Goal: Task Accomplishment & Management: Manage account settings

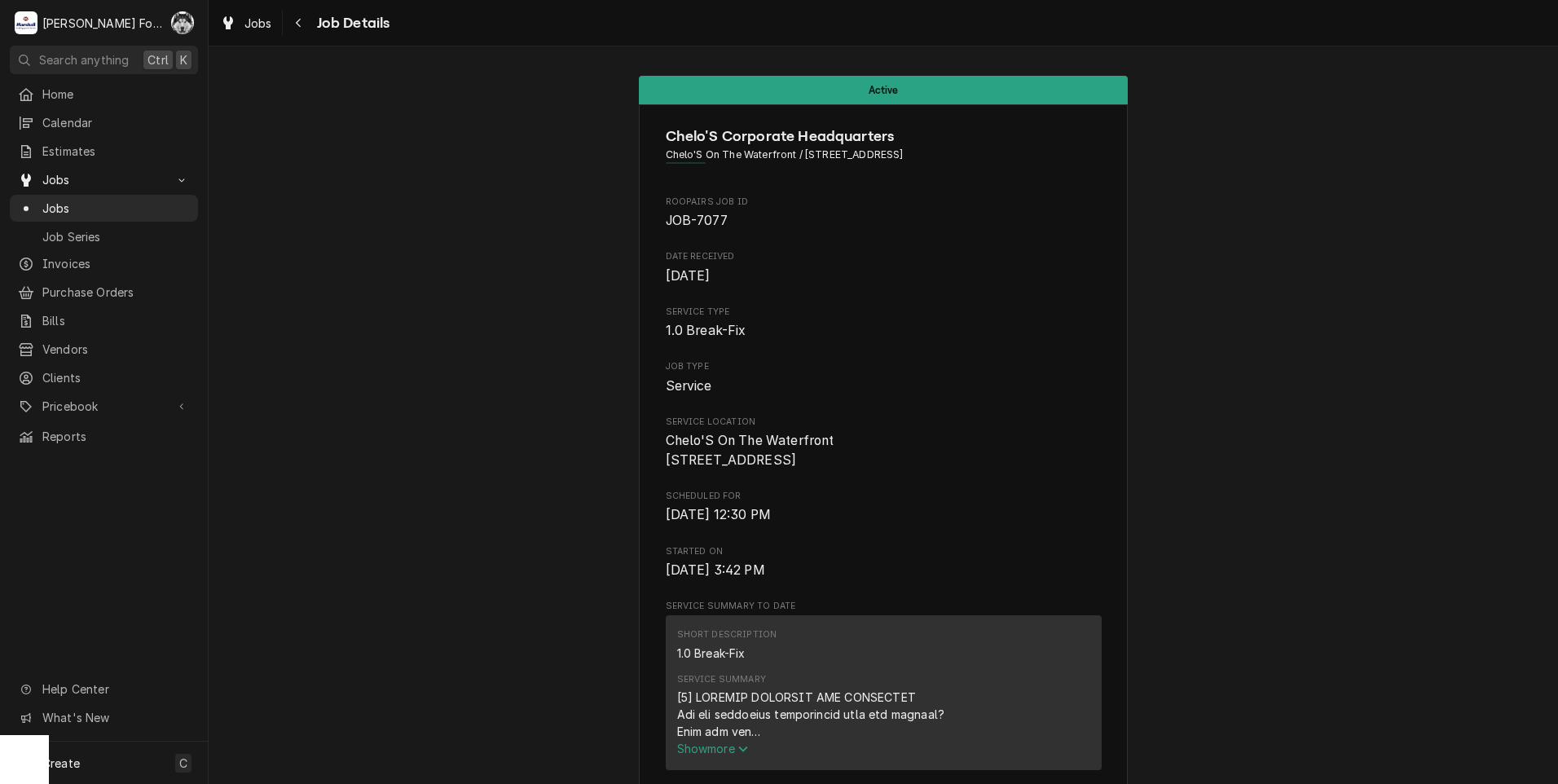
scroll to position [1483, 0]
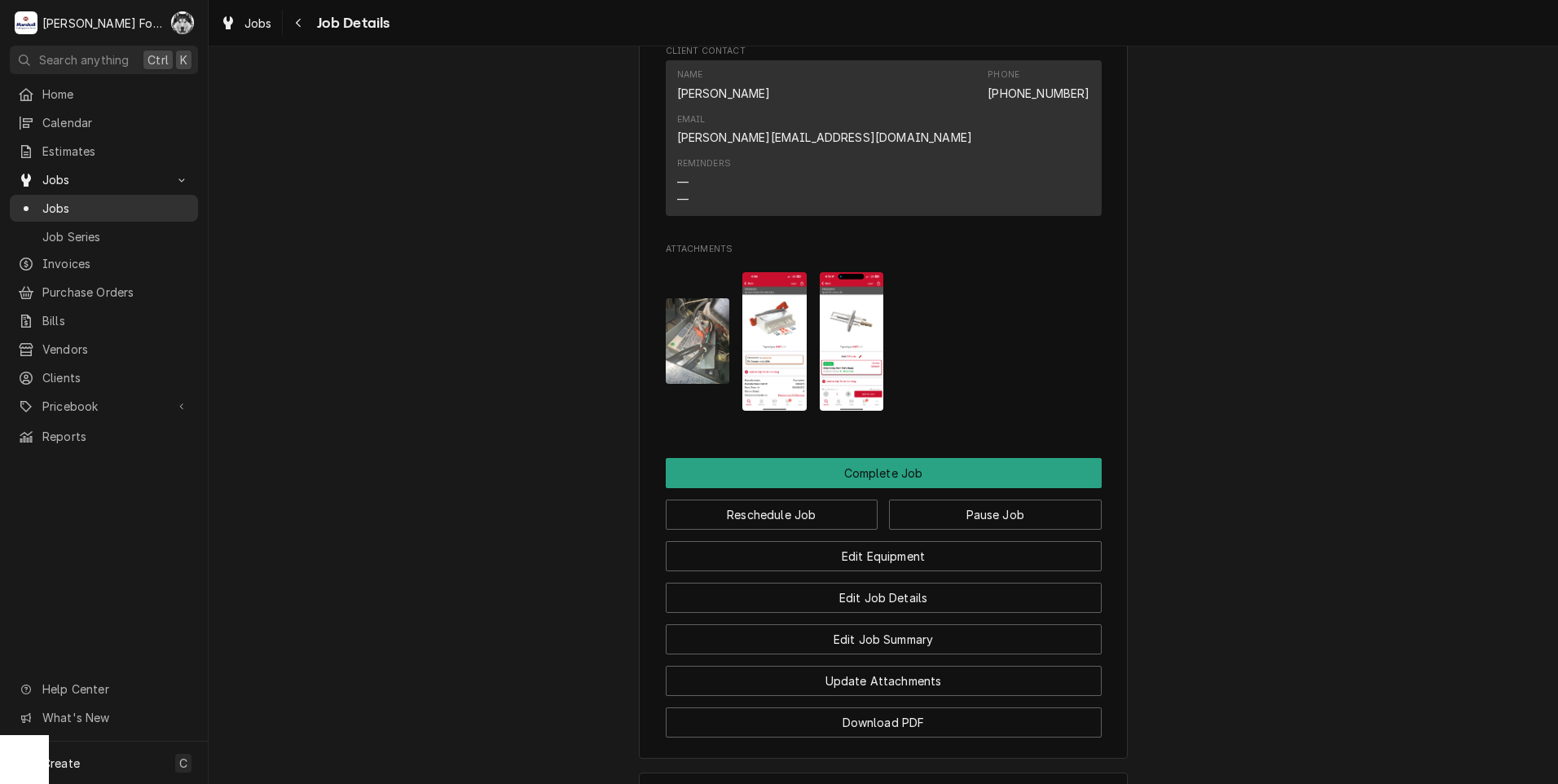
click at [60, 199] on span "Jobs" at bounding box center [116, 208] width 148 height 18
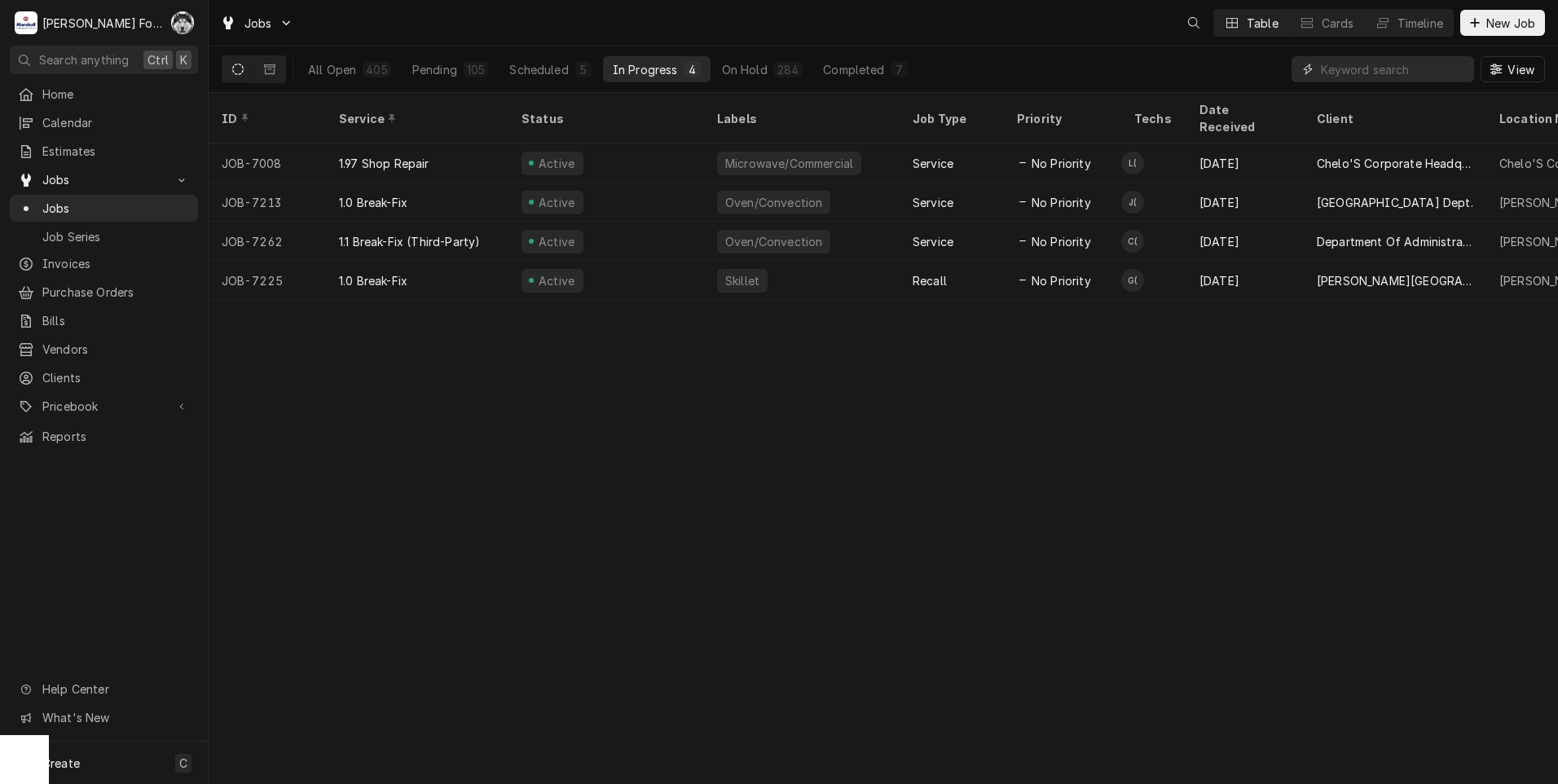
click at [1370, 76] on input "Dynamic Content Wrapper" at bounding box center [1393, 69] width 145 height 26
click at [758, 60] on button "On Hold 284" at bounding box center [762, 69] width 101 height 26
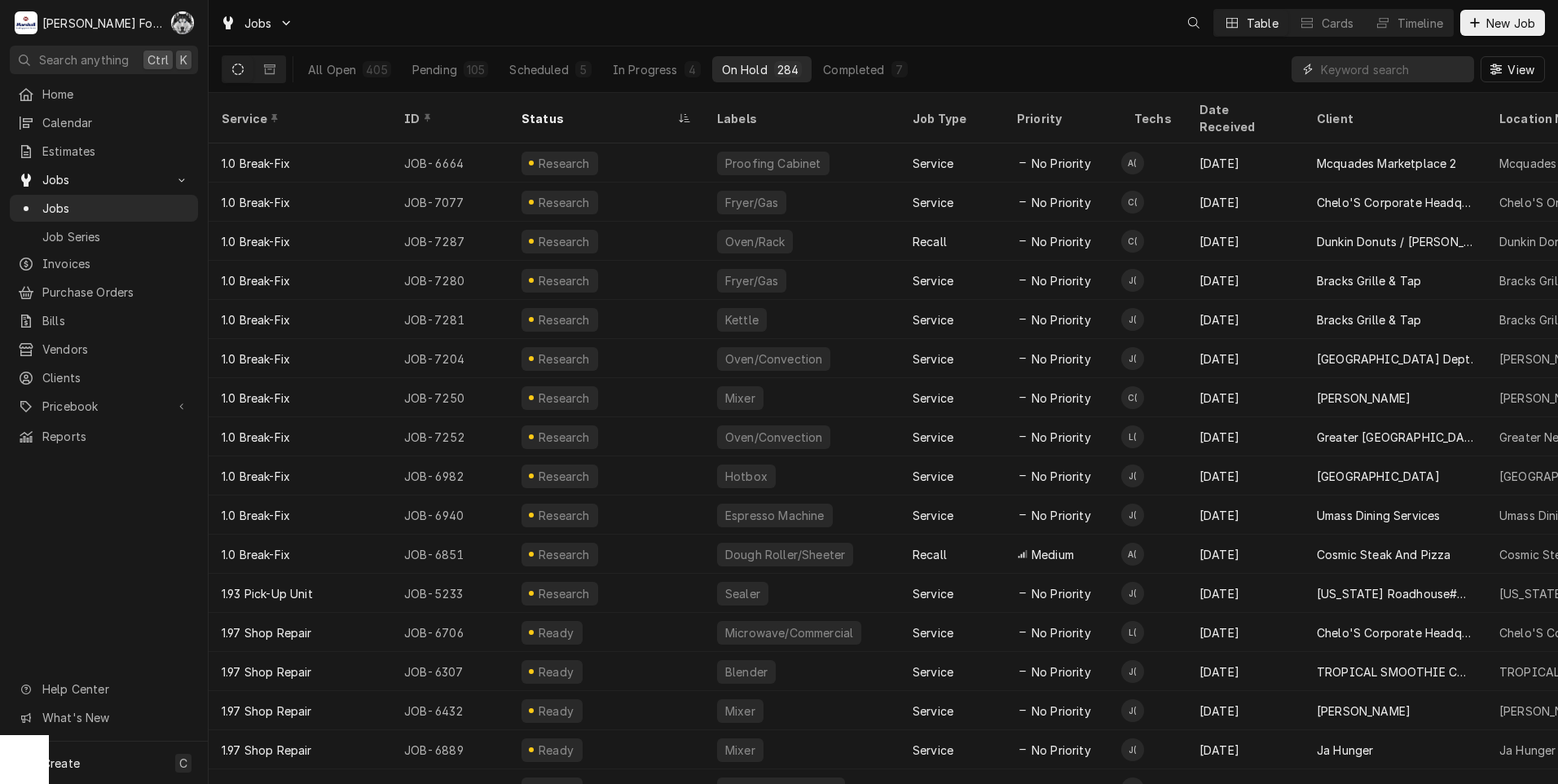
click at [1362, 73] on input "Dynamic Content Wrapper" at bounding box center [1393, 69] width 145 height 26
click at [1349, 65] on input "Dynamic Content Wrapper" at bounding box center [1393, 69] width 145 height 26
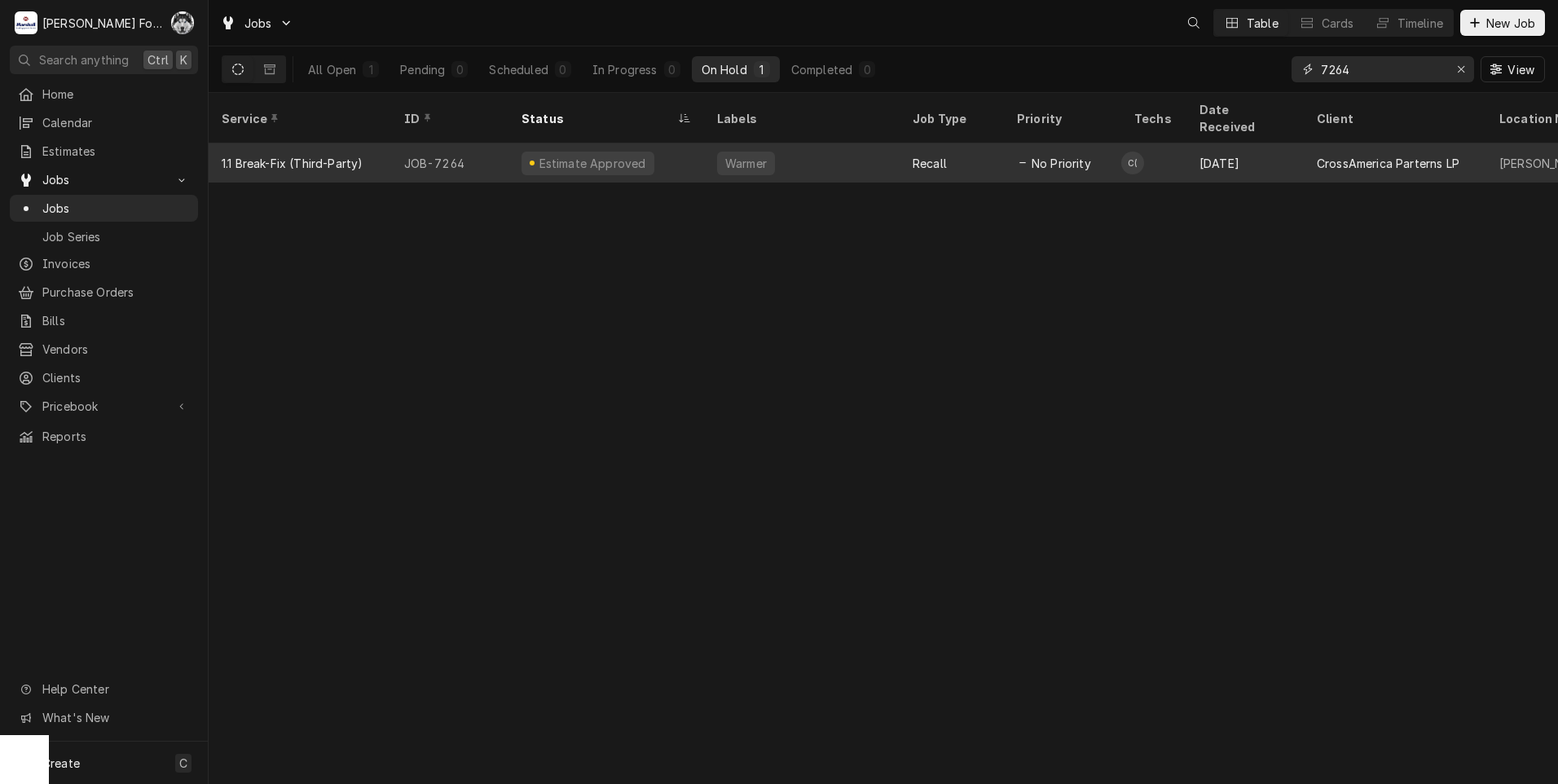
type input "7264"
click at [1068, 155] on span "No Priority" at bounding box center [1062, 163] width 60 height 18
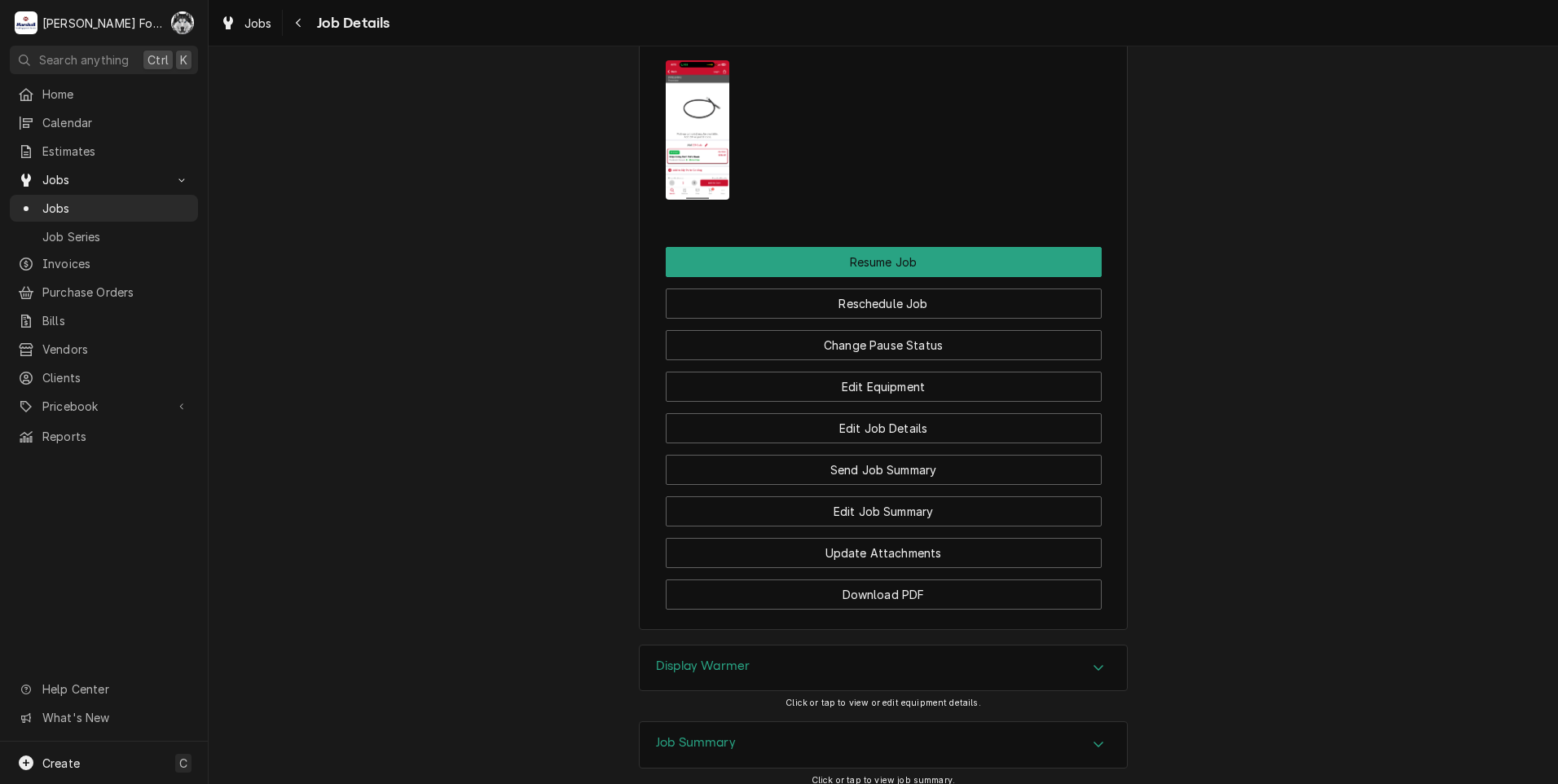
scroll to position [2174, 0]
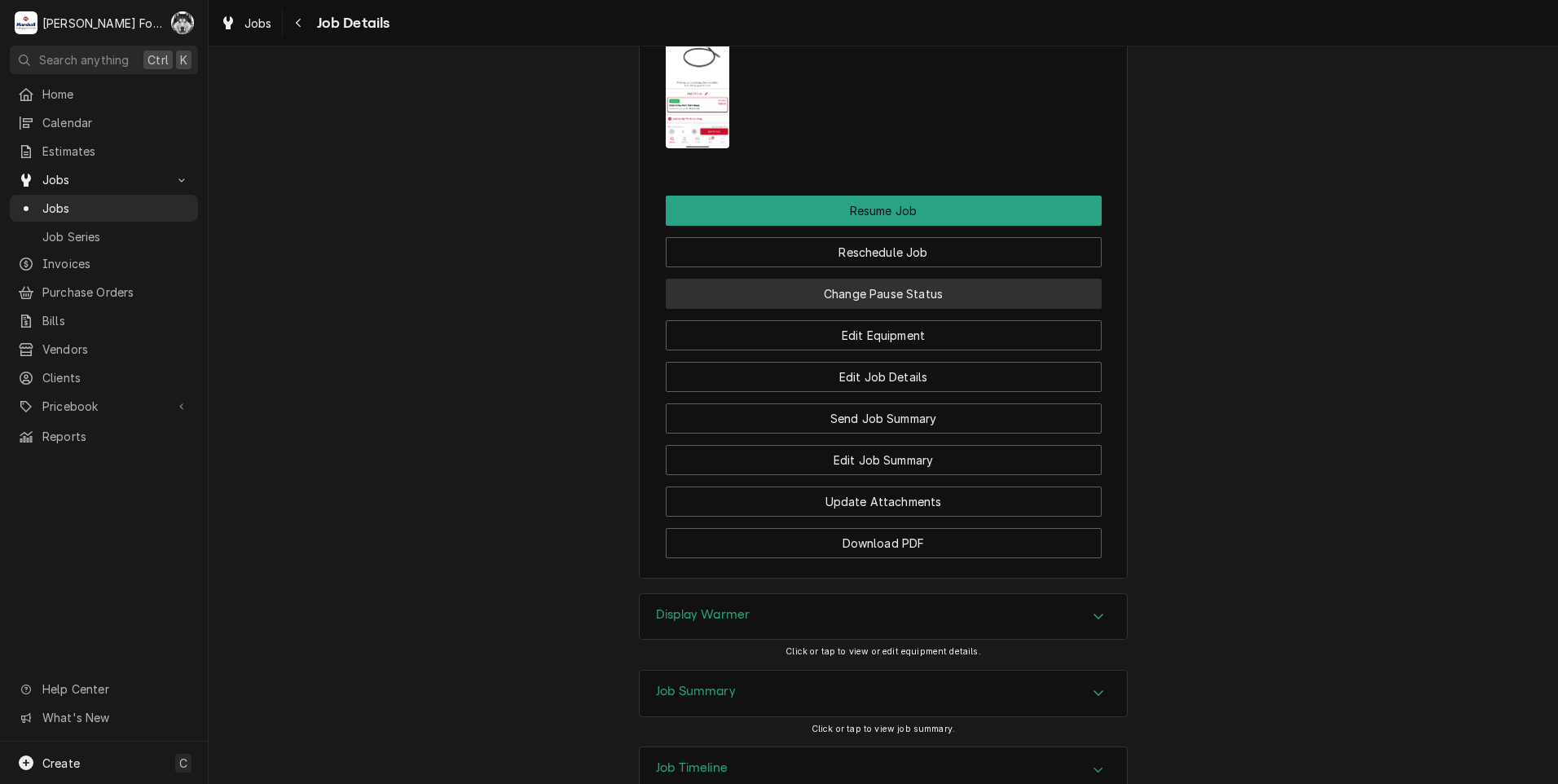
click at [707, 309] on button "Change Pause Status" at bounding box center [884, 293] width 436 height 30
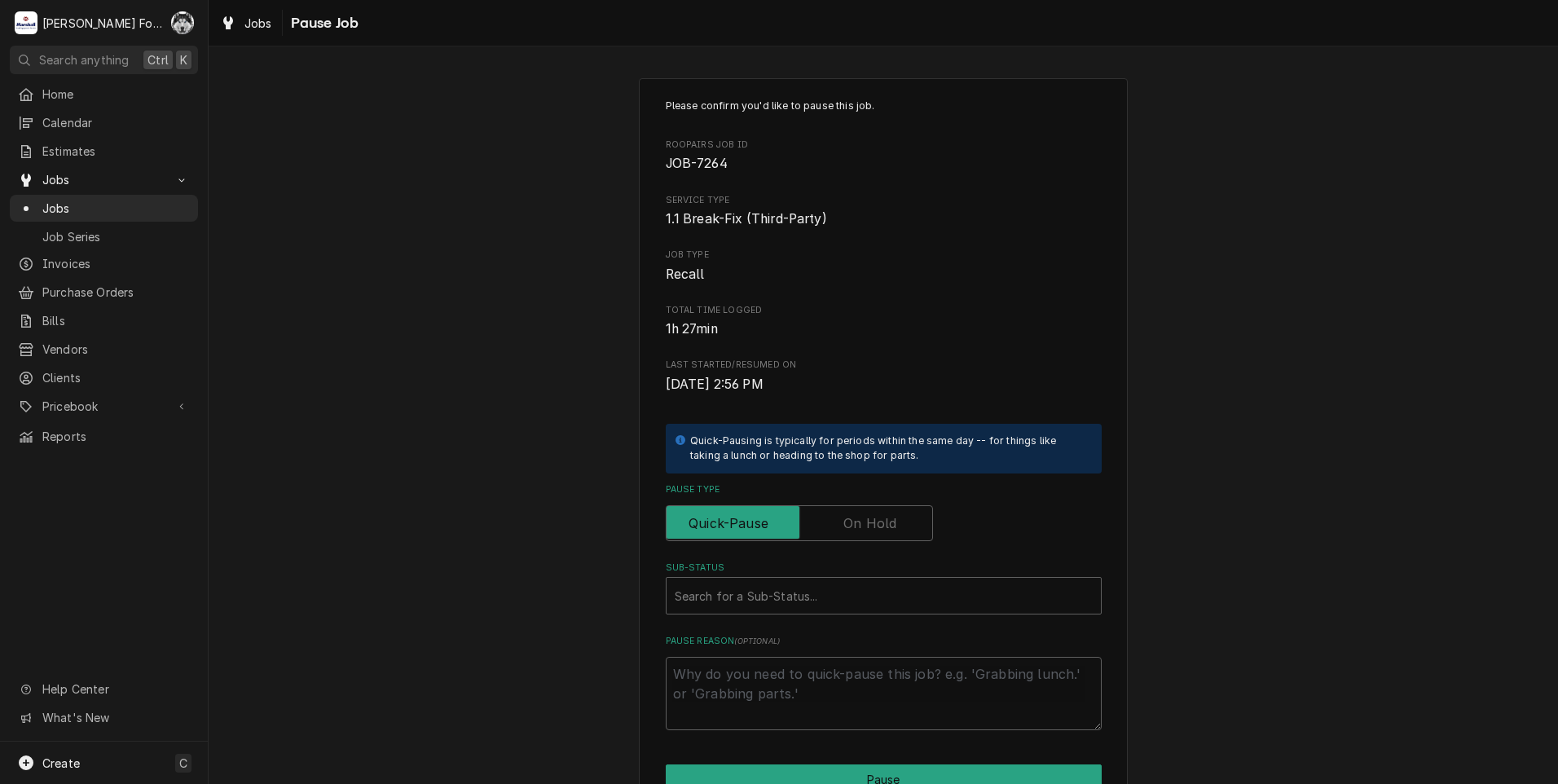
click at [864, 530] on label "Pause Type" at bounding box center [800, 523] width 268 height 36
click at [864, 530] on input "Pause Type" at bounding box center [800, 523] width 253 height 36
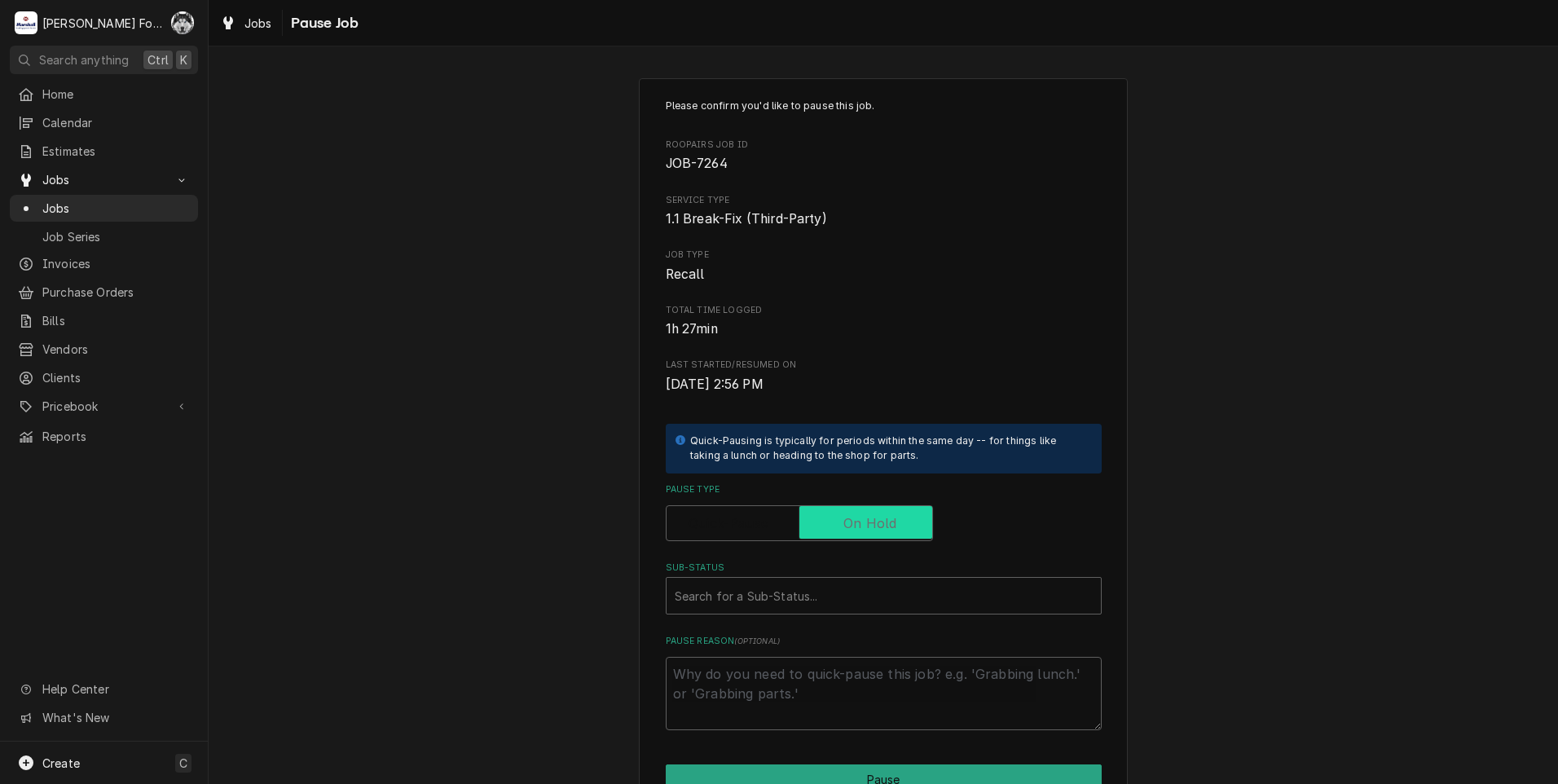
checkbox input "true"
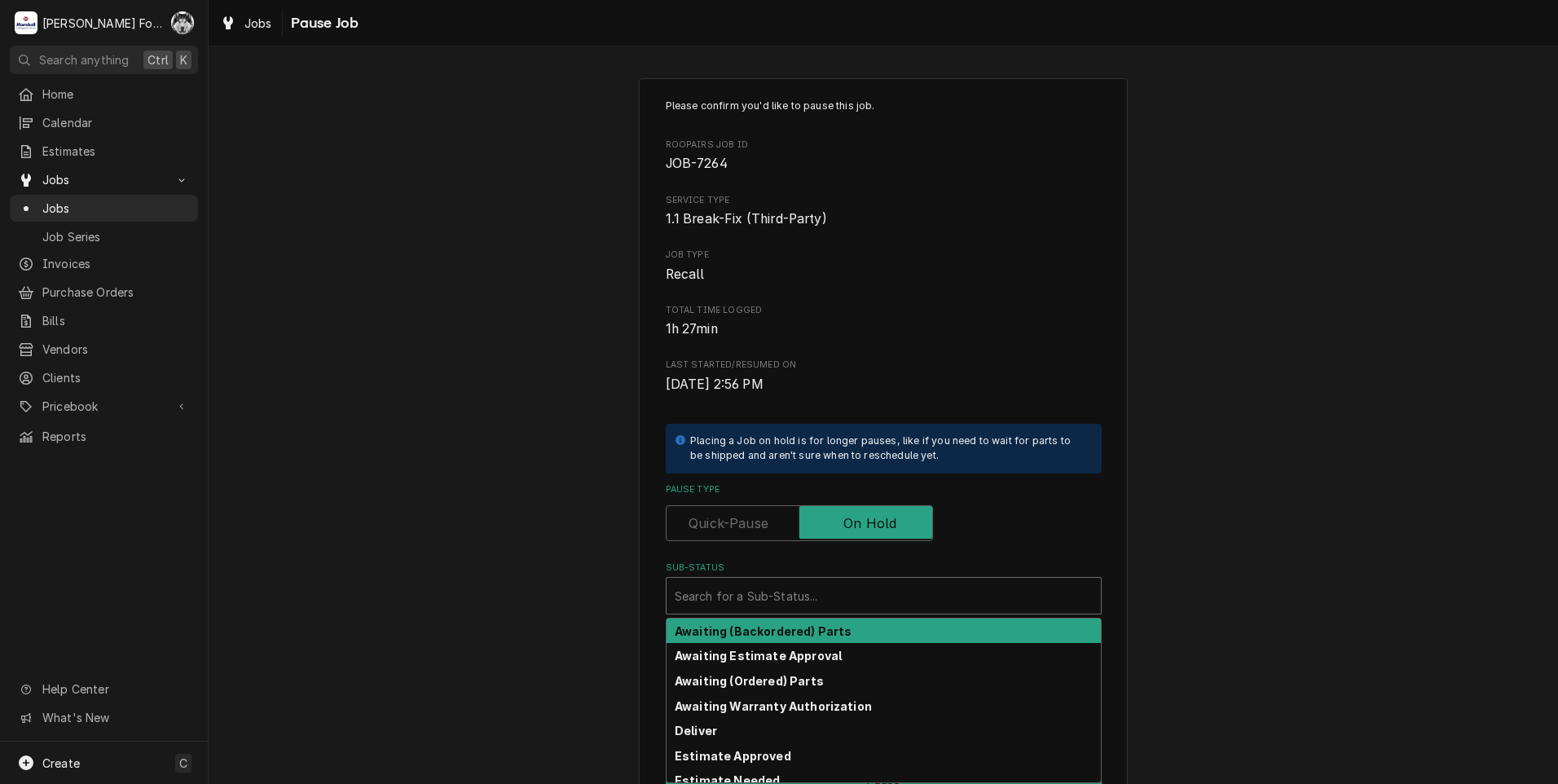
click at [790, 593] on div "Sub-Status" at bounding box center [884, 596] width 418 height 30
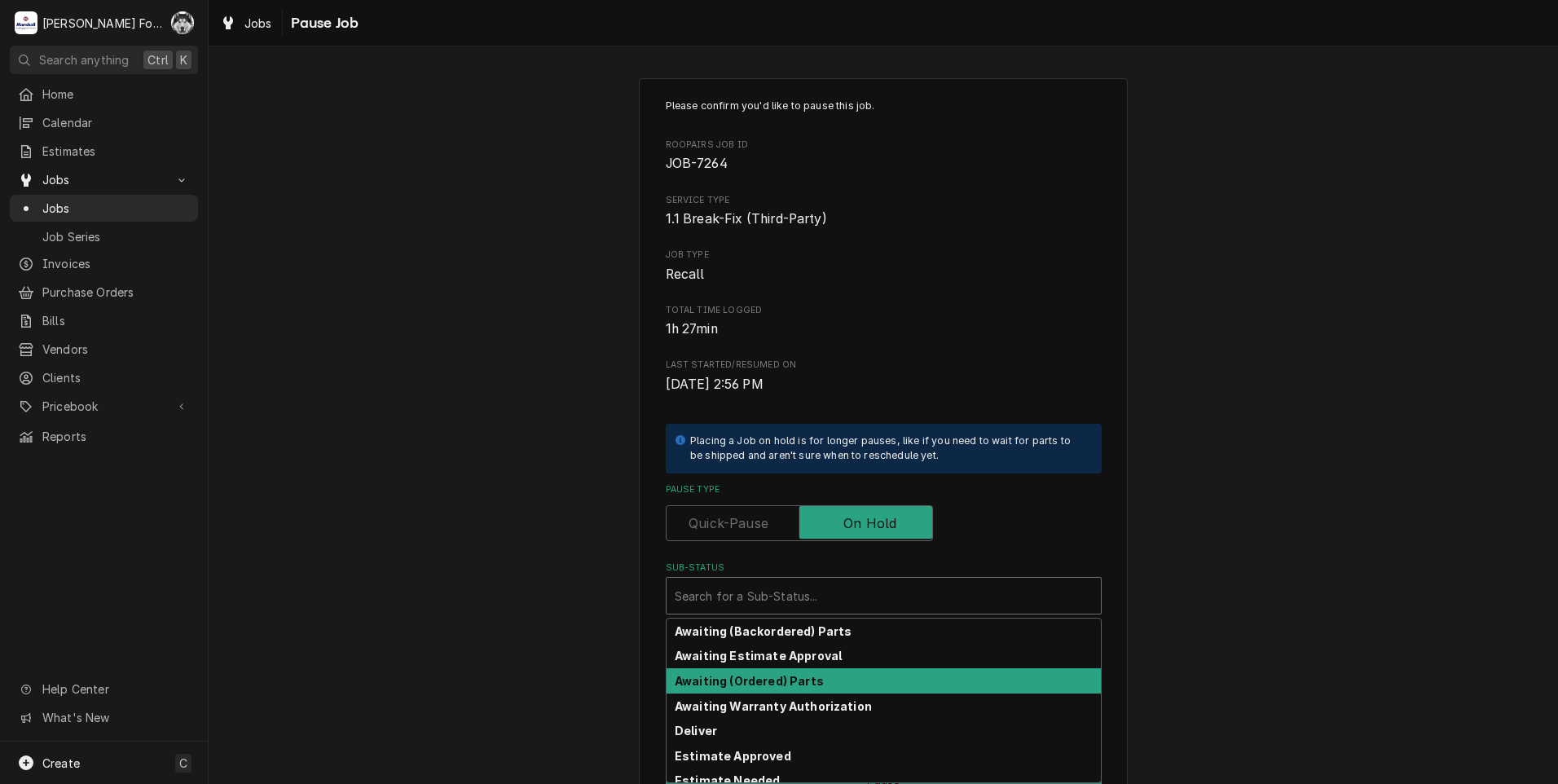
click at [774, 680] on strong "Awaiting (Ordered) Parts" at bounding box center [750, 681] width 149 height 14
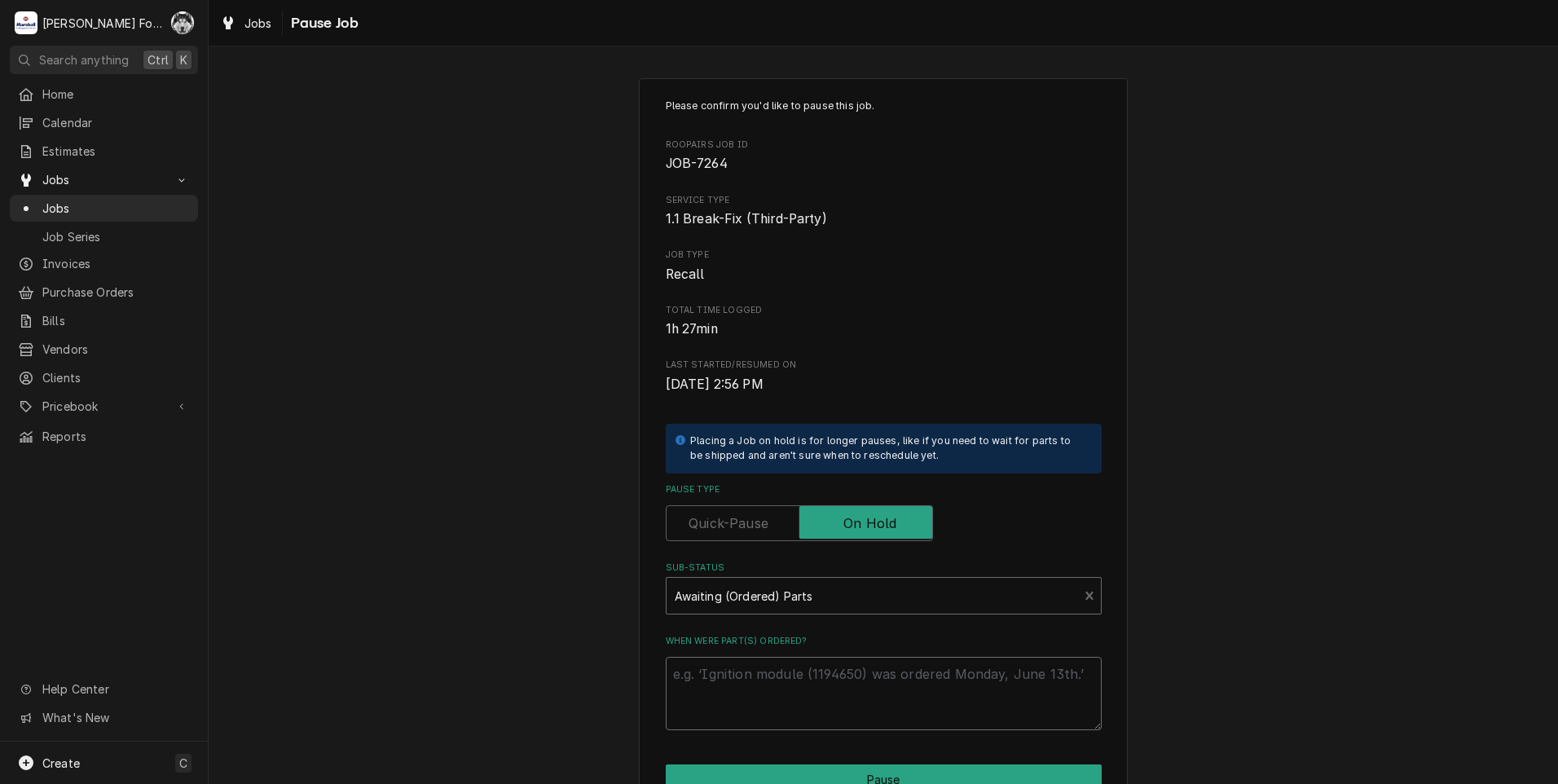
click at [777, 680] on textarea "When were part(s) ordered?" at bounding box center [884, 694] width 436 height 74
type textarea "x"
type textarea "9"
type textarea "x"
type textarea "9/"
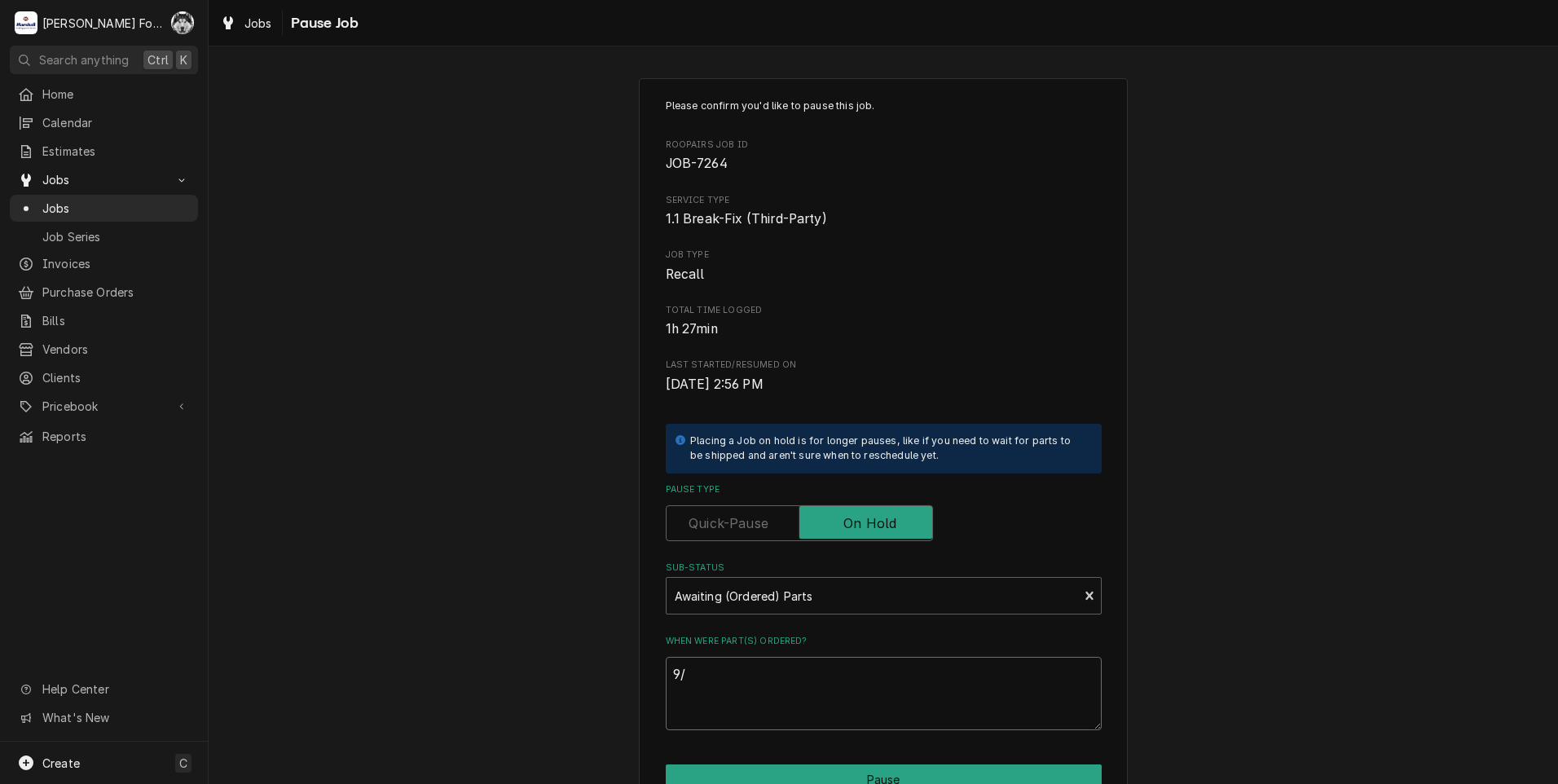
type textarea "x"
type textarea "9/9"
type textarea "x"
type textarea "9/9/"
type textarea "x"
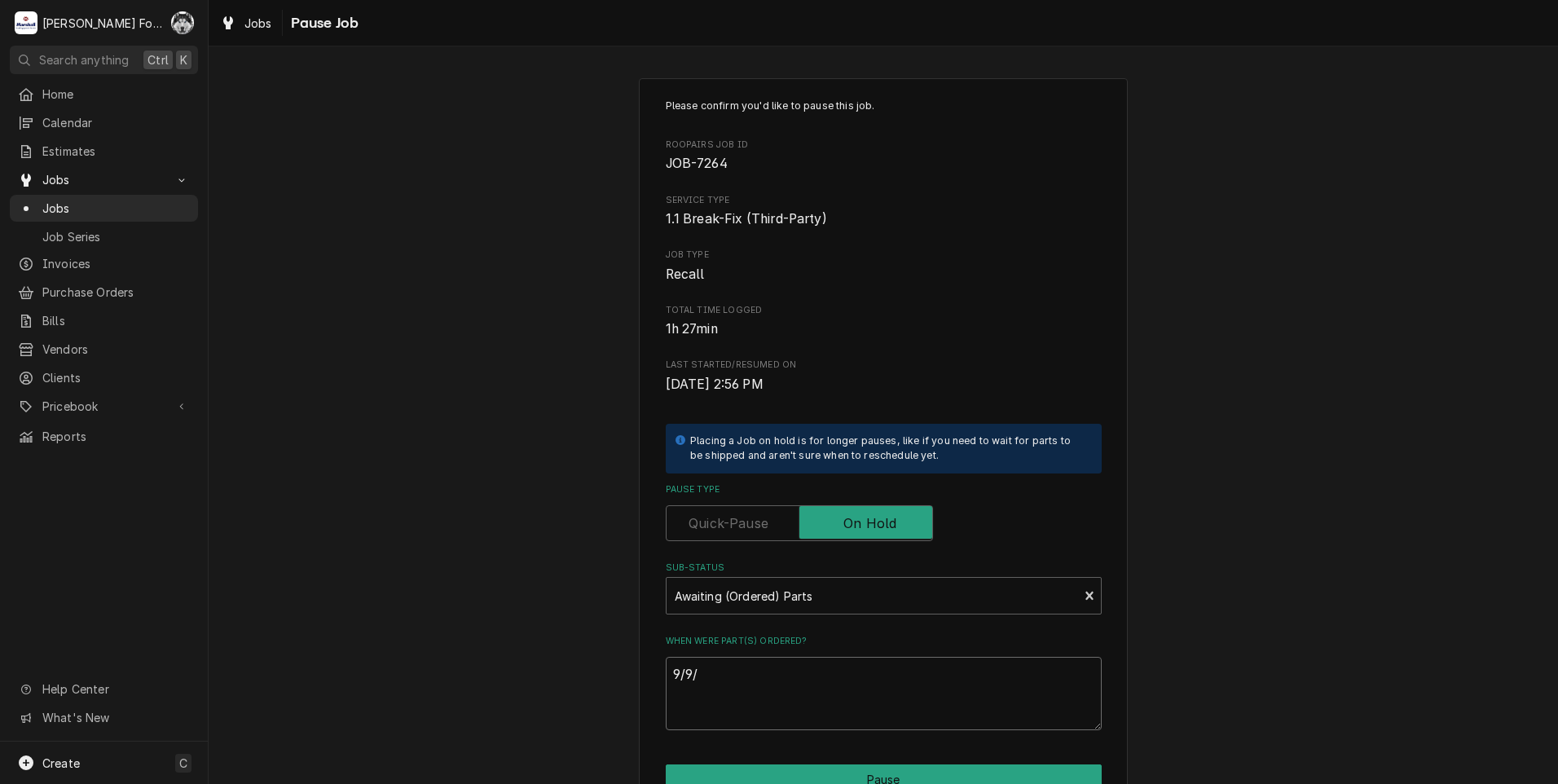
type textarea "9/9/2"
type textarea "x"
type textarea "9/9/20"
type textarea "x"
type textarea "9/9/202"
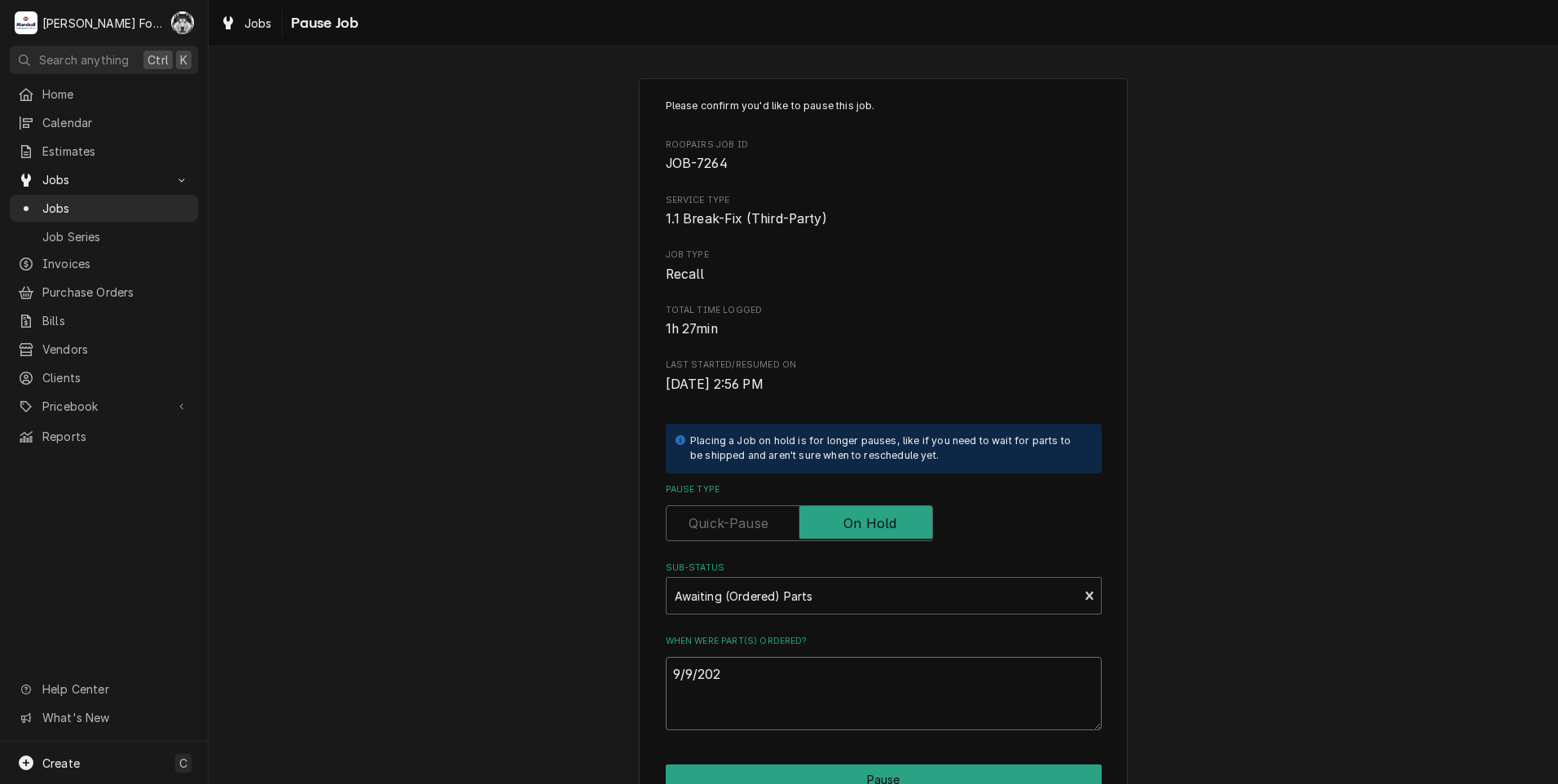
type textarea "x"
drag, startPoint x: 755, startPoint y: 675, endPoint x: 564, endPoint y: 690, distance: 191.6
click at [564, 690] on div "Please confirm you'd like to pause this job. Roopairs Job ID JOB-7264 Service T…" at bounding box center [883, 488] width 1350 height 849
type textarea "9/9/2025"
click at [806, 780] on button "Pause" at bounding box center [884, 779] width 436 height 30
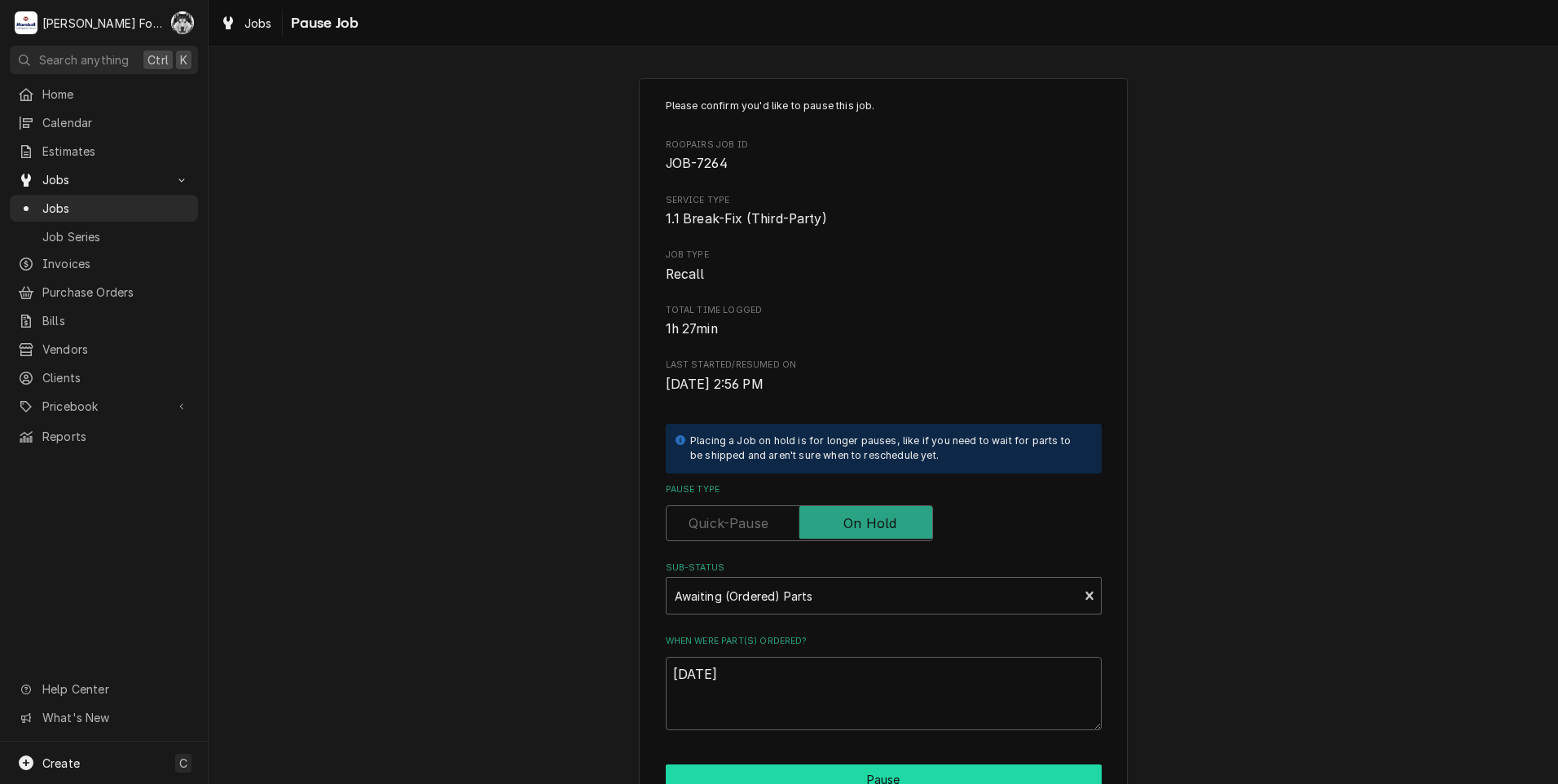
type textarea "x"
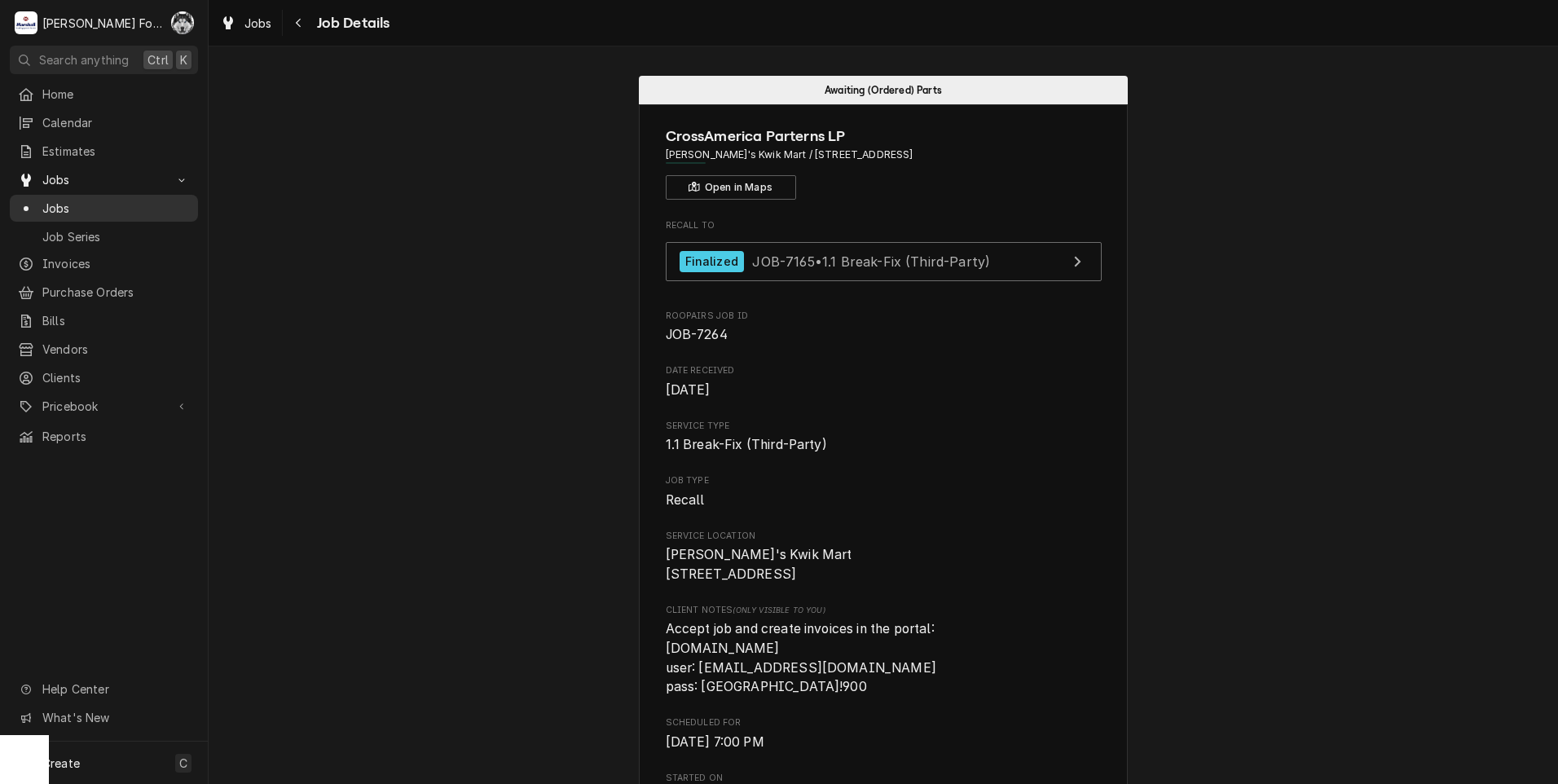
click at [49, 199] on span "Jobs" at bounding box center [116, 208] width 148 height 18
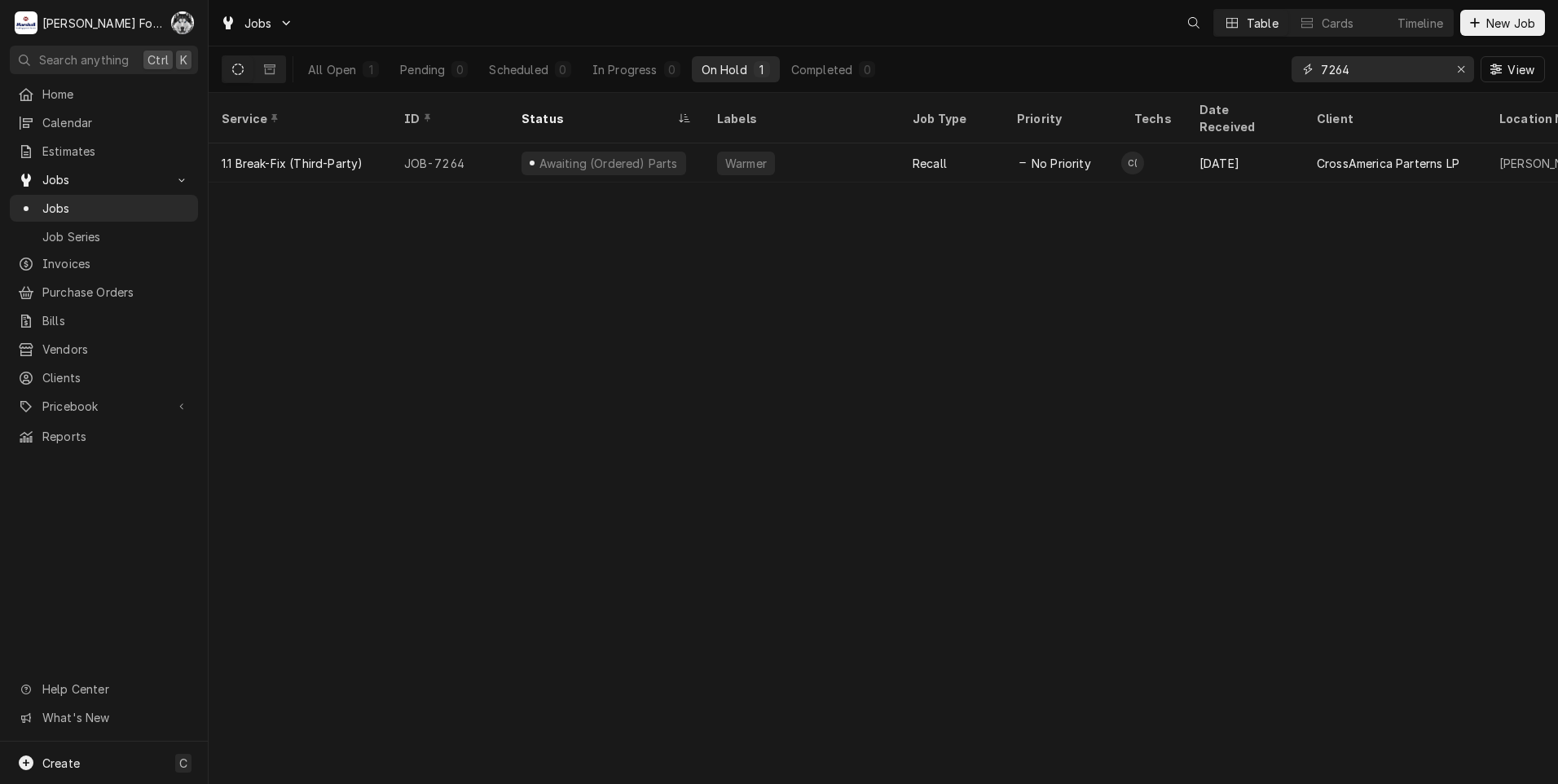
drag, startPoint x: 1381, startPoint y: 77, endPoint x: 1232, endPoint y: 79, distance: 149.0
click at [1234, 78] on div "All Open 1 Pending 0 Scheduled 0 In Progress 0 On Hold 1 Completed 0 7264 View" at bounding box center [883, 68] width 1324 height 45
type input "7134"
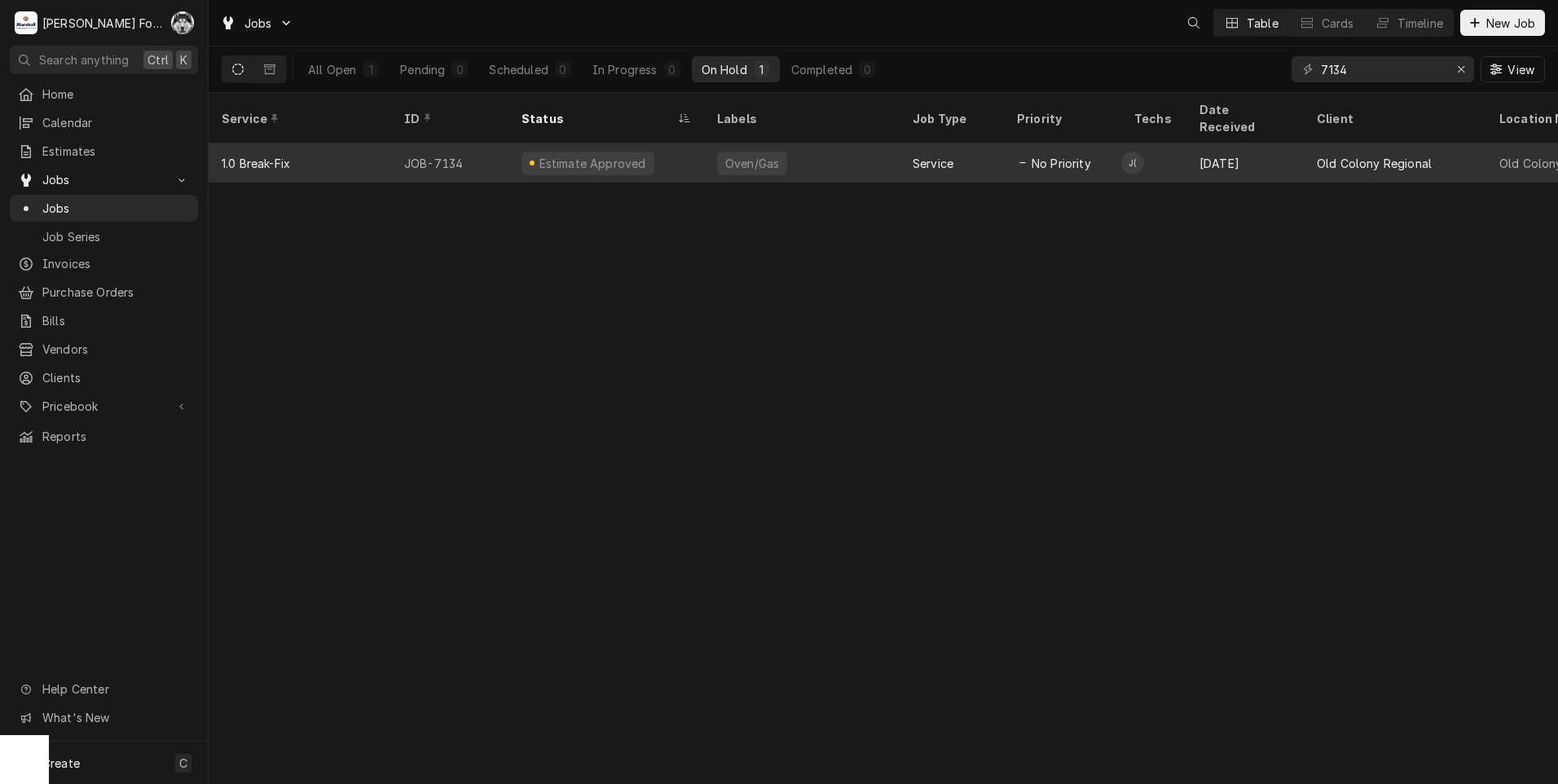
click at [657, 159] on div "Estimate Approved" at bounding box center [606, 163] width 196 height 39
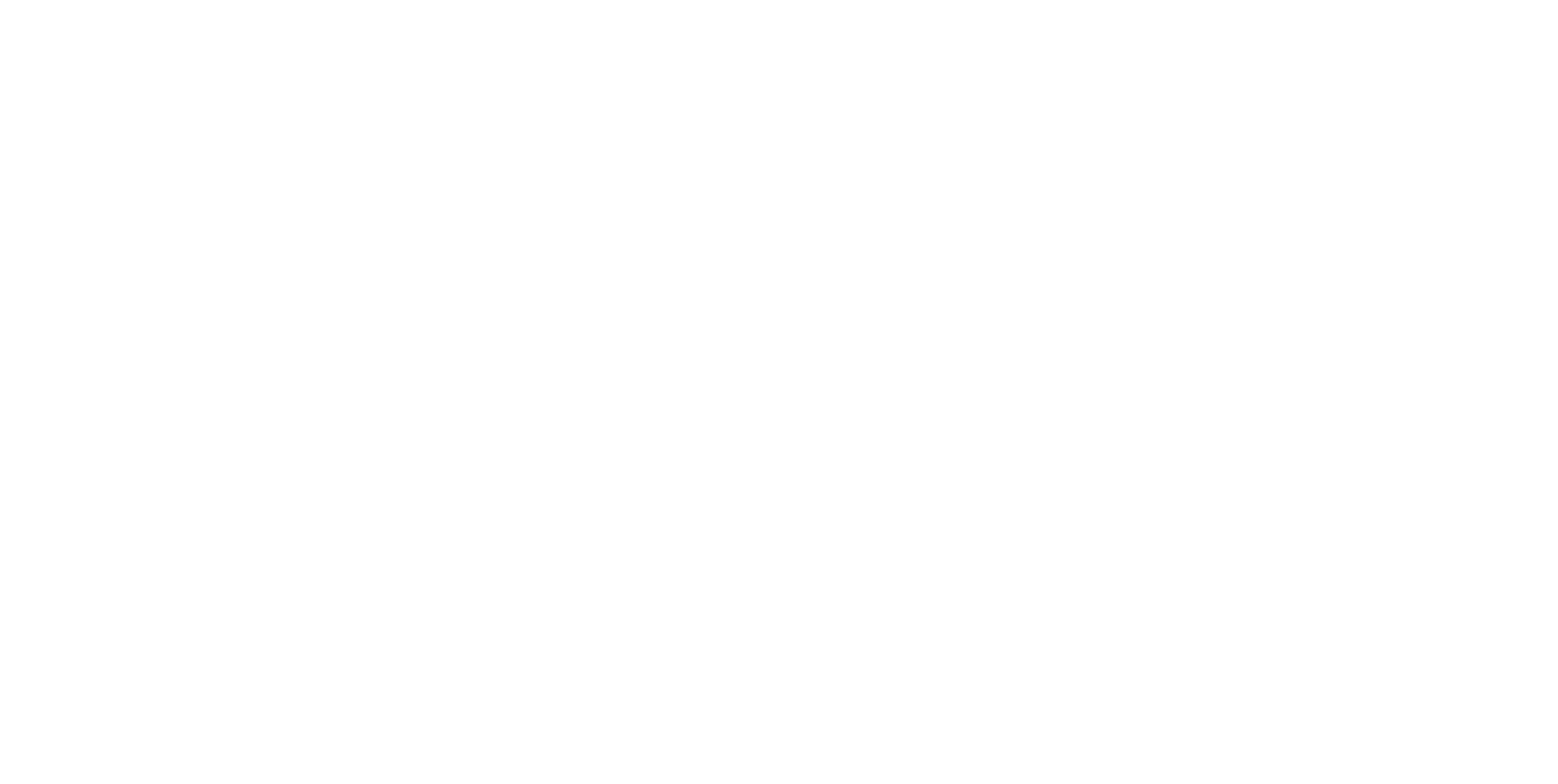
click at [659, 156] on div "Dynamic Content Wrapper" at bounding box center [779, 392] width 1558 height 784
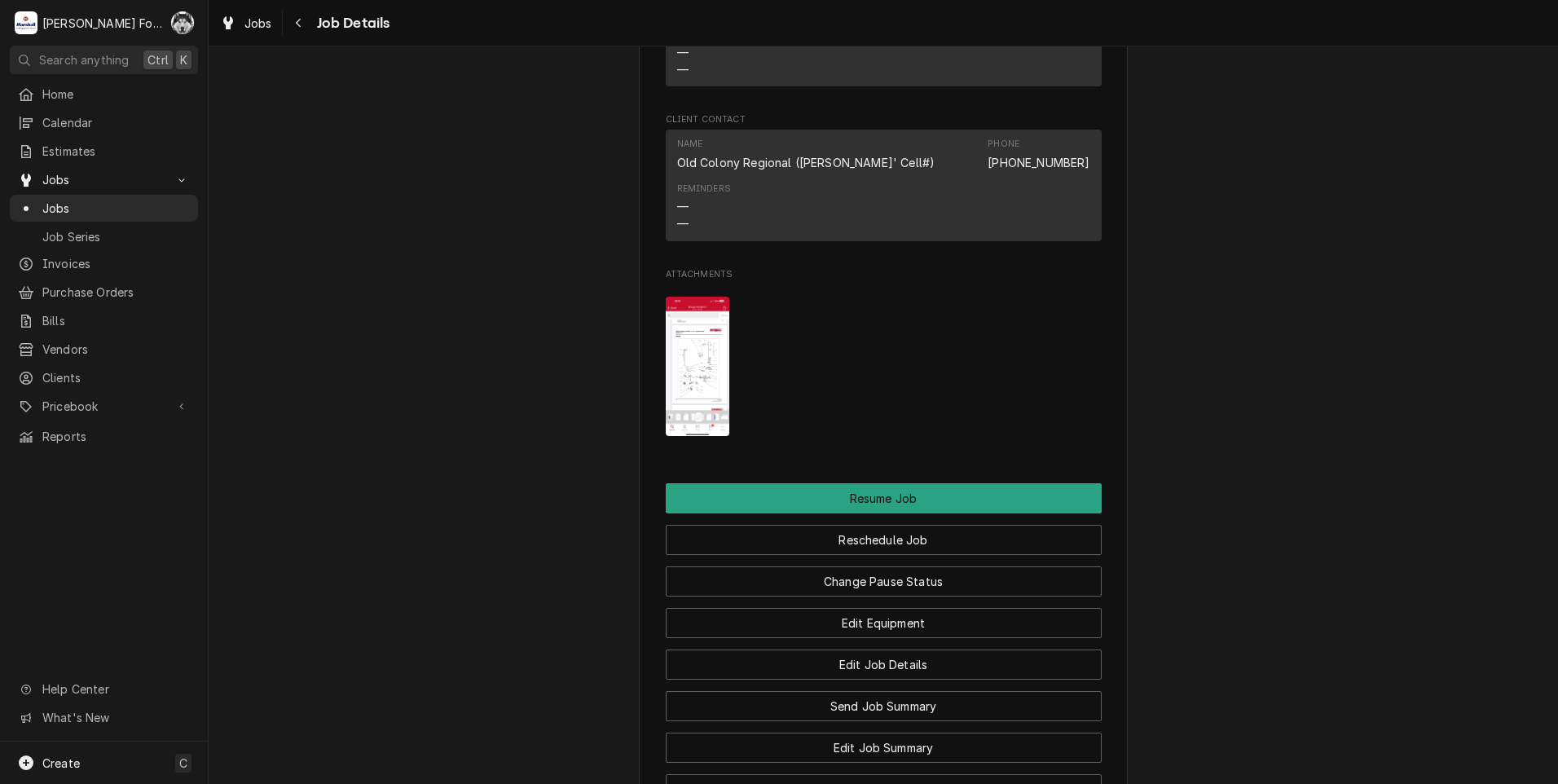
scroll to position [1630, 0]
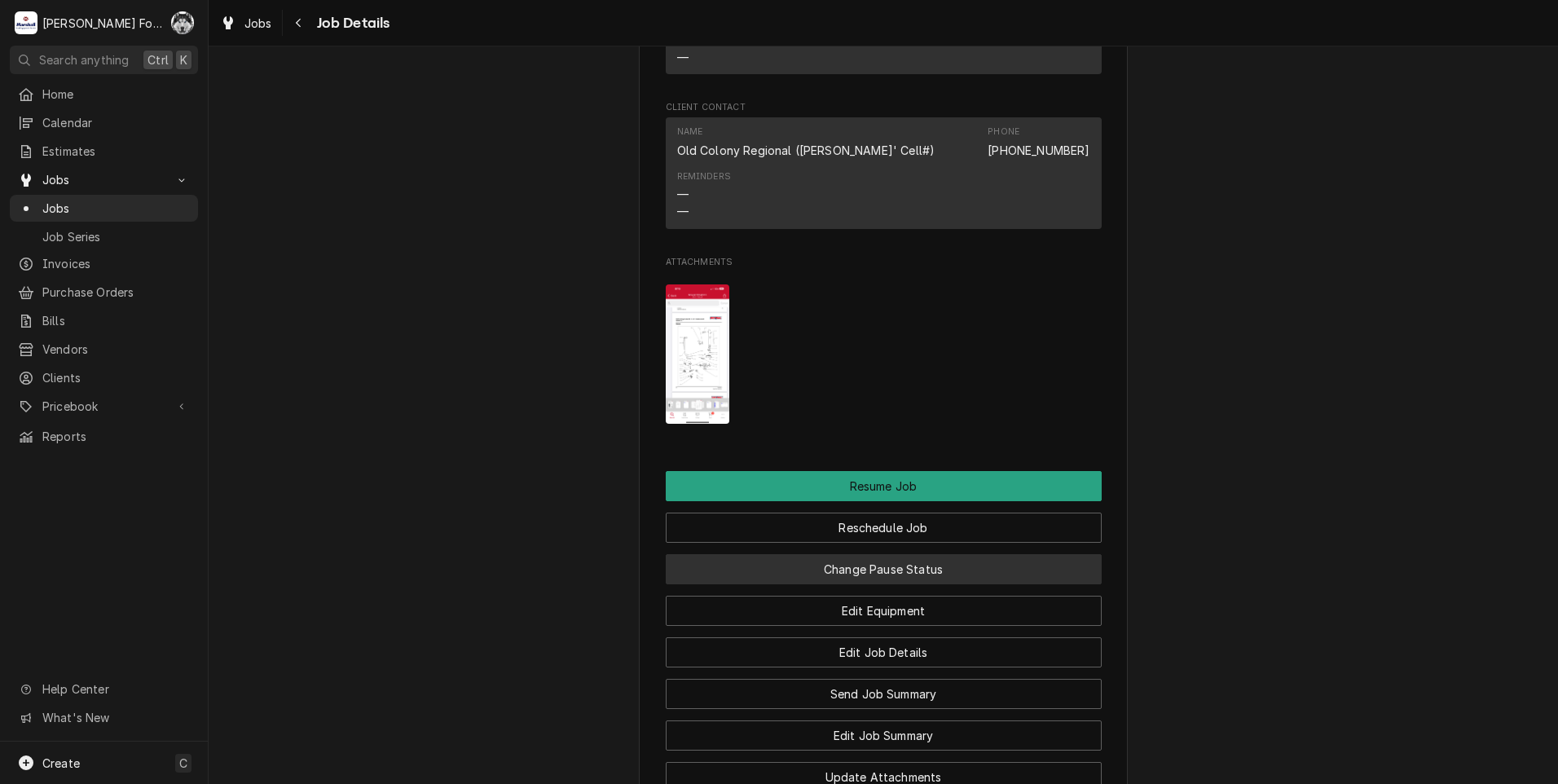
click at [867, 585] on button "Change Pause Status" at bounding box center [884, 569] width 436 height 30
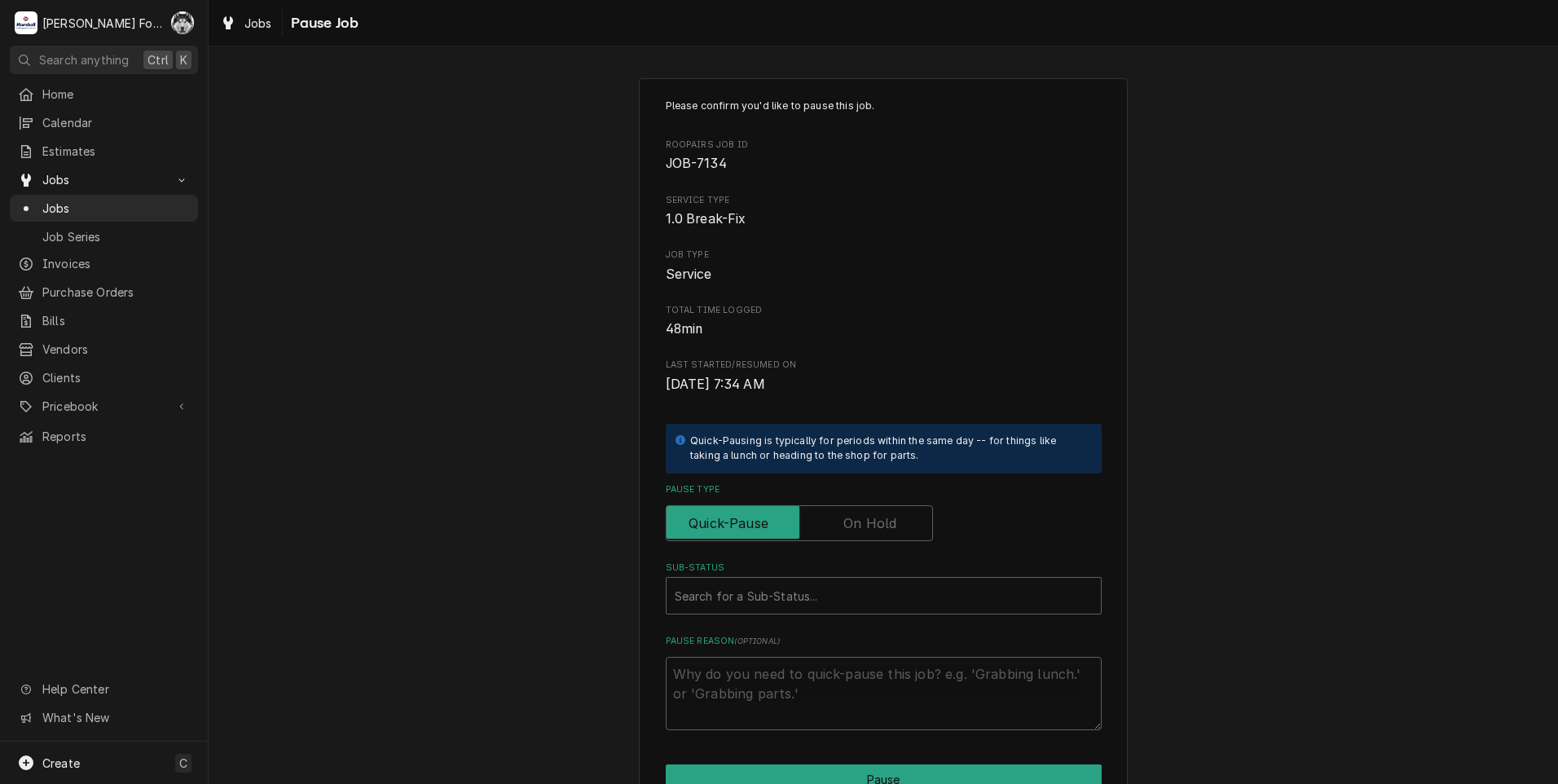
click at [852, 522] on label "Pause Type" at bounding box center [800, 523] width 268 height 36
click at [852, 522] on input "Pause Type" at bounding box center [800, 523] width 253 height 36
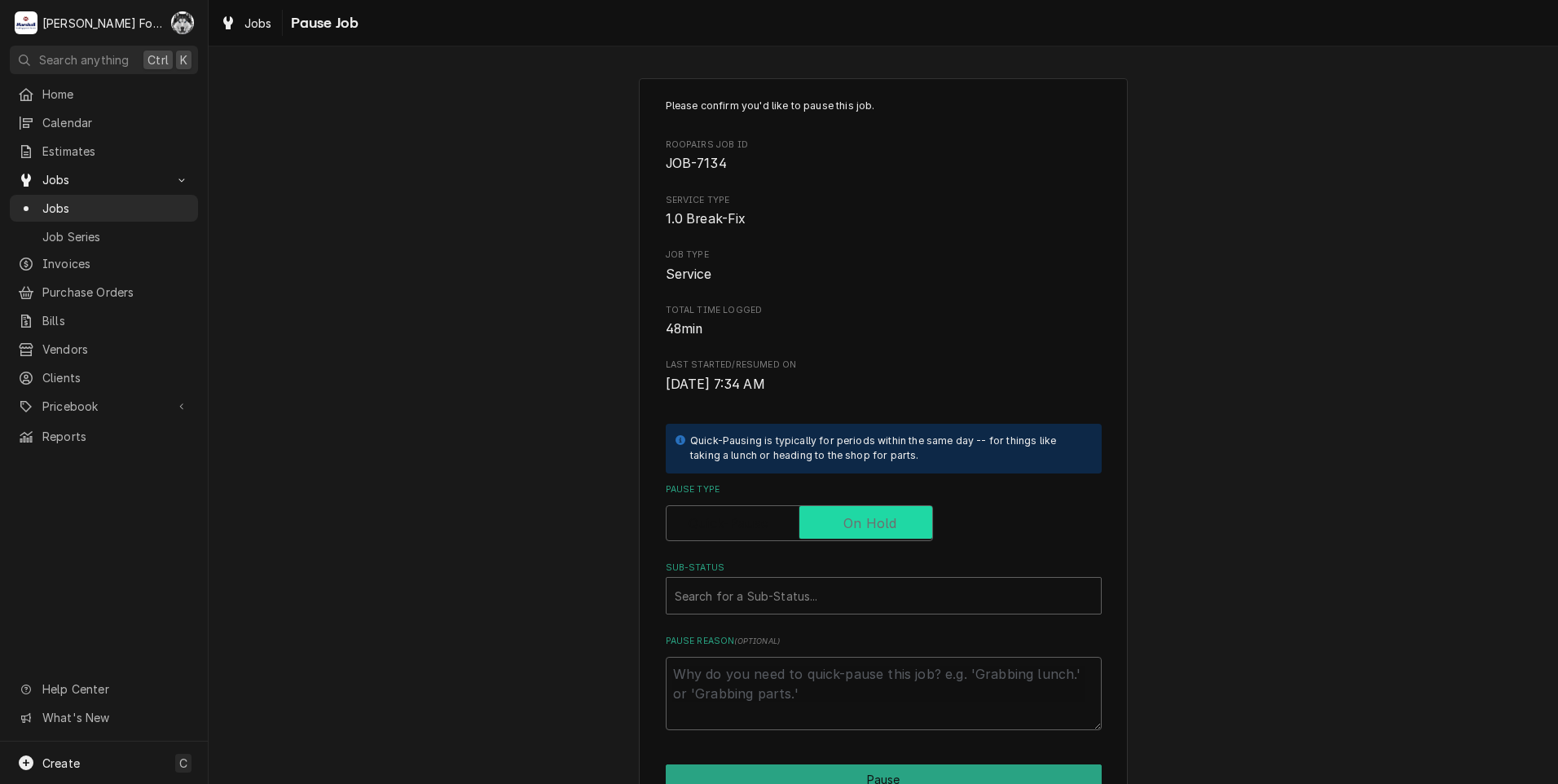
checkbox input "true"
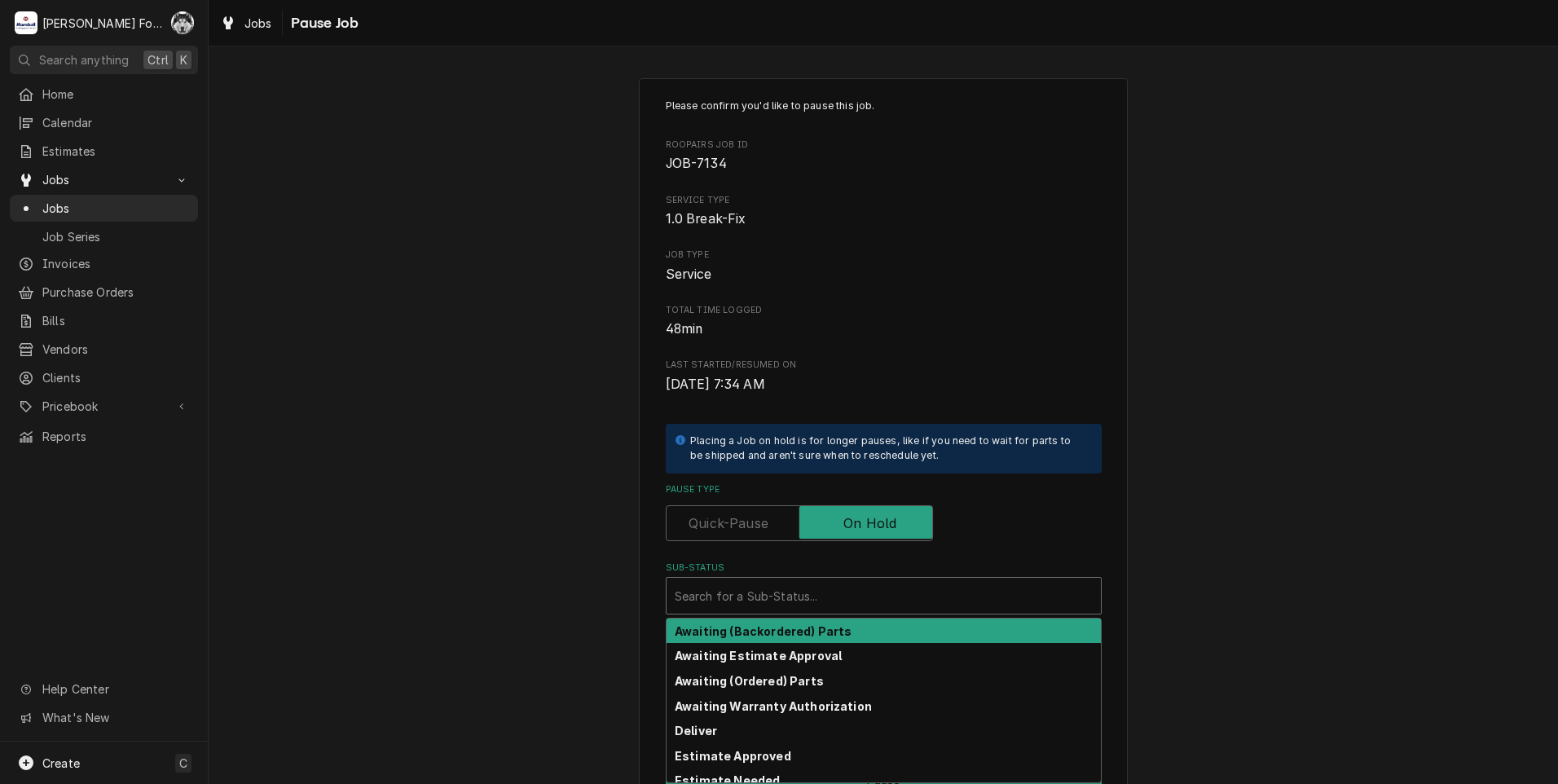
click at [824, 585] on div "Sub-Status" at bounding box center [884, 596] width 418 height 30
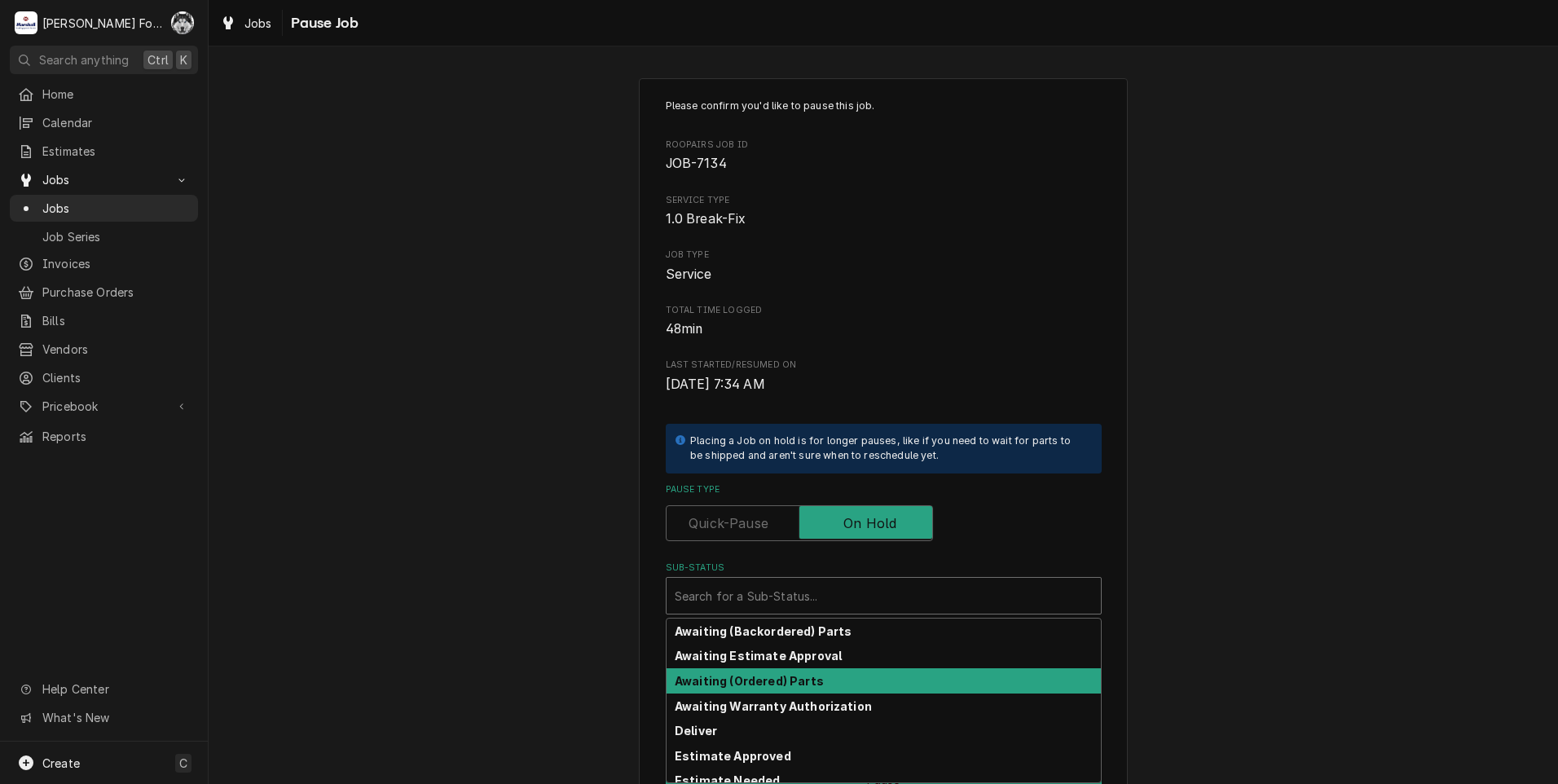
click at [831, 687] on div "Awaiting (Ordered) Parts" at bounding box center [884, 681] width 434 height 25
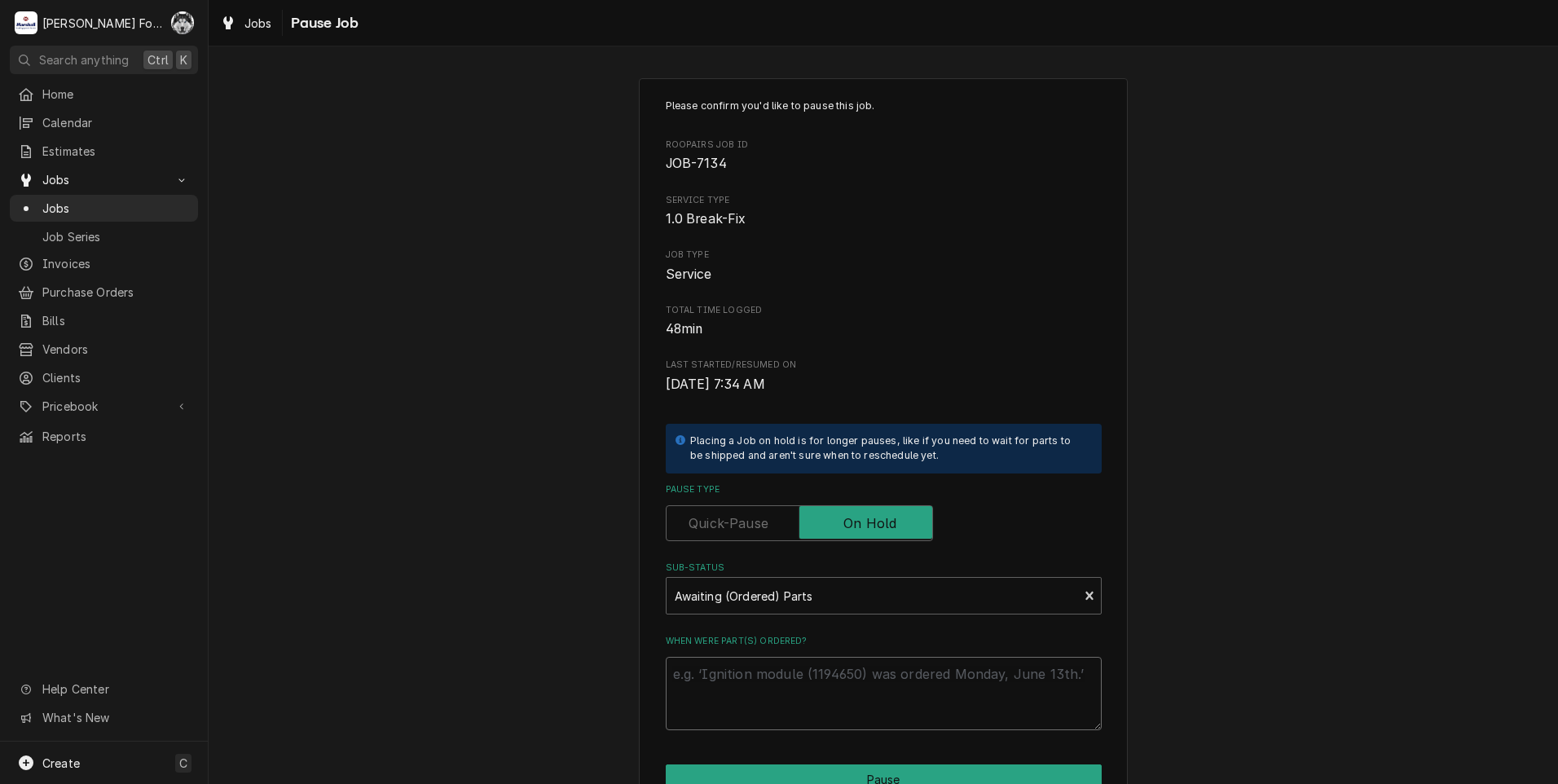
click at [807, 692] on textarea "When were part(s) ordered?" at bounding box center [884, 694] width 436 height 74
paste textarea "[DATE]"
type textarea "x"
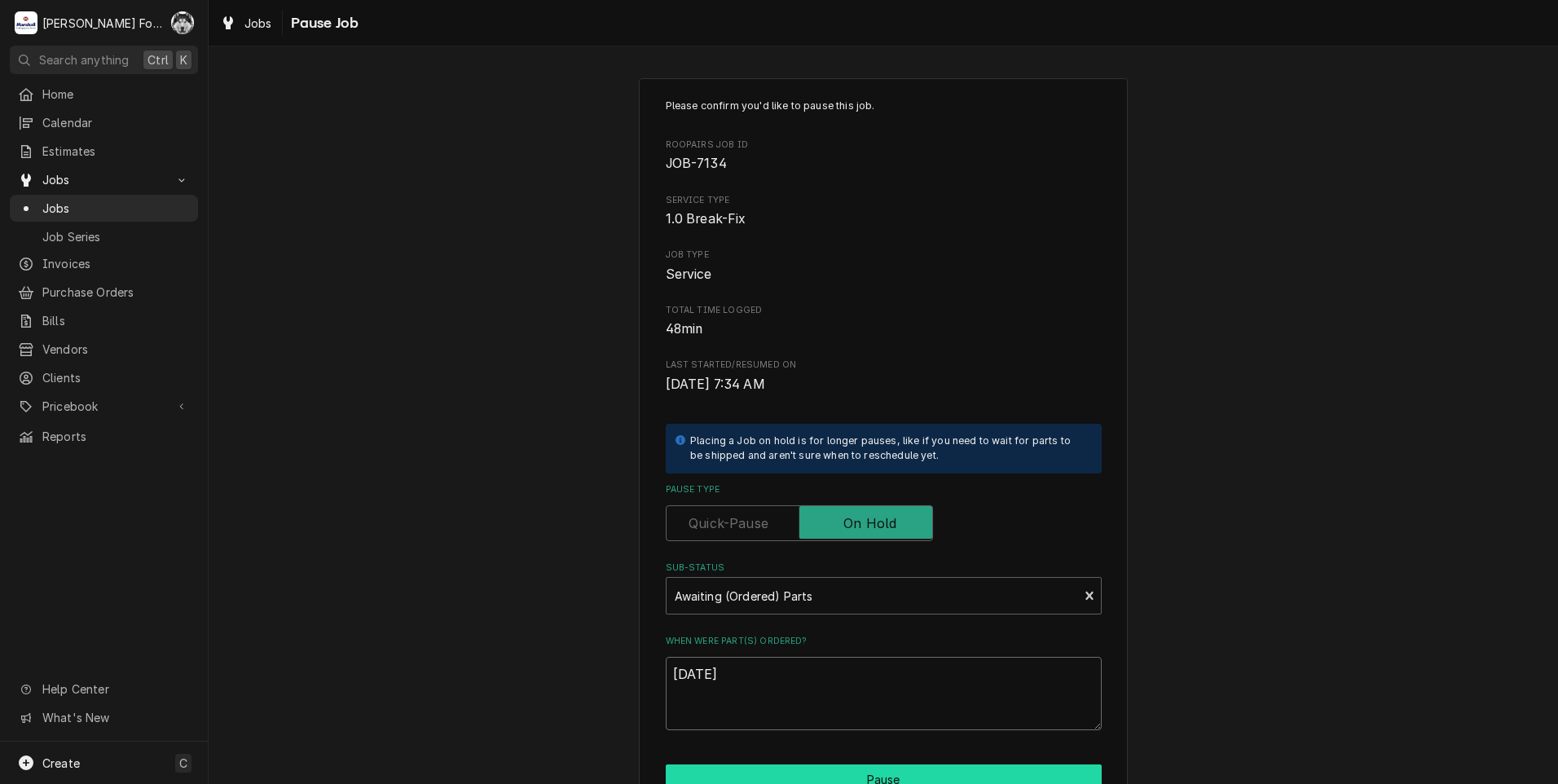
type textarea "[DATE]"
click at [800, 774] on button "Pause" at bounding box center [884, 779] width 436 height 30
type textarea "x"
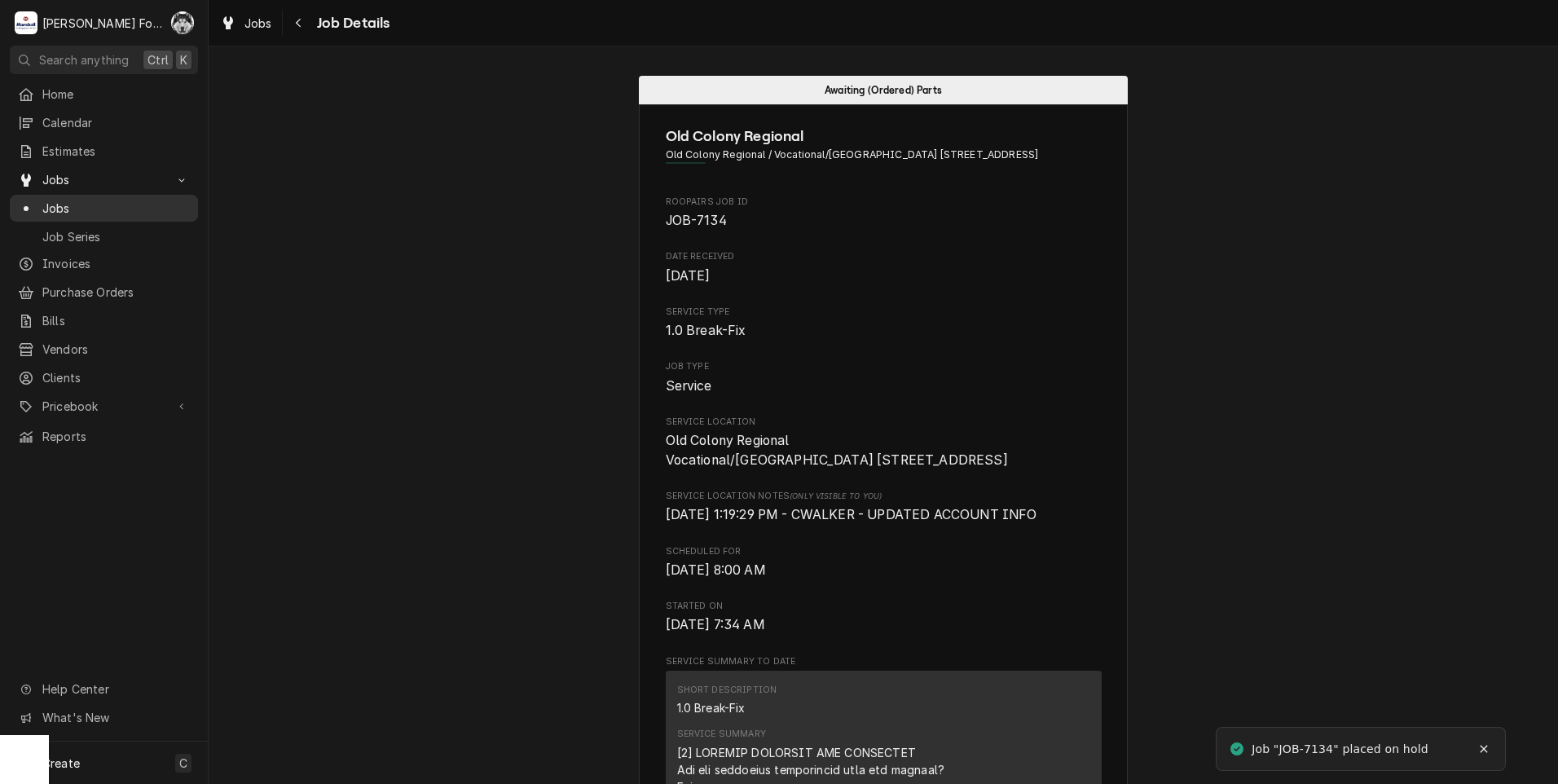
click at [67, 199] on span "Jobs" at bounding box center [116, 208] width 148 height 18
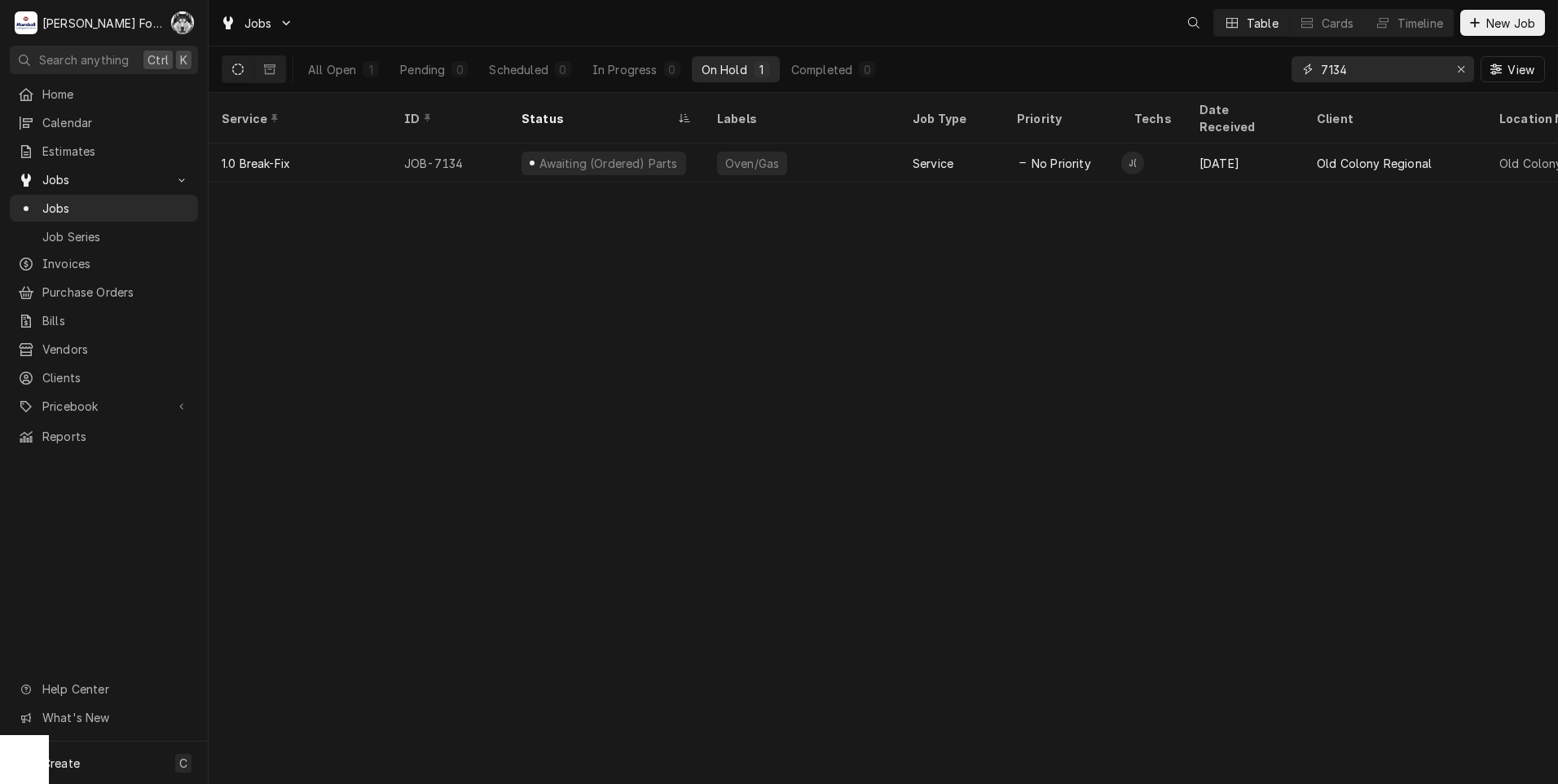
drag, startPoint x: 1362, startPoint y: 74, endPoint x: 1128, endPoint y: 77, distance: 234.0
click at [1128, 77] on div "All Open 1 Pending 0 Scheduled 0 In Progress 0 On Hold 1 Completed 0 7134 View" at bounding box center [883, 68] width 1324 height 45
type input "7253"
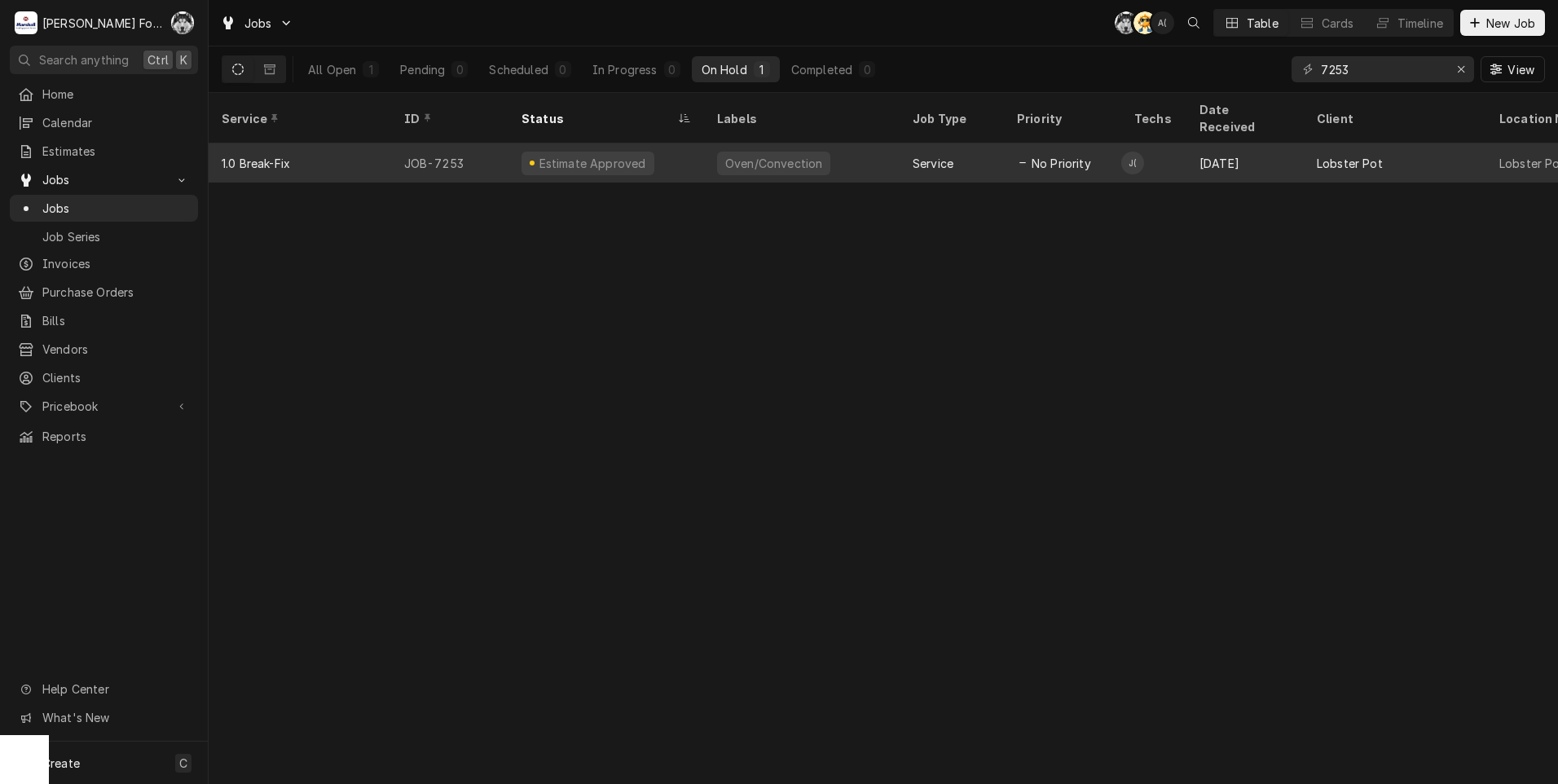
click at [622, 155] on div "Estimate Approved" at bounding box center [592, 163] width 111 height 18
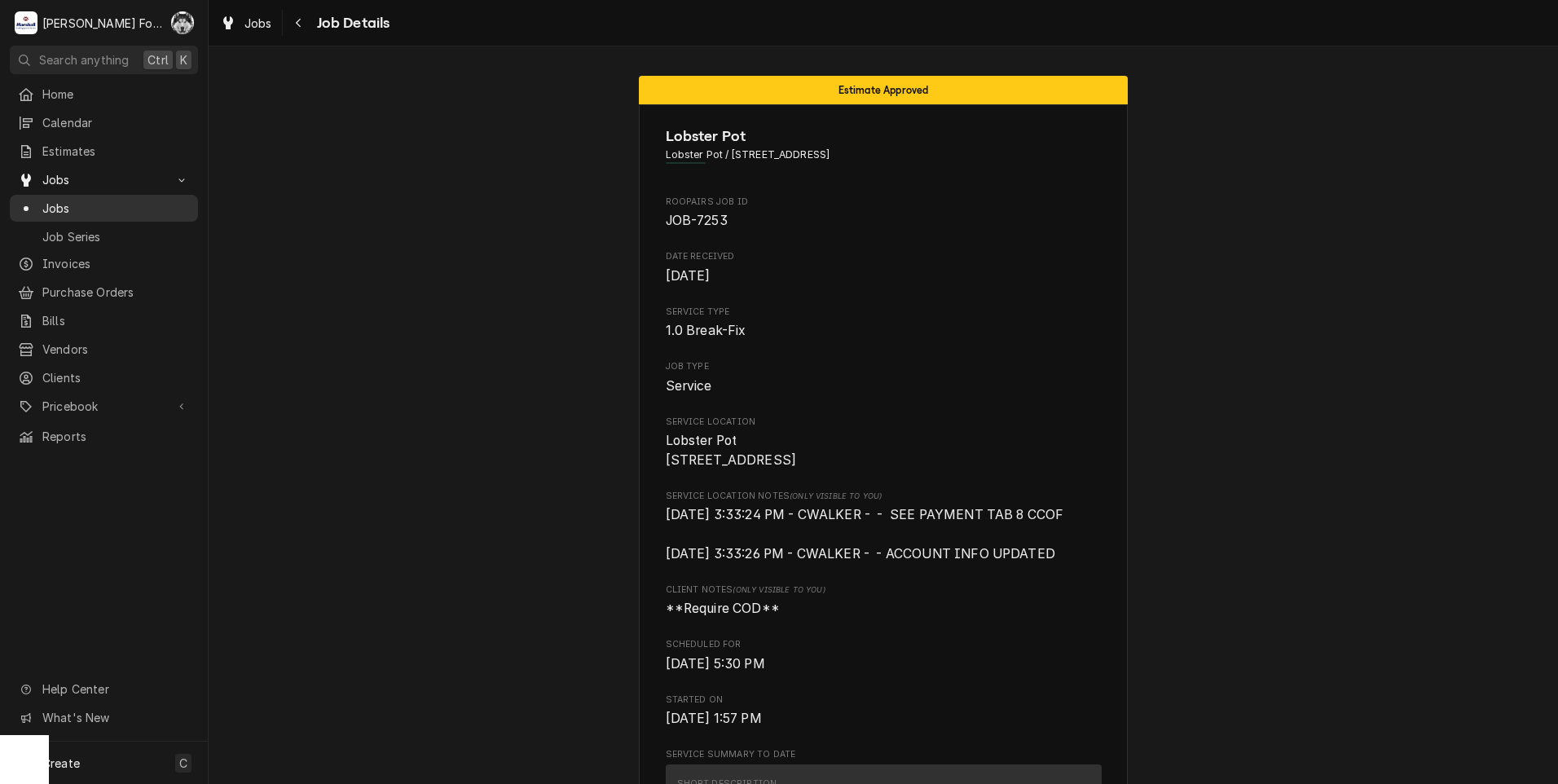
click at [62, 199] on span "Jobs" at bounding box center [116, 208] width 148 height 18
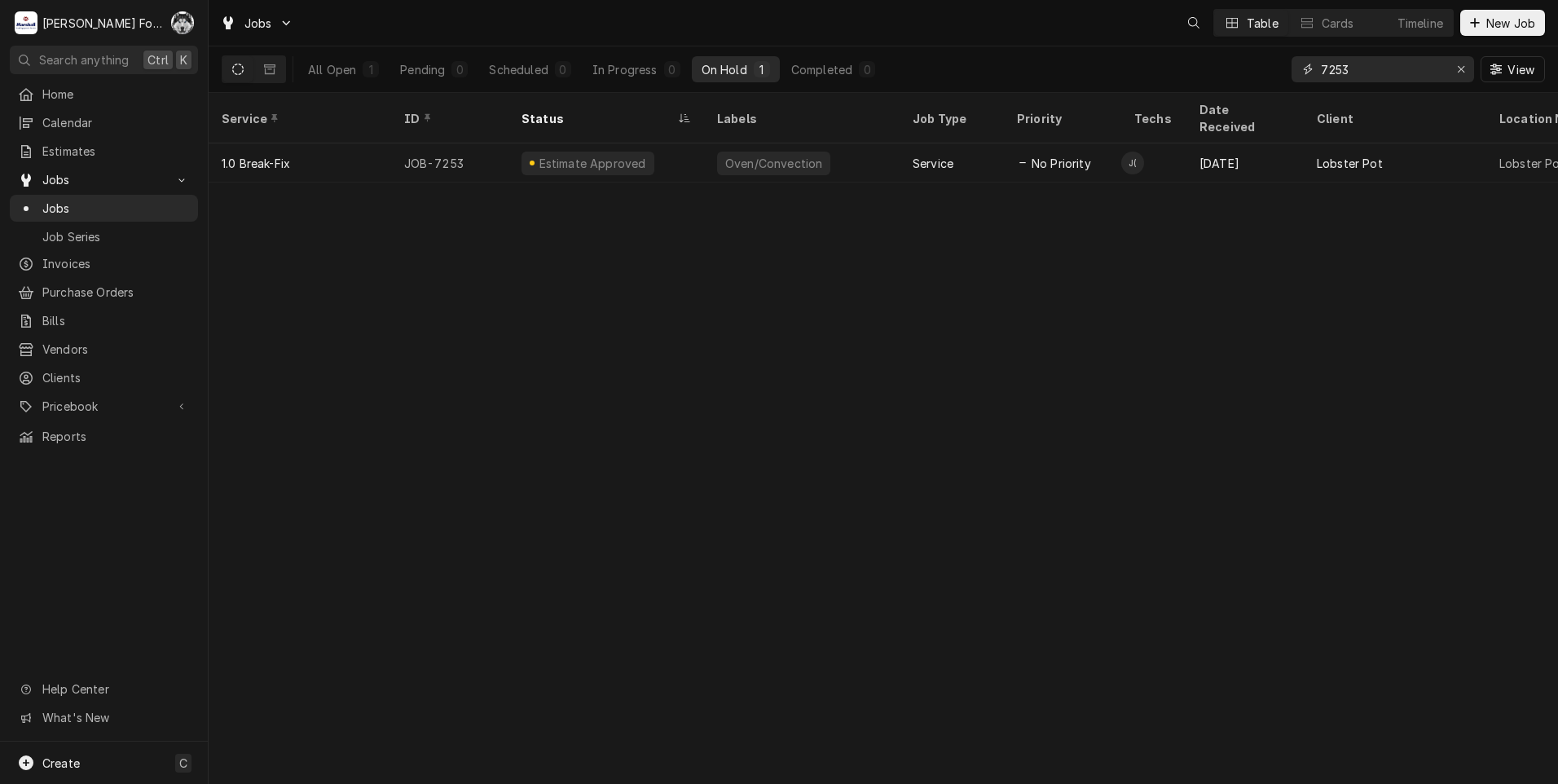
click at [1375, 71] on input "7253" at bounding box center [1382, 69] width 123 height 26
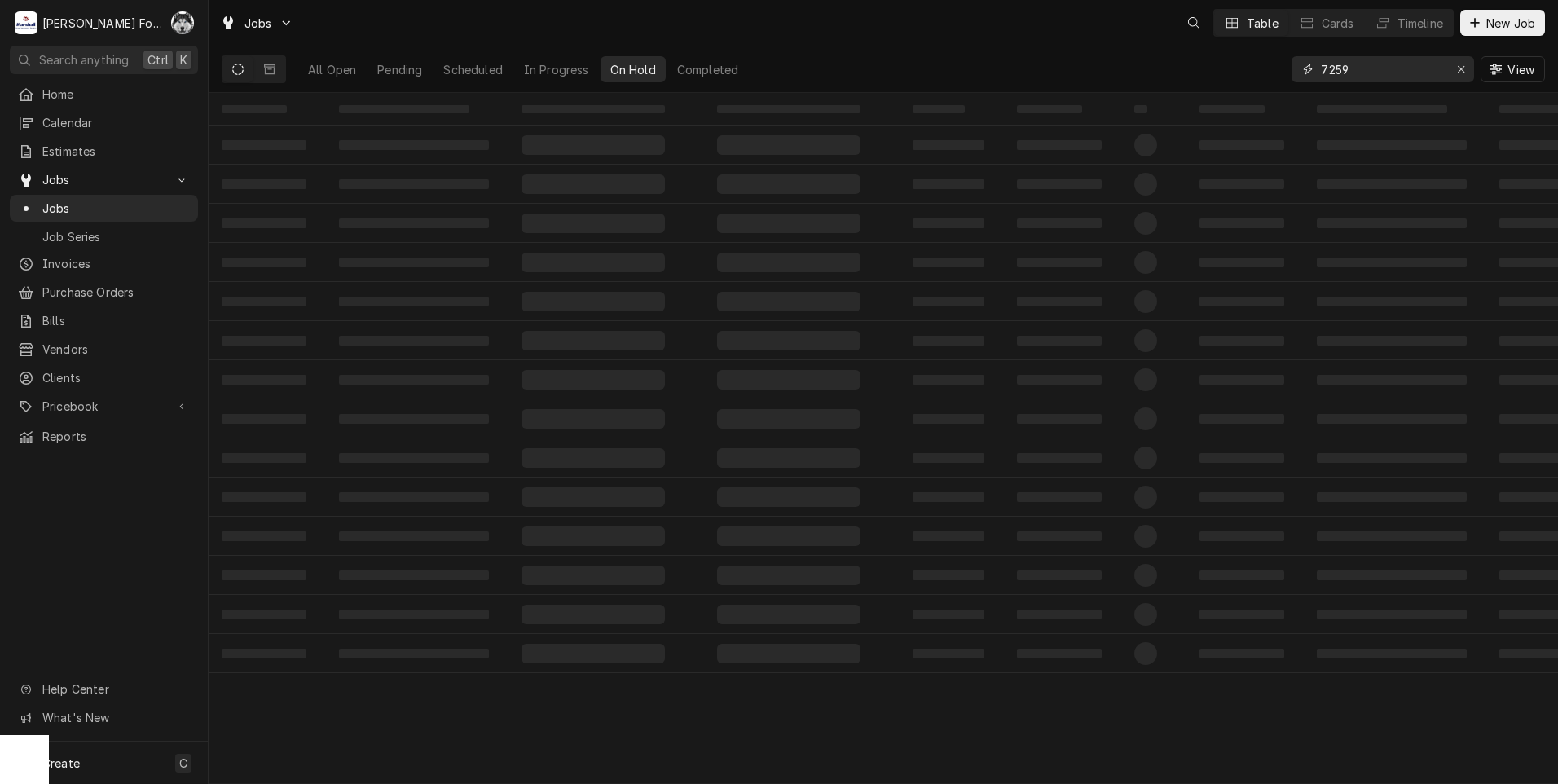
type input "7259"
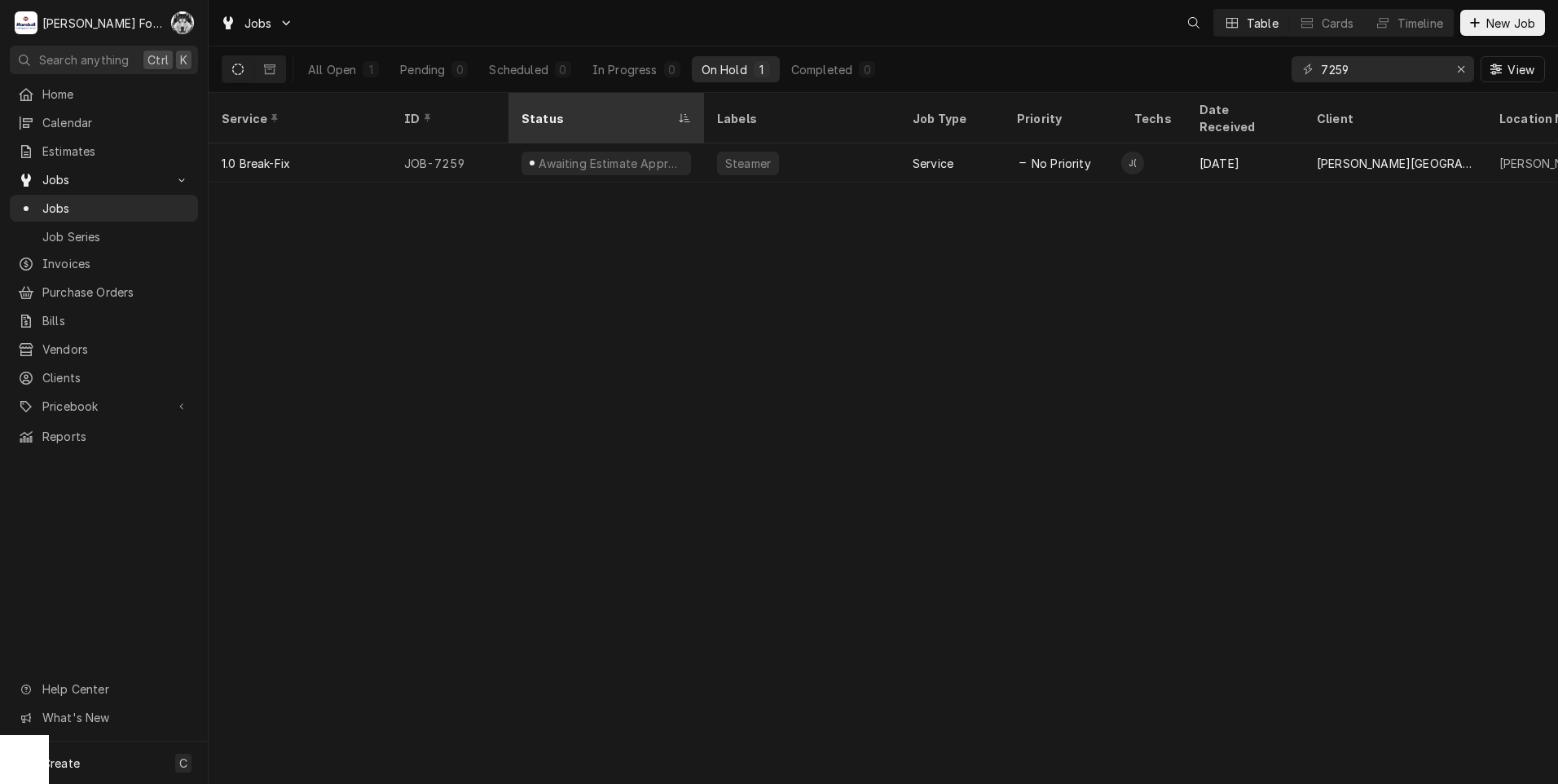
click at [517, 120] on div "Status" at bounding box center [606, 118] width 189 height 44
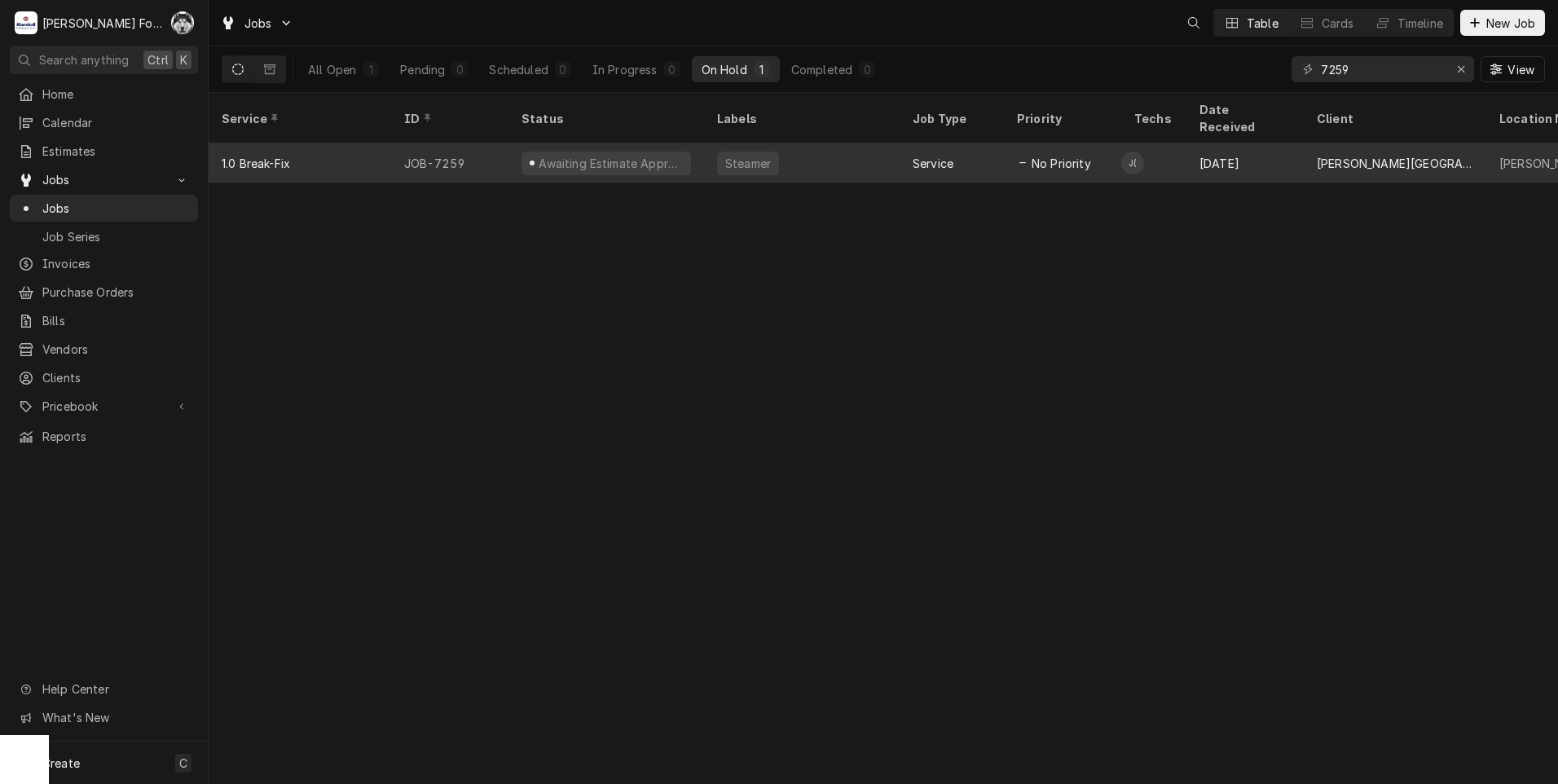
click at [1135, 151] on div "James Lunney (128)'s Avatar" at bounding box center [1133, 162] width 23 height 23
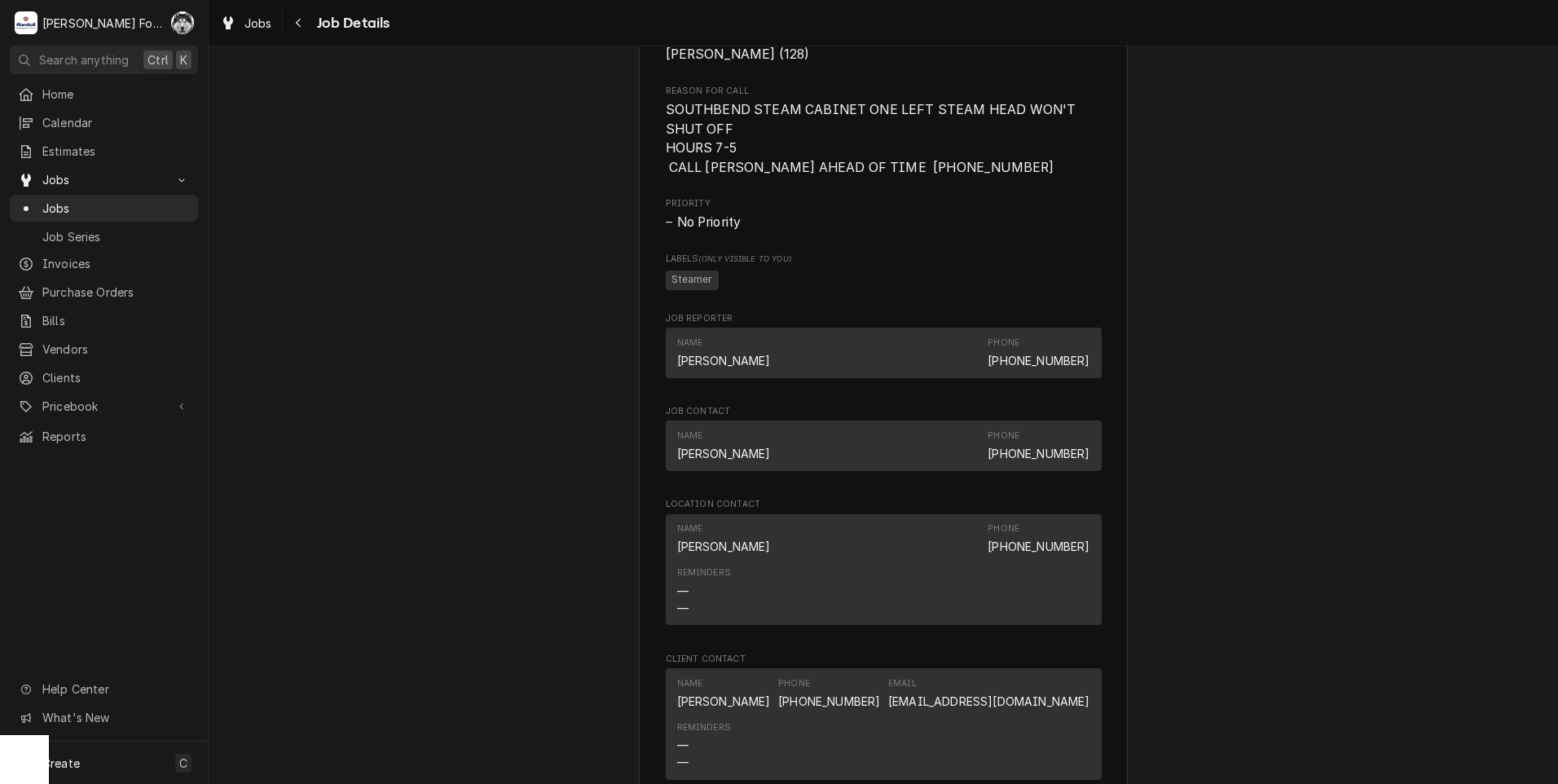
scroll to position [1957, 0]
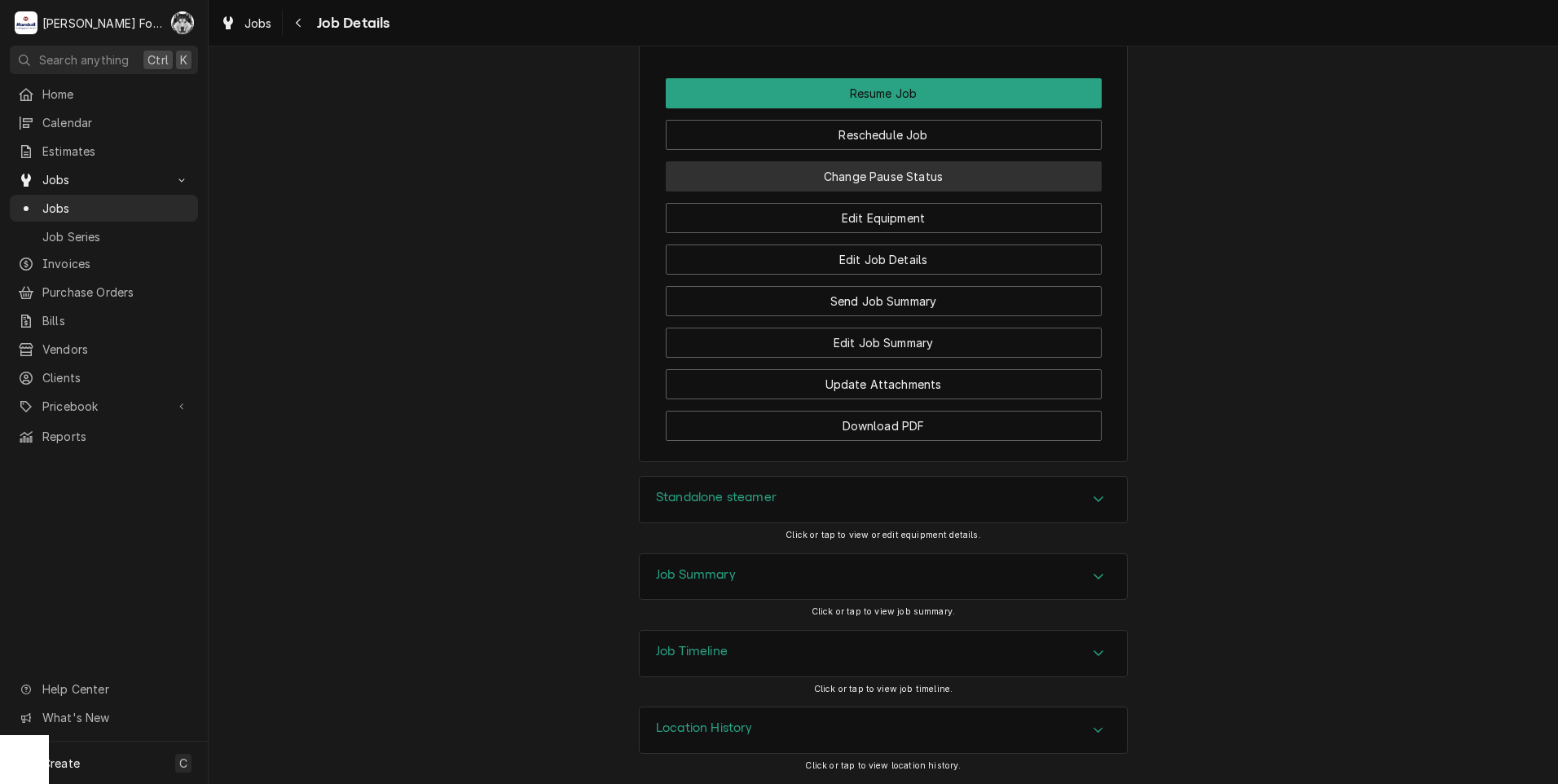
click at [894, 180] on button "Change Pause Status" at bounding box center [884, 176] width 436 height 30
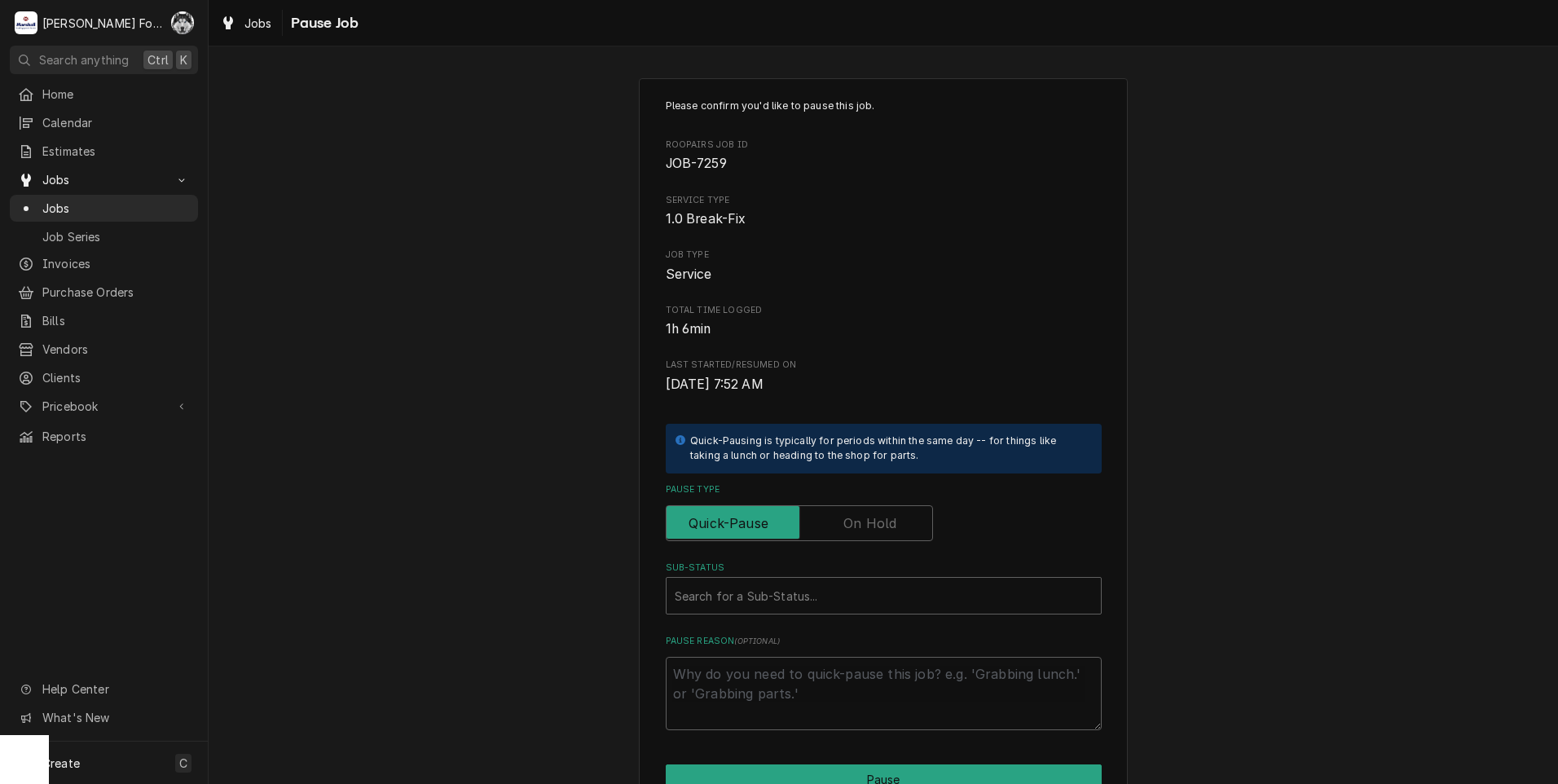
click at [867, 531] on label "Pause Type" at bounding box center [800, 523] width 268 height 36
click at [867, 531] on input "Pause Type" at bounding box center [800, 523] width 253 height 36
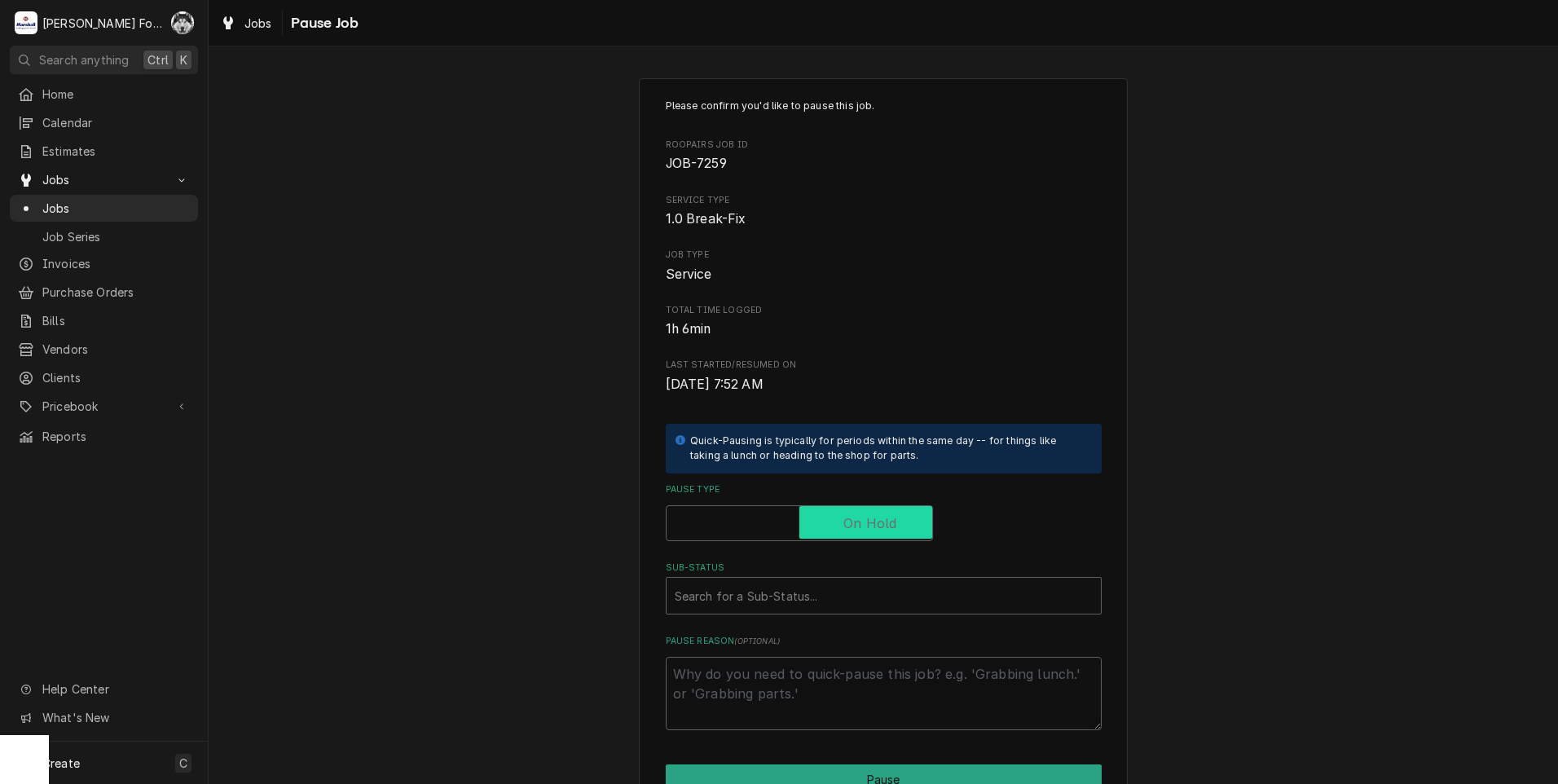
checkbox input "true"
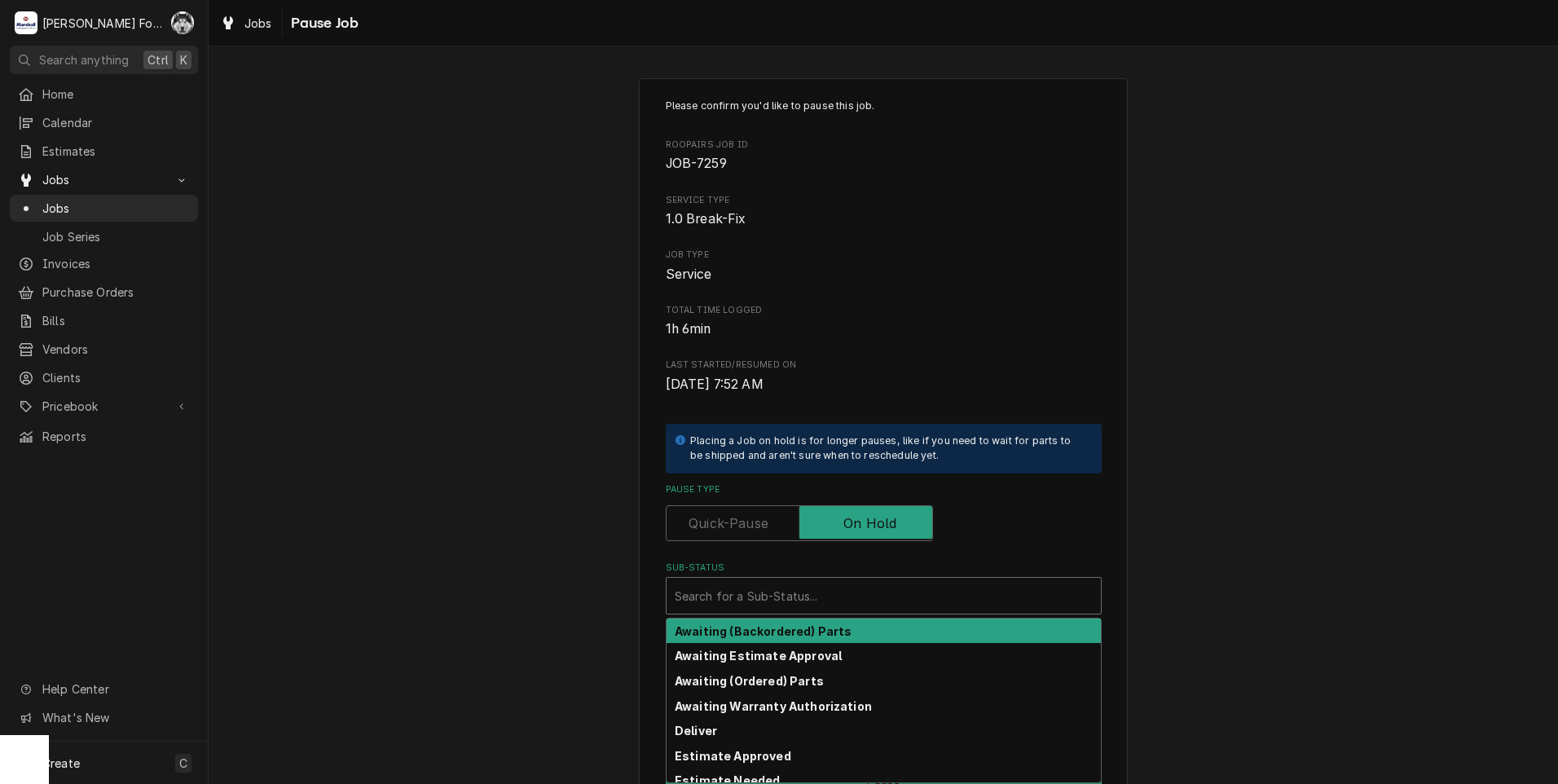
click at [795, 602] on div "Sub-Status" at bounding box center [884, 596] width 418 height 30
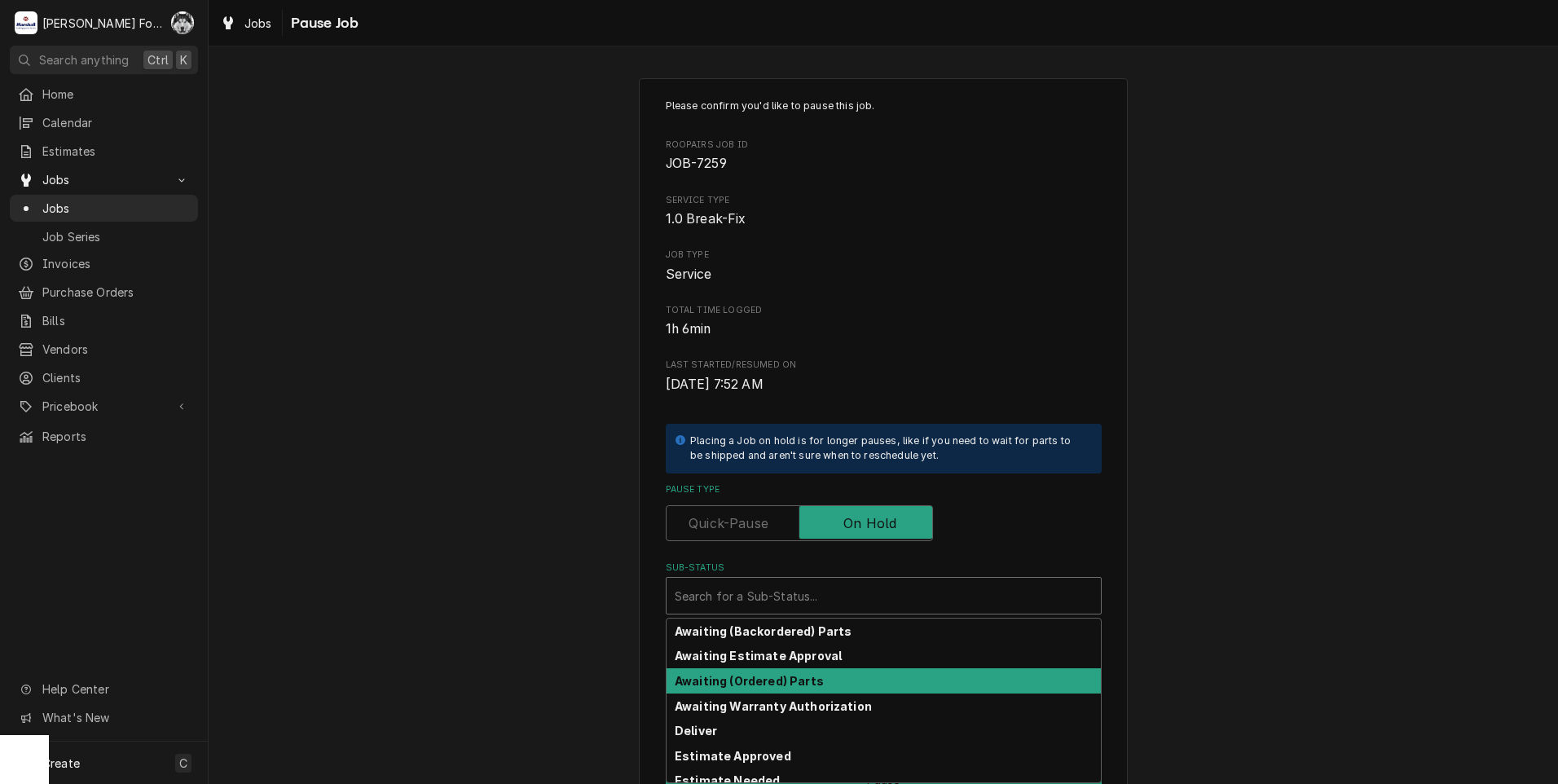
click at [801, 675] on strong "Awaiting (Ordered) Parts" at bounding box center [750, 681] width 149 height 14
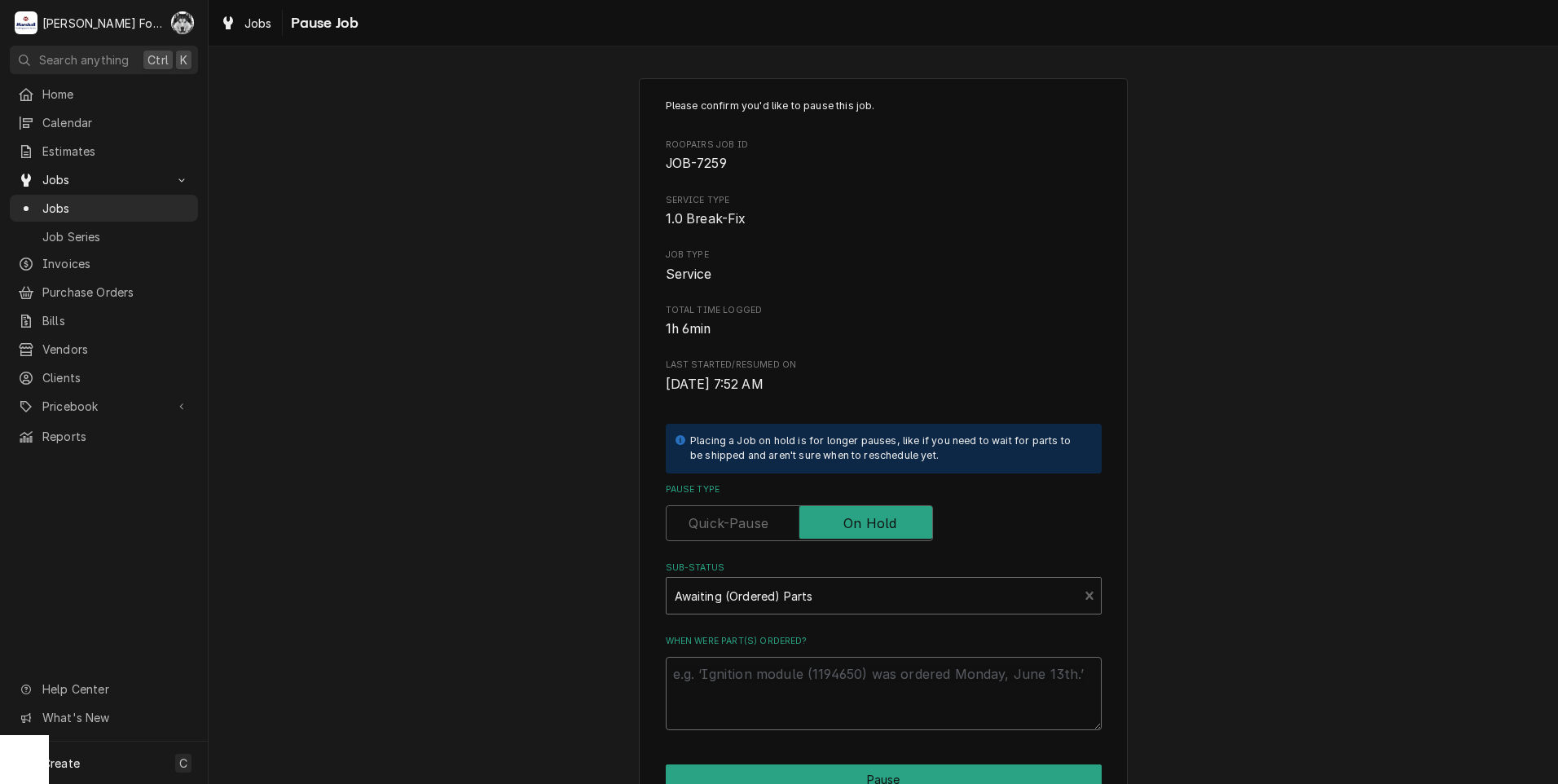
click at [788, 683] on textarea "When were part(s) ordered?" at bounding box center [884, 694] width 436 height 74
paste textarea "[DATE]"
type textarea "x"
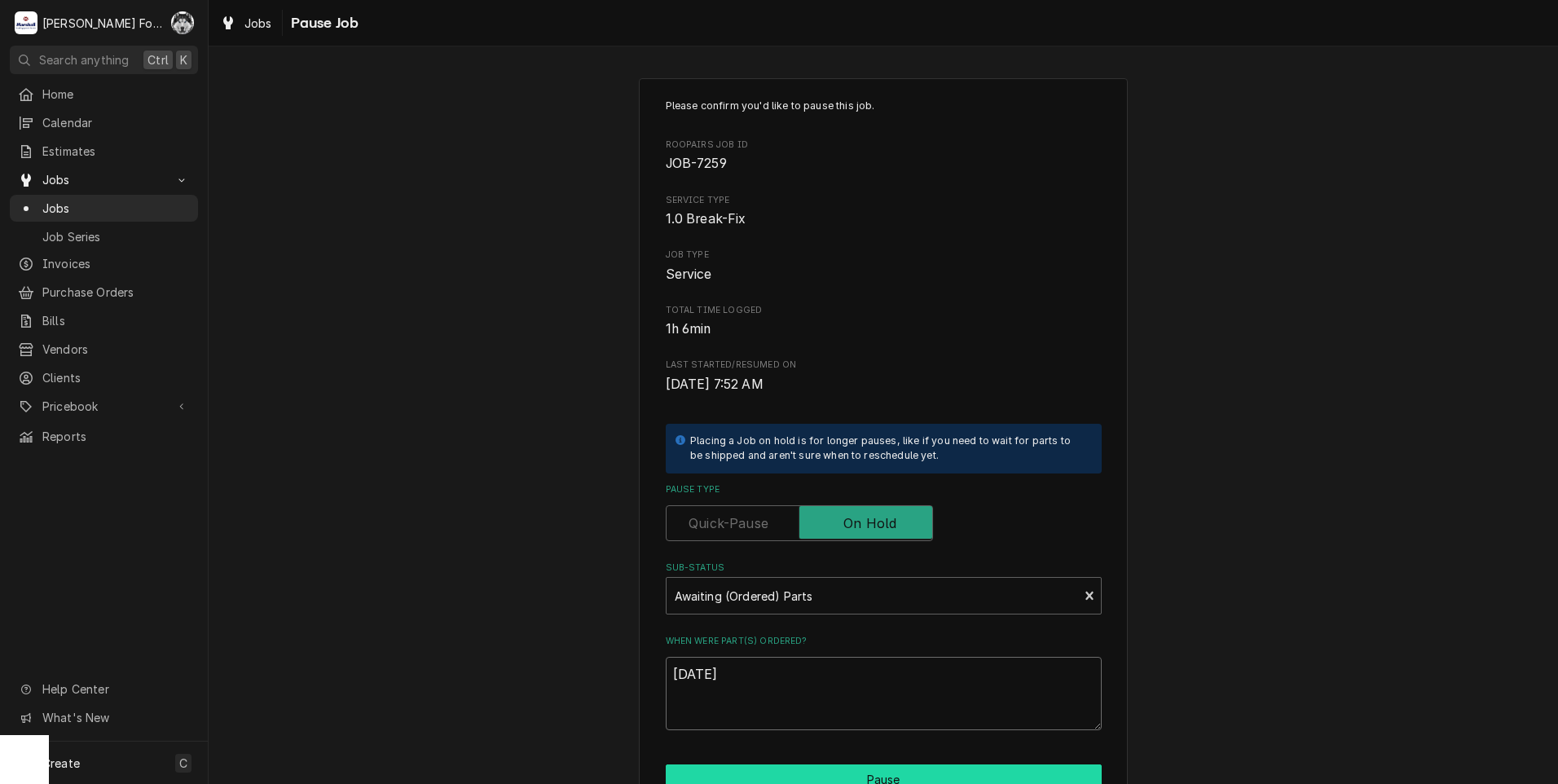
type textarea "[DATE]"
click at [848, 773] on button "Pause" at bounding box center [884, 779] width 436 height 30
type textarea "x"
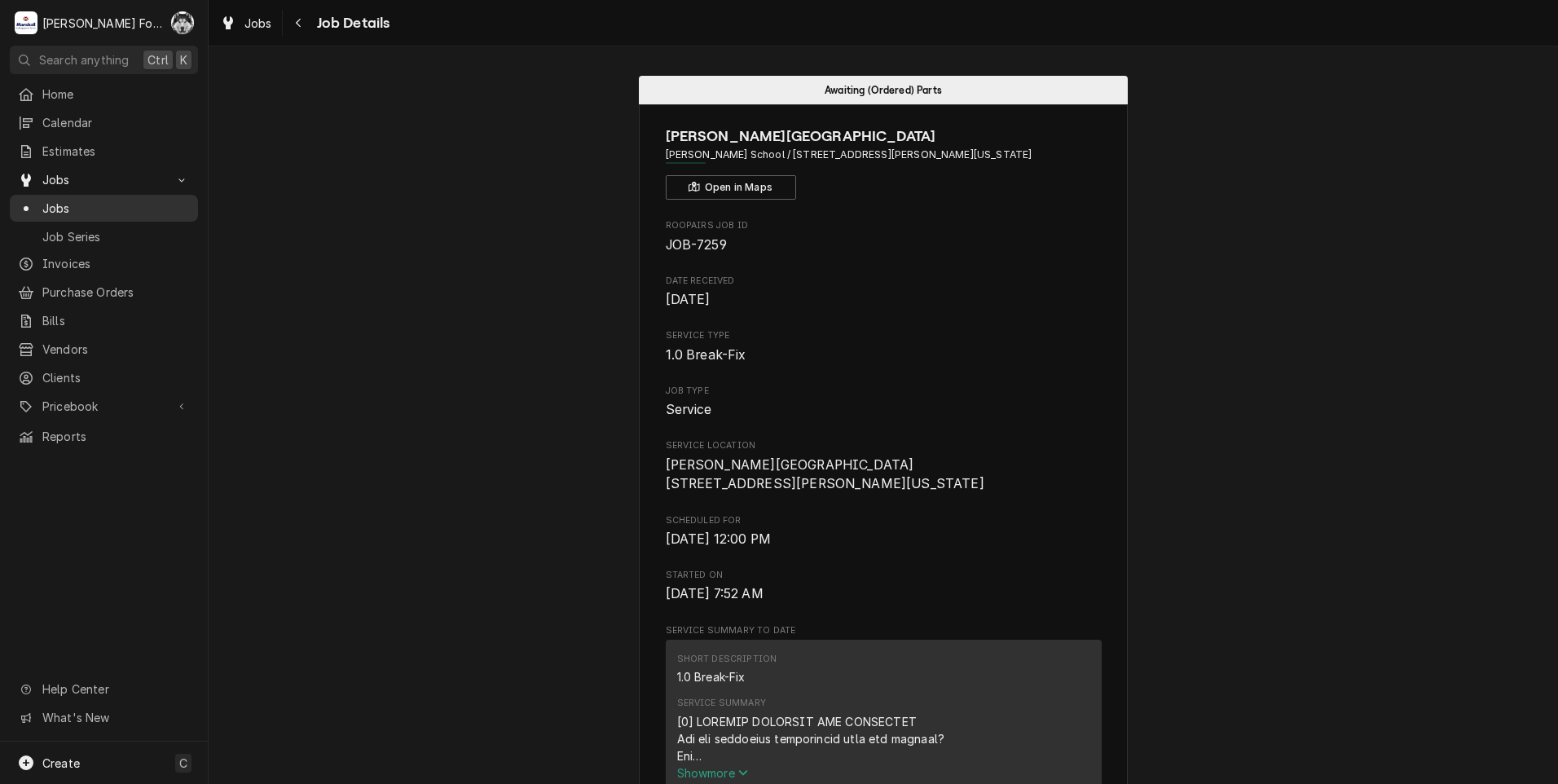
click at [48, 206] on span "Jobs" at bounding box center [116, 208] width 148 height 18
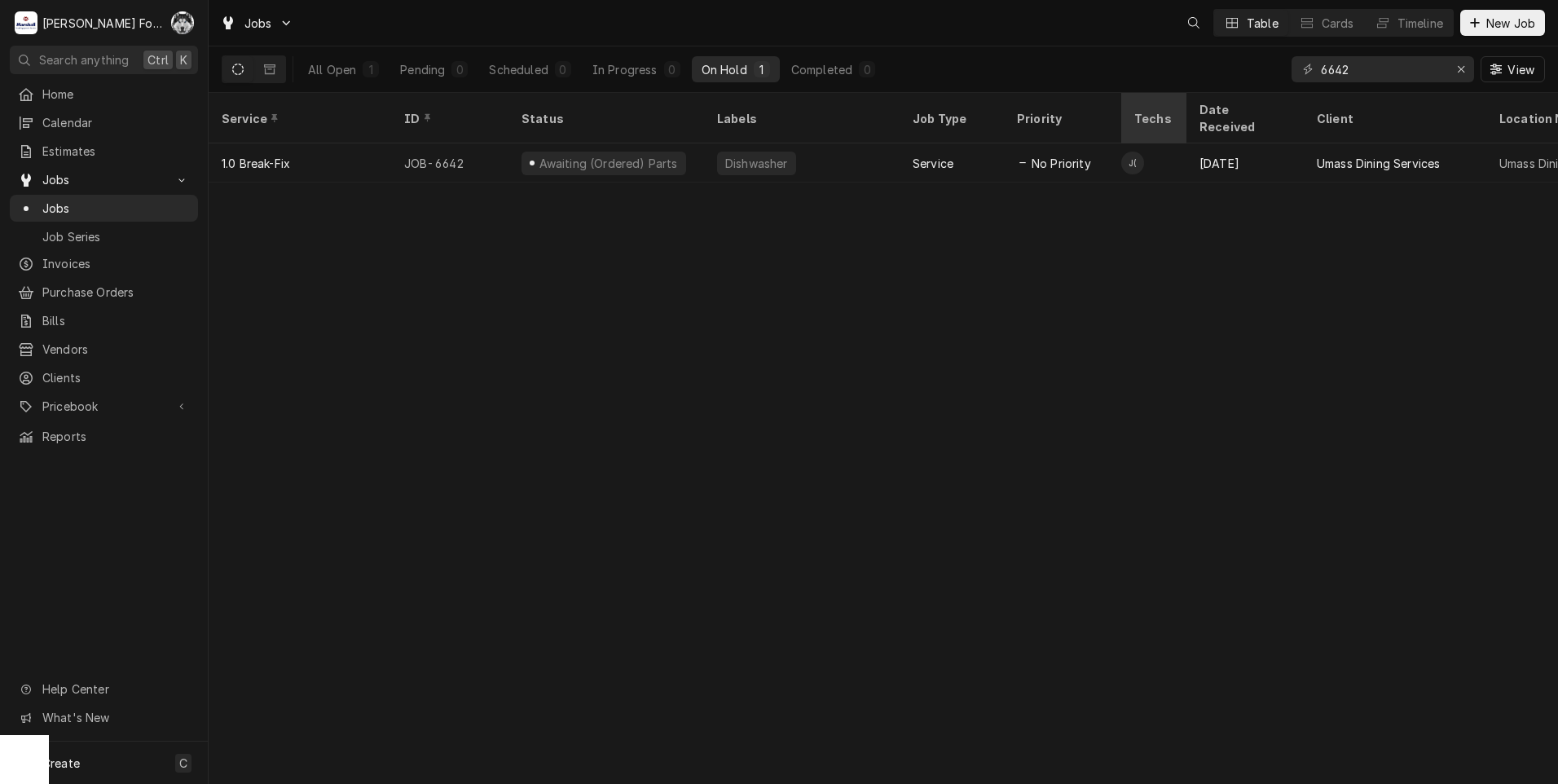
drag, startPoint x: 1363, startPoint y: 74, endPoint x: 1176, endPoint y: 94, distance: 188.1
click at [1182, 92] on div "All Open 1 Pending 0 Scheduled 0 In Progress 0 On Hold 1 Completed 0 6642 View" at bounding box center [883, 69] width 1350 height 46
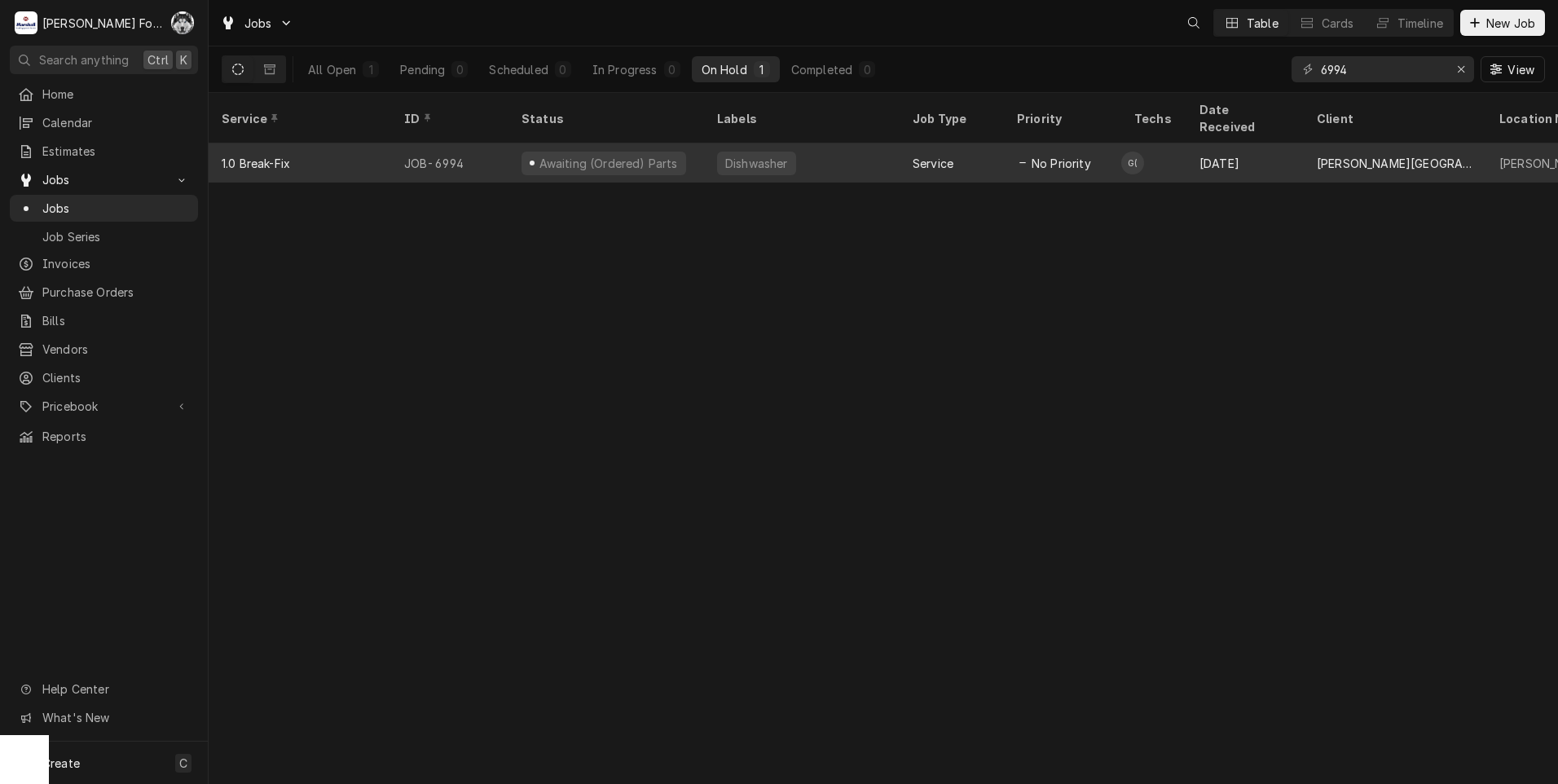
drag, startPoint x: 1375, startPoint y: 73, endPoint x: 1014, endPoint y: 126, distance: 364.9
click at [1028, 123] on div "Jobs Table Cards Timeline New Job All Open 1 Pending 0 Scheduled 0 In Progress …" at bounding box center [883, 392] width 1350 height 784
type input "7253"
click at [928, 155] on div "Service" at bounding box center [934, 163] width 41 height 18
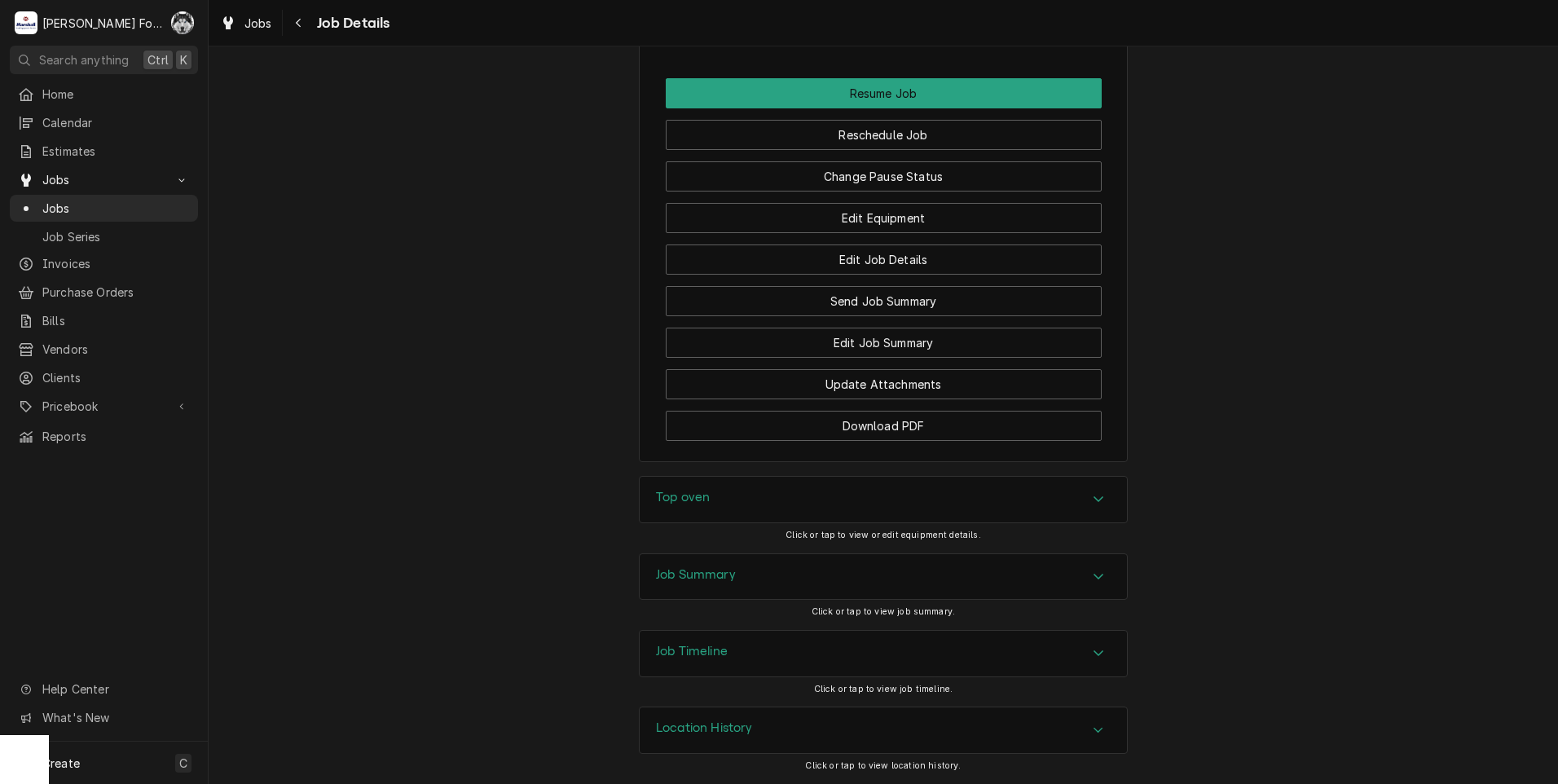
scroll to position [1934, 0]
click at [806, 185] on button "Change Pause Status" at bounding box center [884, 176] width 436 height 30
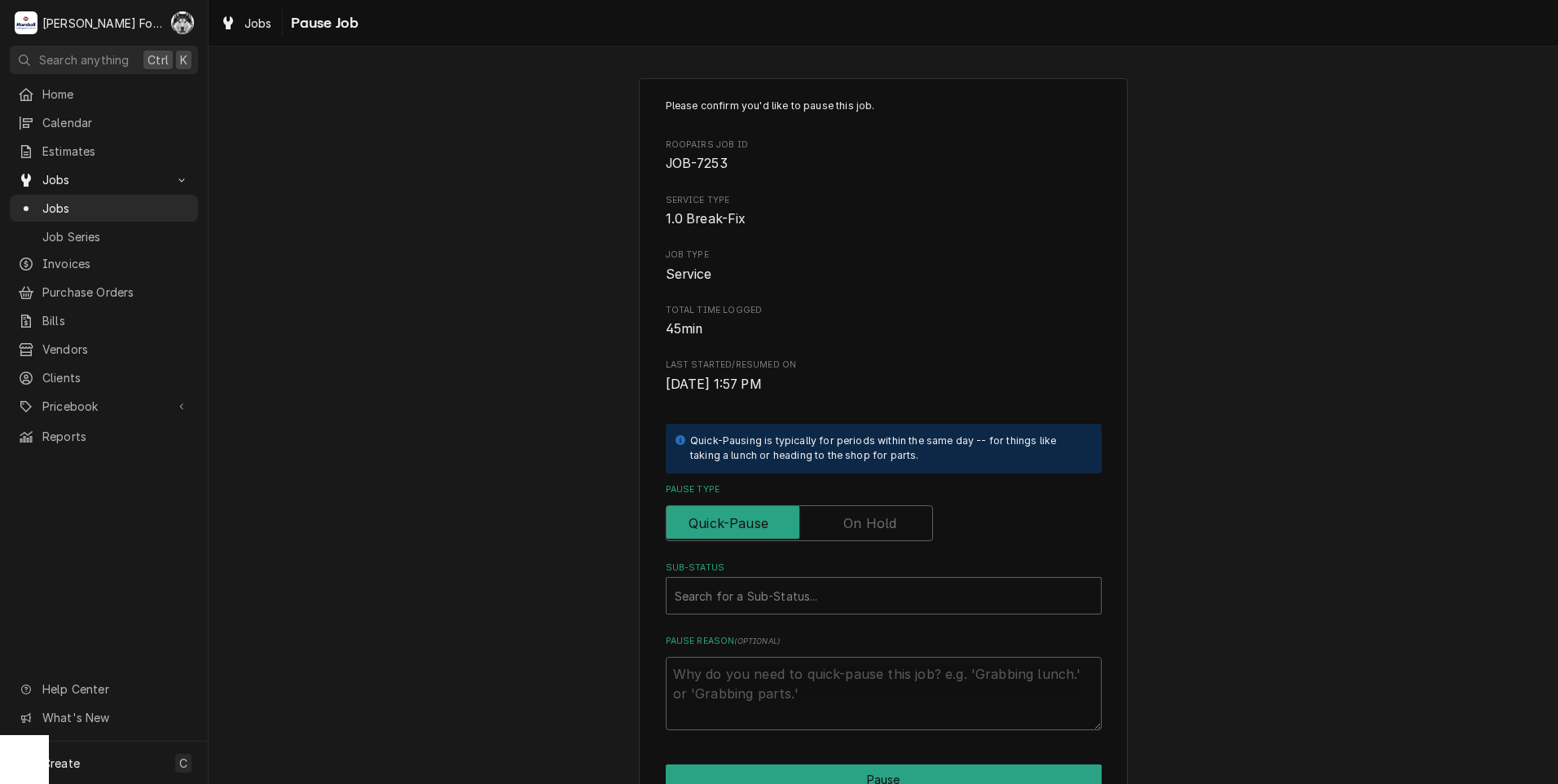
click at [846, 523] on label "Pause Type" at bounding box center [800, 523] width 268 height 36
click at [846, 523] on input "Pause Type" at bounding box center [800, 523] width 253 height 36
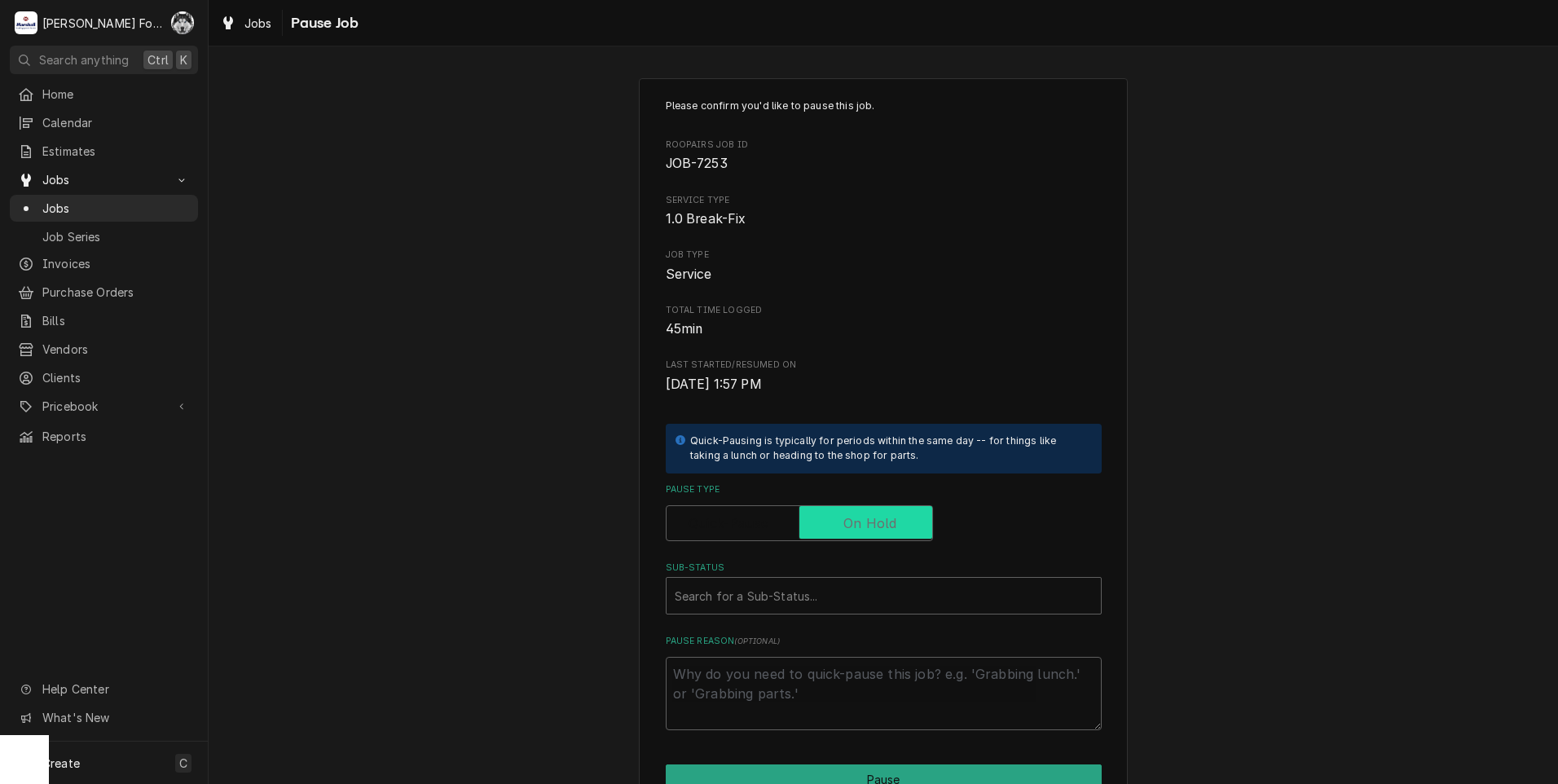
checkbox input "true"
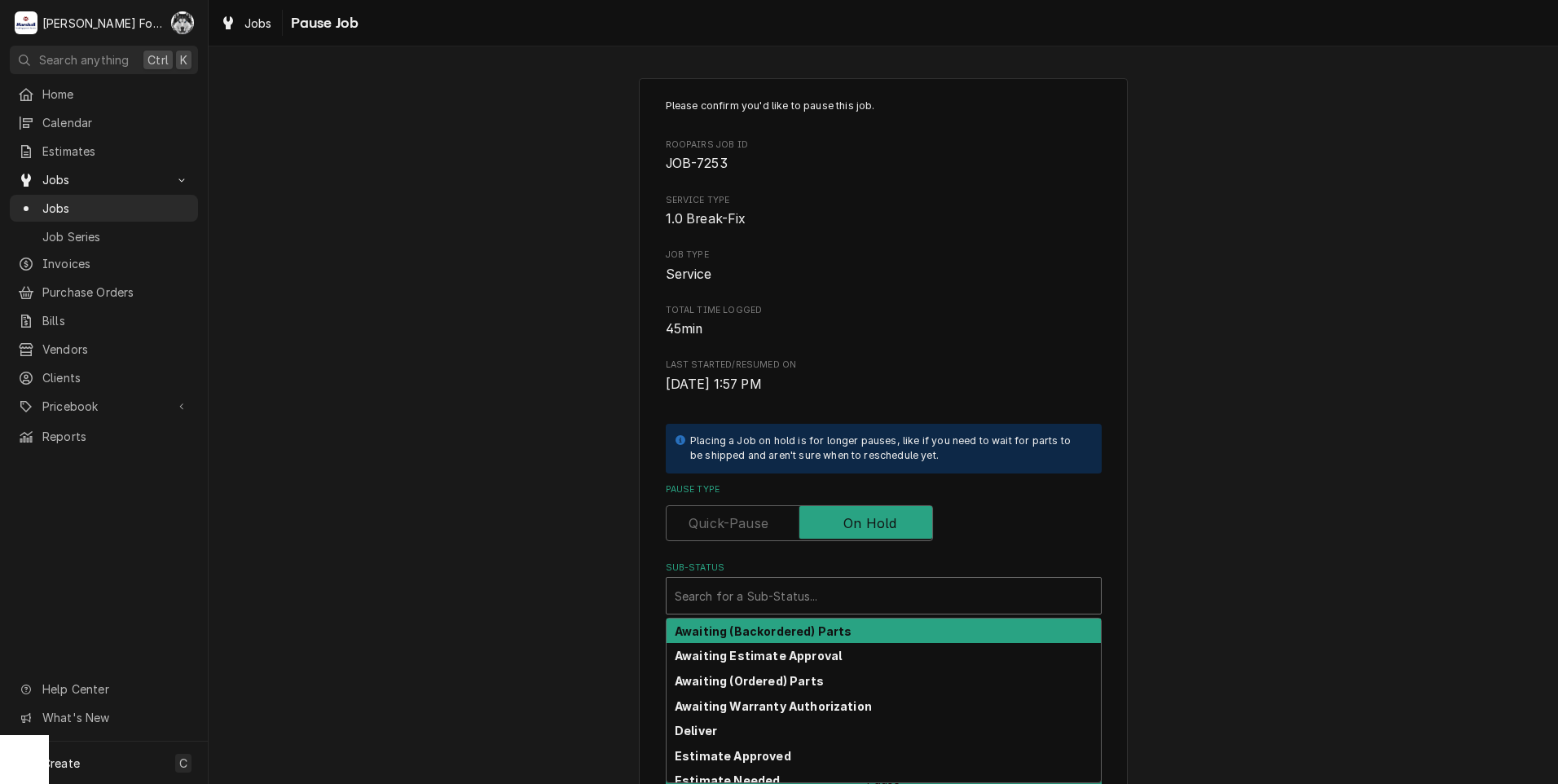
click at [773, 612] on div "Search for a Sub-Status..." at bounding box center [884, 595] width 434 height 36
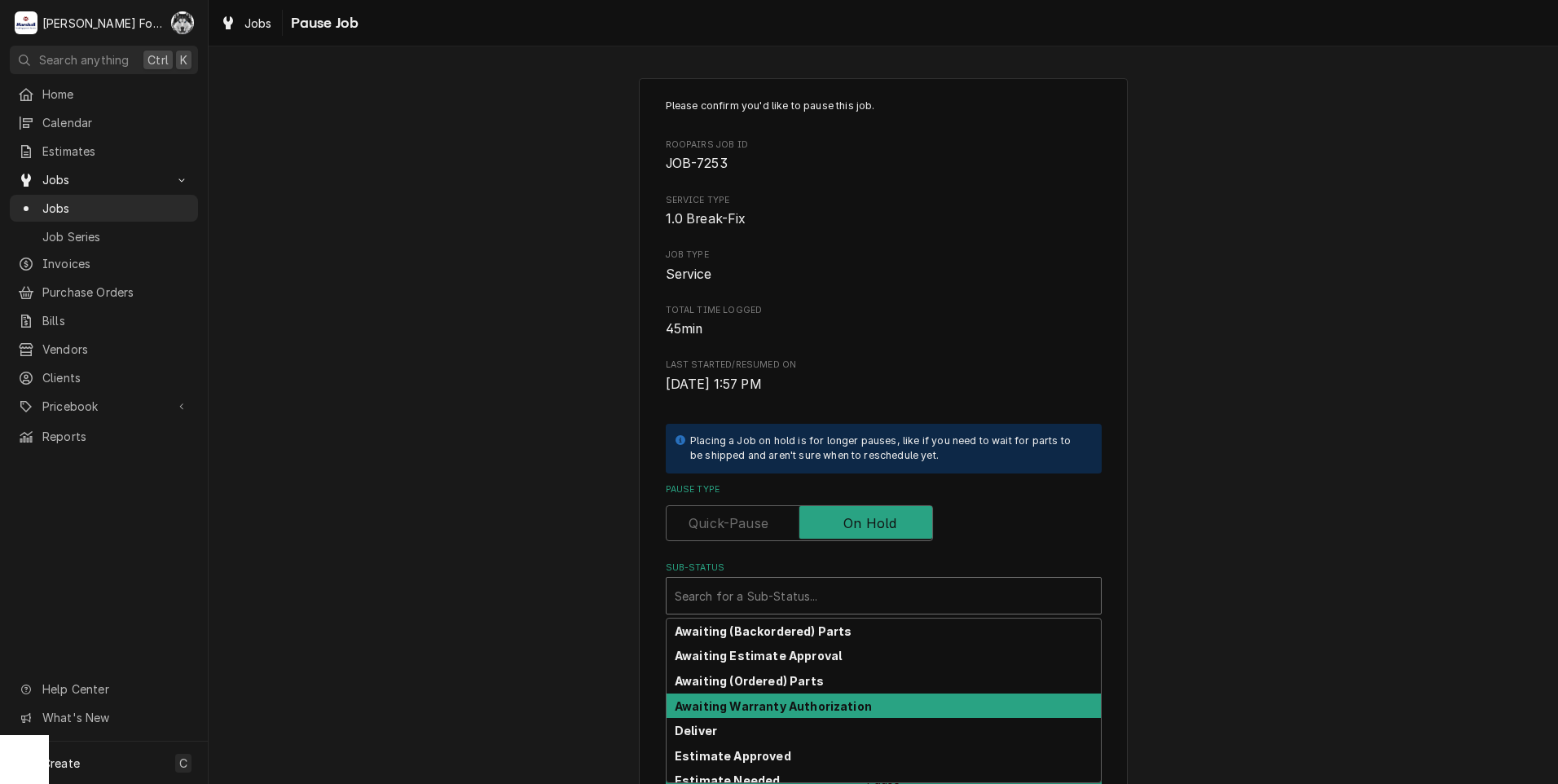
click at [748, 695] on div "Awaiting Warranty Authorization" at bounding box center [884, 706] width 434 height 25
click at [739, 608] on div "Sub-Status" at bounding box center [873, 596] width 396 height 30
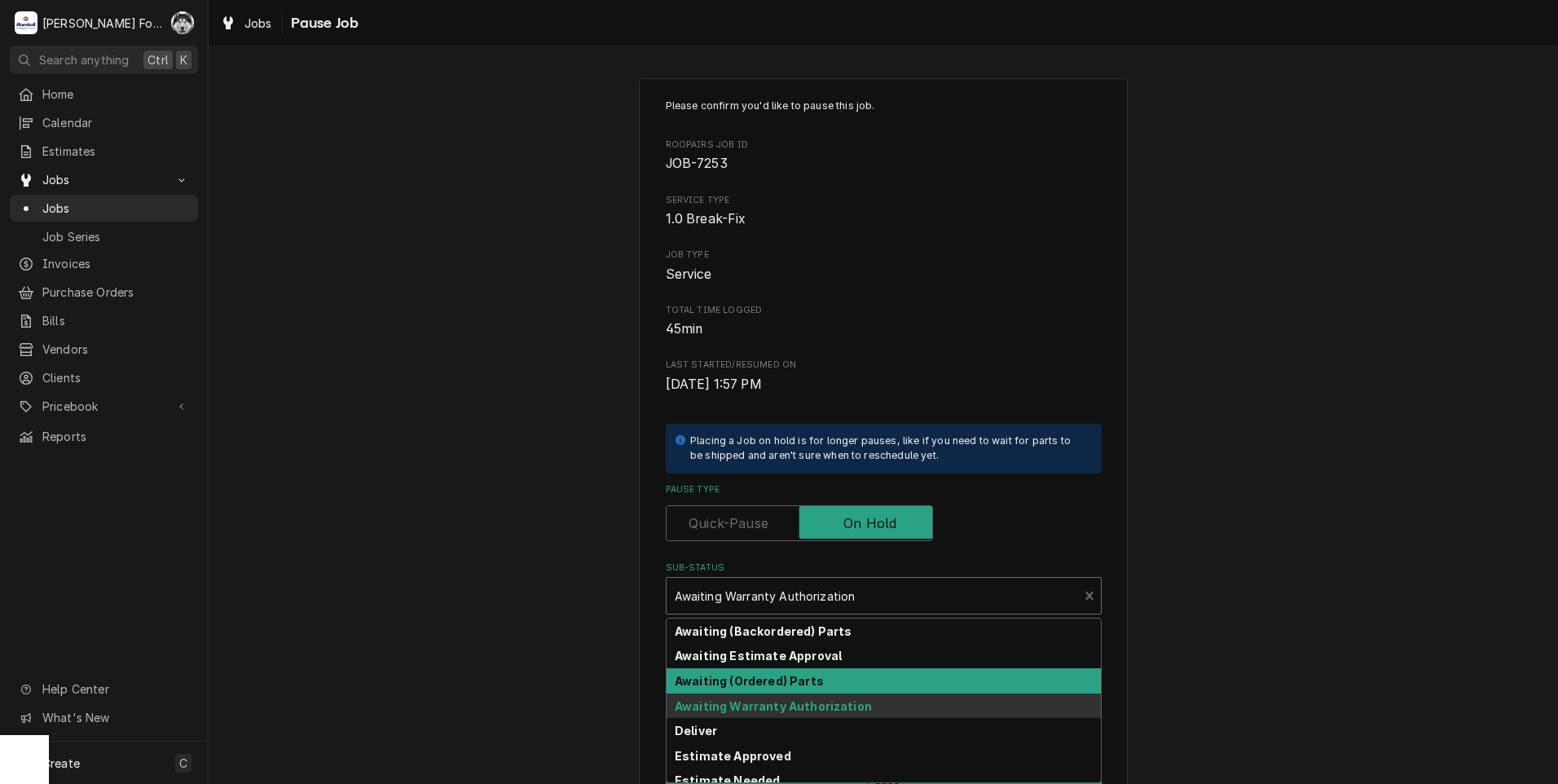
click at [750, 681] on strong "Awaiting (Ordered) Parts" at bounding box center [750, 681] width 149 height 14
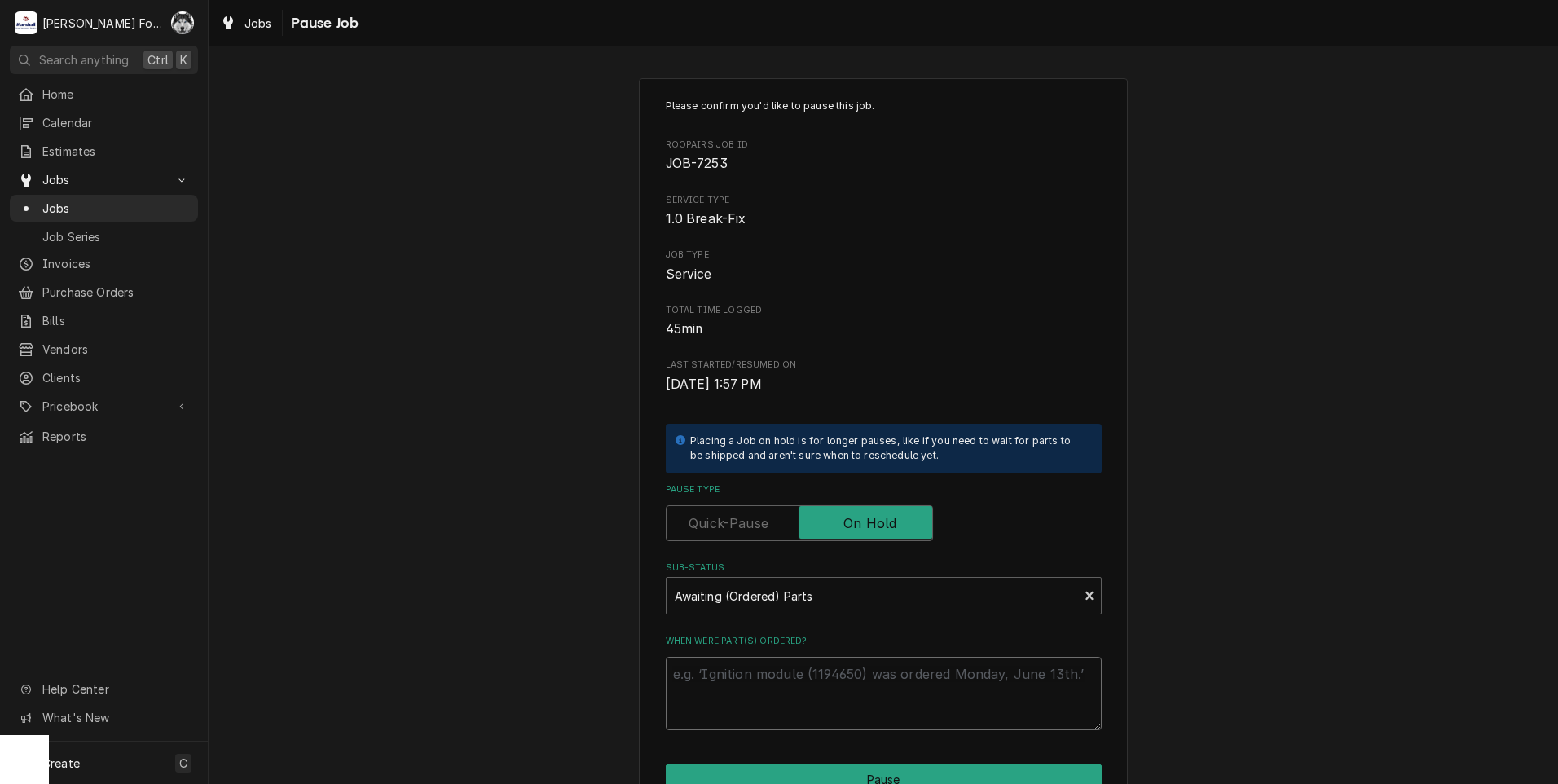
click at [750, 677] on textarea "When were part(s) ordered?" at bounding box center [884, 694] width 436 height 74
paste textarea "9/9/2025"
type textarea "x"
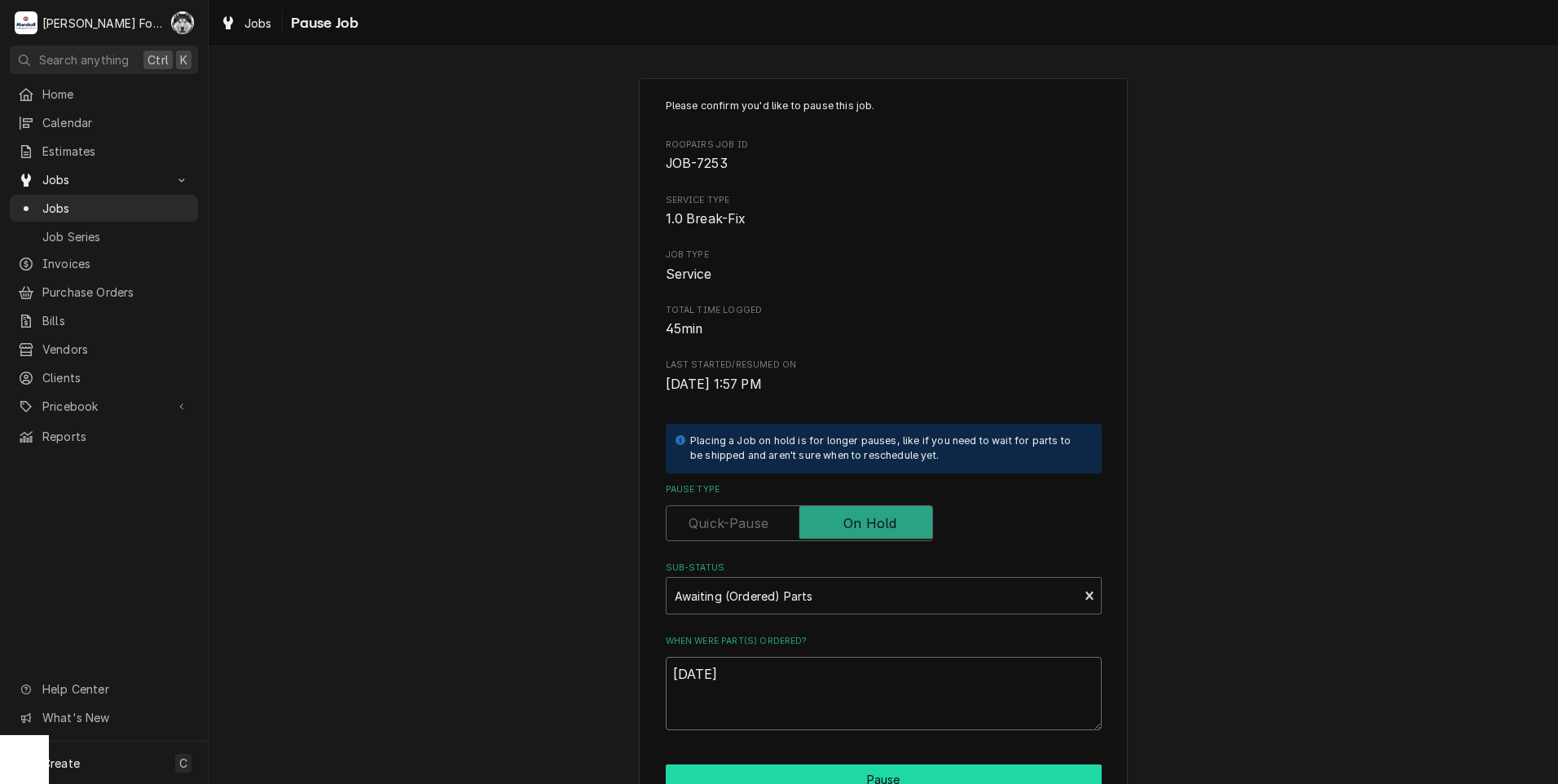
type textarea "9/9/2025"
click at [790, 772] on button "Pause" at bounding box center [884, 779] width 436 height 30
type textarea "x"
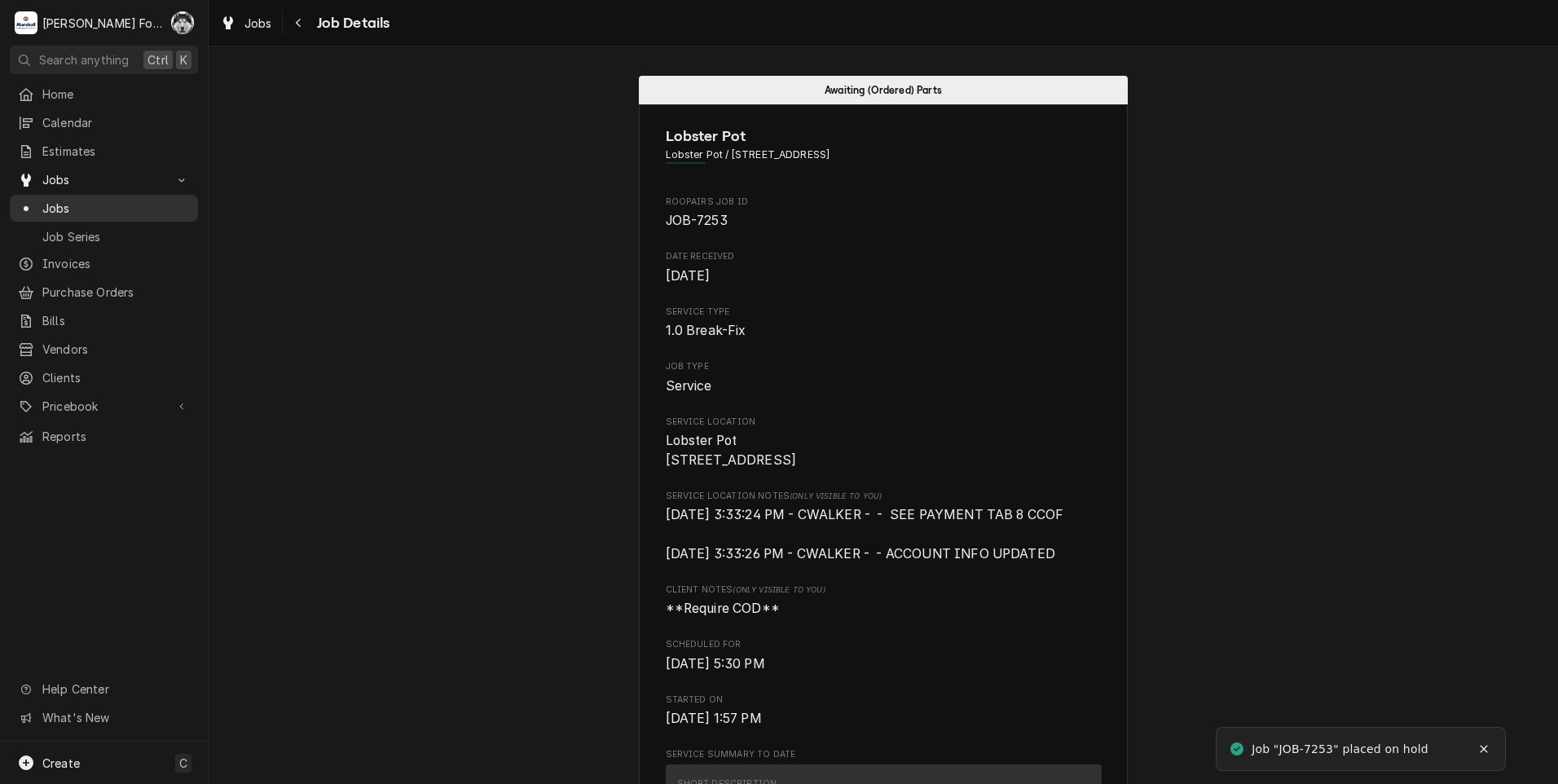
click at [53, 208] on span "Jobs" at bounding box center [116, 208] width 148 height 18
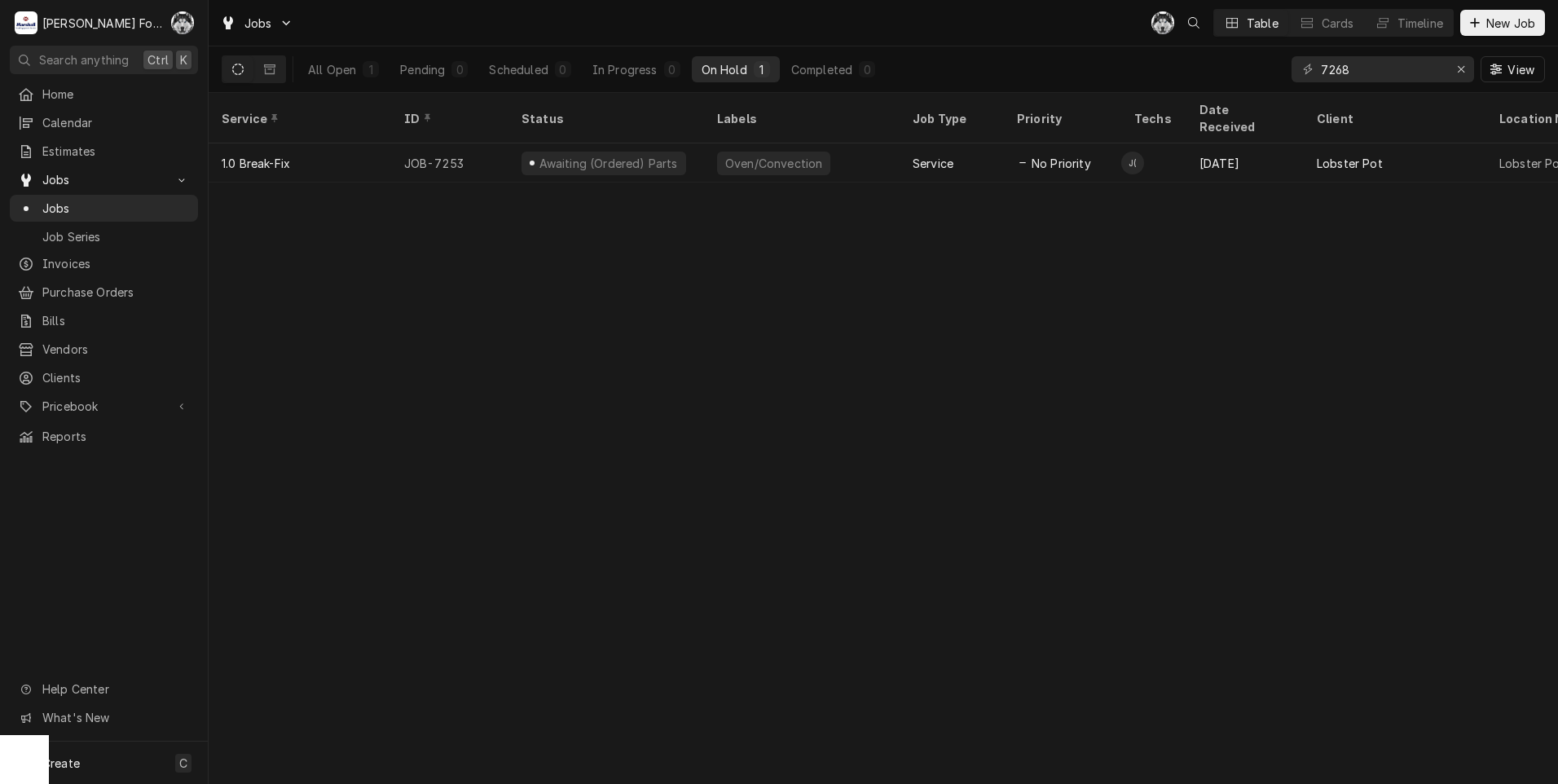
type input "7268"
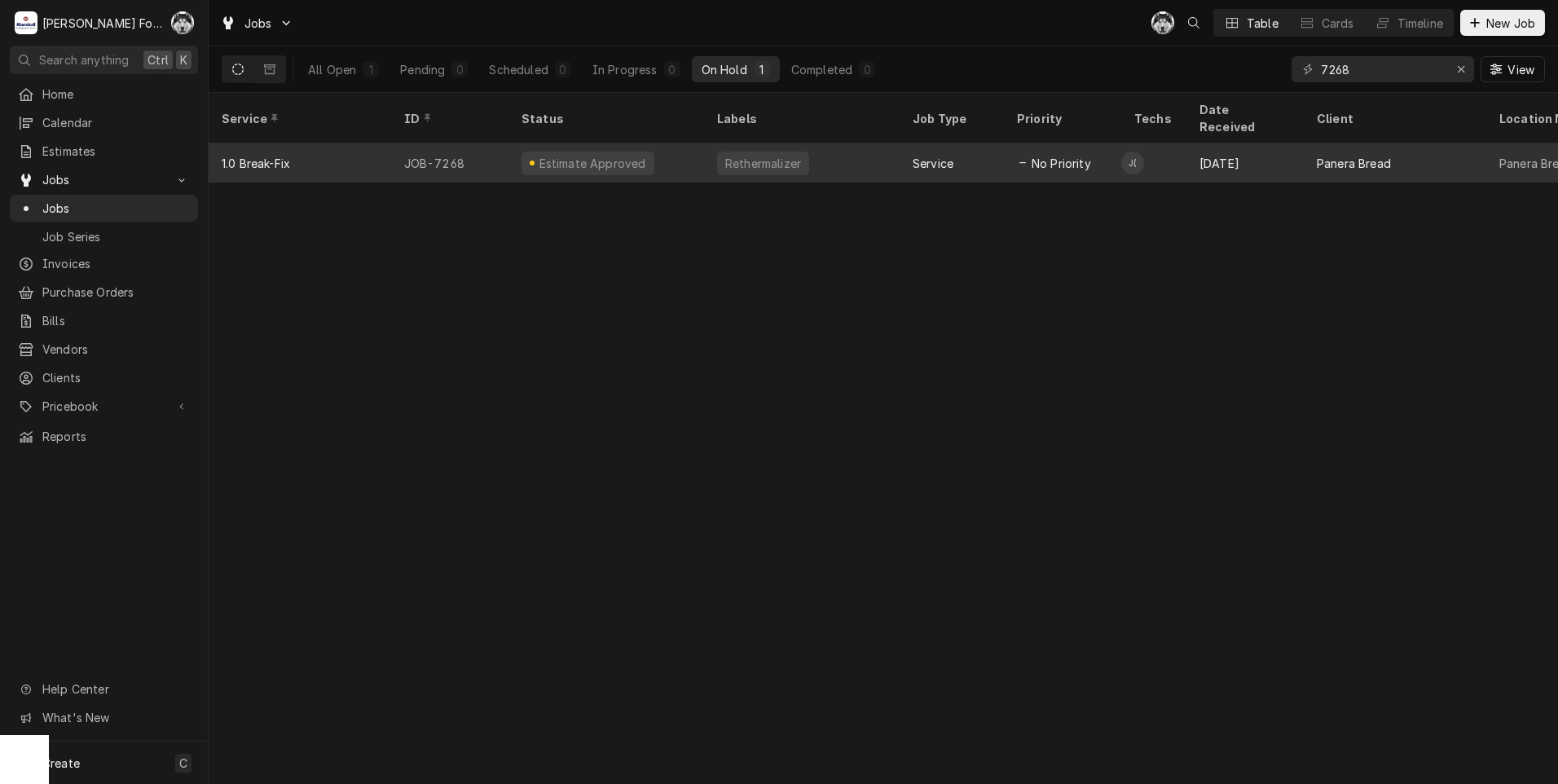
click at [725, 151] on div "Rethermalizer" at bounding box center [764, 163] width 92 height 24
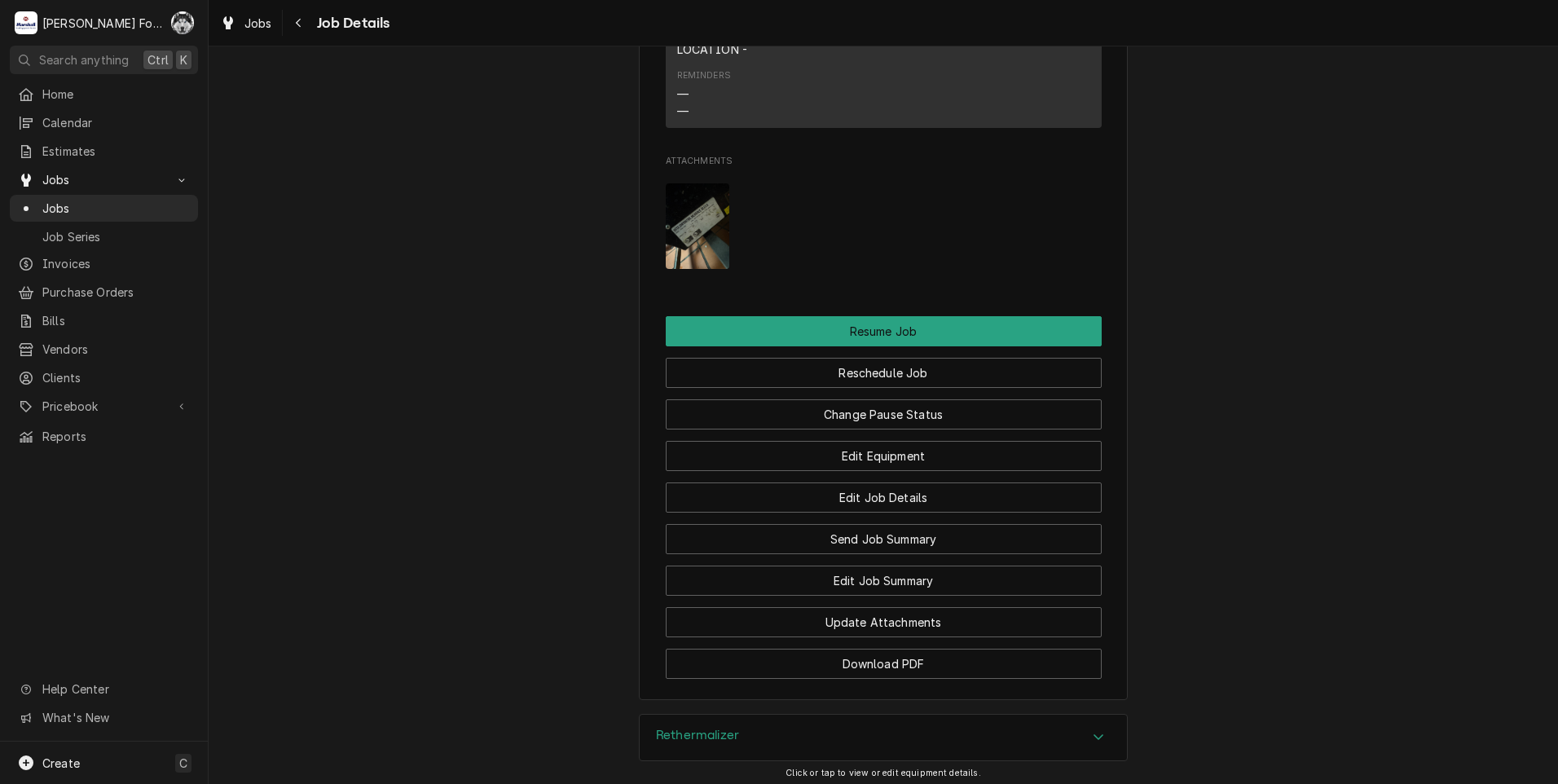
scroll to position [2430, 0]
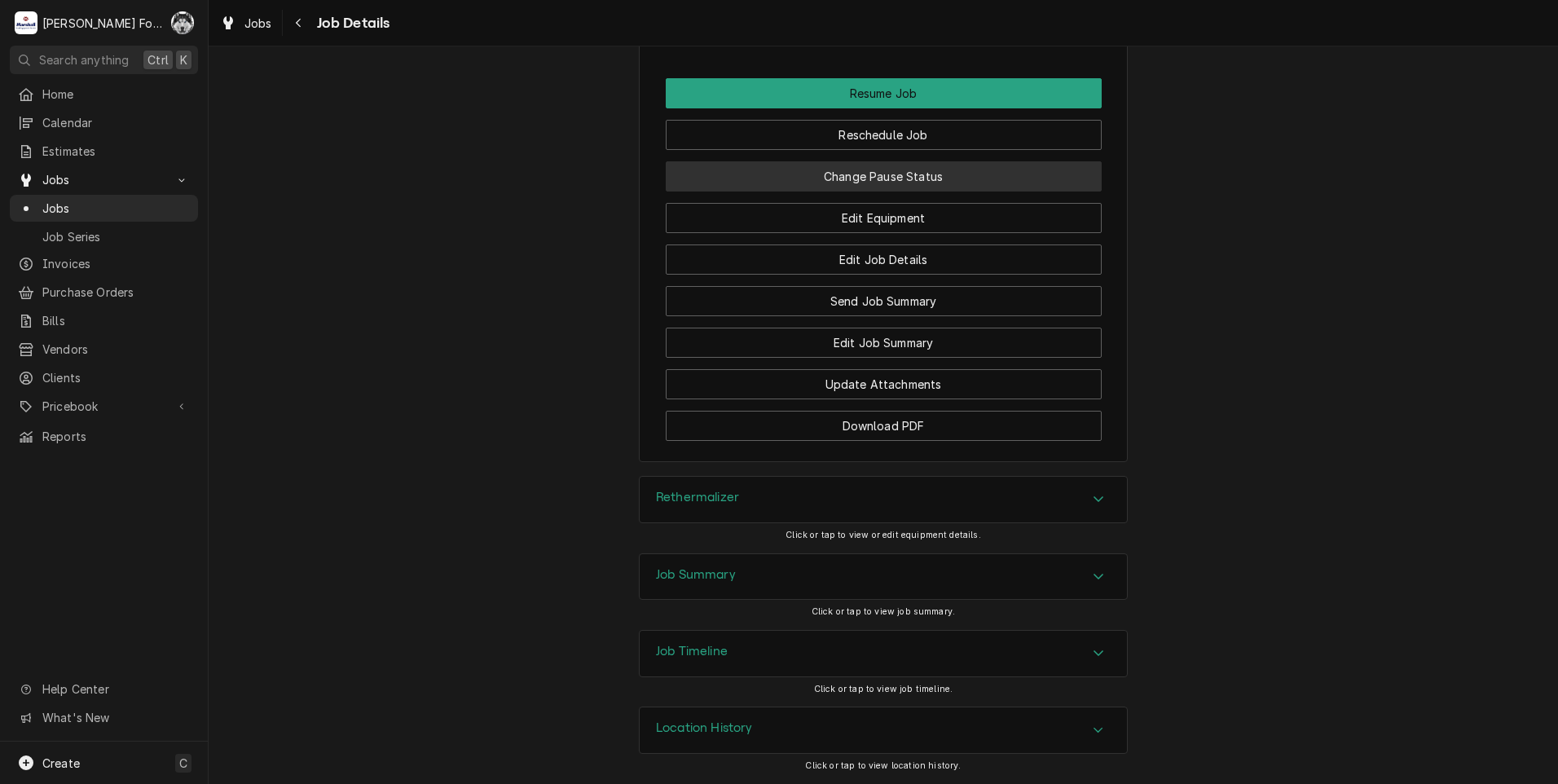
click at [862, 185] on button "Change Pause Status" at bounding box center [884, 176] width 436 height 30
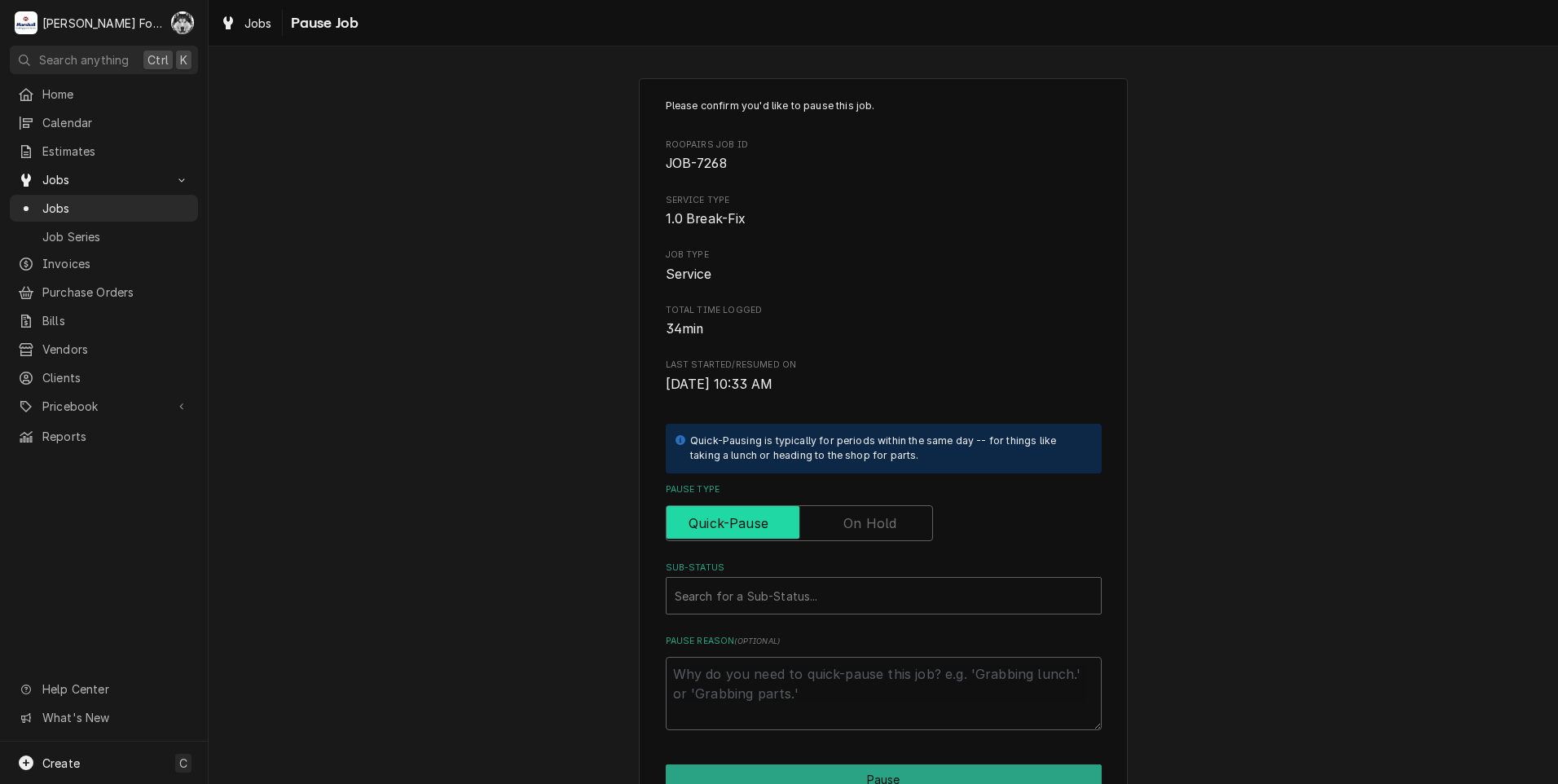
click at [876, 538] on input "Pause Type" at bounding box center [800, 523] width 253 height 36
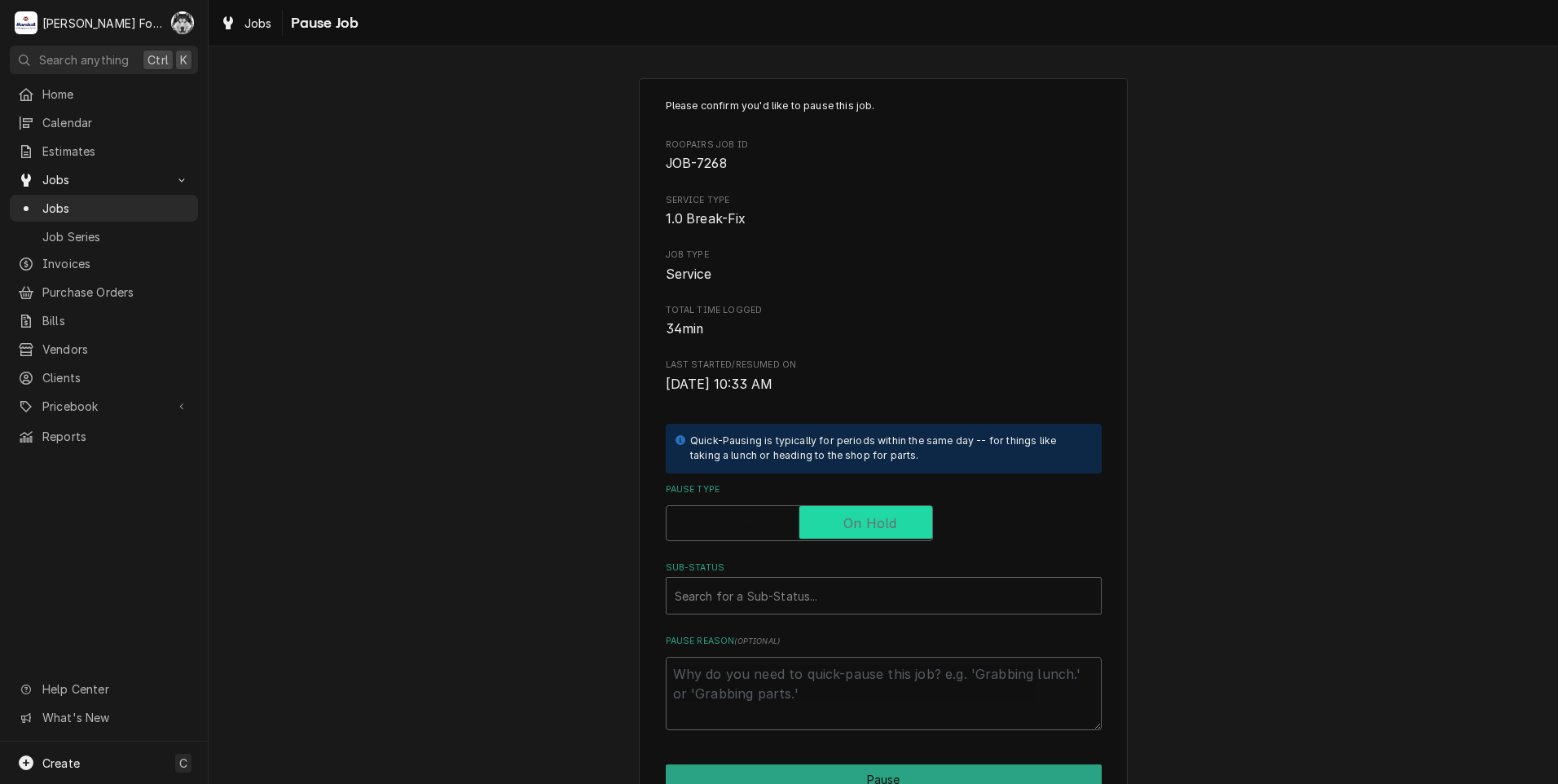
checkbox input "true"
click at [811, 610] on div "Sub-Status" at bounding box center [884, 596] width 418 height 30
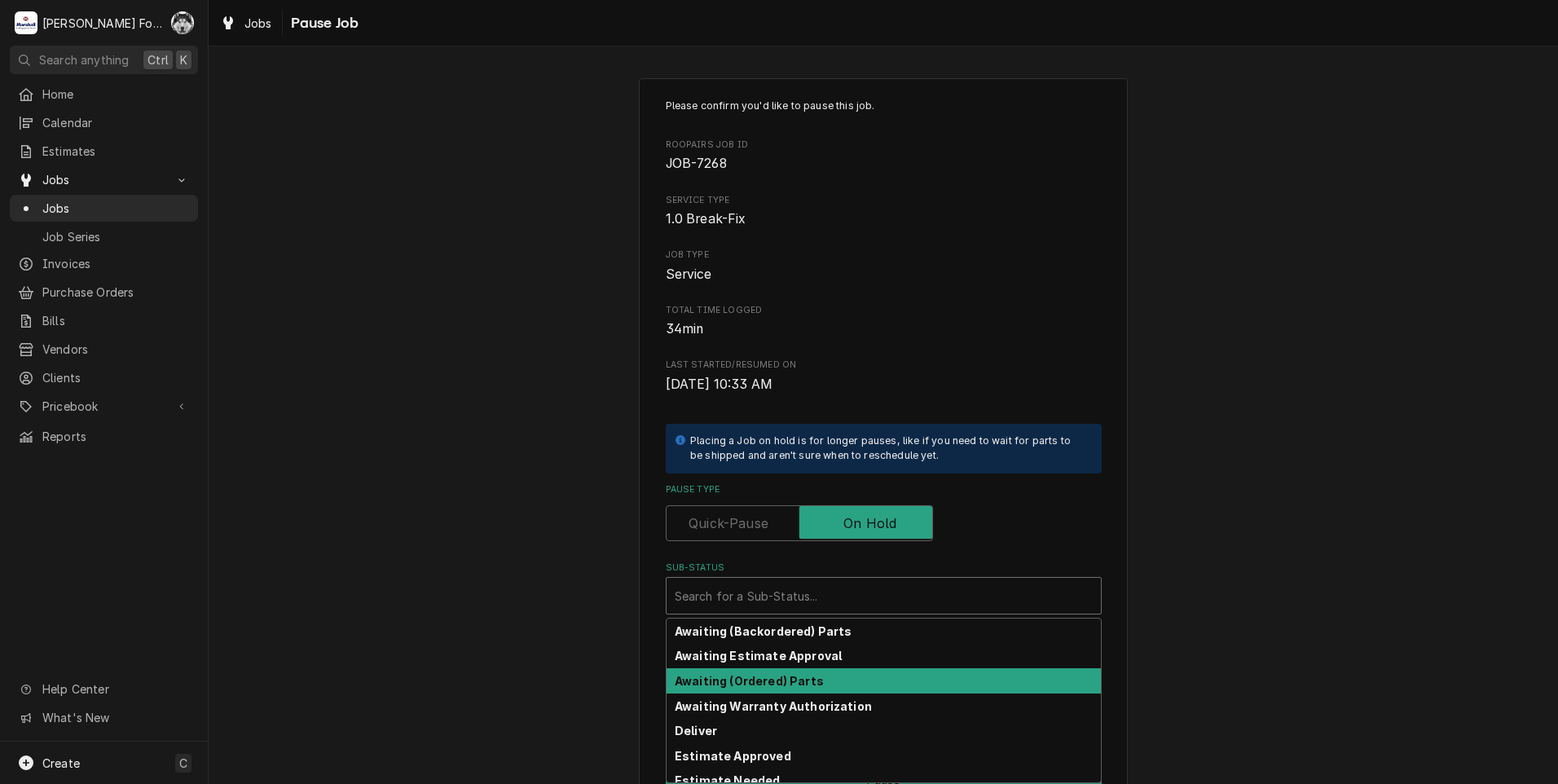
click at [729, 674] on strong "Awaiting (Ordered) Parts" at bounding box center [750, 681] width 149 height 14
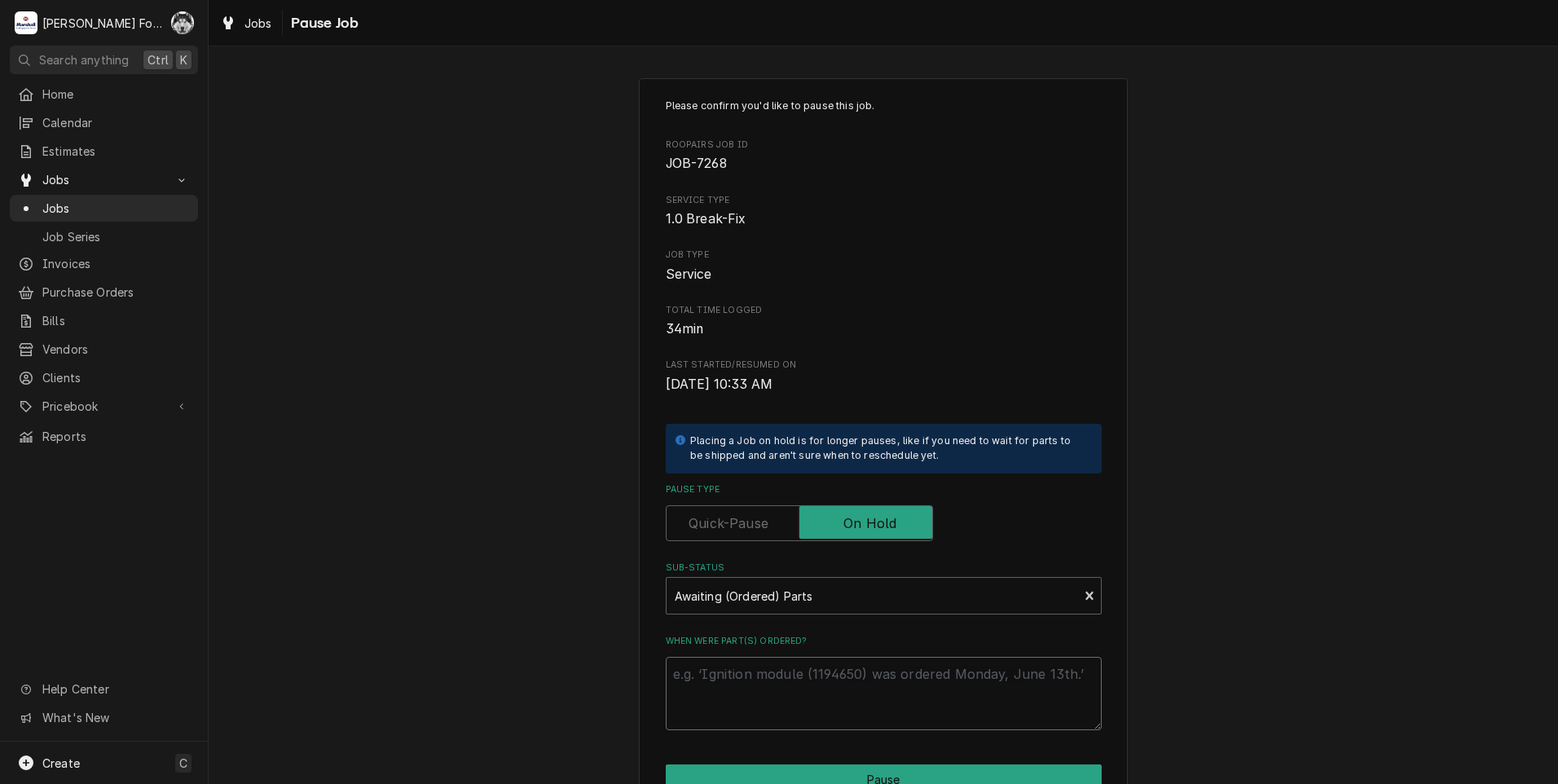
click at [759, 703] on textarea "When were part(s) ordered?" at bounding box center [884, 694] width 436 height 74
paste textarea "[DATE]"
type textarea "x"
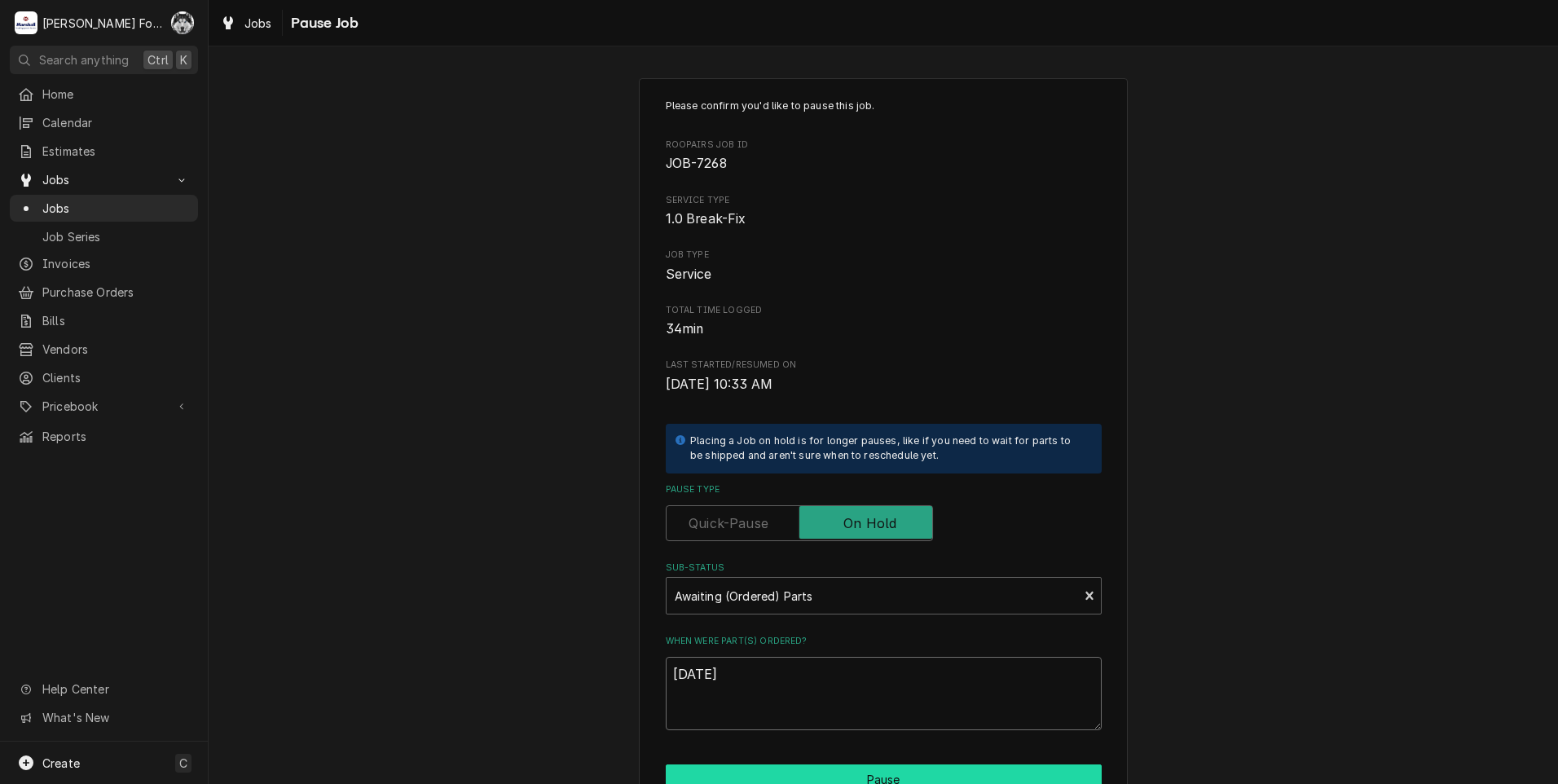
type textarea "[DATE]"
click at [826, 780] on button "Pause" at bounding box center [884, 779] width 436 height 30
type textarea "x"
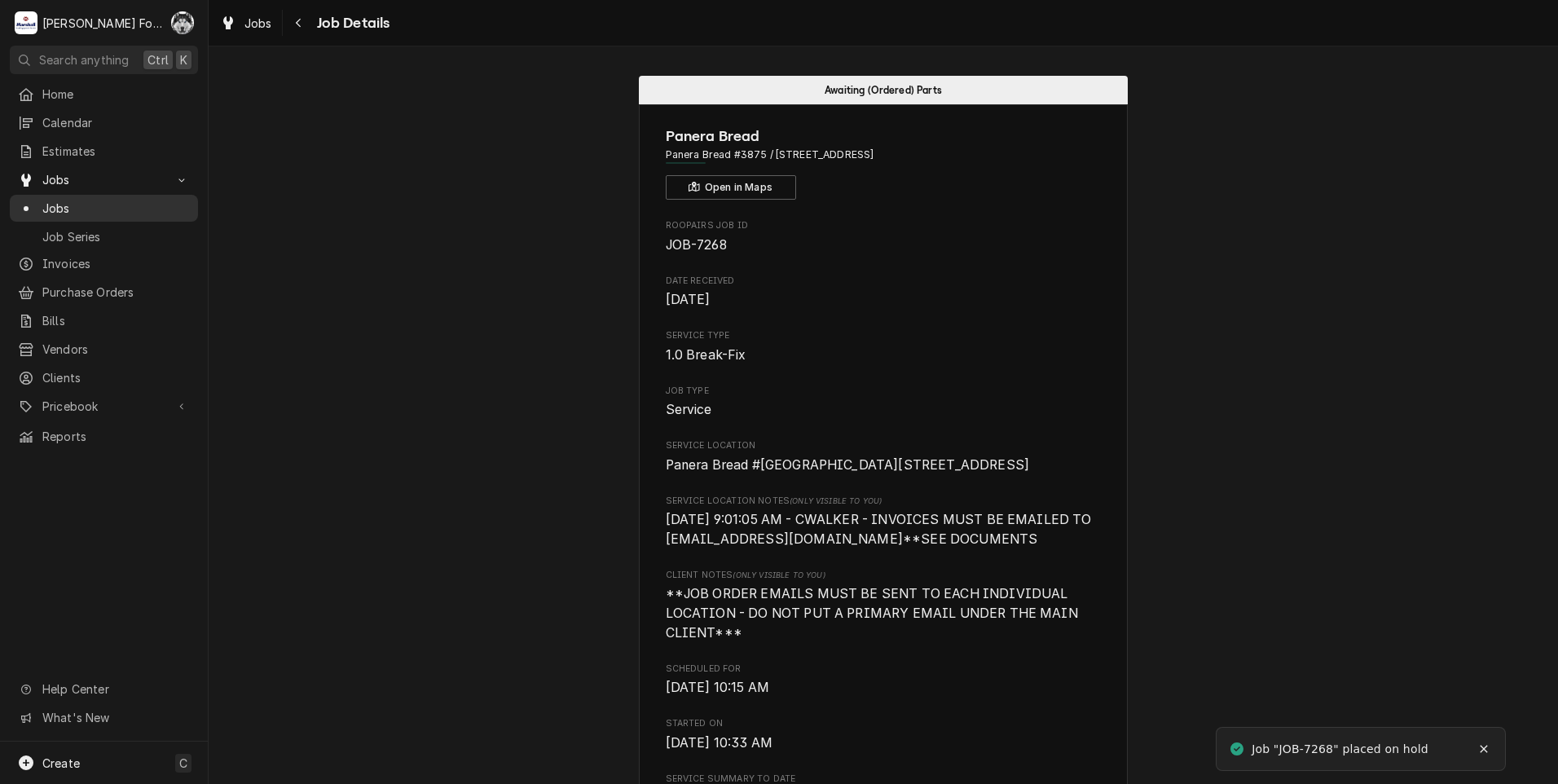
click at [62, 199] on span "Jobs" at bounding box center [116, 208] width 148 height 18
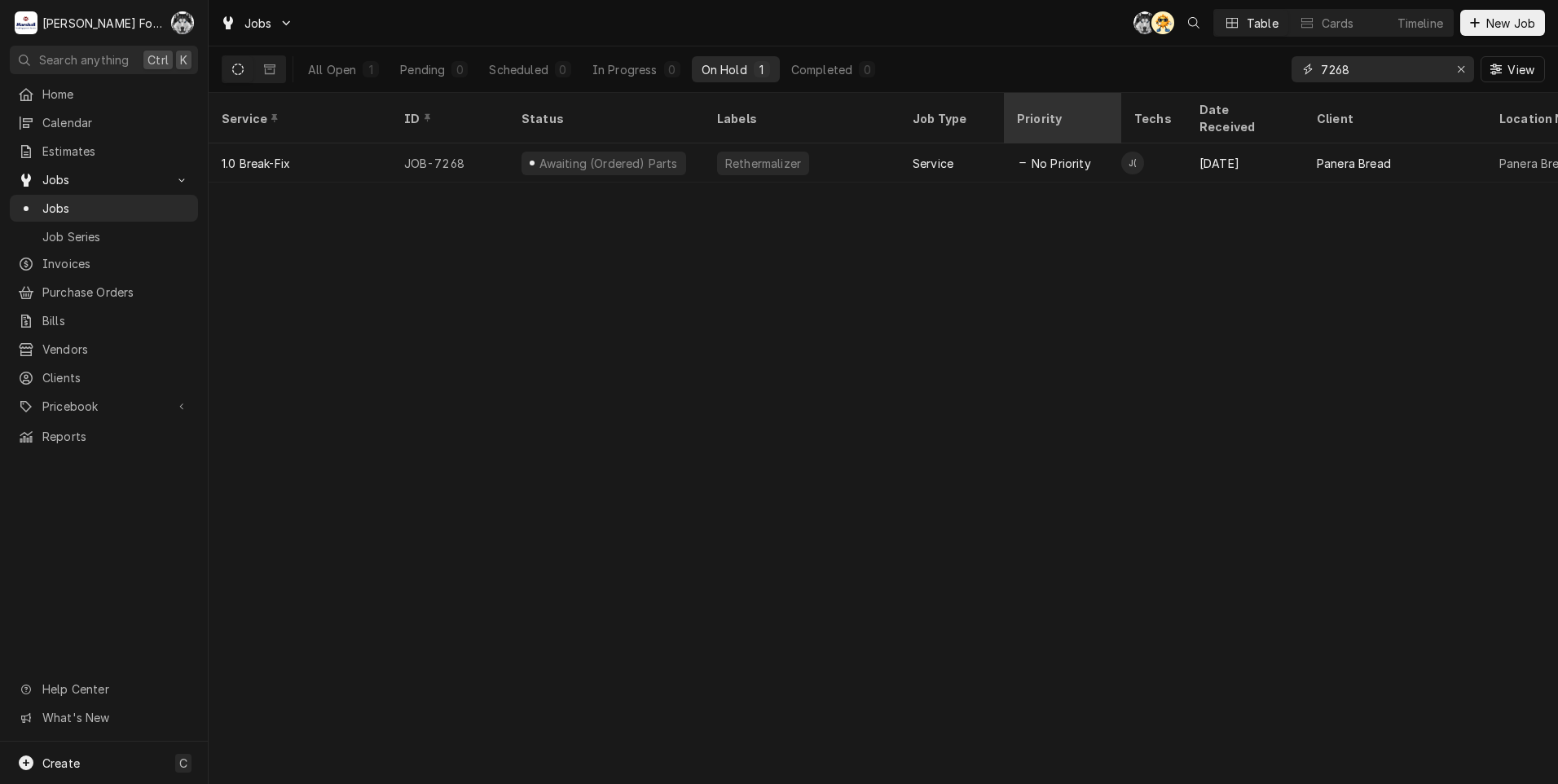
drag, startPoint x: 1366, startPoint y: 70, endPoint x: 1113, endPoint y: 110, distance: 256.1
click at [1113, 110] on div "Jobs C( AT Table Cards Timeline New Job All Open 1 Pending 0 Scheduled 0 In Pro…" at bounding box center [883, 392] width 1350 height 784
type input "7275"
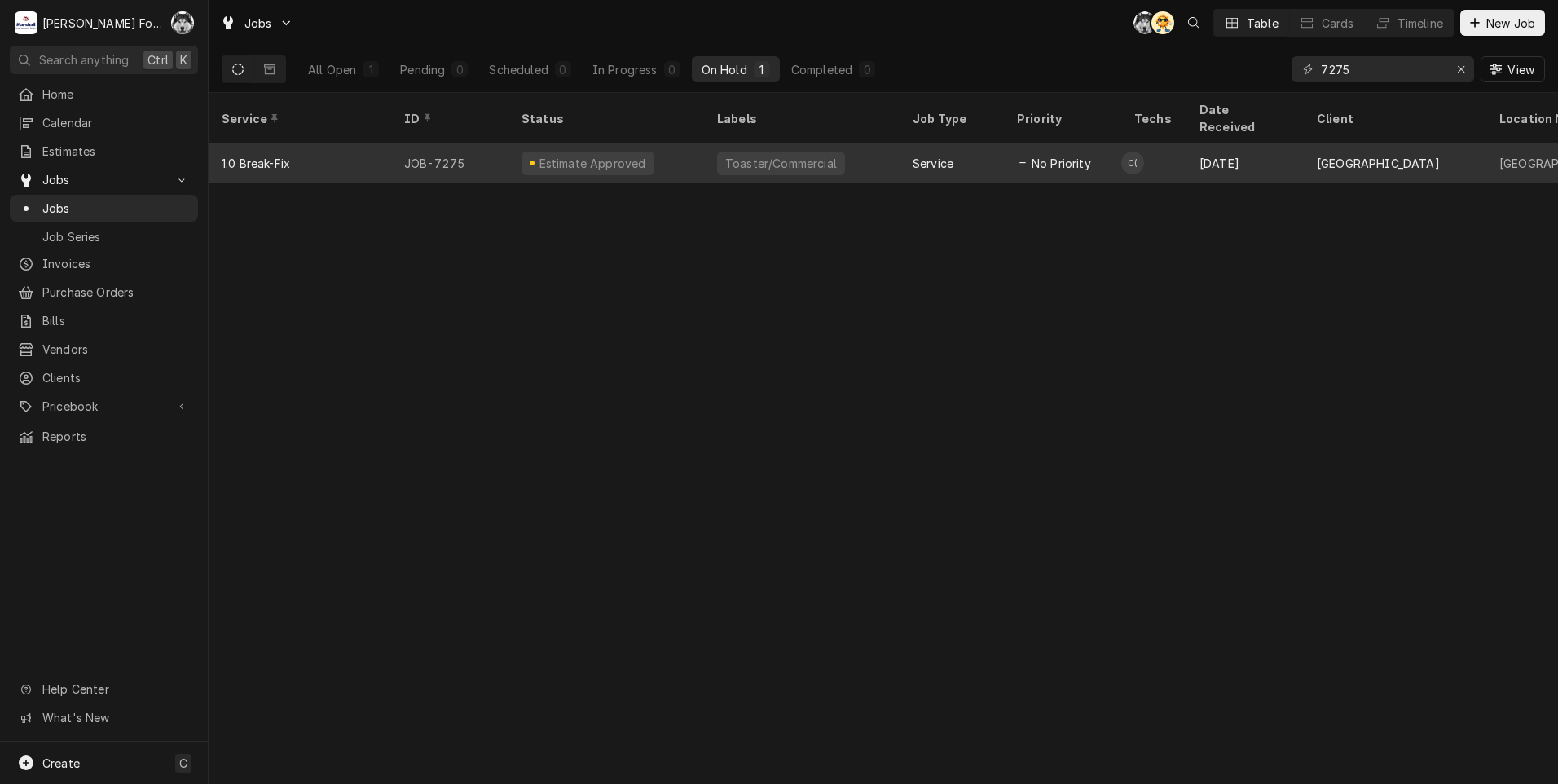
click at [624, 151] on div "Estimate Approved" at bounding box center [588, 163] width 133 height 24
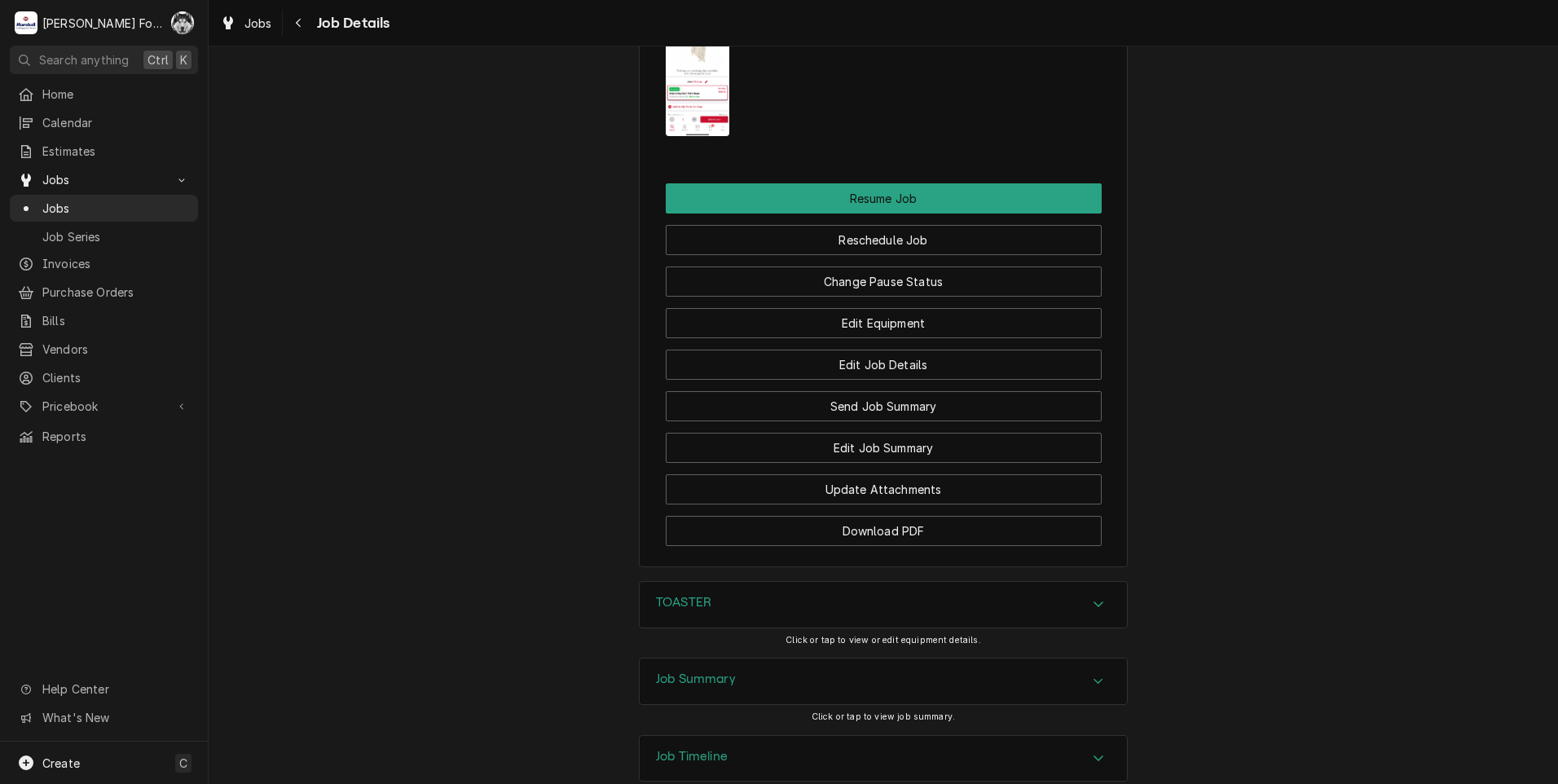
scroll to position [4566, 0]
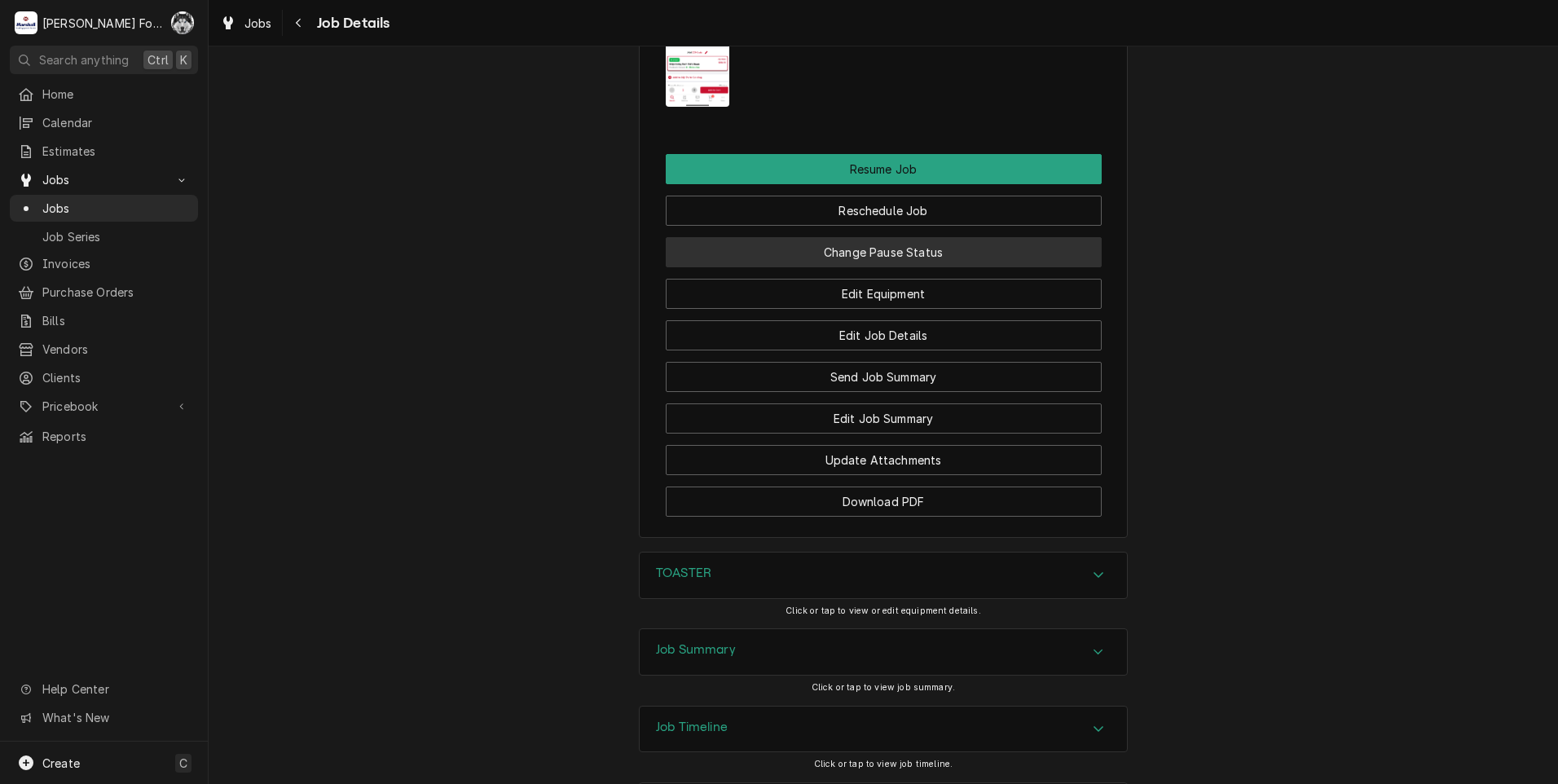
click at [786, 237] on button "Change Pause Status" at bounding box center [884, 252] width 436 height 30
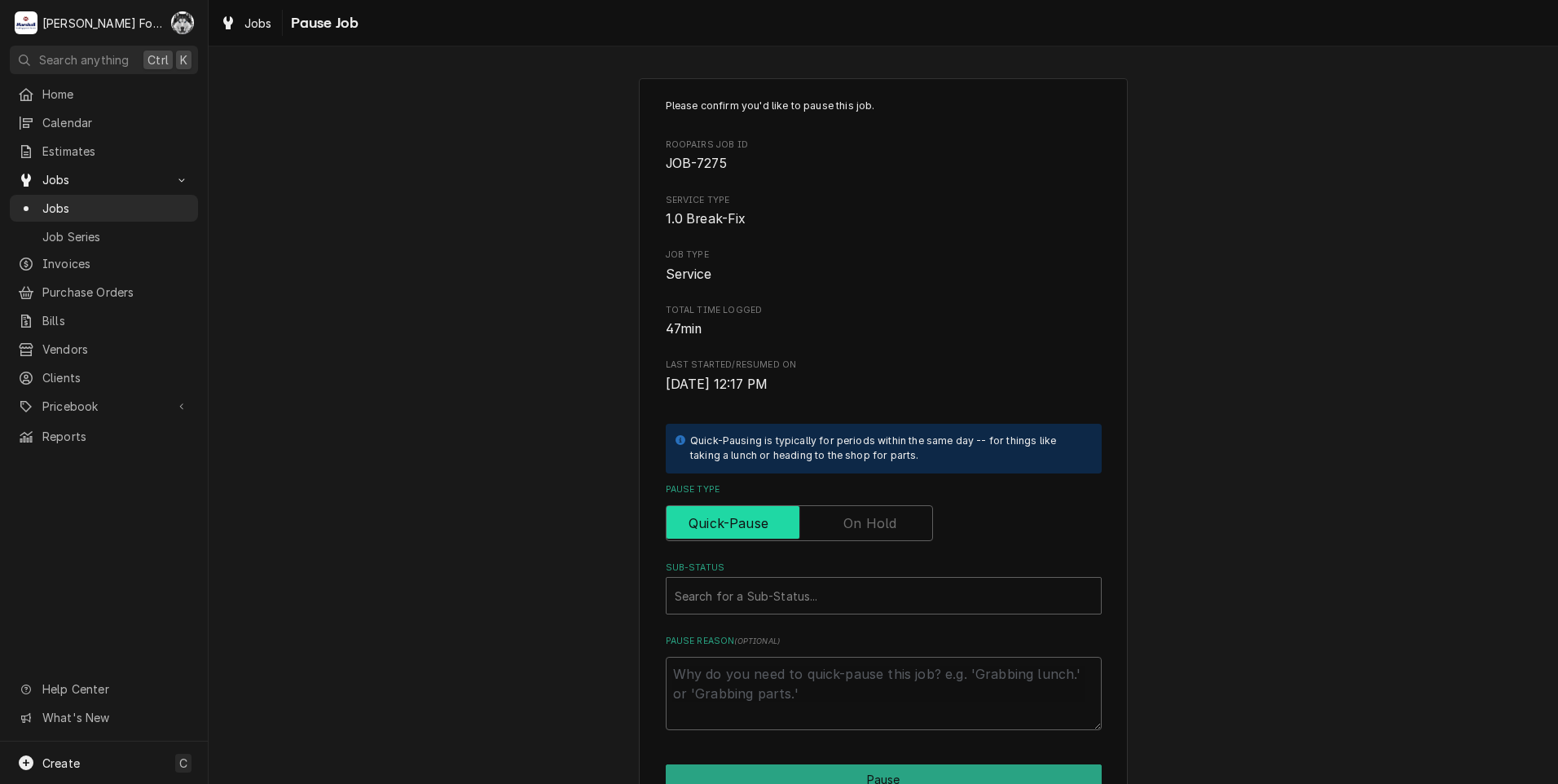
click at [826, 528] on input "Pause Type" at bounding box center [800, 523] width 253 height 36
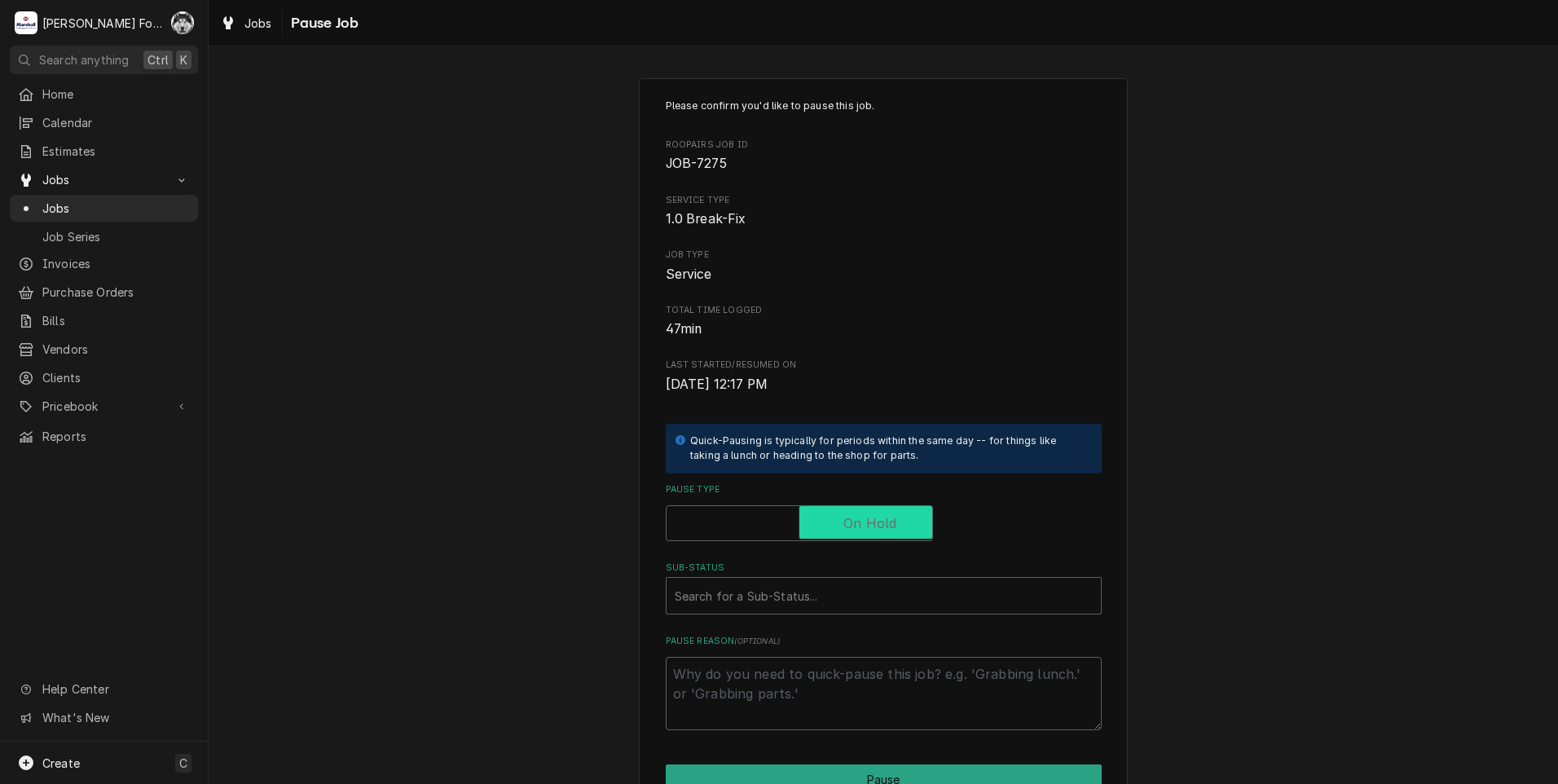
checkbox input "true"
click at [847, 604] on div "Sub-Status" at bounding box center [884, 596] width 418 height 30
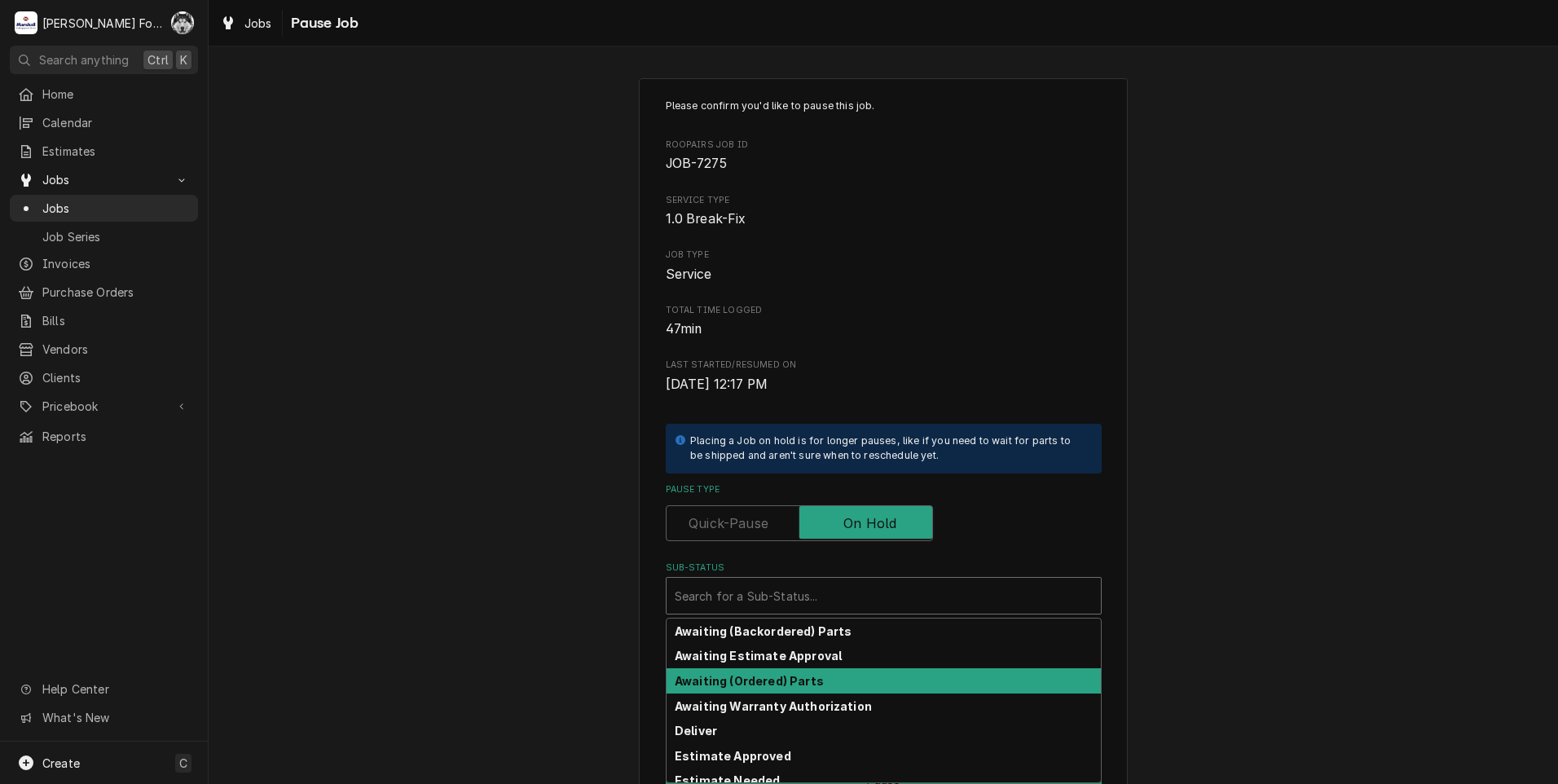
click at [780, 674] on strong "Awaiting (Ordered) Parts" at bounding box center [750, 681] width 149 height 14
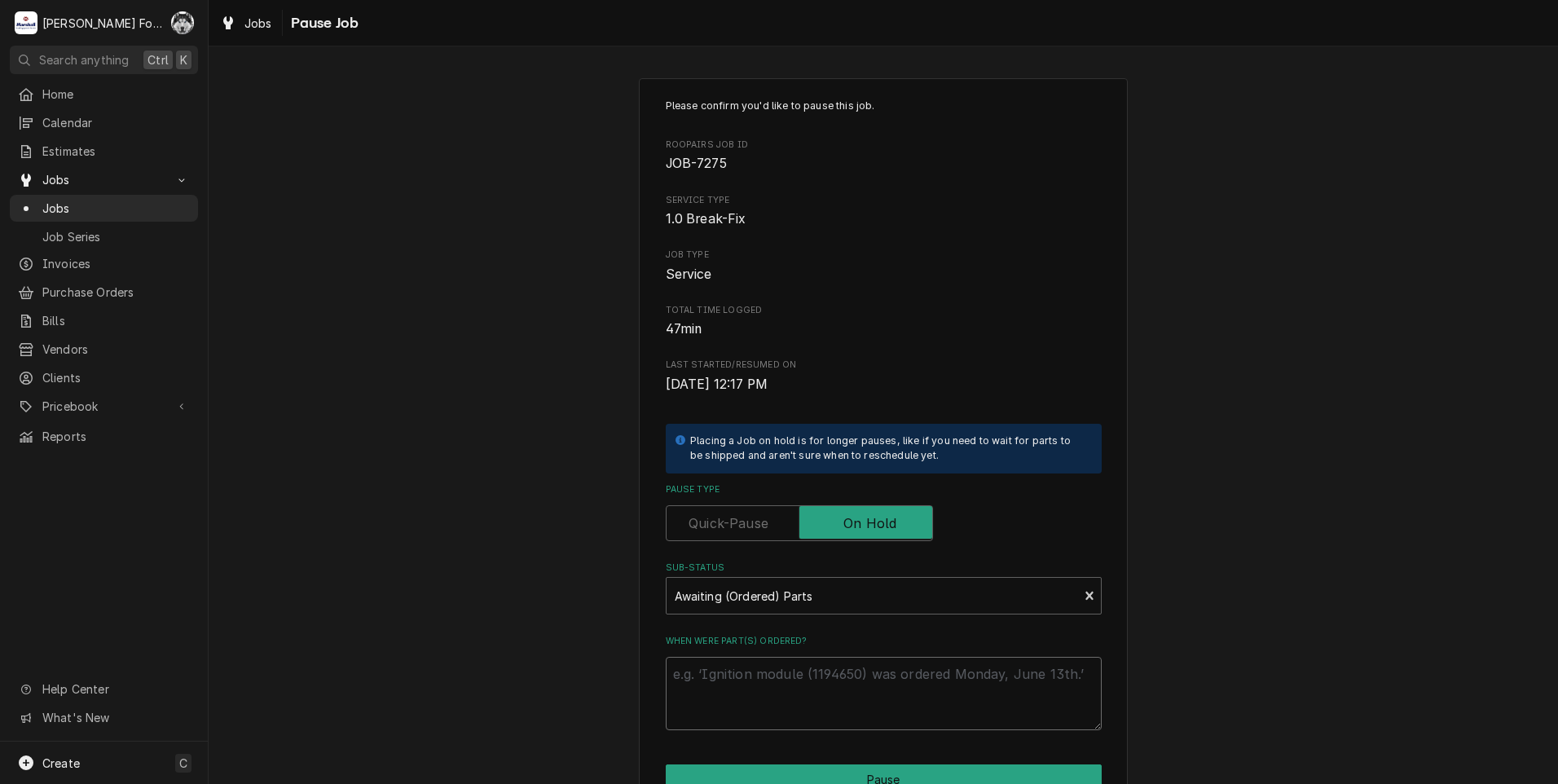
click at [779, 683] on textarea "When were part(s) ordered?" at bounding box center [884, 694] width 436 height 74
paste textarea "9/9/2025"
type textarea "x"
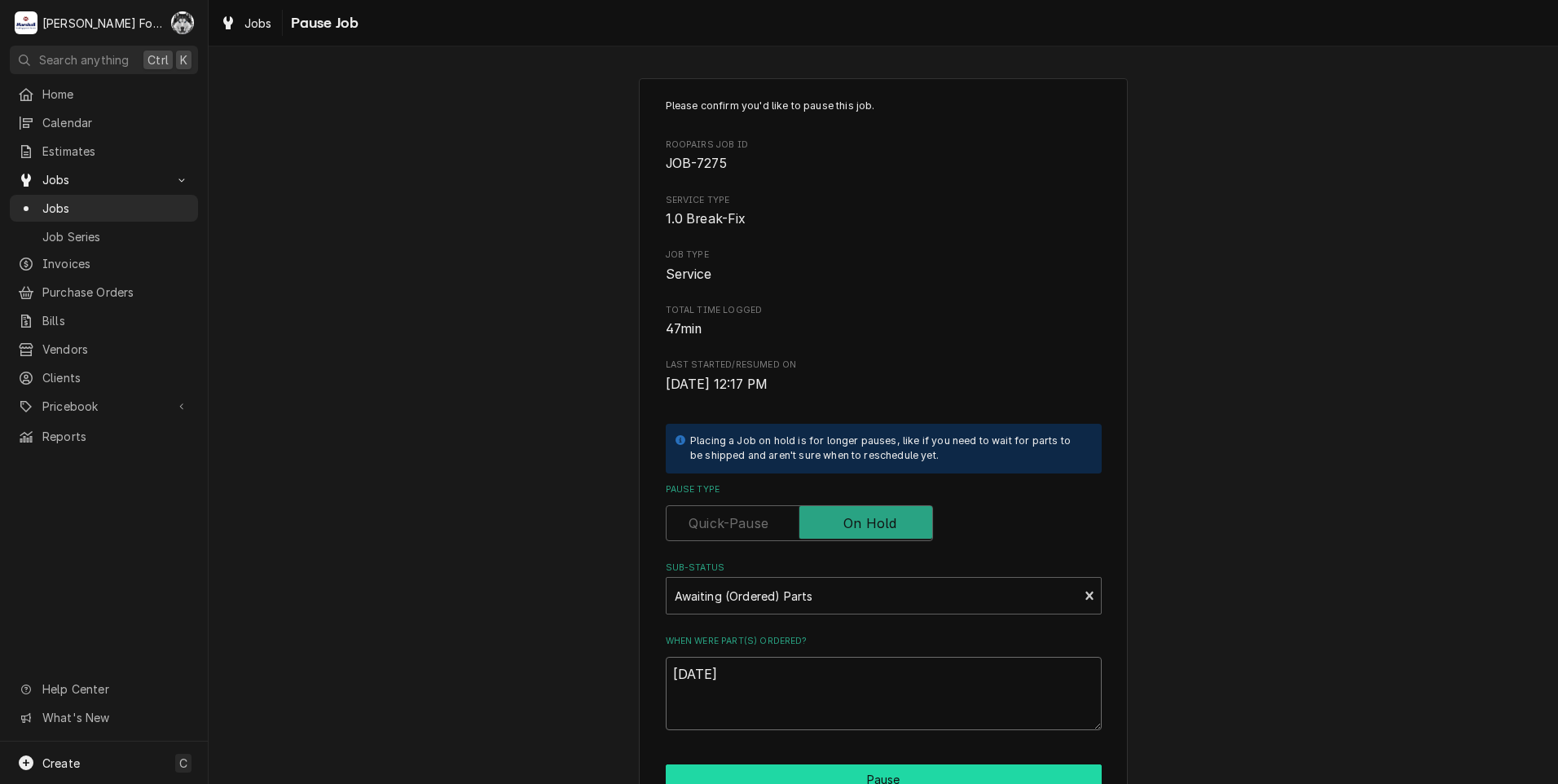
type textarea "9/9/2025"
click at [802, 774] on button "Pause" at bounding box center [884, 779] width 436 height 30
type textarea "x"
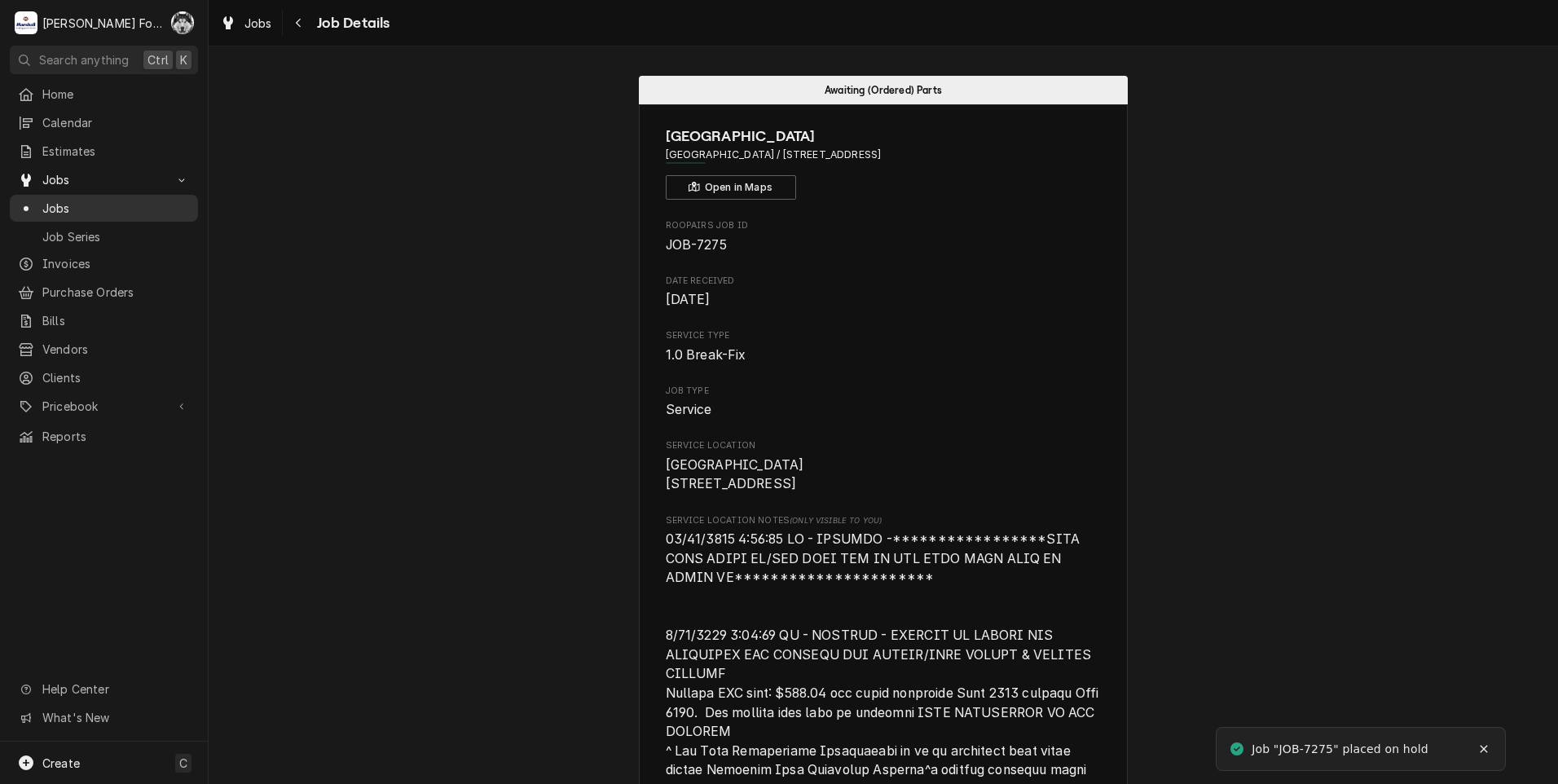
click at [46, 199] on span "Jobs" at bounding box center [116, 208] width 148 height 18
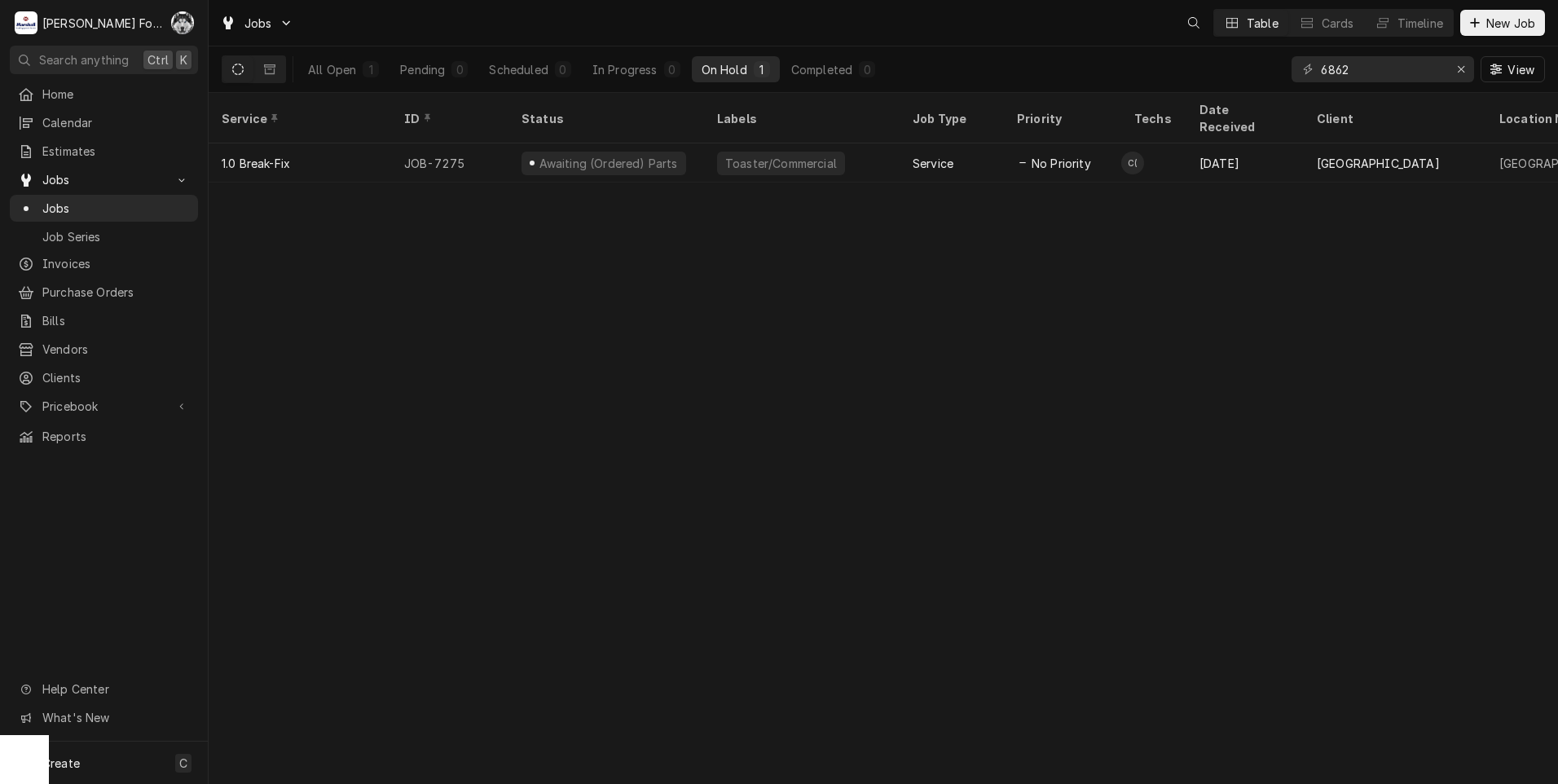
type input "6862"
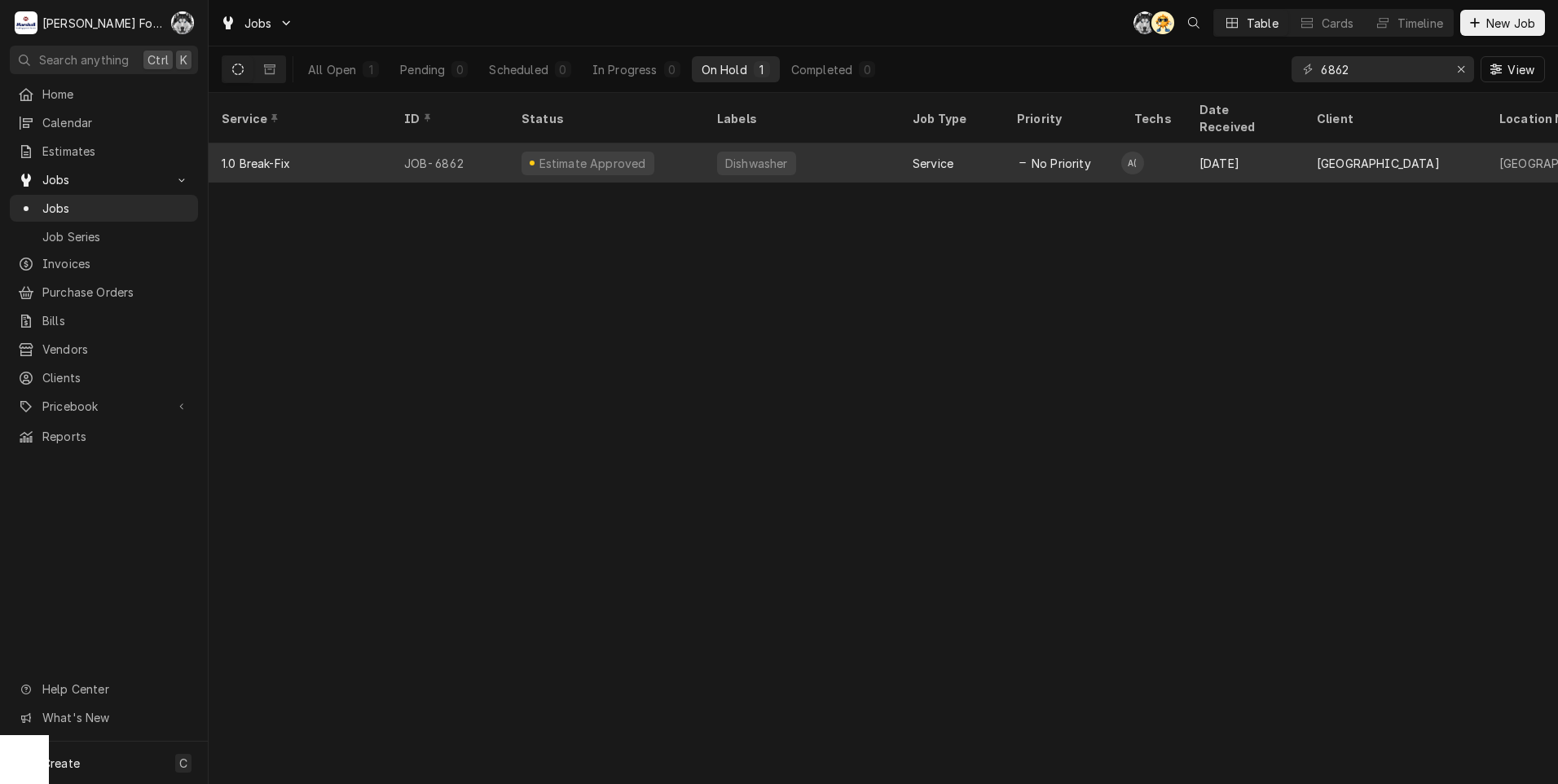
click at [802, 145] on div "Dishwasher" at bounding box center [802, 163] width 196 height 39
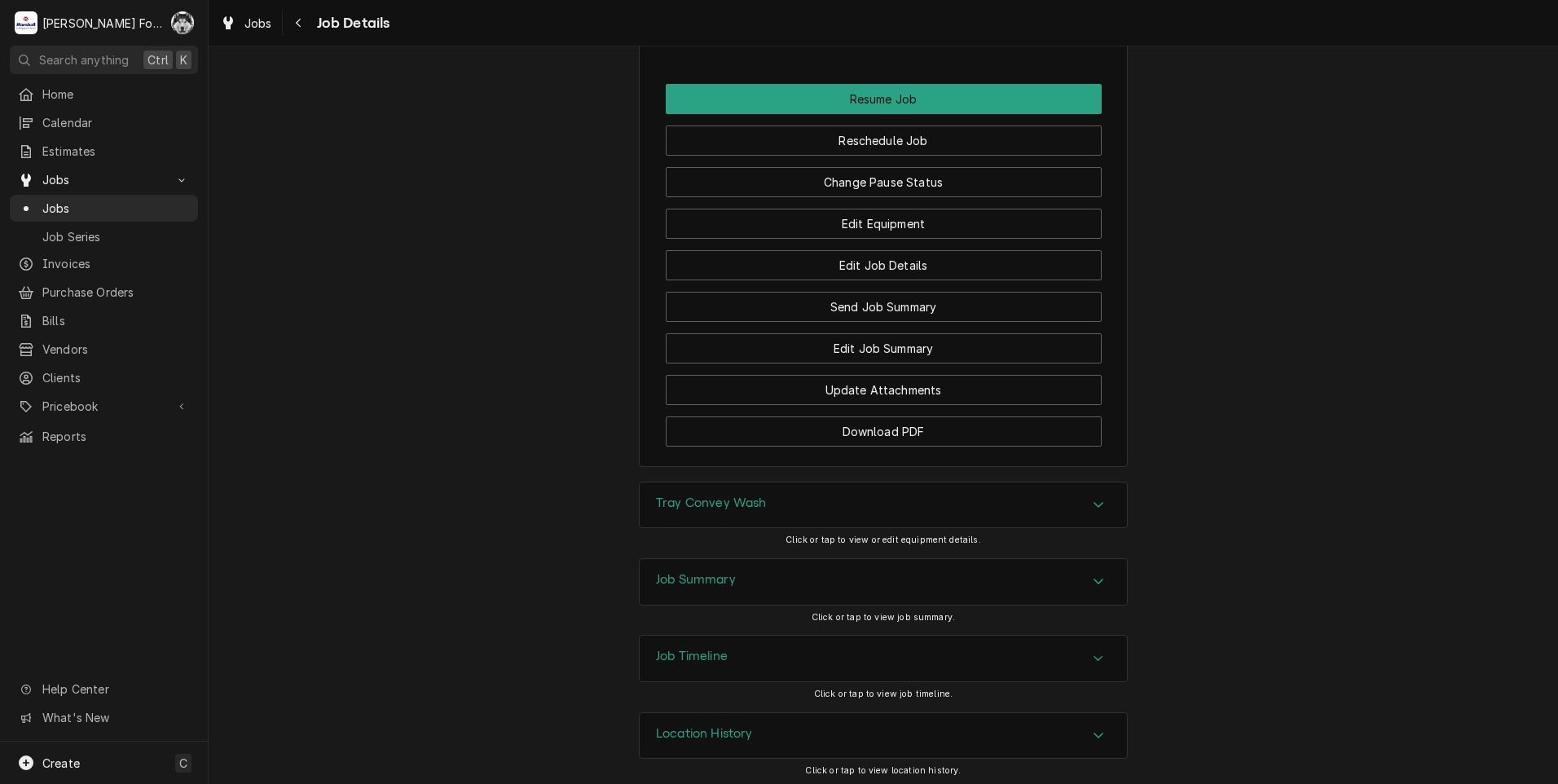
scroll to position [1599, 0]
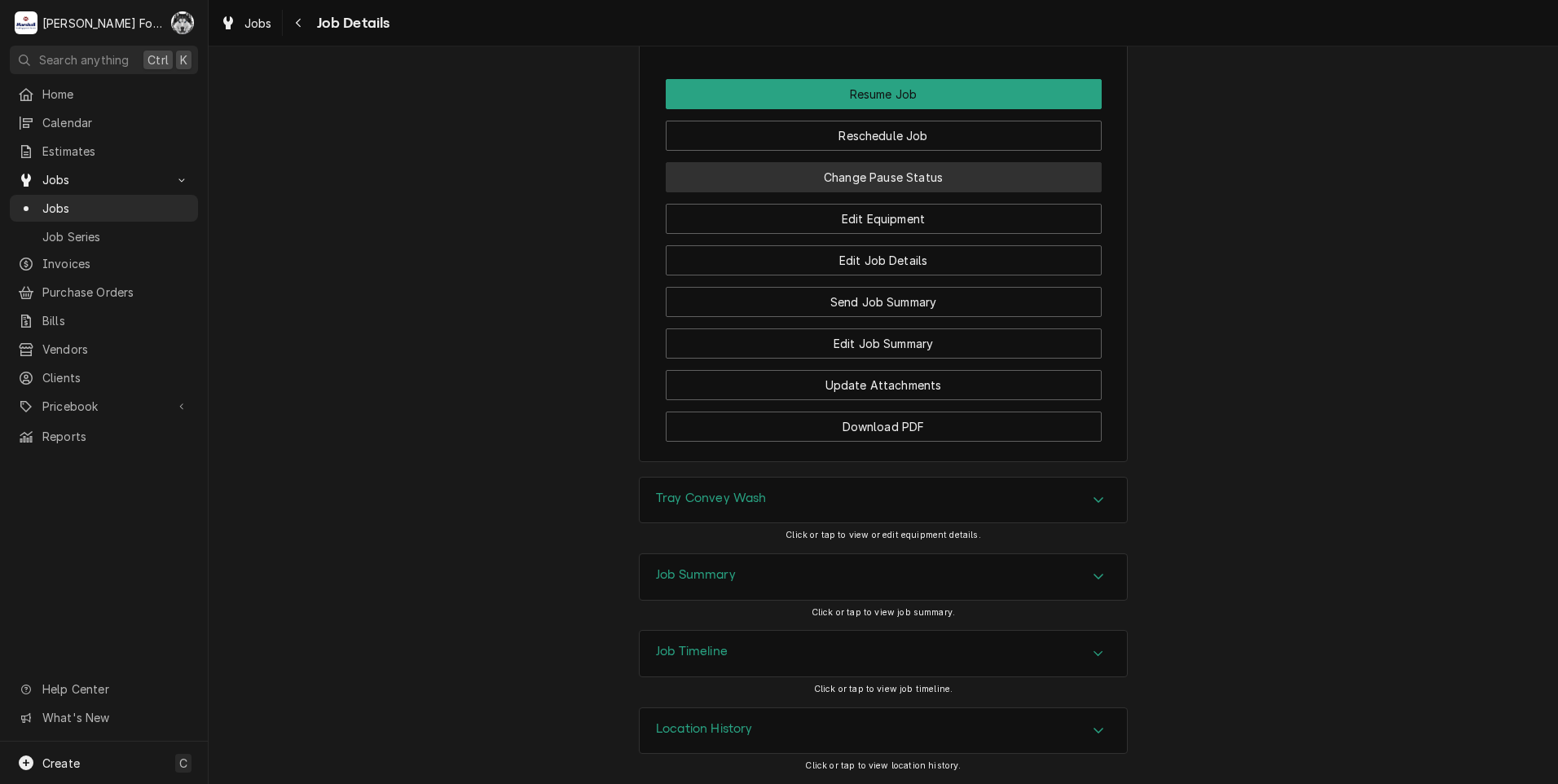
click at [806, 163] on button "Change Pause Status" at bounding box center [884, 177] width 436 height 30
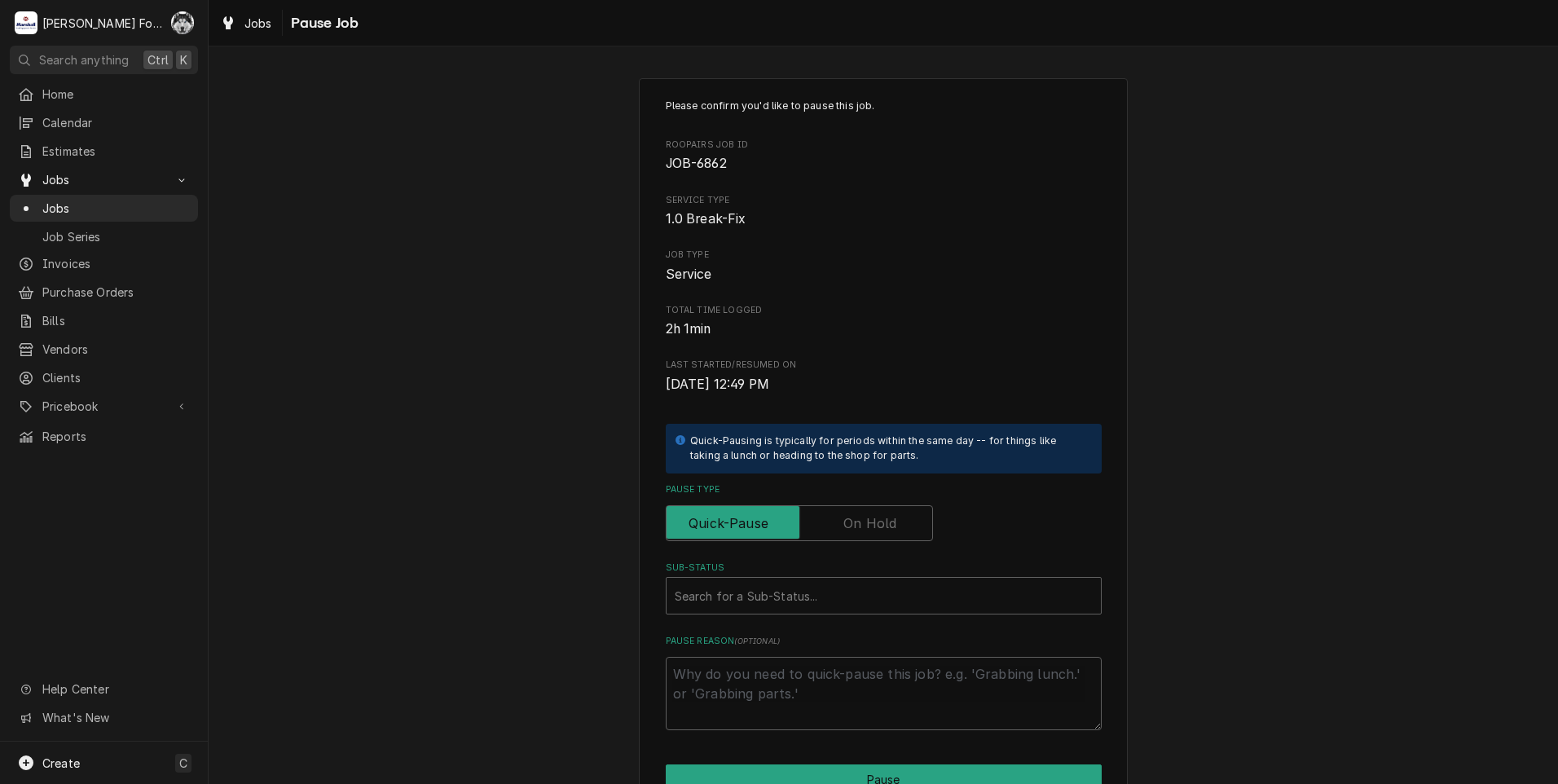
click at [871, 520] on label "Pause Type" at bounding box center [800, 523] width 268 height 36
click at [871, 520] on input "Pause Type" at bounding box center [800, 523] width 253 height 36
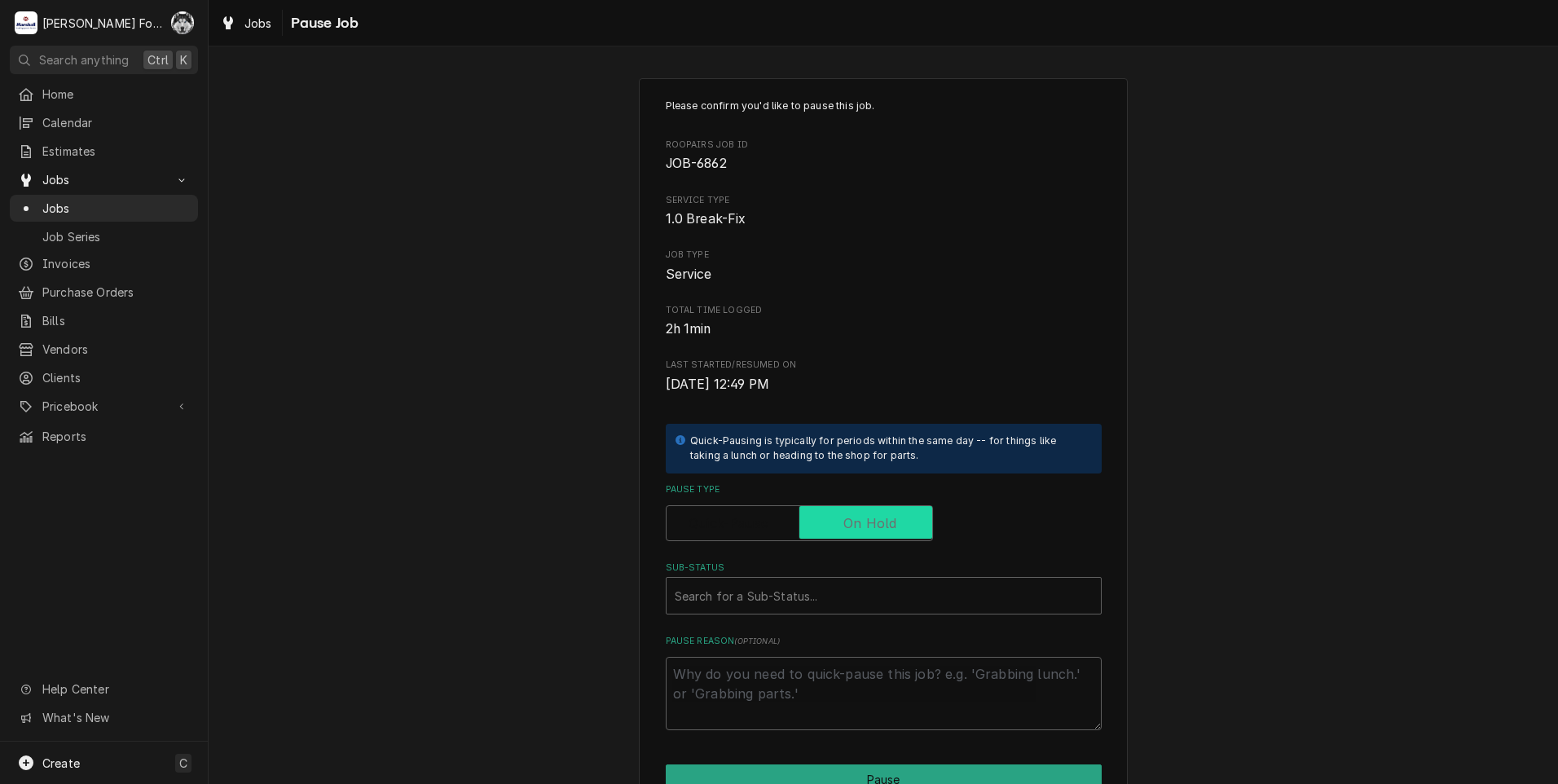
checkbox input "true"
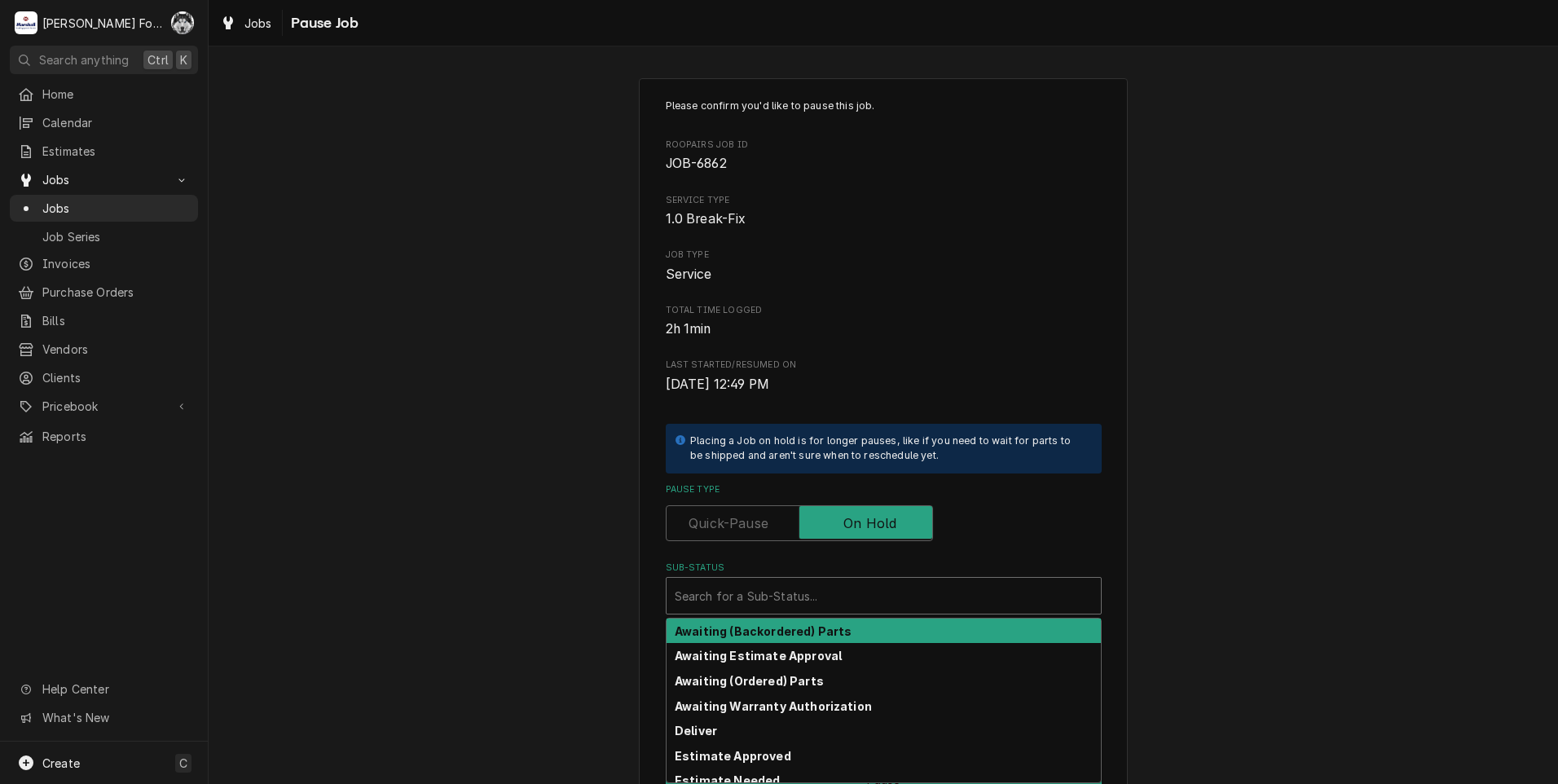
click at [799, 591] on div "Sub-Status" at bounding box center [884, 596] width 418 height 30
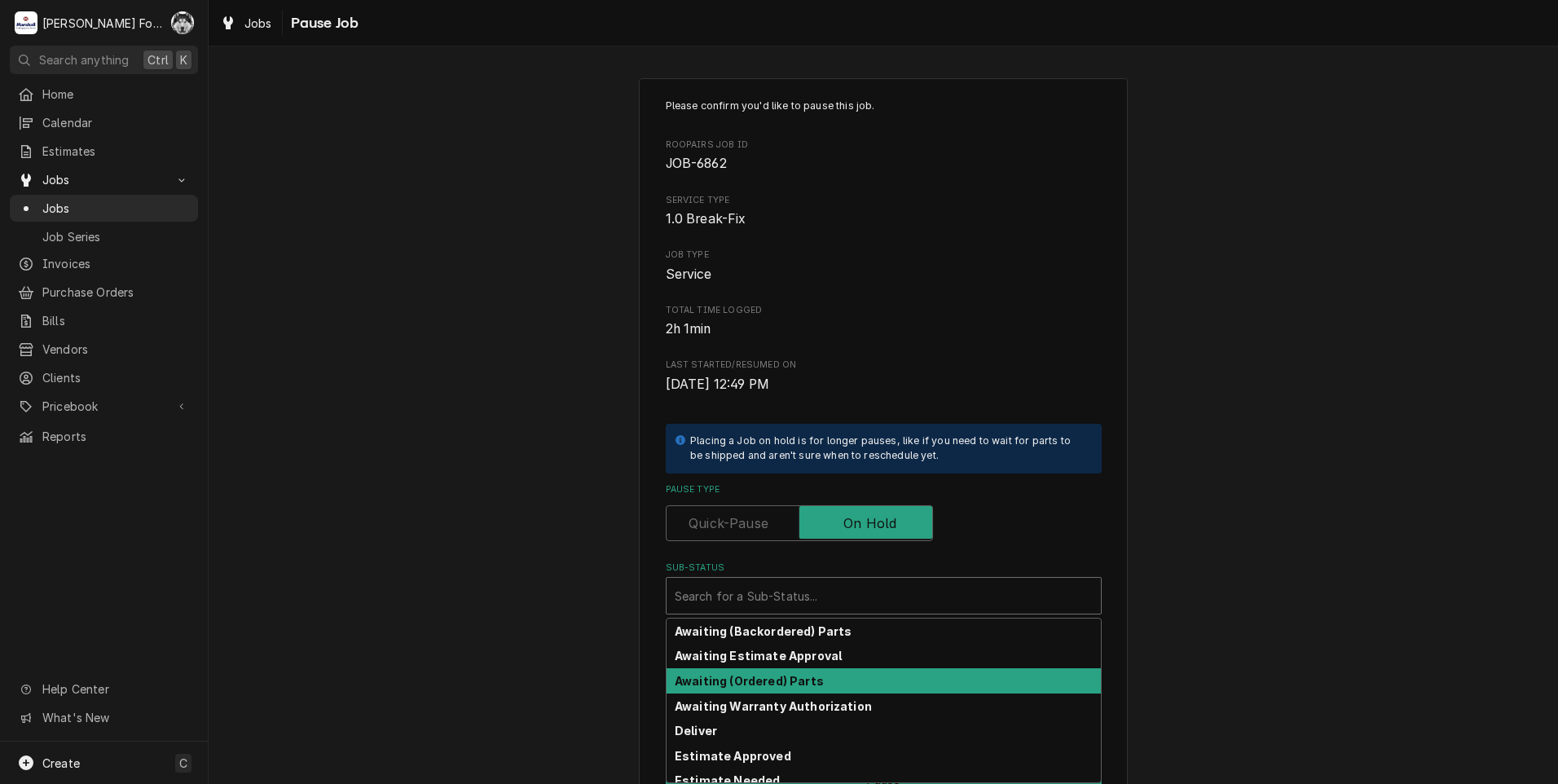
click at [756, 670] on div "Awaiting (Ordered) Parts" at bounding box center [884, 681] width 434 height 25
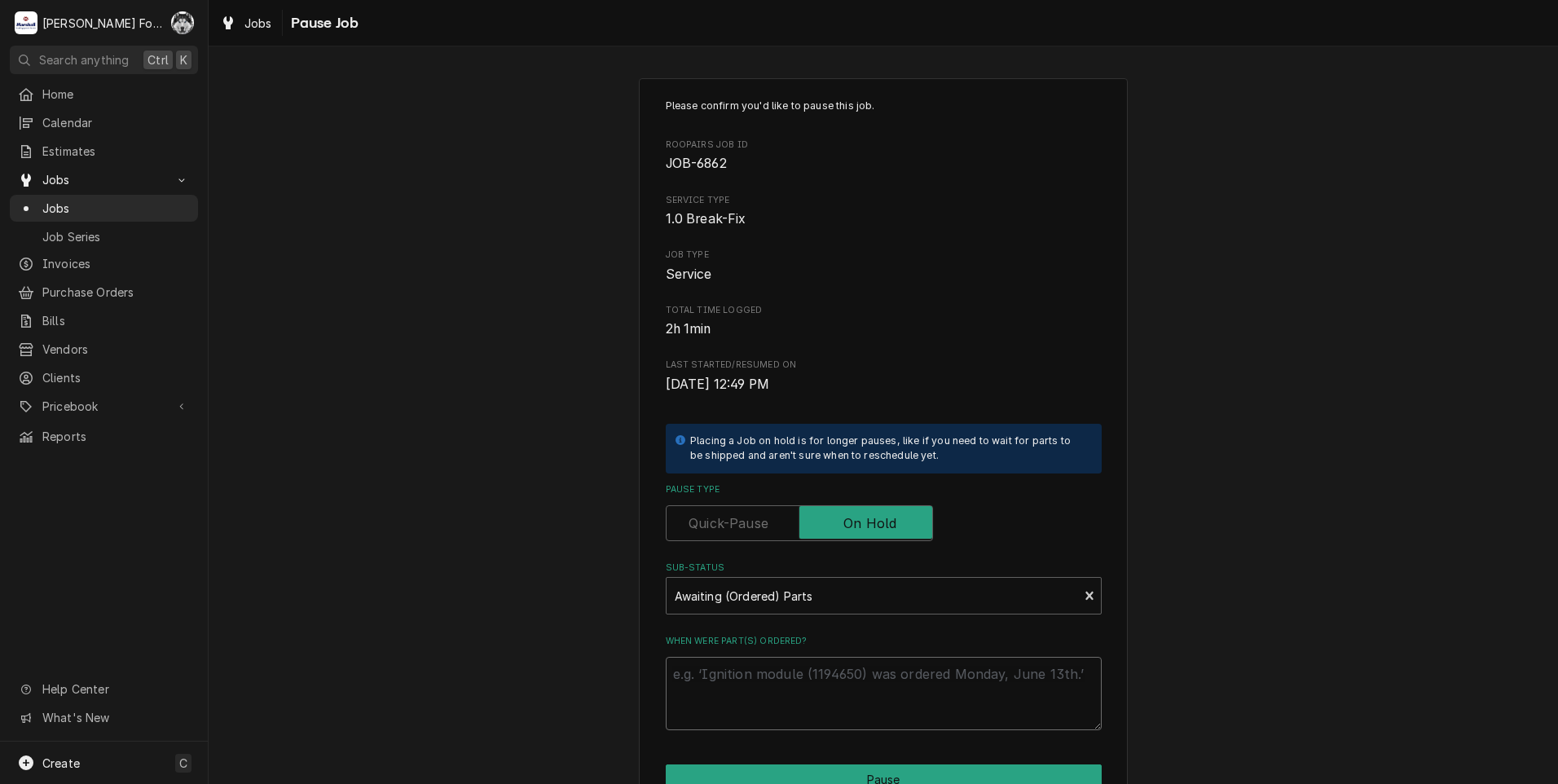
click at [717, 662] on textarea "When were part(s) ordered?" at bounding box center [884, 694] width 436 height 74
paste textarea "9/9/2025"
type textarea "x"
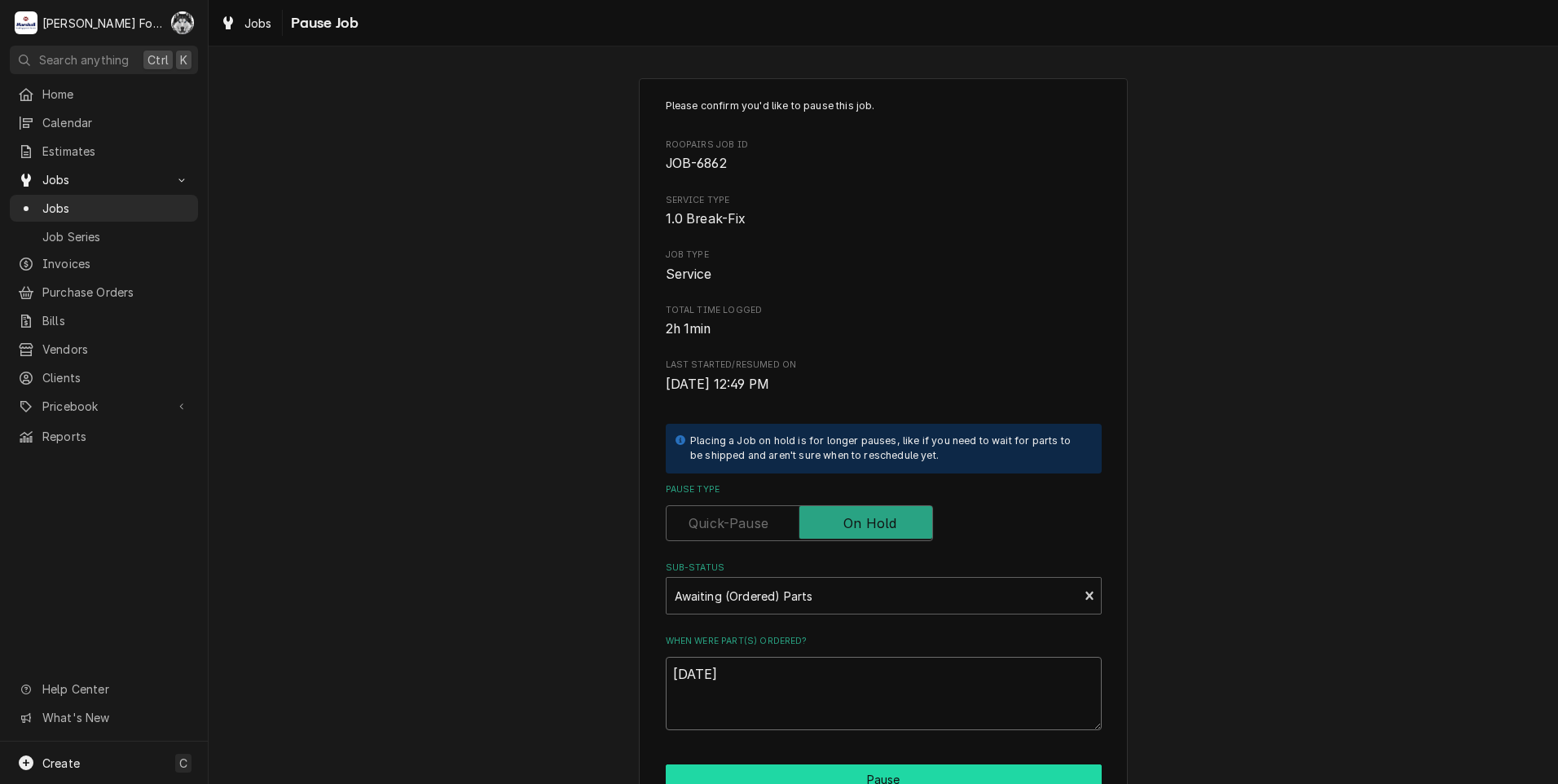
type textarea "9/9/2025"
click at [820, 778] on button "Pause" at bounding box center [884, 779] width 436 height 30
type textarea "x"
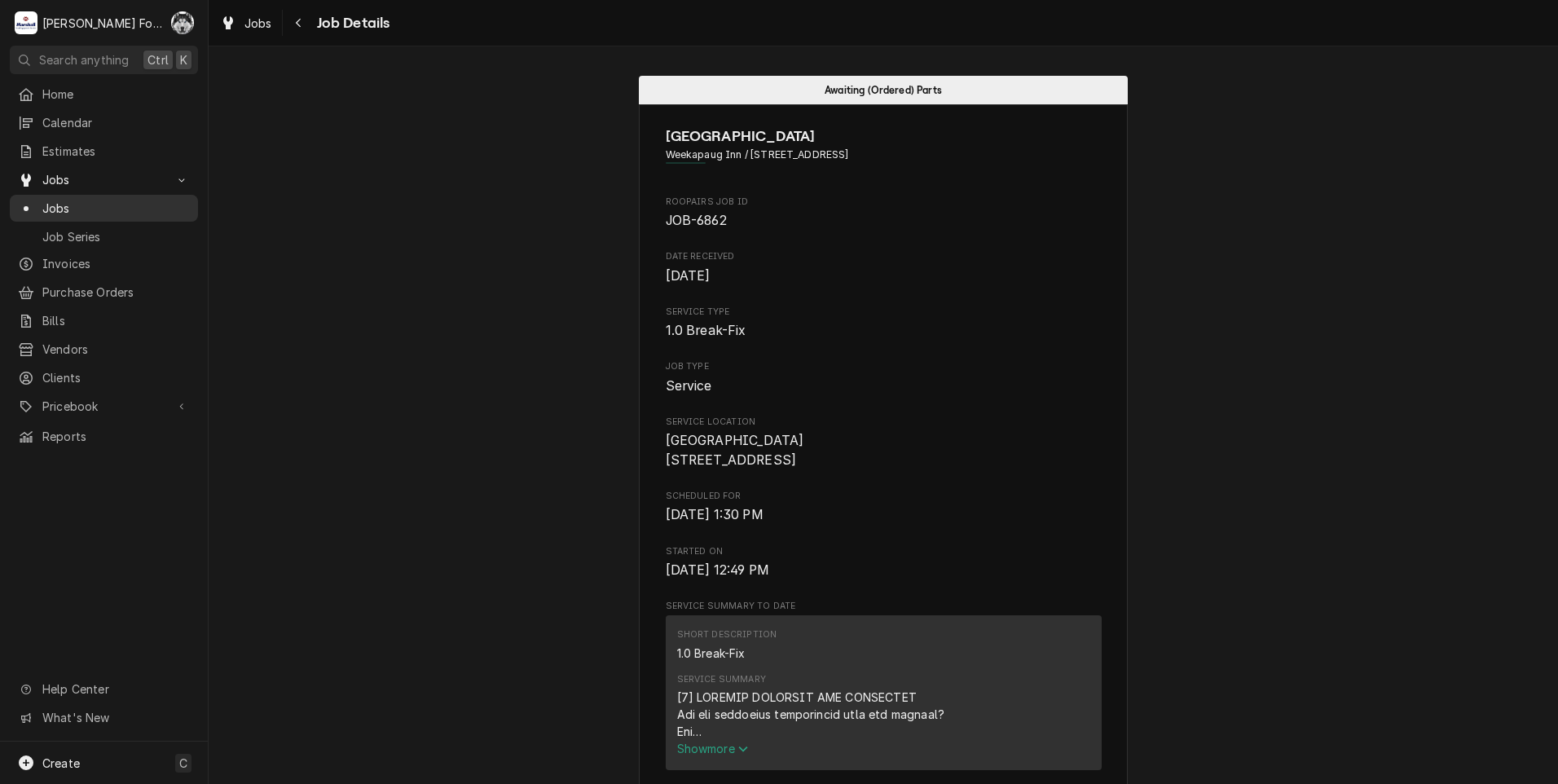
click at [62, 202] on span "Jobs" at bounding box center [116, 208] width 148 height 18
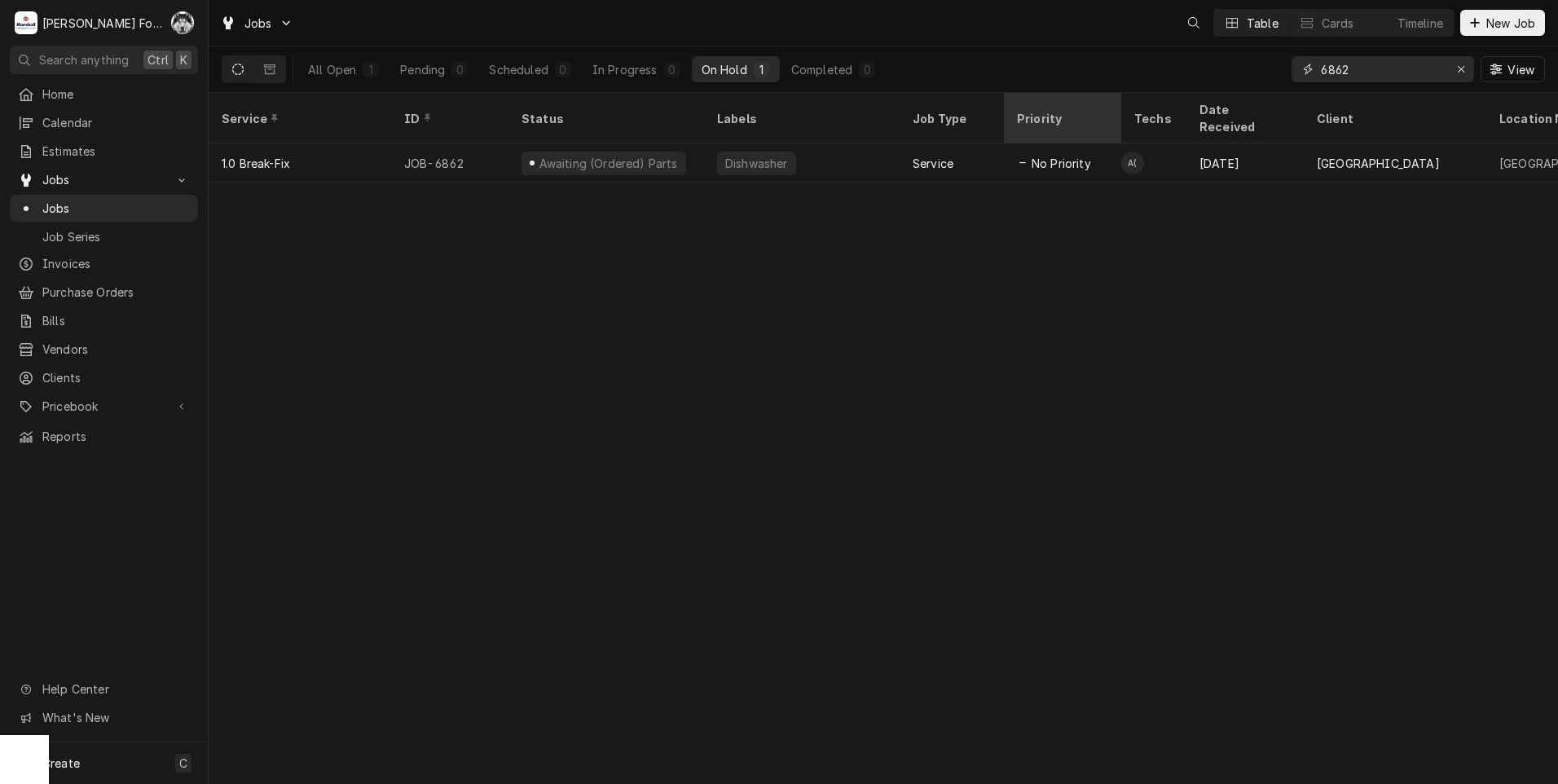
drag, startPoint x: 1162, startPoint y: 101, endPoint x: 1104, endPoint y: 107, distance: 58.3
click at [1110, 109] on div "Jobs Table Cards Timeline New Job All Open 1 Pending 0 Scheduled 0 In Progress …" at bounding box center [883, 392] width 1350 height 784
drag, startPoint x: 1375, startPoint y: 77, endPoint x: 1112, endPoint y: 106, distance: 264.6
click at [1112, 105] on div "Jobs C( AT A( Table Cards Timeline New Job All Open 1 Pending 0 Scheduled 0 In …" at bounding box center [883, 392] width 1350 height 784
type input "7"
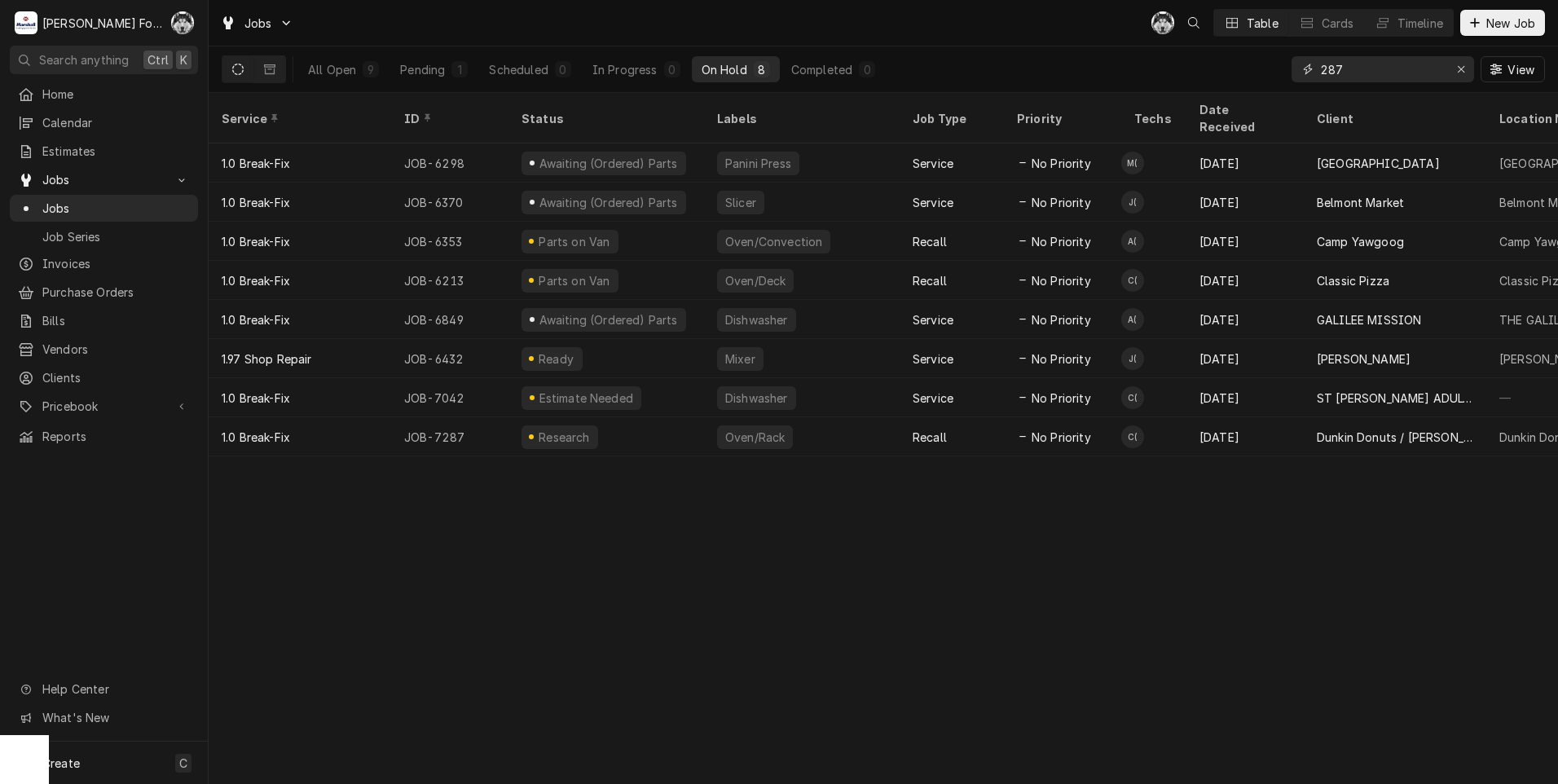
click at [1323, 68] on input "287" at bounding box center [1382, 69] width 123 height 26
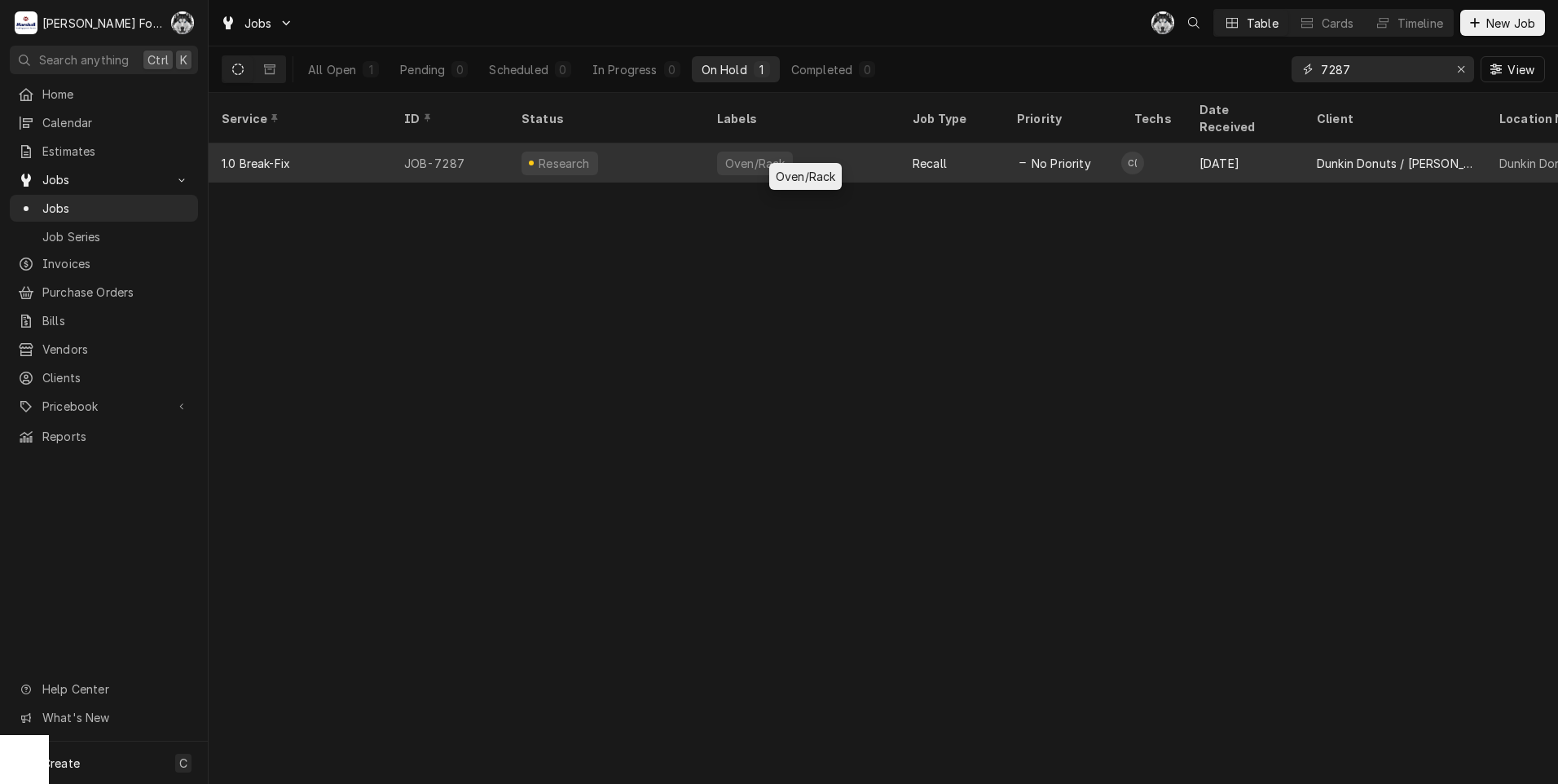
type input "7287"
click at [739, 155] on div "Oven/Rack" at bounding box center [755, 163] width 63 height 18
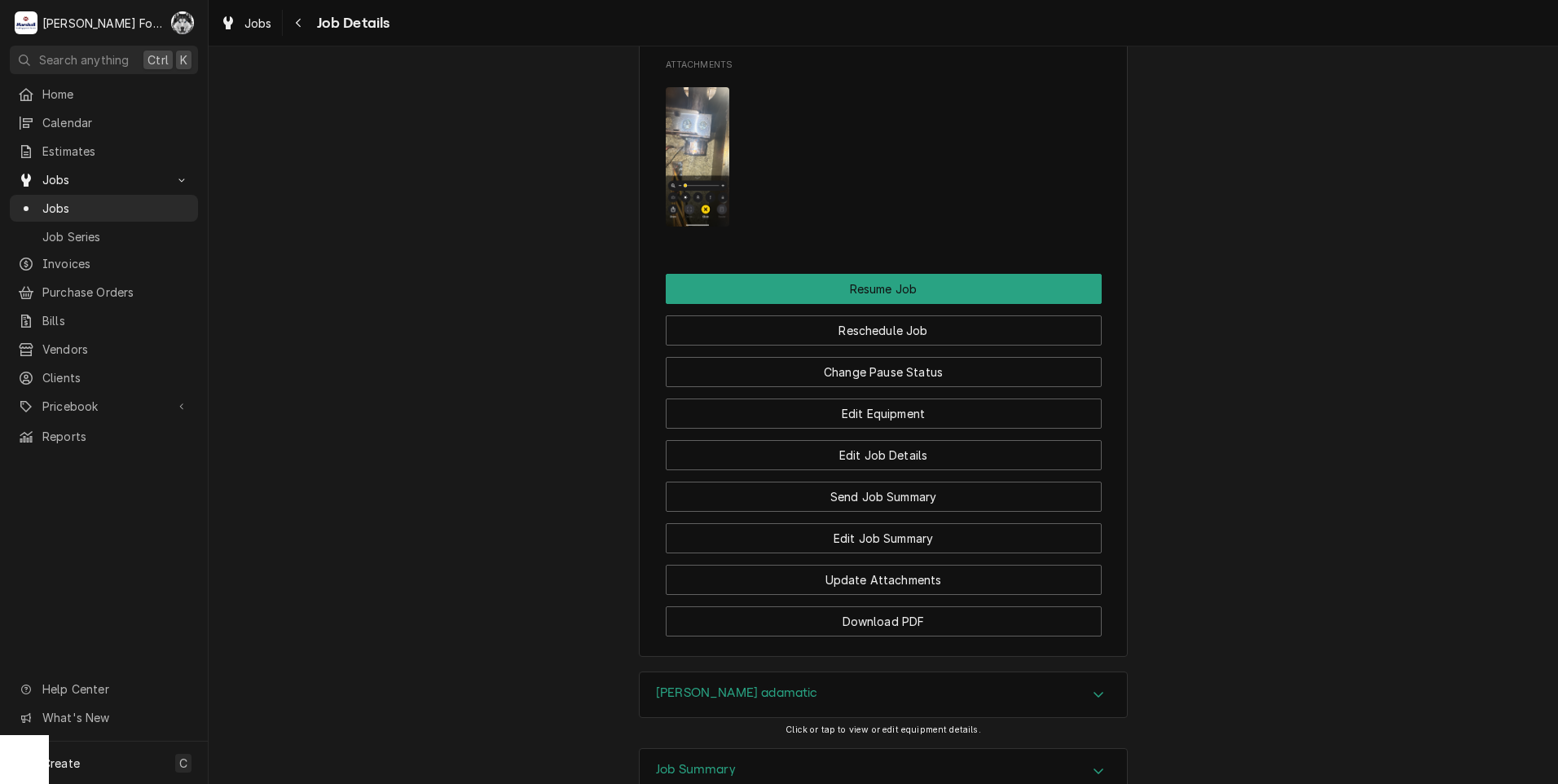
scroll to position [1901, 0]
click at [718, 700] on h3 "[PERSON_NAME] adamatic" at bounding box center [737, 692] width 162 height 16
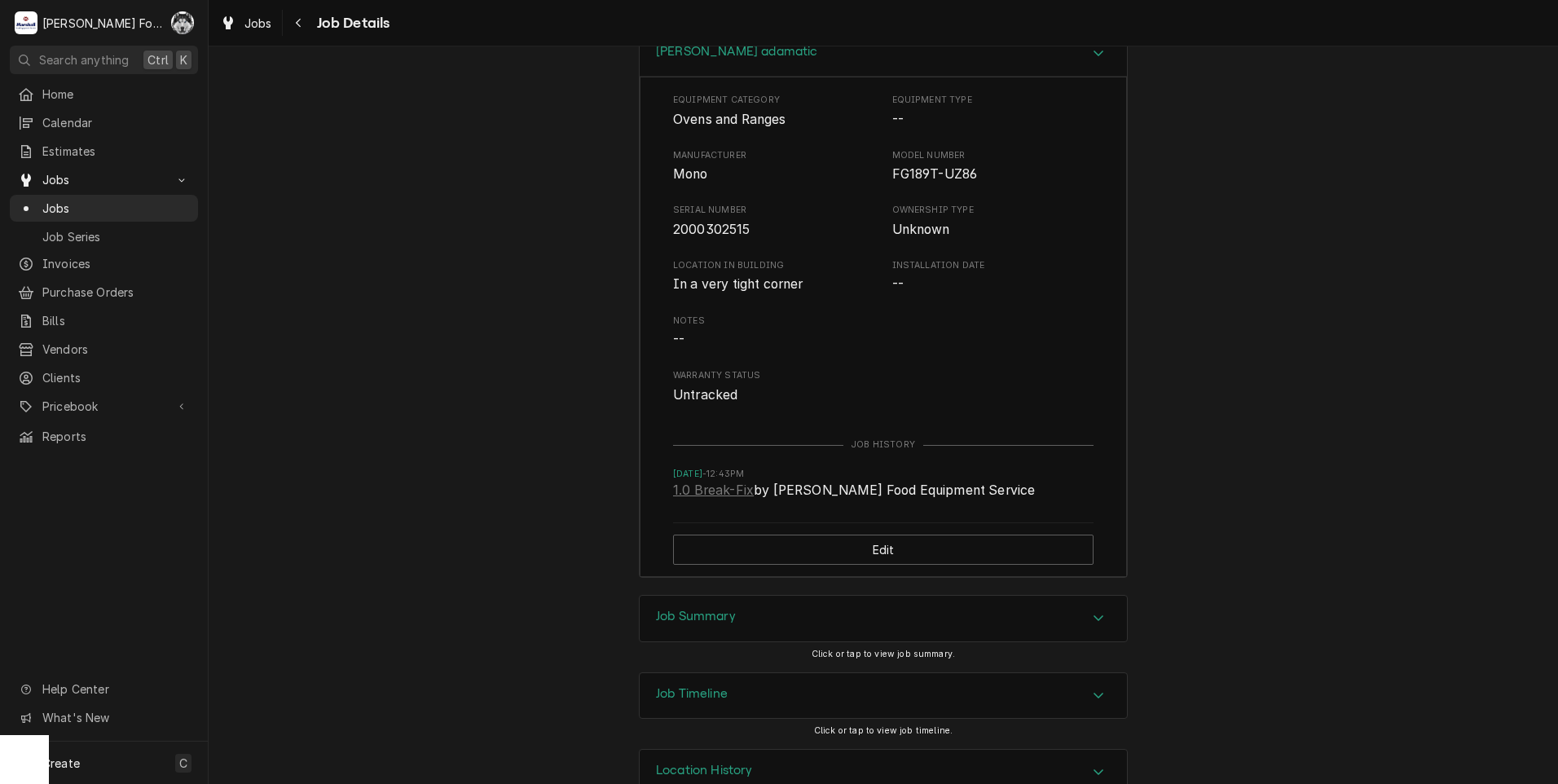
scroll to position [2603, 0]
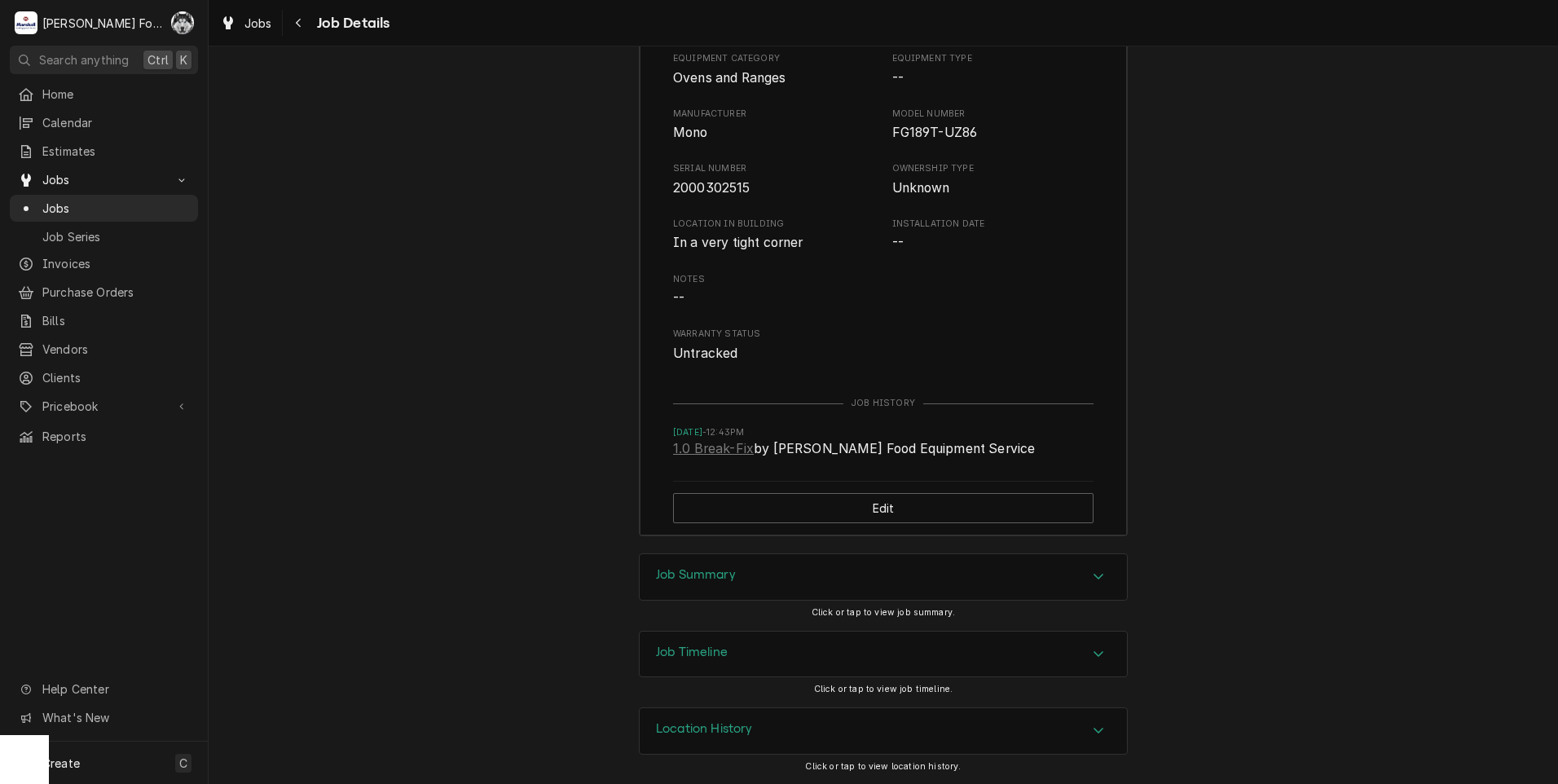
click at [776, 577] on div "Job Summary" at bounding box center [884, 576] width 487 height 45
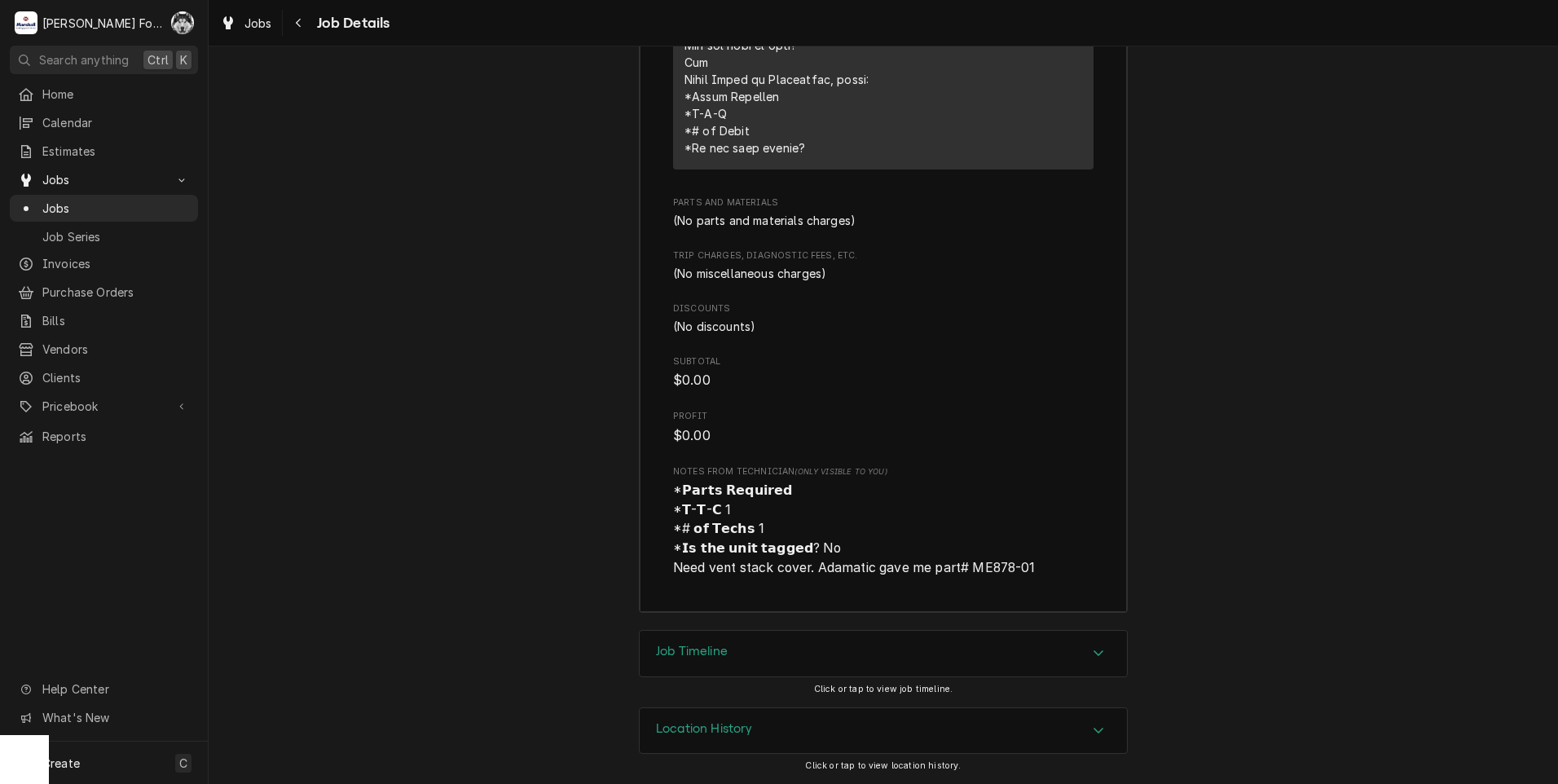
scroll to position [3873, 0]
drag, startPoint x: 974, startPoint y: 568, endPoint x: 1037, endPoint y: 571, distance: 63.1
click at [1037, 571] on span "*𝗣𝗮𝗿𝘁𝘀 𝗥𝗲𝗾𝘂𝗶𝗿𝗲𝗱 *𝗧-𝗧-𝗖 1 *# 𝗼𝗳 𝗧𝗲𝗰𝗵𝘀 1 *𝗜𝘀 𝘁𝗵𝗲 𝘂𝗻𝗶𝘁 𝘁𝗮𝗴𝗴𝗲𝗱? No Need vent stack …" at bounding box center [884, 529] width 421 height 96
drag, startPoint x: 1037, startPoint y: 571, endPoint x: 974, endPoint y: 564, distance: 63.4
click at [974, 564] on span "*𝗣𝗮𝗿𝘁𝘀 𝗥𝗲𝗾𝘂𝗶𝗿𝗲𝗱 *𝗧-𝗧-𝗖 1 *# 𝗼𝗳 𝗧𝗲𝗰𝗵𝘀 1 *𝗜𝘀 𝘁𝗵𝗲 𝘂𝗻𝗶𝘁 𝘁𝗮𝗴𝗴𝗲𝗱? No Need vent stack …" at bounding box center [854, 529] width 363 height 93
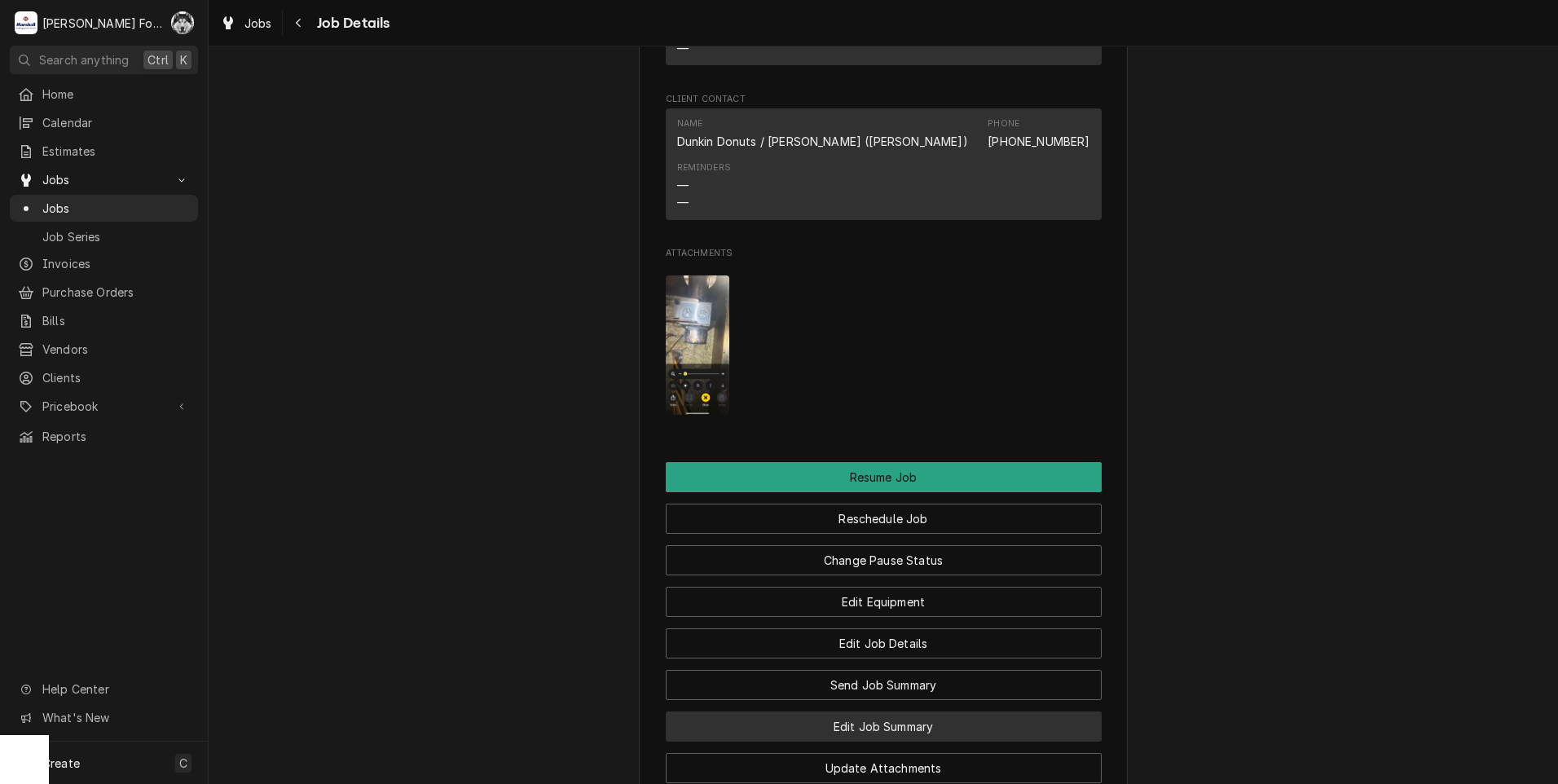
scroll to position [1699, 0]
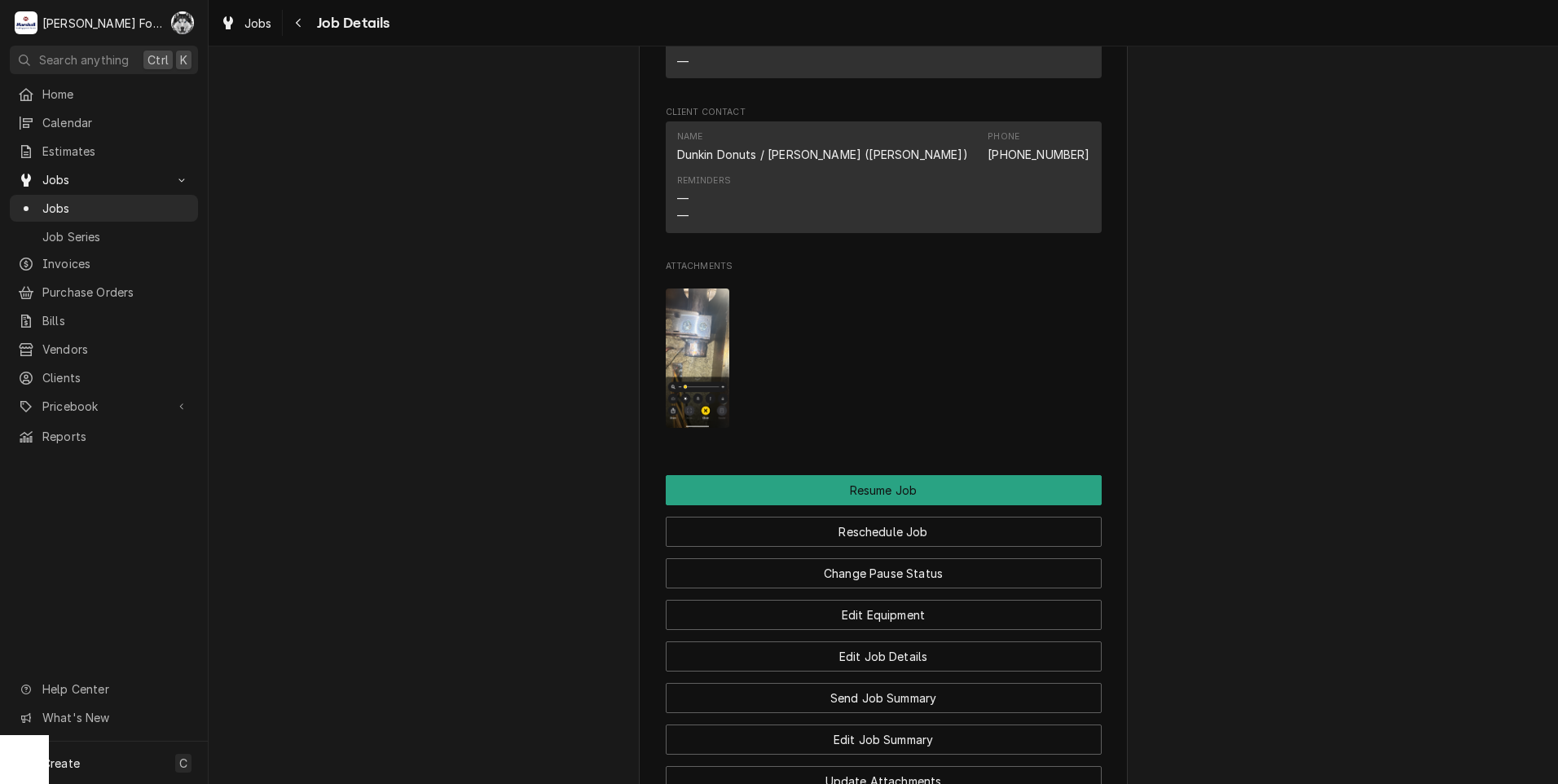
click at [690, 411] on img "Attachments" at bounding box center [698, 358] width 65 height 139
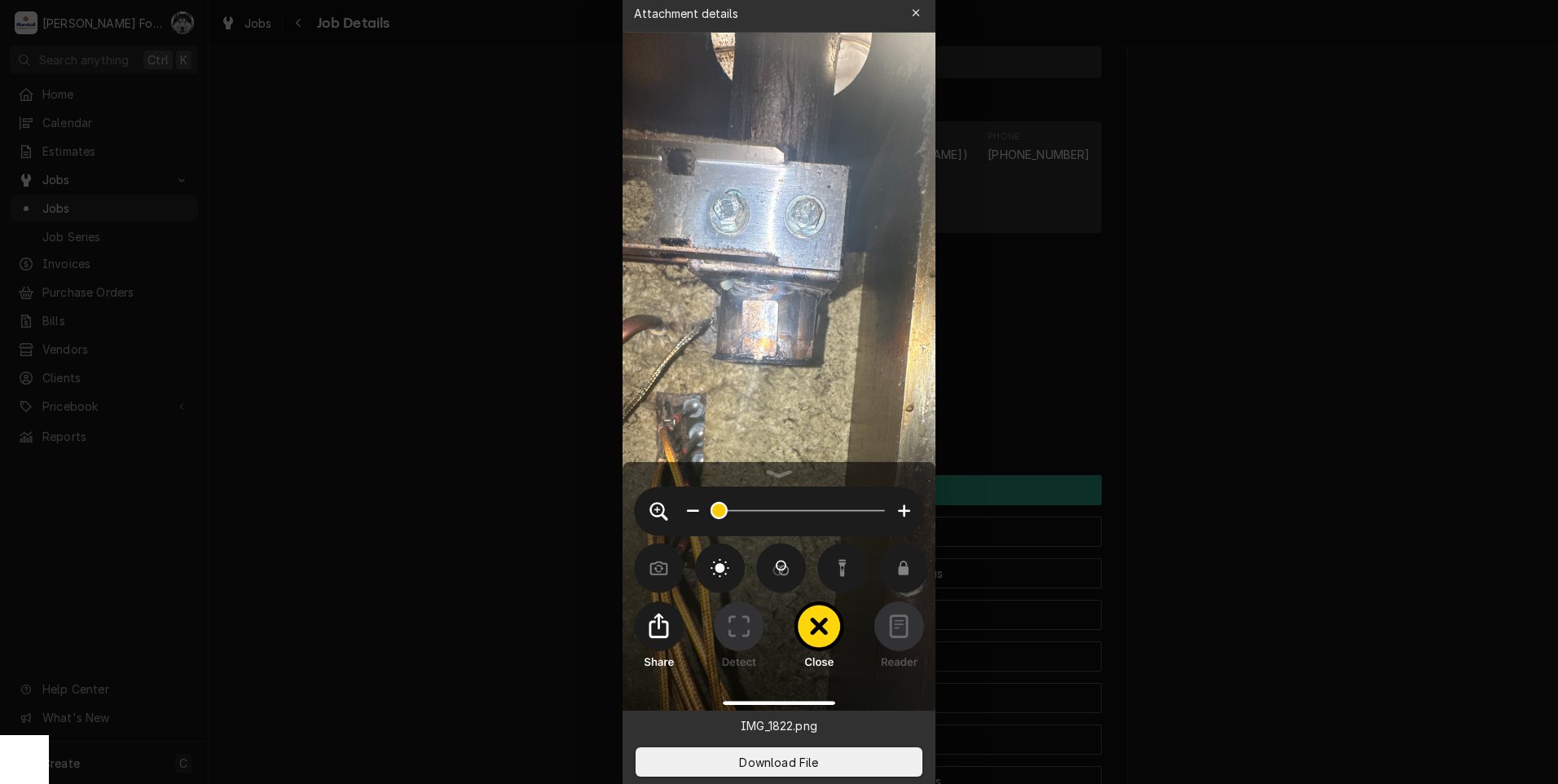
click at [1381, 459] on div at bounding box center [779, 392] width 1558 height 784
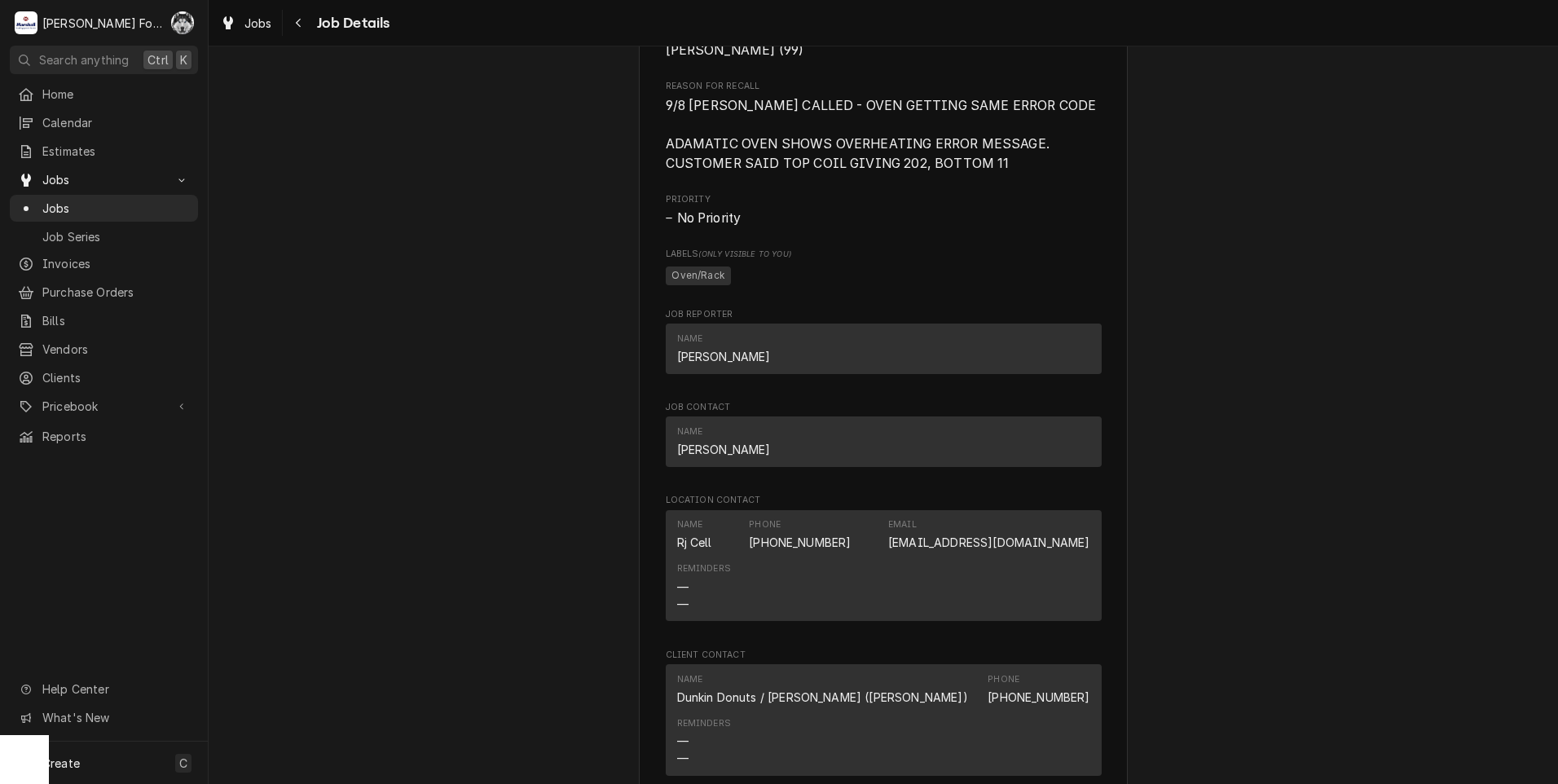
scroll to position [1971, 0]
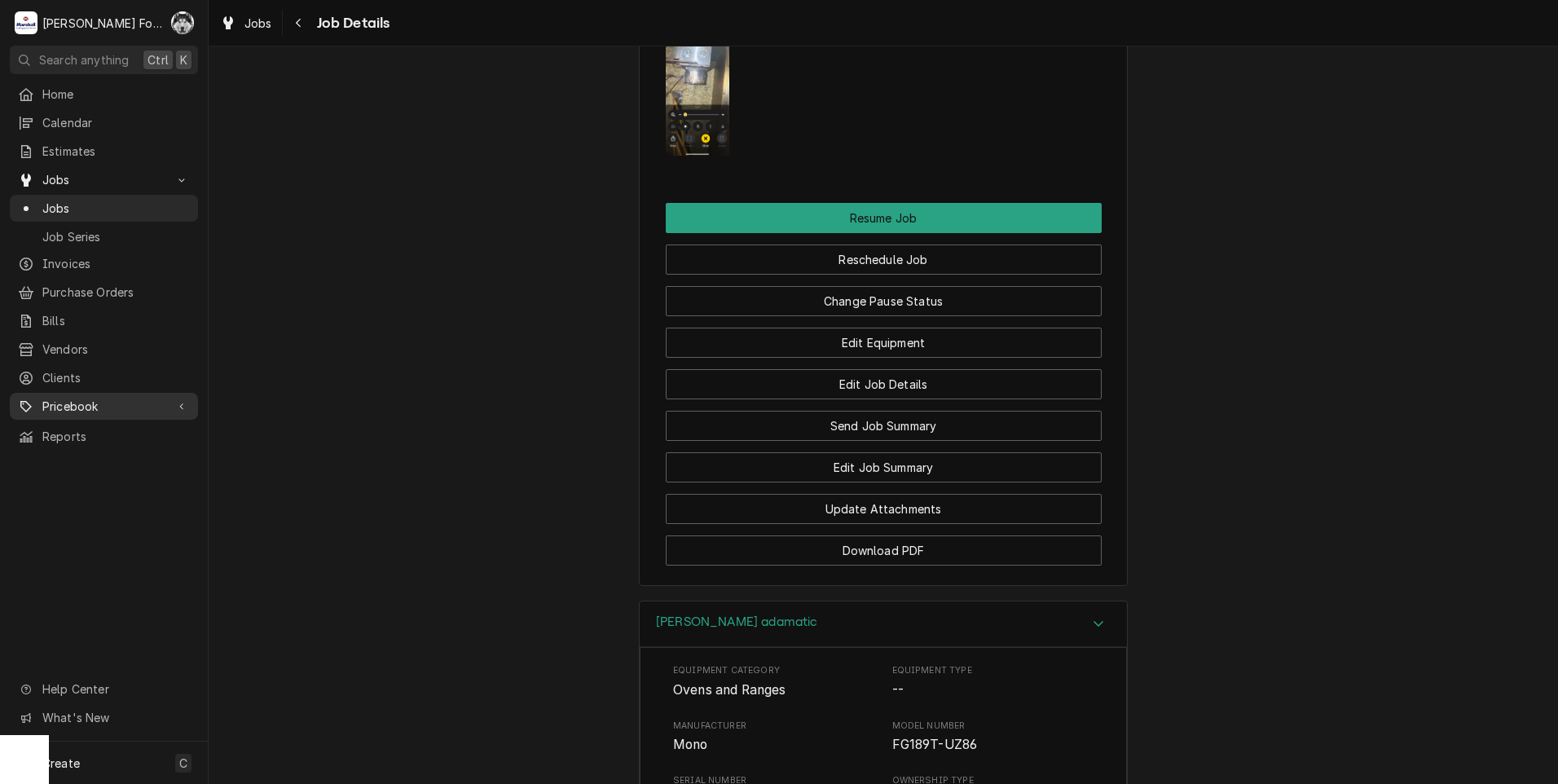
click at [115, 398] on span "Pricebook" at bounding box center [103, 406] width 123 height 18
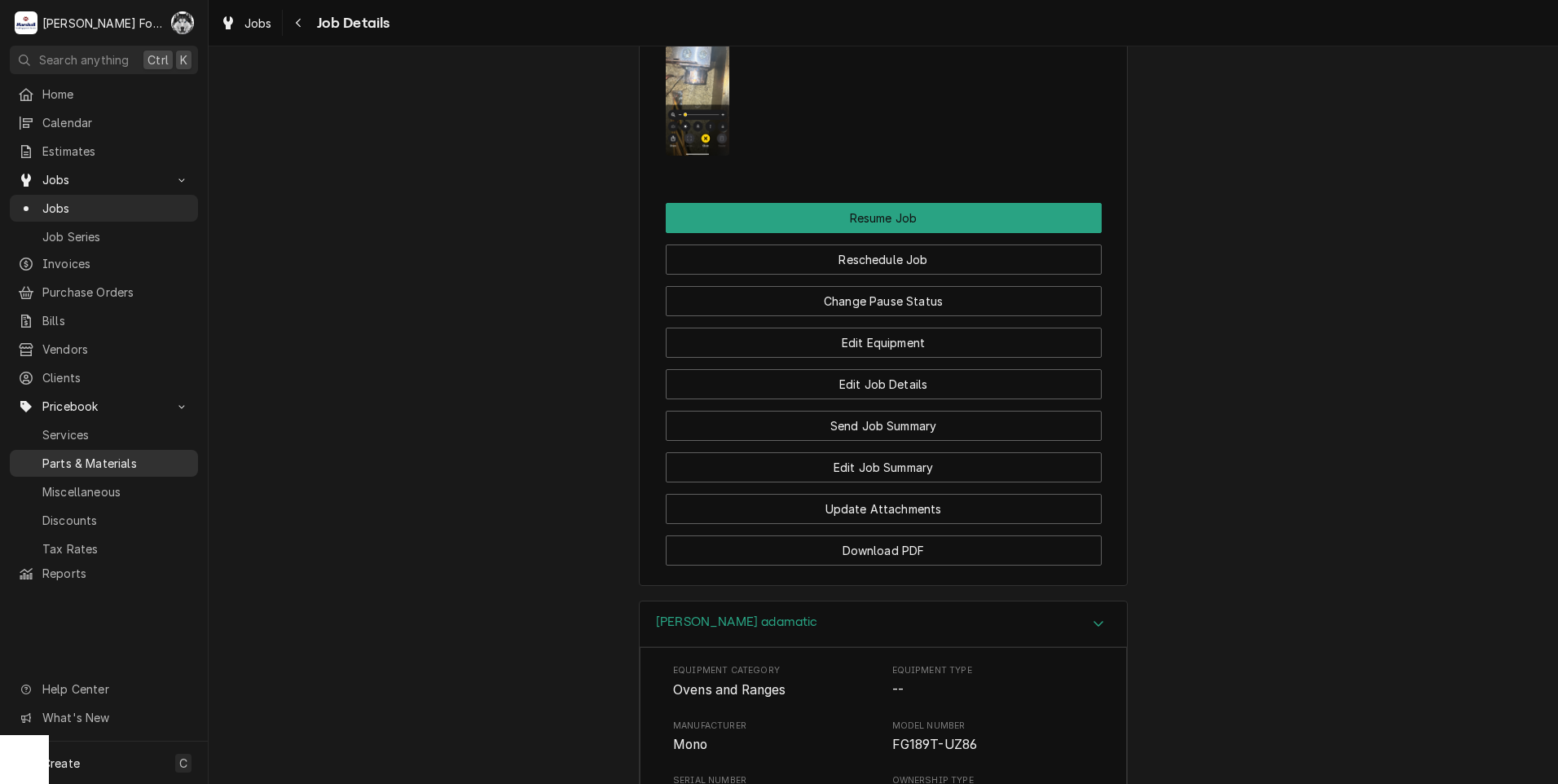
click at [88, 456] on span "Parts & Materials" at bounding box center [116, 463] width 148 height 18
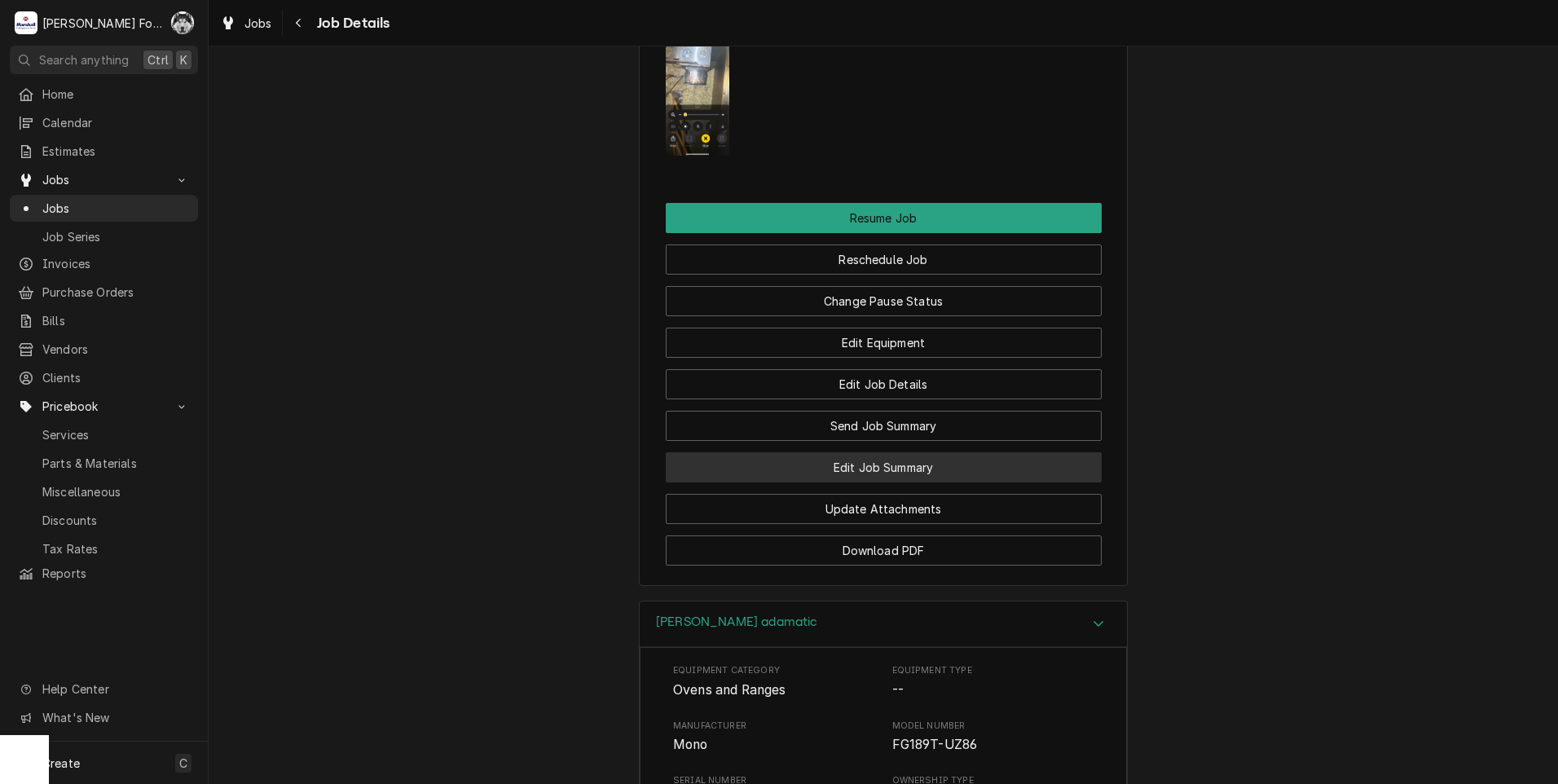
click at [874, 481] on button "Edit Job Summary" at bounding box center [884, 467] width 436 height 30
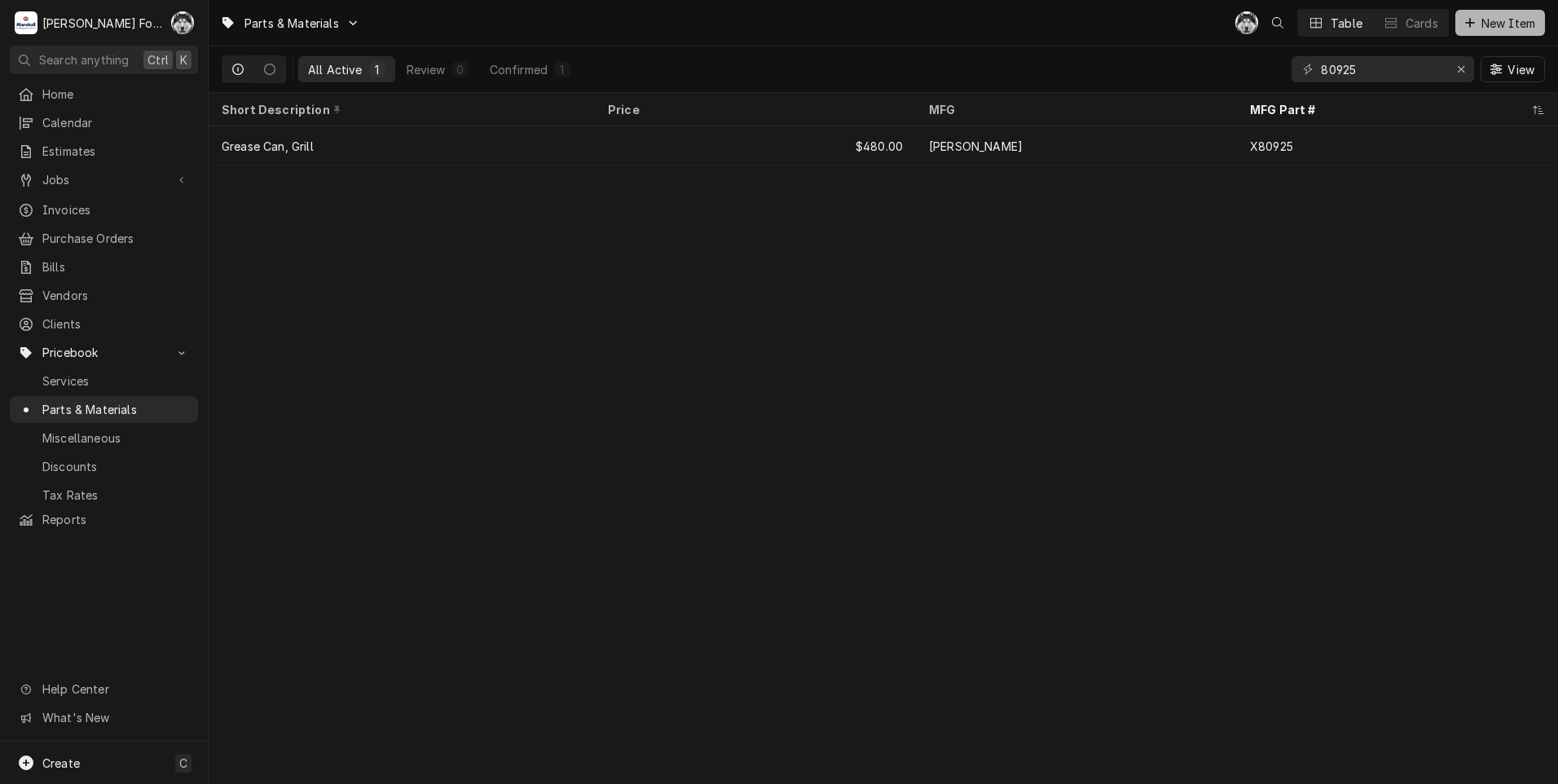
click at [1520, 26] on span "New Item" at bounding box center [1508, 23] width 60 height 18
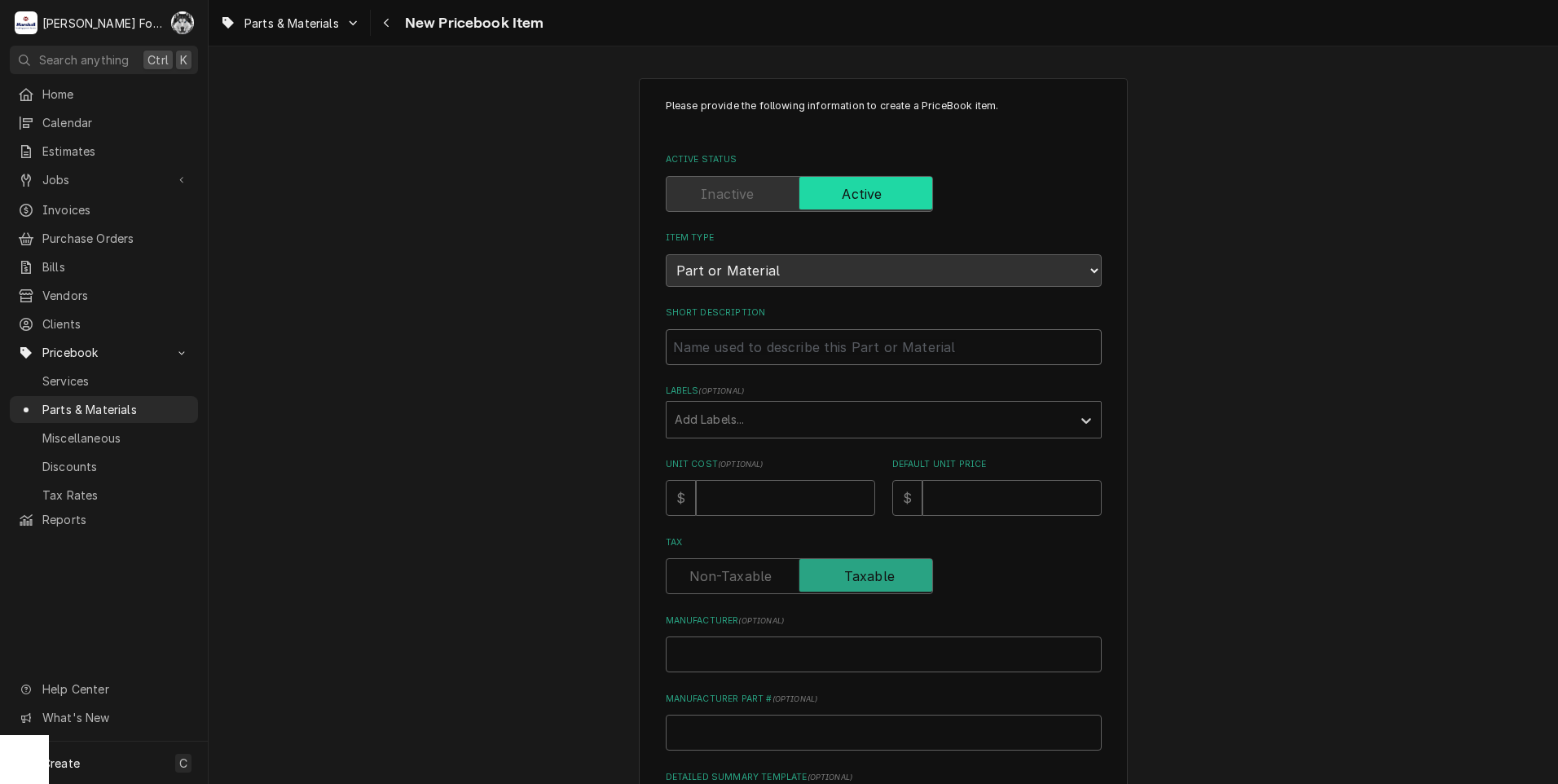
click at [741, 363] on input "Short Description" at bounding box center [884, 347] width 436 height 36
type textarea "x"
type input "V"
type textarea "x"
type input "VE"
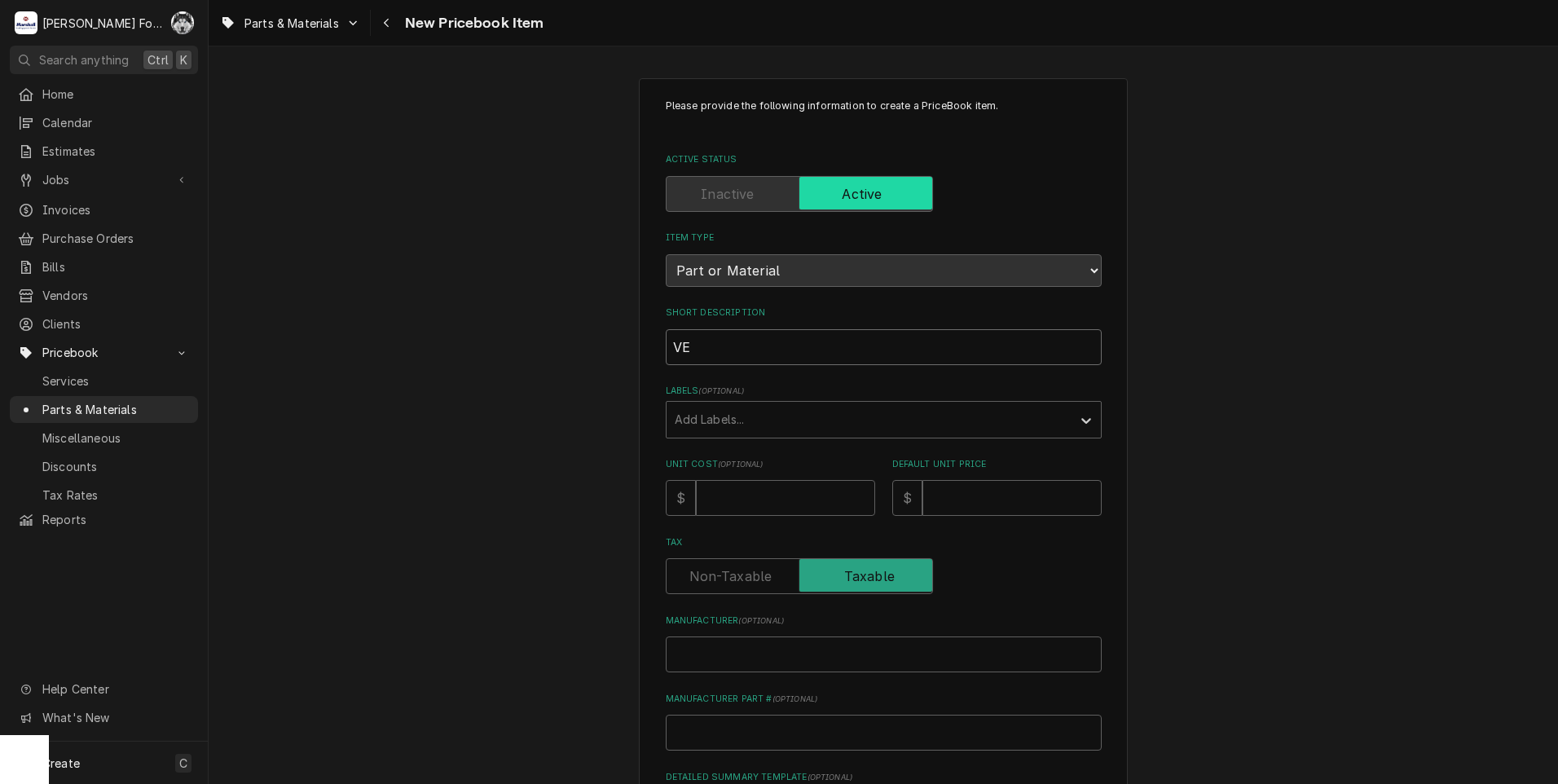
type textarea "x"
type input "VEN"
type textarea "x"
type input "VENT"
type textarea "x"
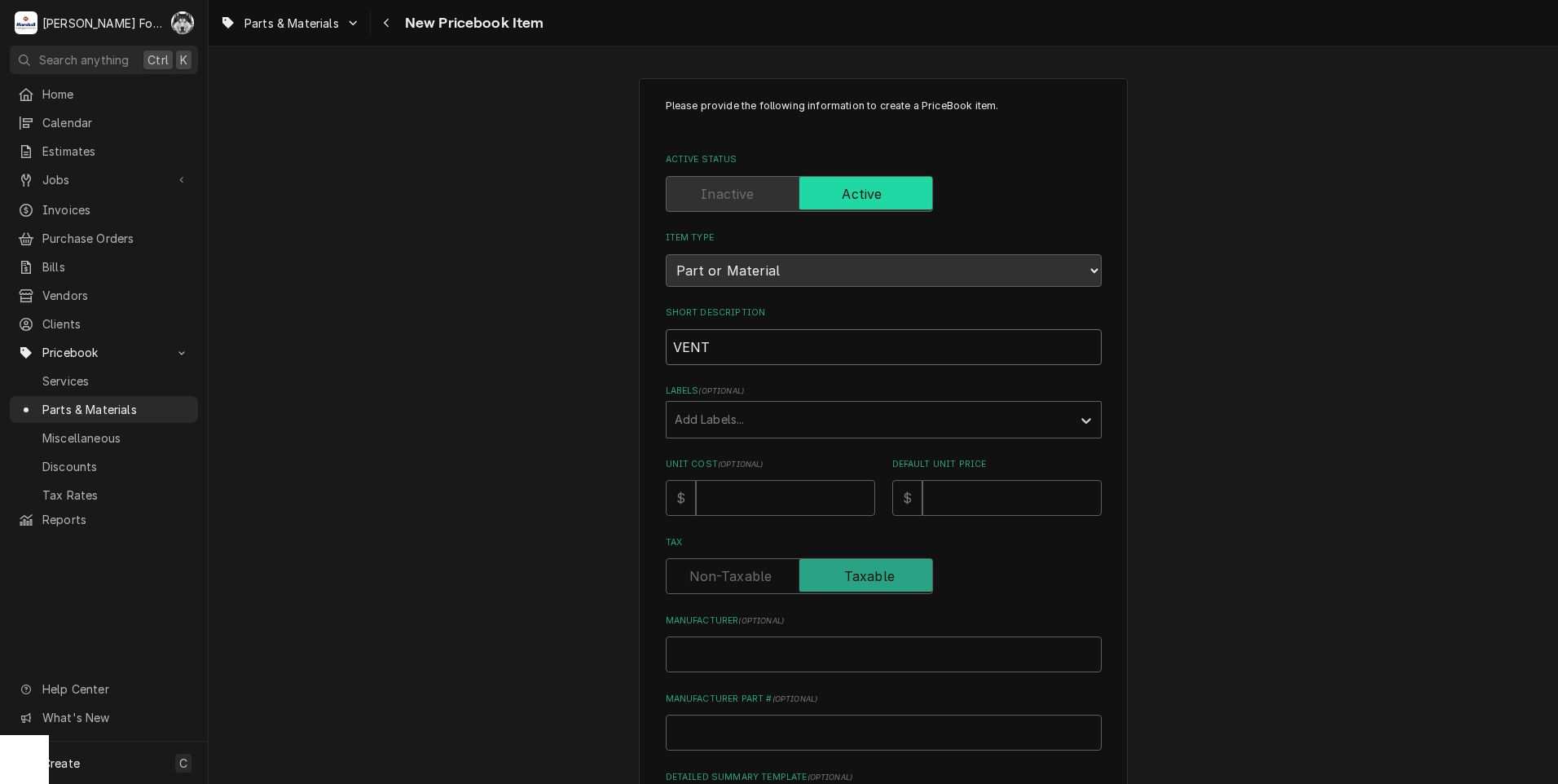
type input "VENT"
type textarea "x"
type input "VENT S"
type textarea "x"
type input "VENT ST"
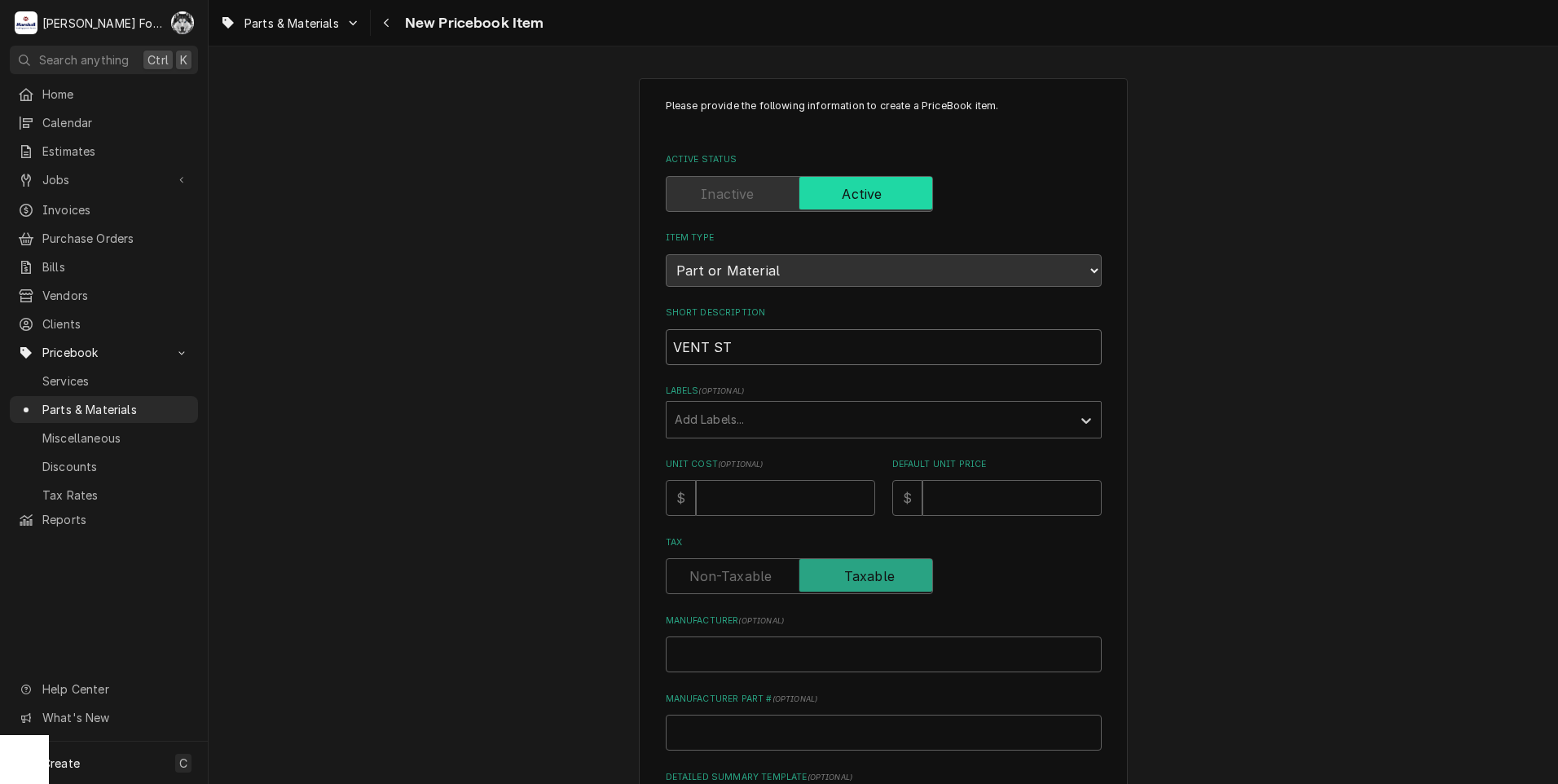
type textarea "x"
type input "VENT STA"
type textarea "x"
type input "VENT STAC"
type textarea "x"
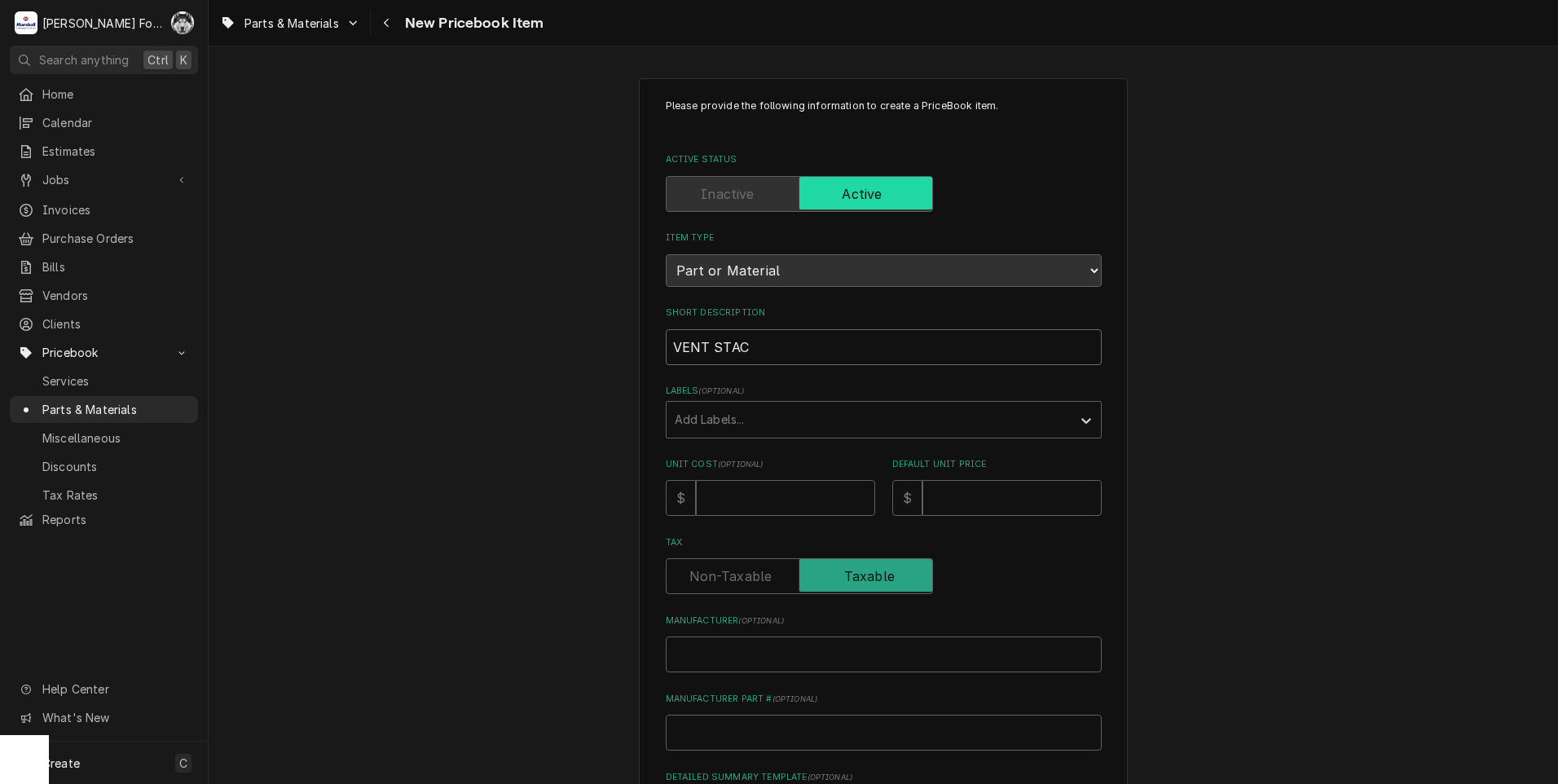
type input "VENT STACK"
type textarea "x"
type input "VENT STACK"
type textarea "x"
type input "VENT STACK C"
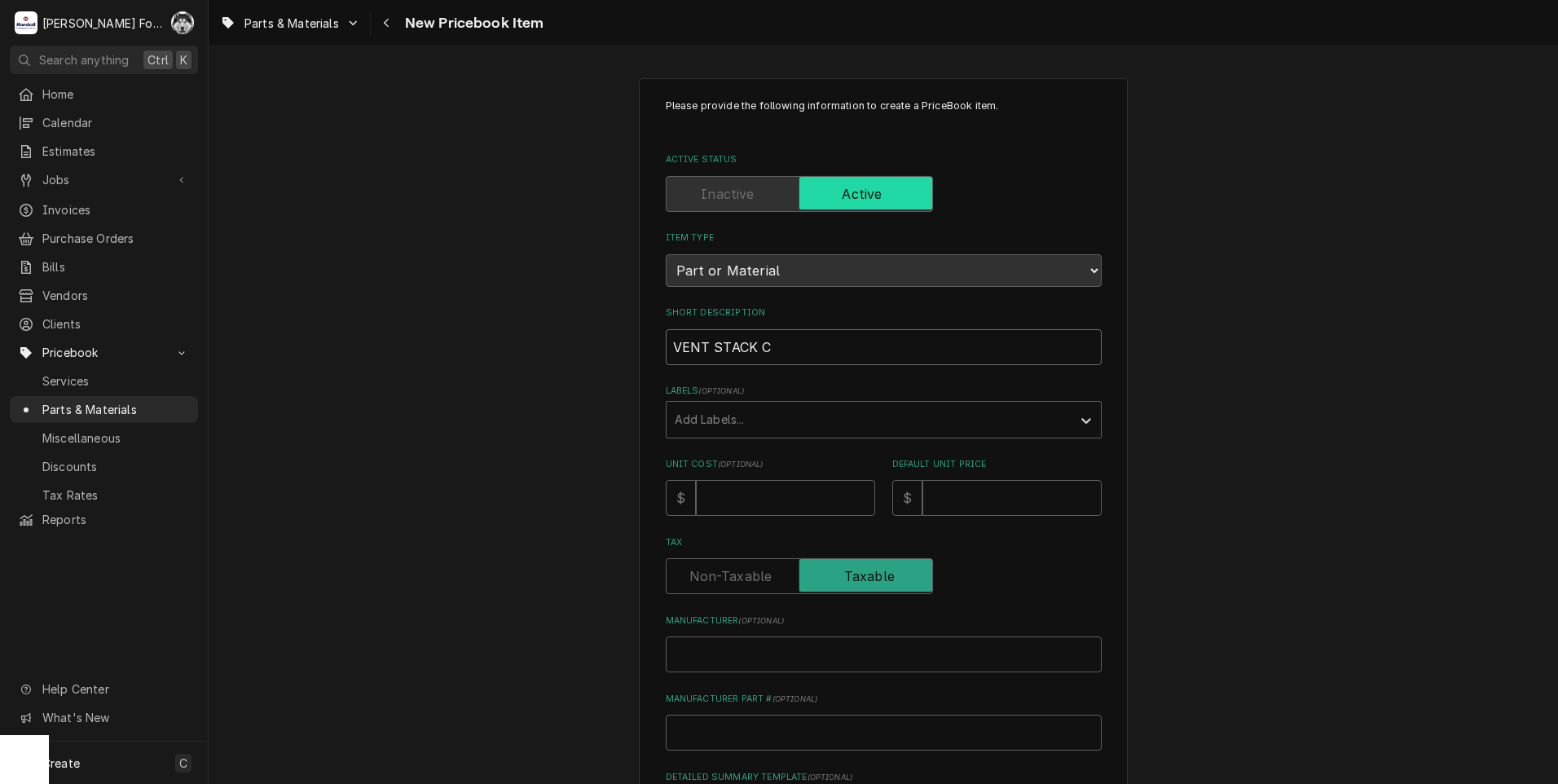
type textarea "x"
type input "VENT STACK CO"
type textarea "x"
type input "VENT STACK COV"
type textarea "x"
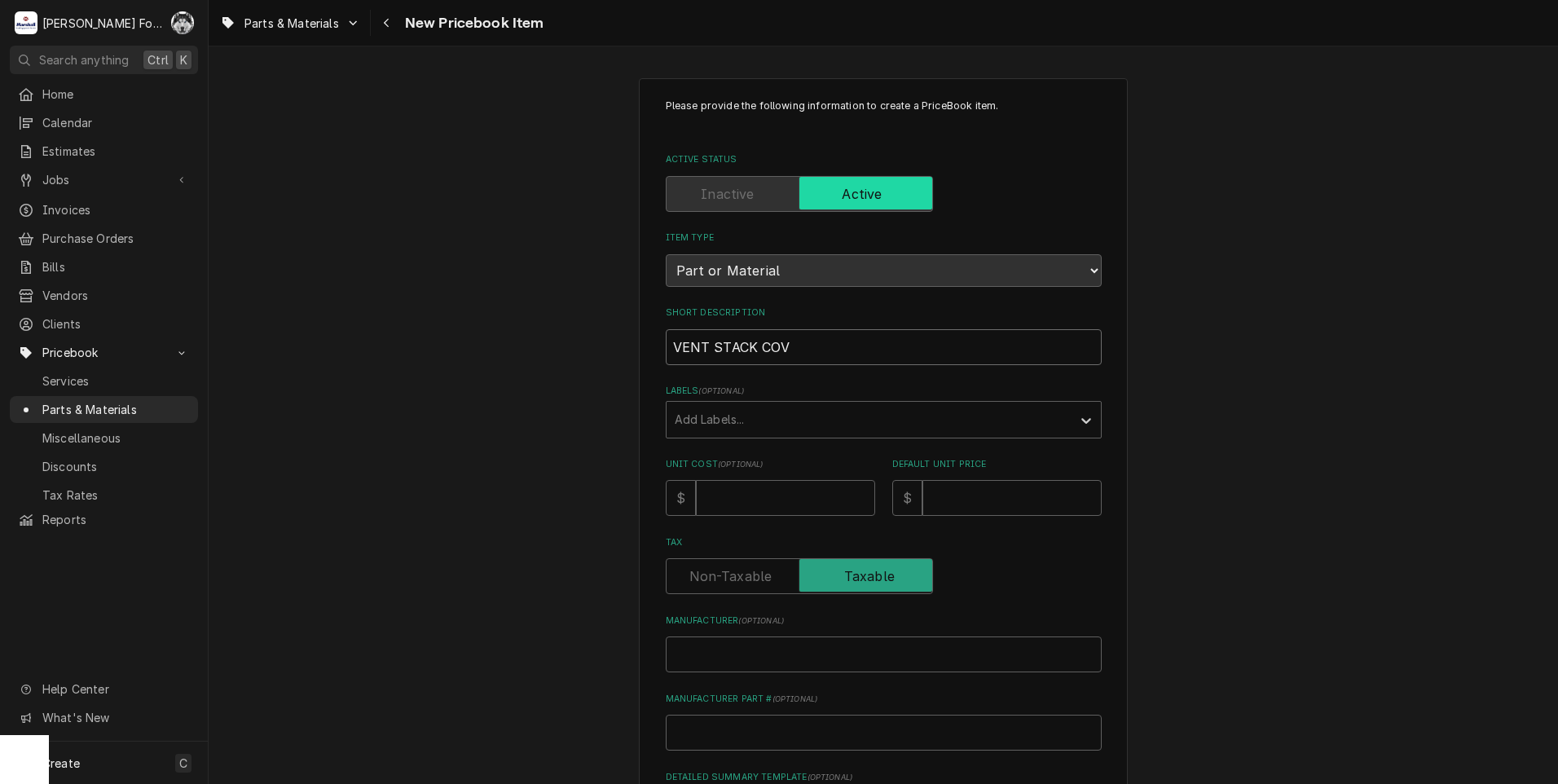
type input "VENT STACK COVE"
type textarea "x"
type input "VENT STACK COVER"
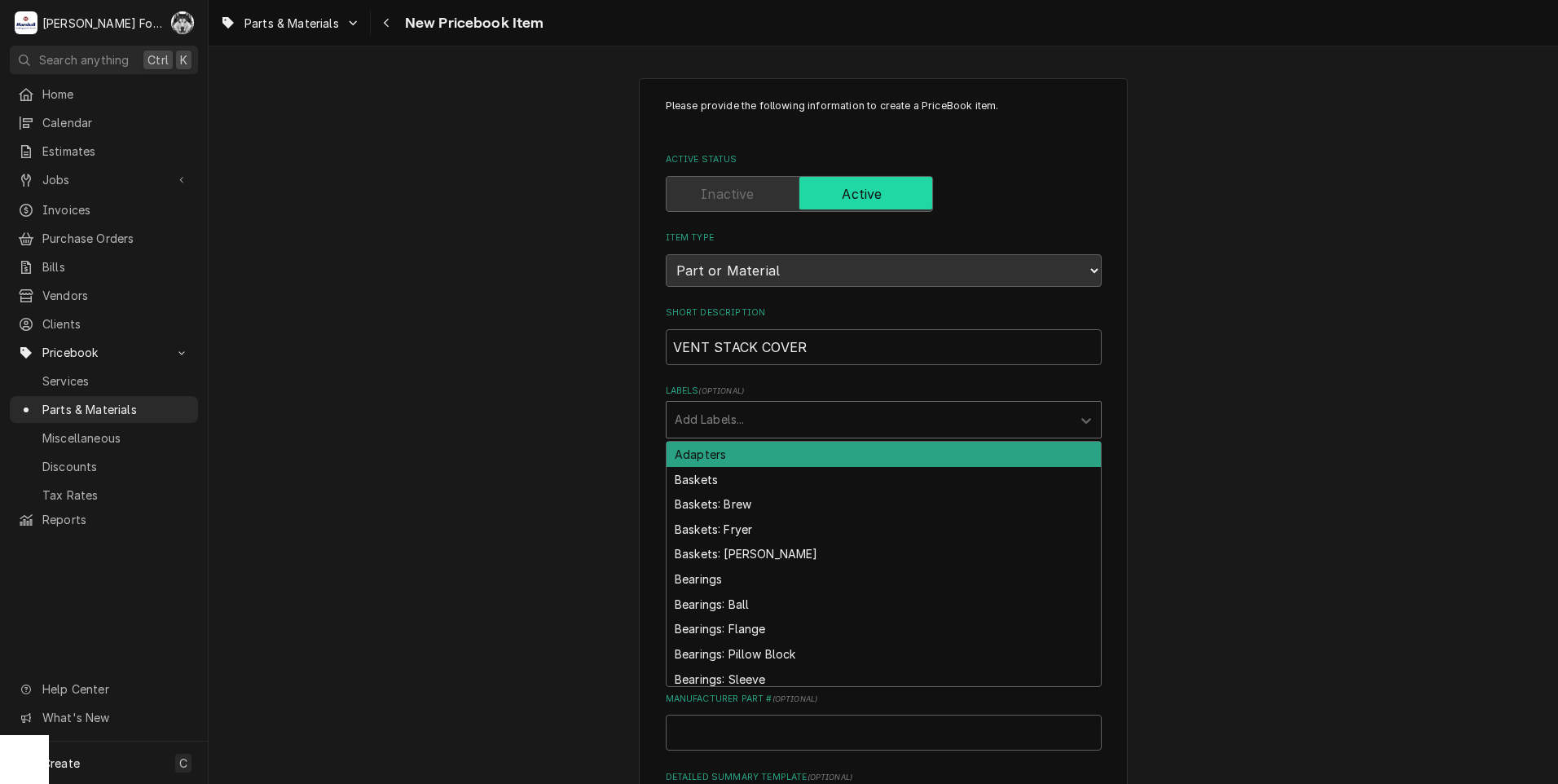
click at [761, 416] on div "Labels" at bounding box center [869, 420] width 388 height 30
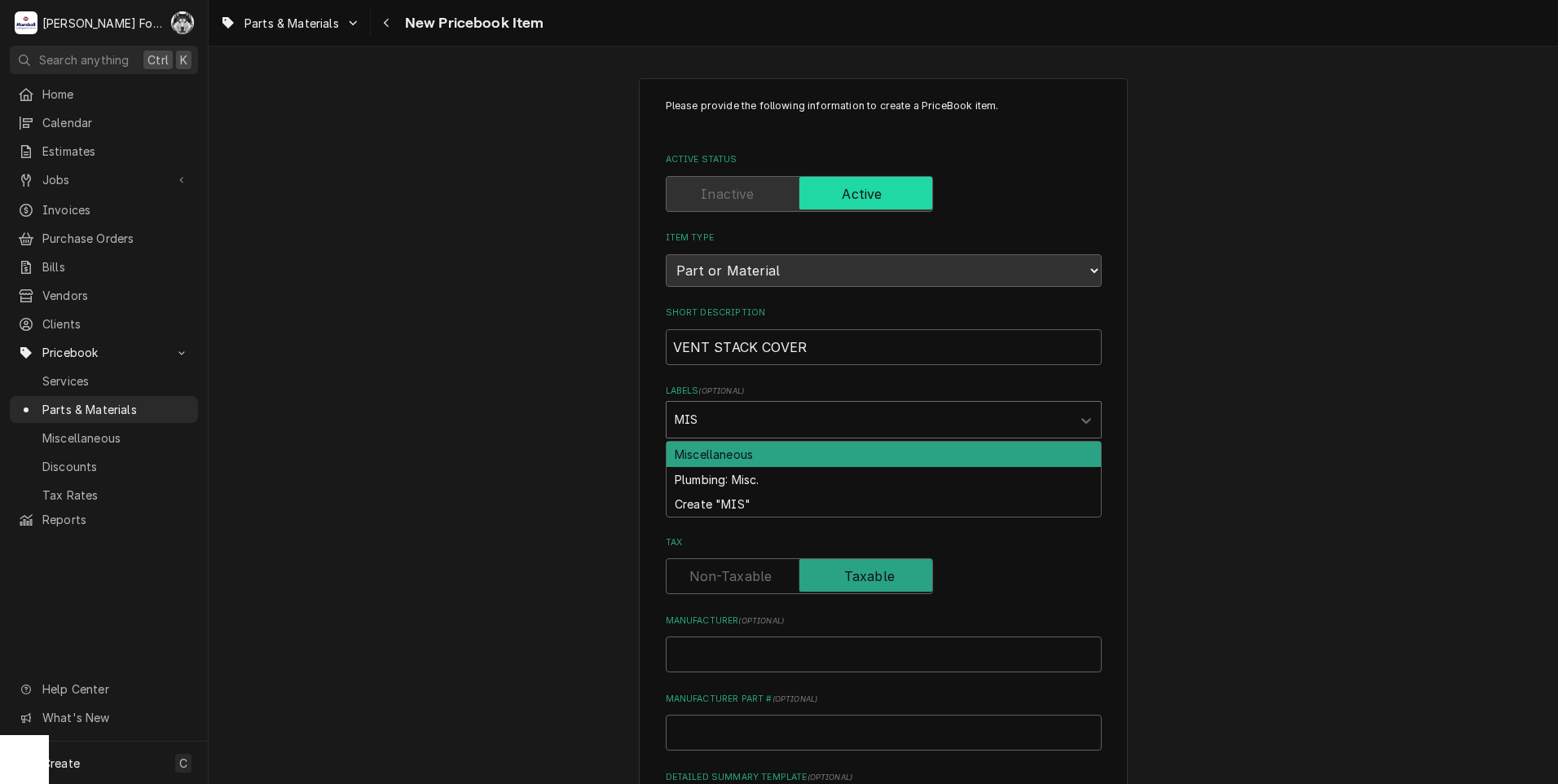
type input "MISC"
type textarea "x"
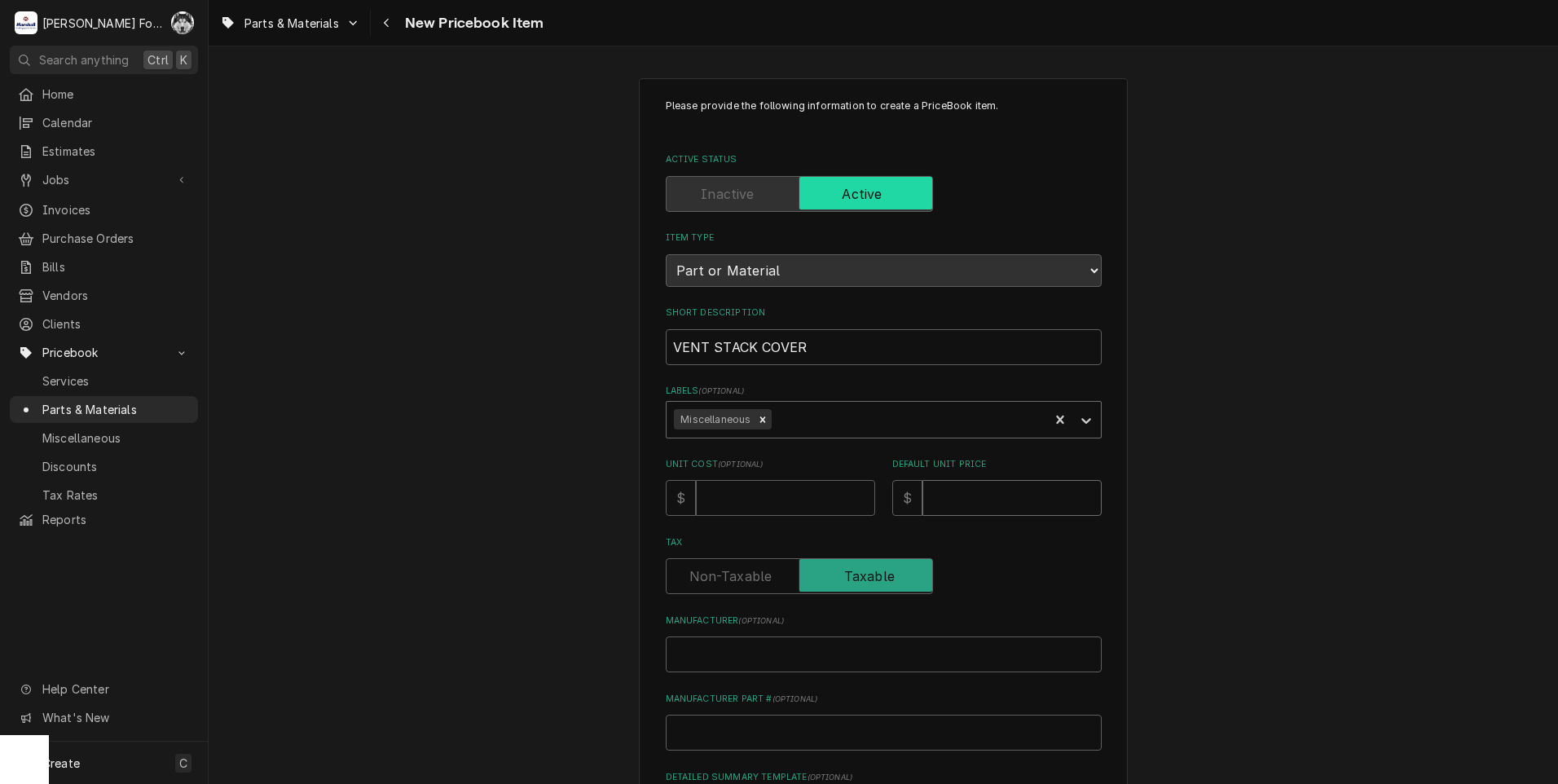
type textarea "x"
type input "2"
type textarea "x"
type input "24"
type textarea "x"
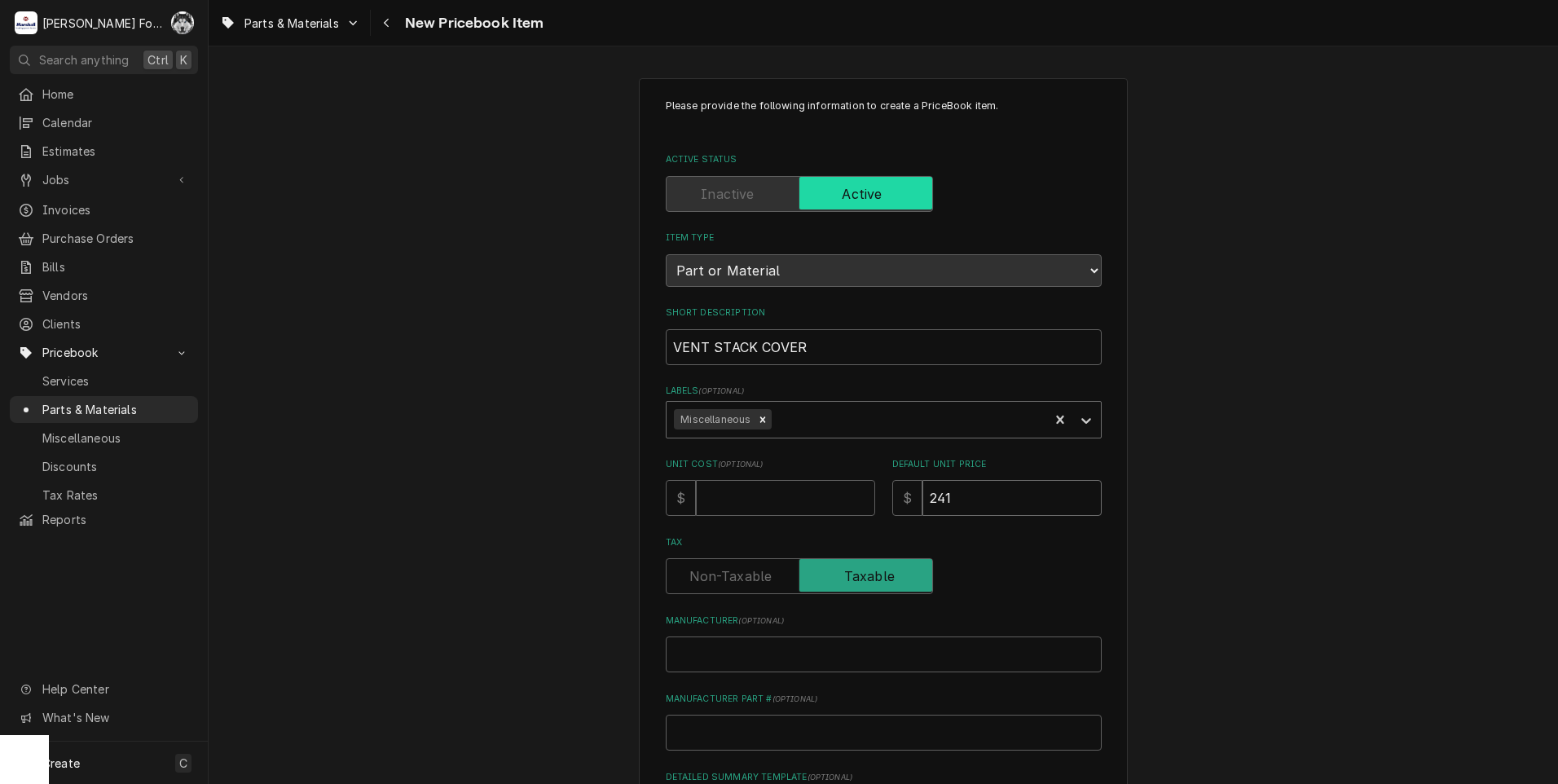
type input "241"
click at [741, 651] on input "Manufacturer ( optional )" at bounding box center [884, 654] width 436 height 36
type textarea "x"
type input "B"
type textarea "x"
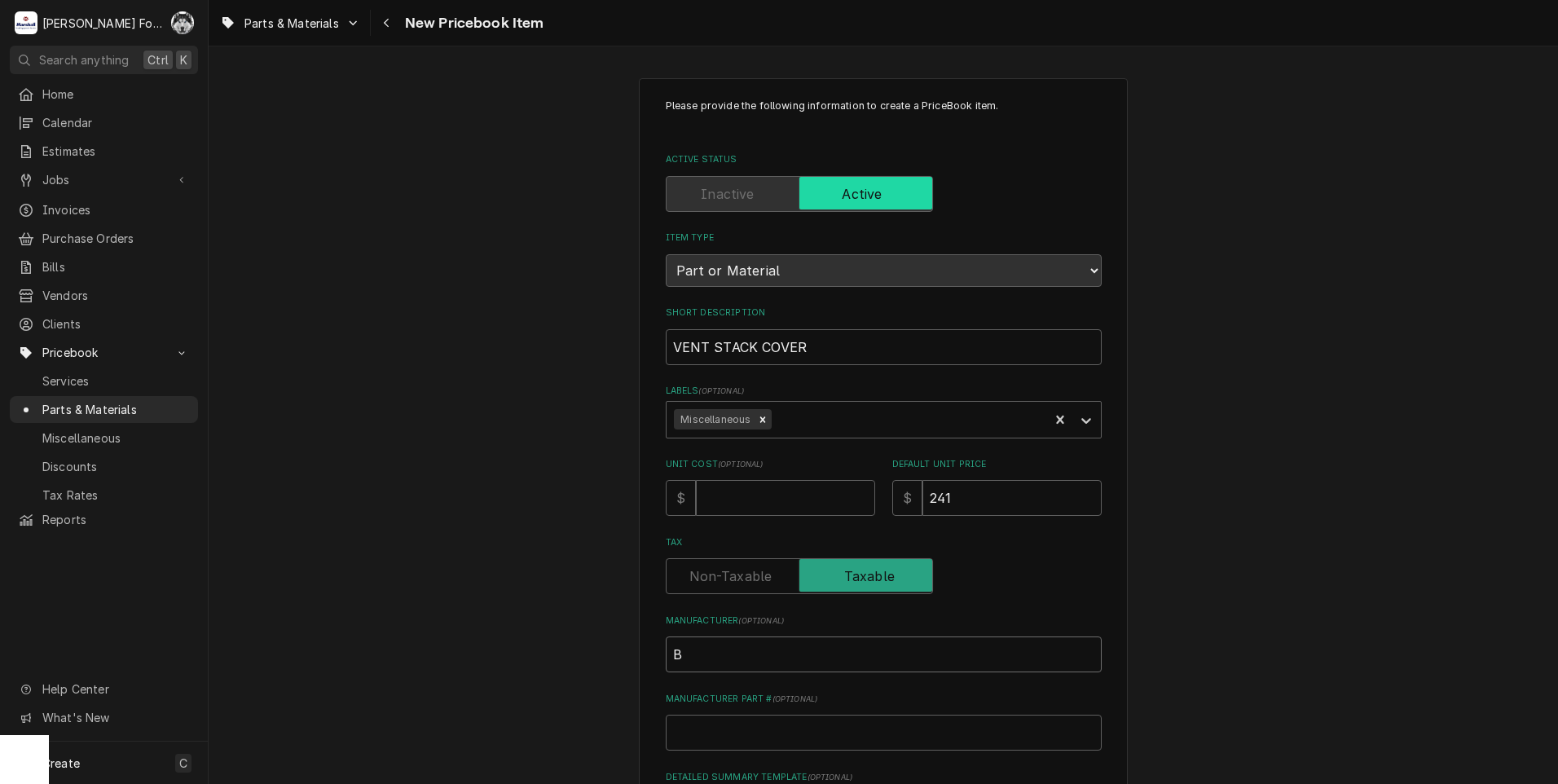
type input "BE"
type textarea "x"
type input "BEL"
type textarea "x"
type input "BELS"
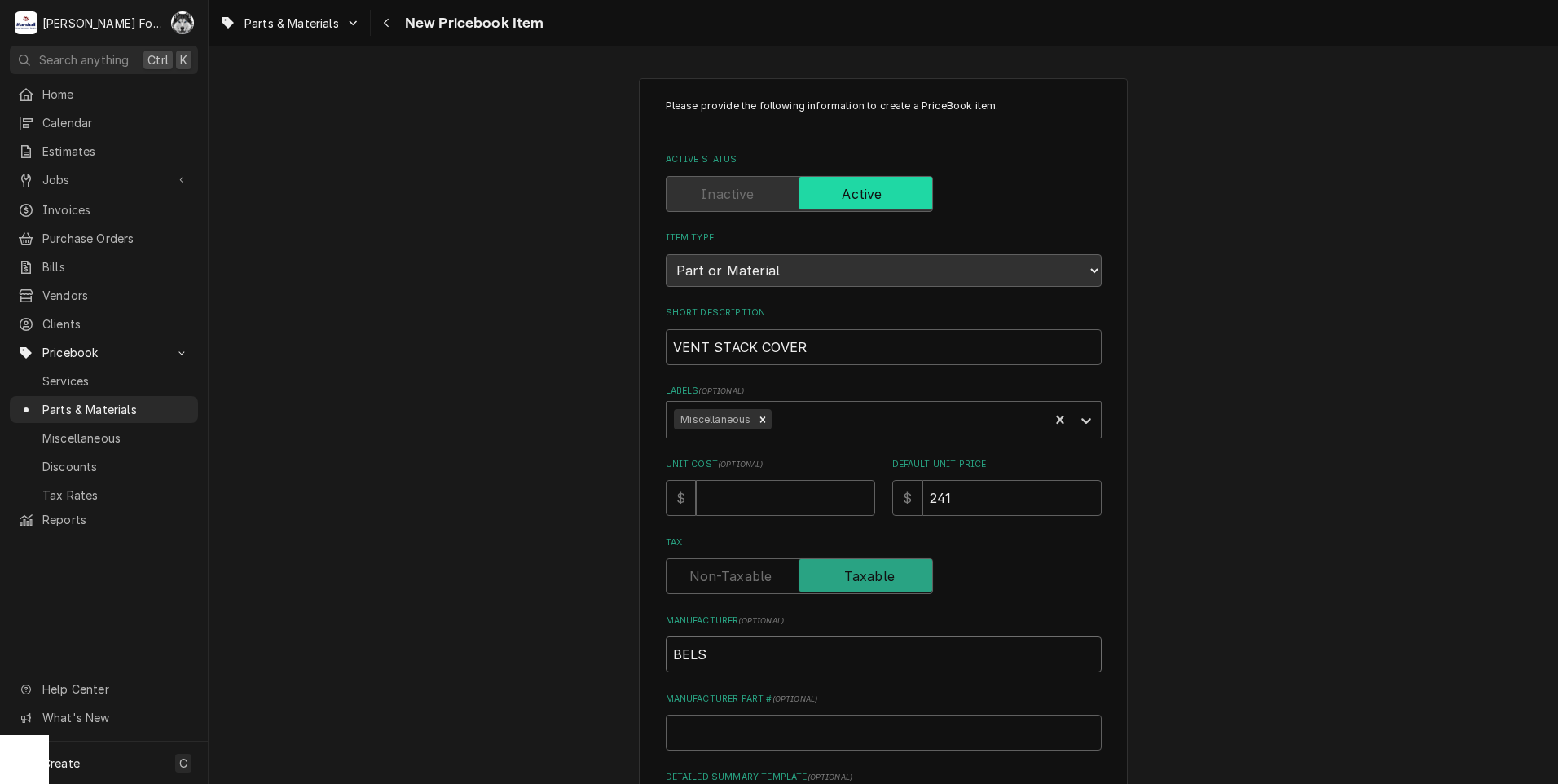
type textarea "x"
type input "BELSH"
type textarea "x"
type input "BELSHA"
type textarea "x"
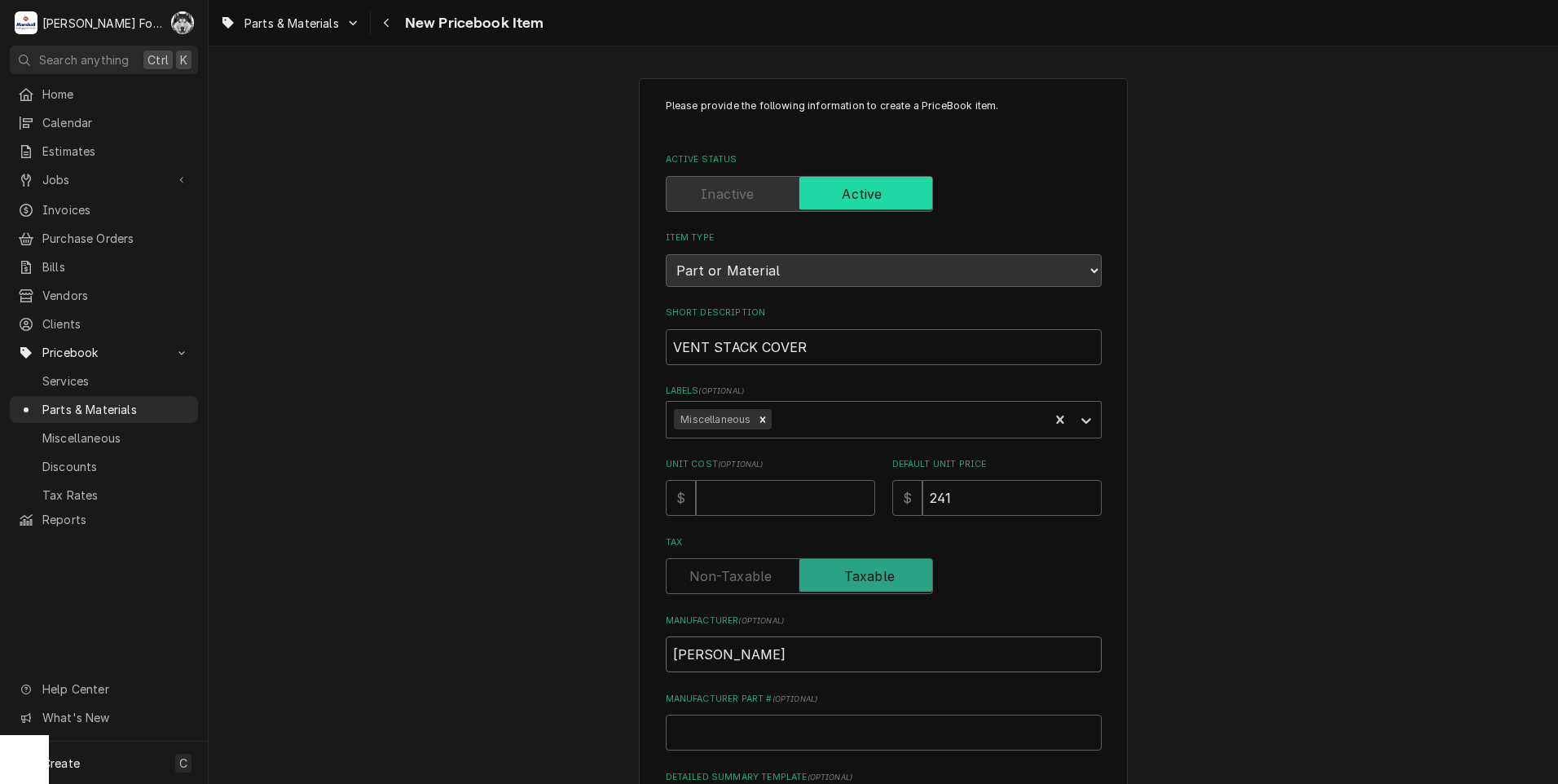
type input "[PERSON_NAME]"
type textarea "x"
type input "M"
type textarea "x"
type input "ME"
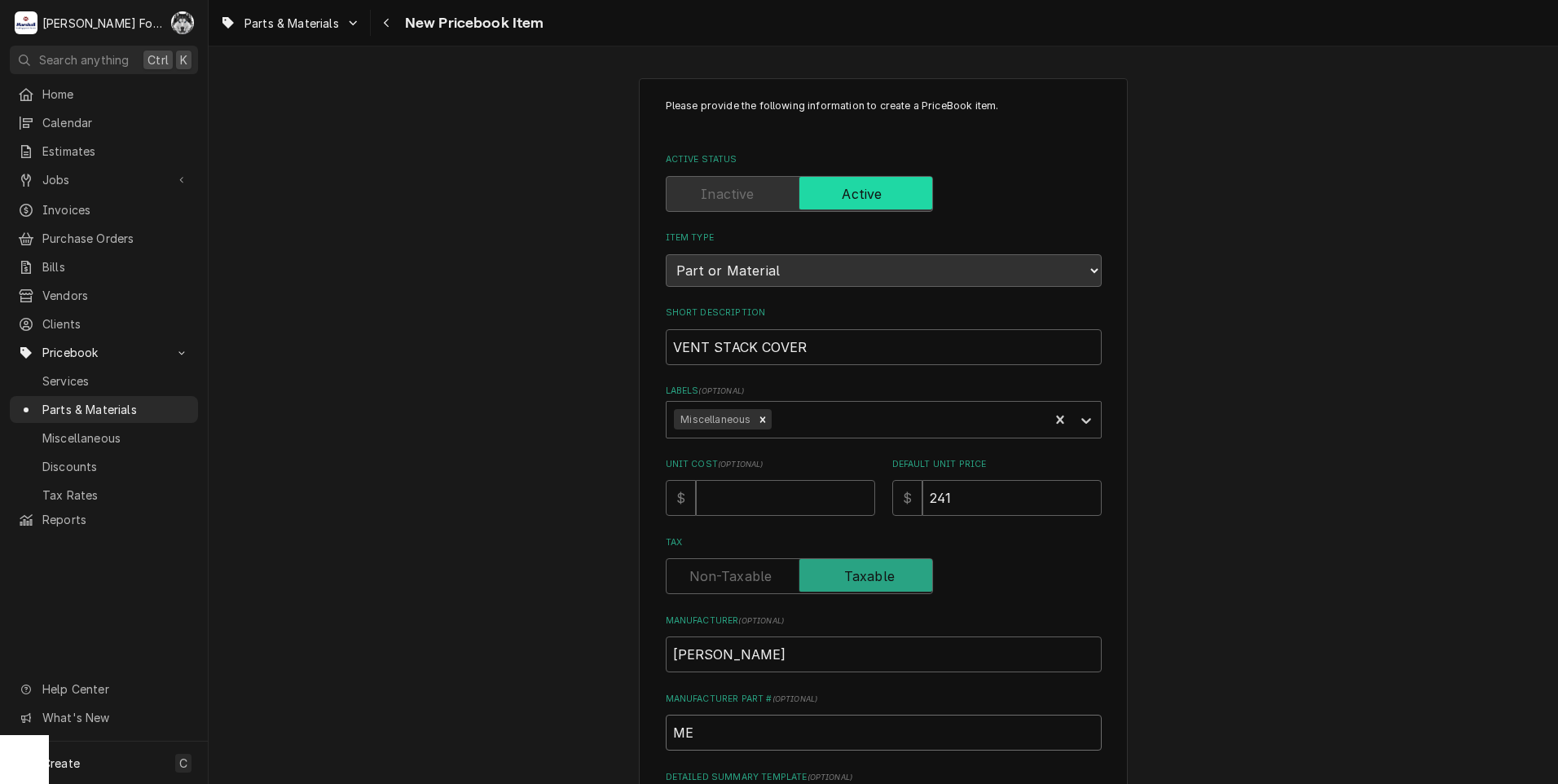
type textarea "x"
type input "ME8"
type textarea "x"
type input "ME87"
type textarea "x"
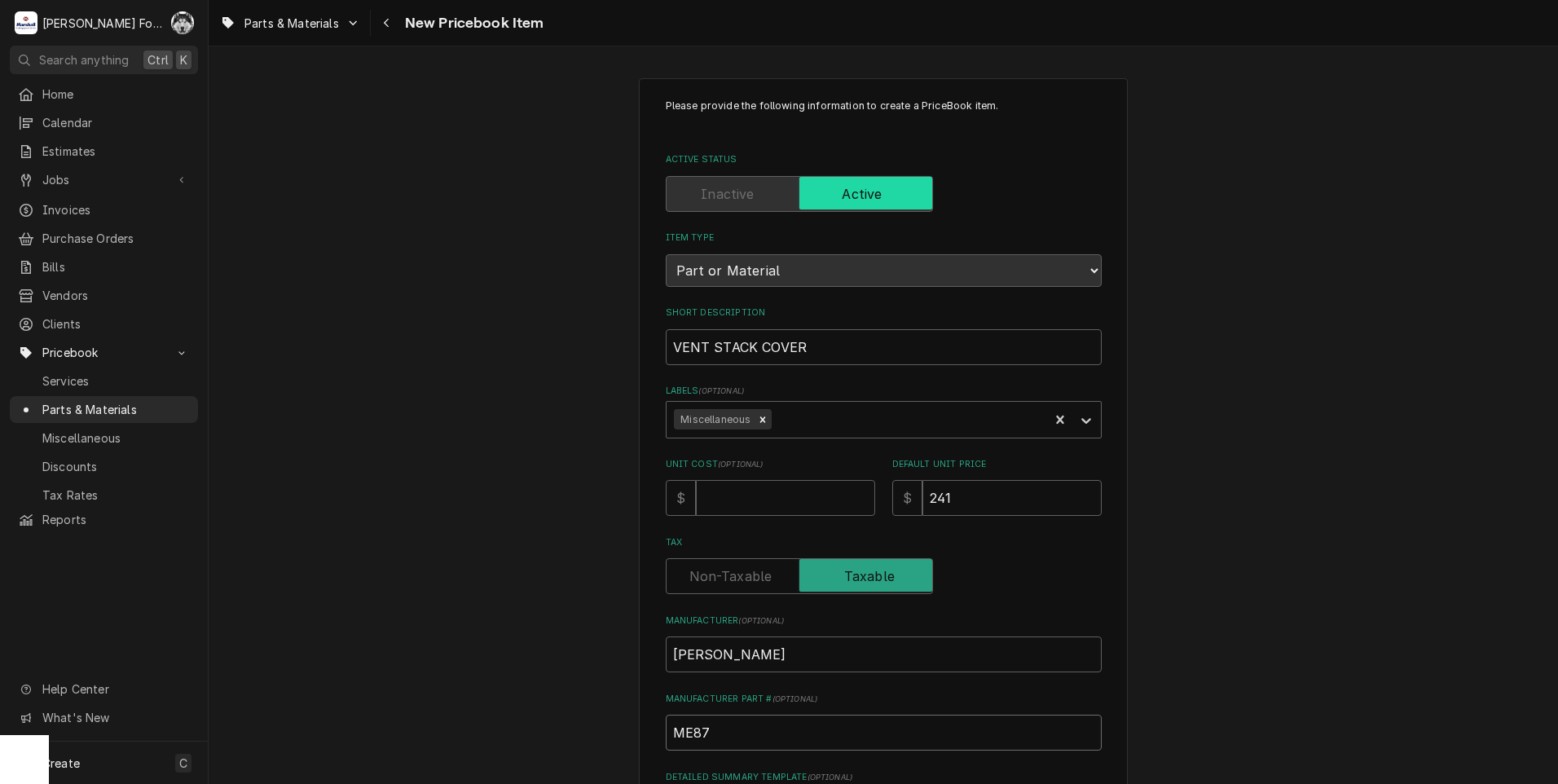
type input "ME878"
type textarea "x"
type input "ME878-"
type textarea "x"
type input "ME878-0"
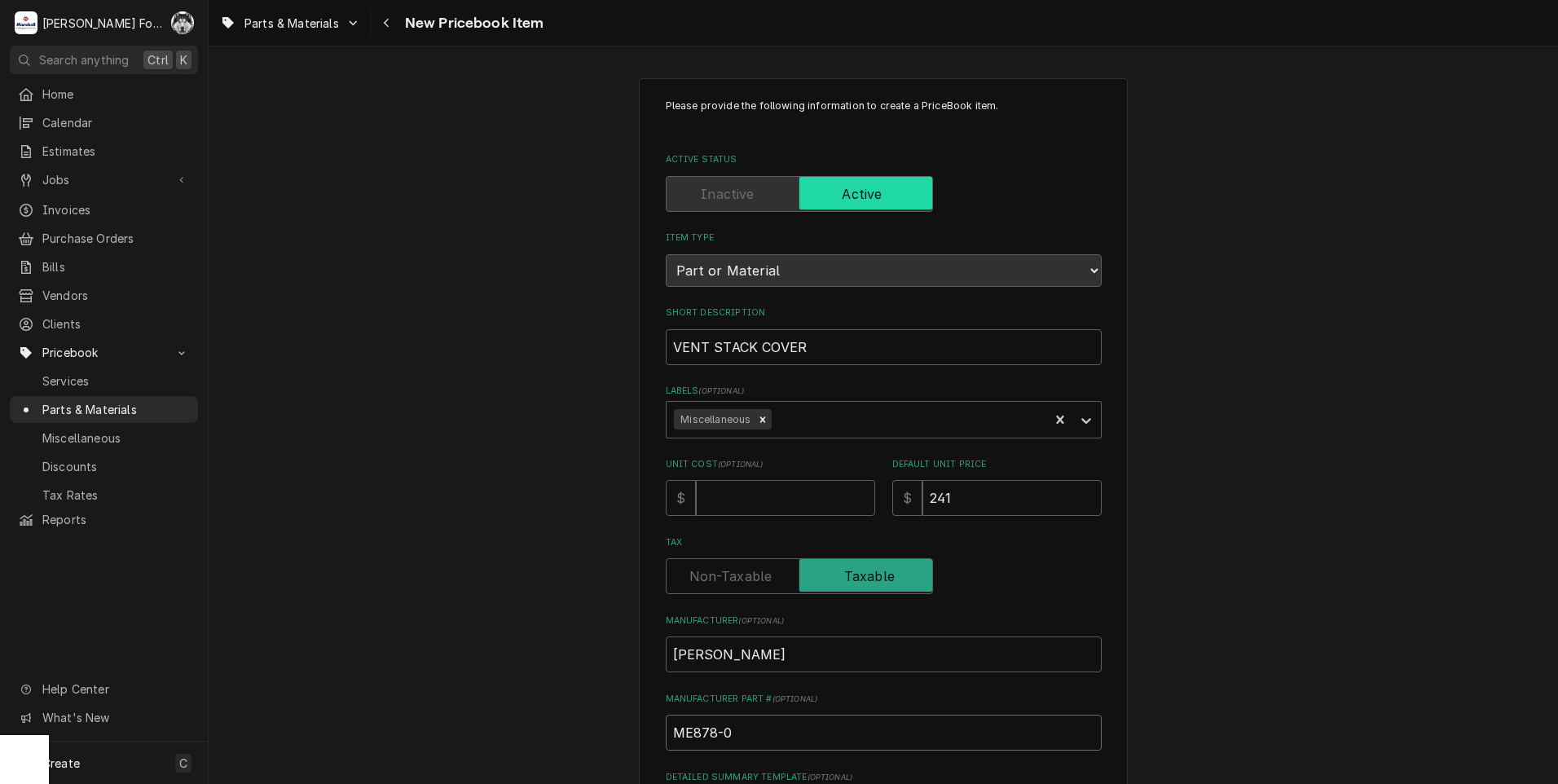
type textarea "x"
type input "ME878-01"
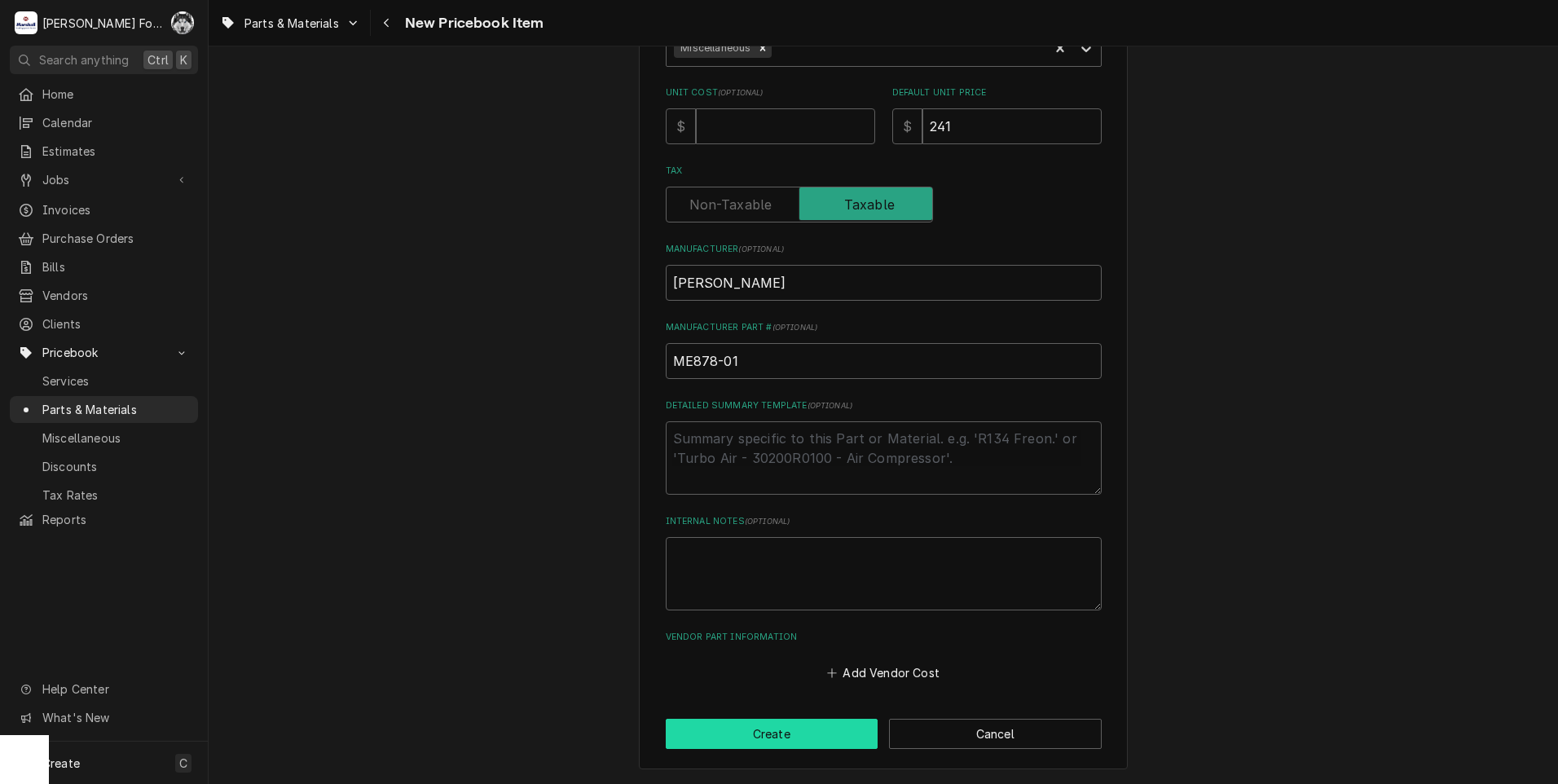
click at [818, 742] on button "Create" at bounding box center [772, 733] width 213 height 30
type textarea "x"
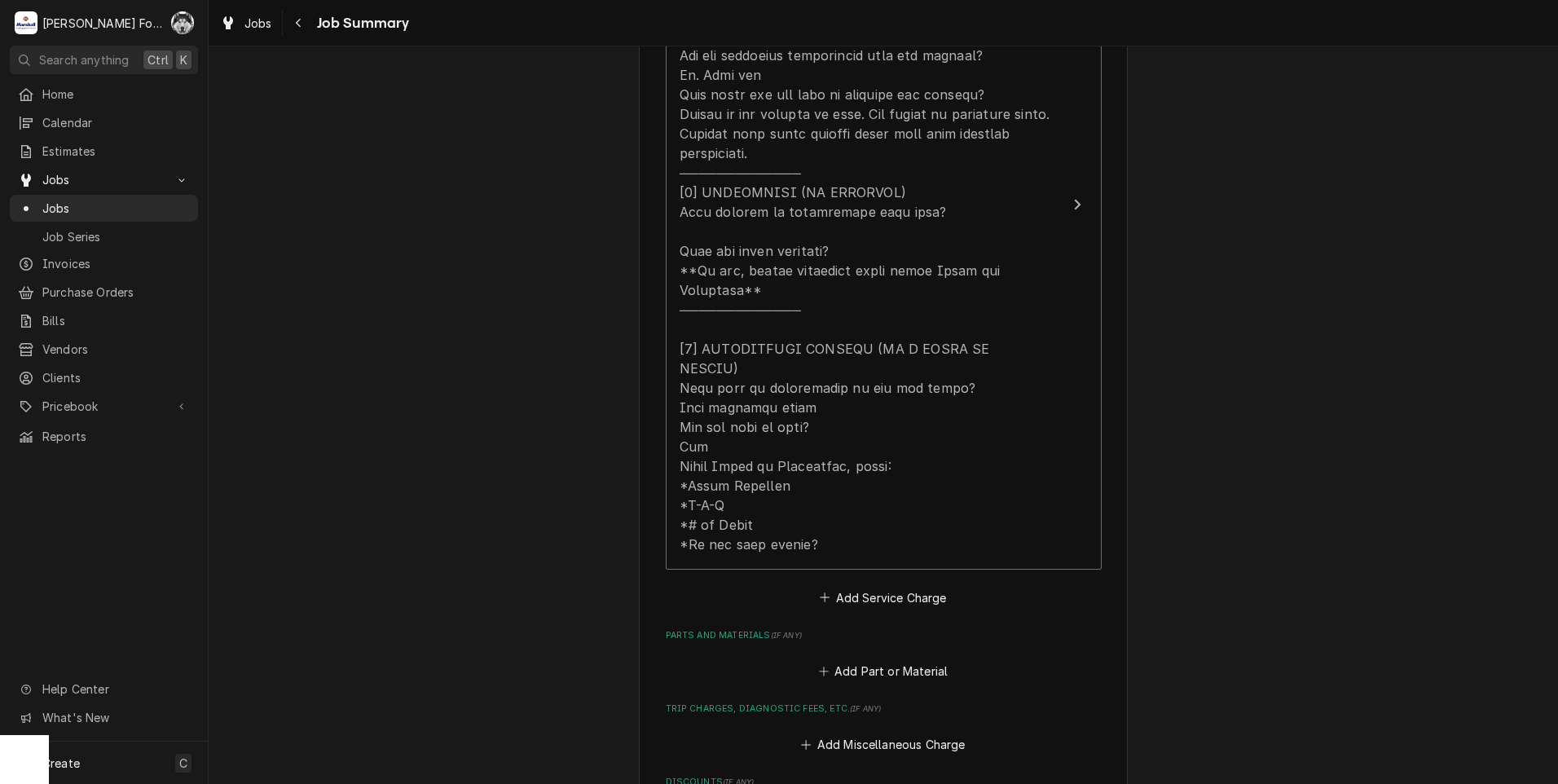
scroll to position [1087, 0]
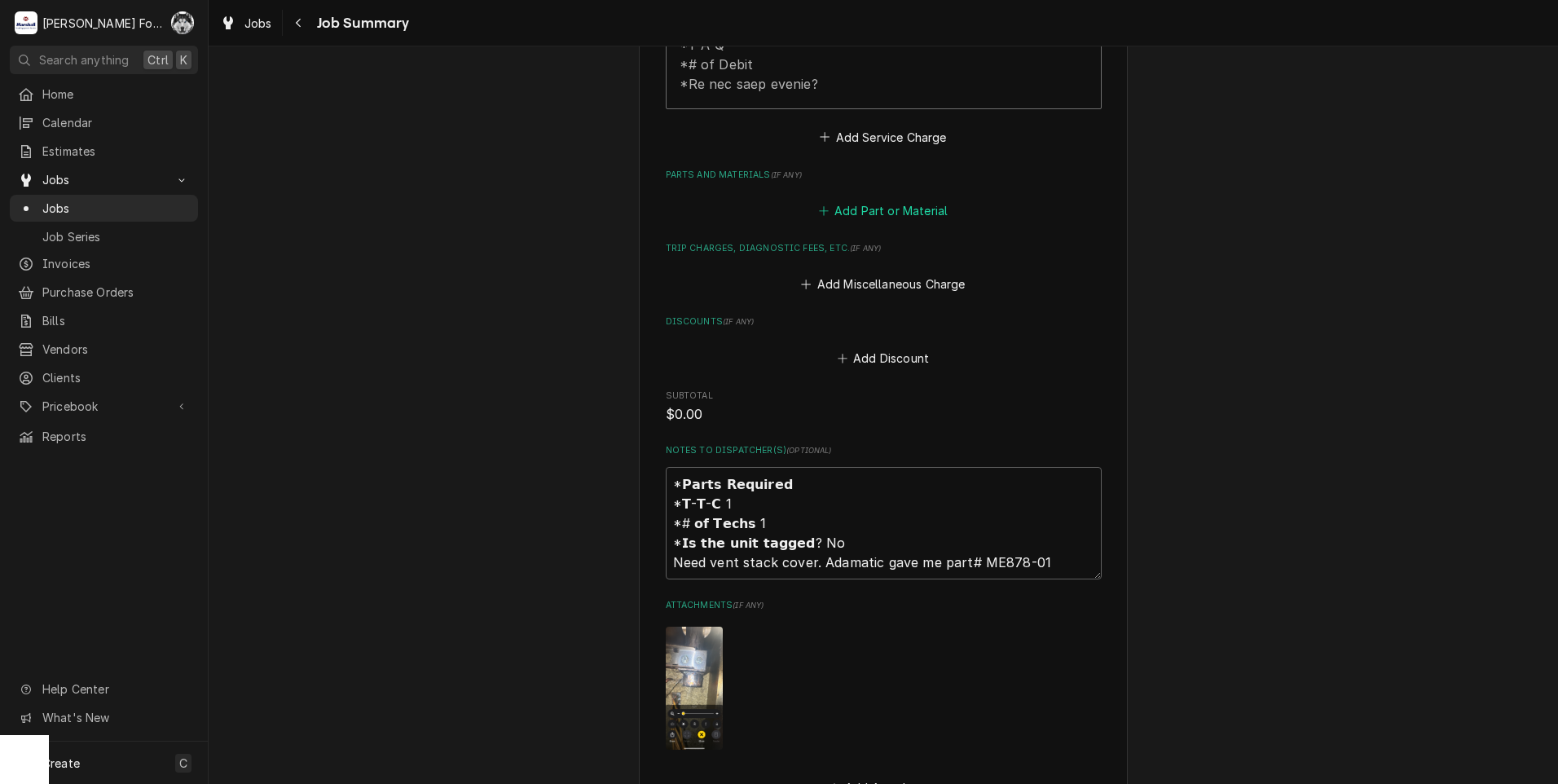
click at [868, 199] on button "Add Part or Material" at bounding box center [883, 210] width 135 height 23
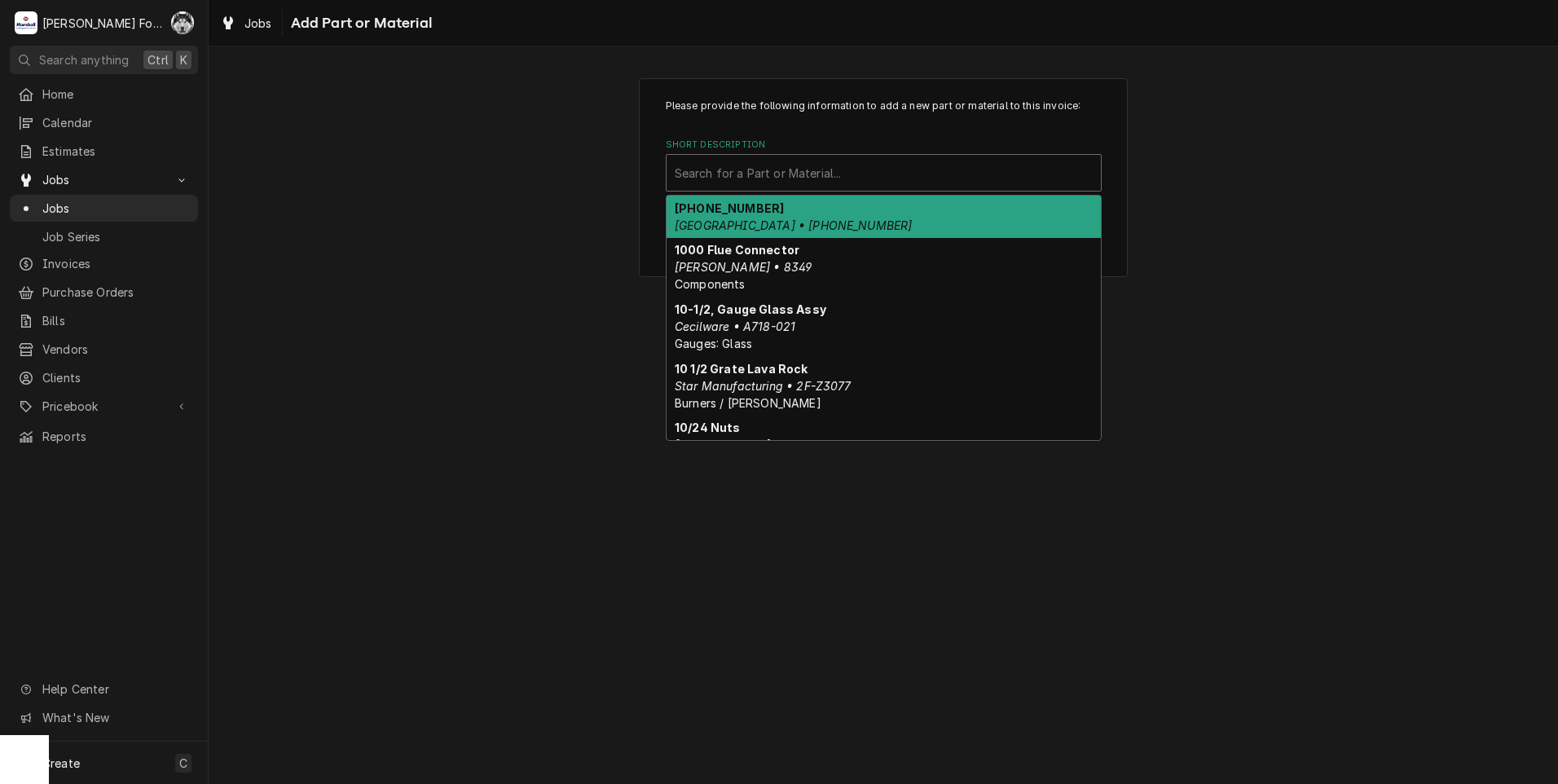
click at [815, 163] on div "Short Description" at bounding box center [884, 172] width 418 height 30
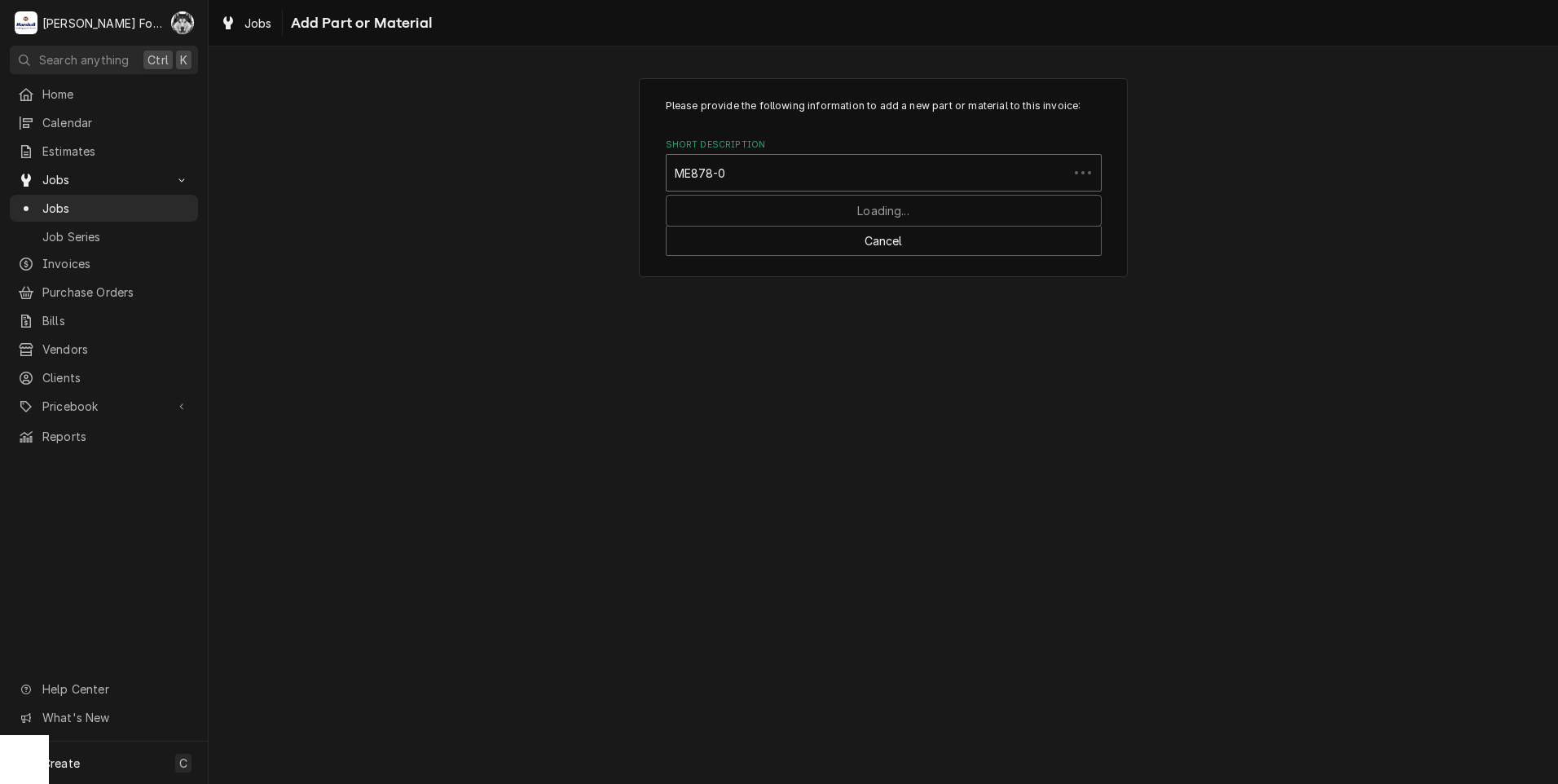
type input "ME878-01"
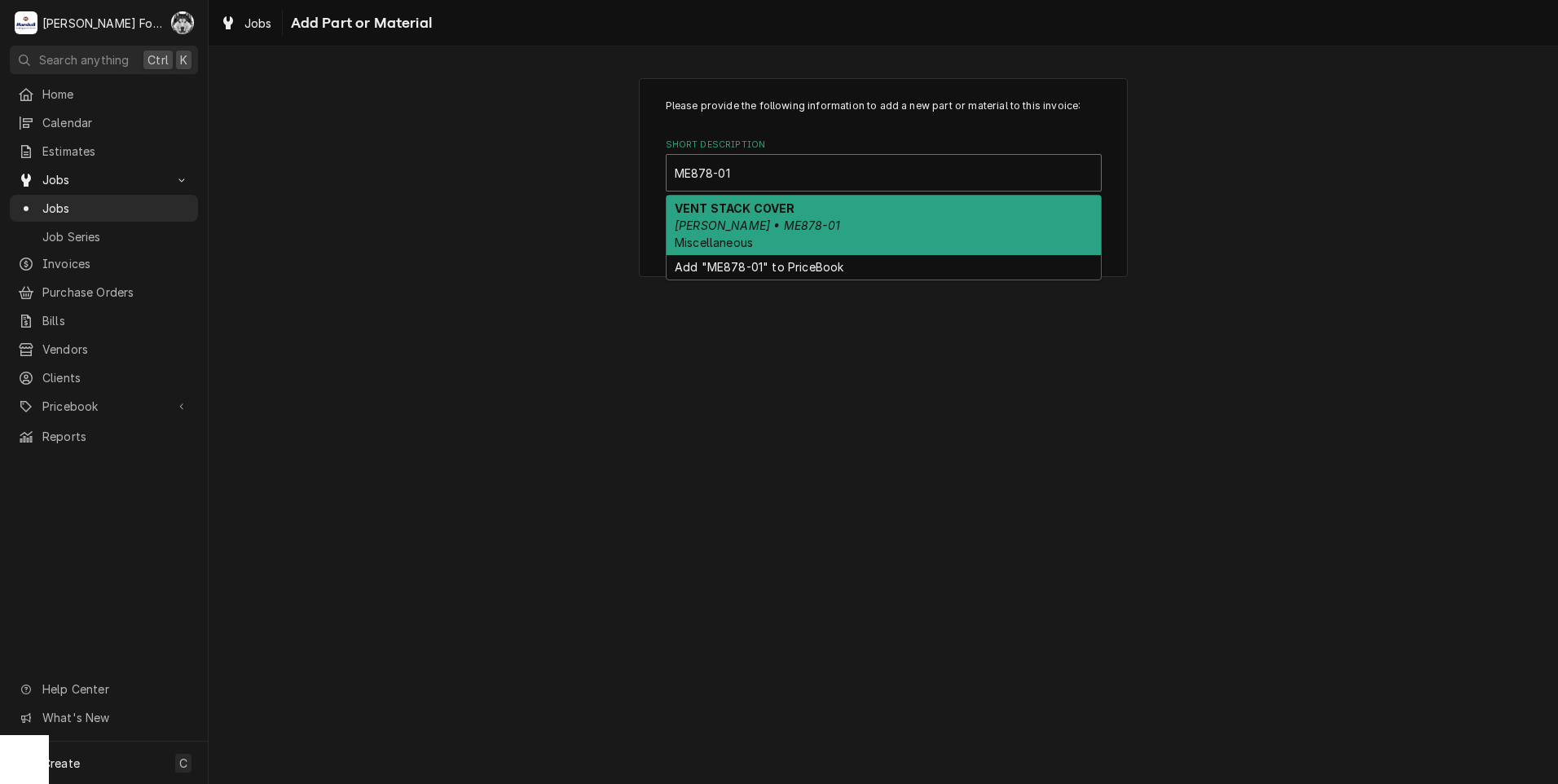
click at [769, 215] on div "VENT STACK COVER [PERSON_NAME] • ME878-01 Miscellaneous" at bounding box center [884, 225] width 434 height 60
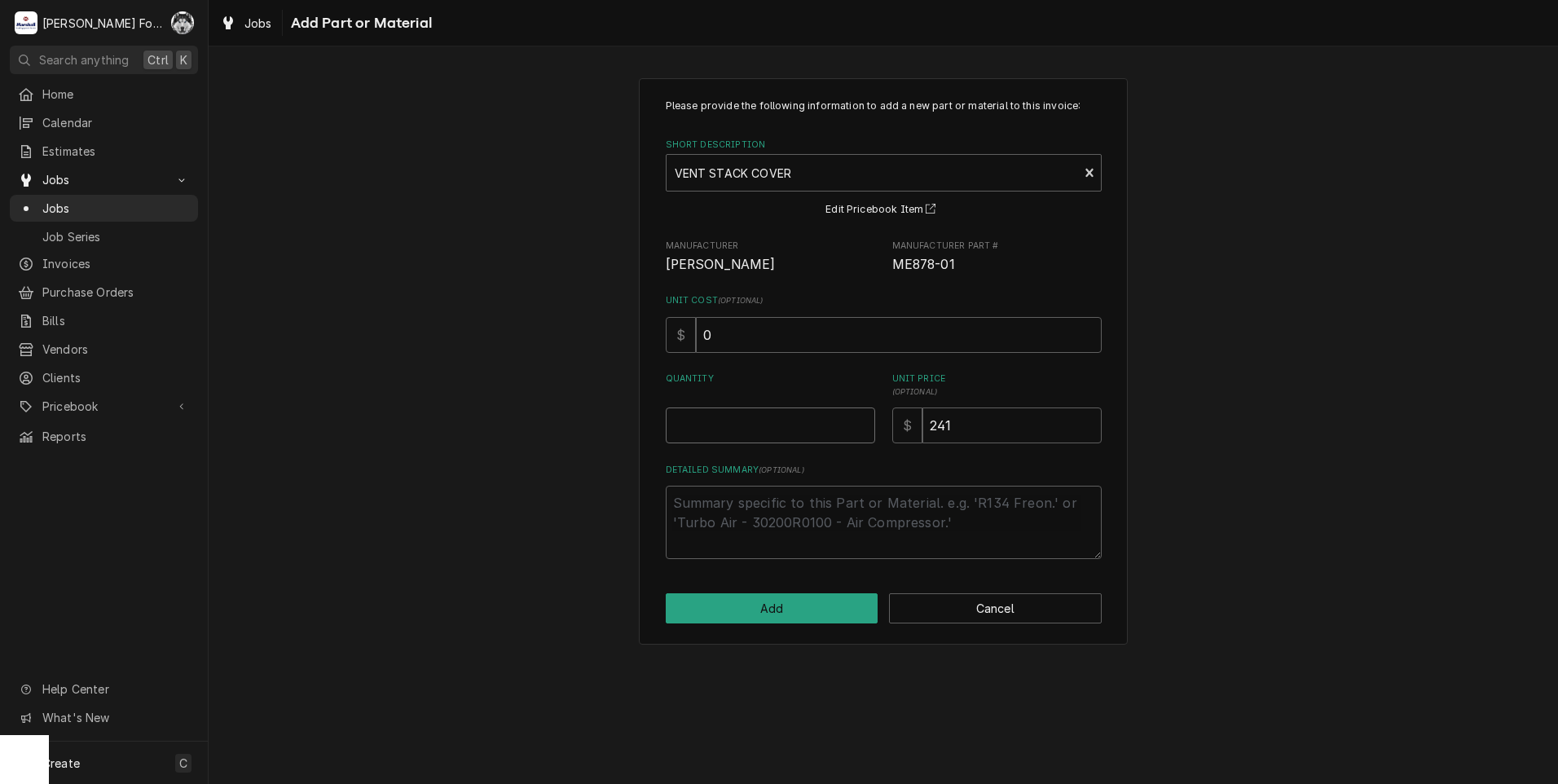
type textarea "x"
type input "0.5"
click at [864, 422] on input "0.5" at bounding box center [770, 425] width 209 height 36
type textarea "x"
type input "1"
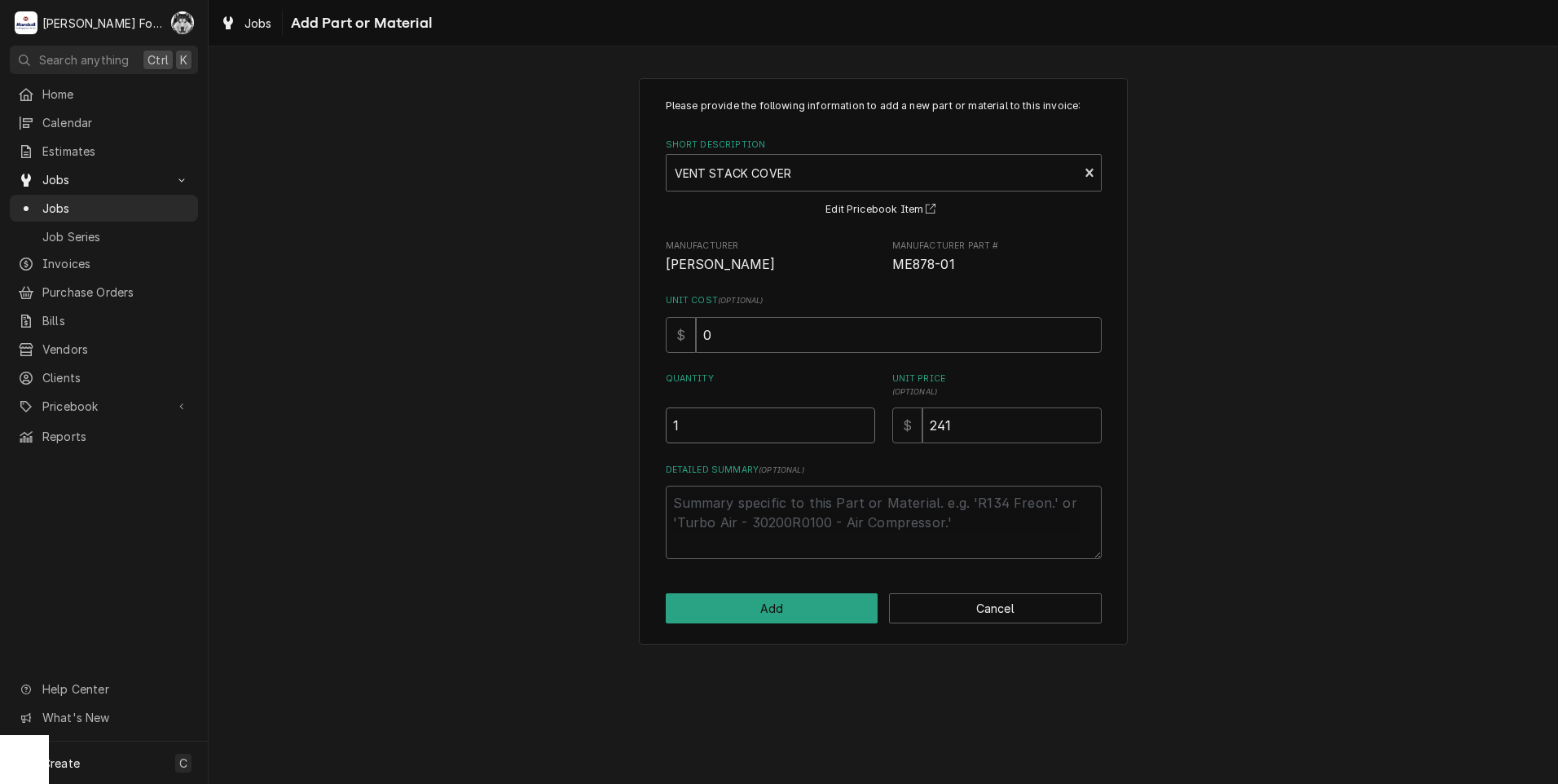
click at [865, 422] on input "1" at bounding box center [770, 425] width 209 height 36
click at [768, 611] on button "Add" at bounding box center [772, 608] width 213 height 30
type textarea "x"
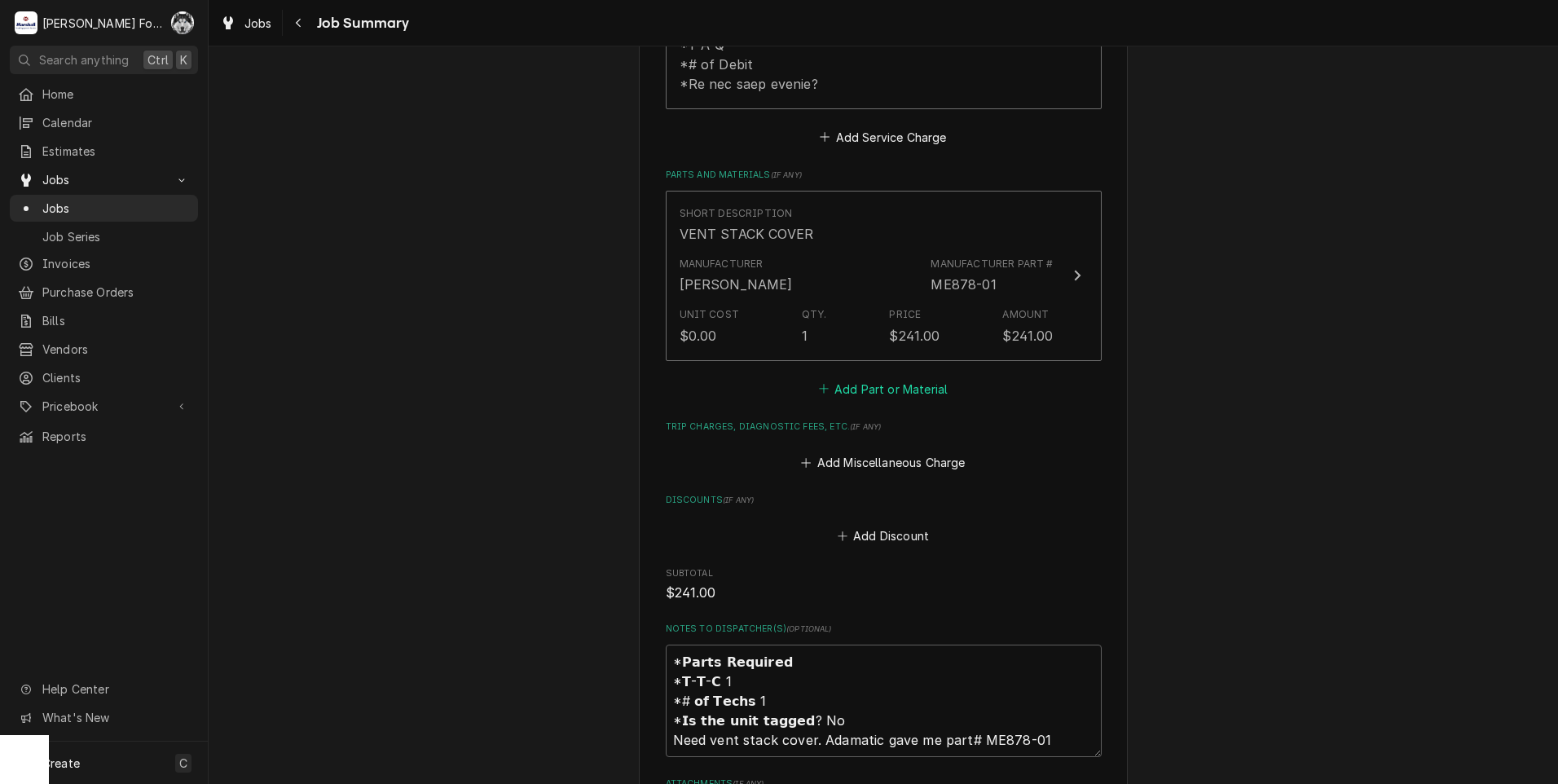
click at [848, 377] on button "Add Part or Material" at bounding box center [883, 388] width 135 height 23
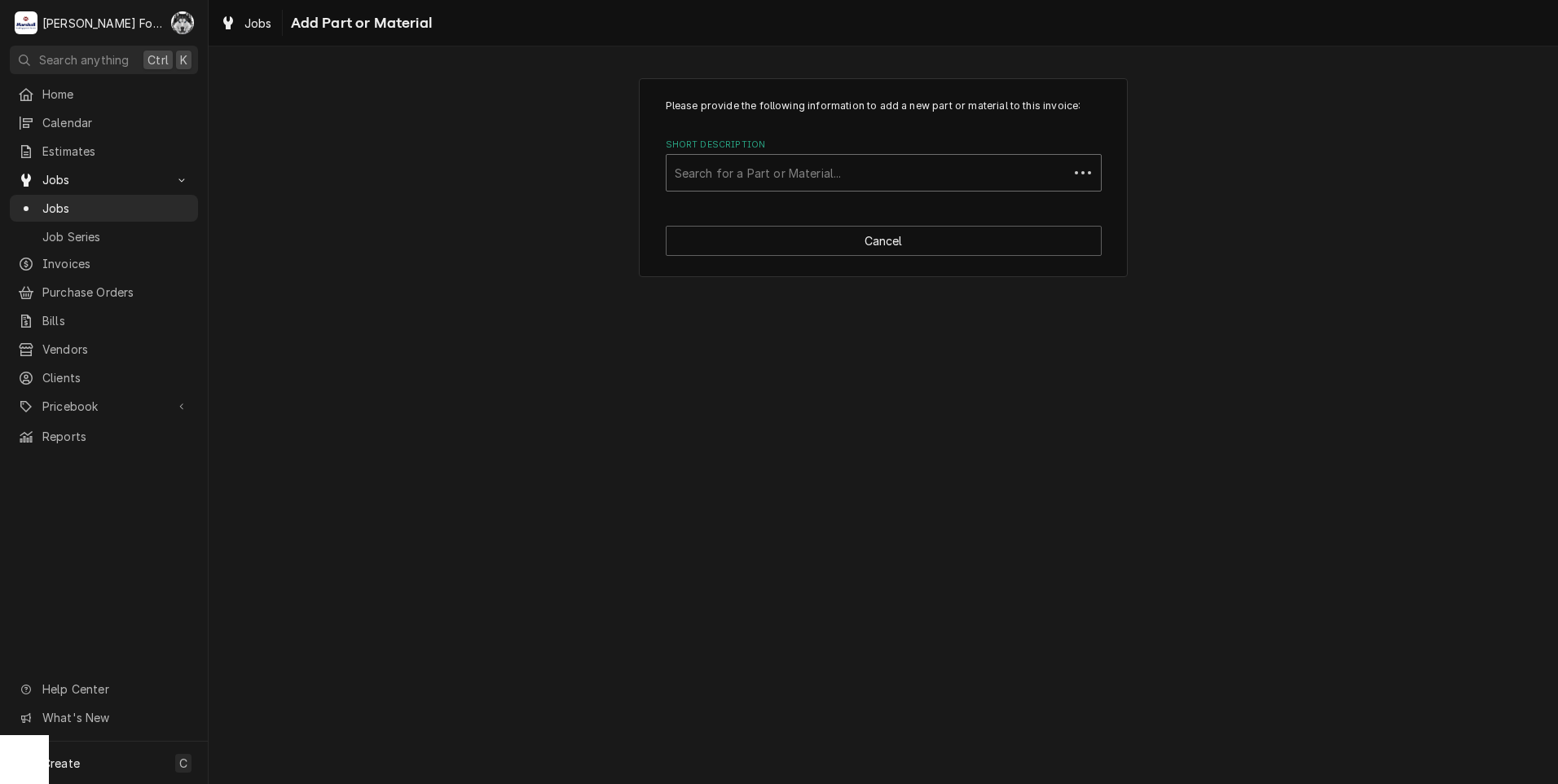
click at [862, 178] on div "Short Description" at bounding box center [868, 172] width 386 height 30
type input "SSDT"
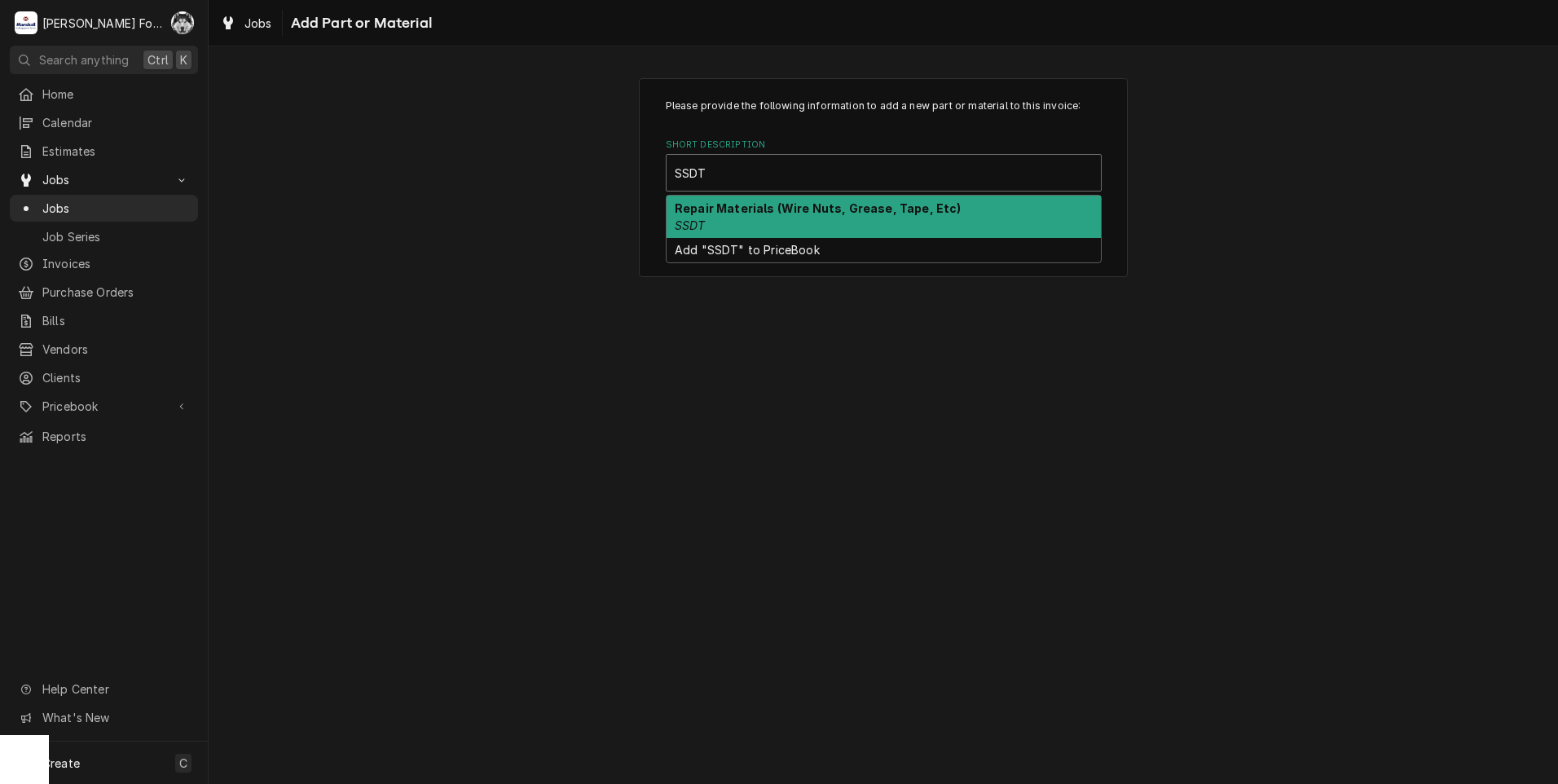
click at [767, 210] on strong "Repair Materials (Wire Nuts, Grease, Tape, Etc)" at bounding box center [818, 208] width 287 height 14
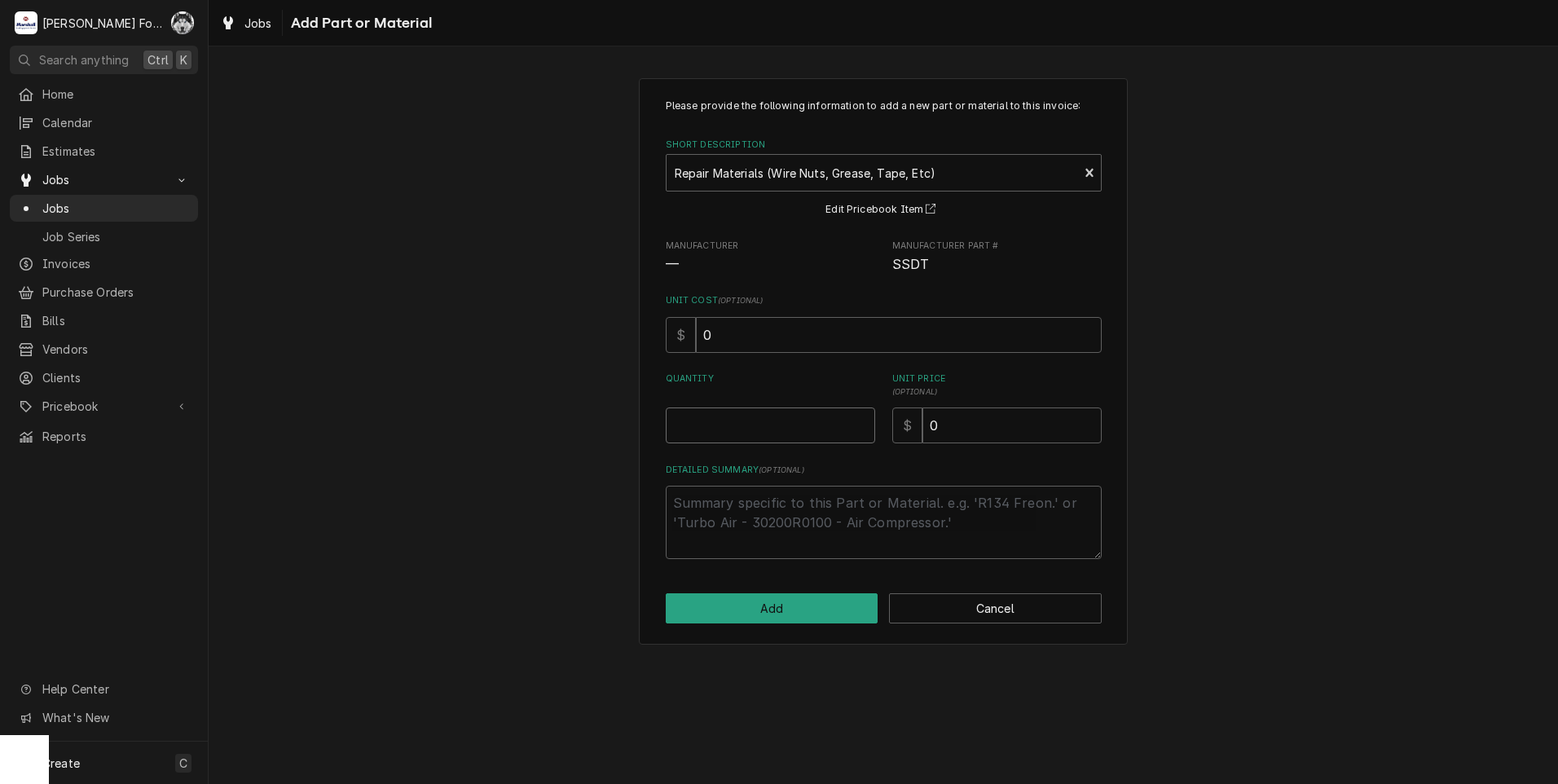
type textarea "x"
type input "0.5"
click at [860, 422] on input "0.5" at bounding box center [770, 425] width 209 height 36
type textarea "x"
type input "1"
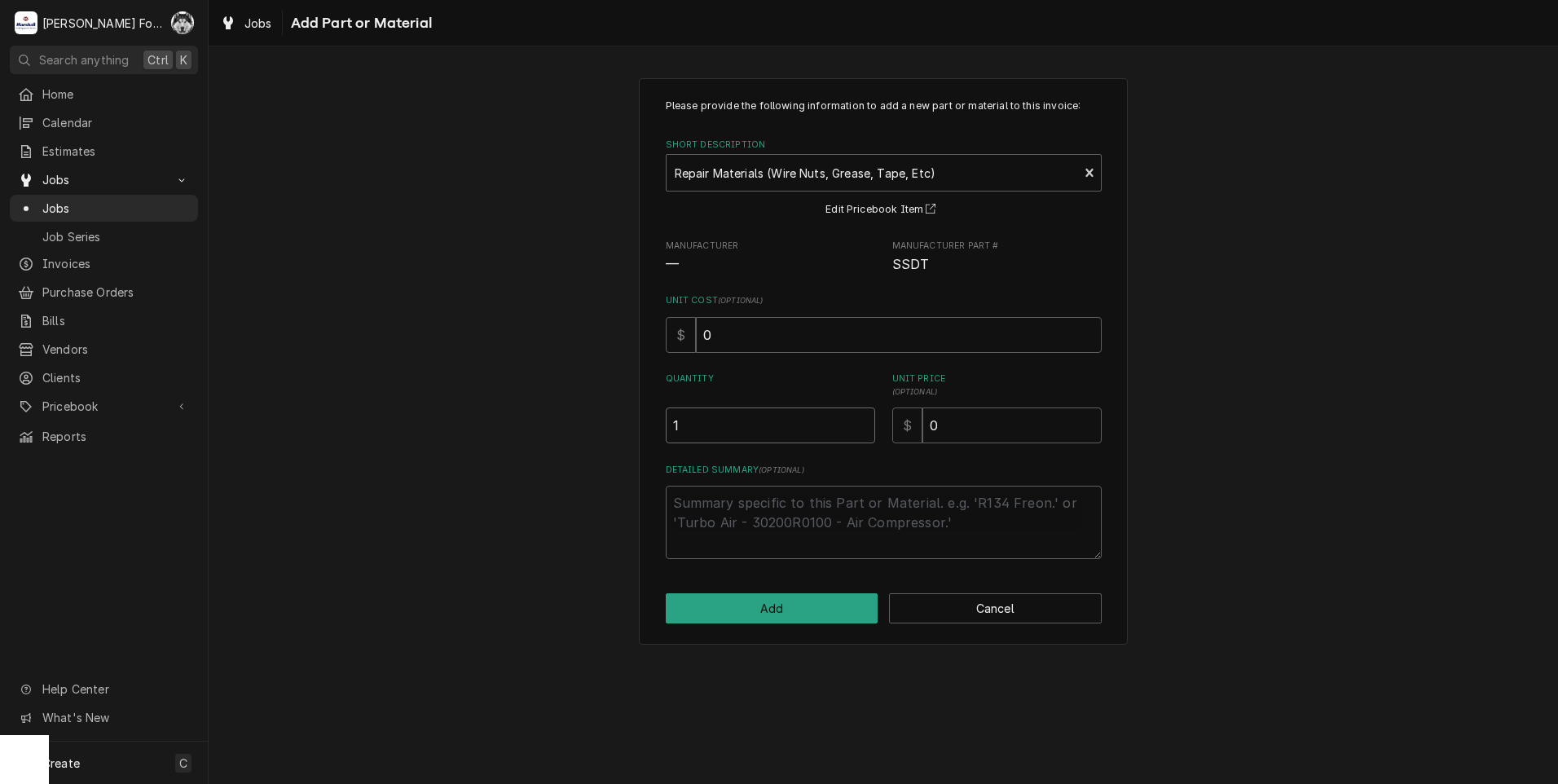
click at [860, 422] on input "1" at bounding box center [770, 425] width 209 height 36
drag, startPoint x: 1024, startPoint y: 447, endPoint x: 874, endPoint y: 450, distance: 150.0
click at [874, 450] on div "Please provide the following information to add a new part or material to this …" at bounding box center [884, 328] width 436 height 460
type textarea "x"
type input "6"
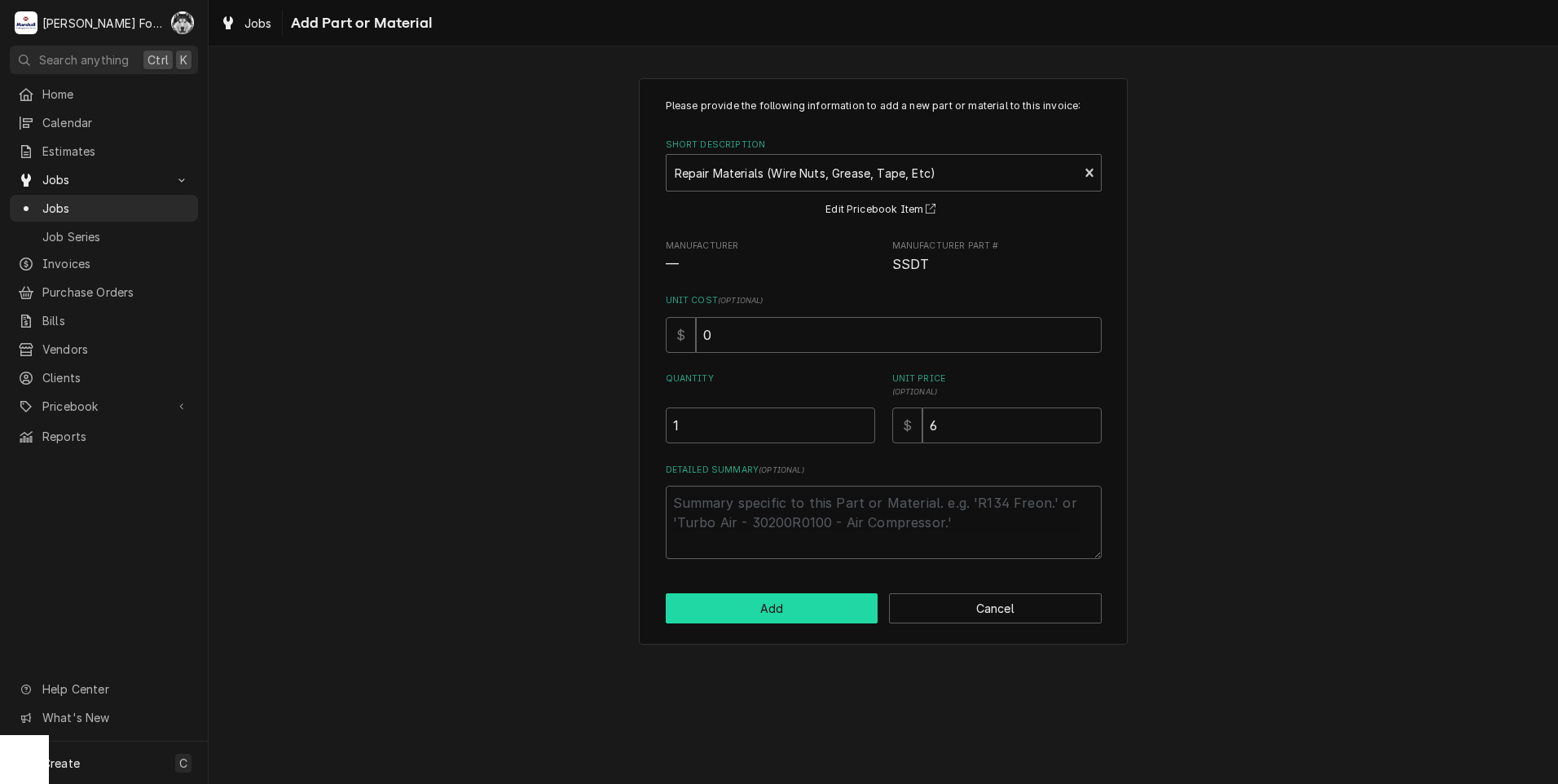
click at [799, 614] on button "Add" at bounding box center [772, 608] width 213 height 30
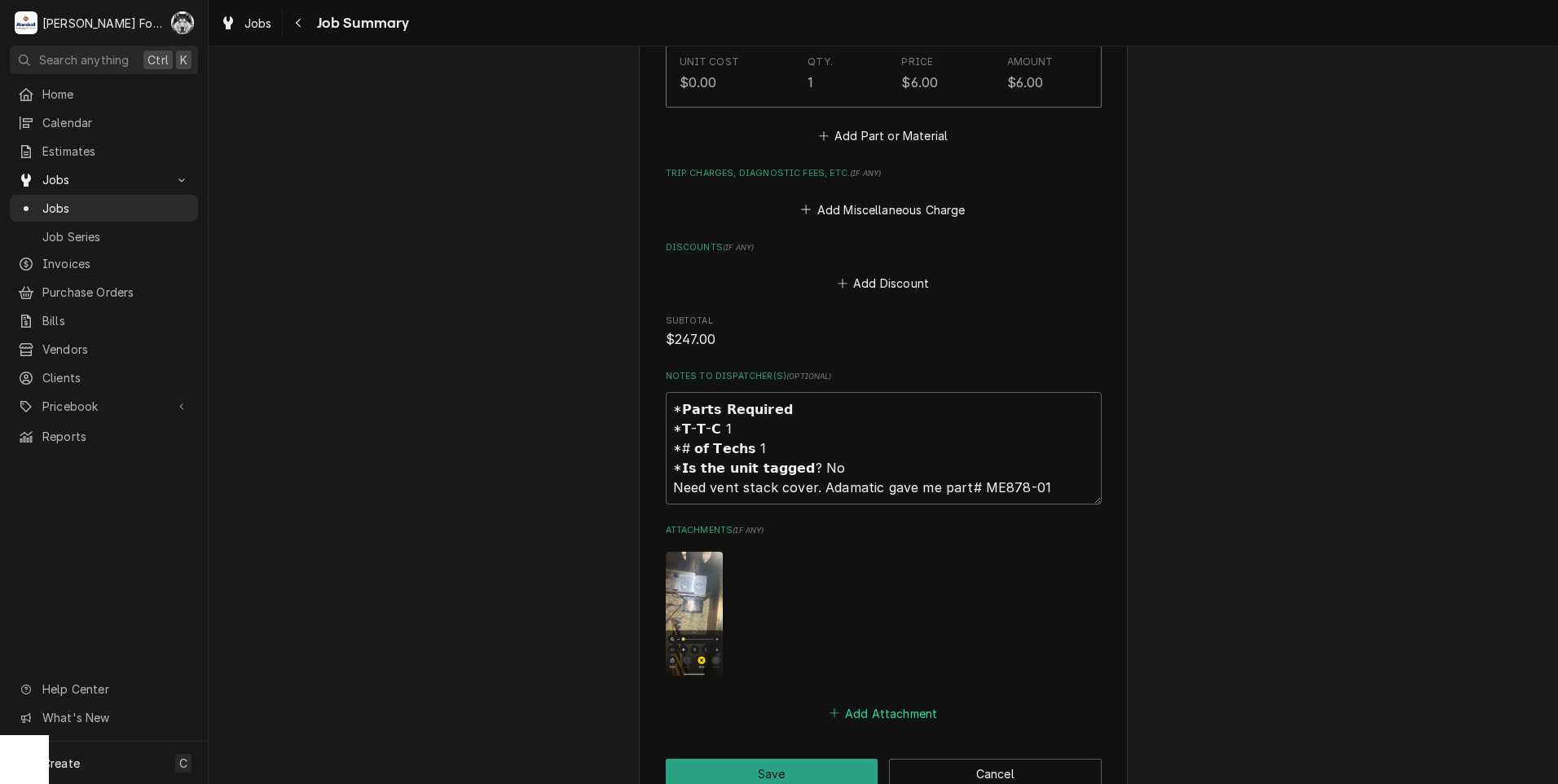
scroll to position [1672, 0]
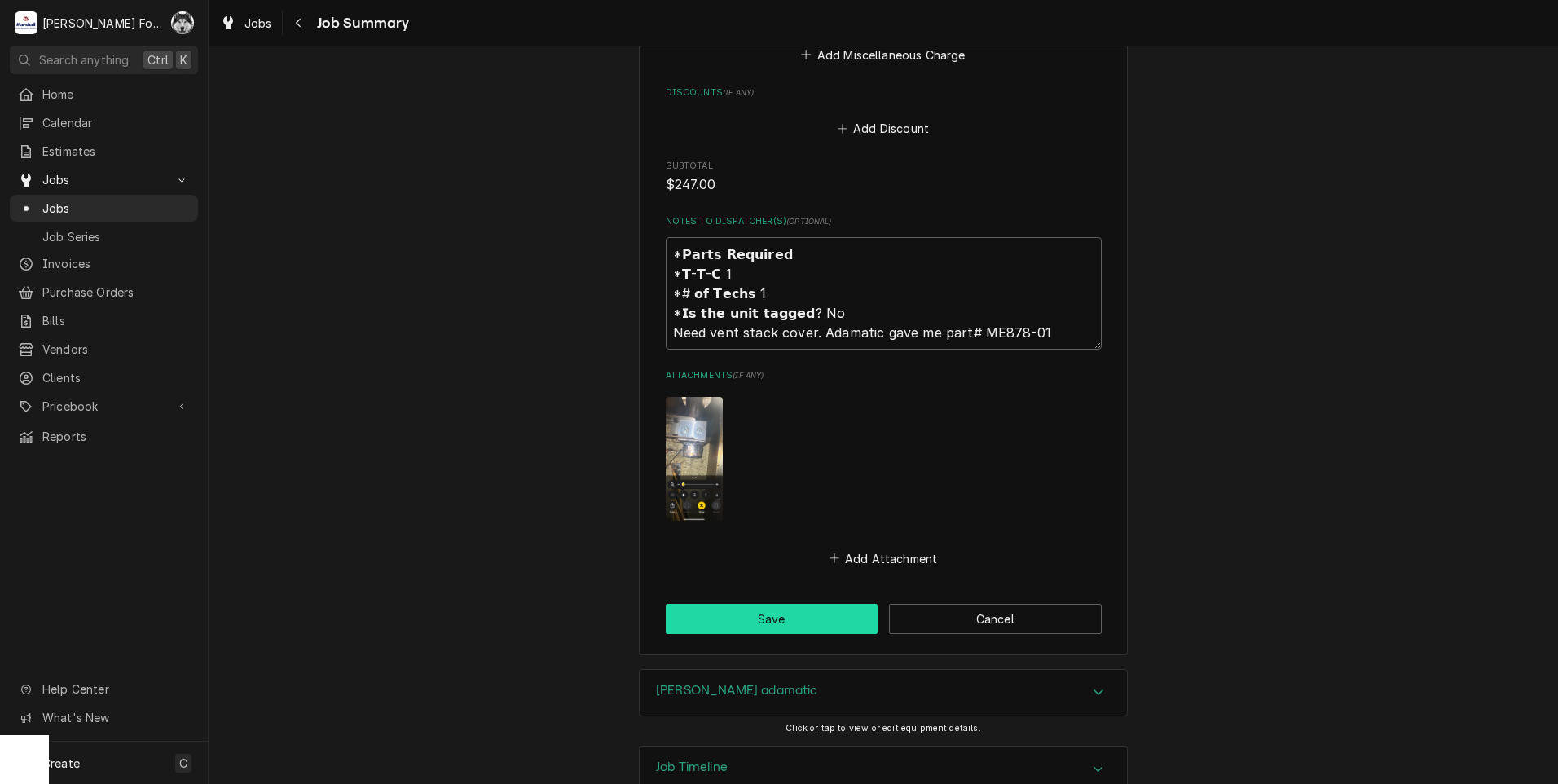
click at [840, 604] on button "Save" at bounding box center [772, 619] width 213 height 30
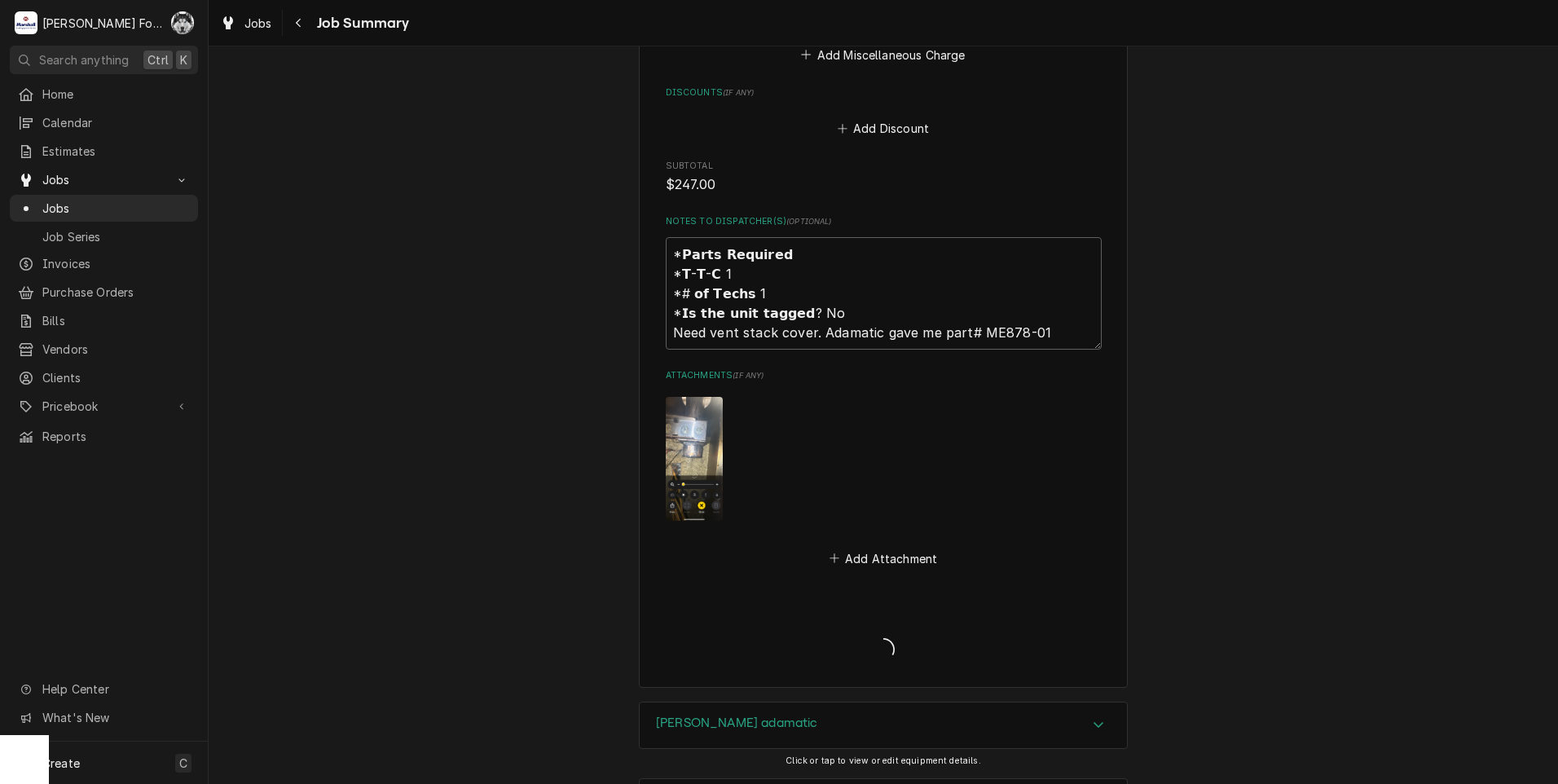
type textarea "x"
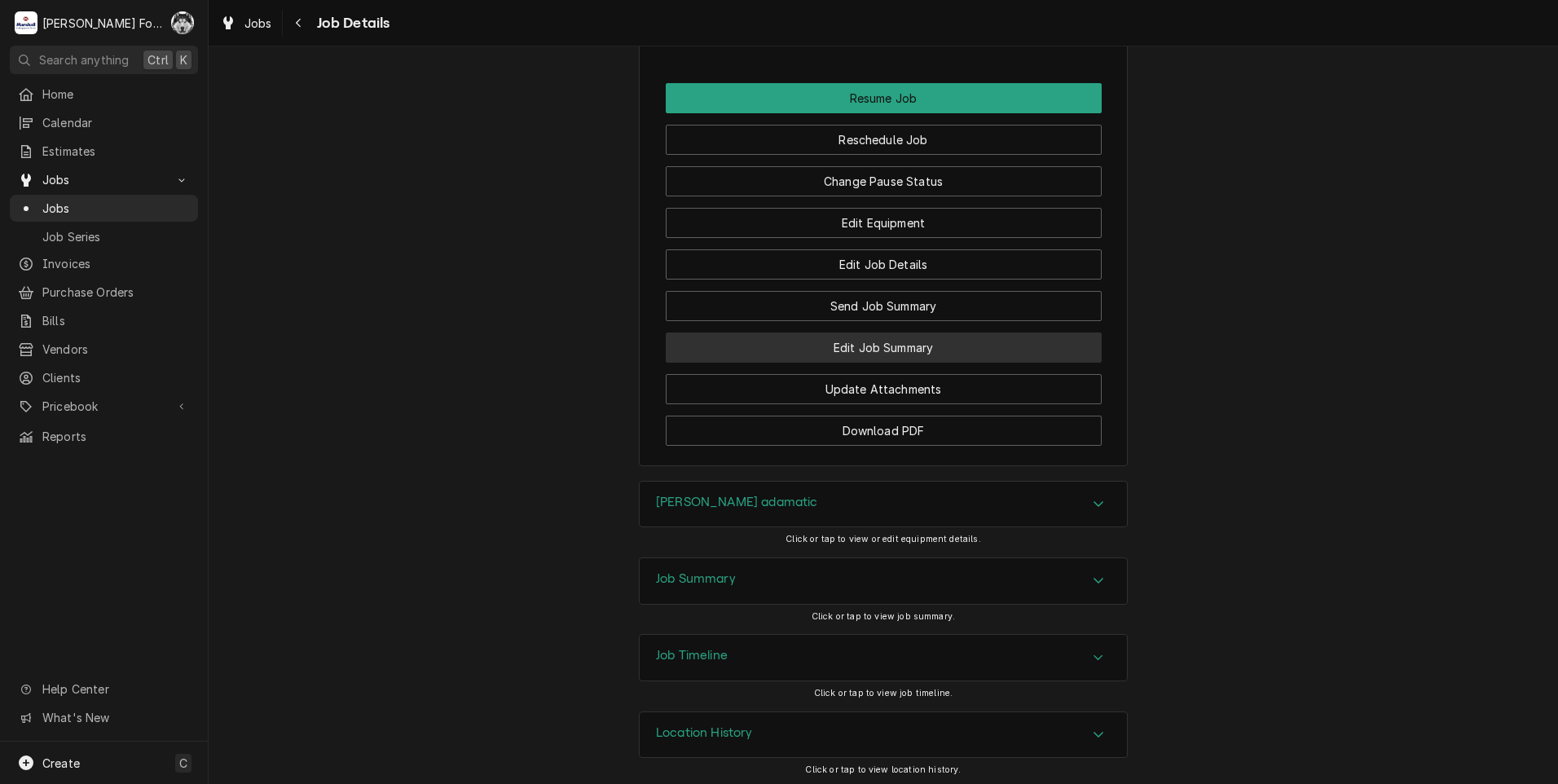
scroll to position [2115, 0]
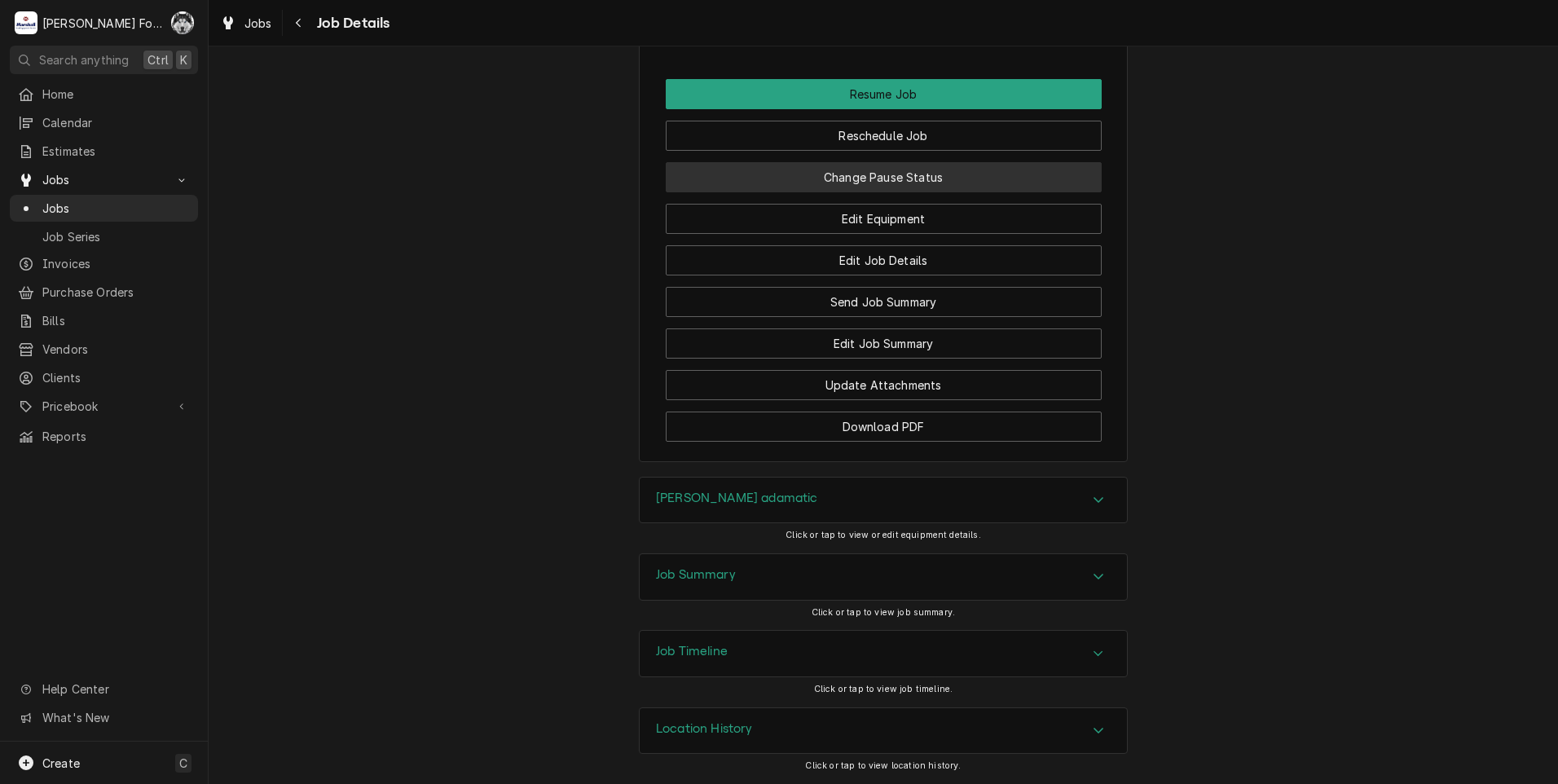
click at [900, 183] on button "Change Pause Status" at bounding box center [884, 177] width 436 height 30
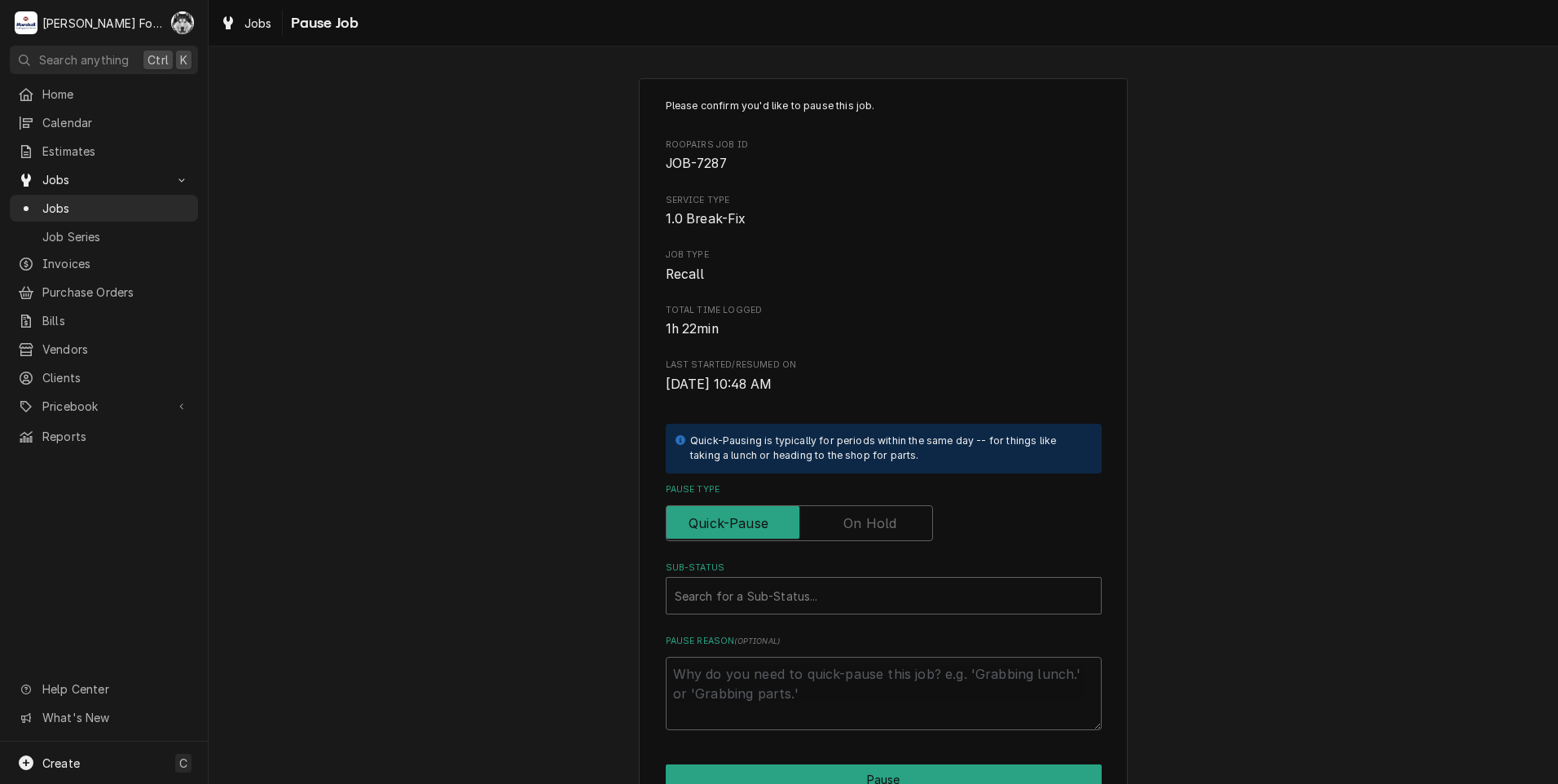
click at [874, 504] on div "Pause Type" at bounding box center [884, 512] width 436 height 58
click at [870, 533] on label "Pause Type" at bounding box center [800, 523] width 268 height 36
click at [870, 533] on input "Pause Type" at bounding box center [800, 523] width 253 height 36
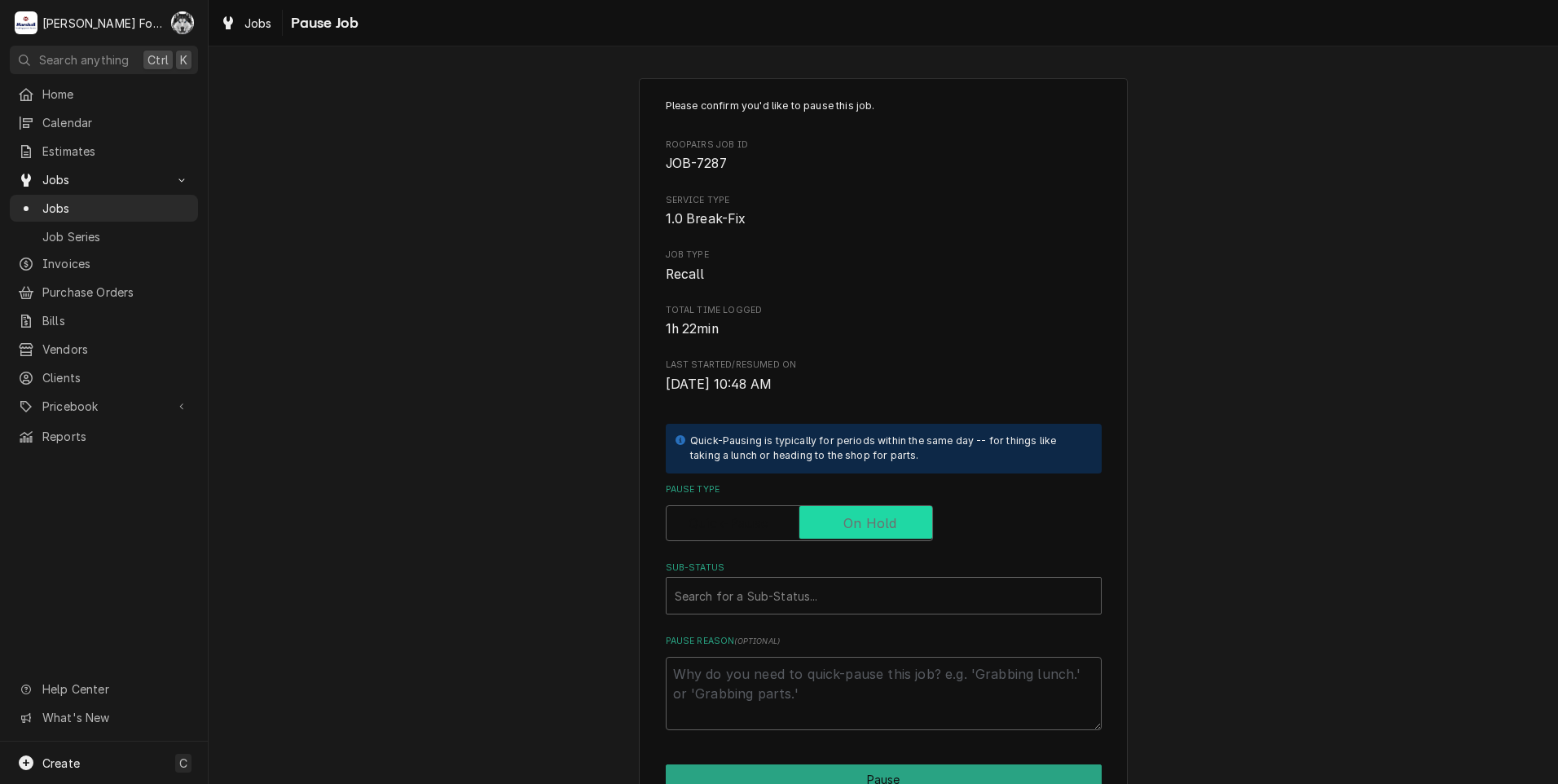
checkbox input "true"
click at [803, 601] on div "Sub-Status" at bounding box center [884, 596] width 418 height 30
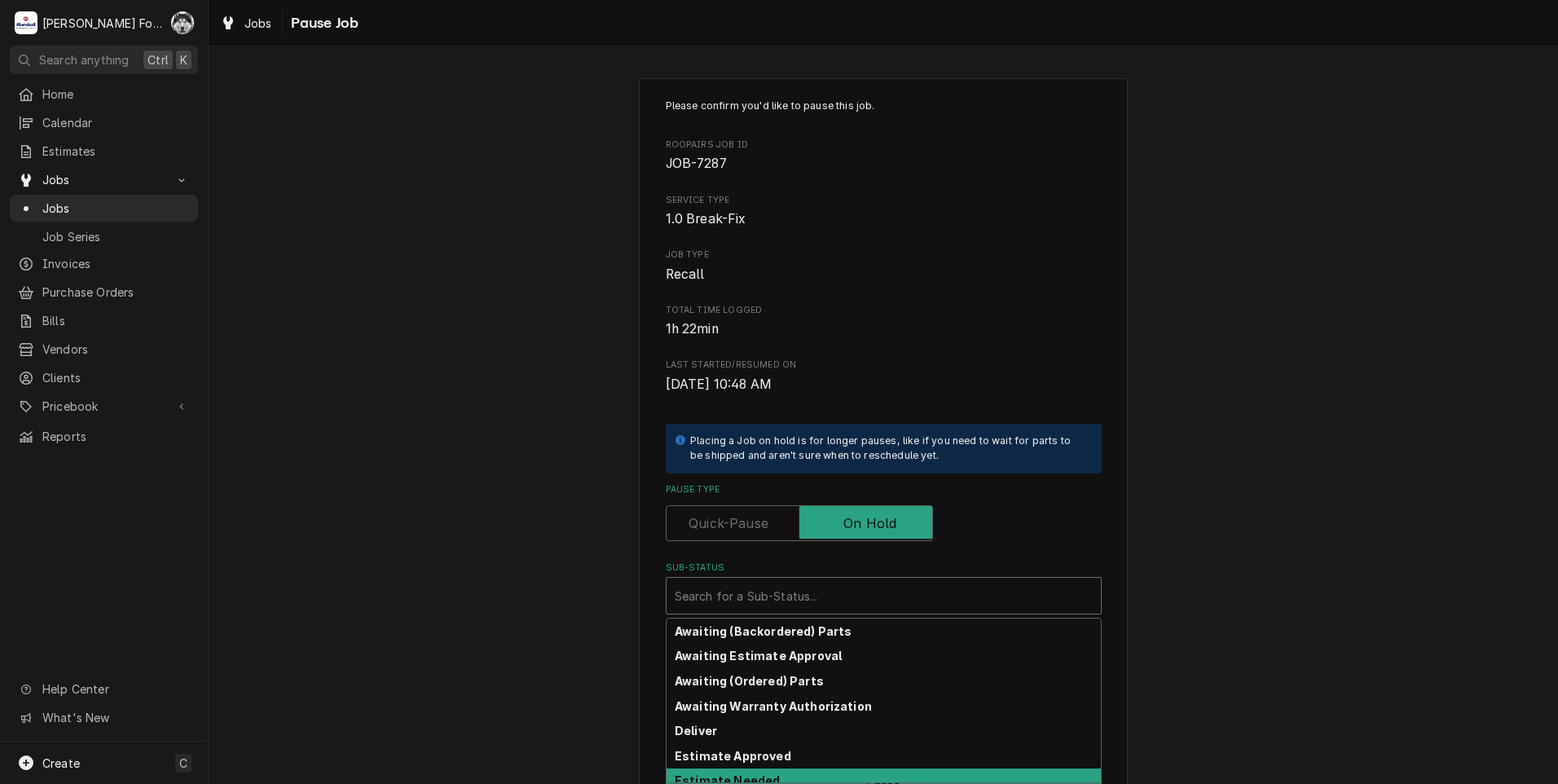
click at [767, 774] on div "Estimate Needed" at bounding box center [884, 780] width 434 height 25
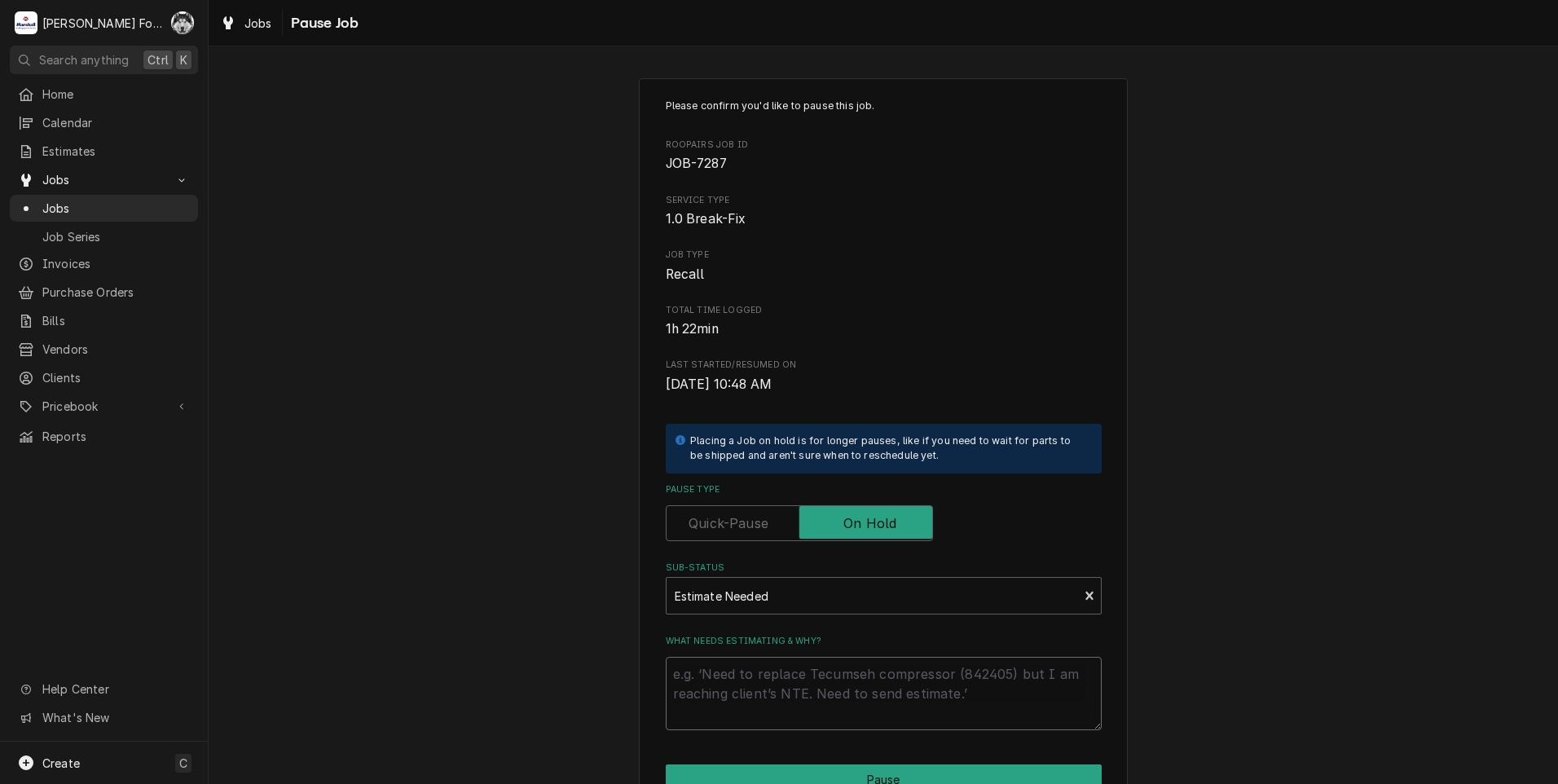
click at [782, 682] on textarea "What needs estimating & why?" at bounding box center [884, 694] width 436 height 74
type textarea "x"
type textarea "P"
type textarea "x"
type textarea "PA"
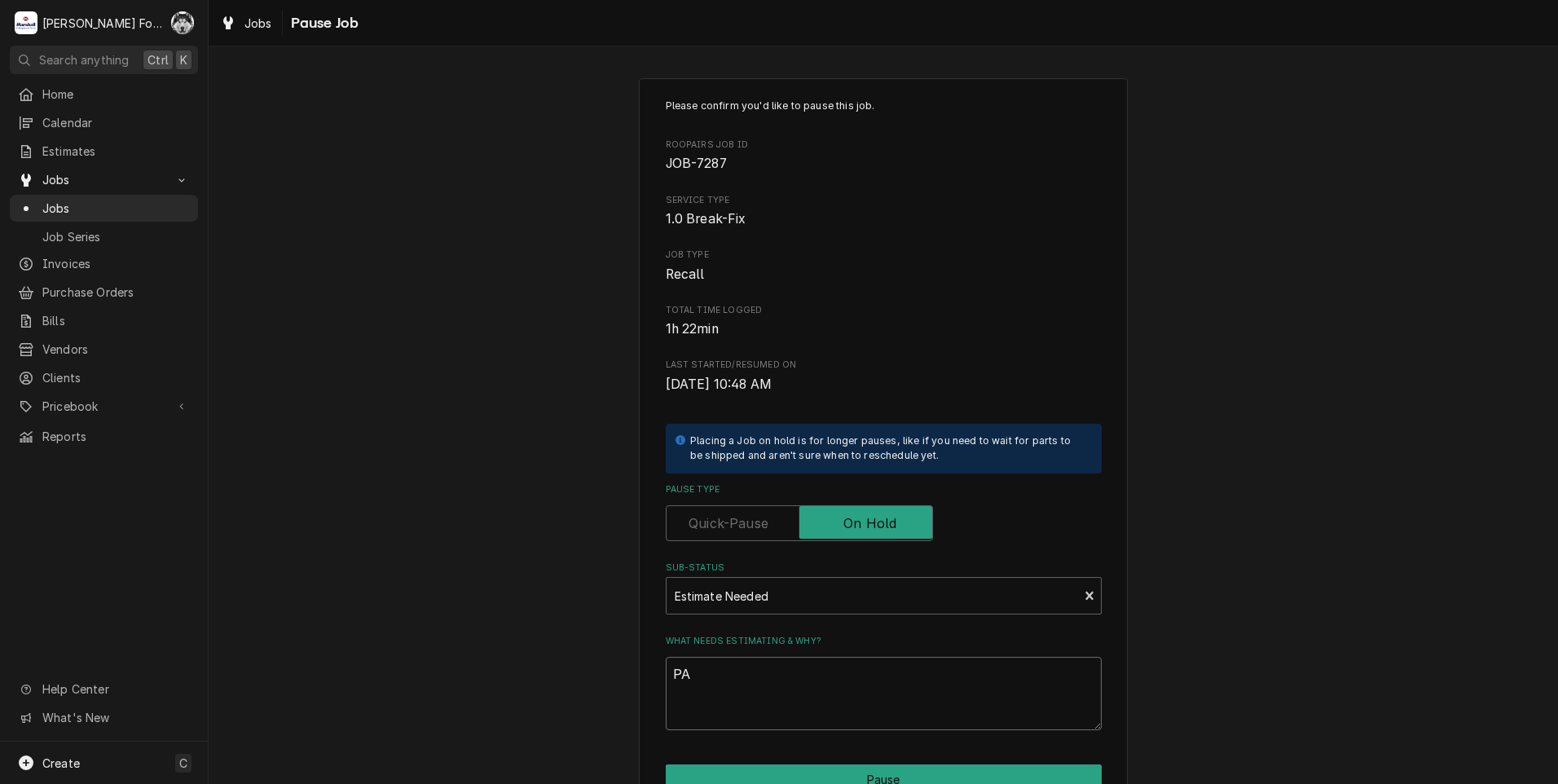
type textarea "x"
type textarea "PAR"
type textarea "x"
type textarea "PART"
type textarea "x"
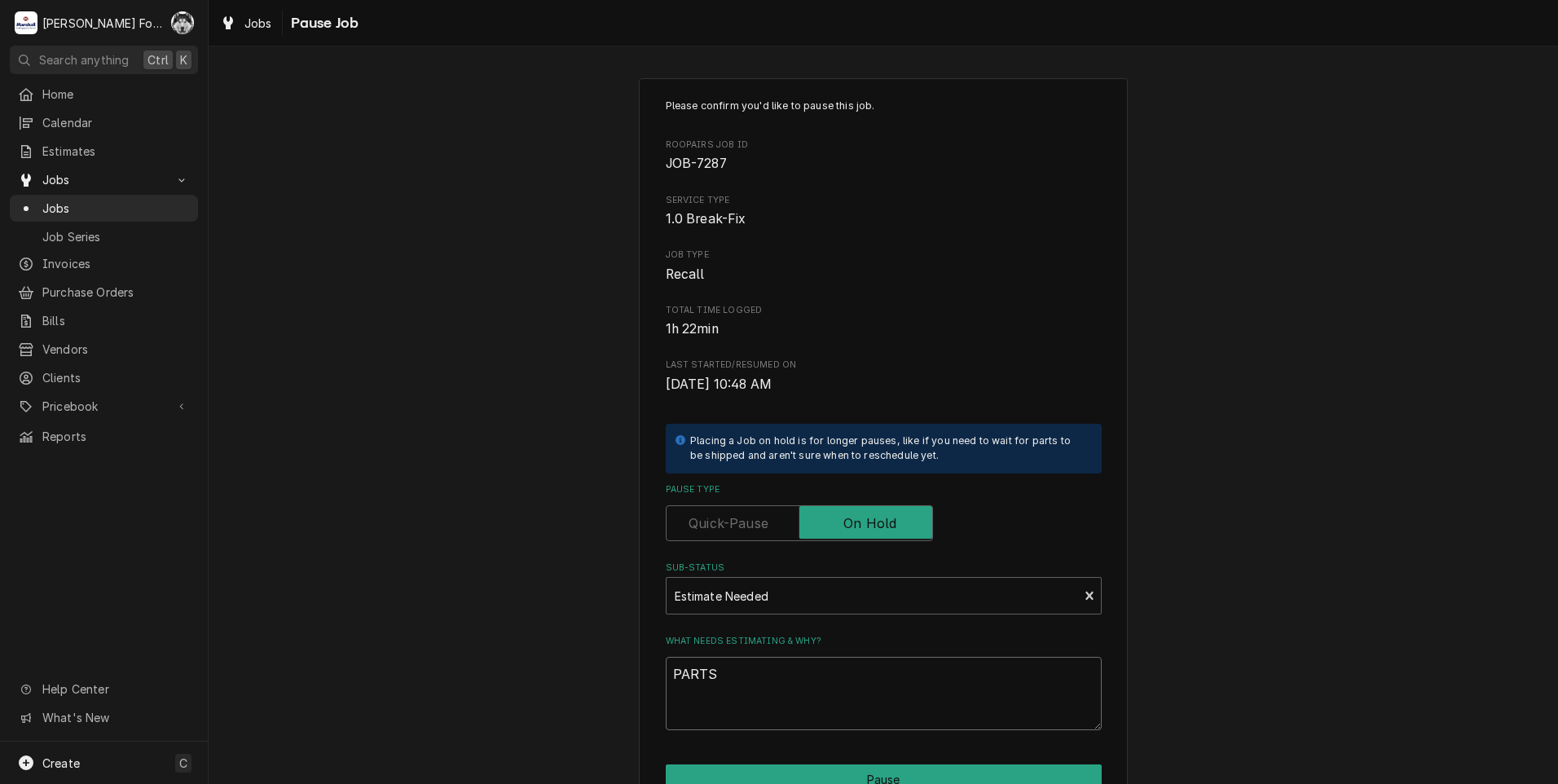
type textarea "PARTS"
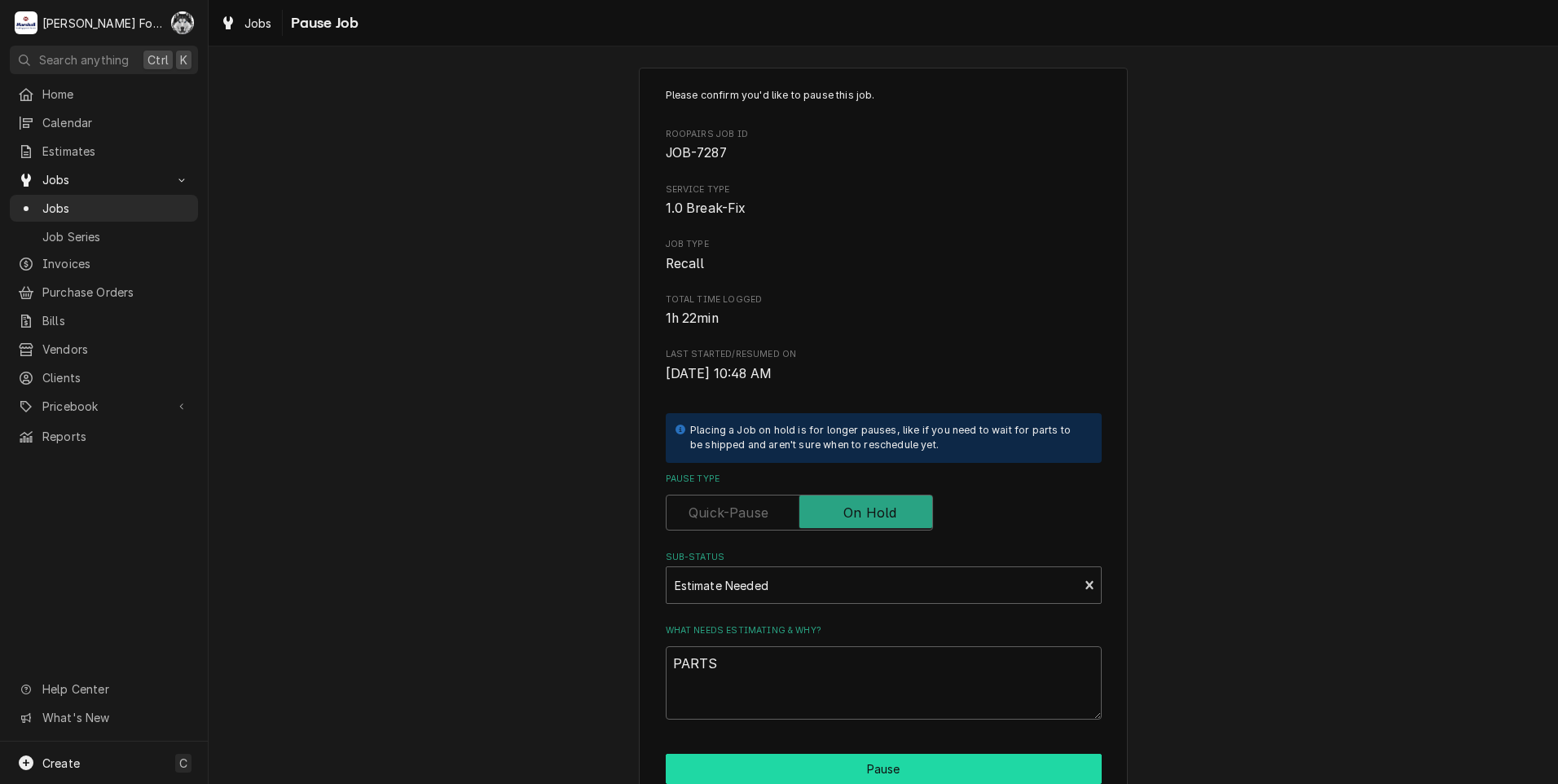
click at [866, 778] on button "Pause" at bounding box center [884, 768] width 436 height 30
type textarea "x"
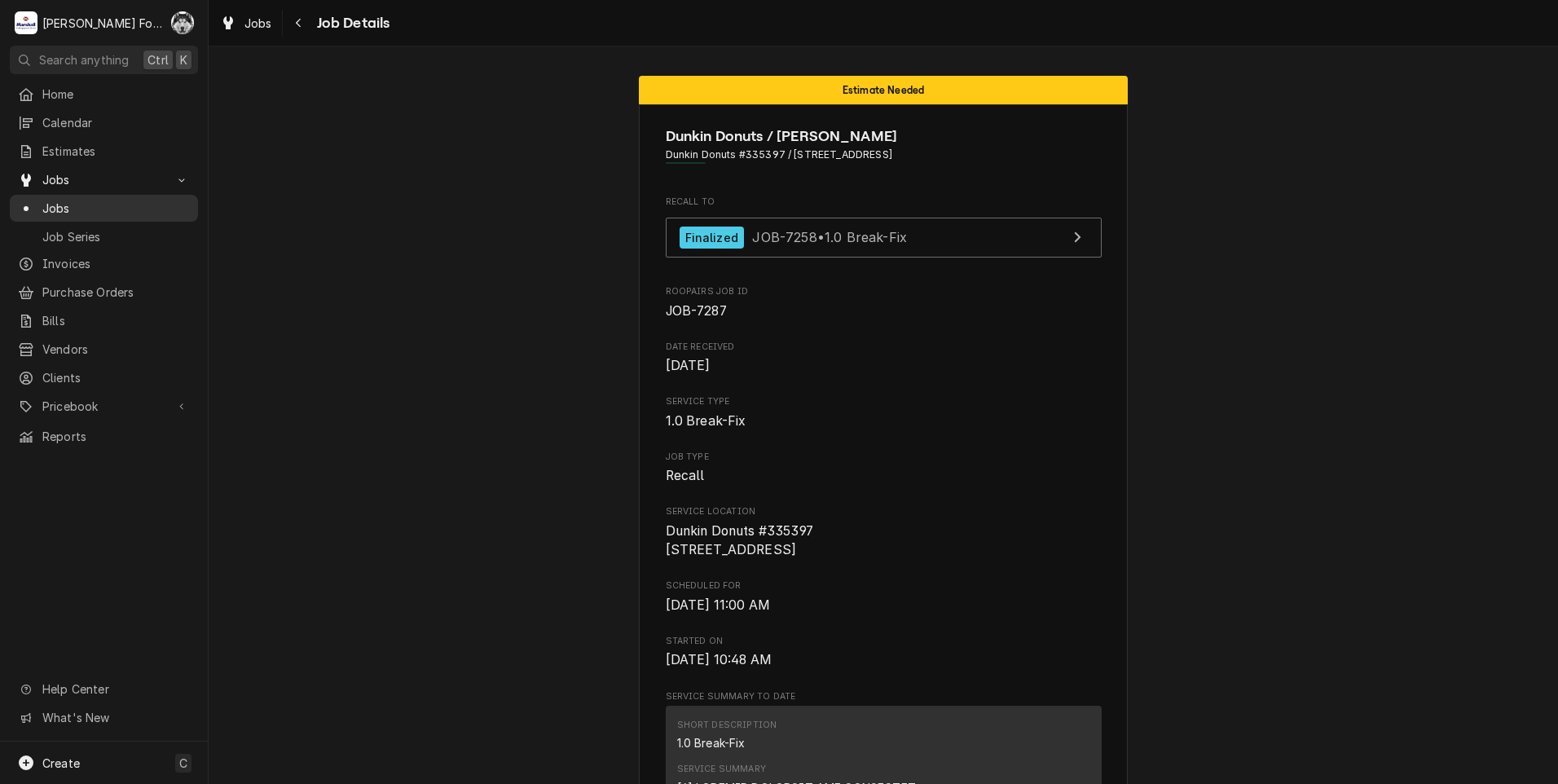
click at [63, 207] on span "Jobs" at bounding box center [116, 208] width 148 height 18
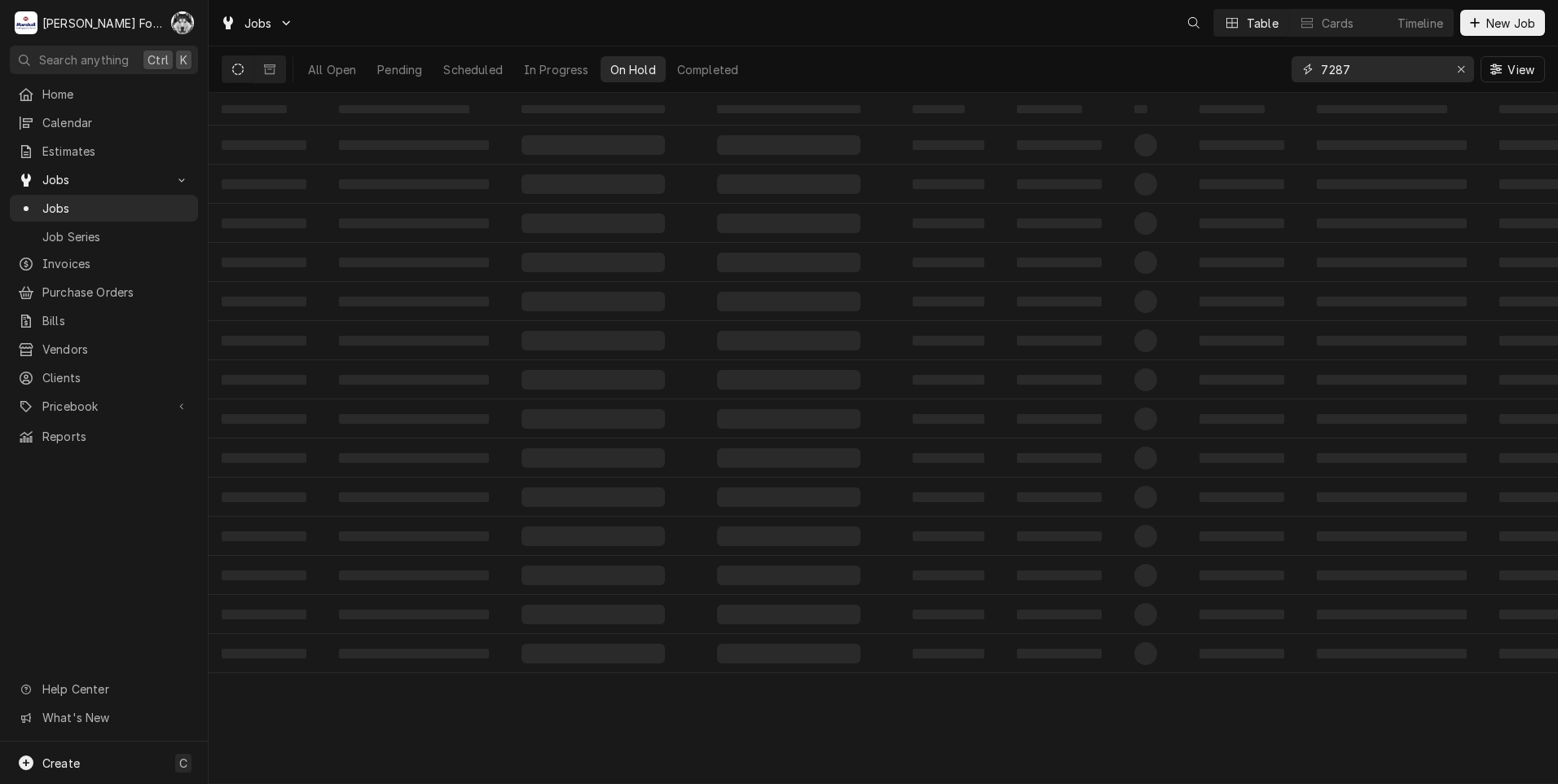
click at [1191, 104] on div "Jobs Table Cards Timeline New Job All Open Pending Scheduled In Progress On Hol…" at bounding box center [883, 392] width 1350 height 784
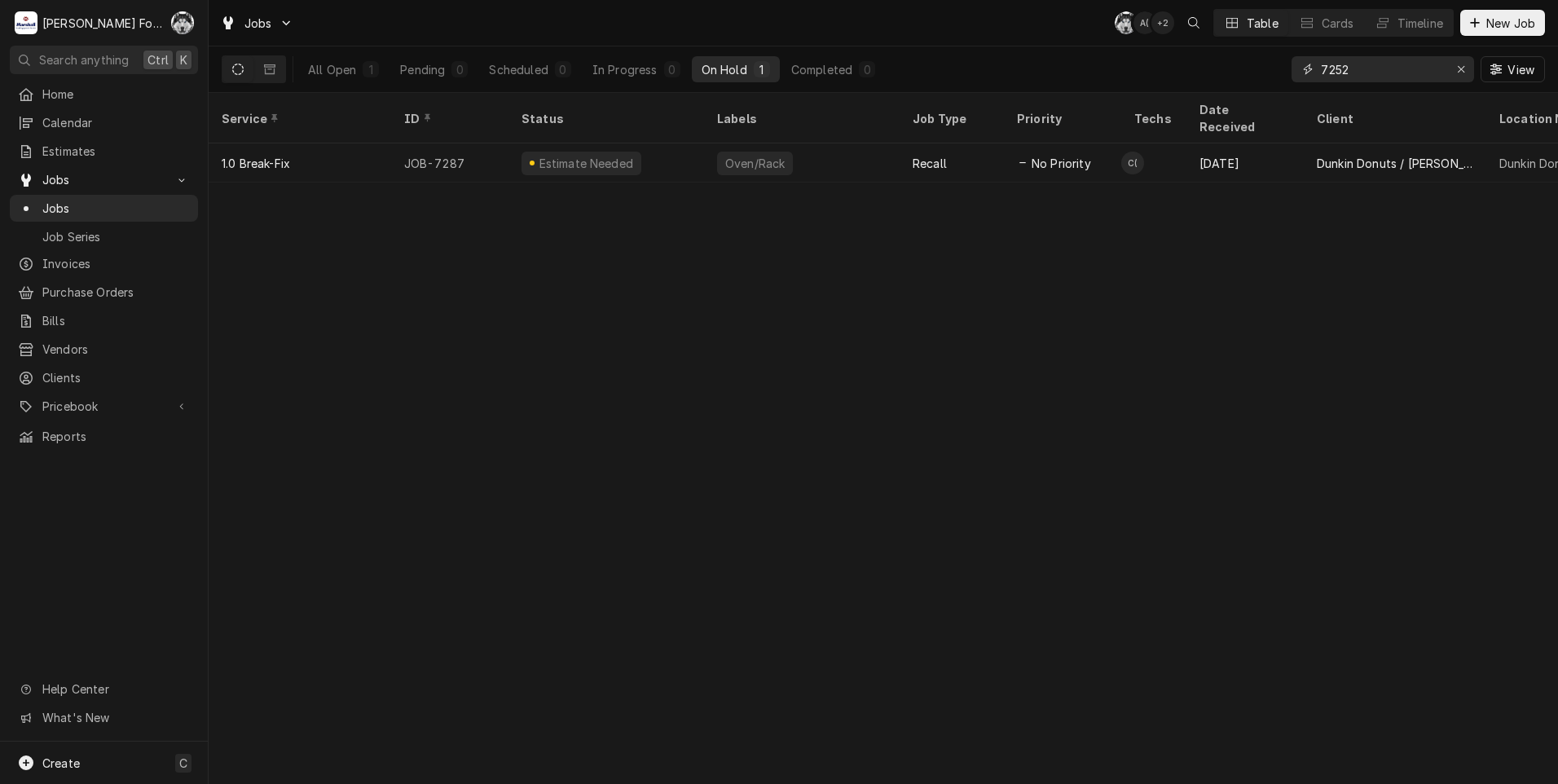
type input "7252"
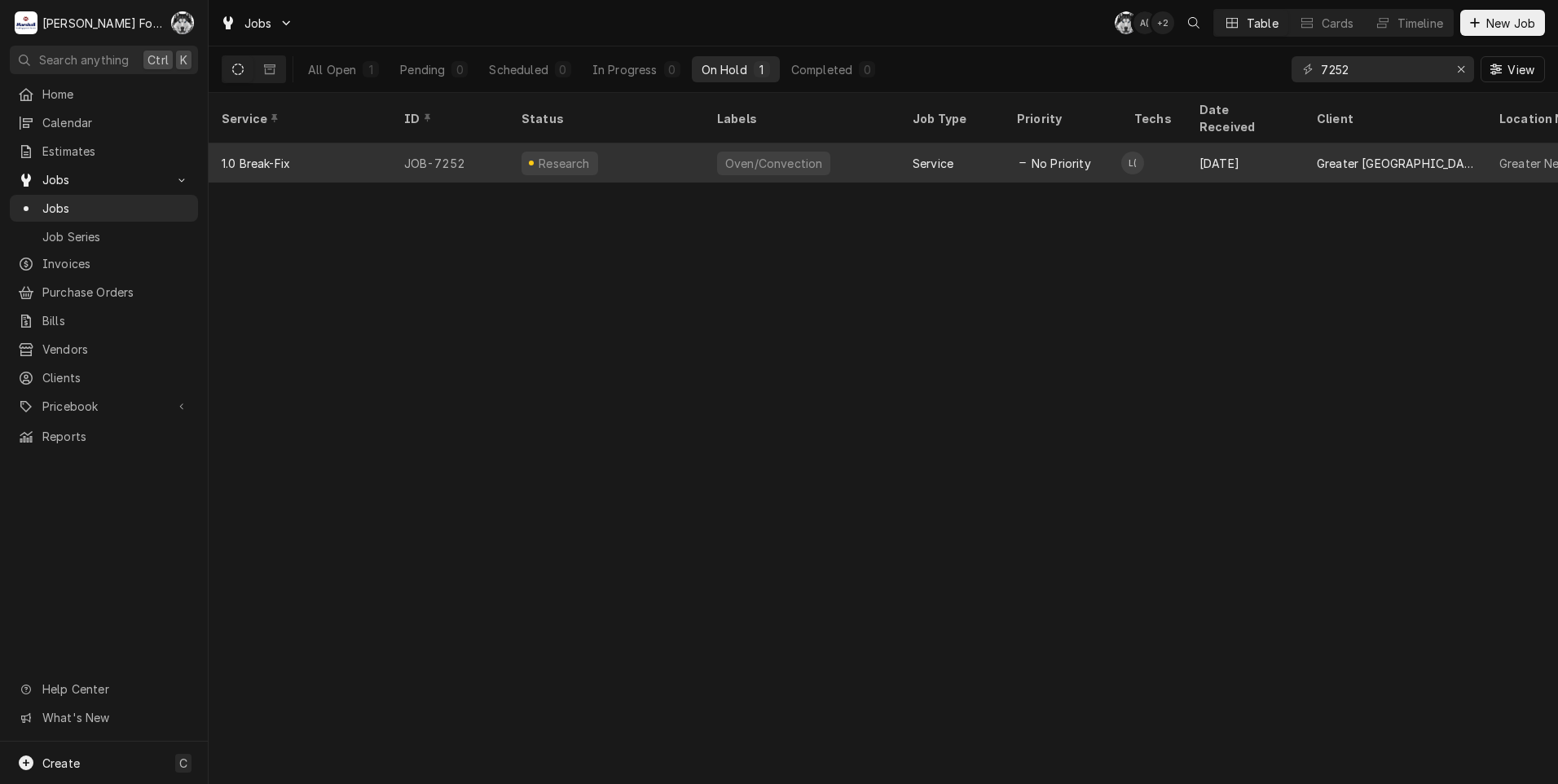
click at [634, 144] on div "Research" at bounding box center [606, 163] width 196 height 39
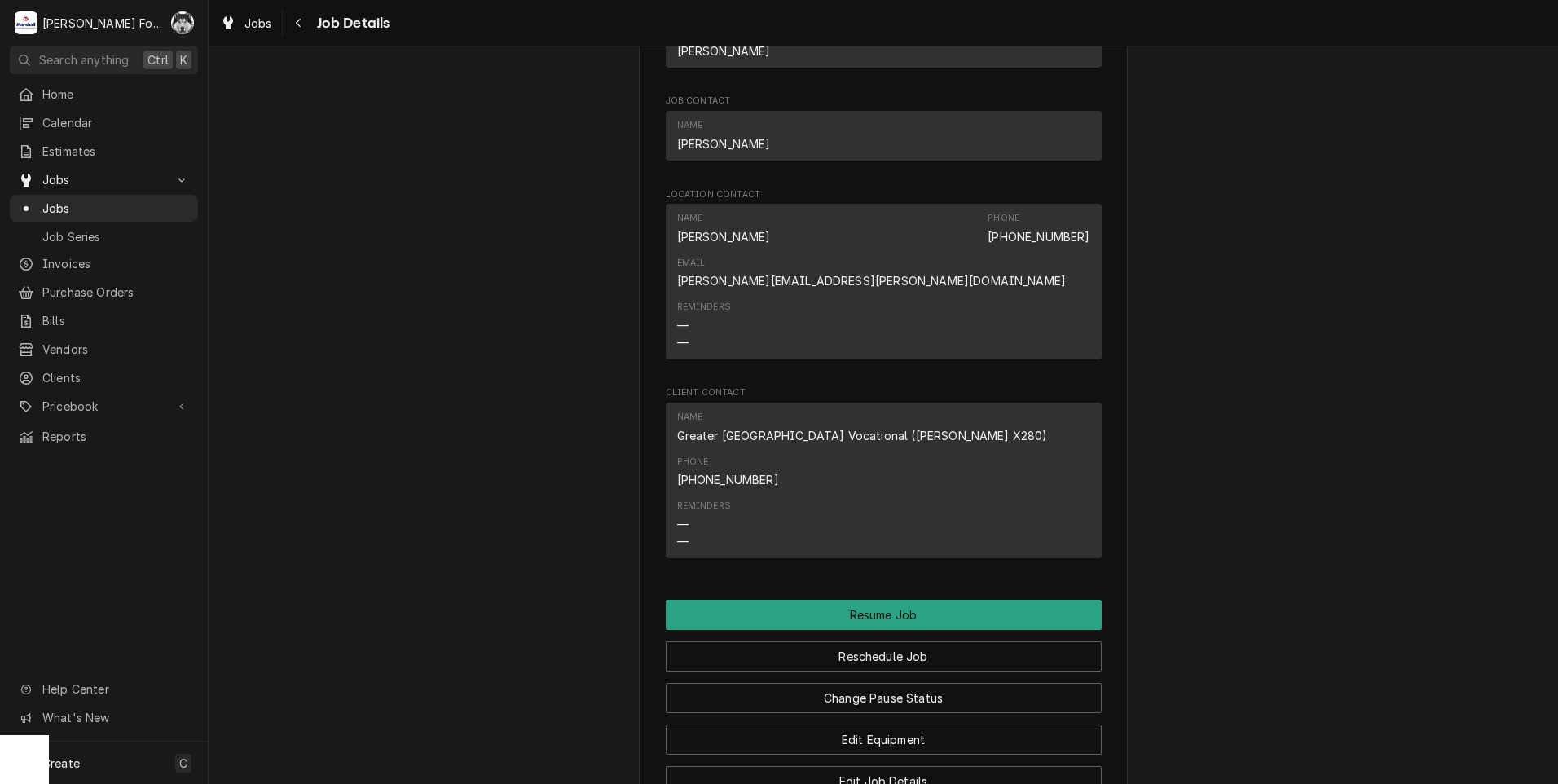
scroll to position [1952, 0]
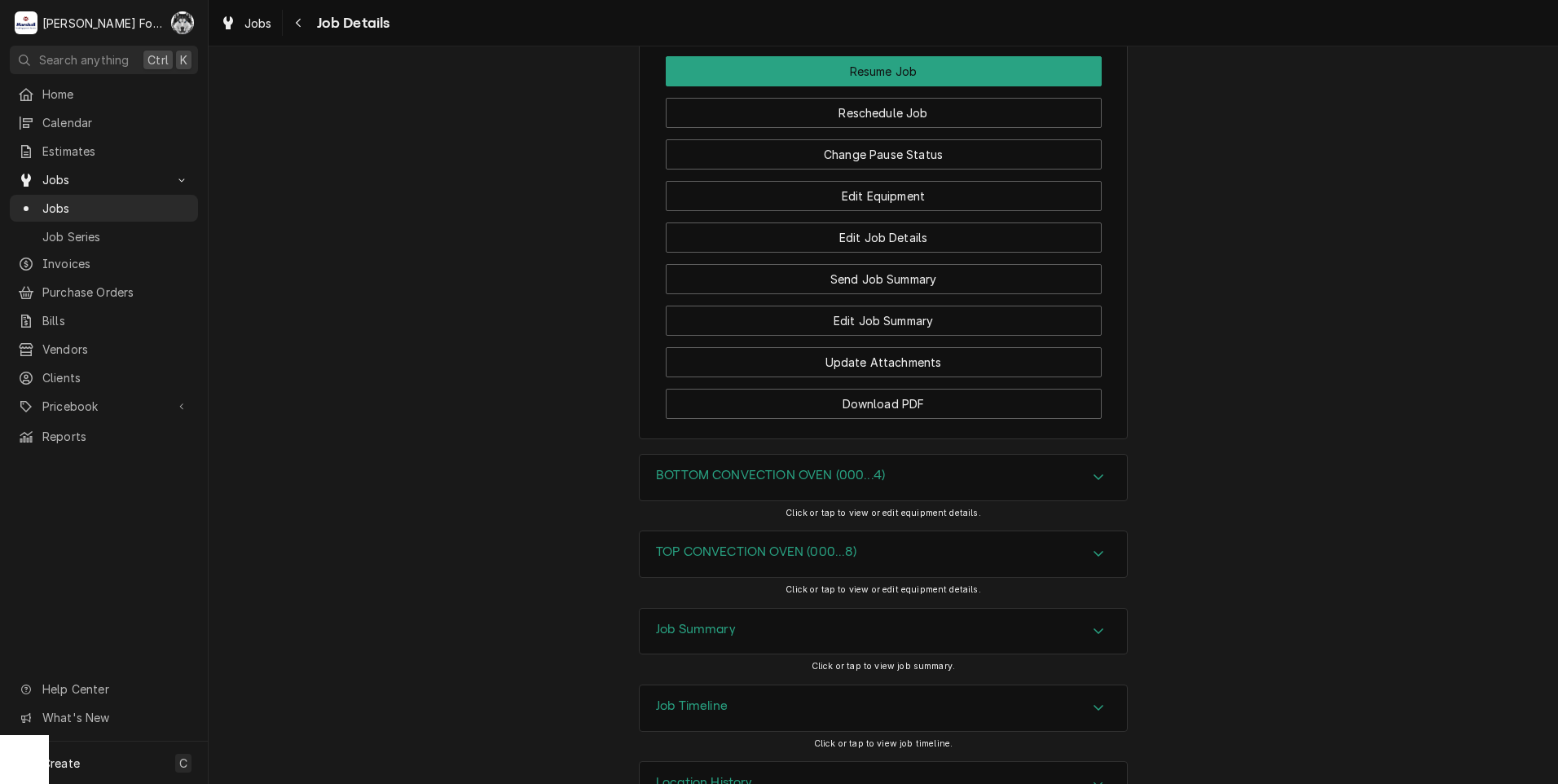
click at [745, 531] on div "TOP CONVECTION OVEN (000...8)" at bounding box center [884, 553] width 487 height 45
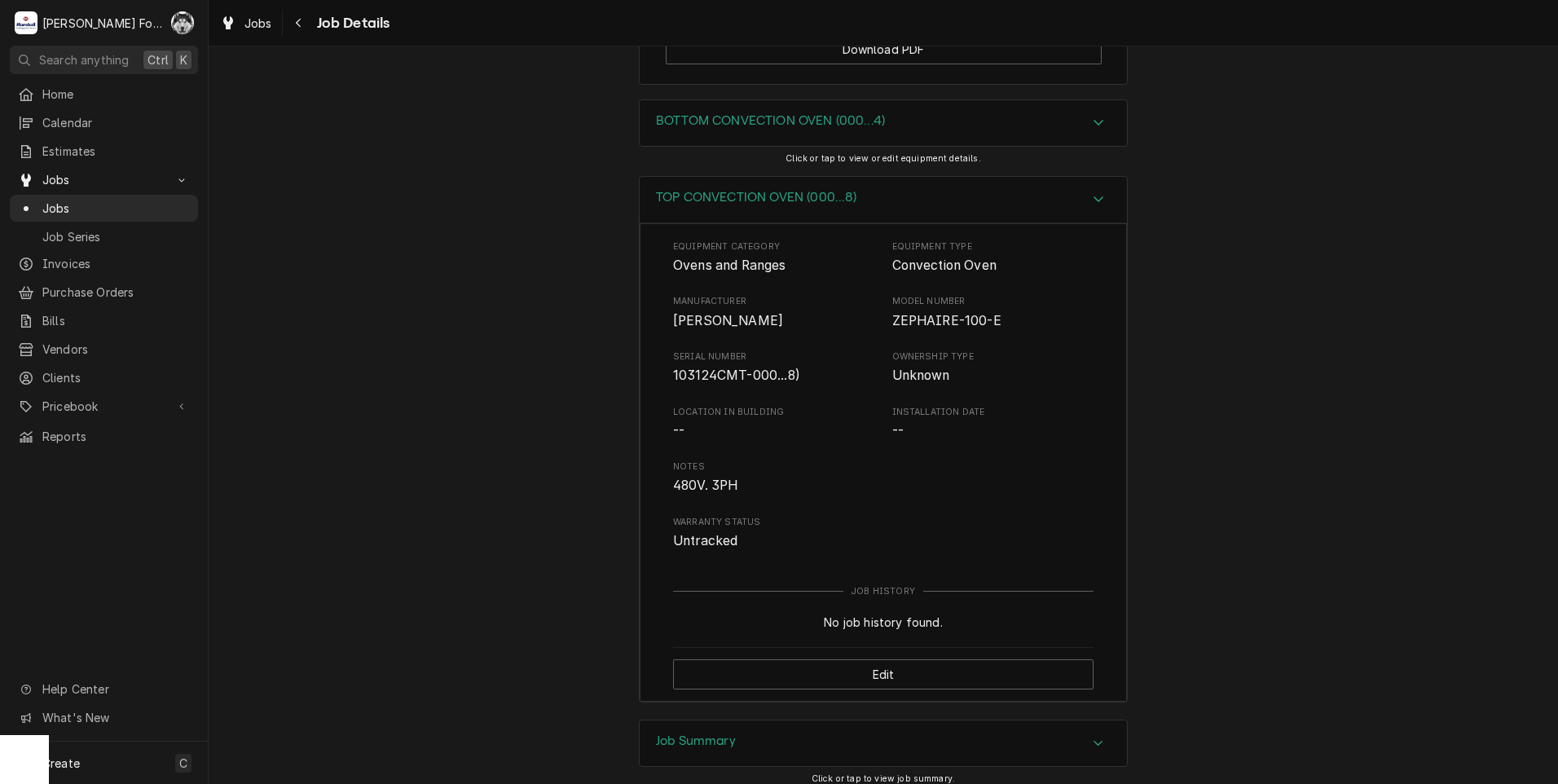
scroll to position [2418, 0]
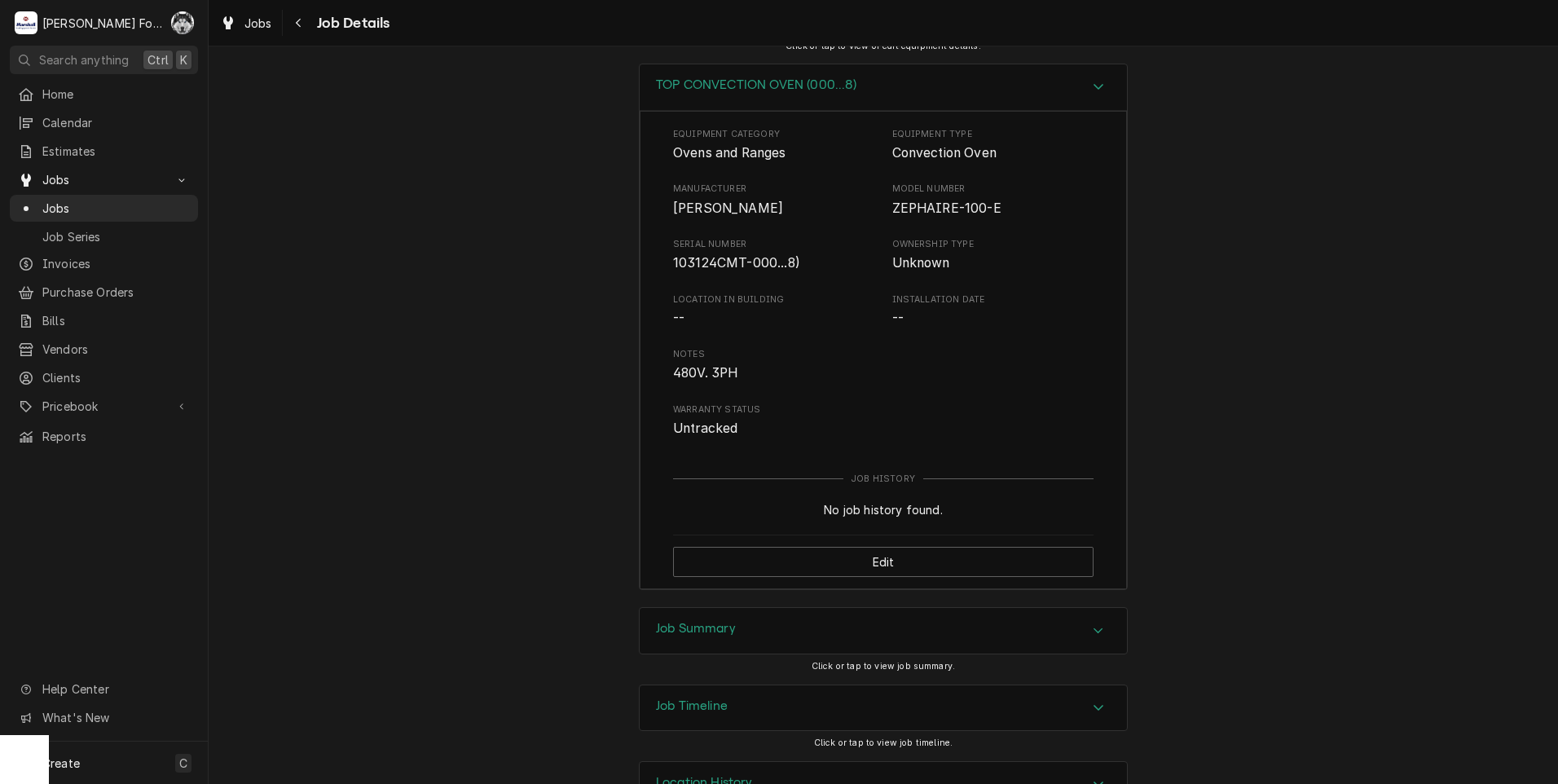
click at [745, 608] on div "Job Summary" at bounding box center [884, 630] width 487 height 45
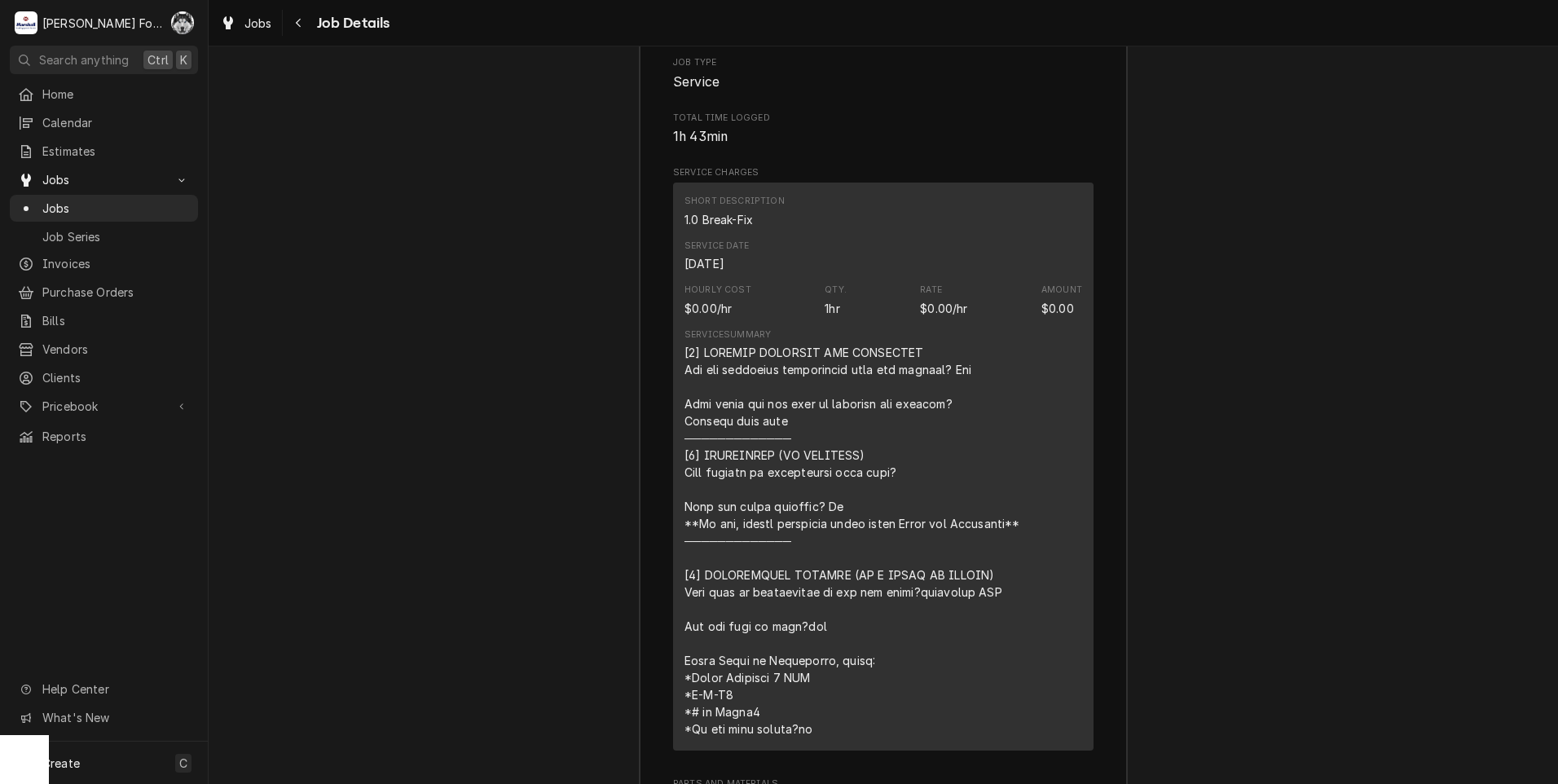
scroll to position [3594, 0]
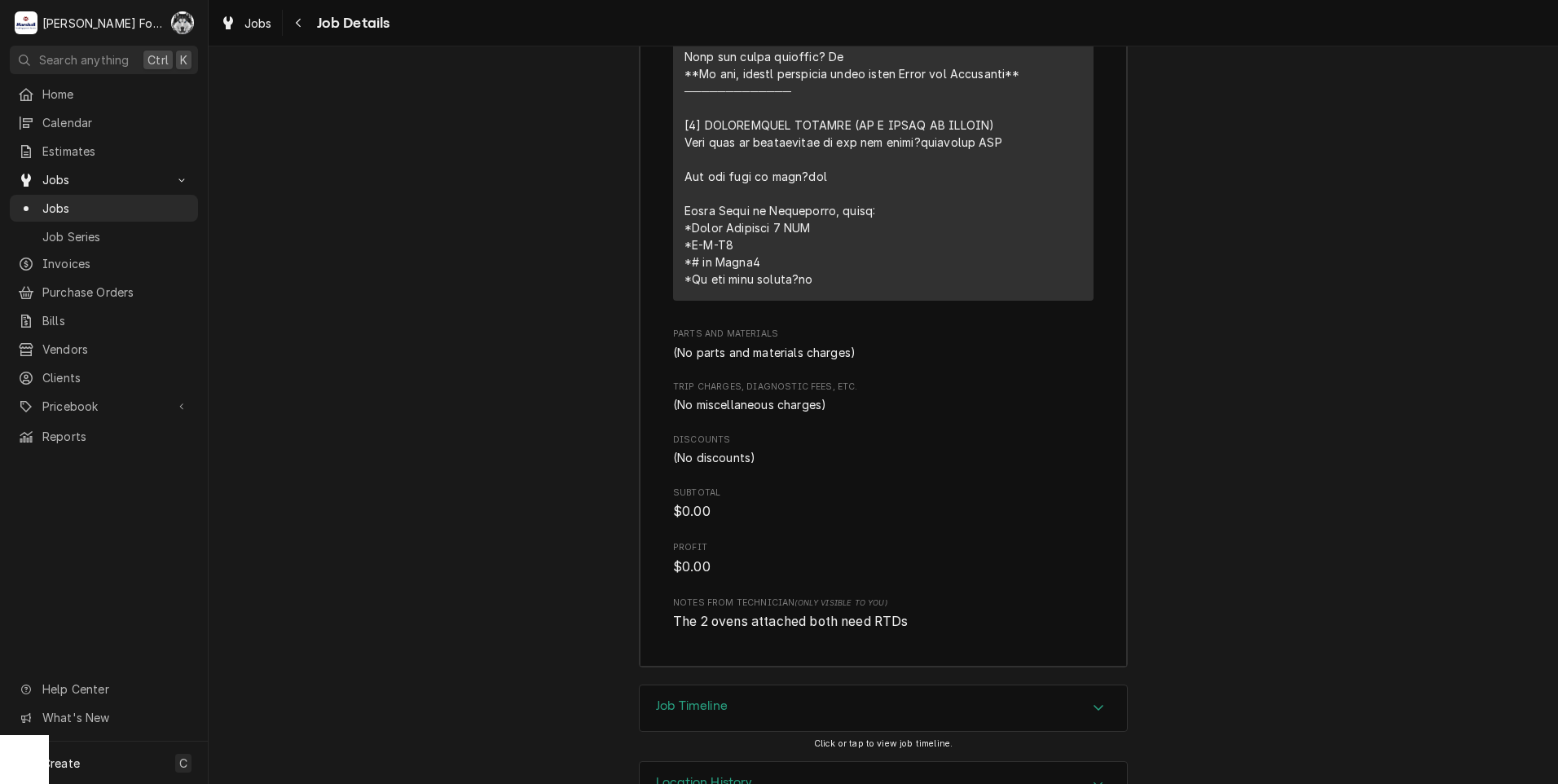
click at [825, 685] on div "Job Timeline" at bounding box center [884, 707] width 487 height 45
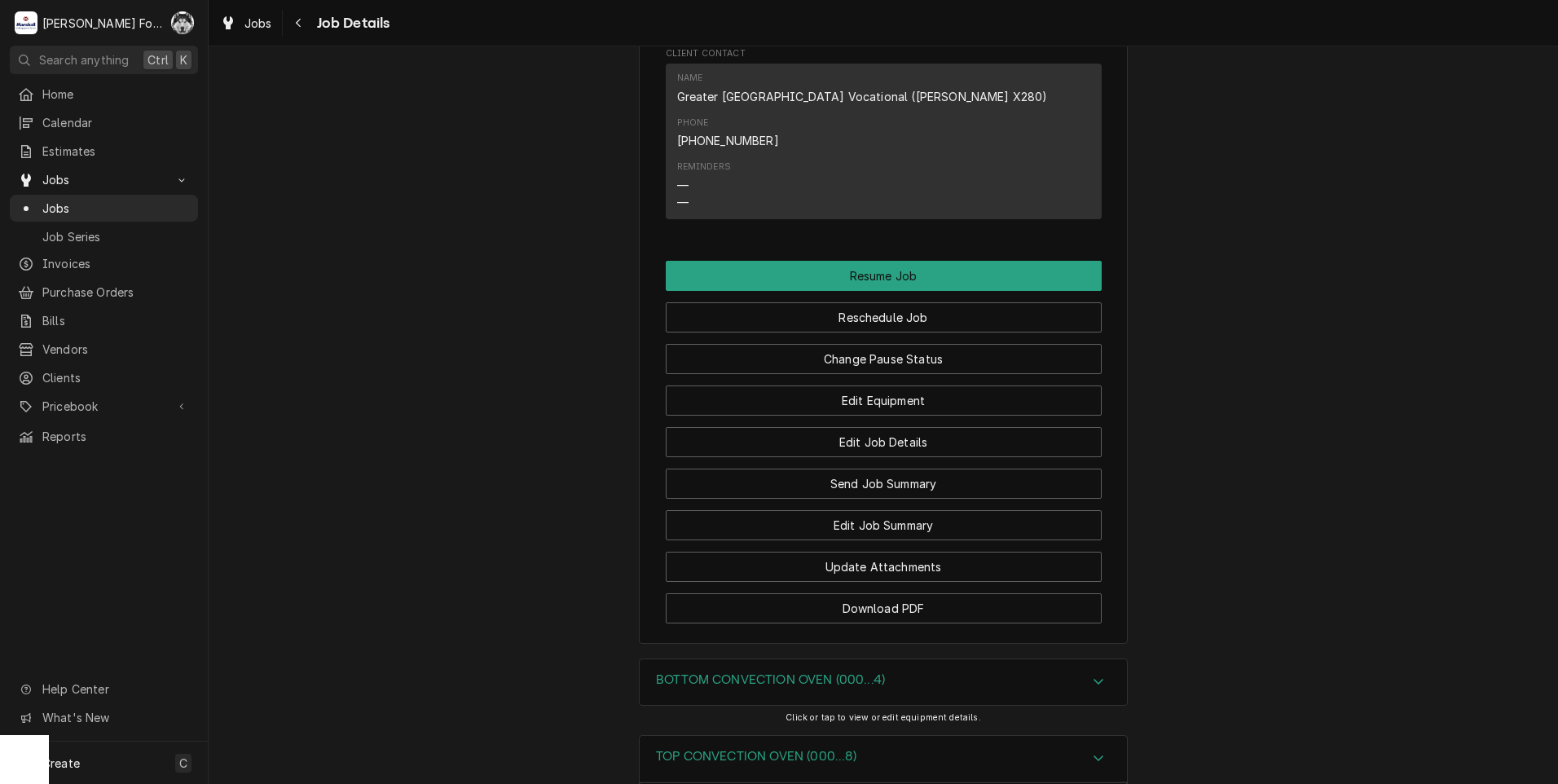
scroll to position [1777, 0]
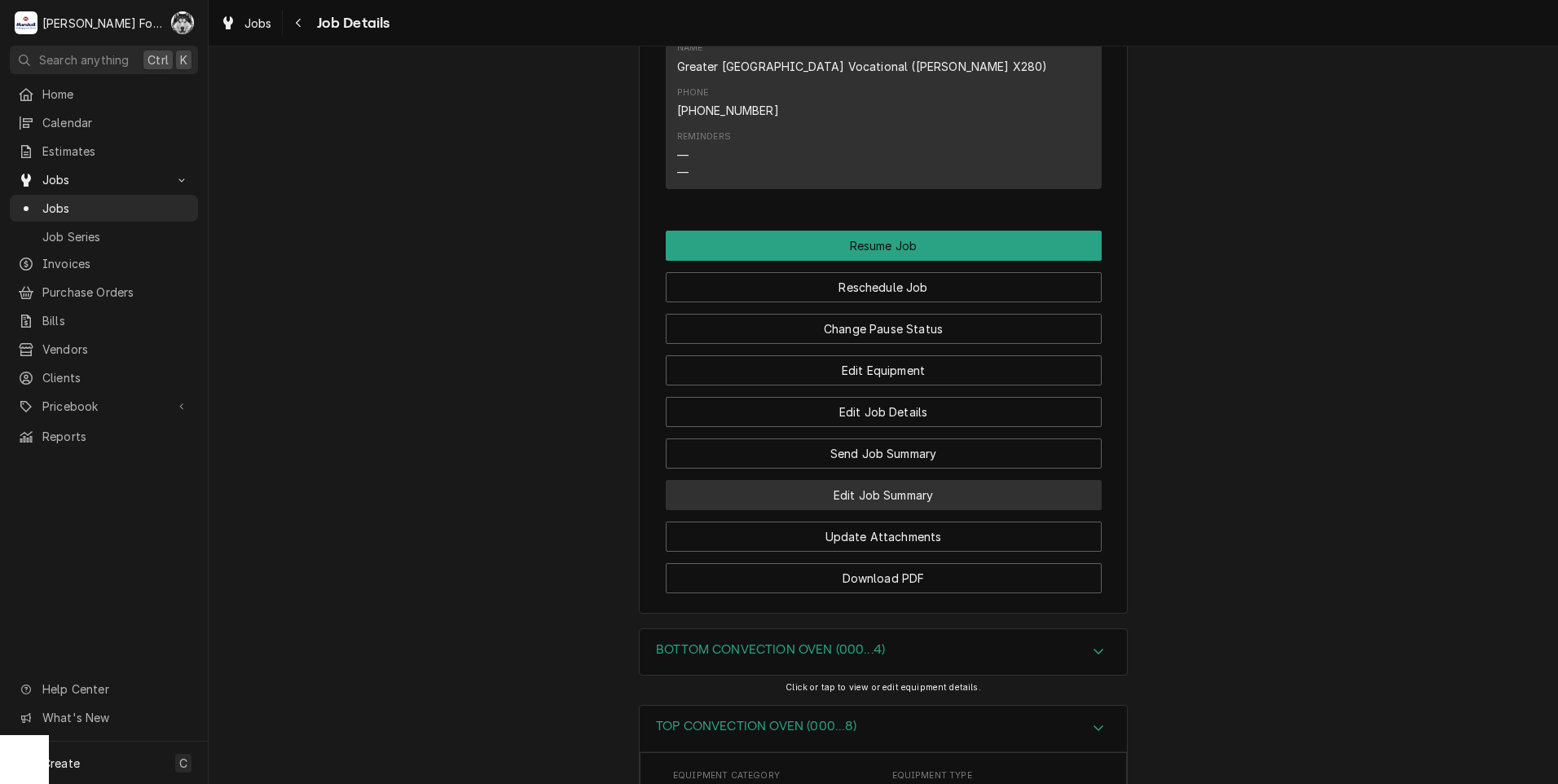
click at [851, 480] on button "Edit Job Summary" at bounding box center [884, 494] width 436 height 30
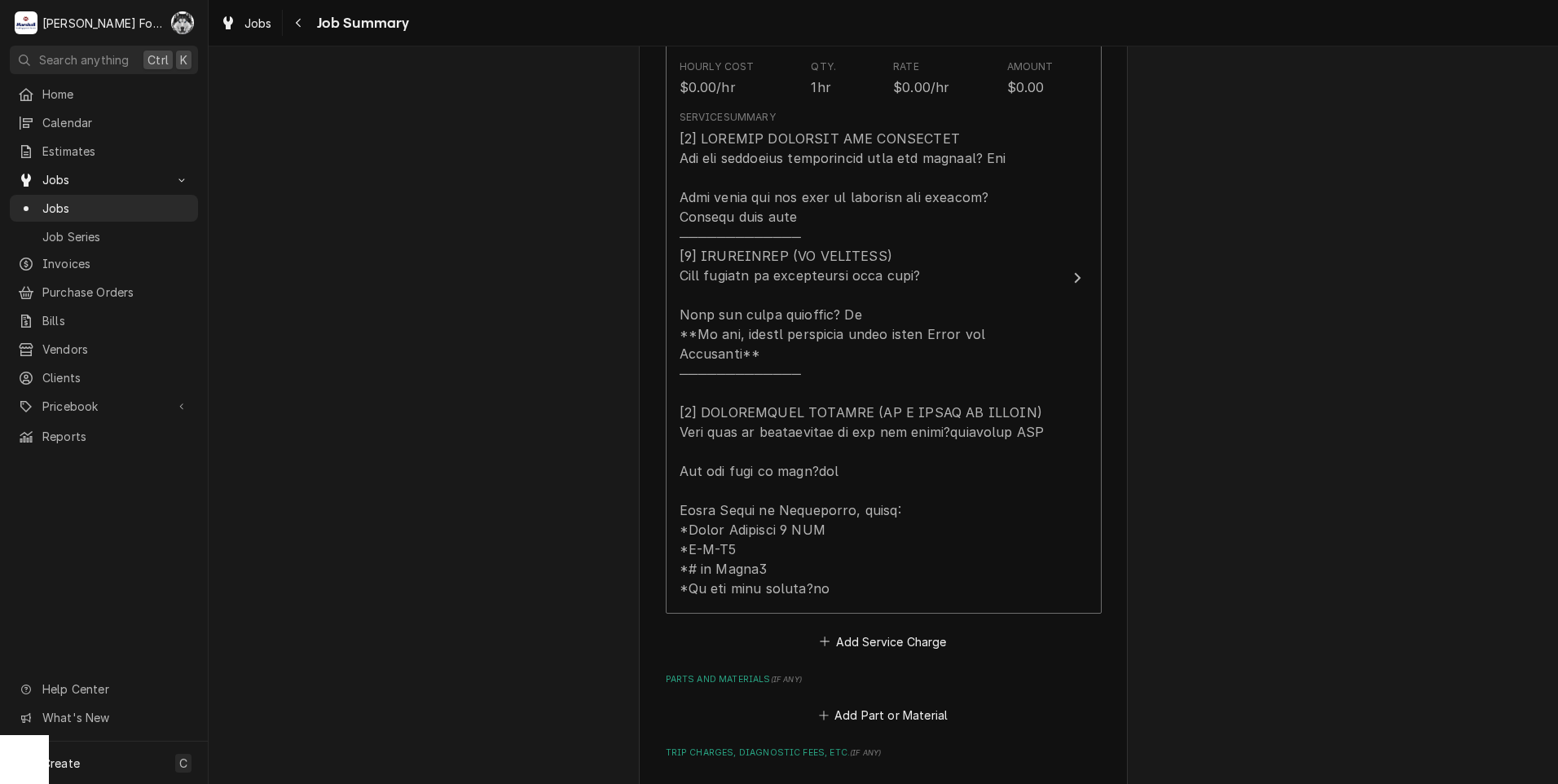
scroll to position [815, 0]
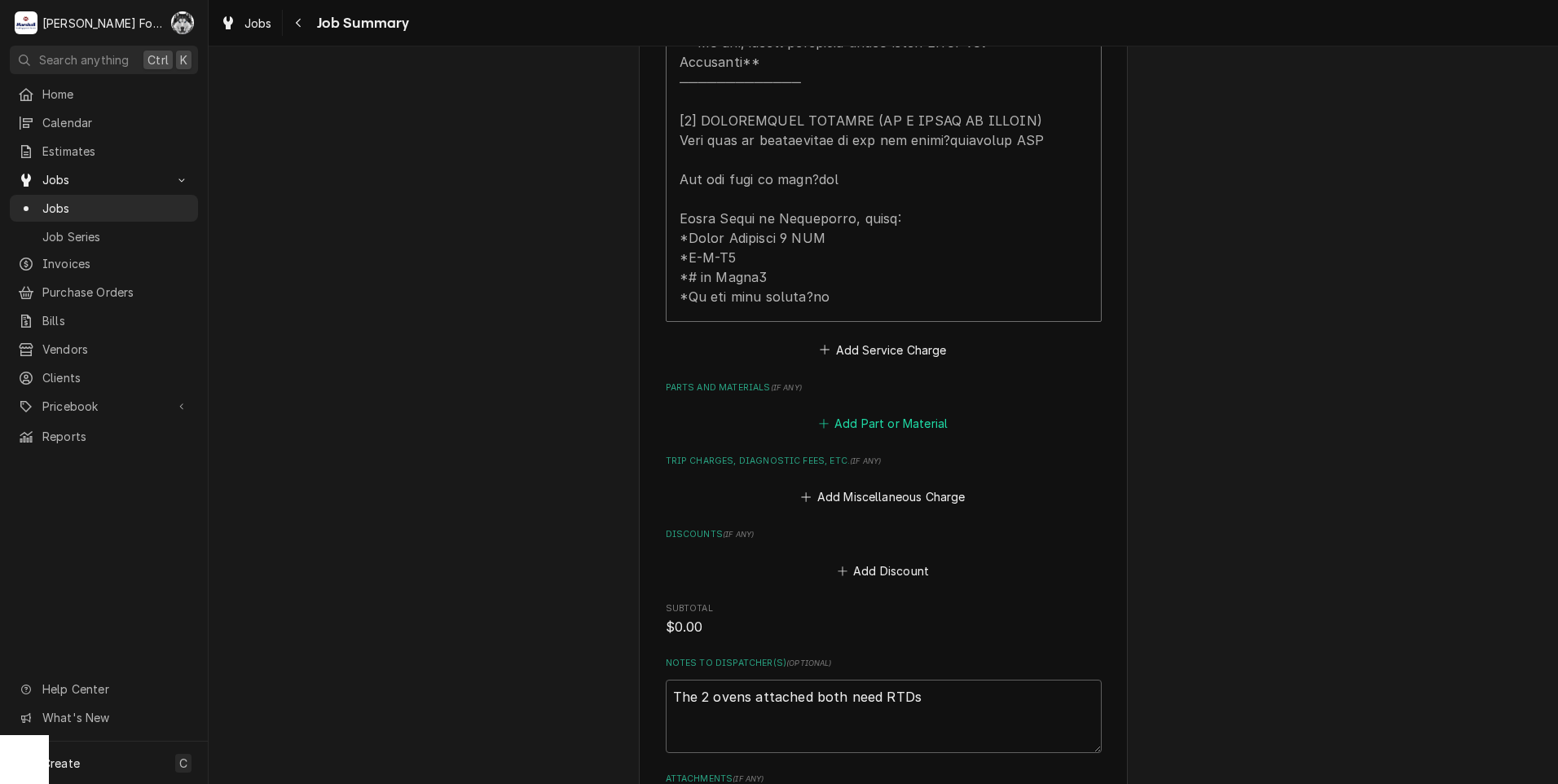
click at [874, 421] on button "Add Part or Material" at bounding box center [883, 423] width 135 height 23
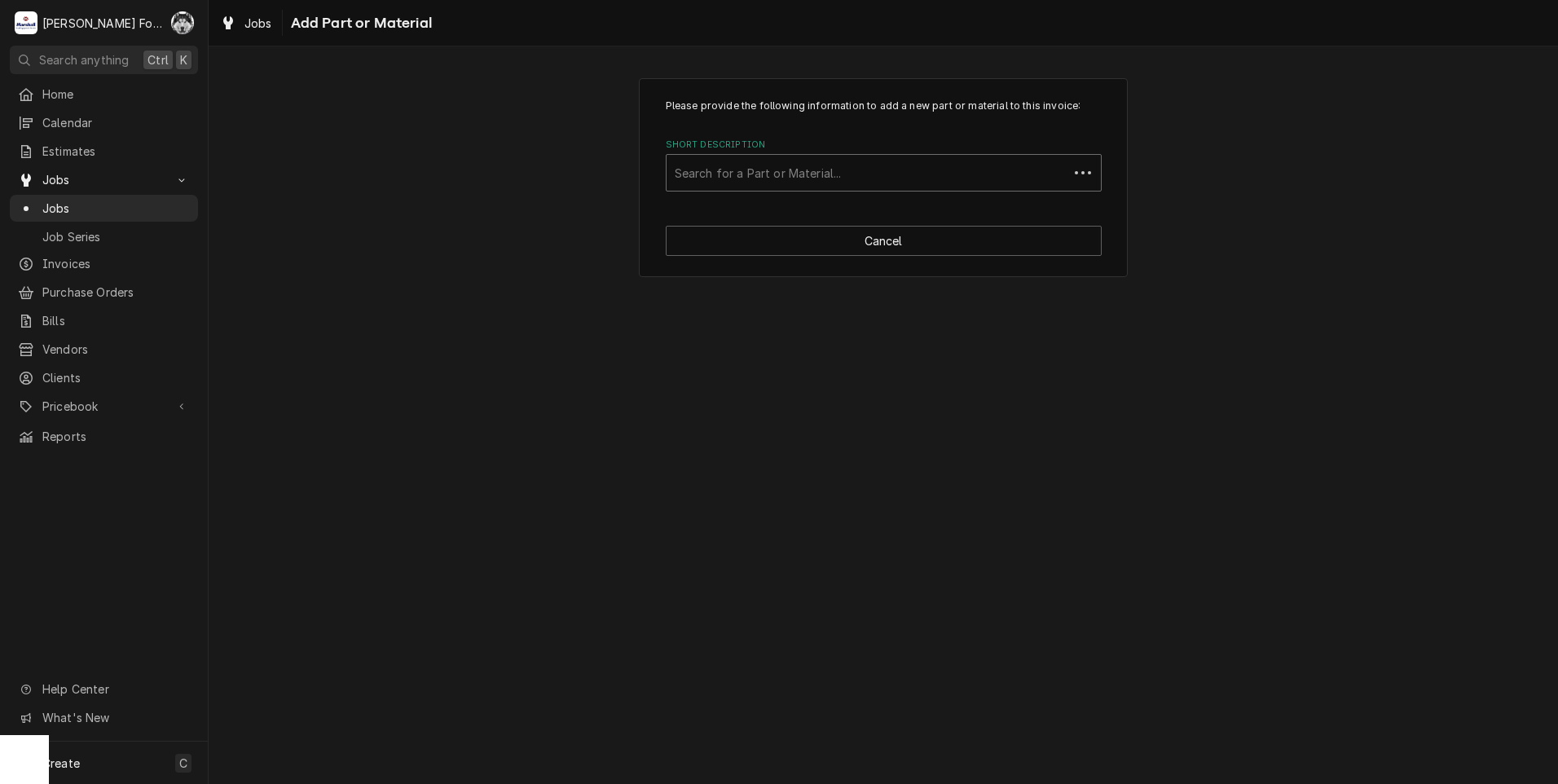
click at [886, 187] on div "Short Description" at bounding box center [868, 172] width 386 height 30
type input "18588"
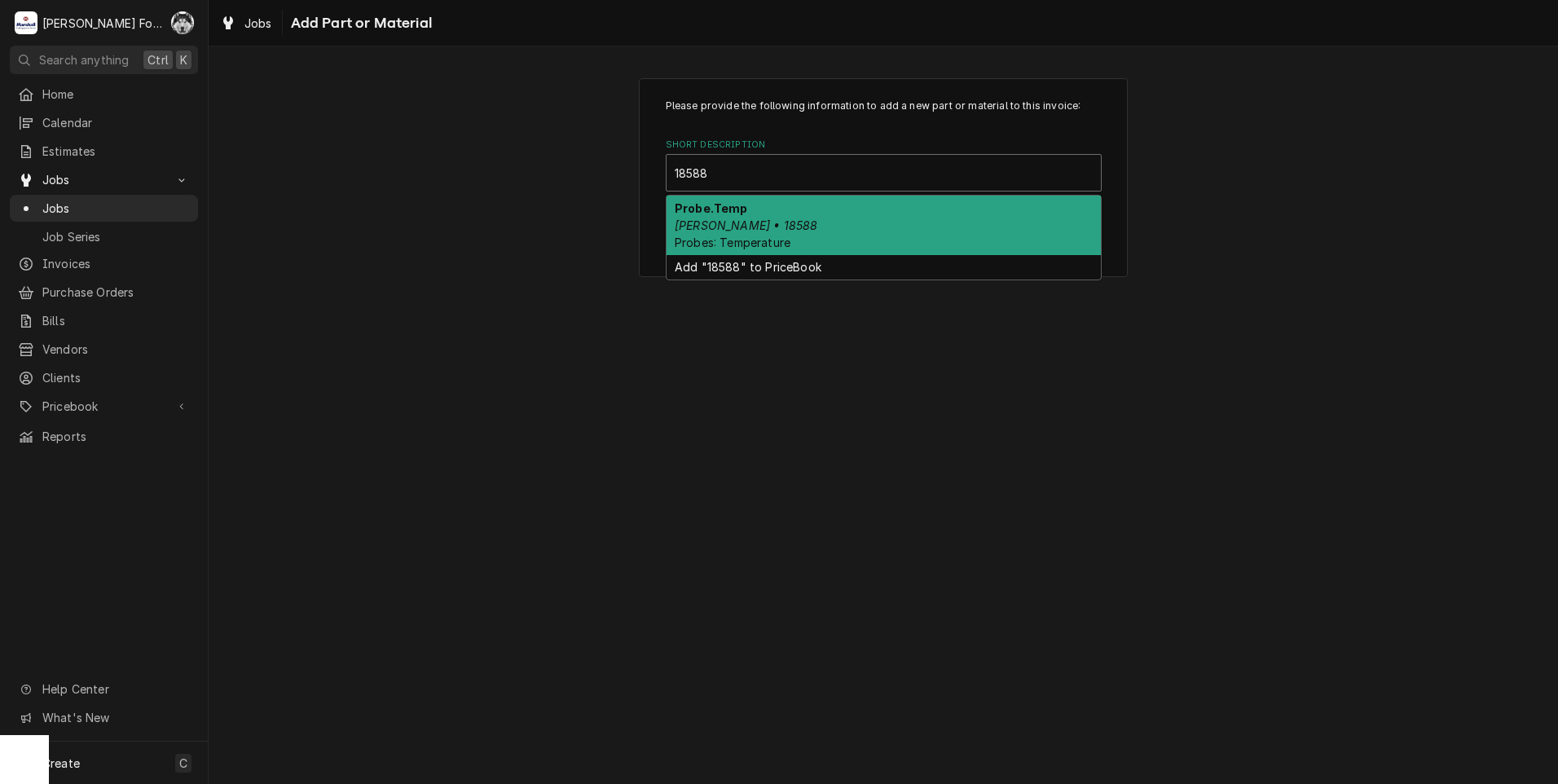
click at [731, 228] on em "Blodgett • 18588" at bounding box center [746, 225] width 143 height 14
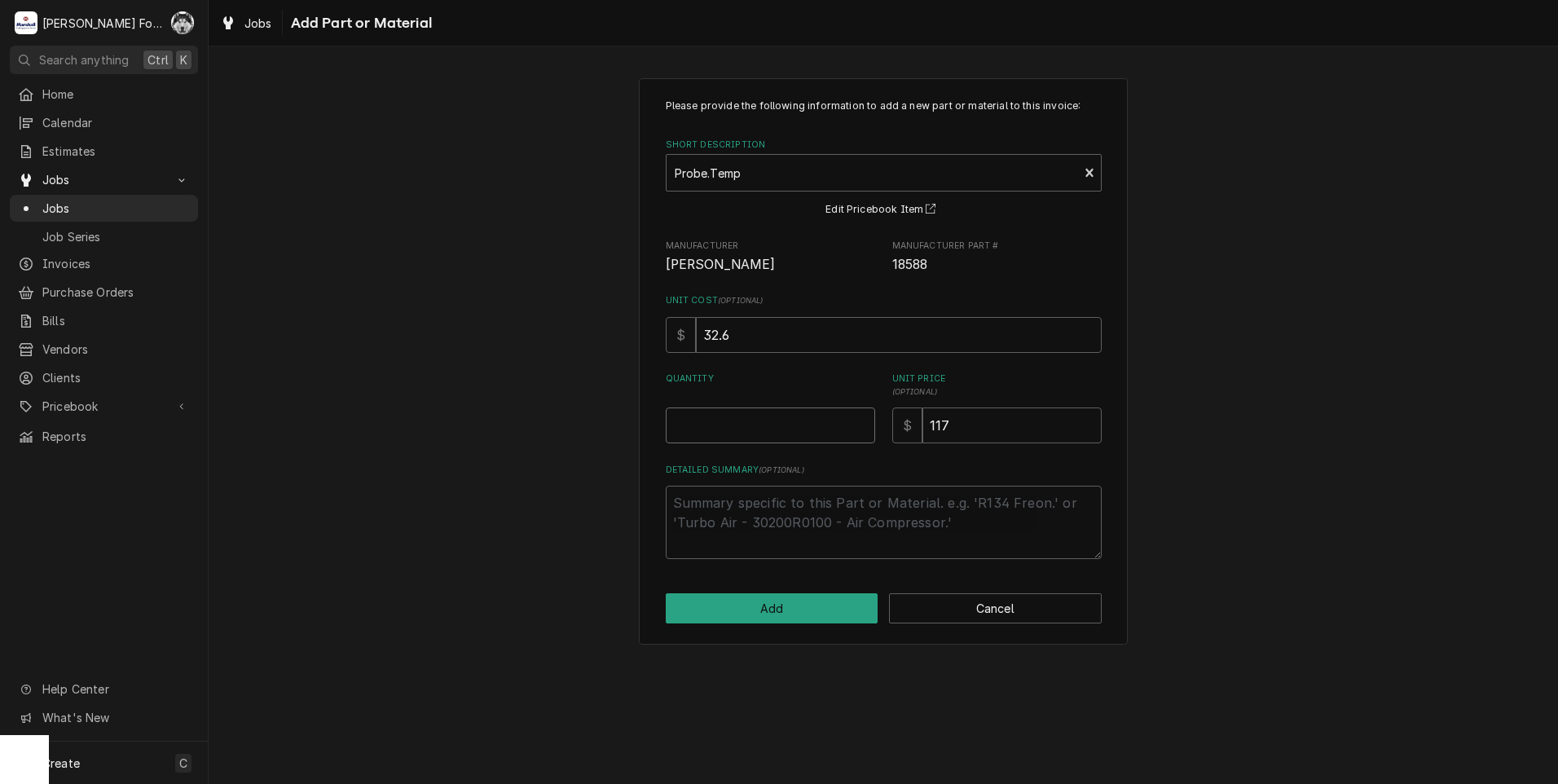
type textarea "x"
type input "0.5"
click at [861, 423] on input "0.5" at bounding box center [770, 425] width 209 height 36
type textarea "x"
type input "1"
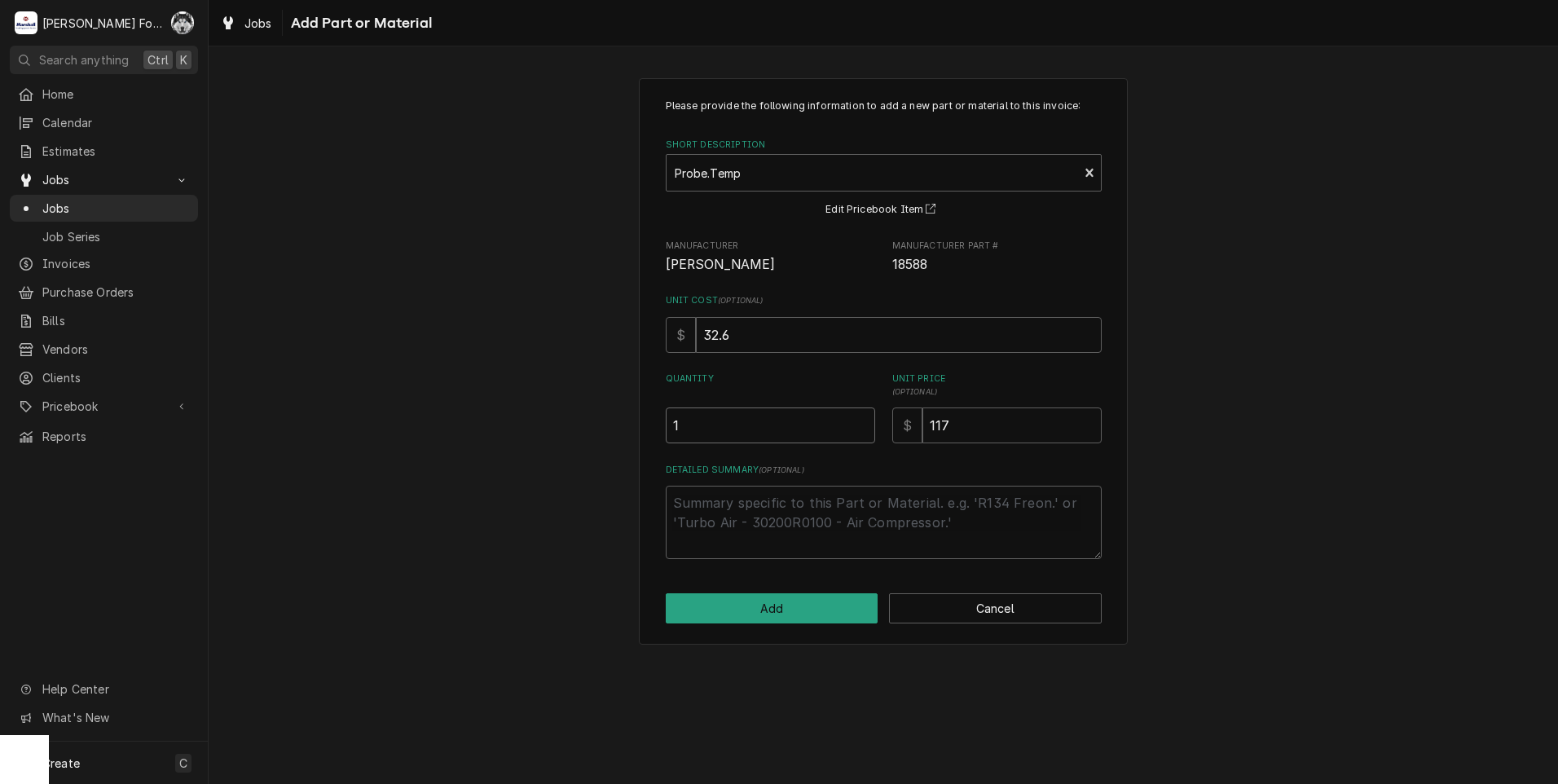
click at [859, 423] on input "1" at bounding box center [770, 425] width 209 height 36
type textarea "x"
type input "1.5"
click at [859, 423] on input "1.5" at bounding box center [770, 425] width 209 height 36
type textarea "x"
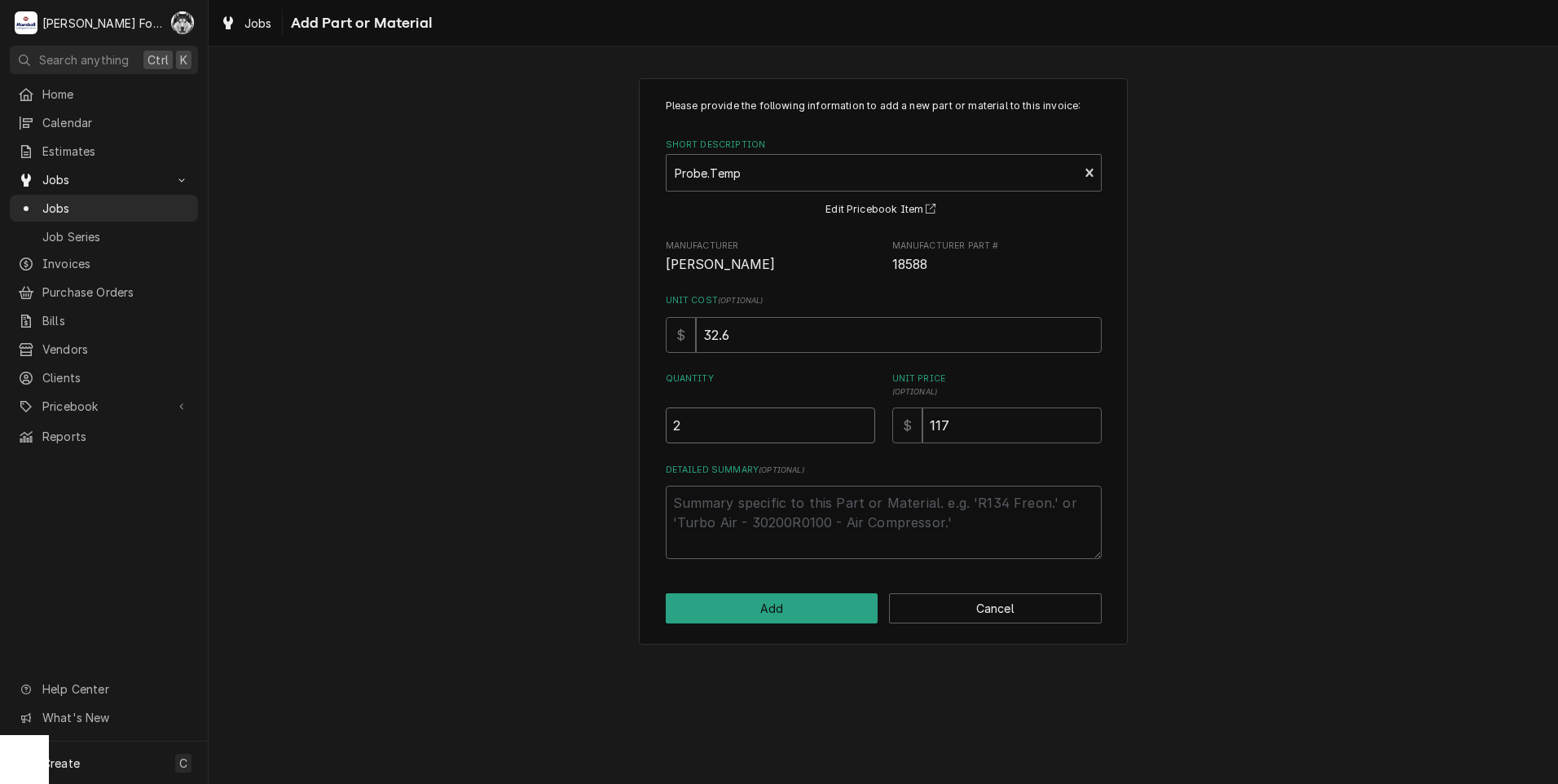
type input "2"
click at [859, 423] on input "2" at bounding box center [770, 425] width 209 height 36
click at [797, 618] on button "Add" at bounding box center [772, 608] width 213 height 30
type textarea "x"
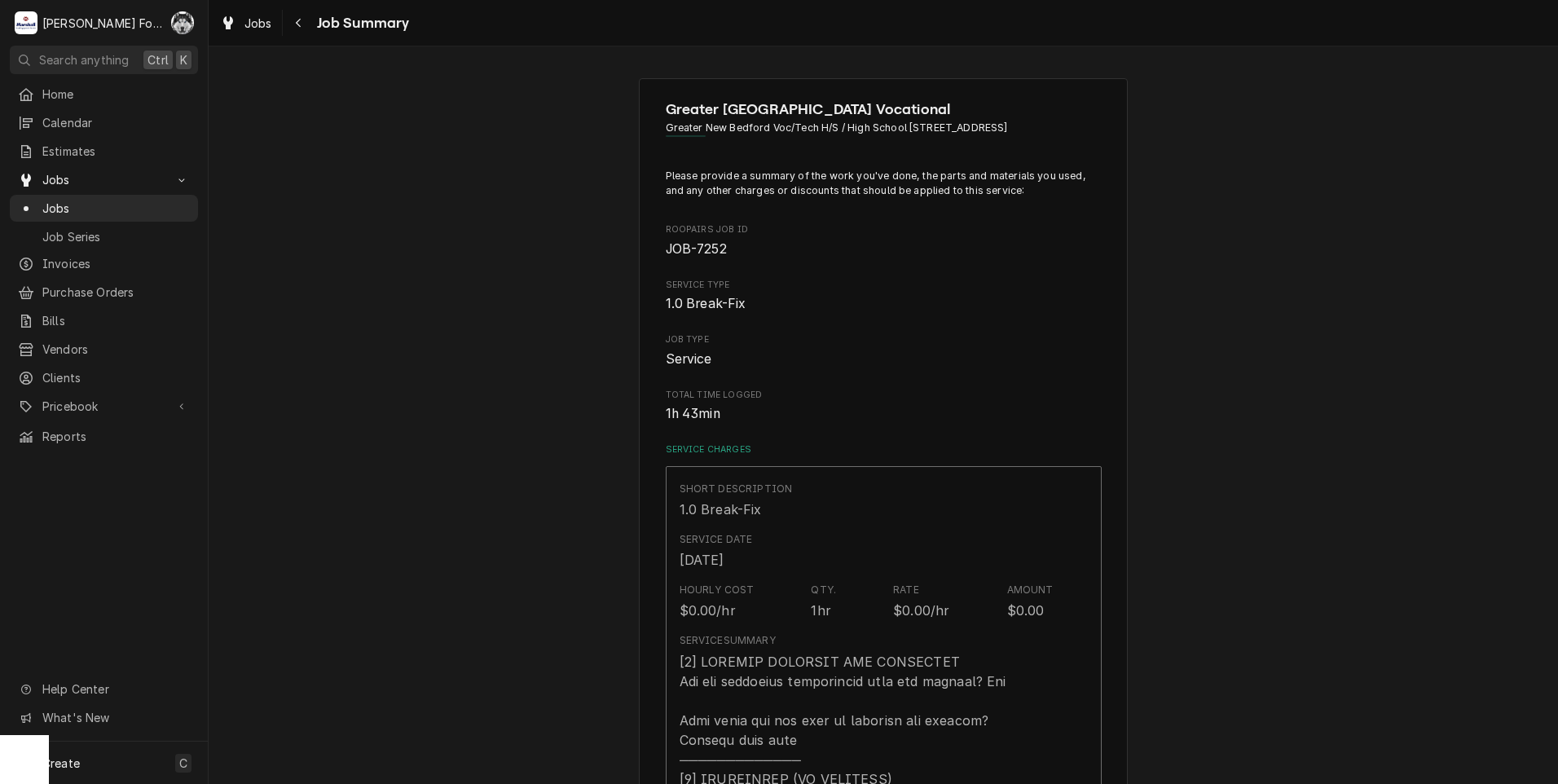
scroll to position [815, 0]
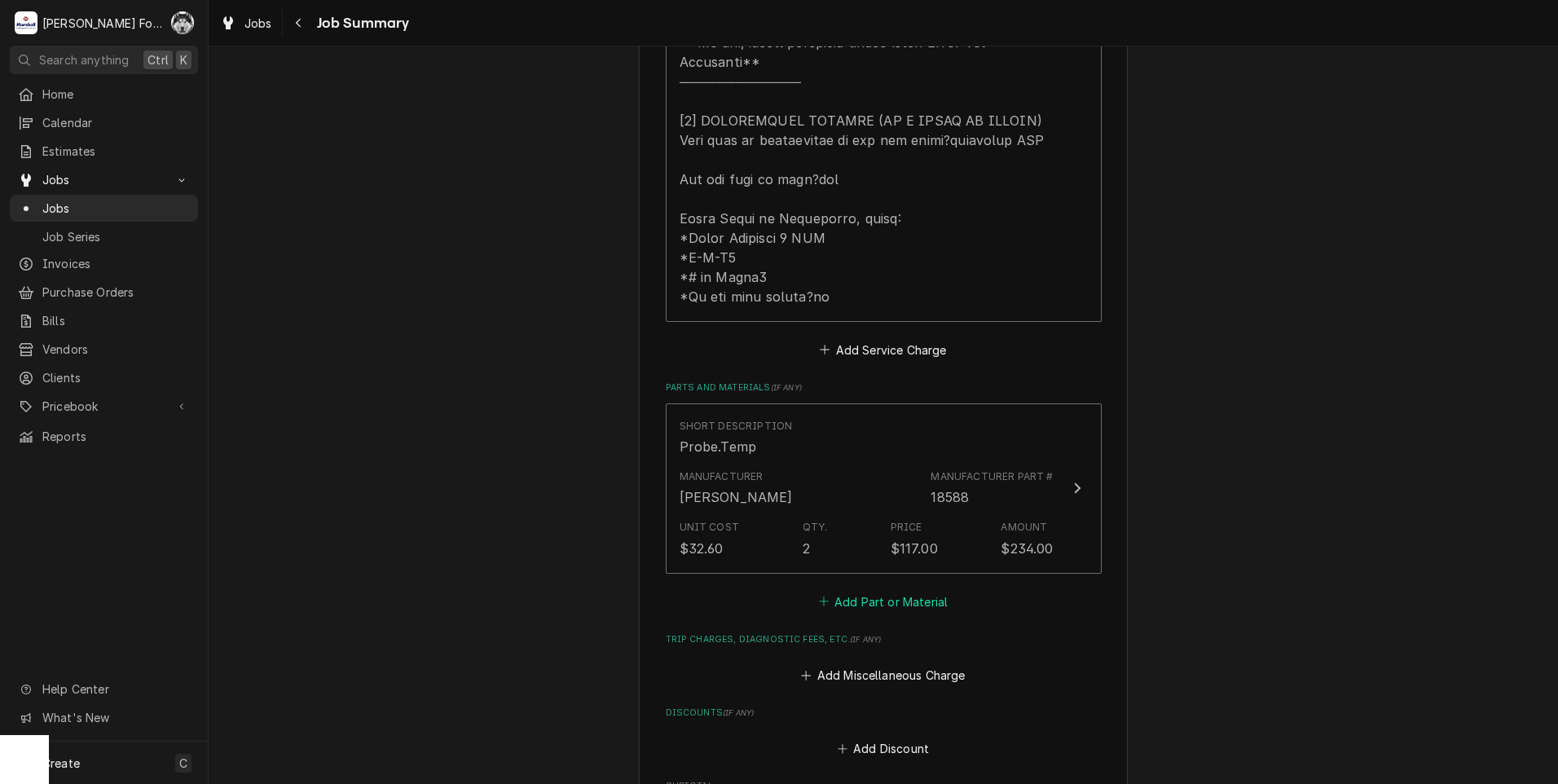
click at [855, 594] on button "Add Part or Material" at bounding box center [883, 601] width 135 height 23
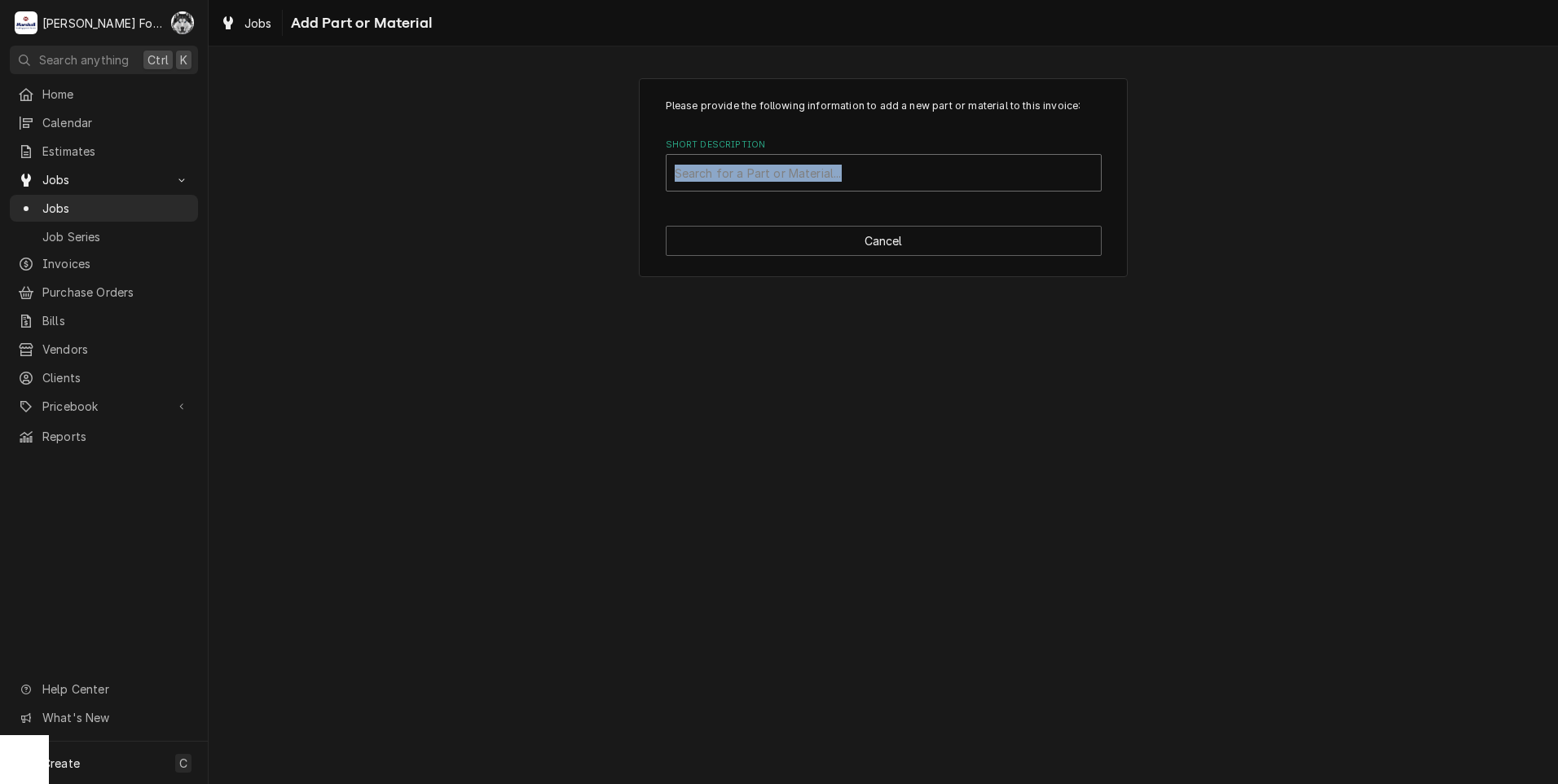
click at [786, 154] on div "Short Description Search for a Part or Material..." at bounding box center [884, 164] width 436 height 53
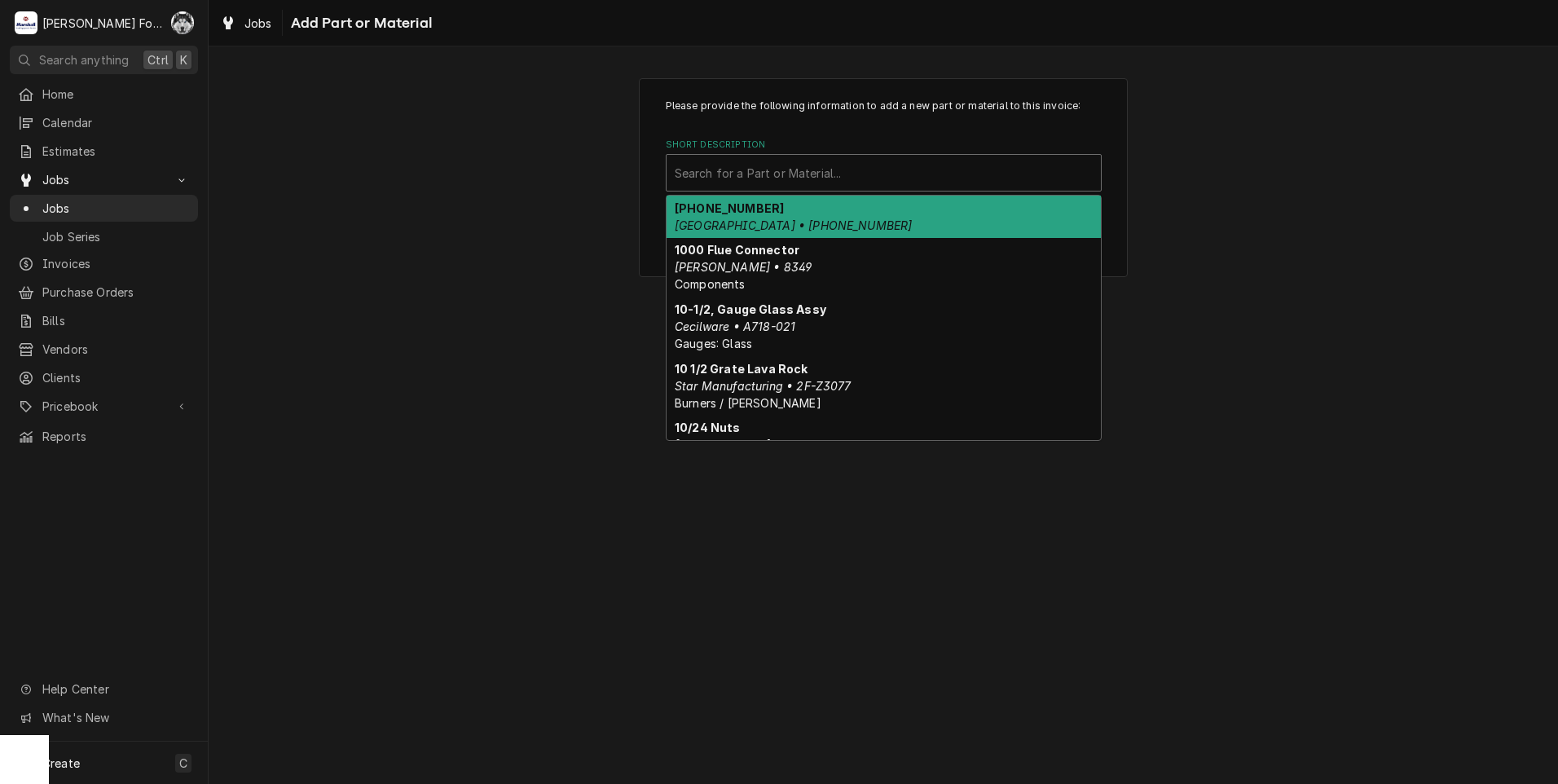
drag, startPoint x: 786, startPoint y: 154, endPoint x: 753, endPoint y: 164, distance: 34.5
click at [753, 164] on div "Short Description" at bounding box center [884, 172] width 418 height 30
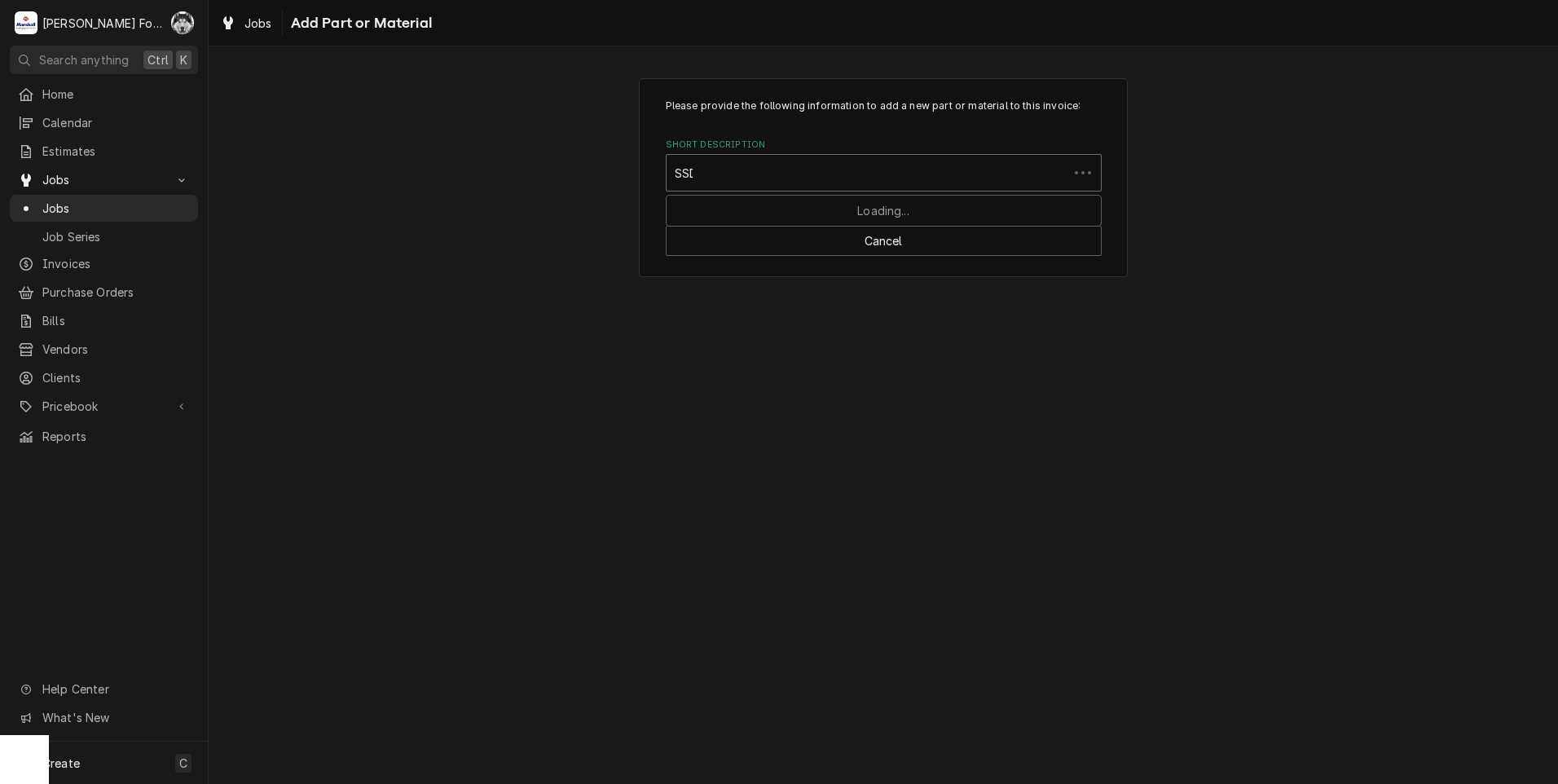
type input "SSDT"
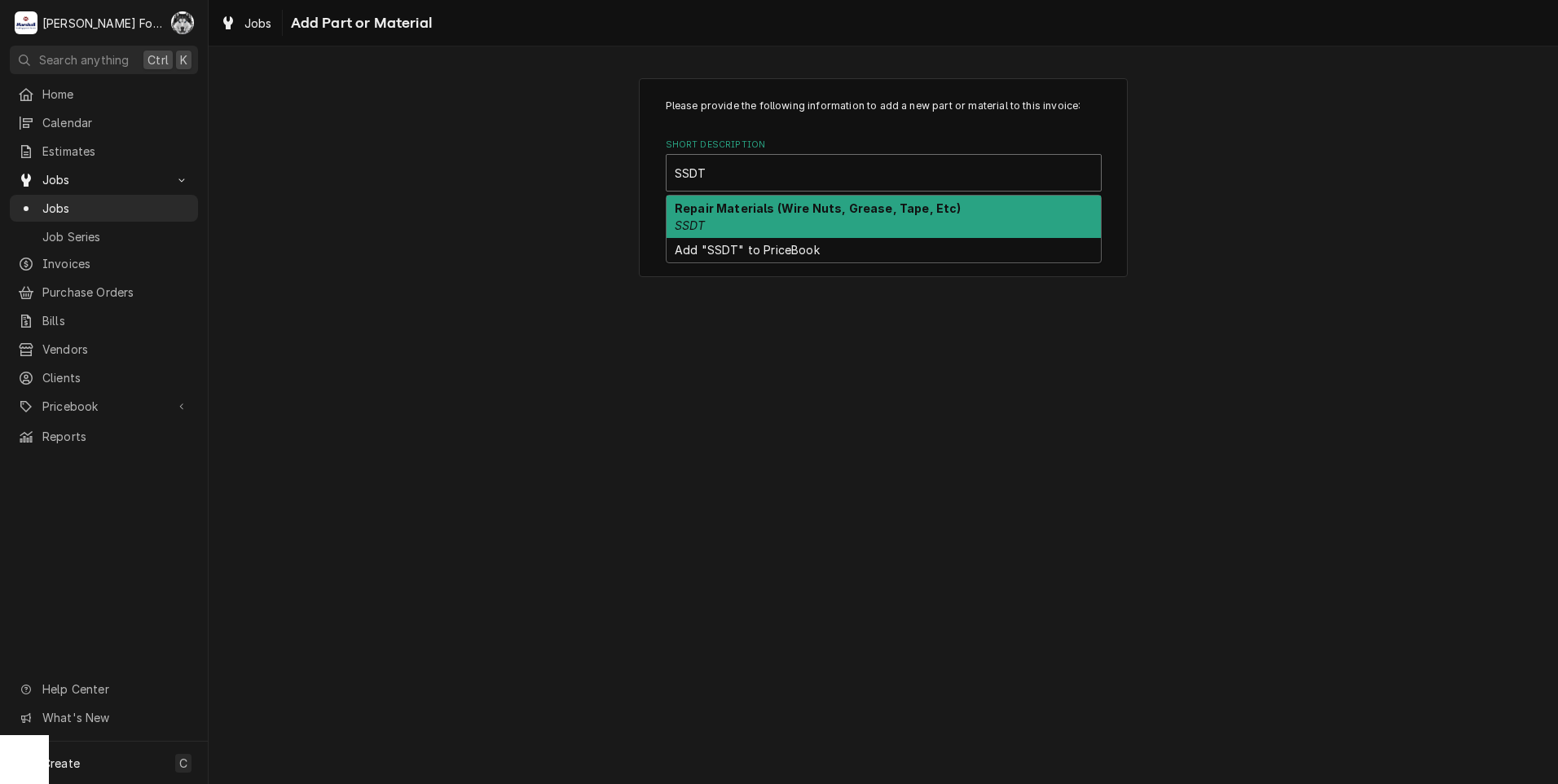
click at [763, 216] on div "Repair Materials (Wire Nuts, Grease, Tape, Etc) SSDT" at bounding box center [884, 217] width 434 height 42
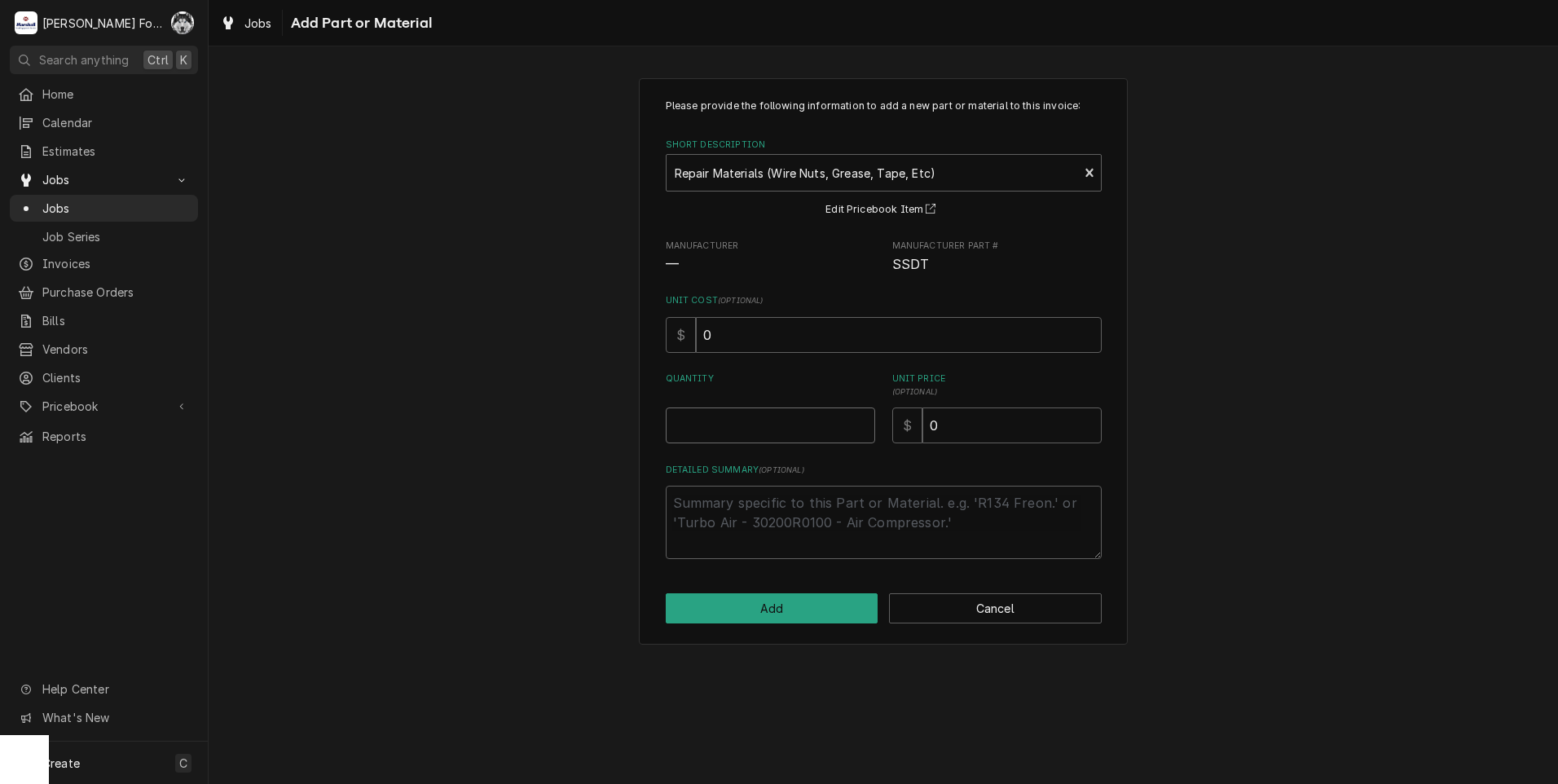
type textarea "x"
type input "0.5"
click at [861, 420] on input "0.5" at bounding box center [770, 425] width 209 height 36
type textarea "x"
type input "1"
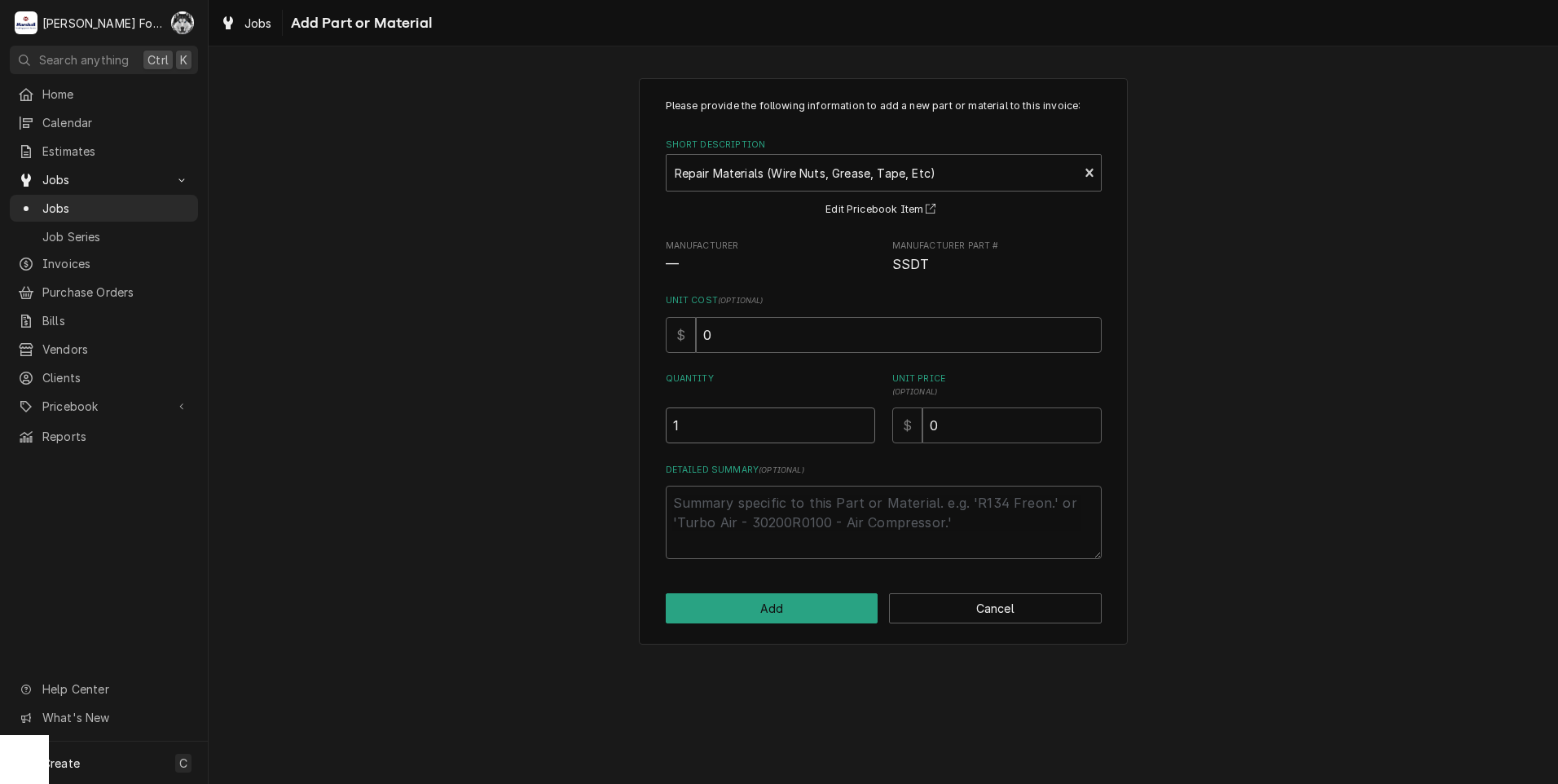
click at [861, 420] on input "1" at bounding box center [770, 425] width 209 height 36
drag, startPoint x: 1052, startPoint y: 427, endPoint x: 844, endPoint y: 447, distance: 209.0
click at [868, 442] on div "Quantity 1 Unit Price ( optional ) $ 0" at bounding box center [884, 408] width 436 height 71
type textarea "x"
type input "6"
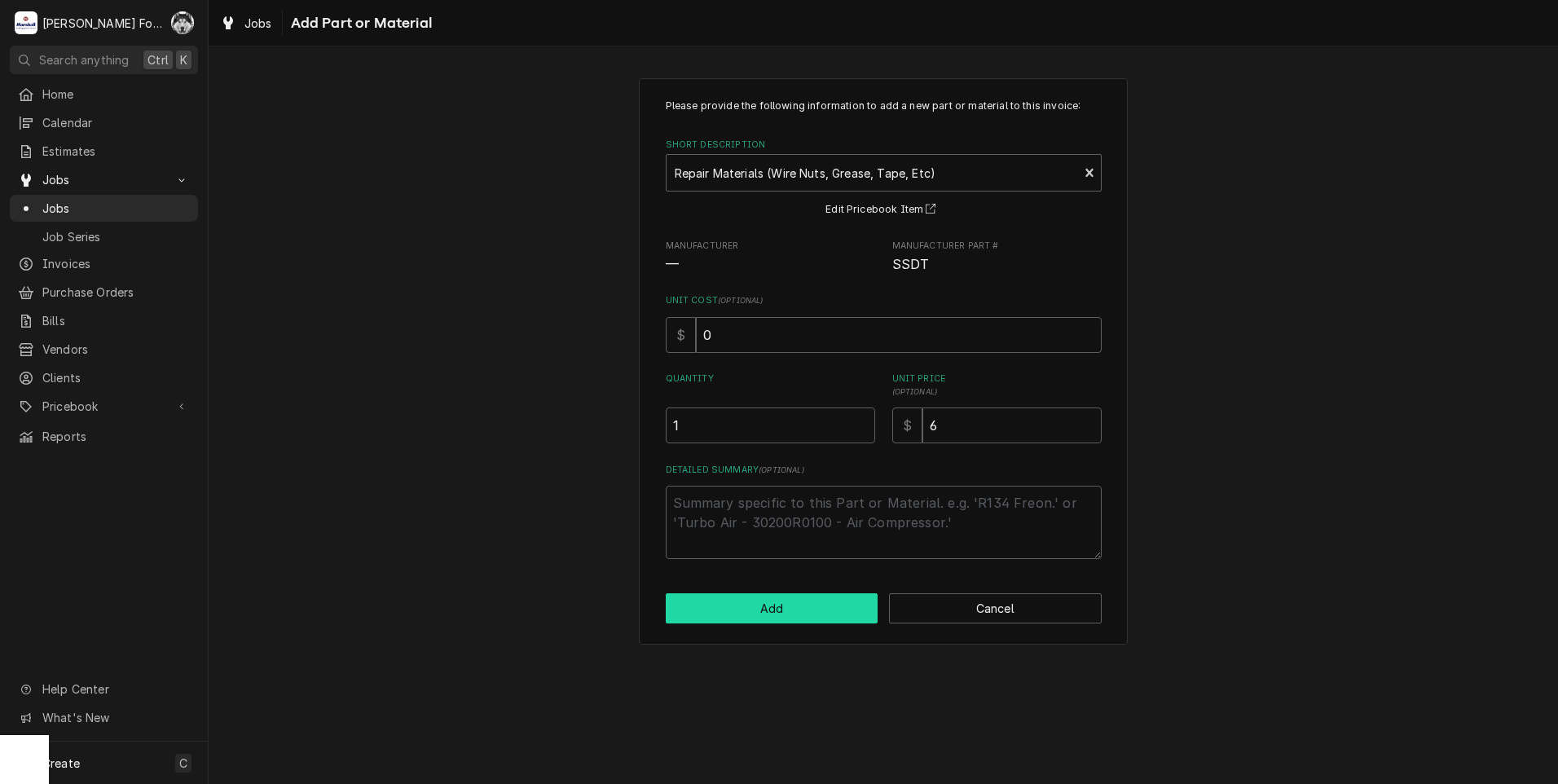
click at [767, 604] on button "Add" at bounding box center [772, 608] width 213 height 30
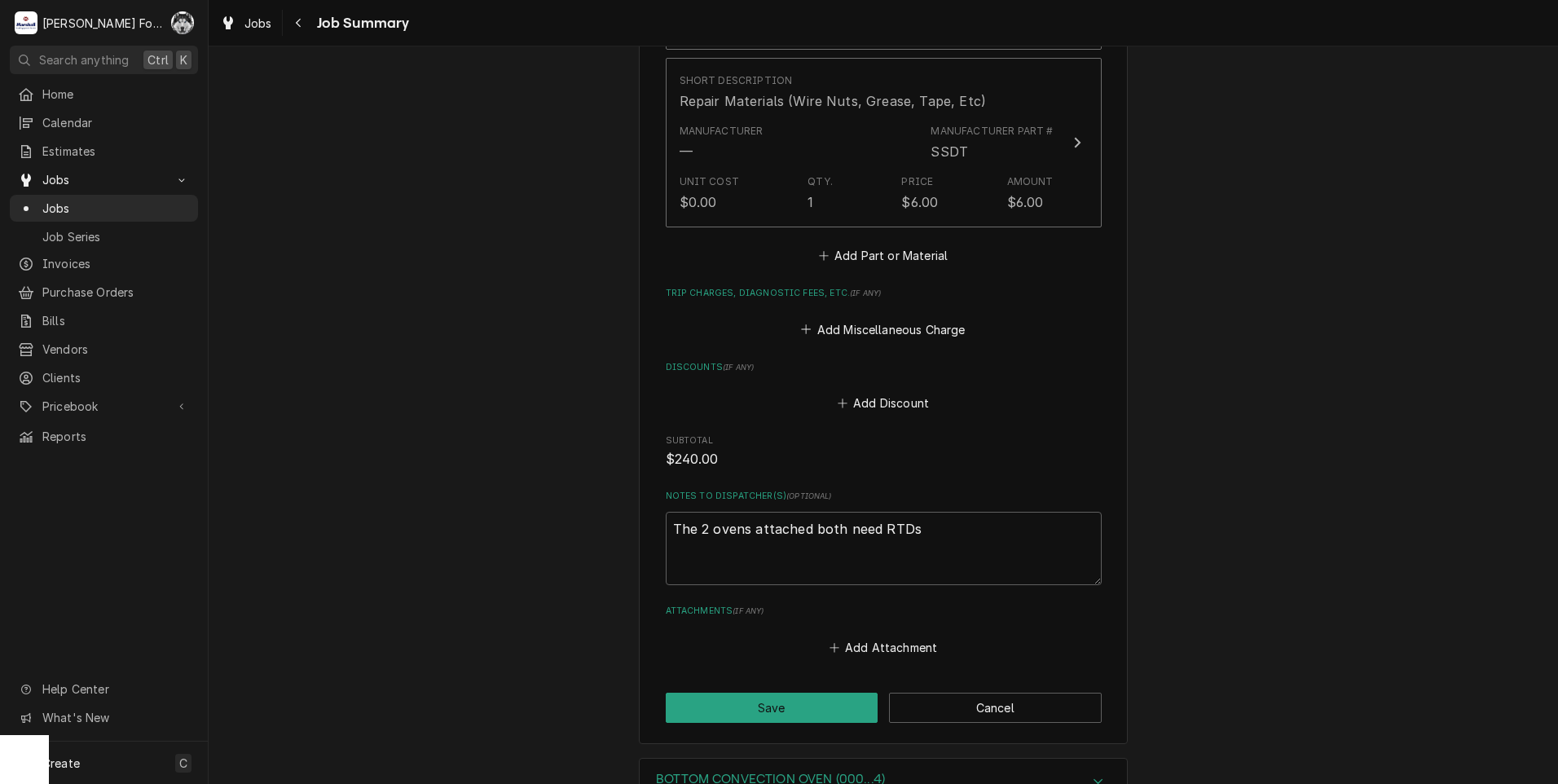
scroll to position [1539, 0]
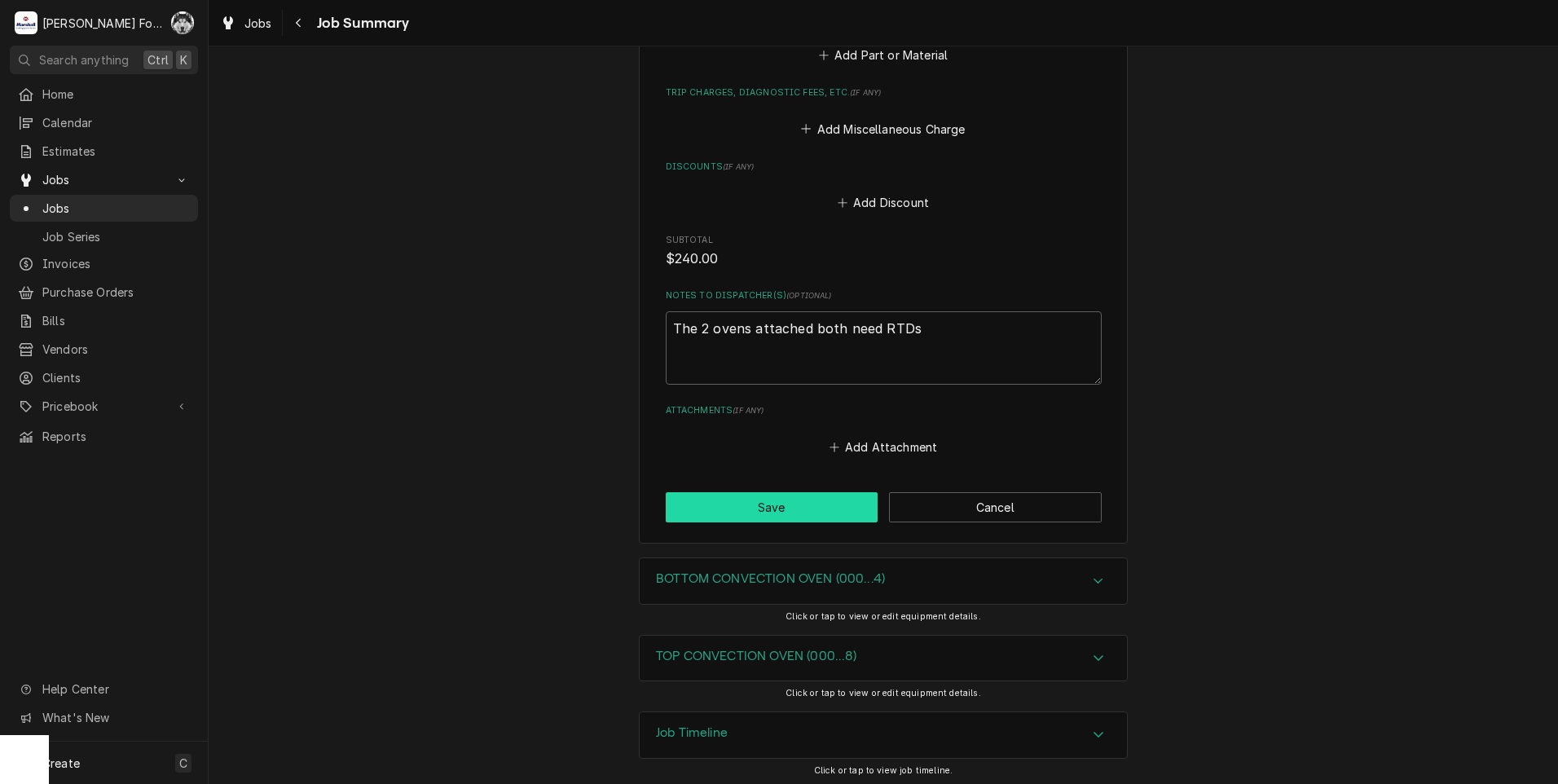
click at [787, 507] on button "Save" at bounding box center [772, 507] width 213 height 30
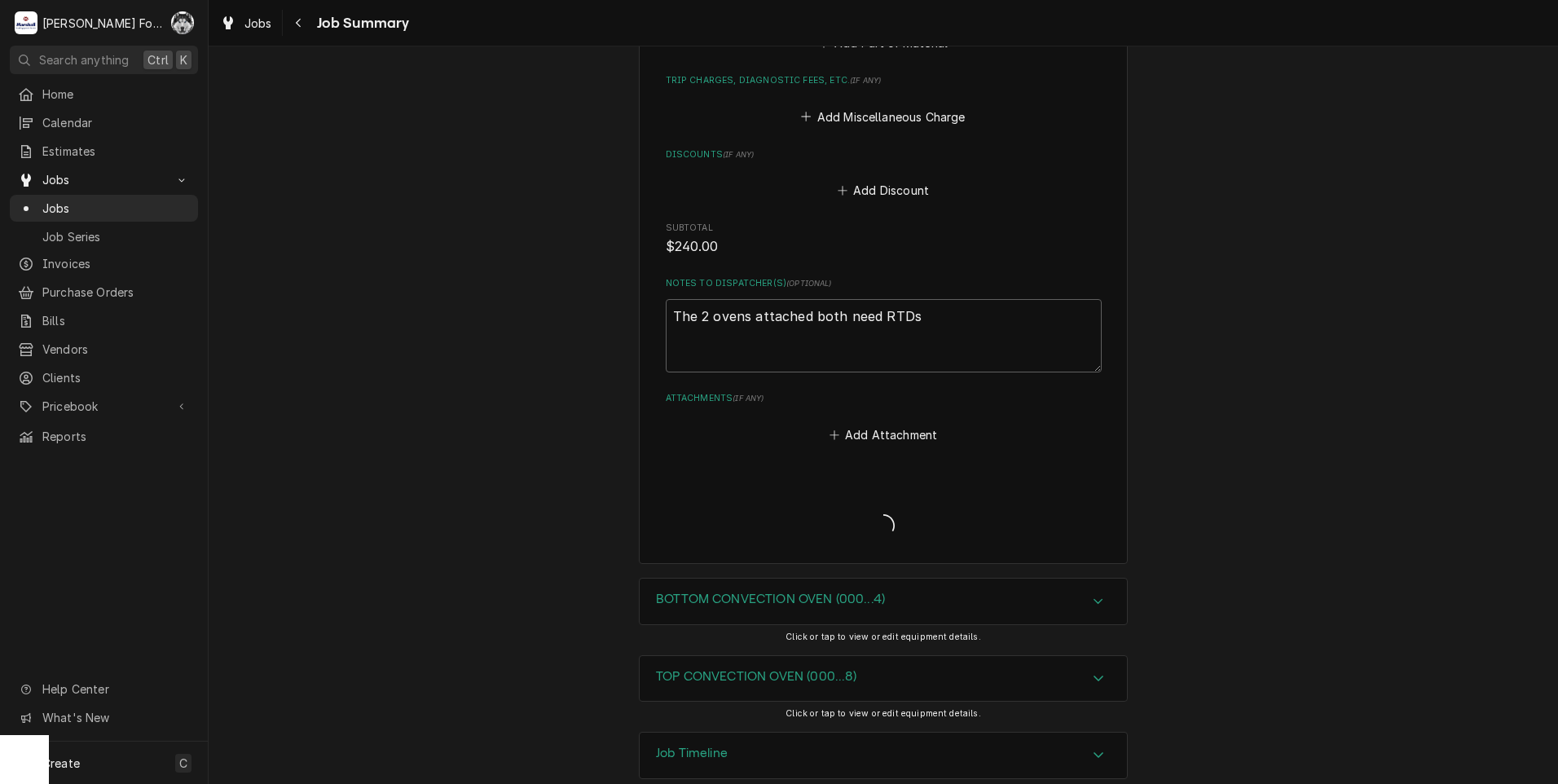
scroll to position [1572, 0]
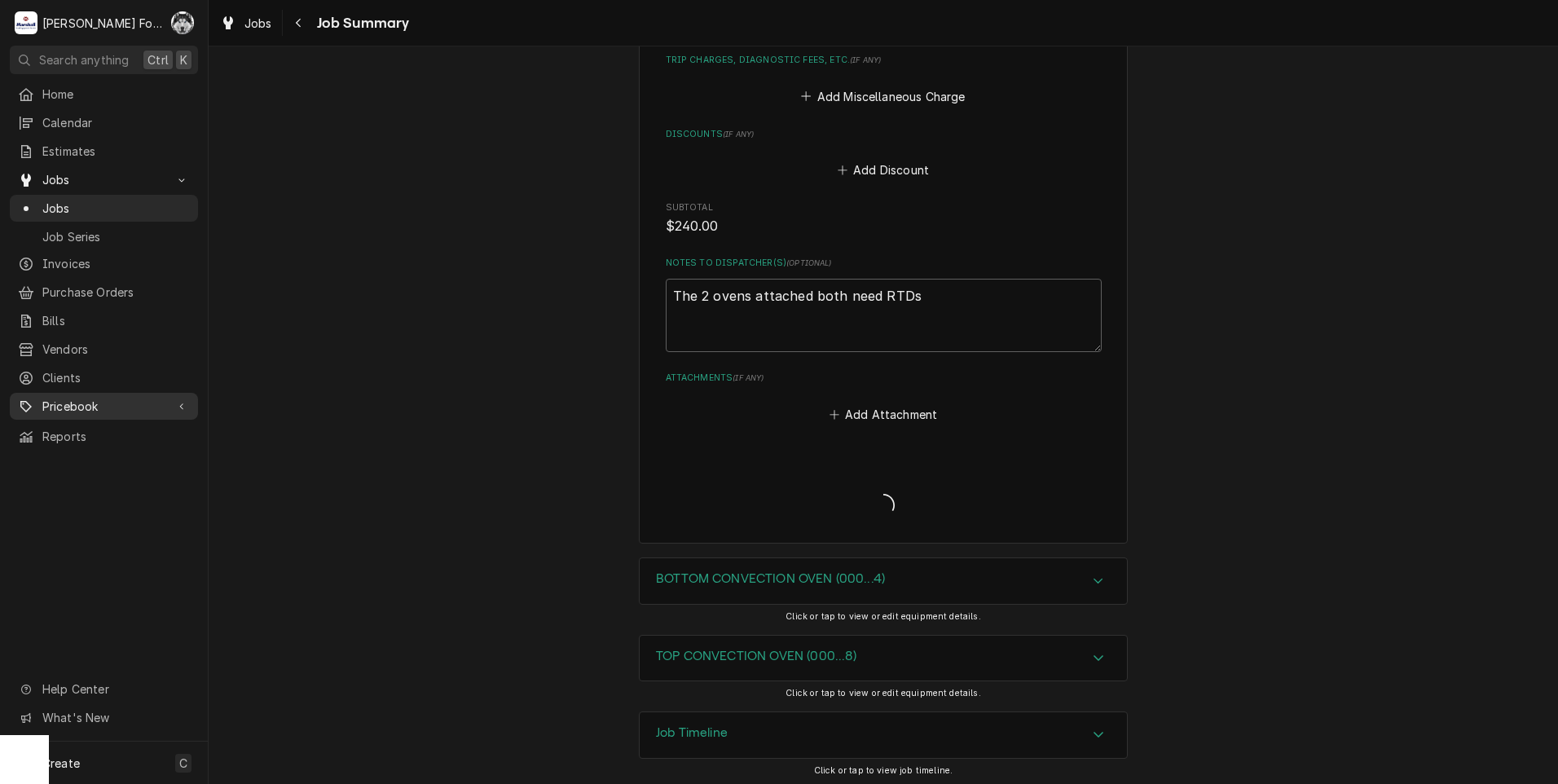
type textarea "x"
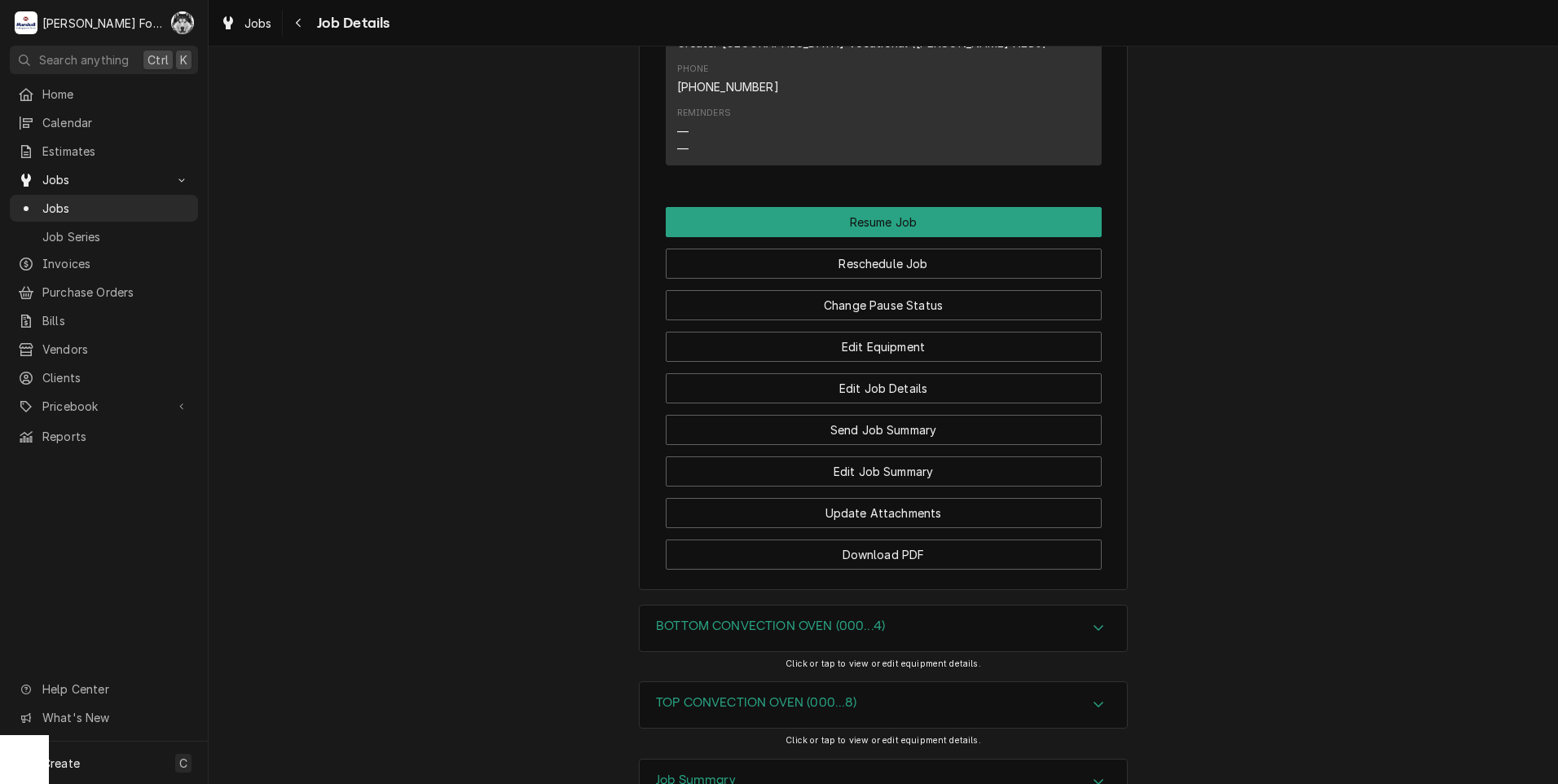
scroll to position [1952, 0]
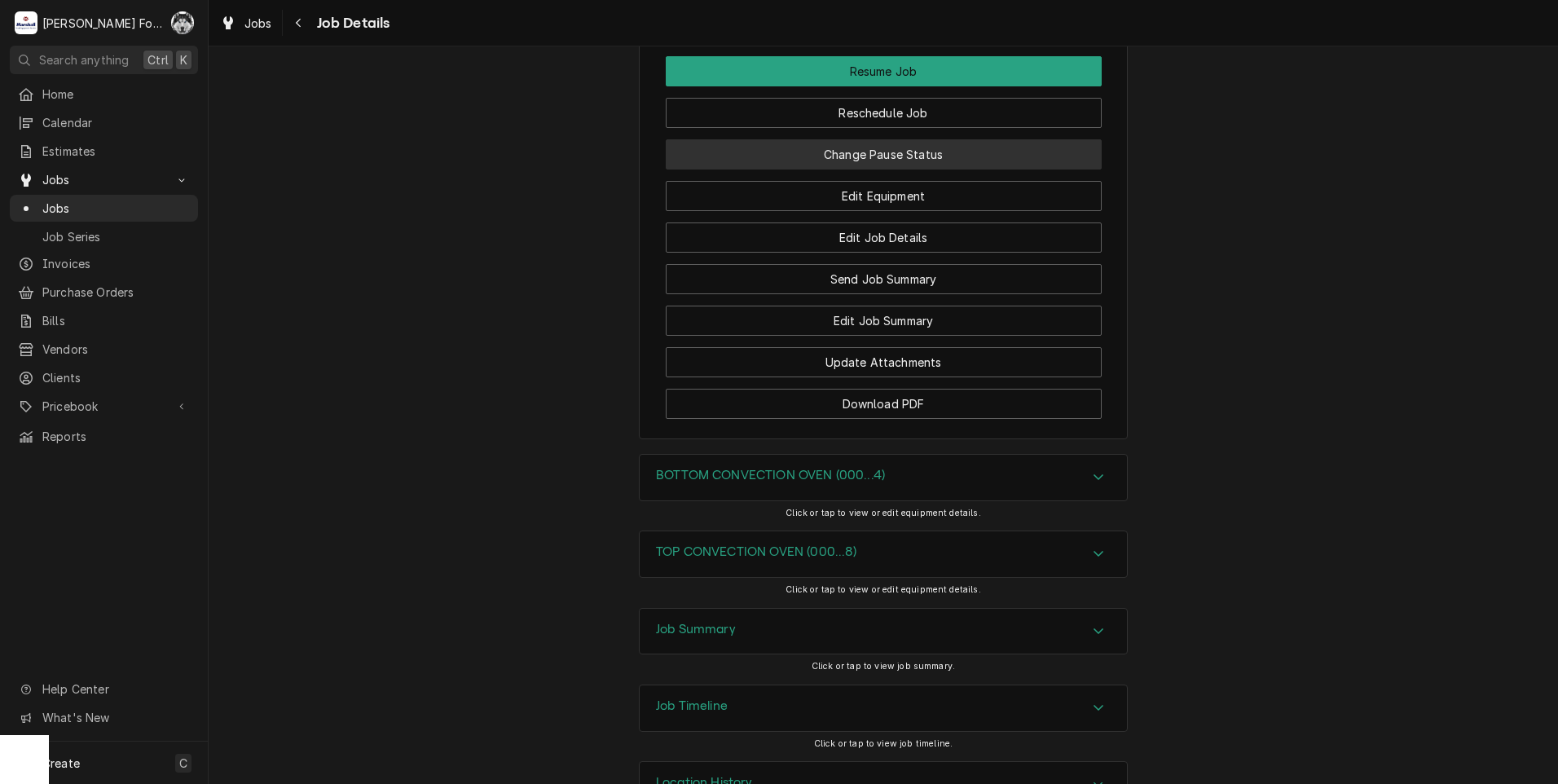
click at [881, 139] on button "Change Pause Status" at bounding box center [884, 154] width 436 height 30
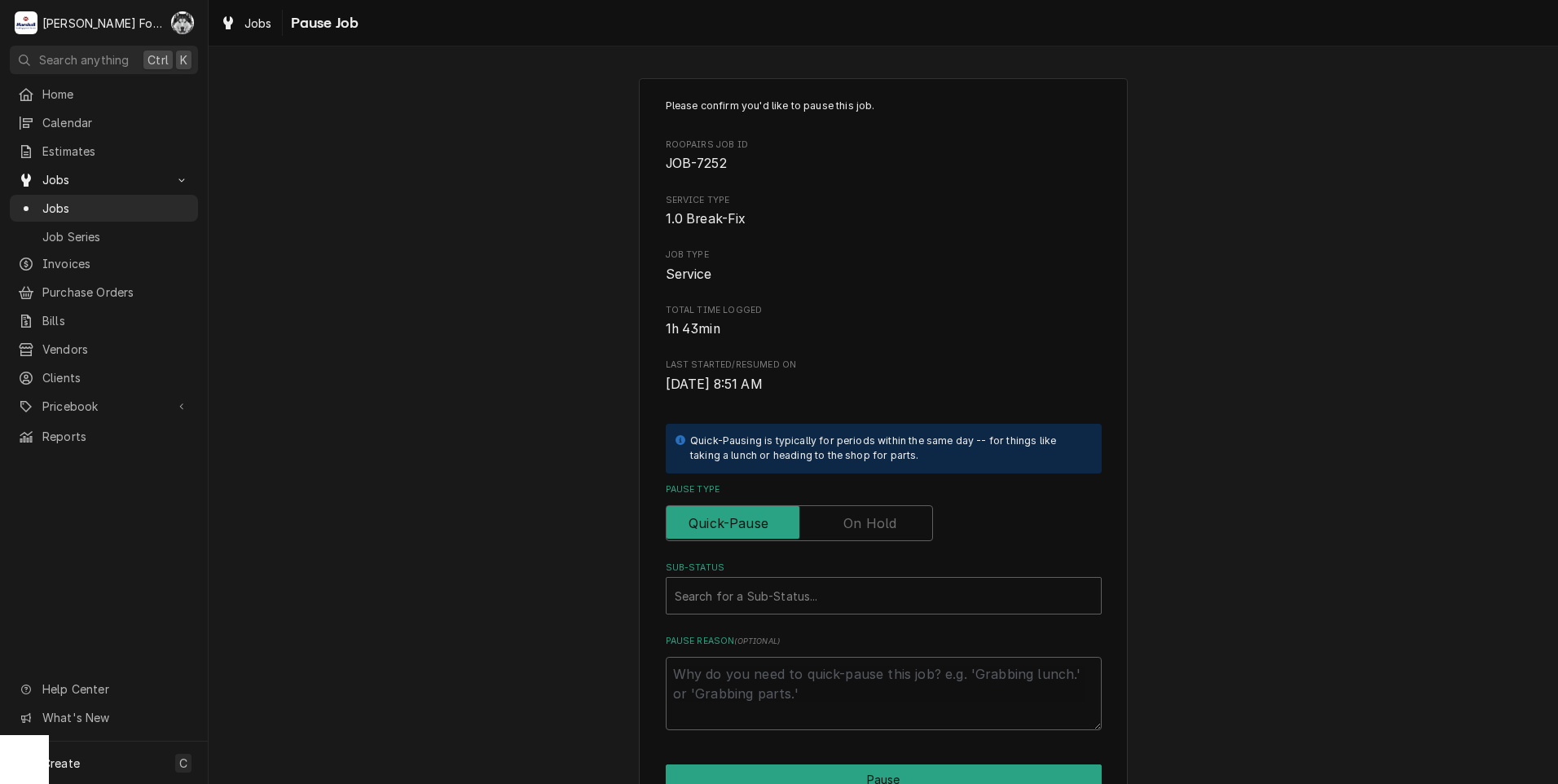
click at [869, 517] on label "Pause Type" at bounding box center [800, 523] width 268 height 36
click at [869, 517] on input "Pause Type" at bounding box center [800, 523] width 253 height 36
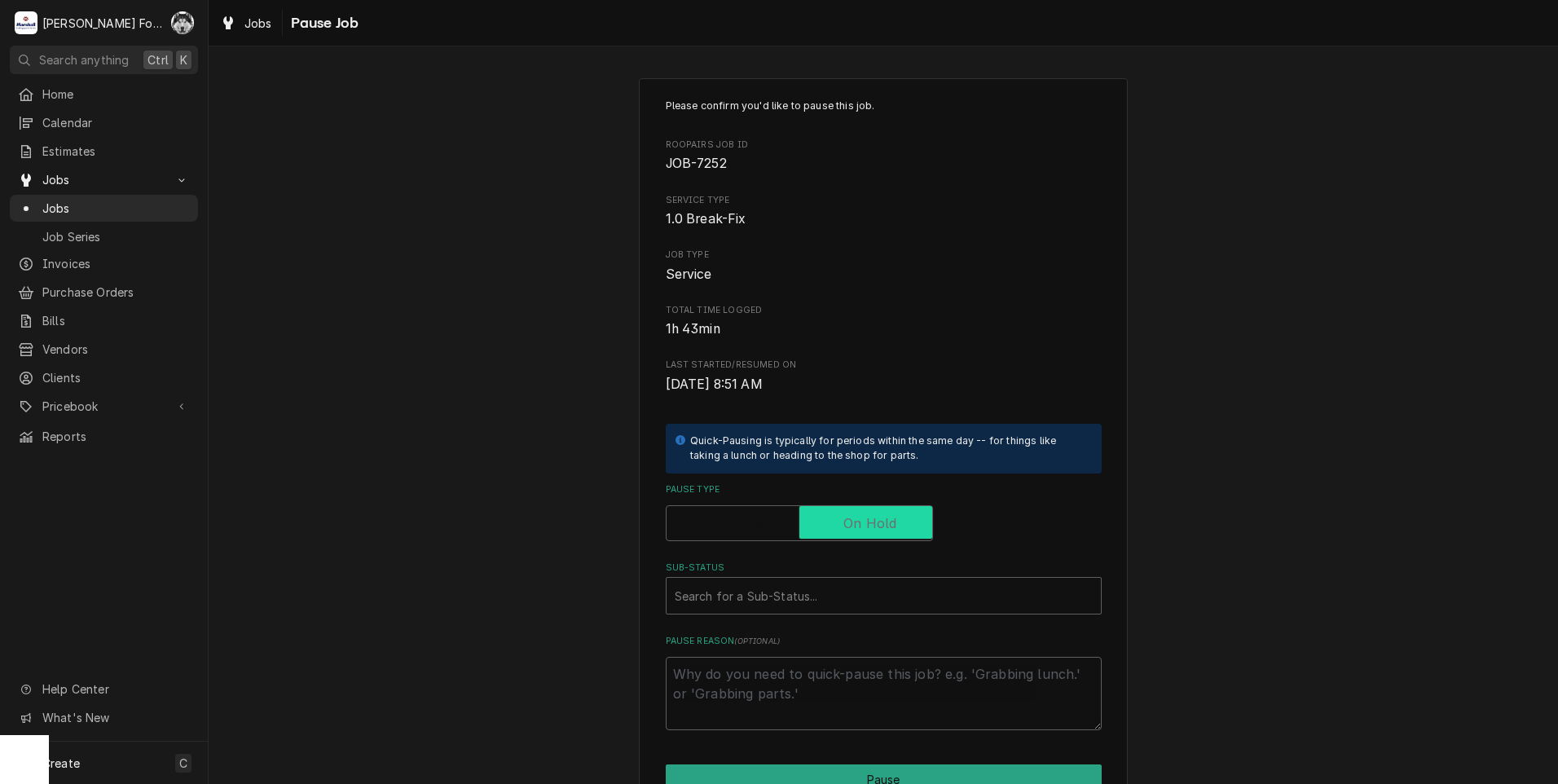
checkbox input "true"
click at [823, 592] on div "Sub-Status" at bounding box center [884, 596] width 418 height 30
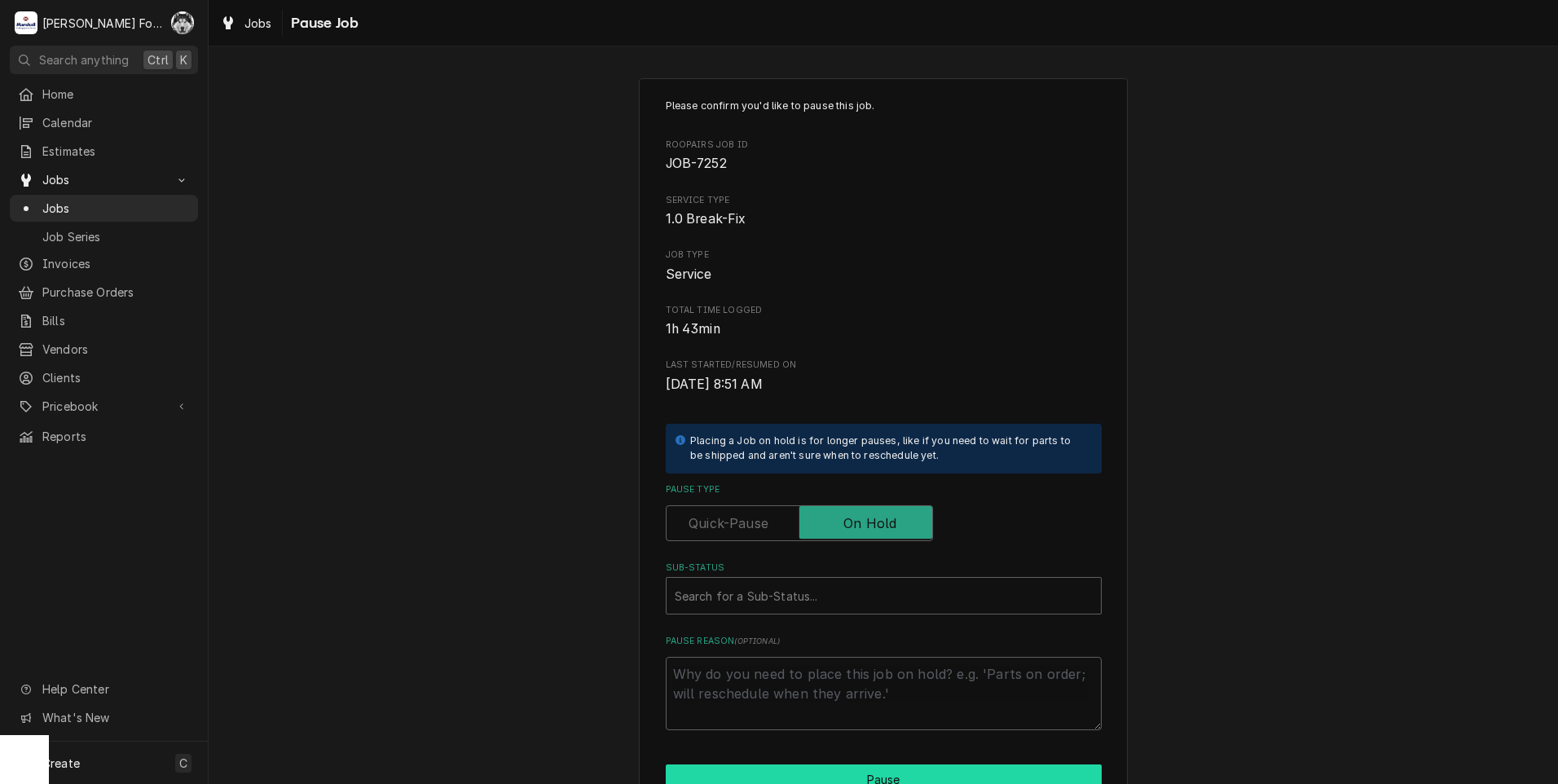
click at [793, 783] on html "M Marshall Food Equipment Service C( Search anything Ctrl K Home Calendar Estim…" at bounding box center [779, 392] width 1558 height 784
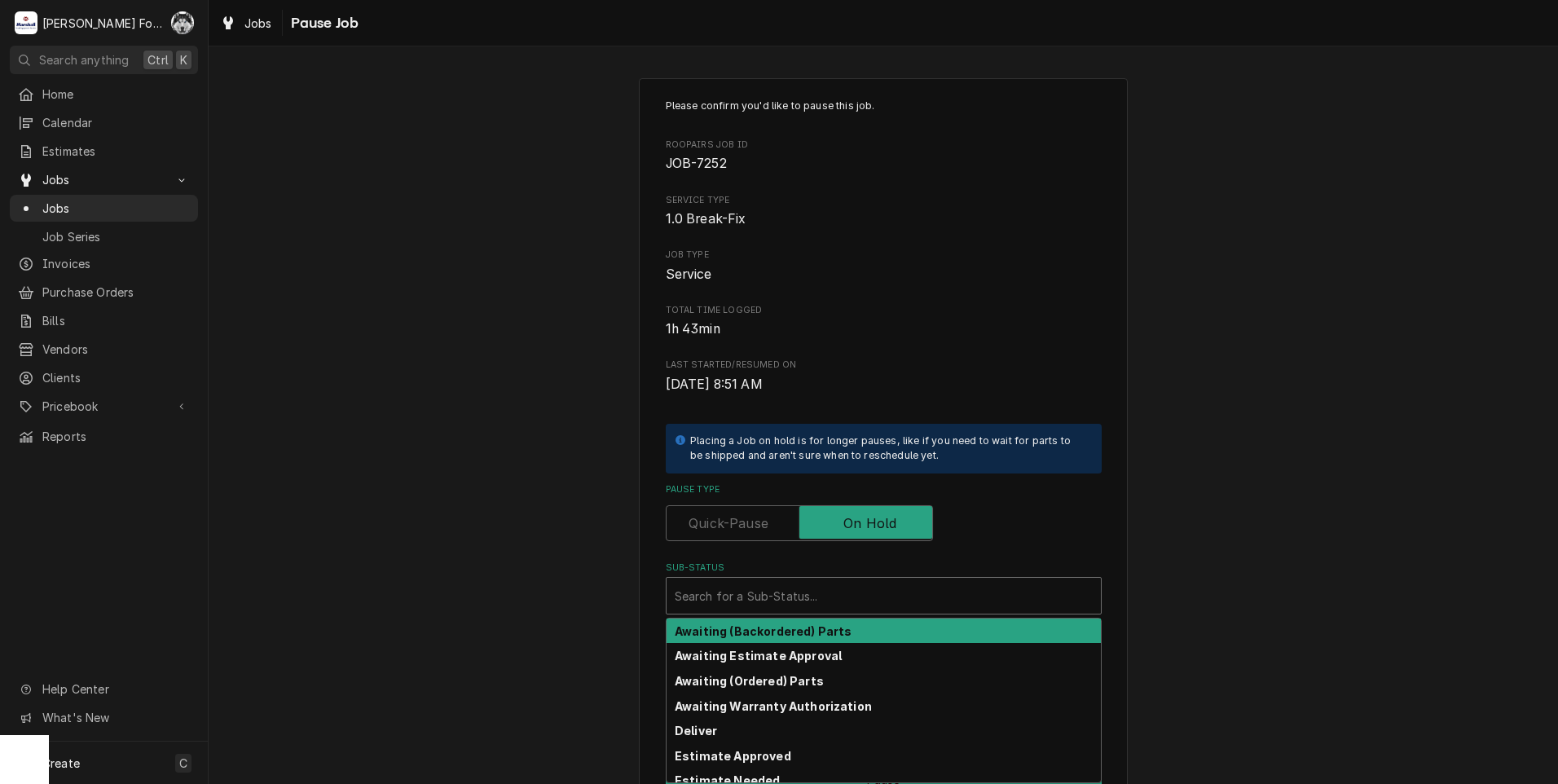
click at [767, 592] on div "Sub-Status" at bounding box center [884, 596] width 418 height 30
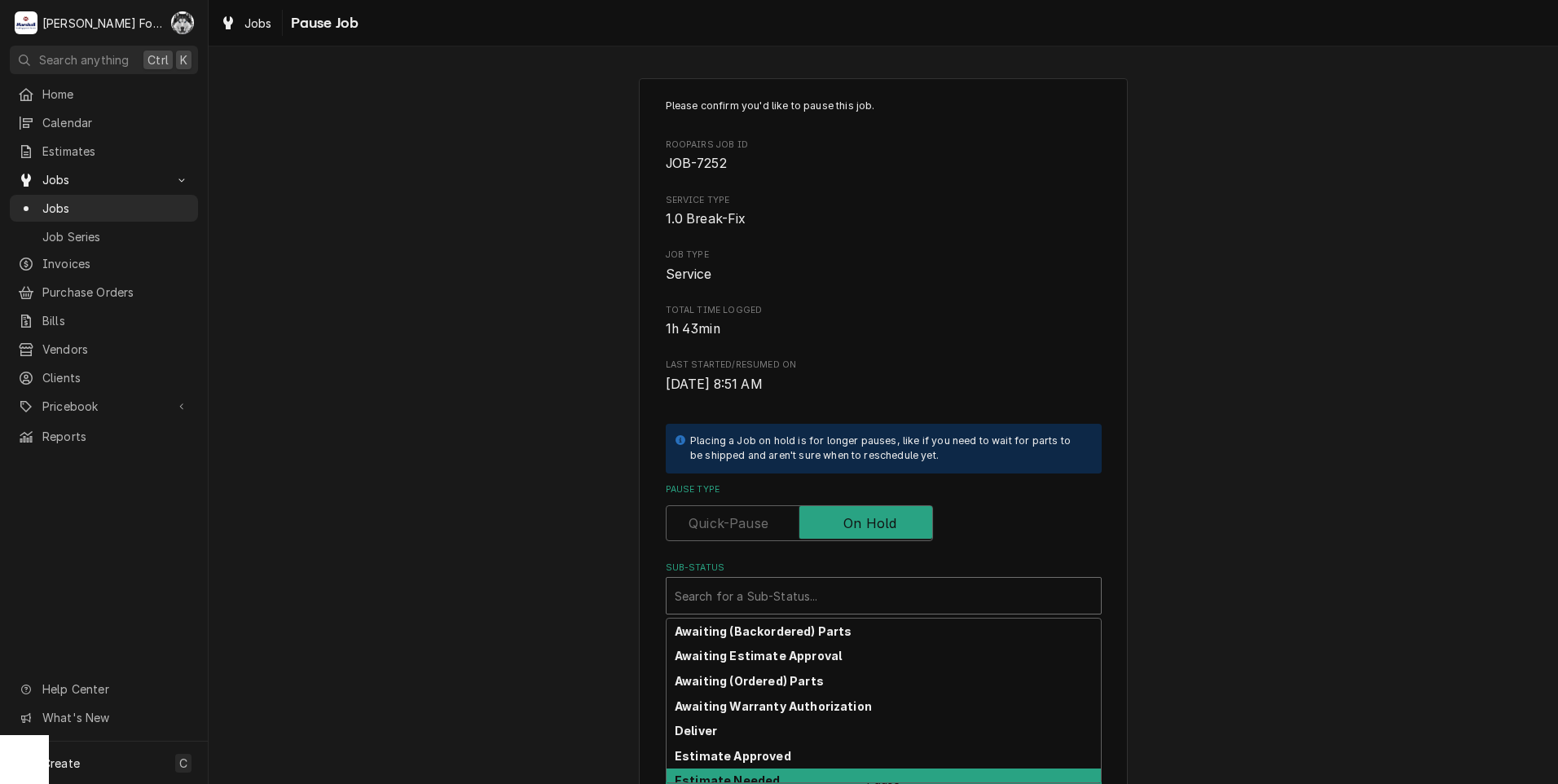
click at [753, 777] on strong "Estimate Needed" at bounding box center [728, 780] width 105 height 14
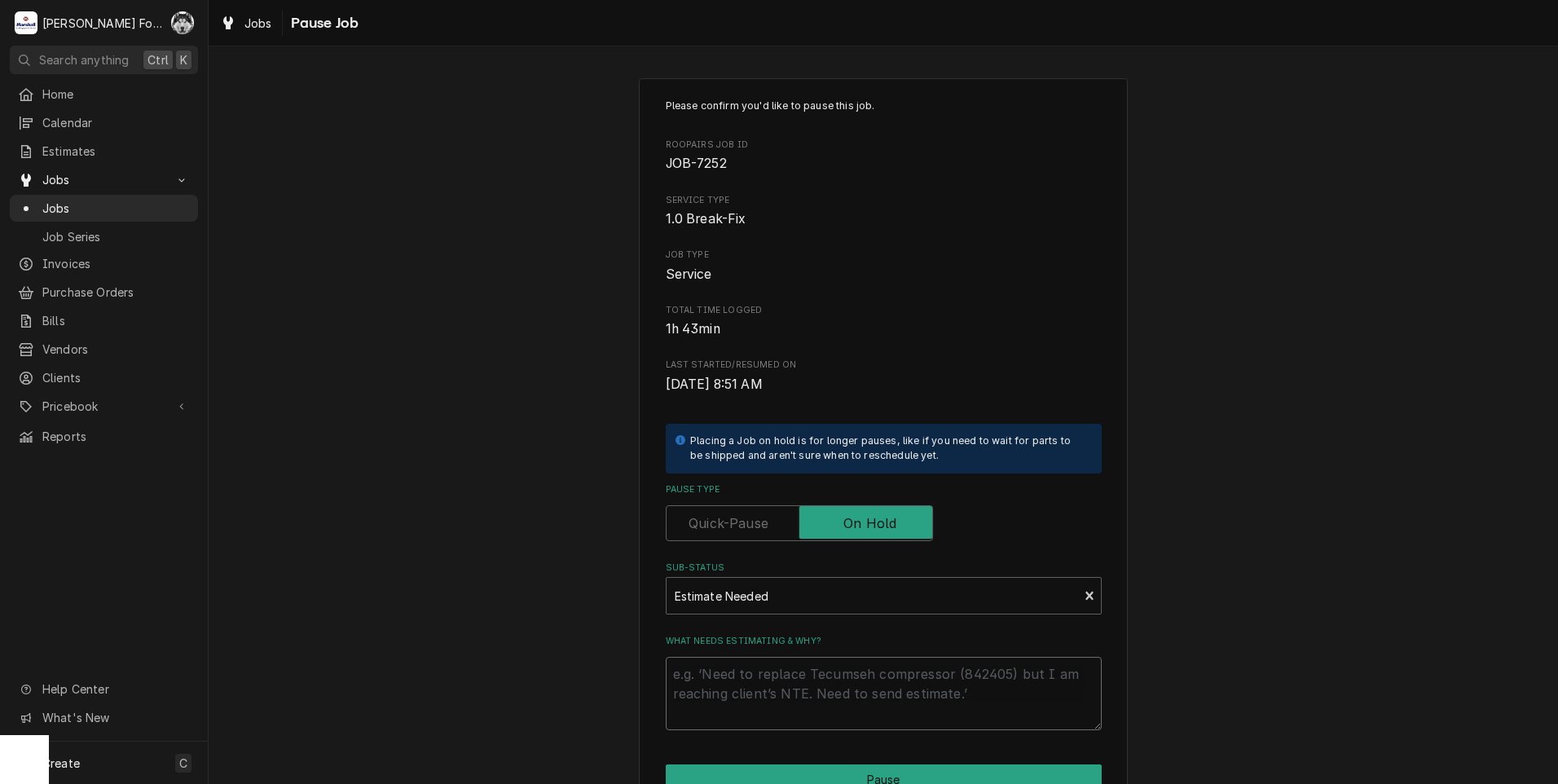
click at [772, 692] on textarea "What needs estimating & why?" at bounding box center [884, 694] width 436 height 74
type textarea "x"
type textarea "P"
type textarea "x"
type textarea "PA"
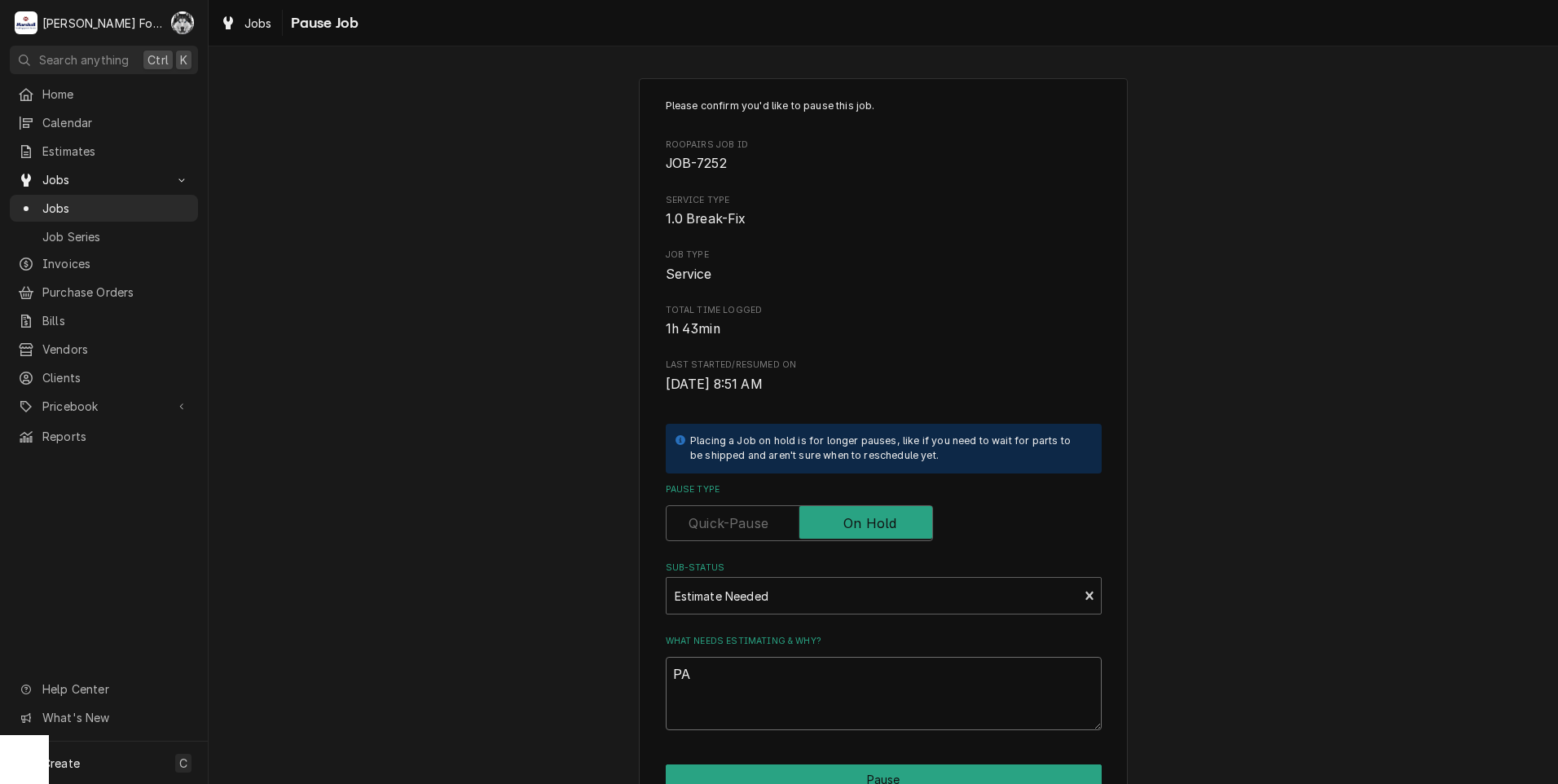
type textarea "x"
type textarea "PAR"
type textarea "x"
type textarea "PART"
type textarea "x"
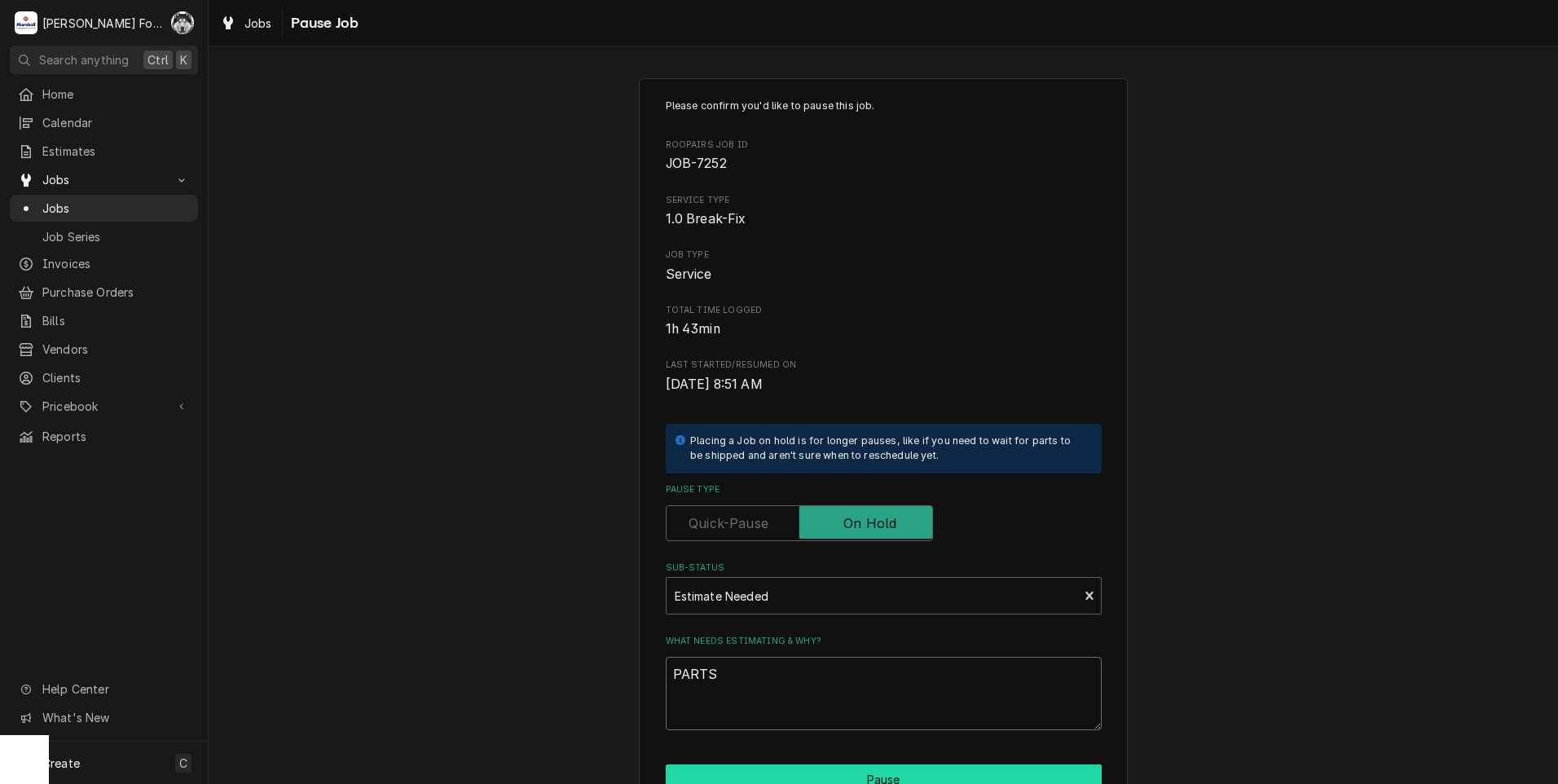
type textarea "PARTS"
click at [870, 773] on button "Pause" at bounding box center [884, 779] width 436 height 30
type textarea "x"
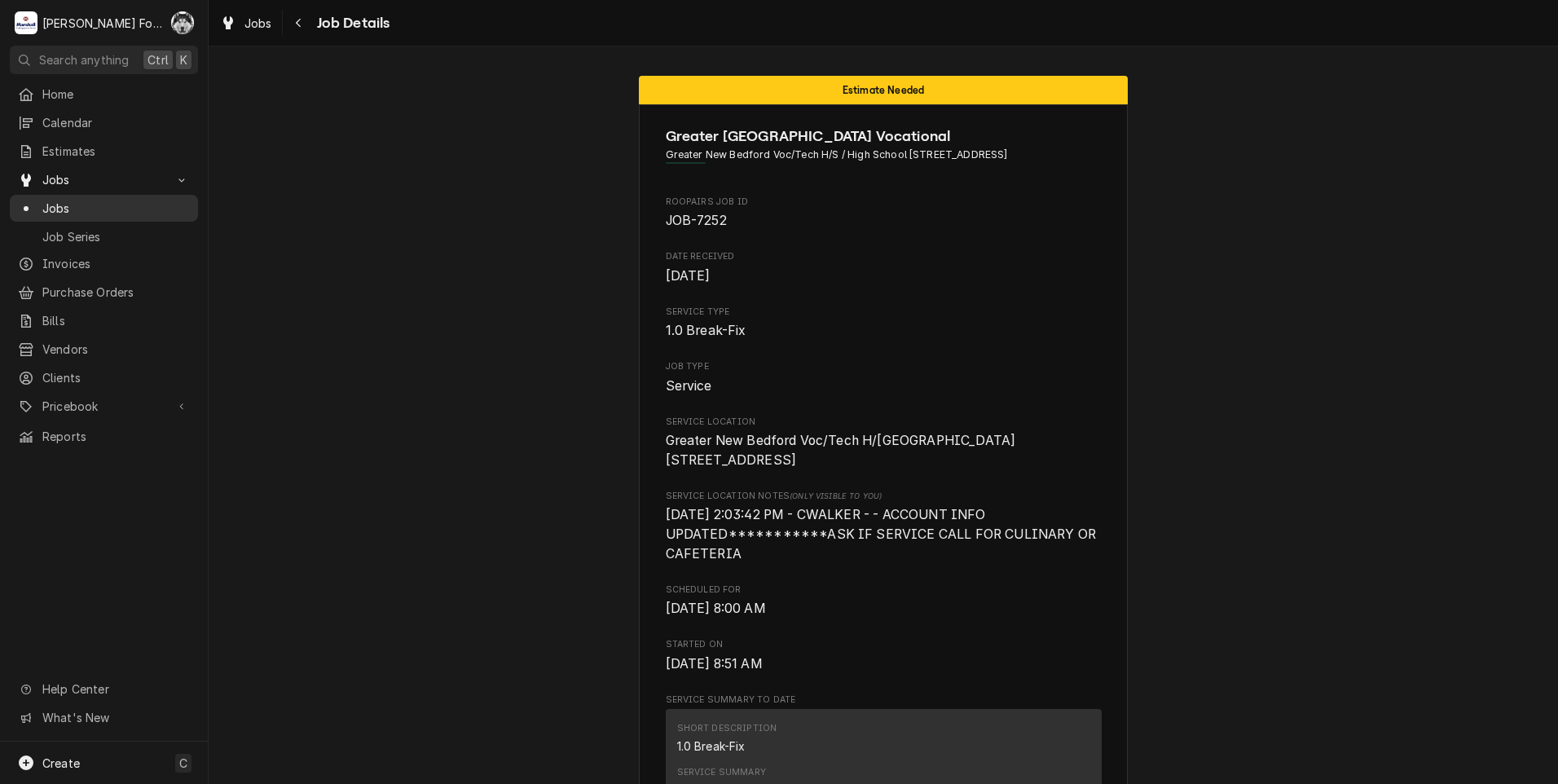
click at [53, 205] on span "Jobs" at bounding box center [116, 208] width 148 height 18
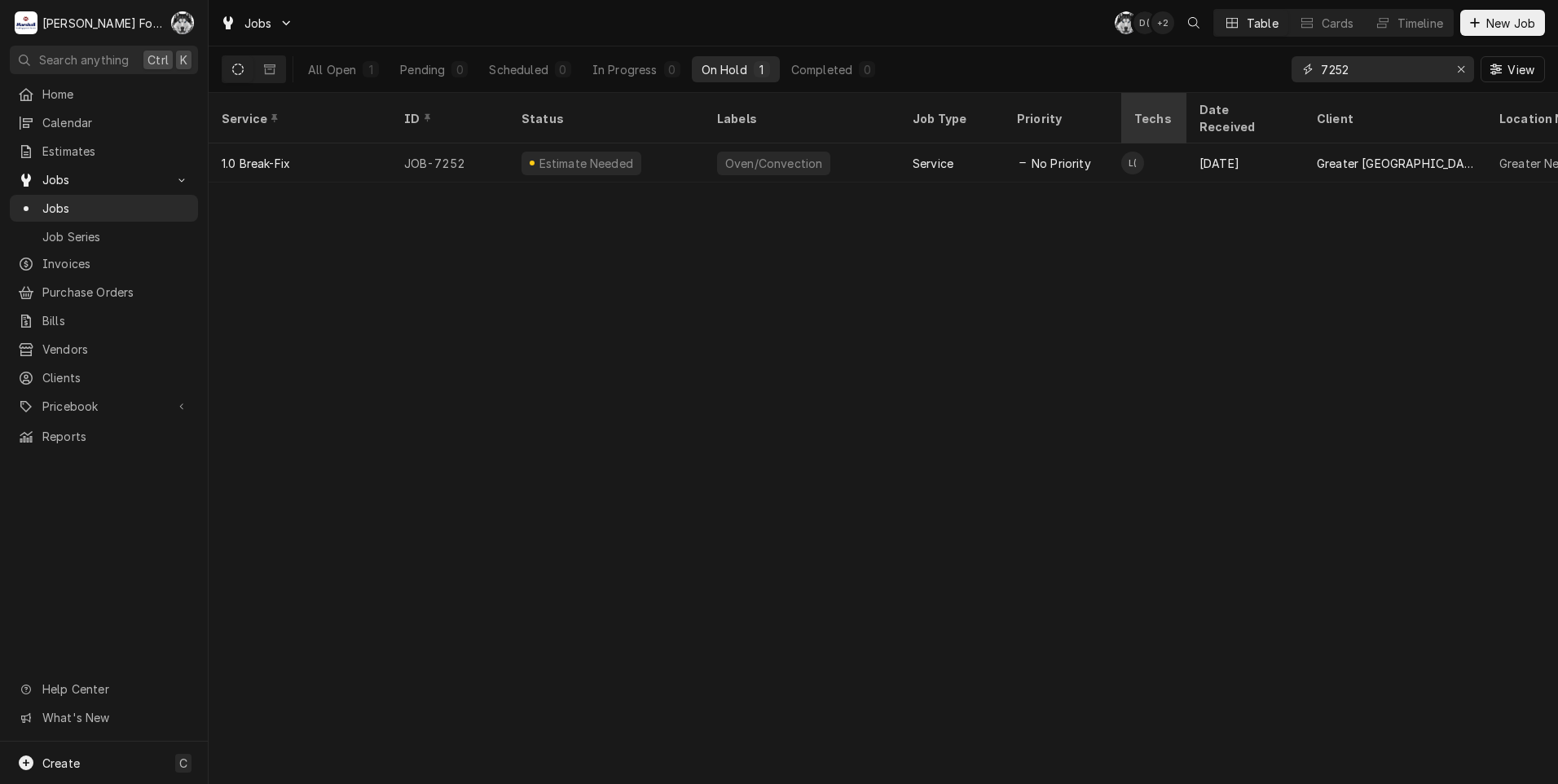
drag, startPoint x: 1364, startPoint y: 71, endPoint x: 1171, endPoint y: 115, distance: 198.0
click at [1172, 115] on div "Jobs C( D( + 2 Table Cards Timeline New Job All Open 1 Pending 0 Scheduled 0 In…" at bounding box center [883, 392] width 1350 height 784
drag, startPoint x: 1389, startPoint y: 80, endPoint x: 1228, endPoint y: 82, distance: 161.0
click at [1228, 82] on div "All Open 1 Pending 0 Scheduled 0 In Progress 0 On Hold 1 Completed 0 7077 View" at bounding box center [883, 68] width 1324 height 45
type input "7077"
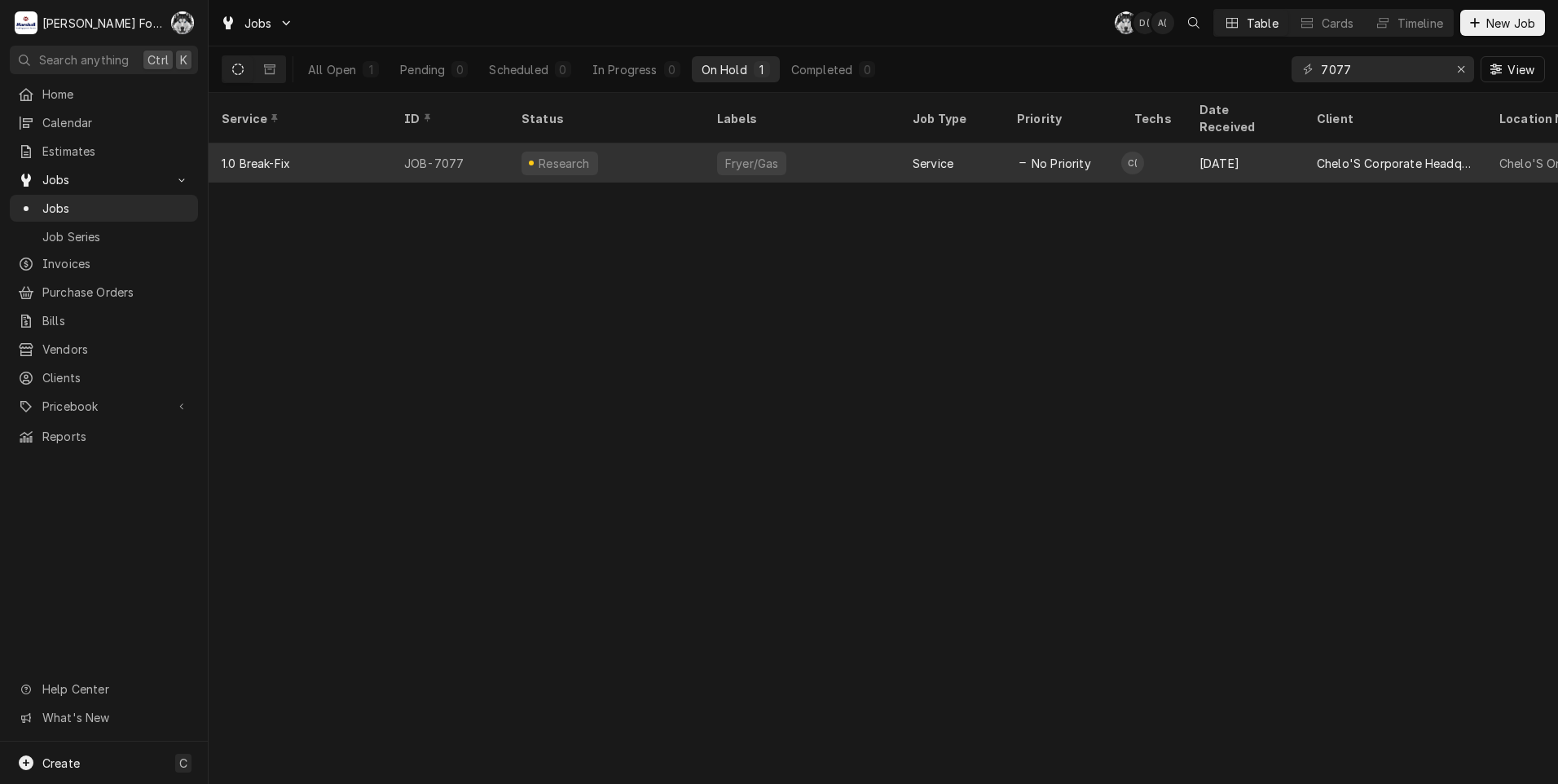
click at [937, 158] on div "Service" at bounding box center [951, 163] width 104 height 39
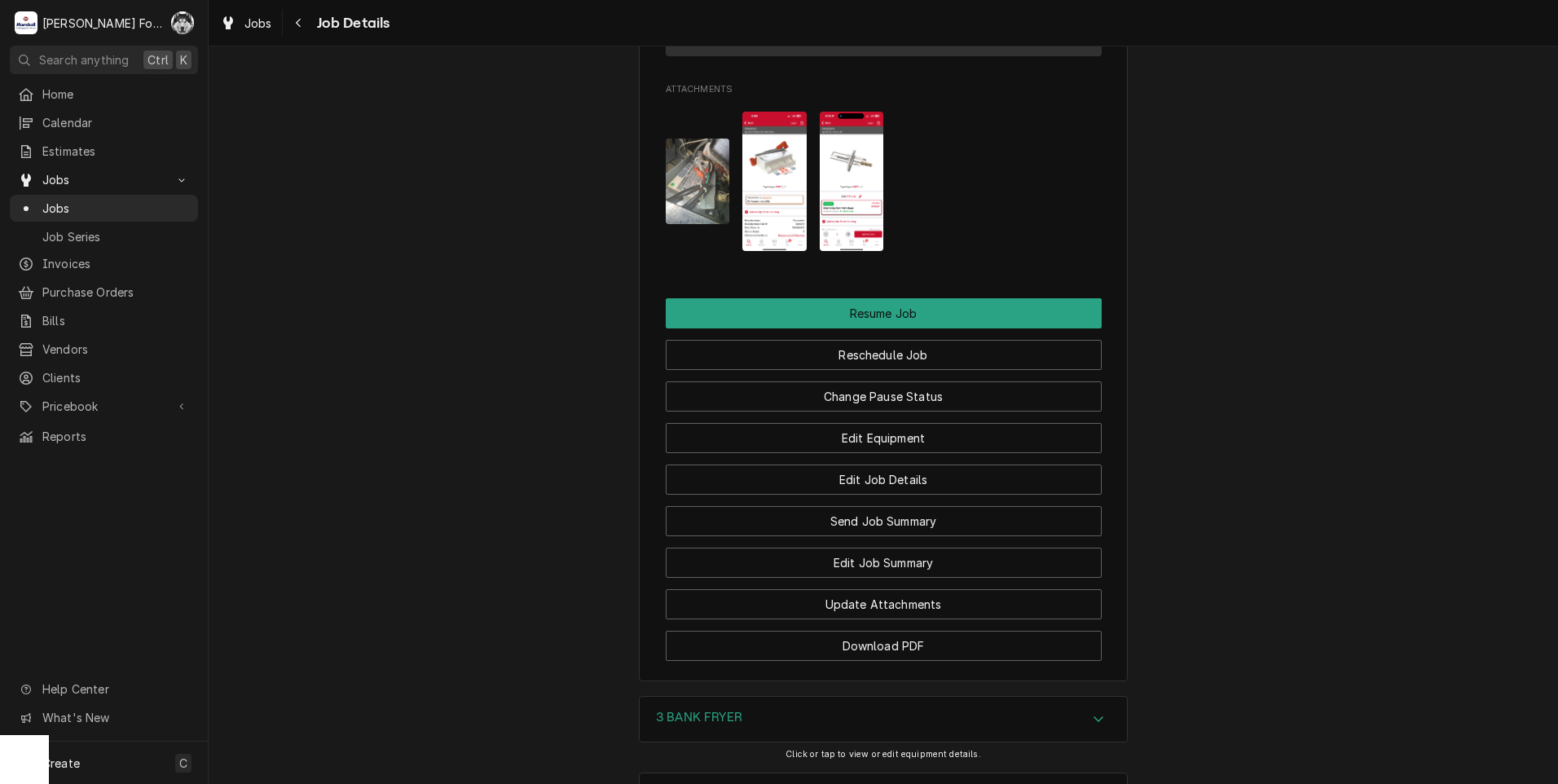
scroll to position [2095, 0]
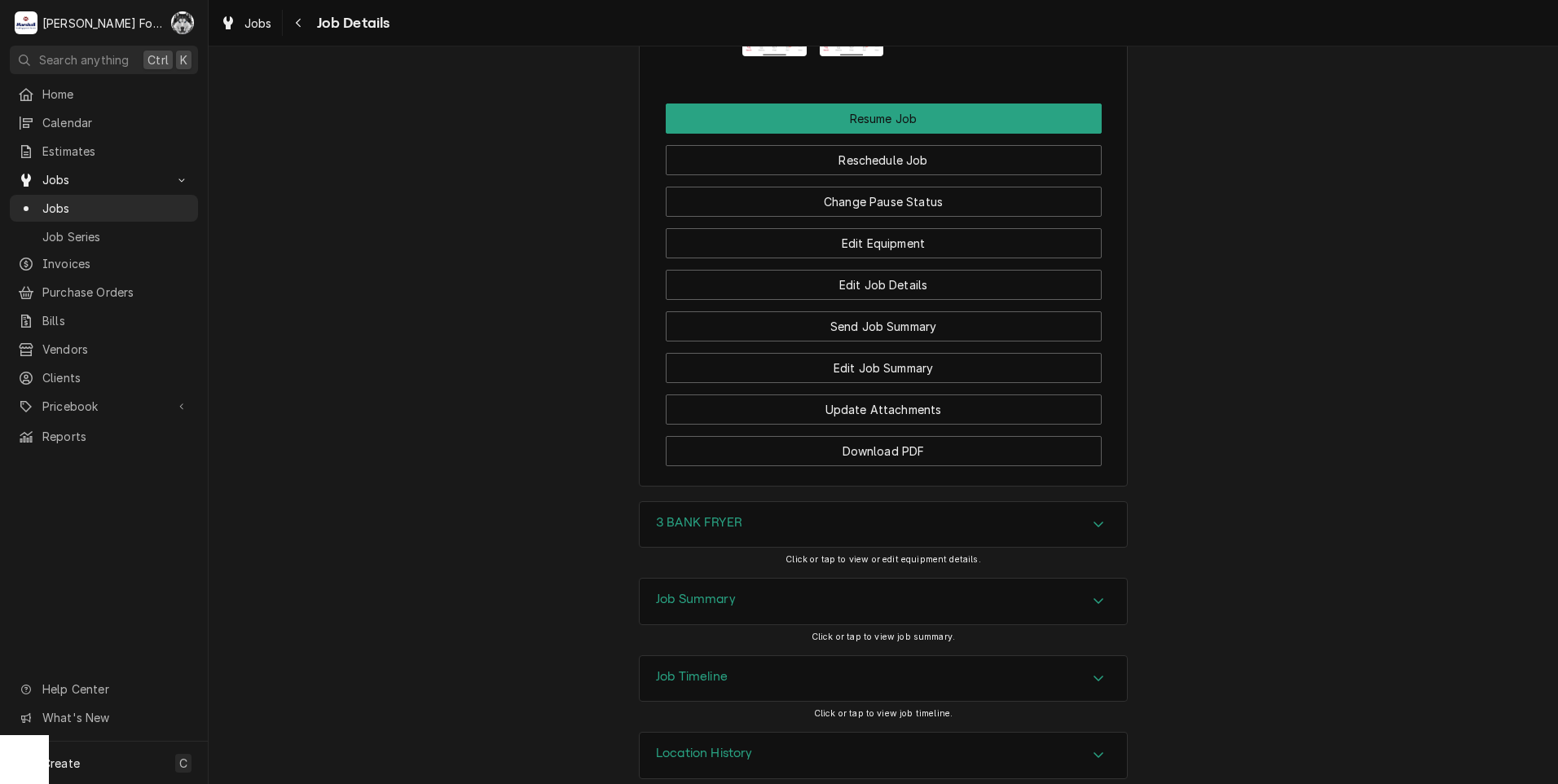
click at [739, 515] on div "3 BANK FRYER" at bounding box center [699, 524] width 87 height 19
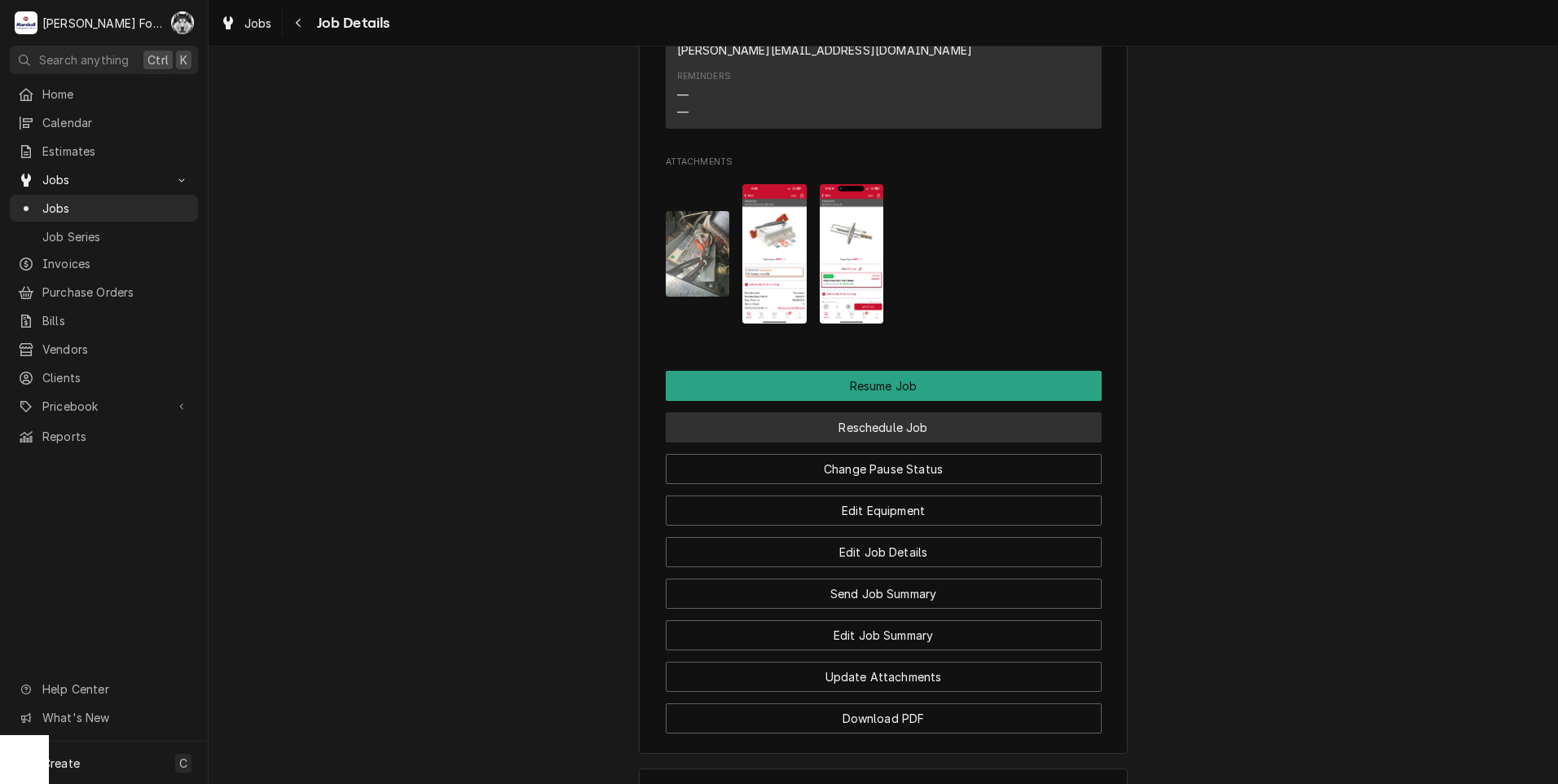
scroll to position [1823, 0]
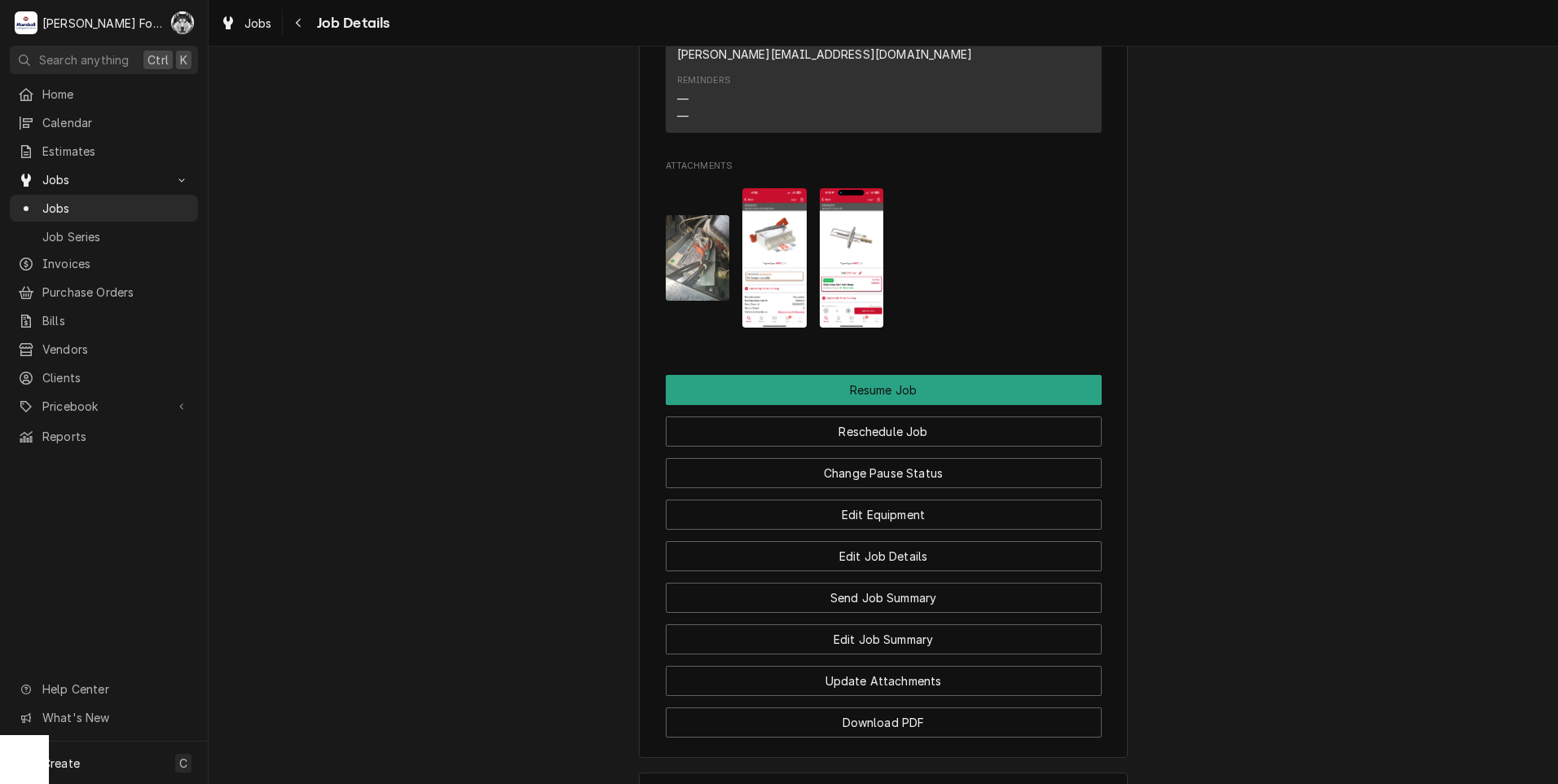
click at [686, 220] on img "Attachments" at bounding box center [698, 257] width 65 height 86
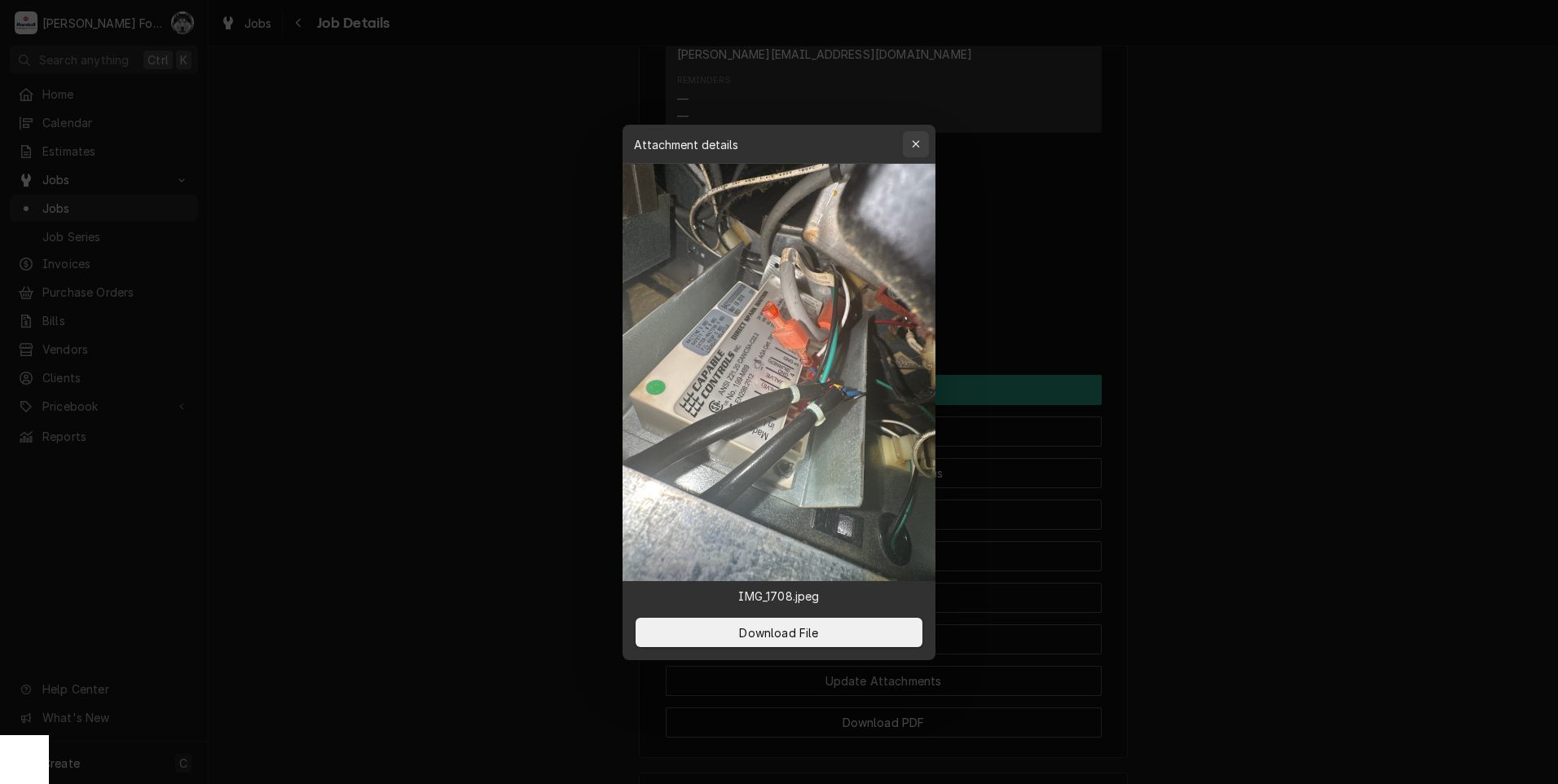
click at [924, 137] on button "button" at bounding box center [916, 144] width 26 height 26
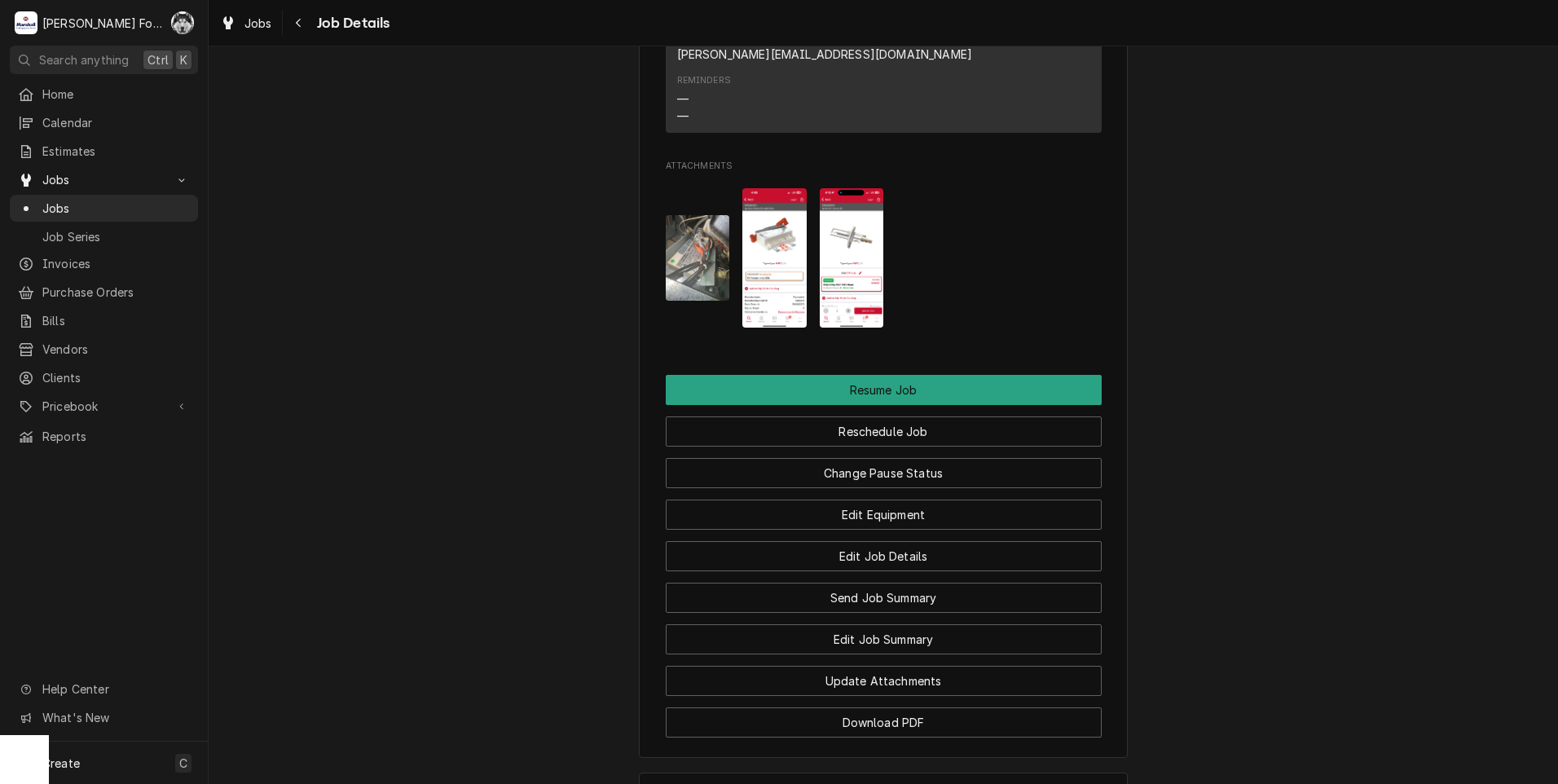
click at [839, 783] on html "M Marshall Food Equipment Service C( Search anything Ctrl K Home Calendar Estim…" at bounding box center [779, 392] width 1558 height 784
click at [844, 774] on div "3 BANK FRYER" at bounding box center [884, 797] width 487 height 46
click at [784, 774] on div "3 BANK FRYER" at bounding box center [884, 796] width 487 height 45
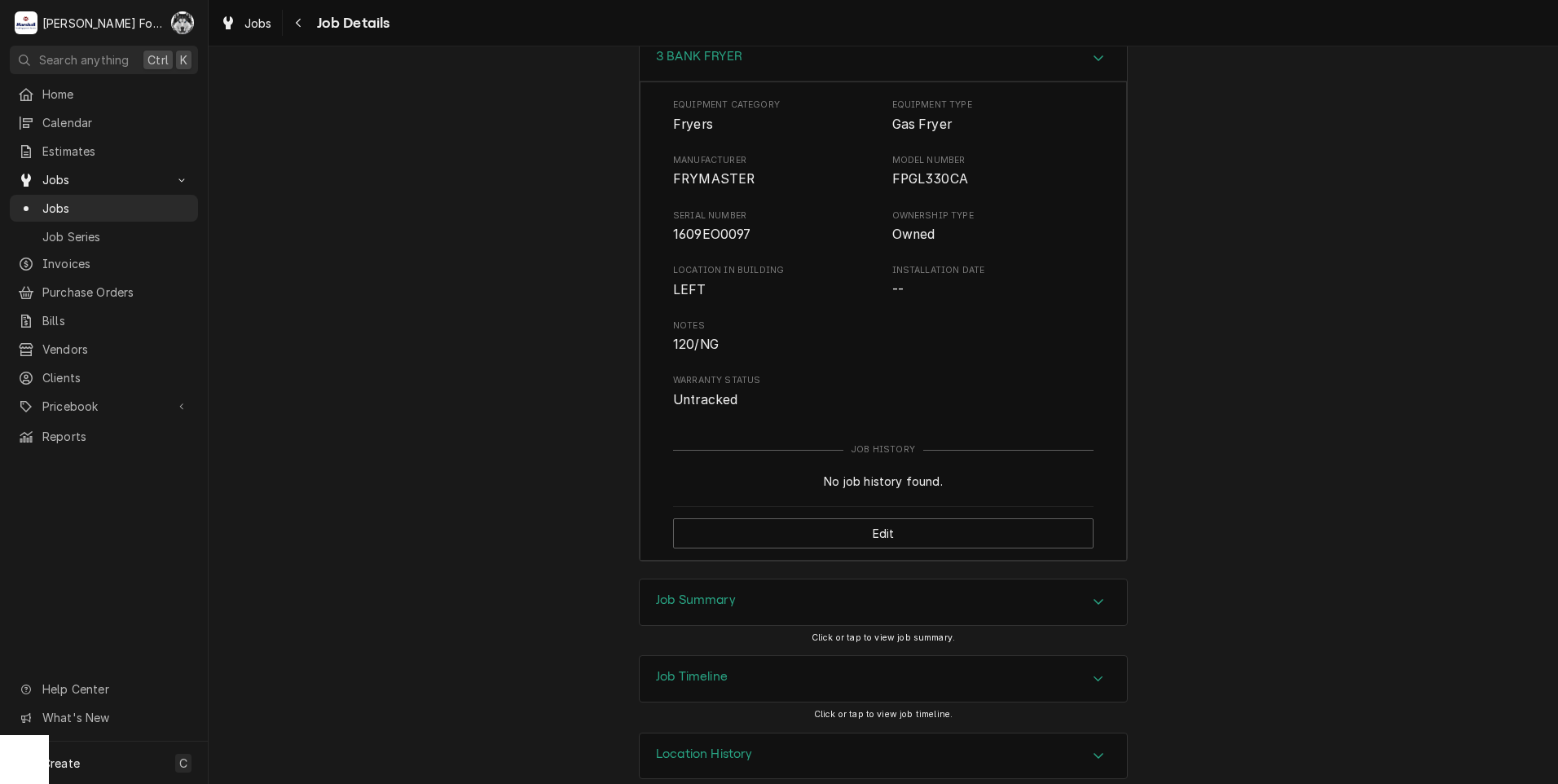
scroll to position [2289, 0]
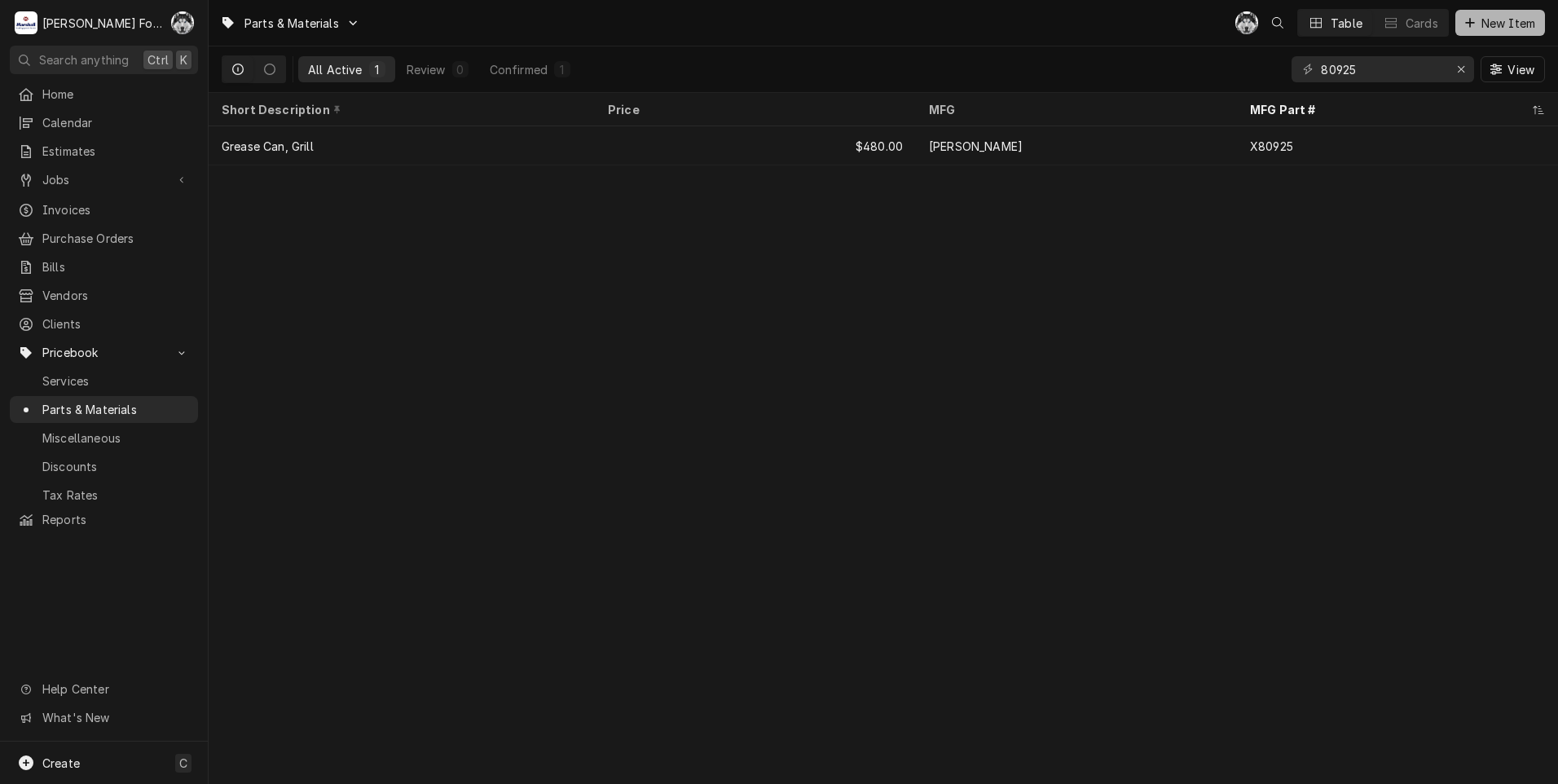
click at [1511, 15] on span "New Item" at bounding box center [1508, 23] width 60 height 18
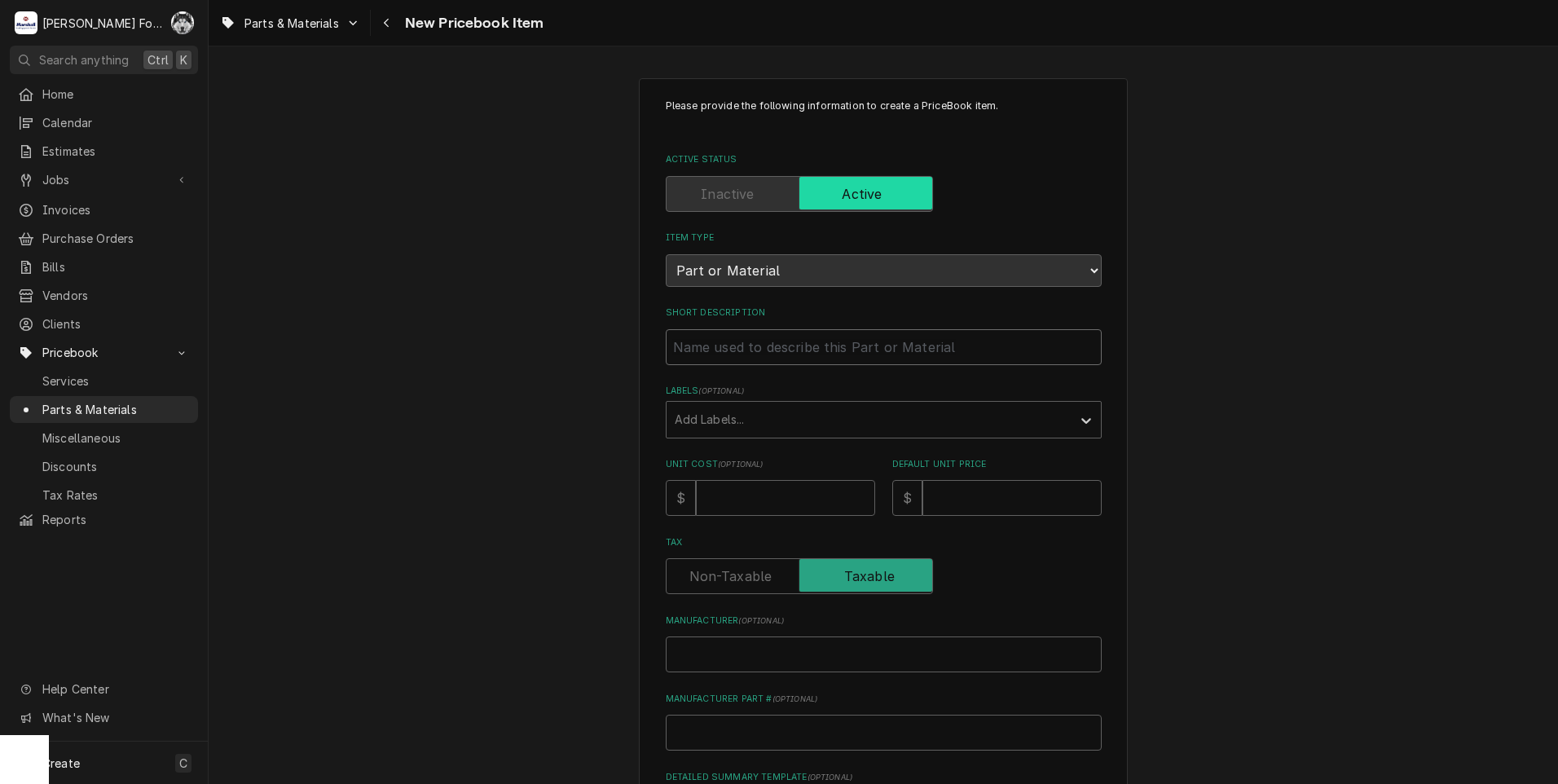
click at [723, 356] on input "Short Description" at bounding box center [884, 347] width 436 height 36
type textarea "x"
type input "C"
type textarea "x"
type input "CO"
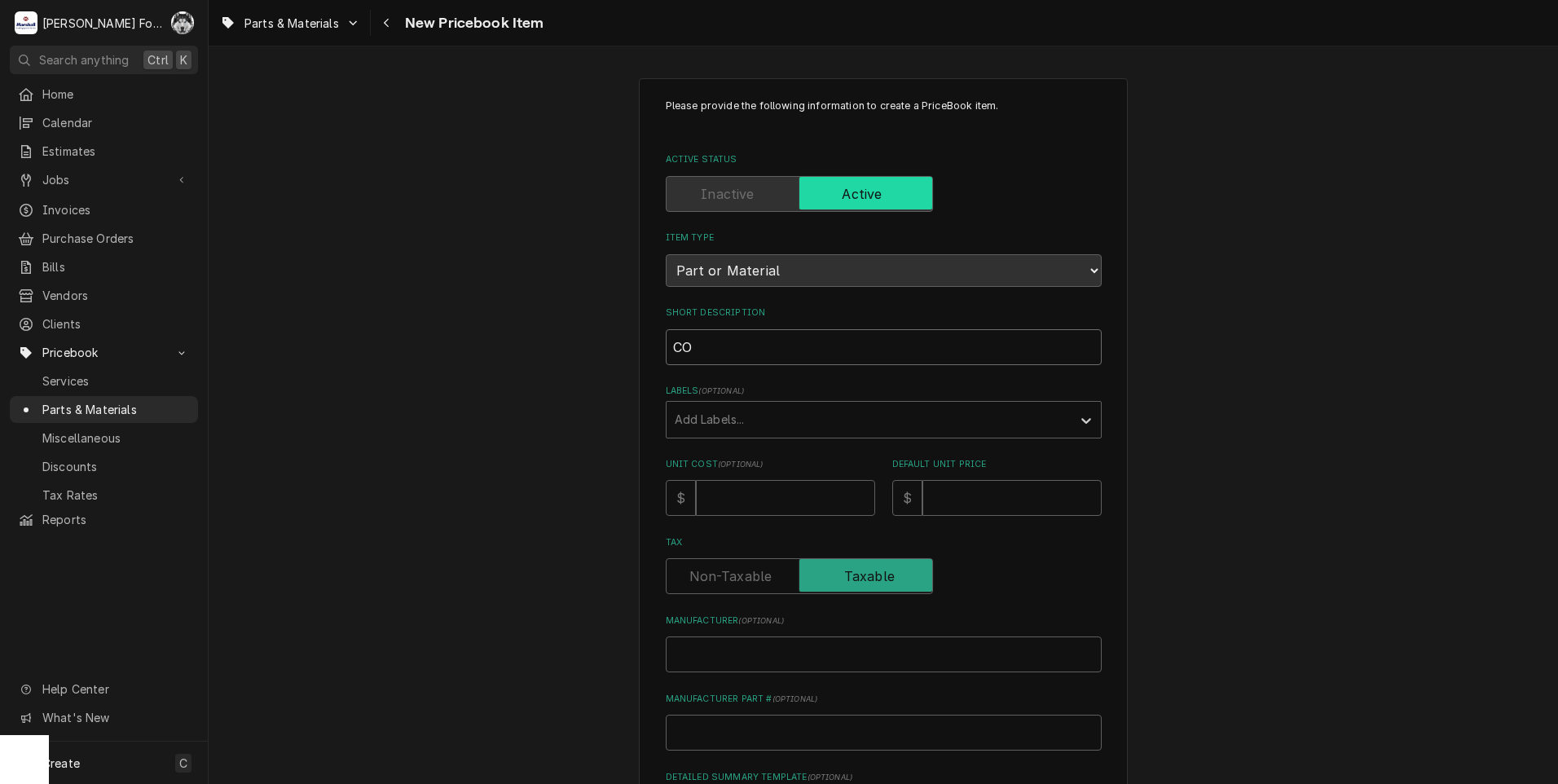
type textarea "x"
type input "CON"
type textarea "x"
type input "CONT"
type textarea "x"
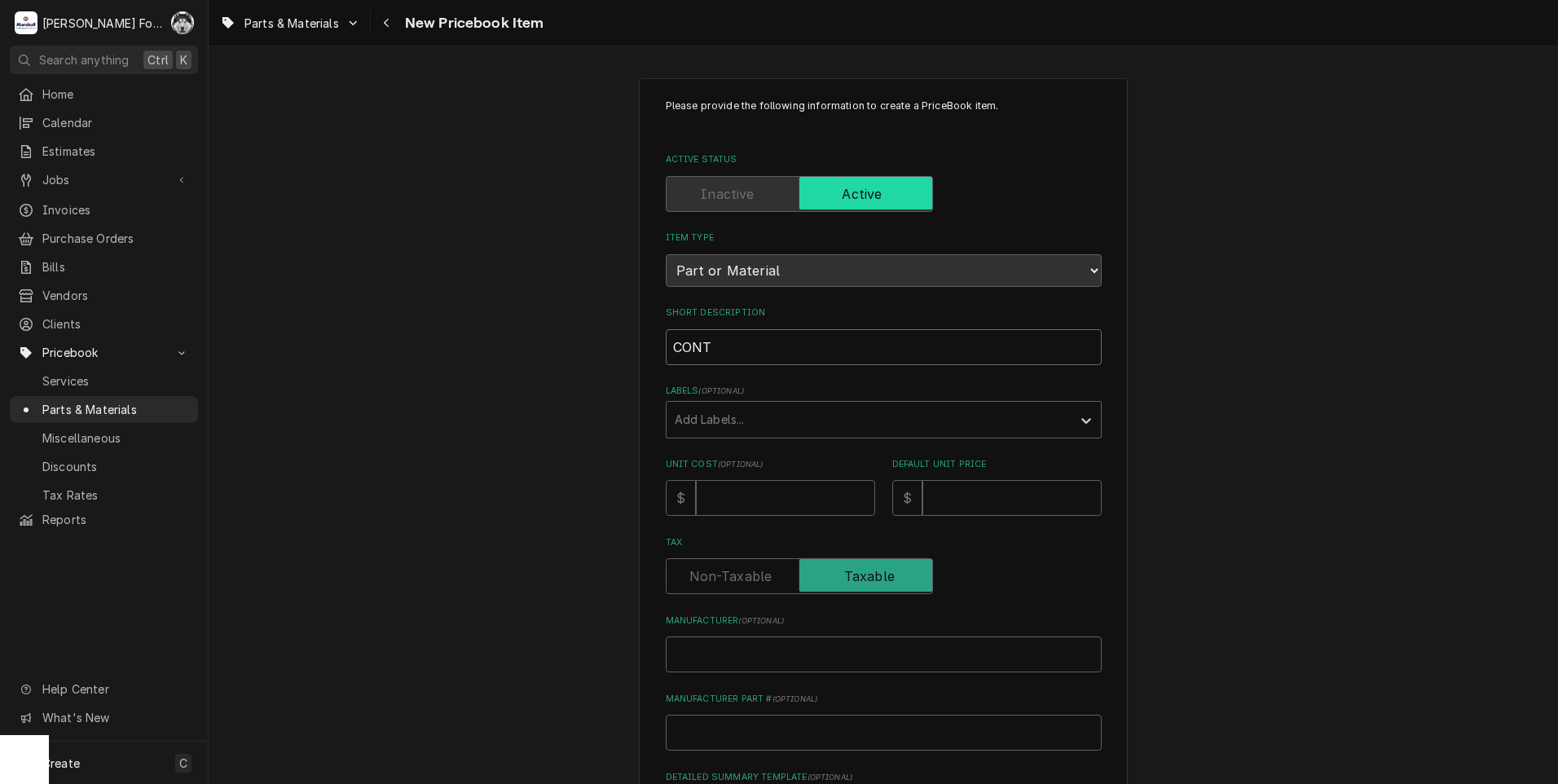
type input "CONTA"
type textarea "x"
type input "CONTAC"
type textarea "x"
type input "CONTACT"
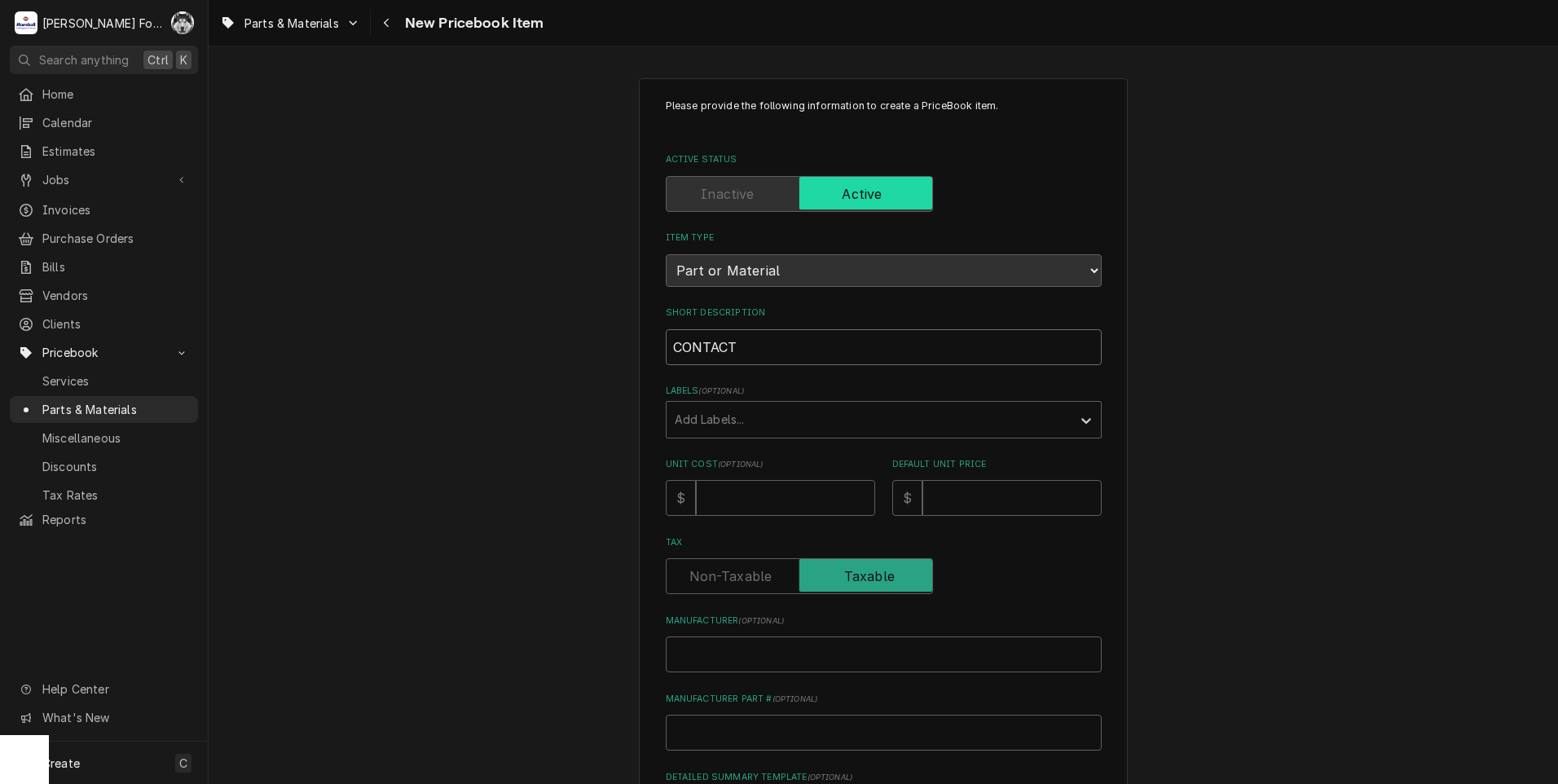
type textarea "x"
type input "CONTACT"
type textarea "x"
type input "CONTACT"
type textarea "x"
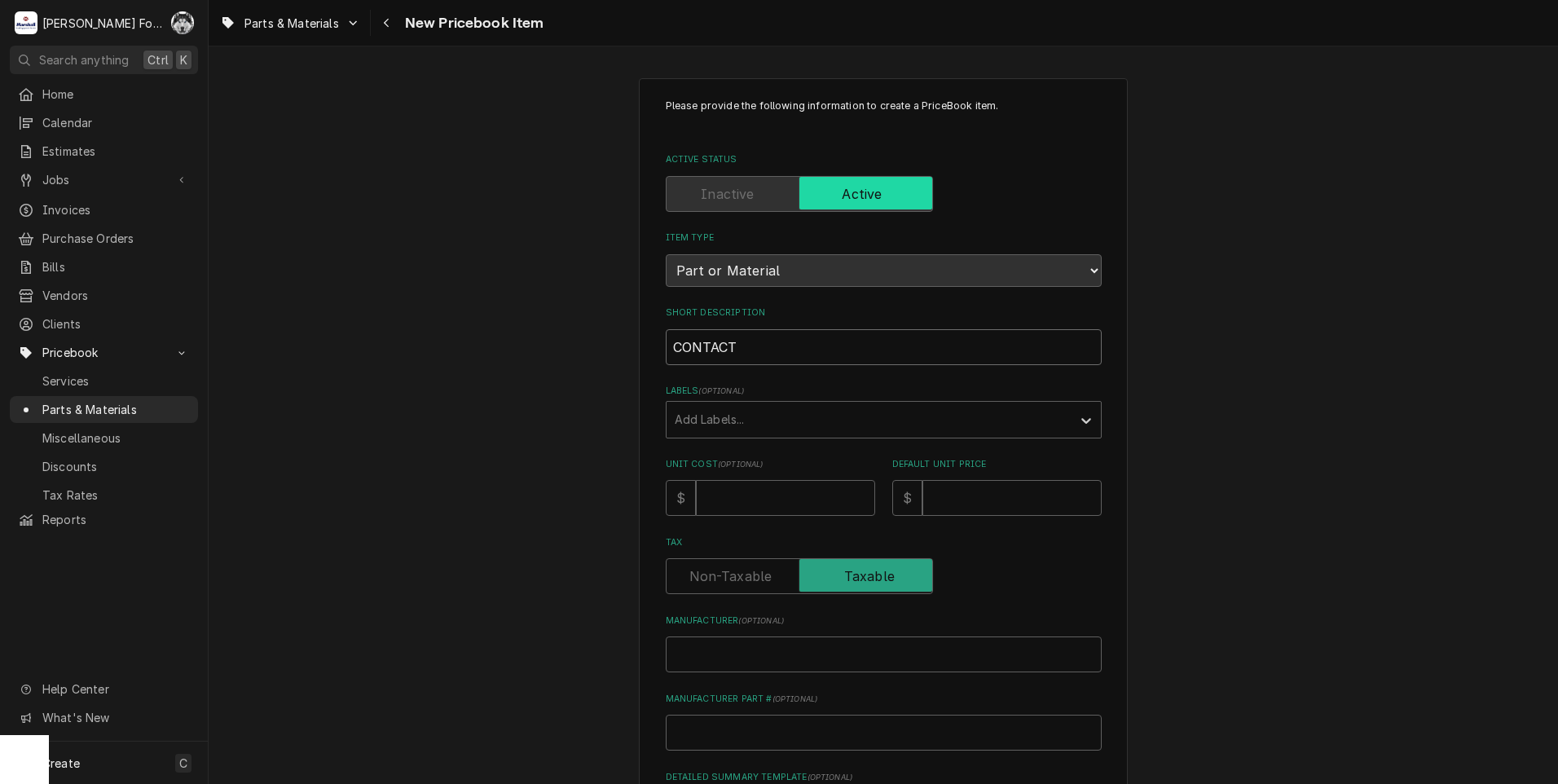
type input "CONTAC"
type textarea "x"
type input "CONTACT"
type textarea "x"
type input "CONTACTO"
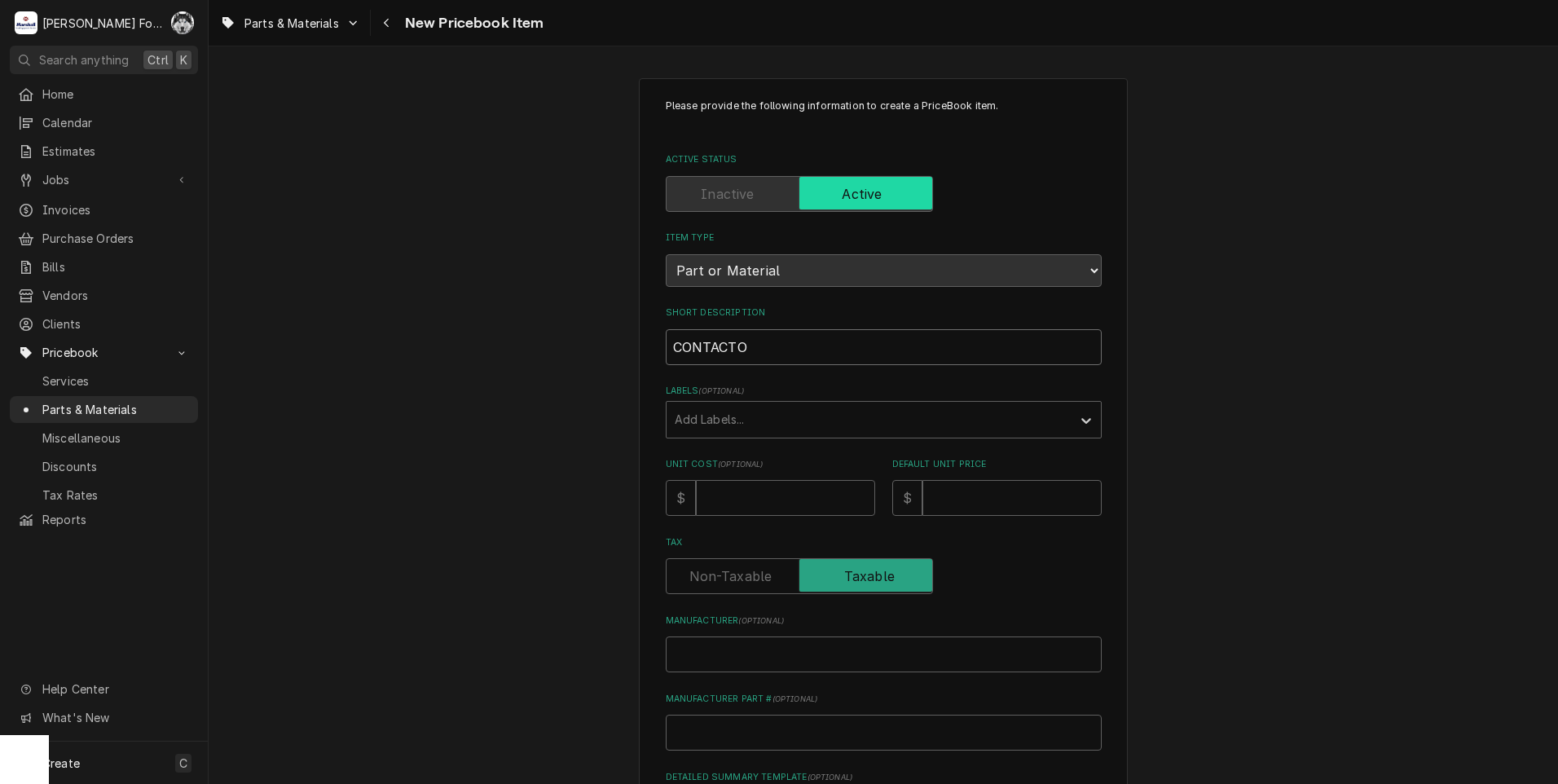
type textarea "x"
type input "CONTACTOR"
type textarea "x"
type input "CONTACTOR"
type textarea "x"
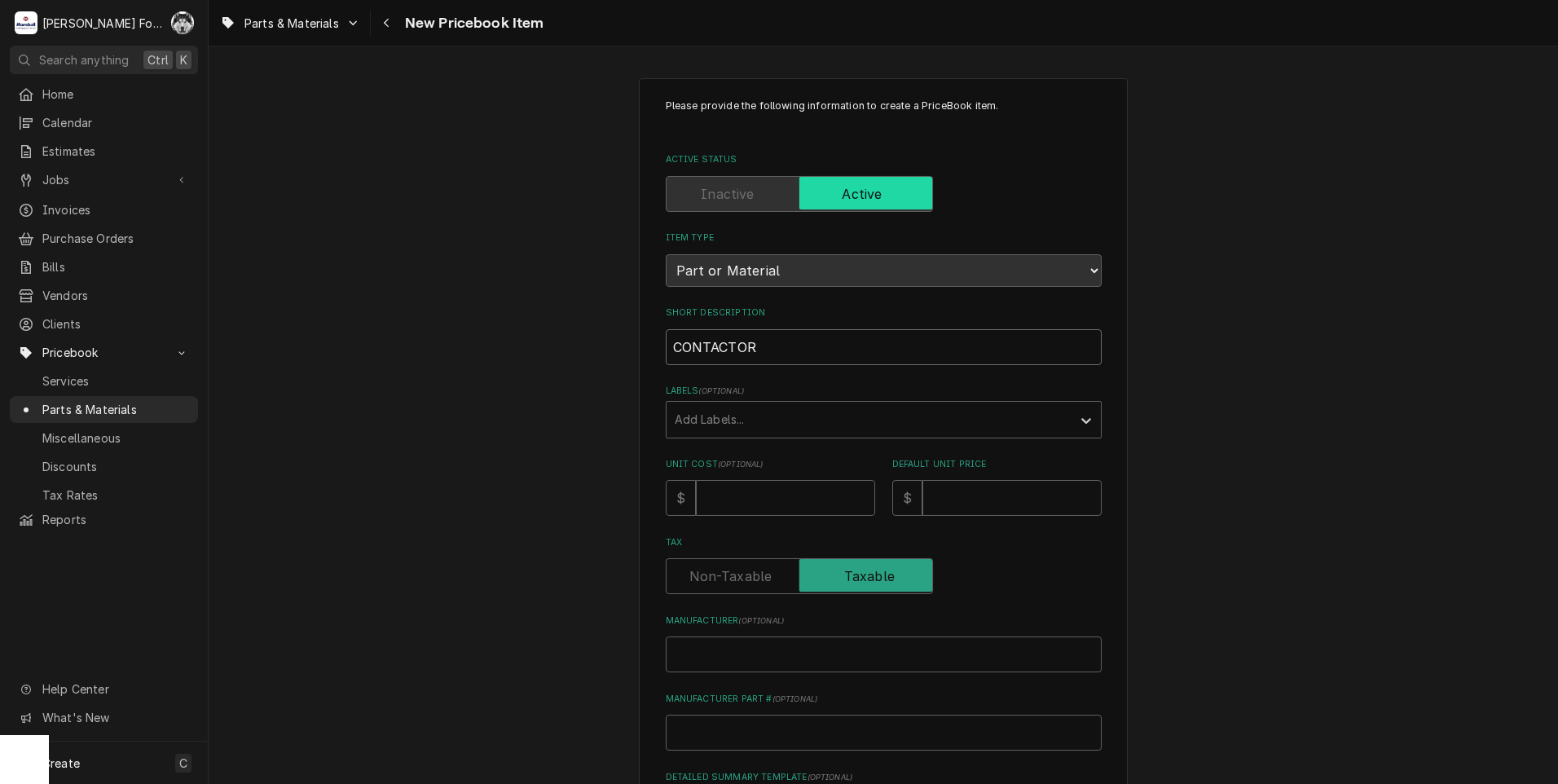
type input "CONTACTOR S"
type textarea "x"
type input "CONTACTOR SW"
type textarea "x"
type input "CONTACTOR SWI"
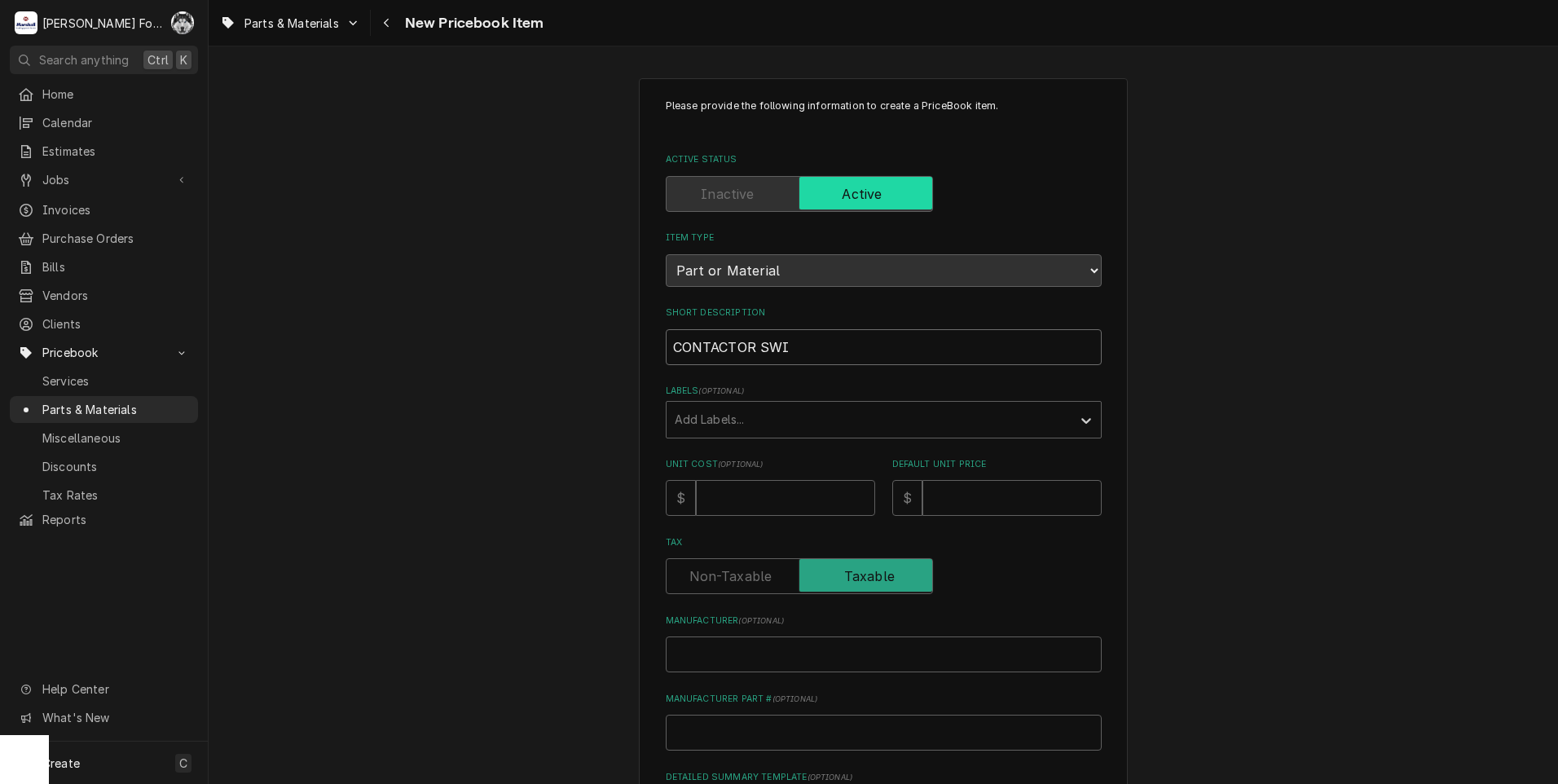
type textarea "x"
type input "CONTACTOR SWIT"
type textarea "x"
type input "CONTACTOR SWITC"
type textarea "x"
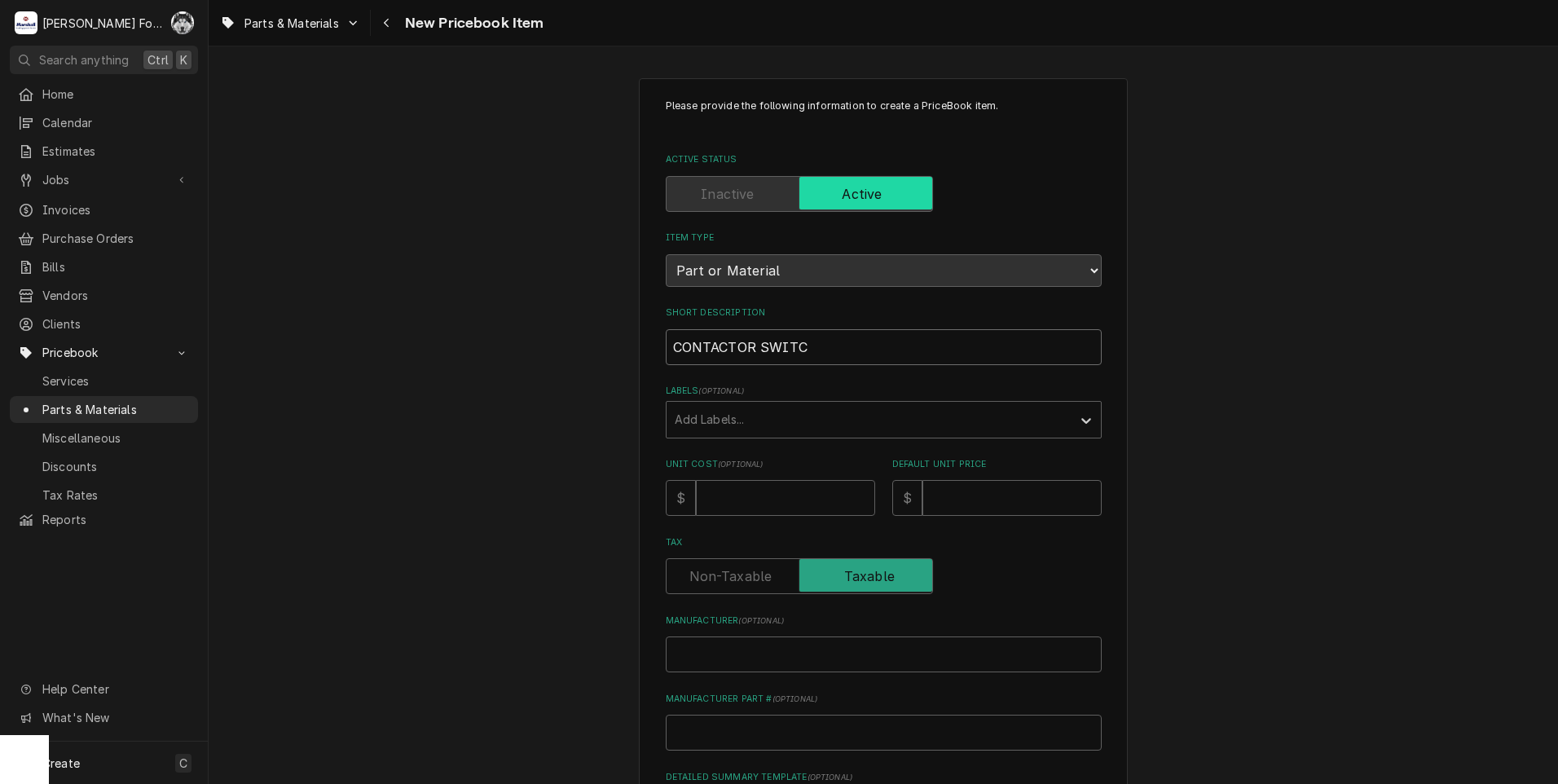
type input "CONTACTOR SWITCH"
type textarea "x"
type input "CONTACTOR SWITCH"
type textarea "x"
type input "CONTACTOR SWITCH ("
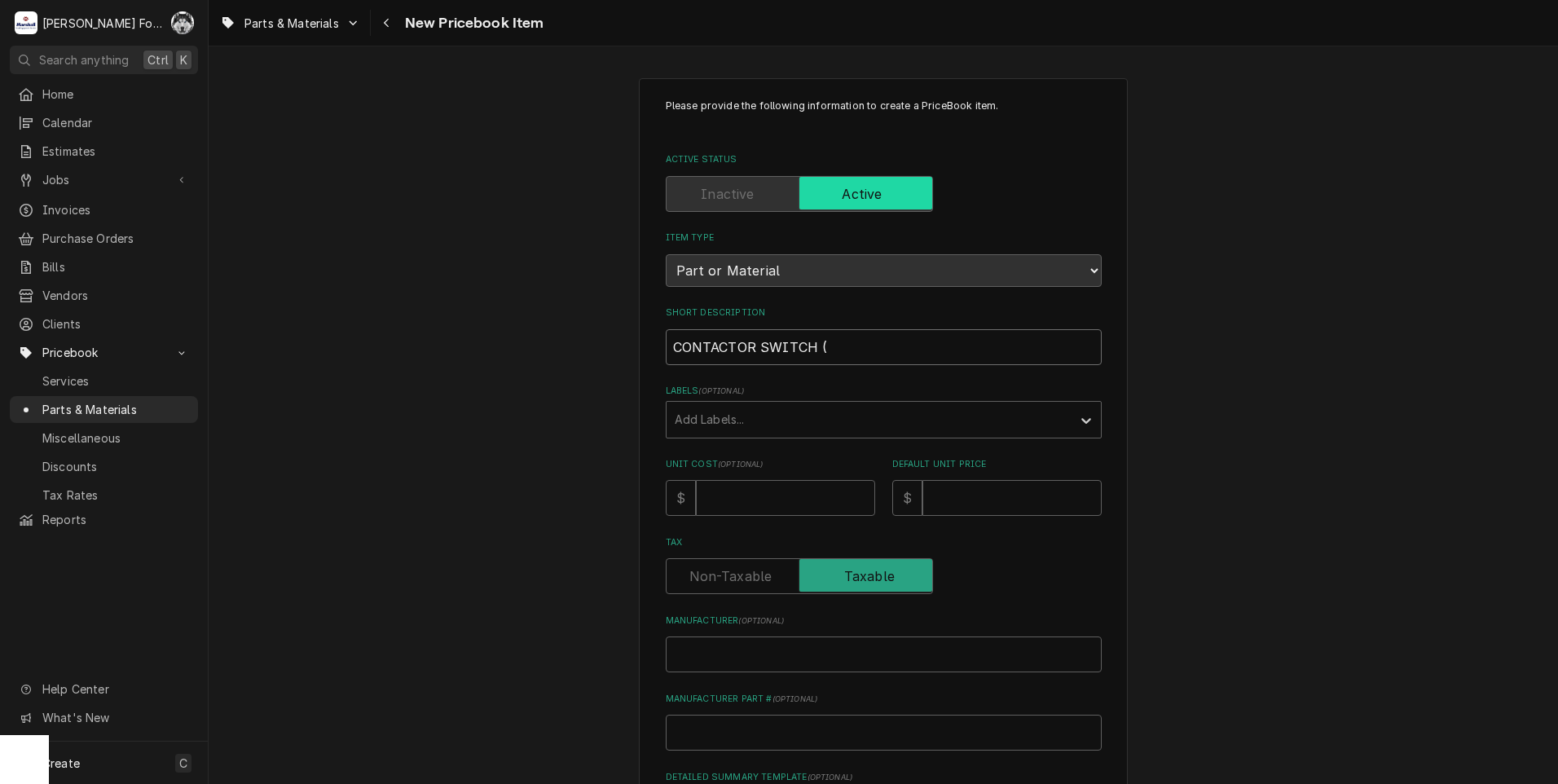
type textarea "x"
type input "CONTACTOR SWITCH (E"
type textarea "x"
type input "CONTACTOR SWITCH (EM"
type textarea "x"
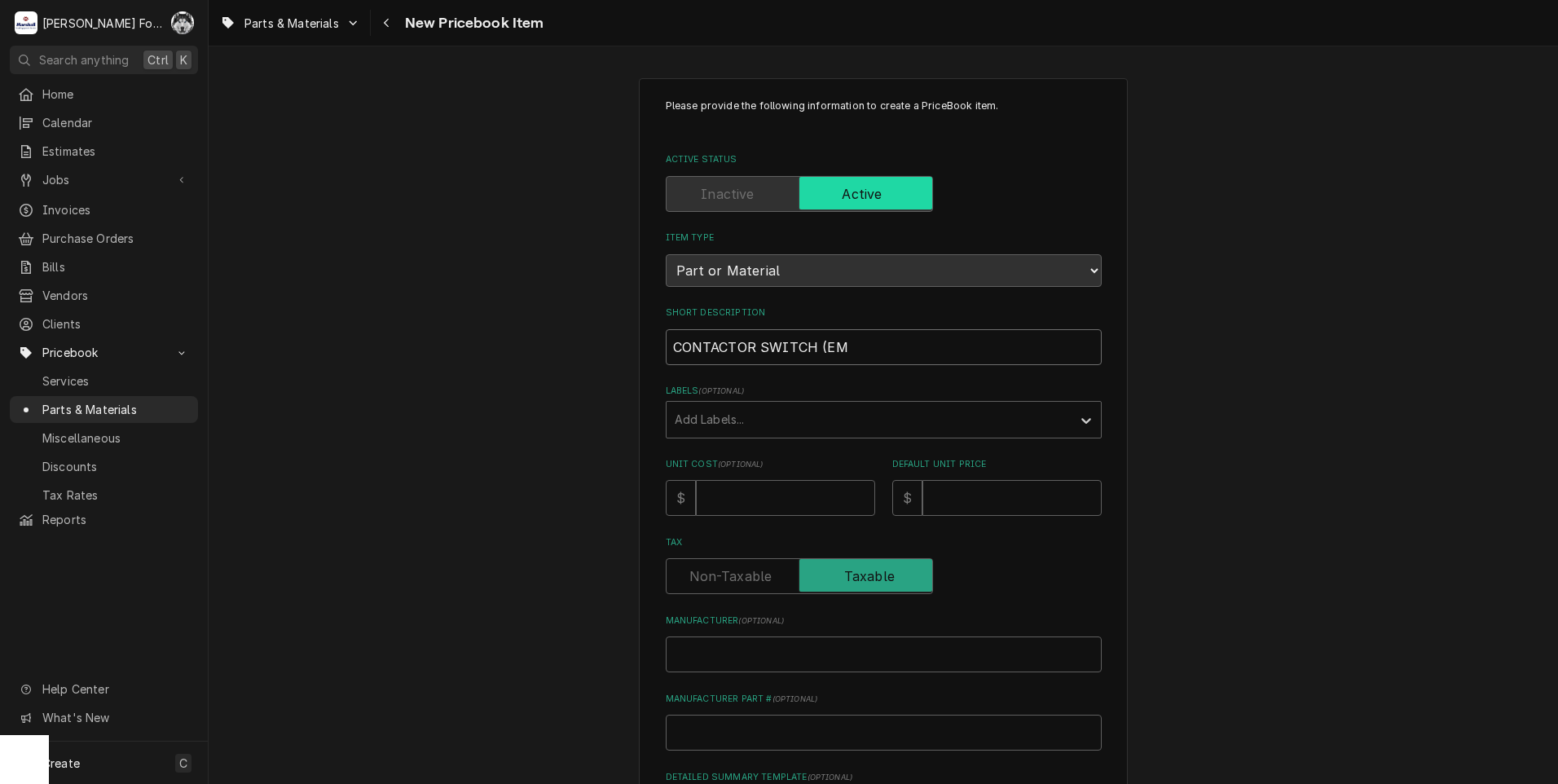
type input "CONTACTOR SWITCH (EMP"
type textarea "x"
type input "CONTACTOR SWITCH (EMPI"
type textarea "x"
type input "CONTACTOR SWITCH (EMPIR"
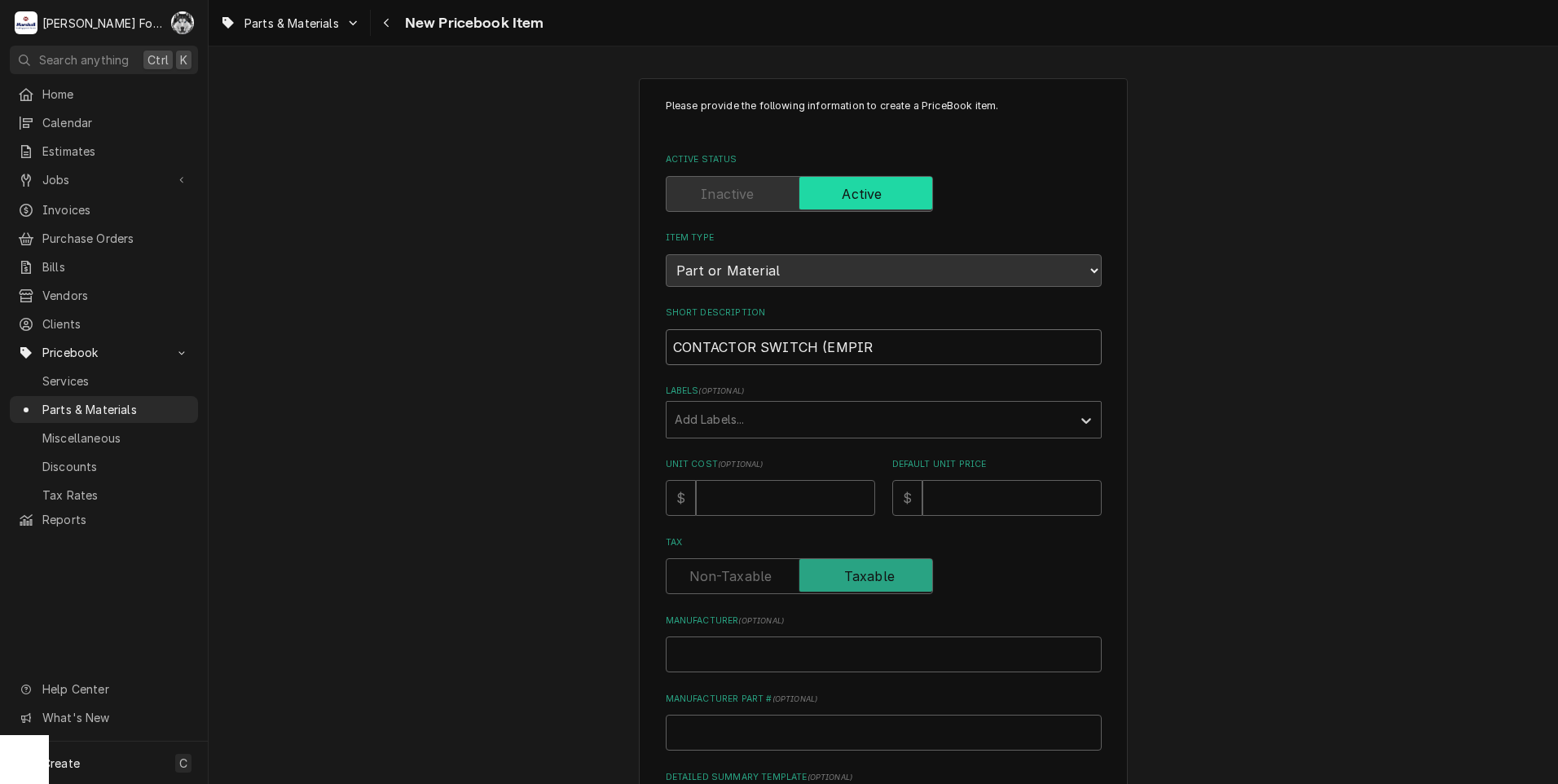
type textarea "x"
type input "CONTACTOR SWITCH (EMPIRE"
type textarea "x"
type input "CONTACTOR SWITCH (EMPIRE)"
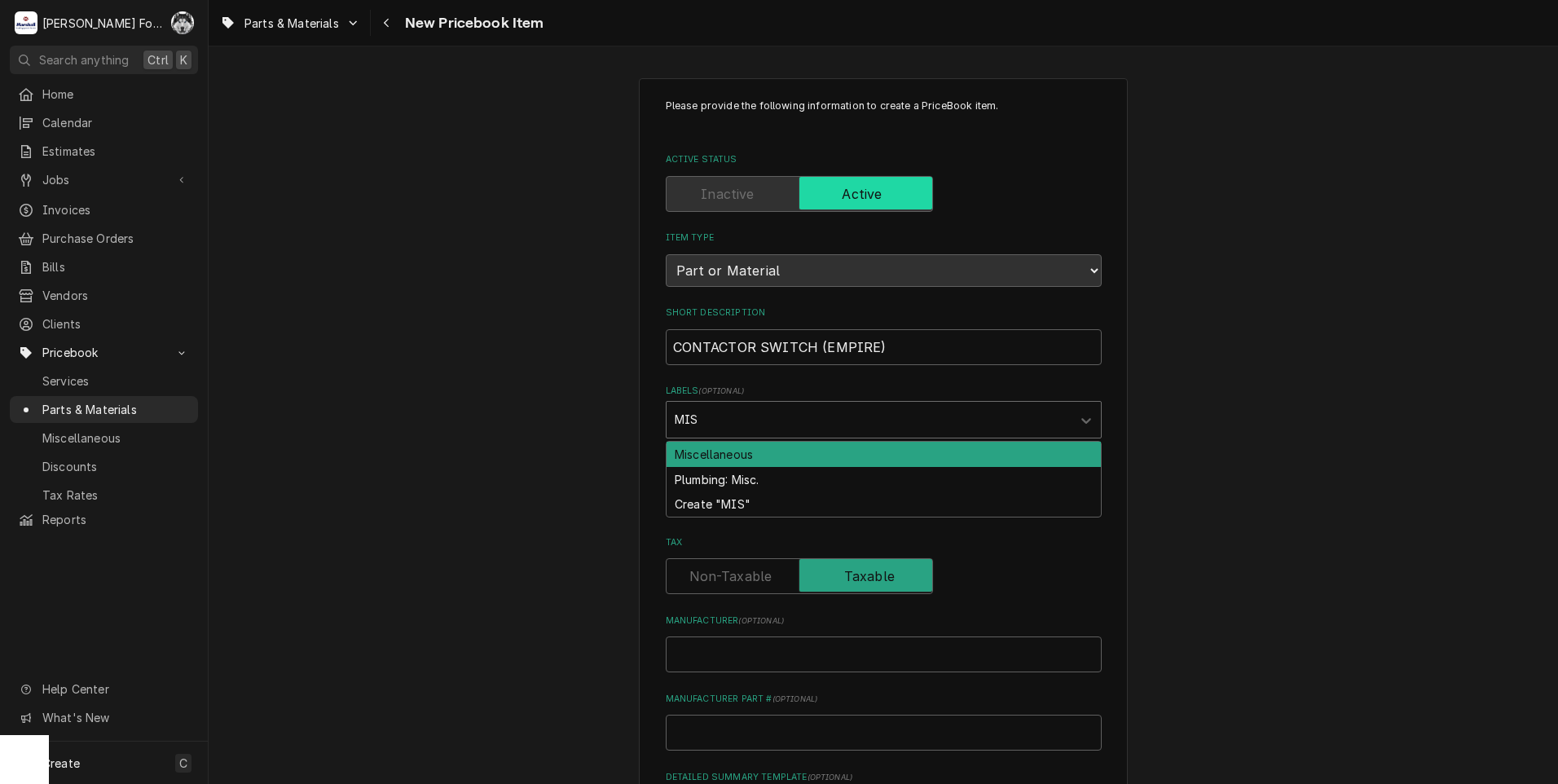
type input "MISC"
type textarea "x"
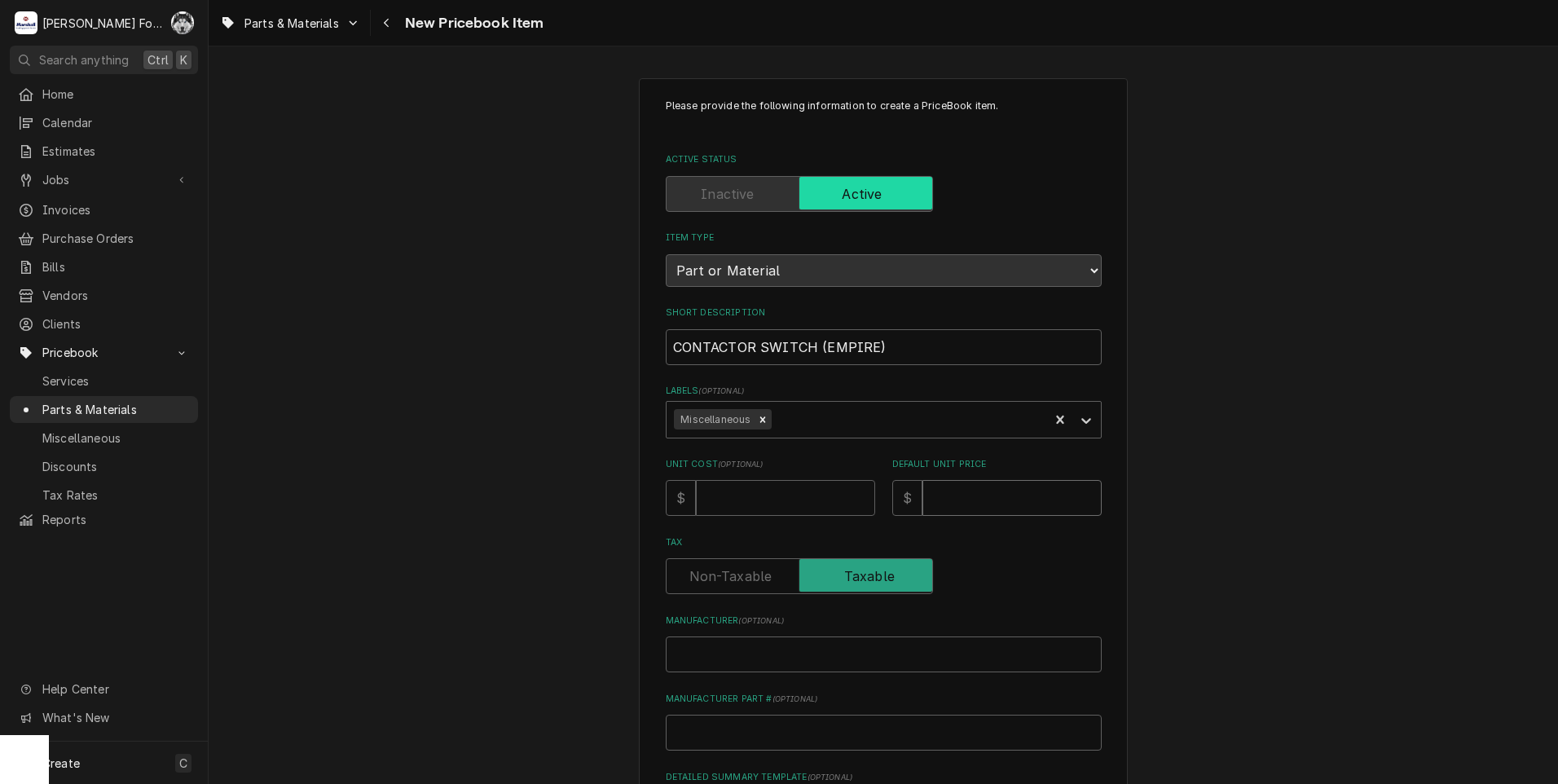
type textarea "x"
type input "3"
type textarea "x"
type input "32"
click at [755, 622] on span "( optional )" at bounding box center [761, 621] width 45 height 9
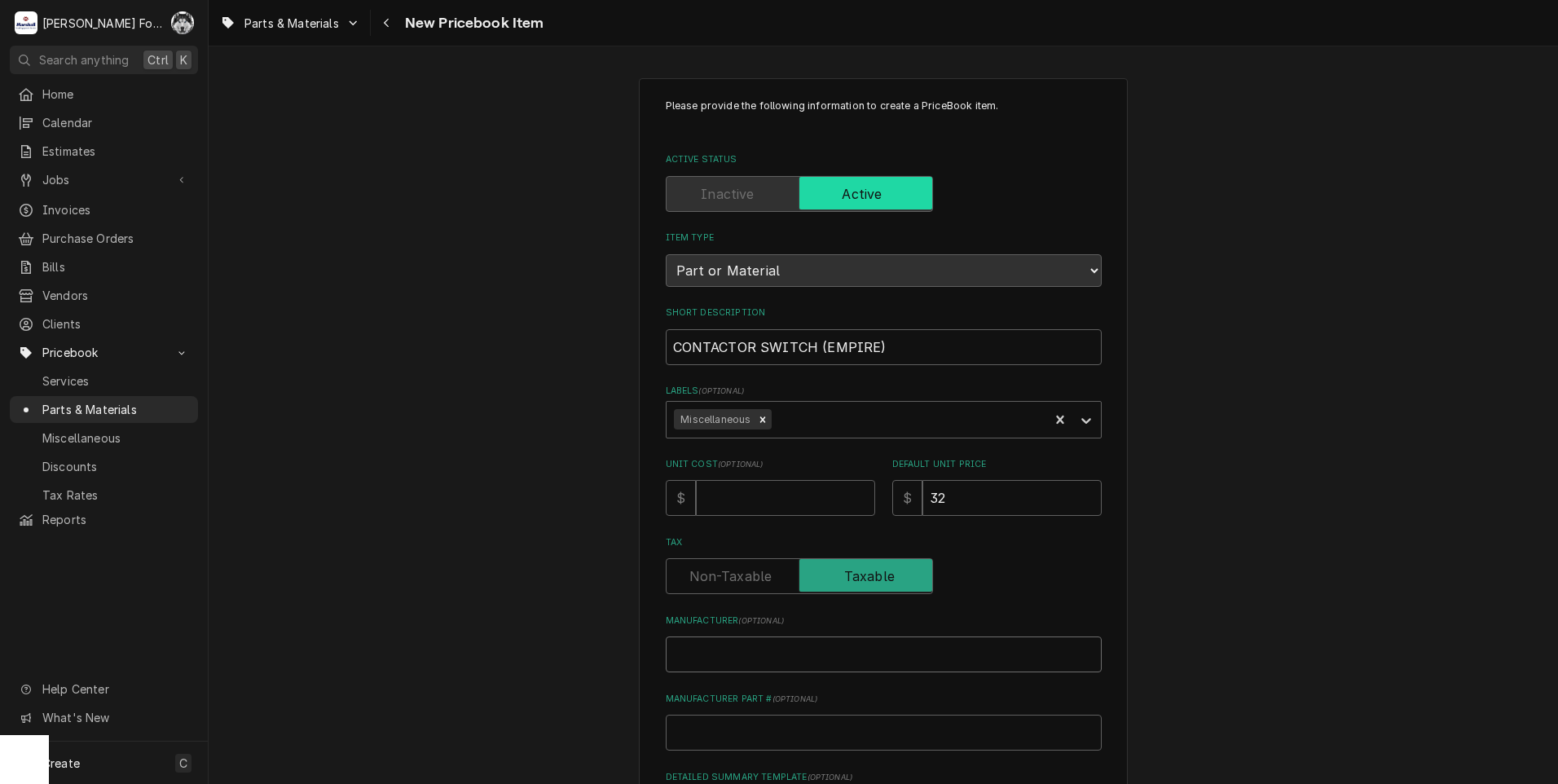
click at [755, 636] on input "Manufacturer ( optional )" at bounding box center [884, 654] width 436 height 36
click at [770, 647] on input "Manufacturer ( optional )" at bounding box center [884, 654] width 436 height 36
type textarea "x"
type input "E"
type textarea "x"
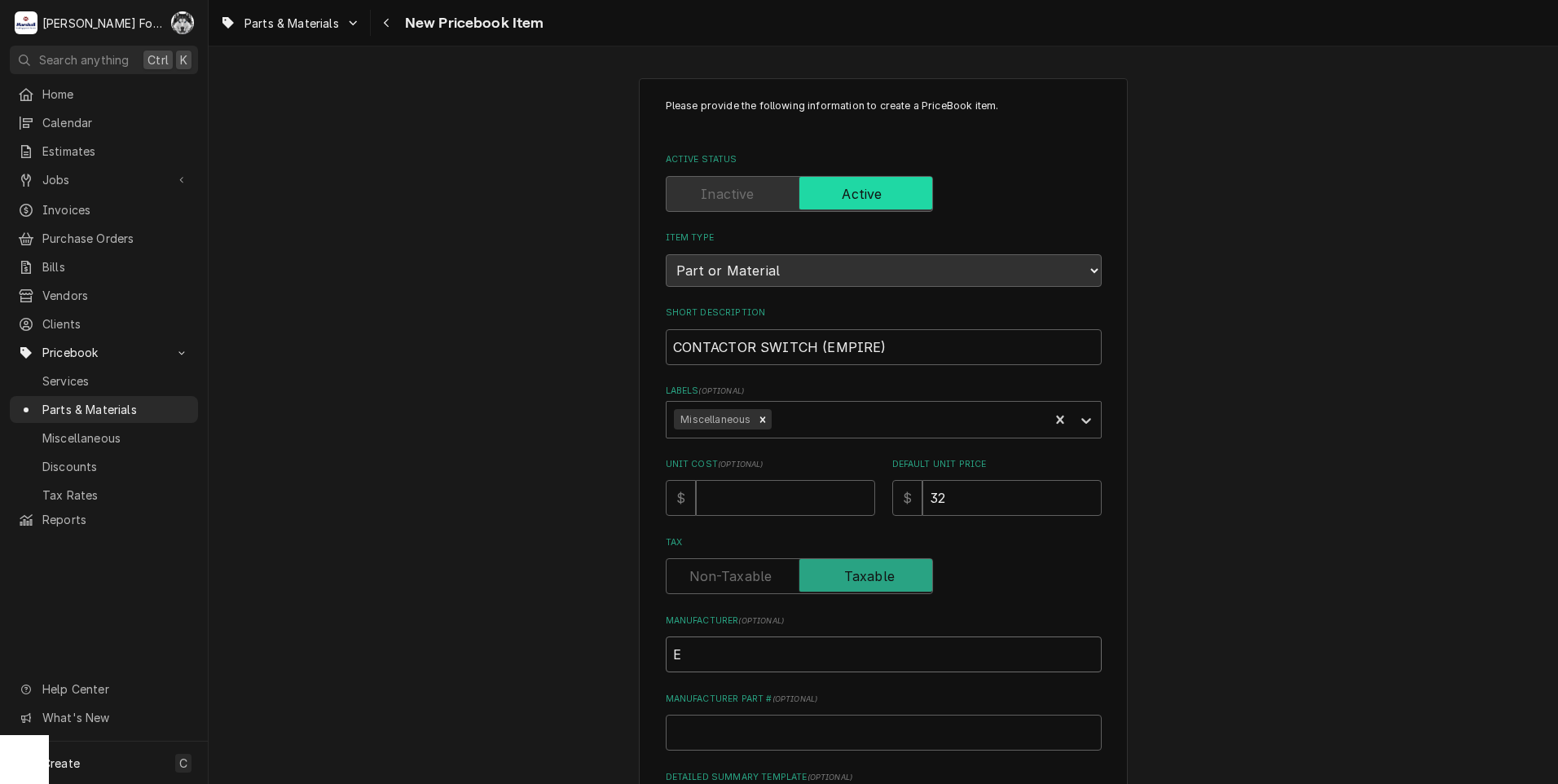
type input "EM"
type textarea "x"
type input "EMP"
type textarea "x"
type input "EMPI"
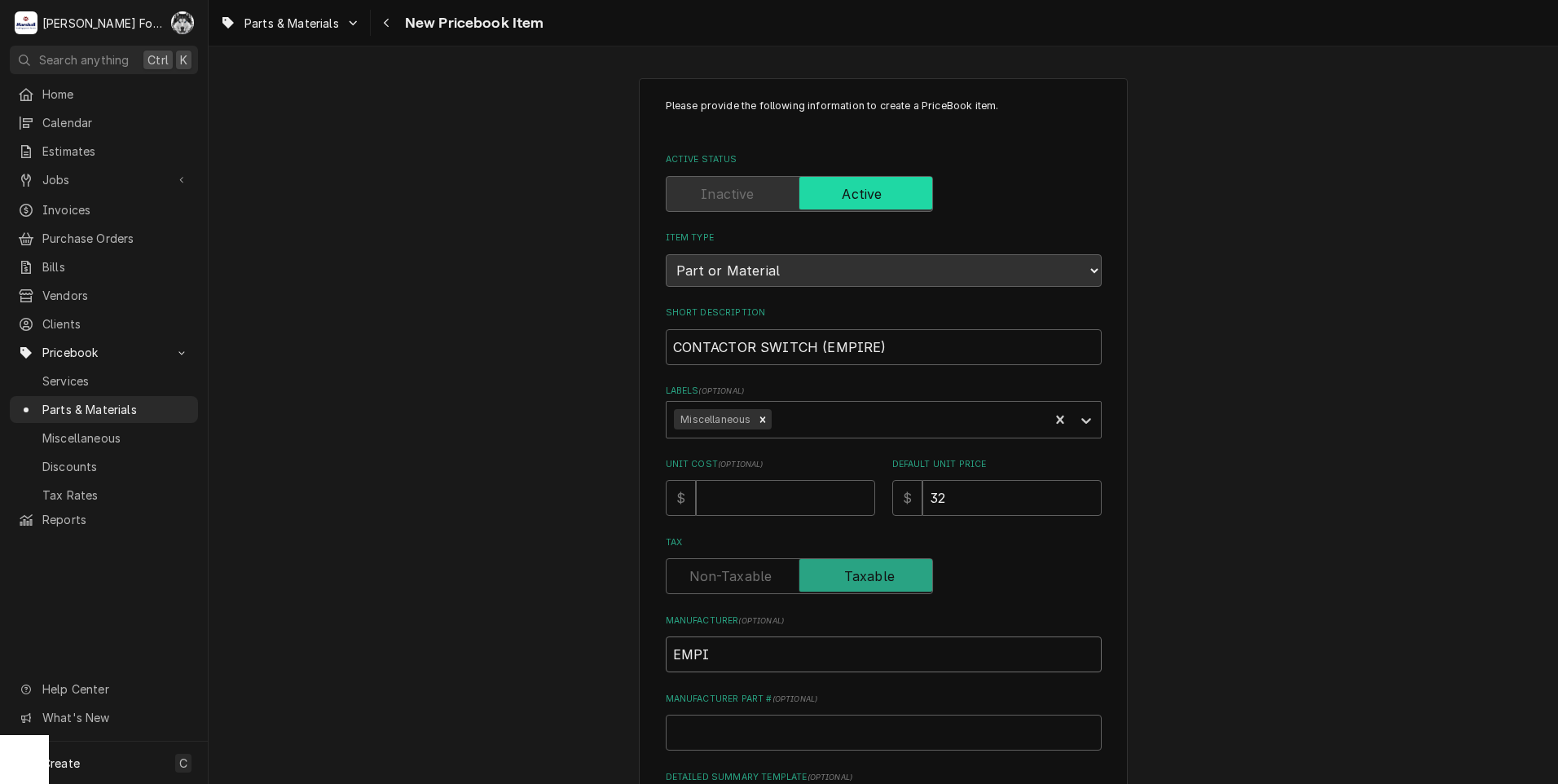
type textarea "x"
type input "EMPIR"
type textarea "x"
type input "EMPIRE"
type textarea "x"
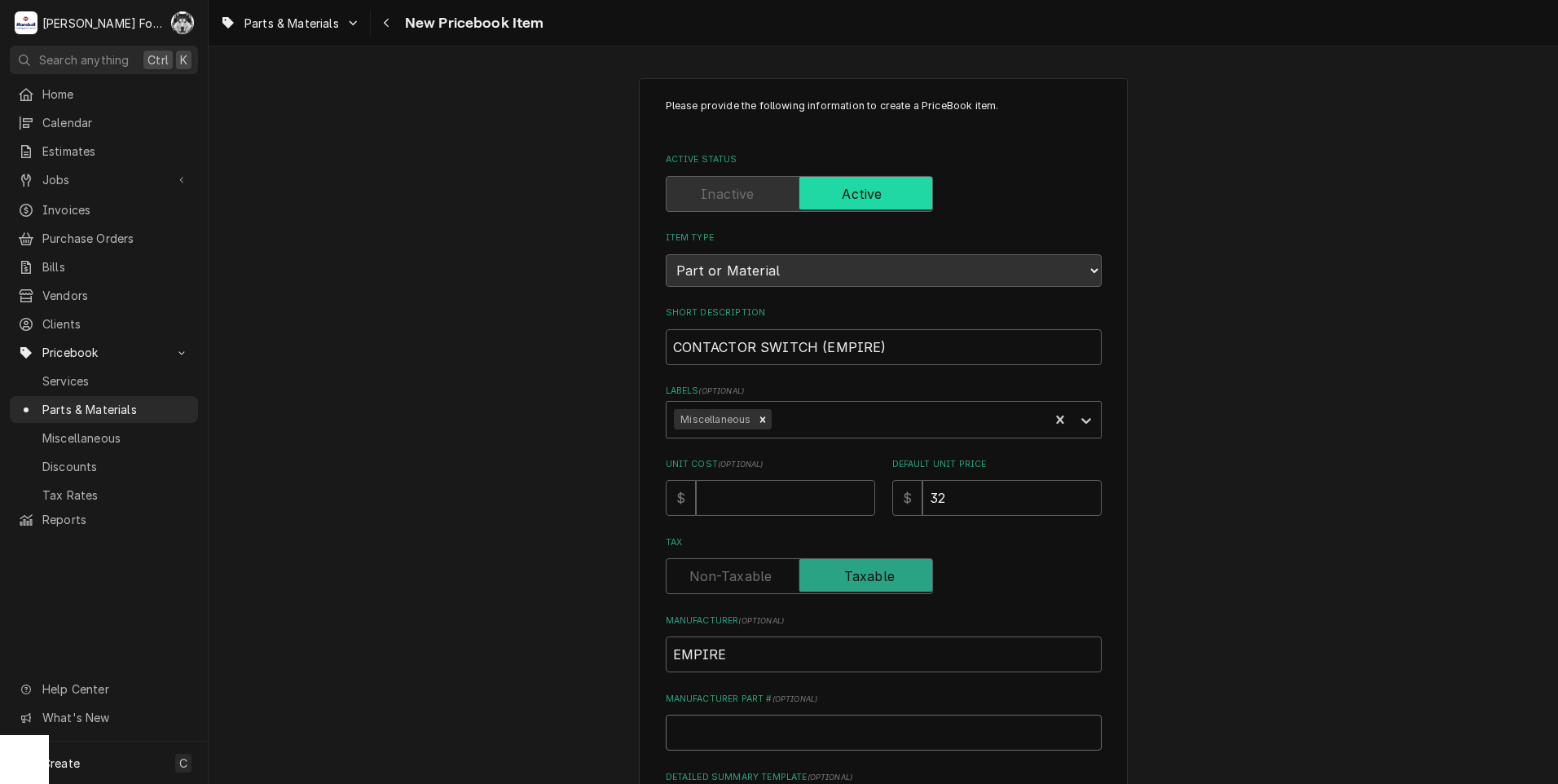
type input "3"
type textarea "x"
type input "3R"
type textarea "x"
type input "3RH"
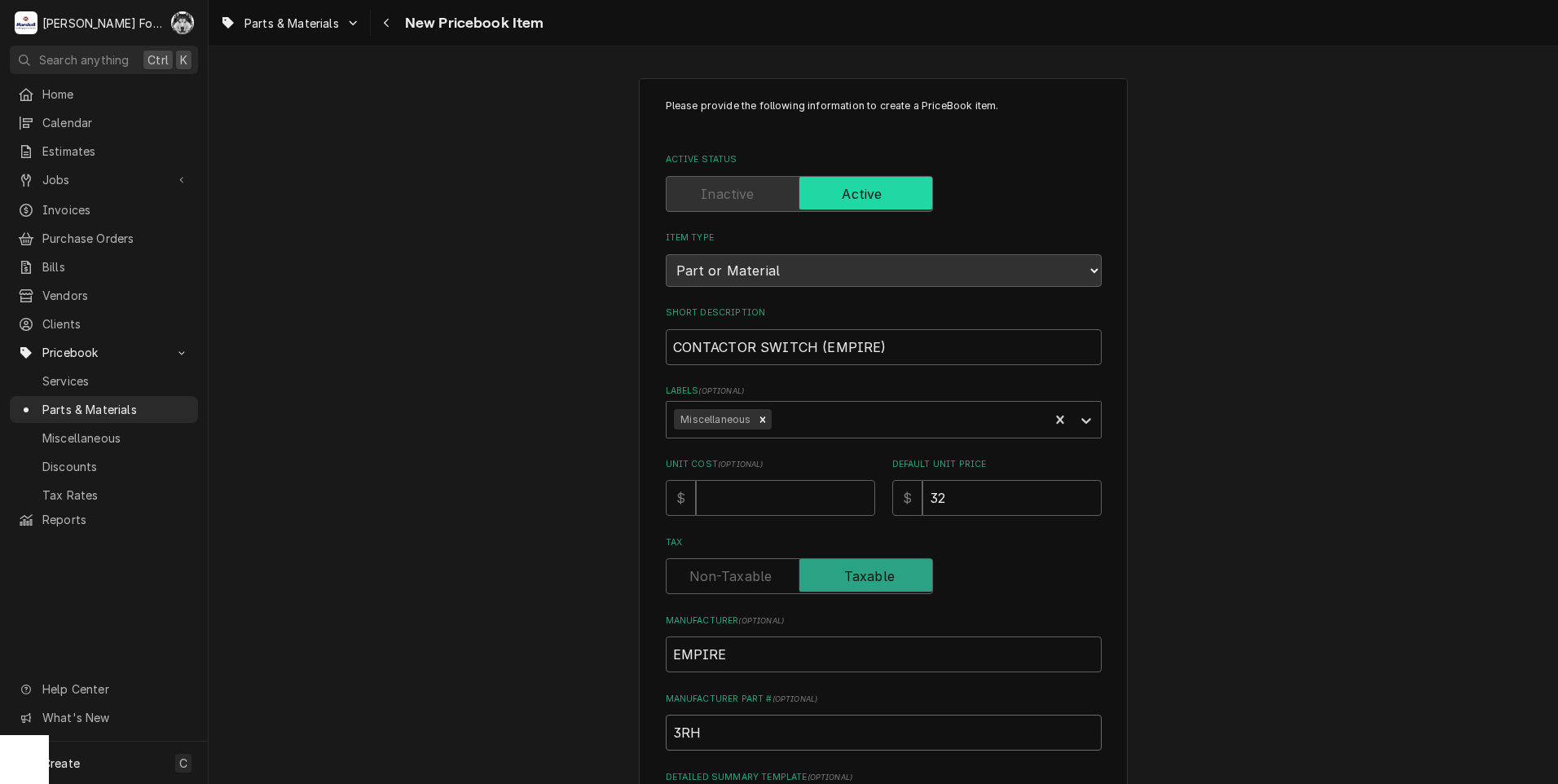
type textarea "x"
type input "3RH1"
type textarea "x"
type input "3RH19"
type textarea "x"
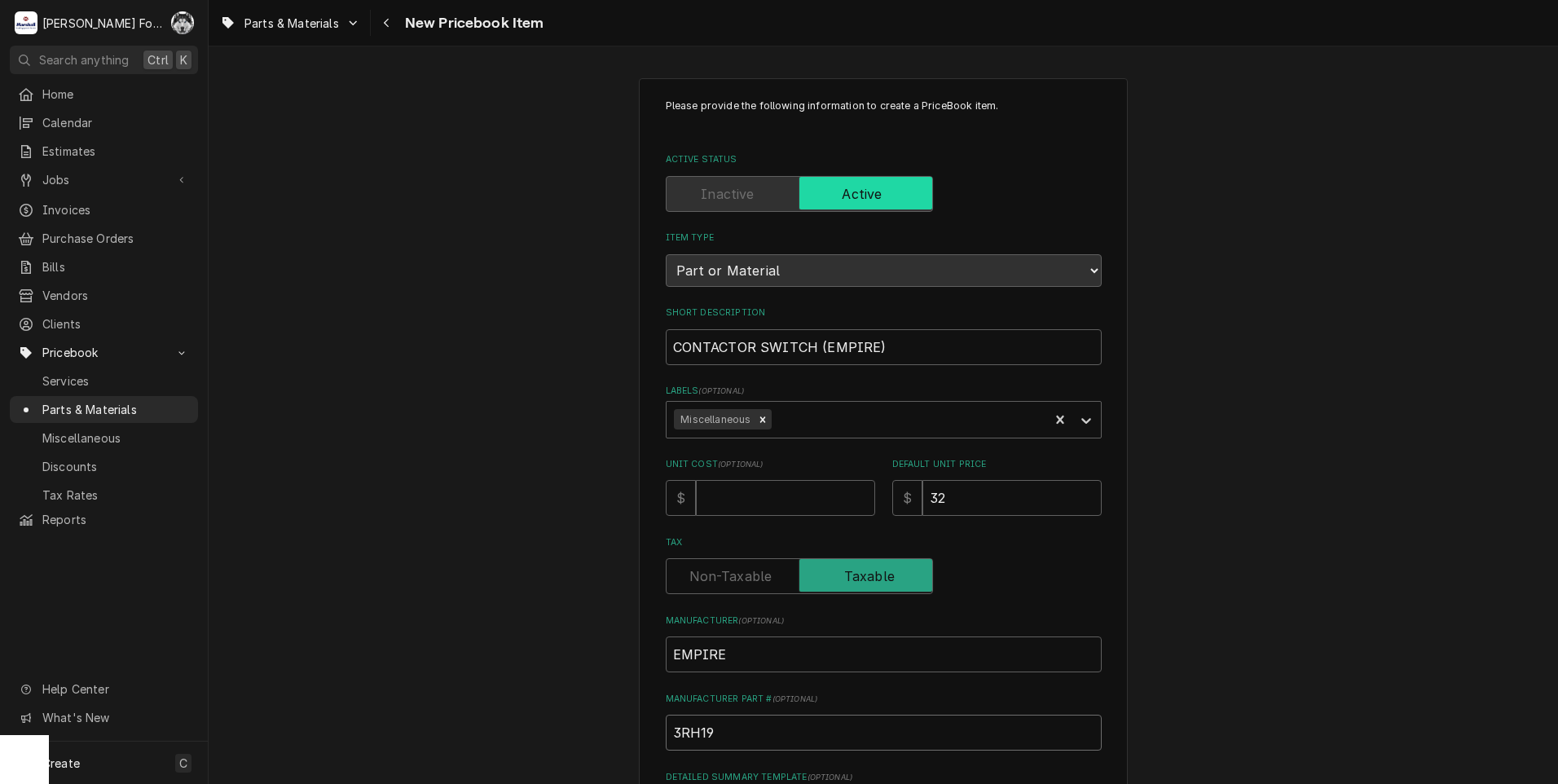
type input "3RH192"
type textarea "x"
type input "3RH1921"
type textarea "x"
type input "3RH1921-"
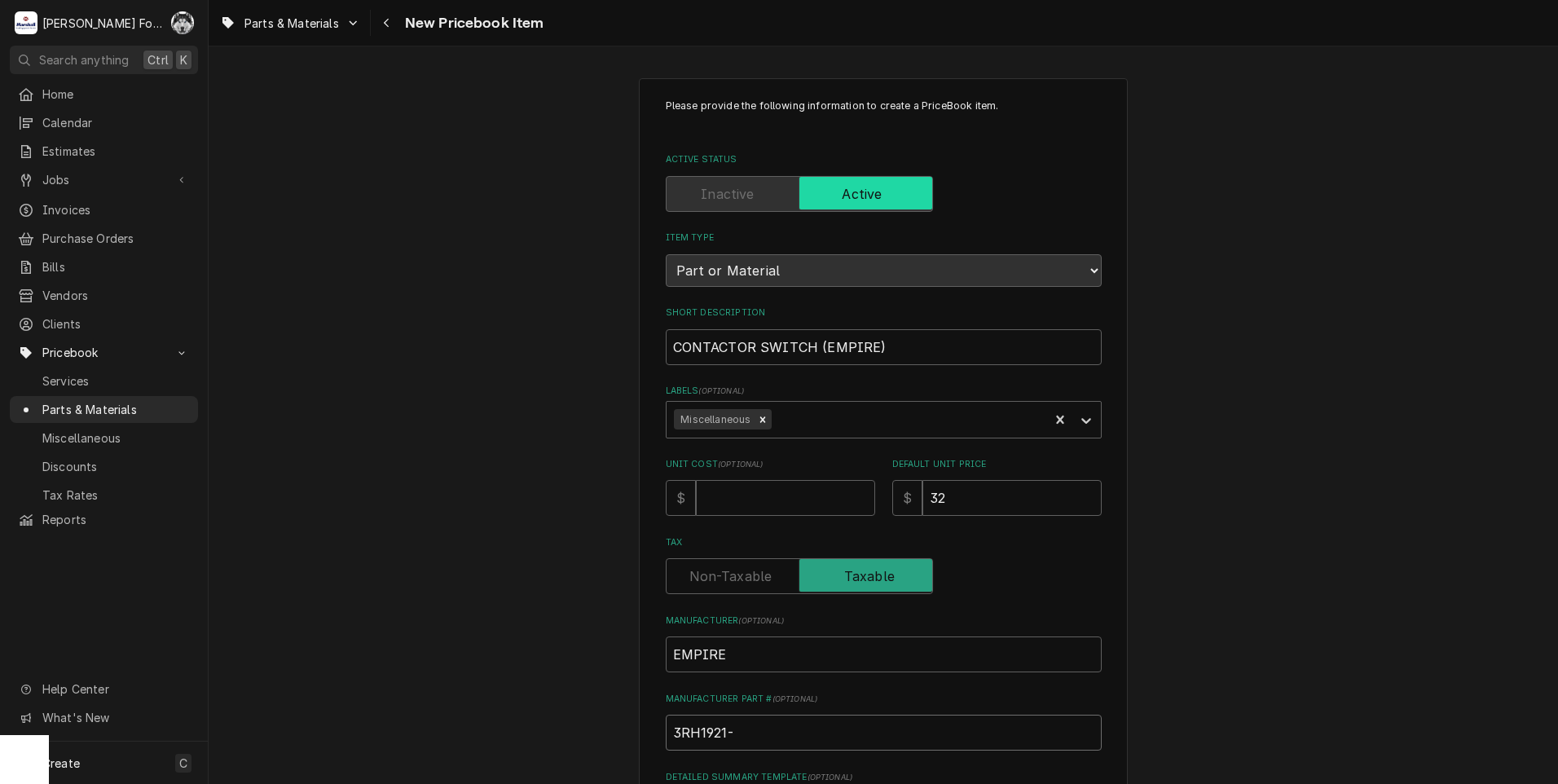
type textarea "x"
type input "3RH1921-1"
type textarea "x"
type input "3RH1921-1C"
type textarea "x"
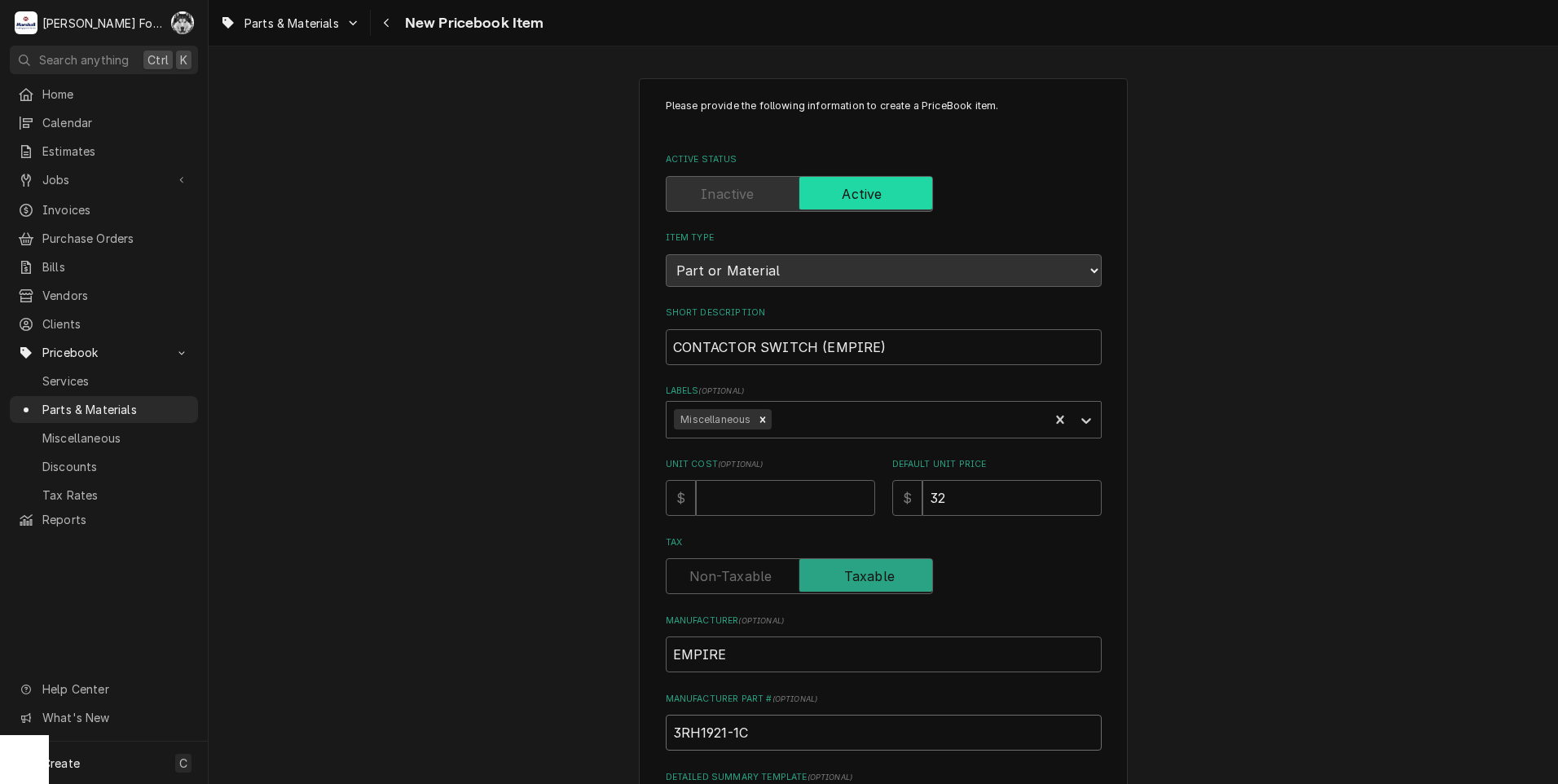
type input "3RH1921-1CA"
type textarea "x"
type input "3RH1921-1CA0"
type textarea "x"
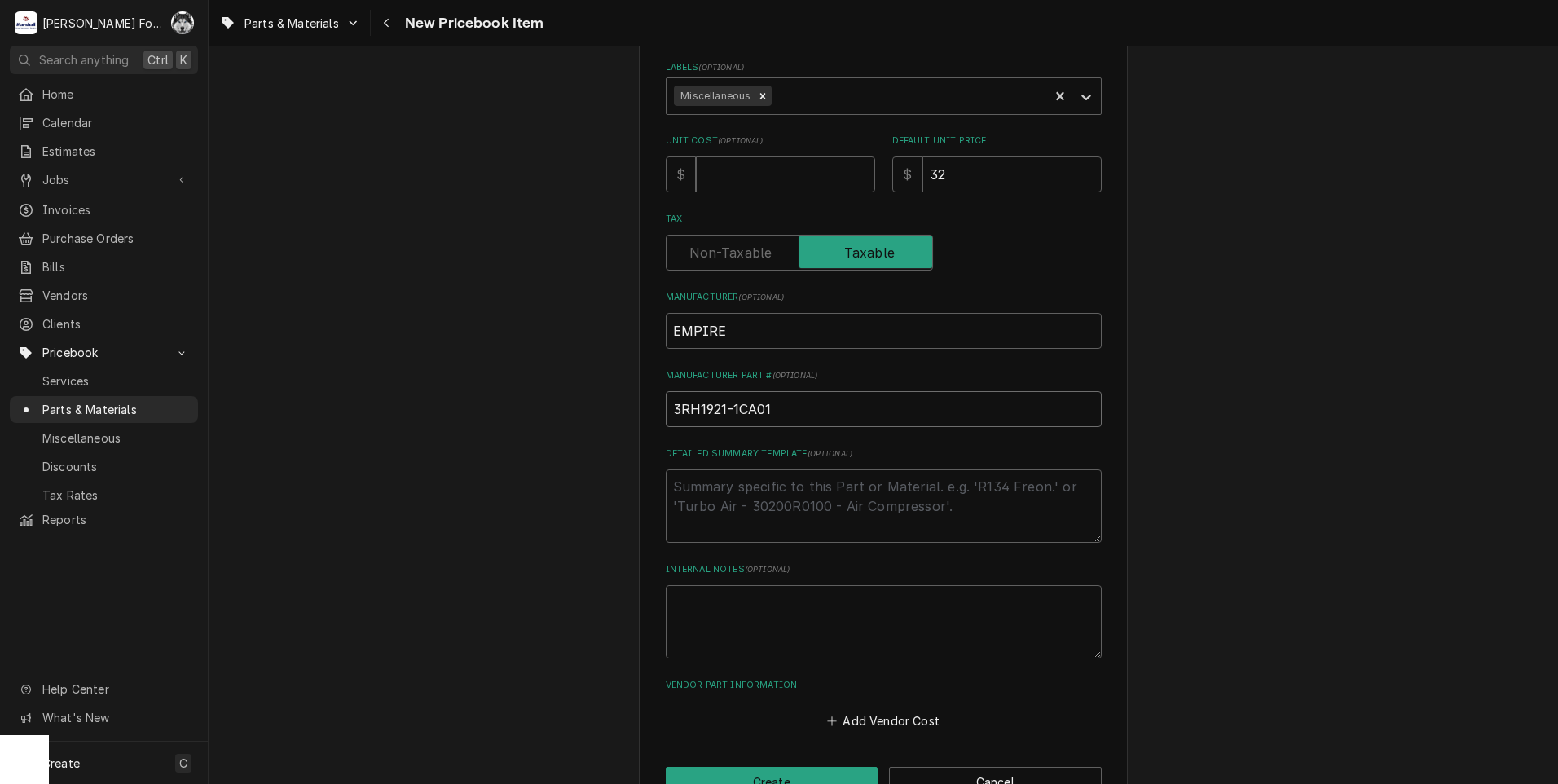
scroll to position [372, 0]
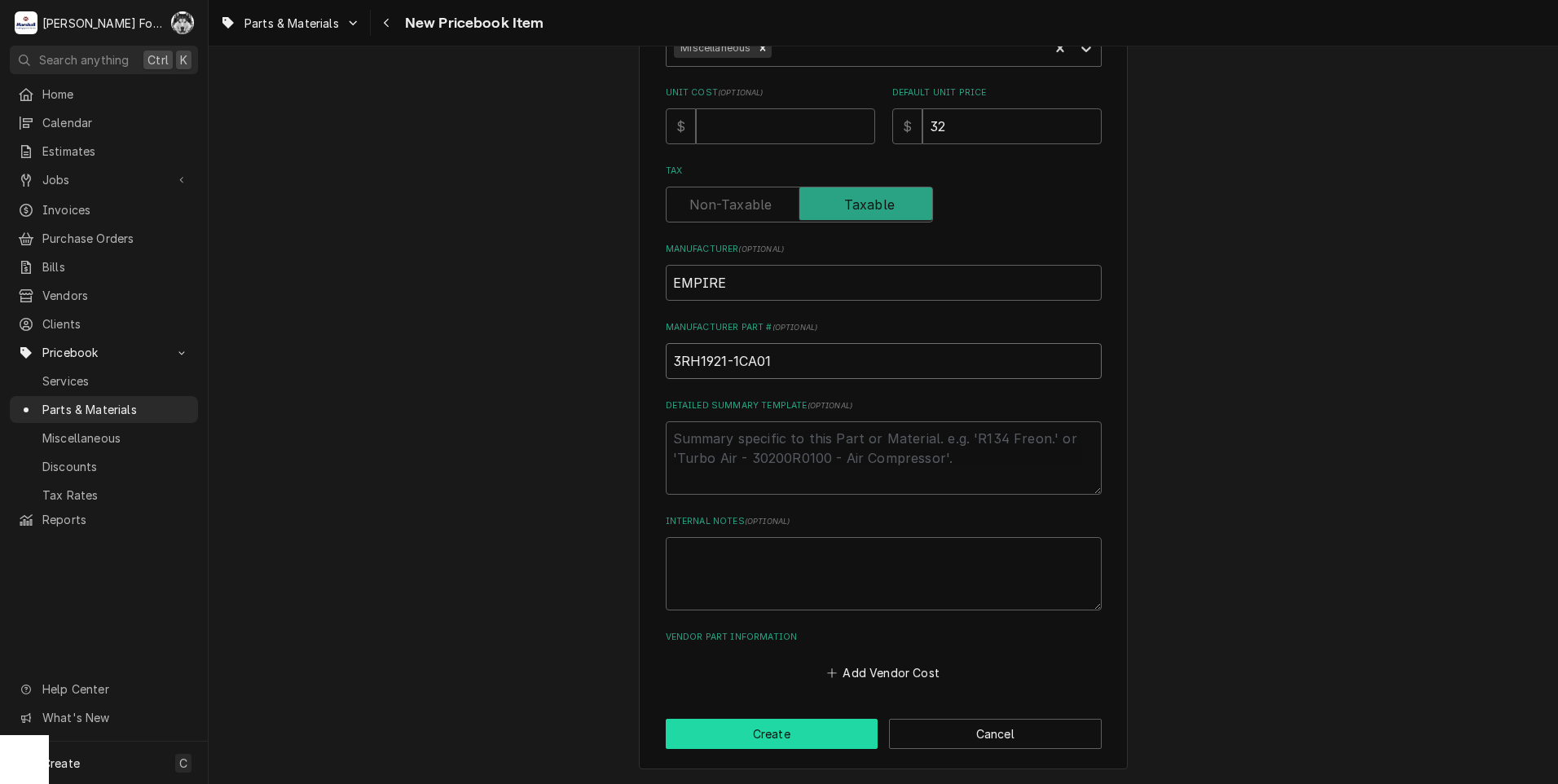
type input "3RH1921-1CA01"
click at [792, 742] on button "Create" at bounding box center [772, 733] width 213 height 30
type textarea "x"
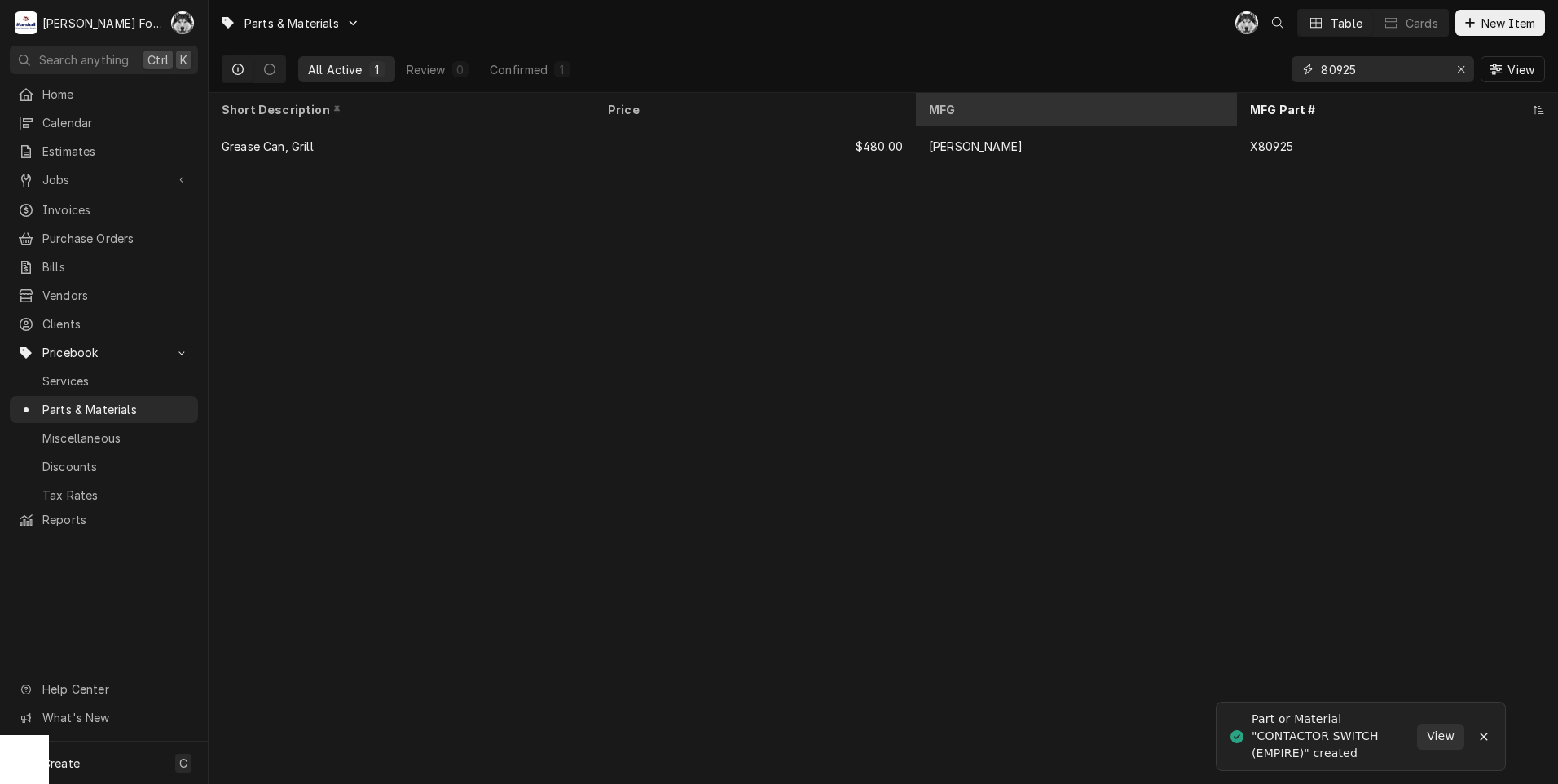
drag, startPoint x: 1373, startPoint y: 72, endPoint x: 1203, endPoint y: 119, distance: 176.4
click at [1203, 119] on div "Parts & Materials C( Table Cards New Item All Active 1 Review 0 Confirmed 1 809…" at bounding box center [883, 392] width 1350 height 784
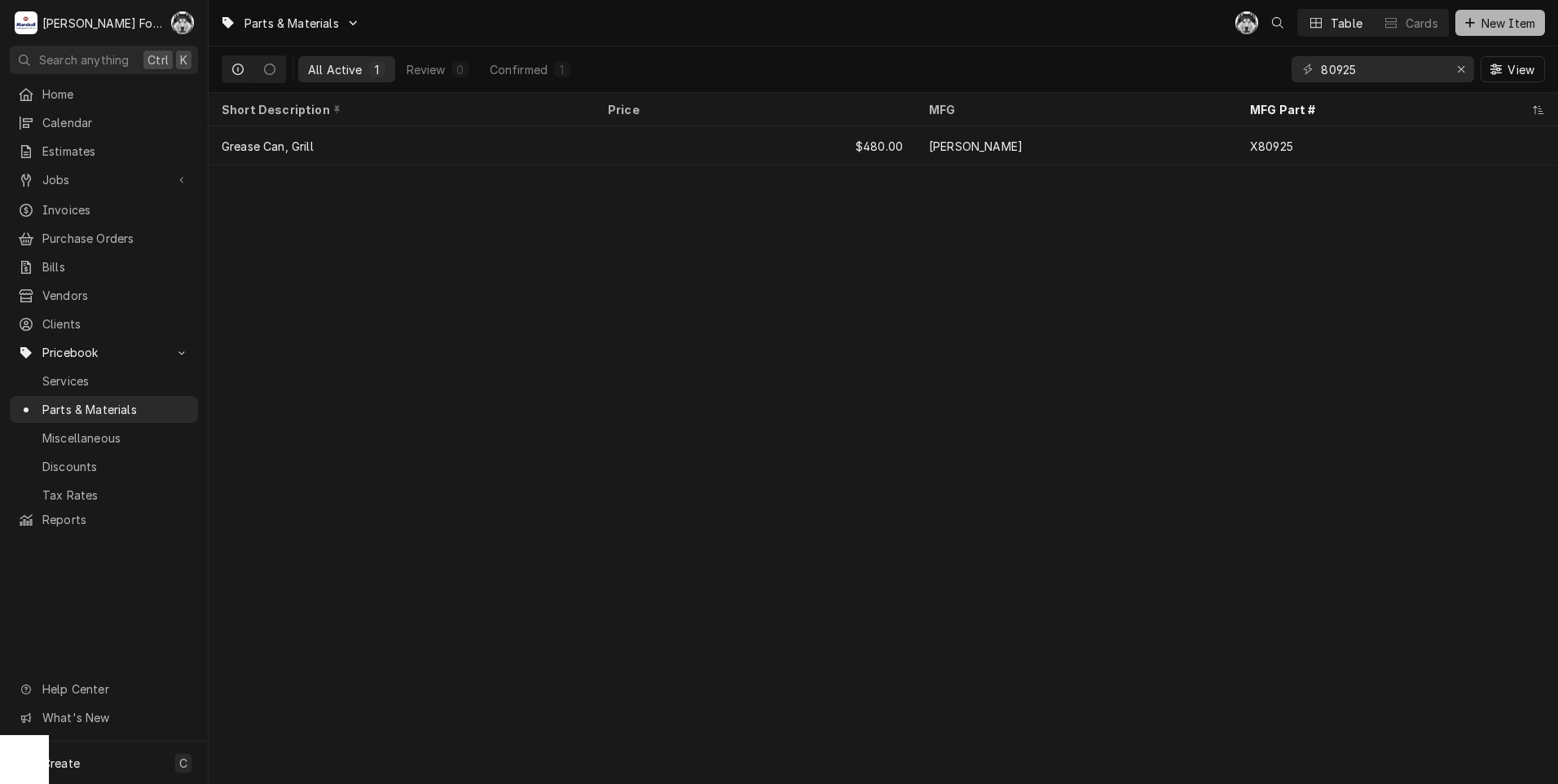
click at [1487, 27] on span "New Item" at bounding box center [1508, 23] width 60 height 18
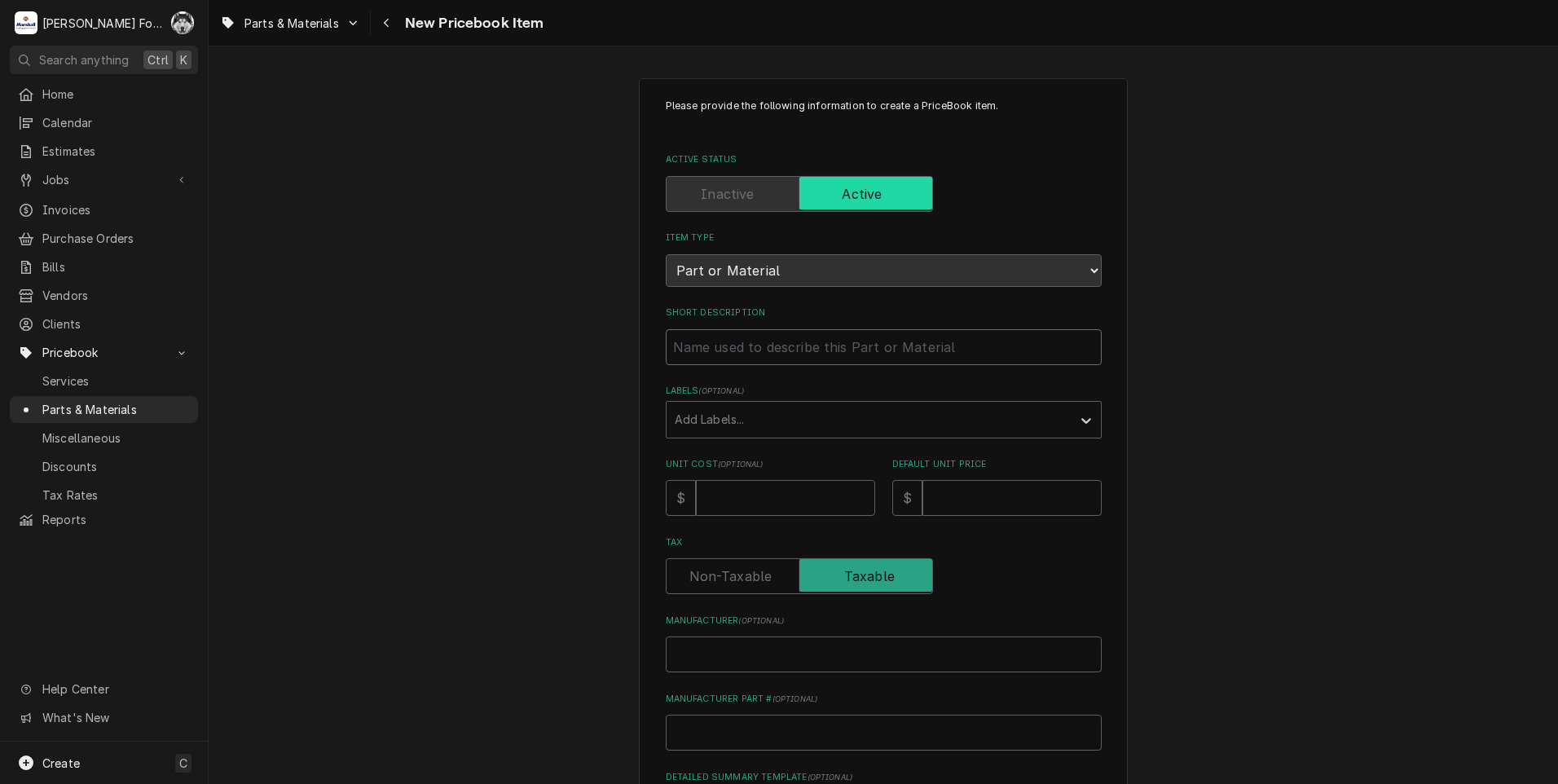
click at [786, 342] on input "Short Description" at bounding box center [884, 347] width 436 height 36
type textarea "x"
type input "S"
type textarea "x"
type input "ST"
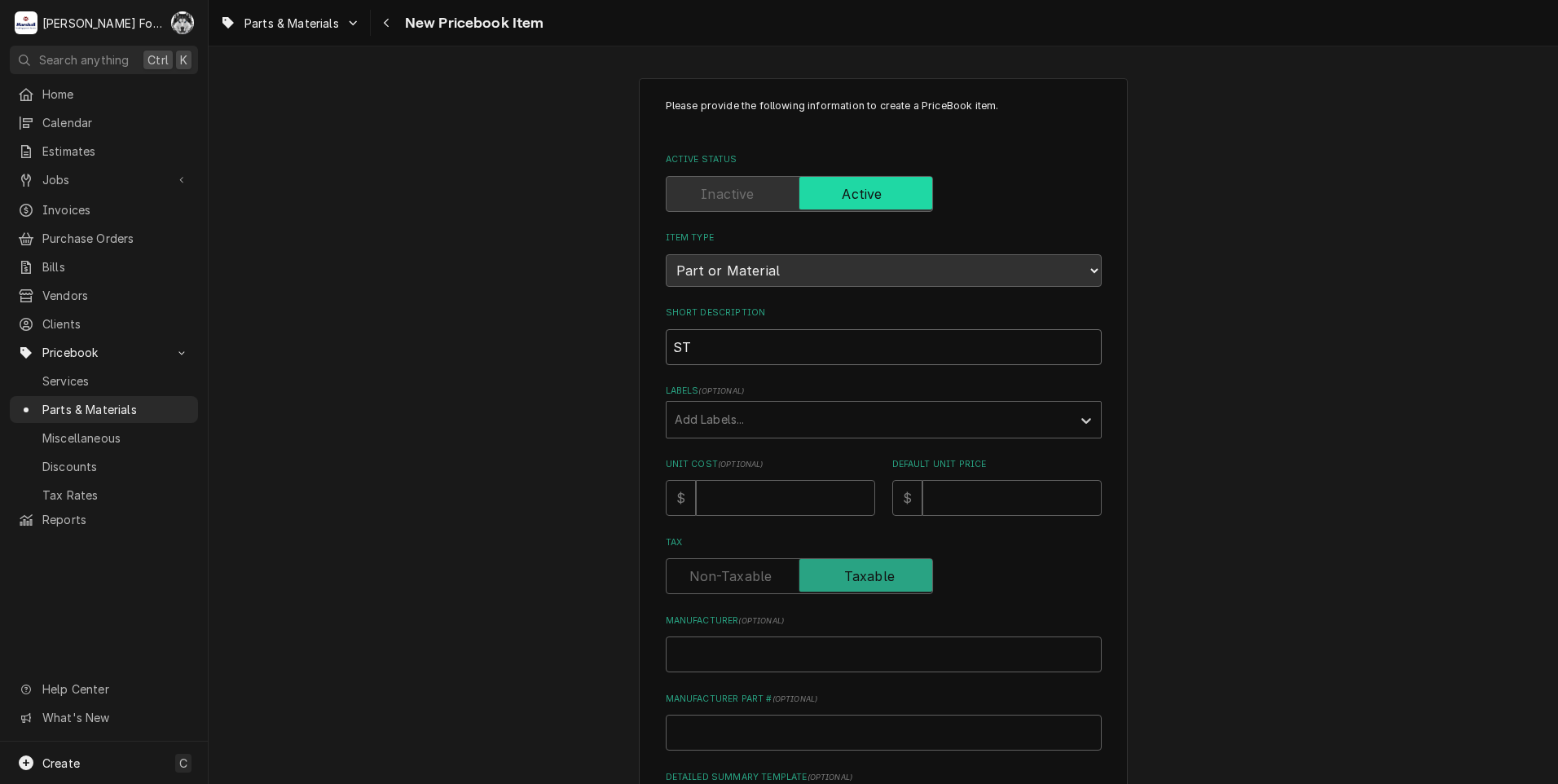
type textarea "x"
type input "STO"
type textarea "x"
type input "STOP"
type textarea "x"
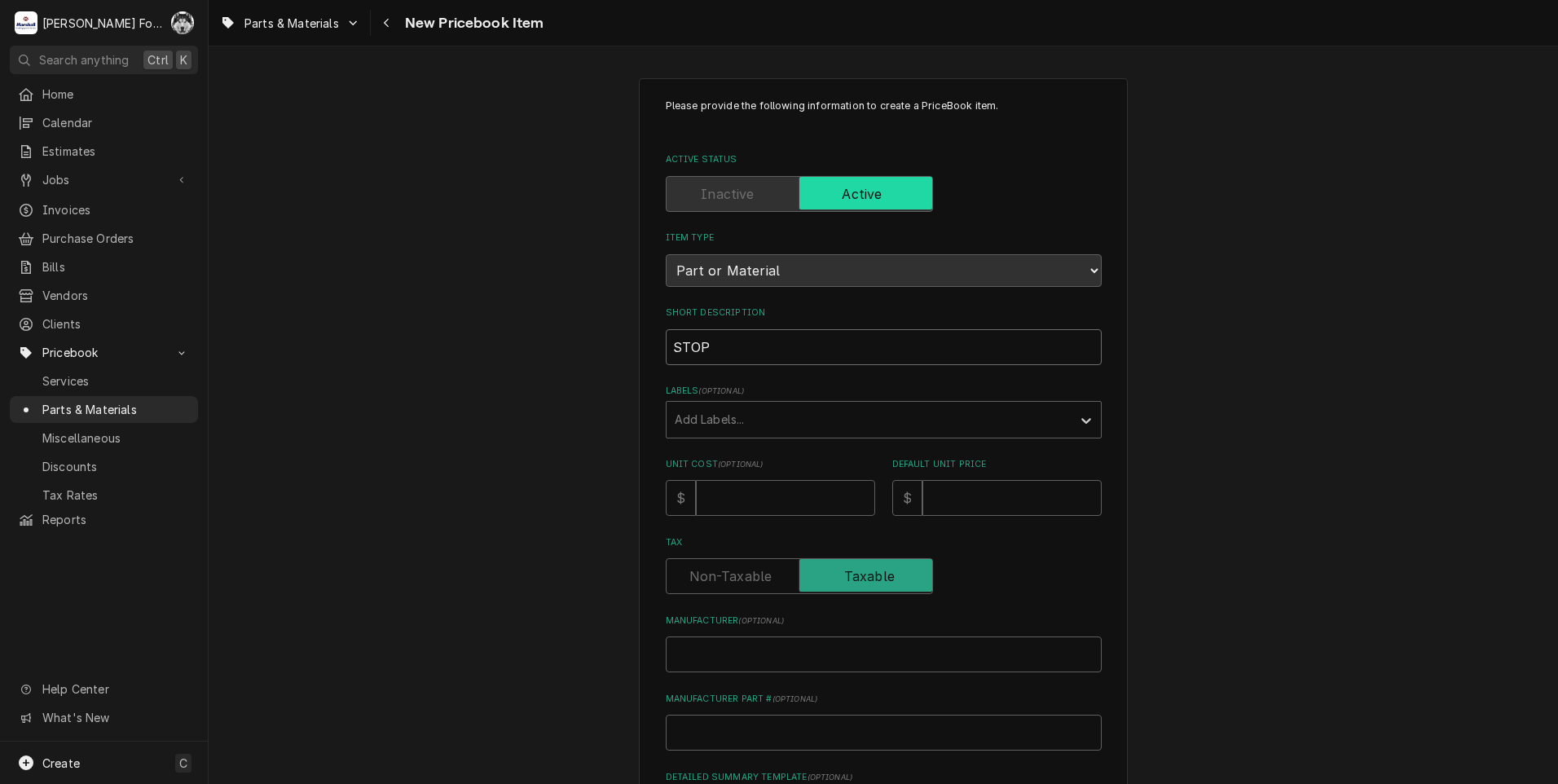
type input "STOP"
type textarea "x"
type input "STOP S"
type textarea "x"
type input "STOP SW"
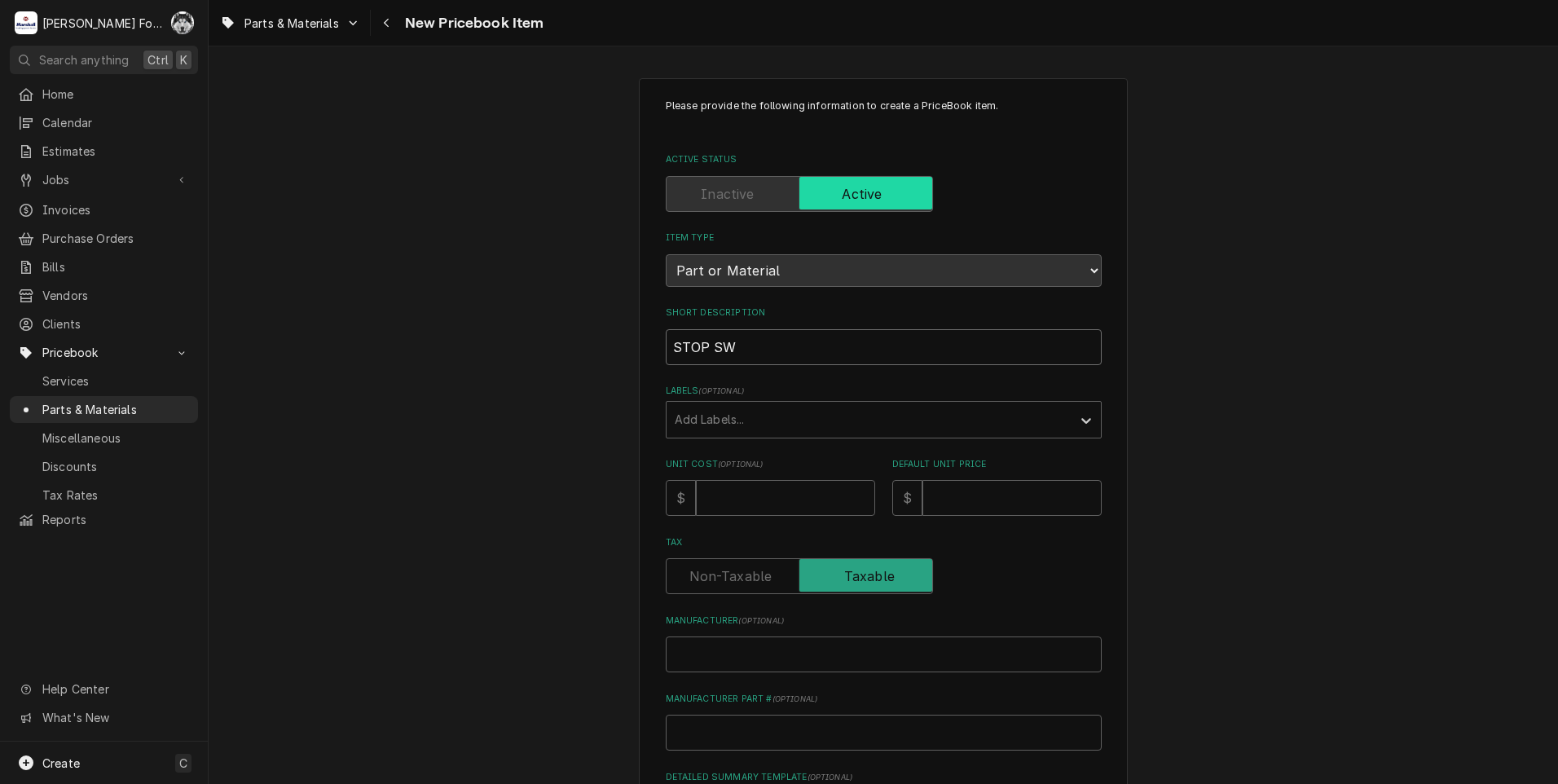
type textarea "x"
type input "STOP SWI"
type textarea "x"
type input "STOP SWIT"
type textarea "x"
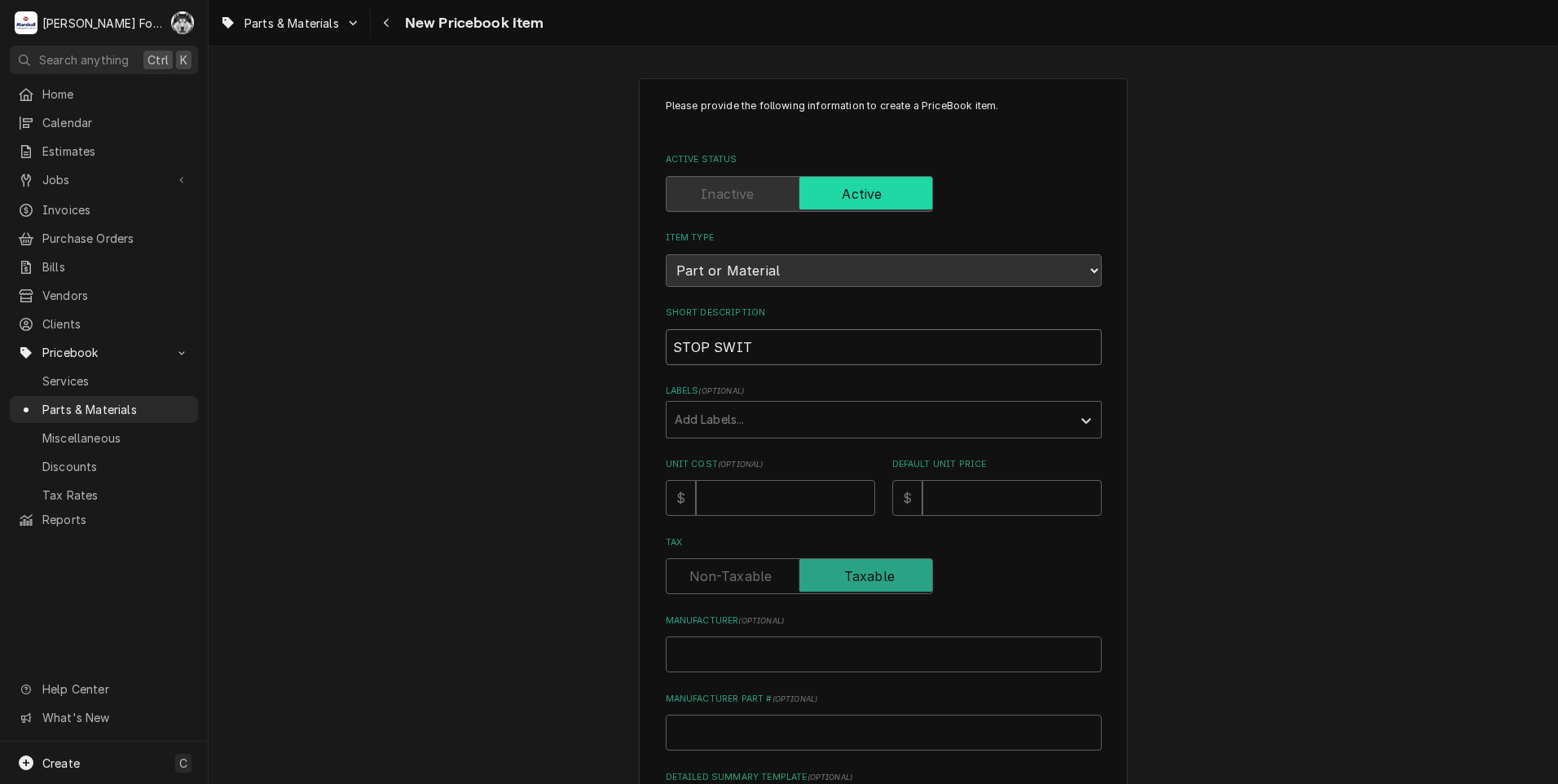
type input "STOP SWITC"
type textarea "x"
type input "STOP SWITCH"
type textarea "x"
type input "STOP SWITCH"
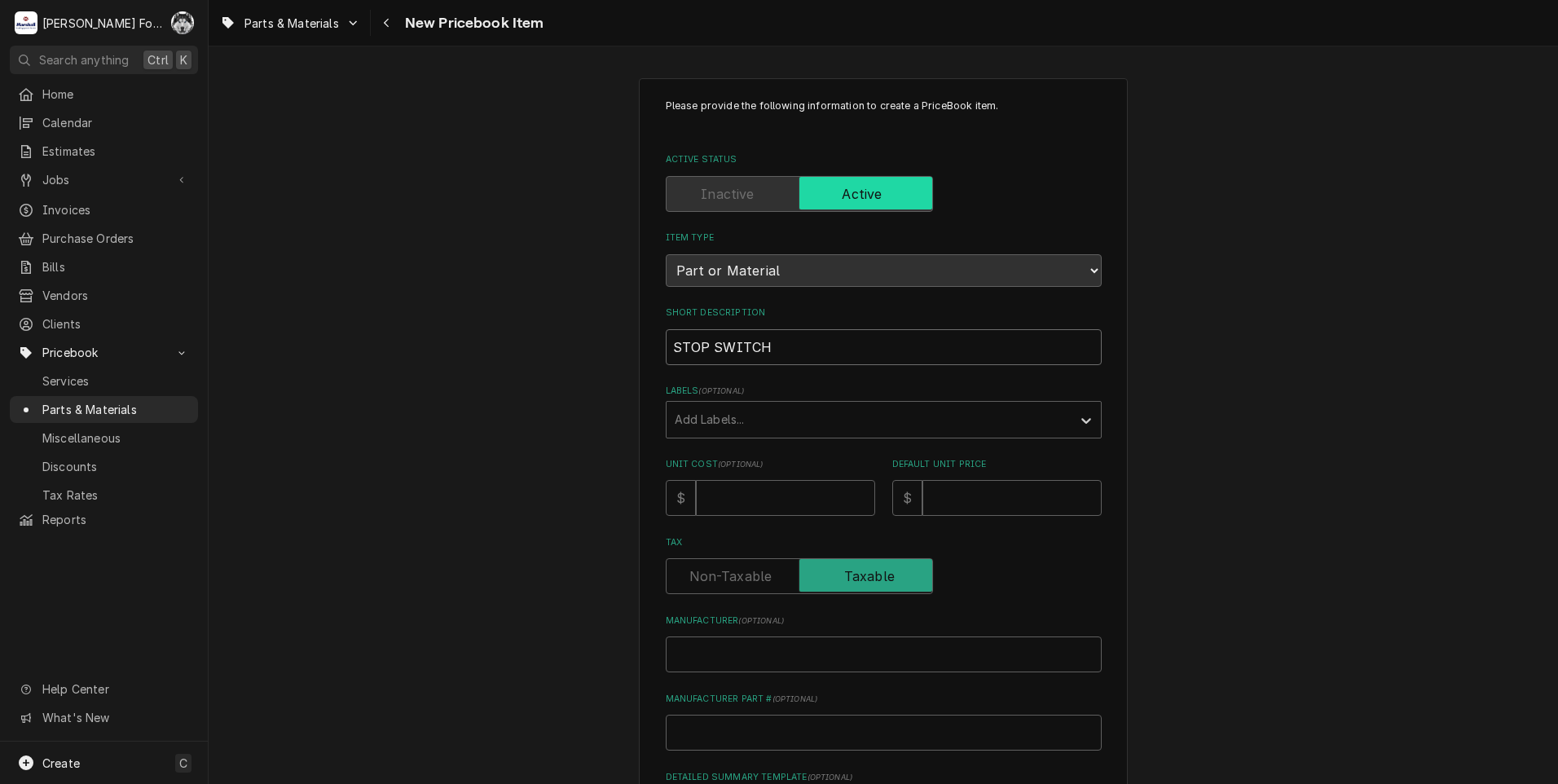
type textarea "x"
type input "STOP SWITCH C"
type textarea "x"
type input "STOP SWITCH CO"
type textarea "x"
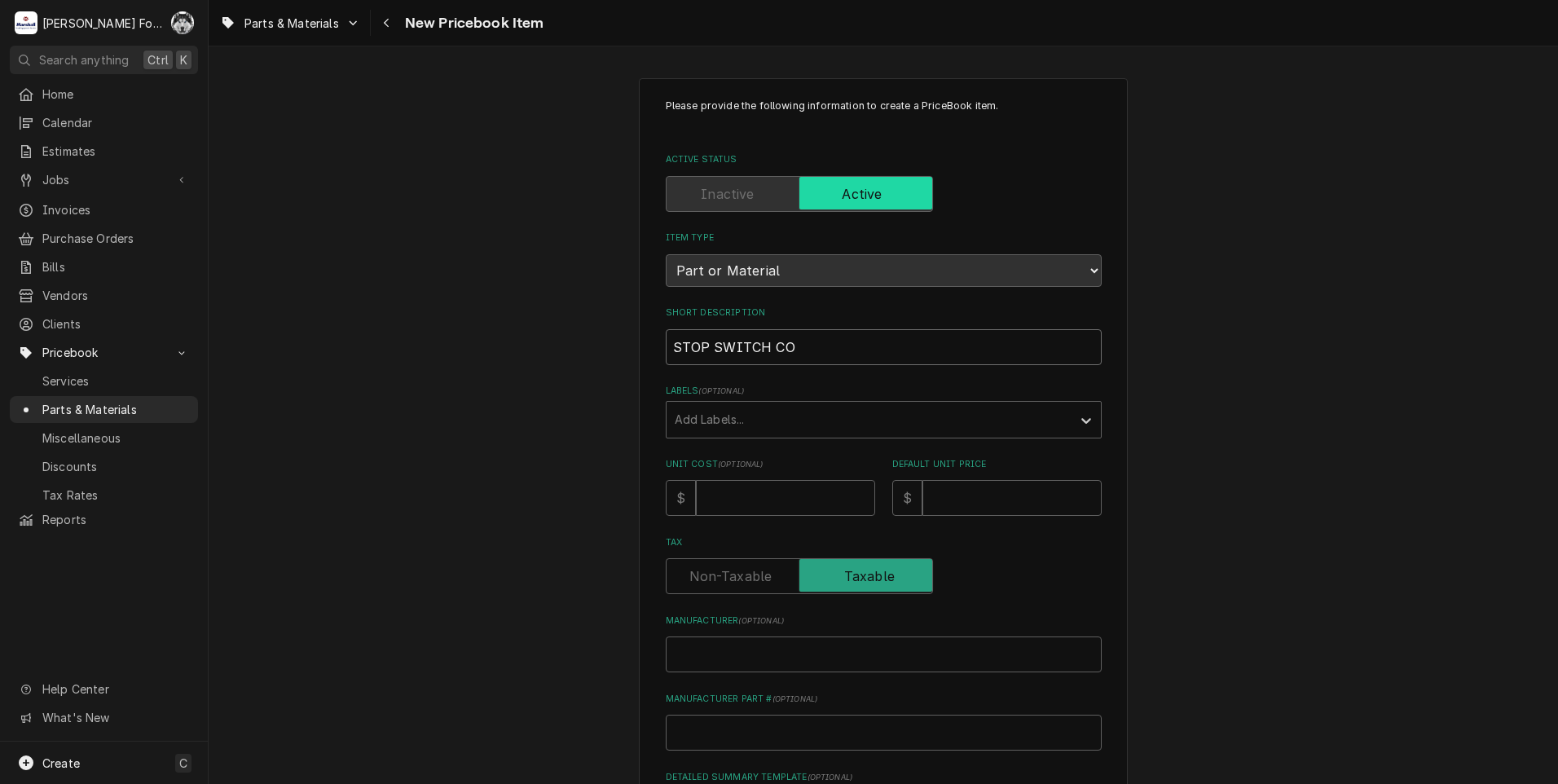
type input "STOP SWITCH CON"
type textarea "x"
type input "STOP SWITCH CONT"
type textarea "x"
type input "STOP SWITCH CONTA"
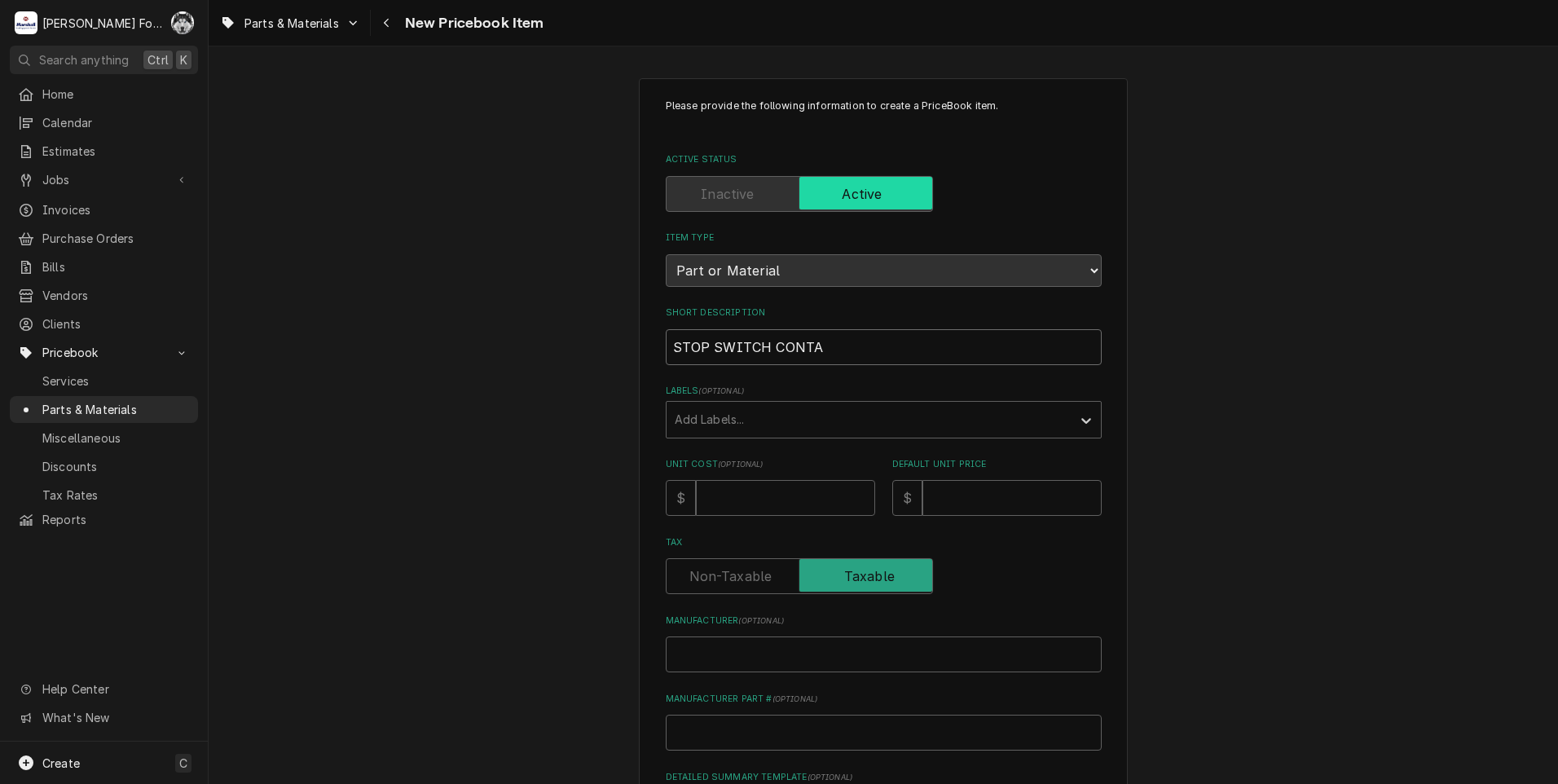
type textarea "x"
type input "STOP SWITCH CONTAC"
type textarea "x"
type input "STOP SWITCH CONTACT"
click at [856, 424] on div "Labels" at bounding box center [869, 420] width 388 height 30
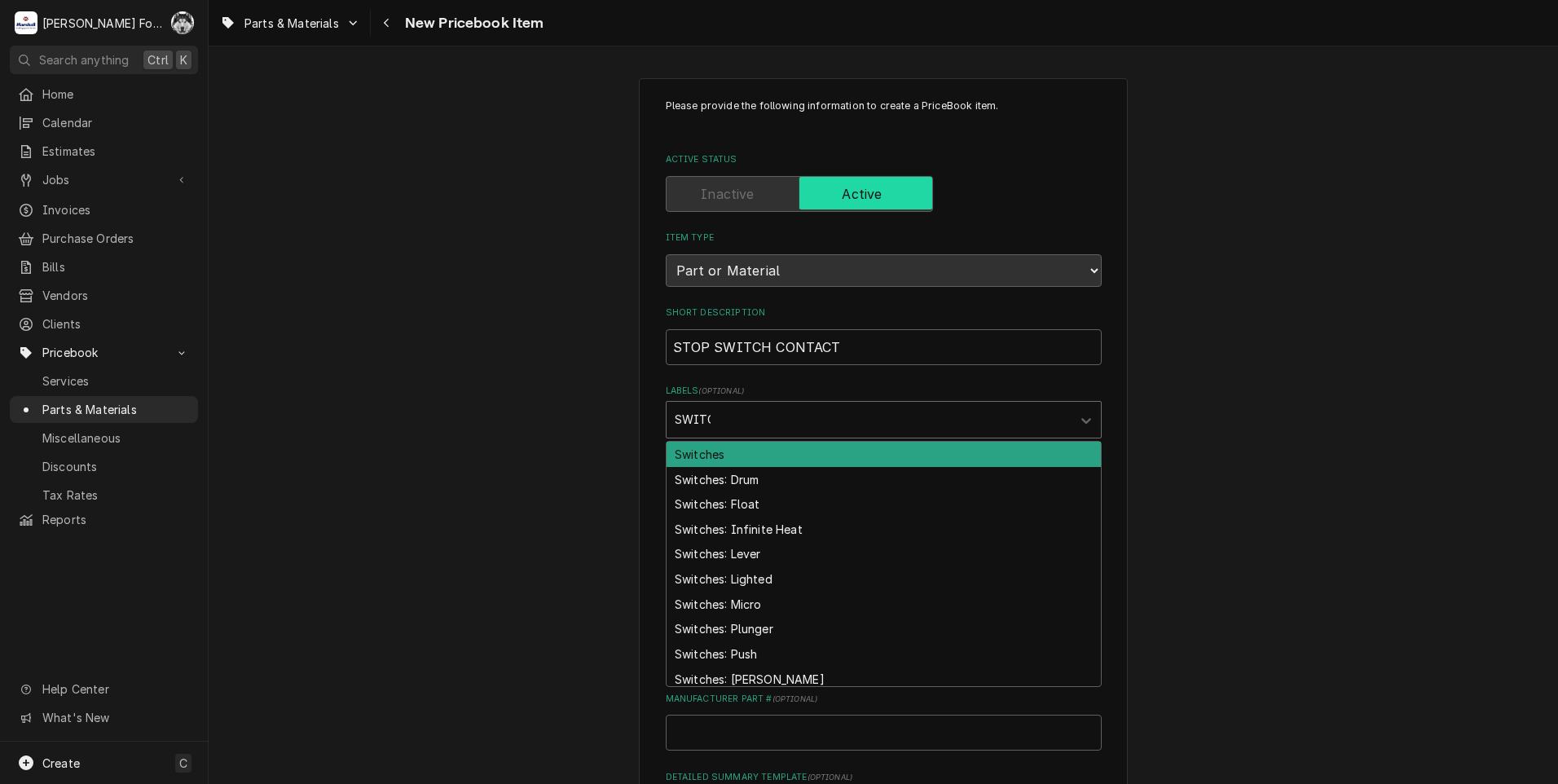
type input "SWITCH"
type textarea "x"
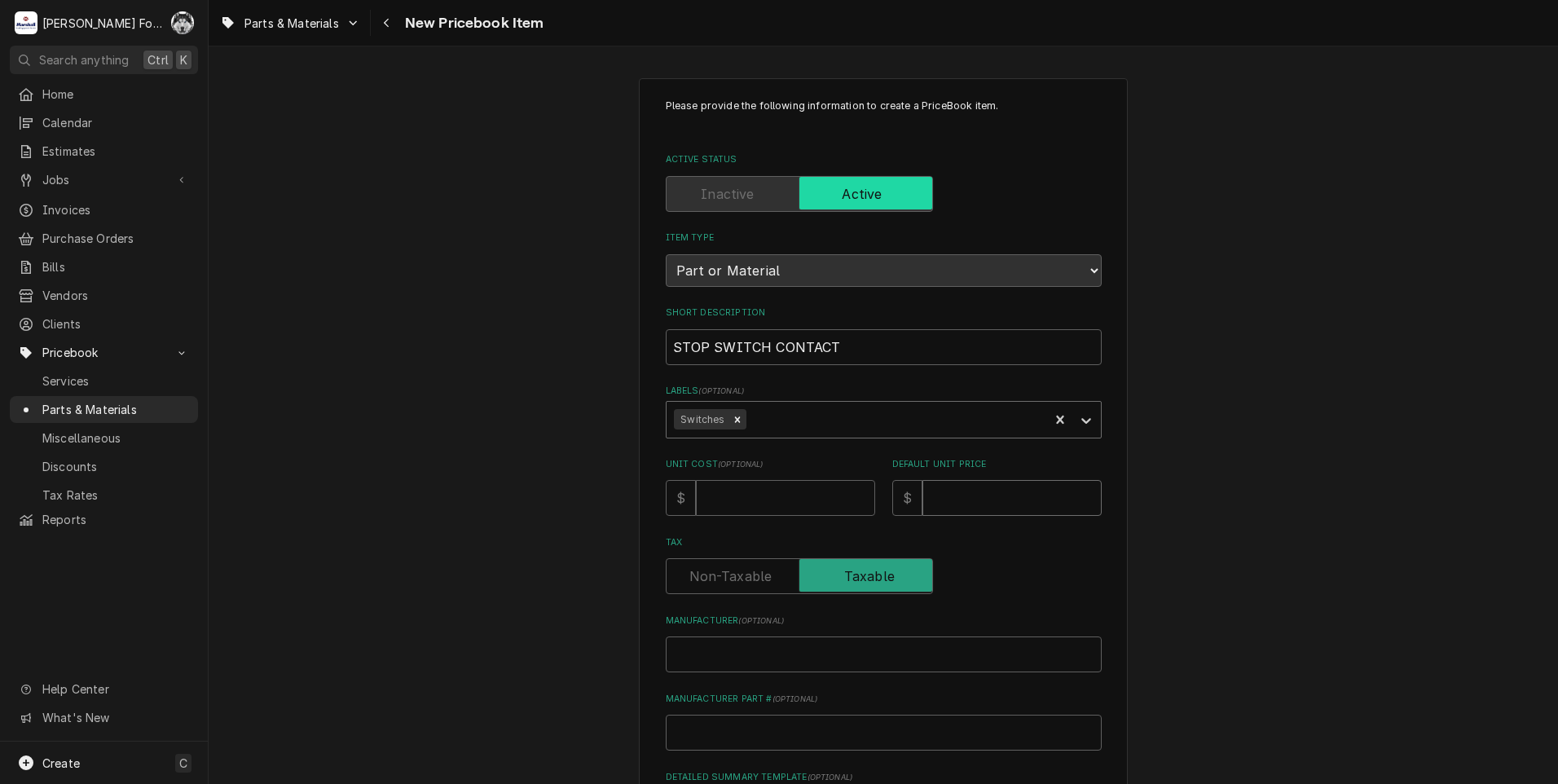
type textarea "x"
type input "4"
type textarea "x"
type input "49"
click at [825, 649] on input "Manufacturer ( optional )" at bounding box center [884, 654] width 436 height 36
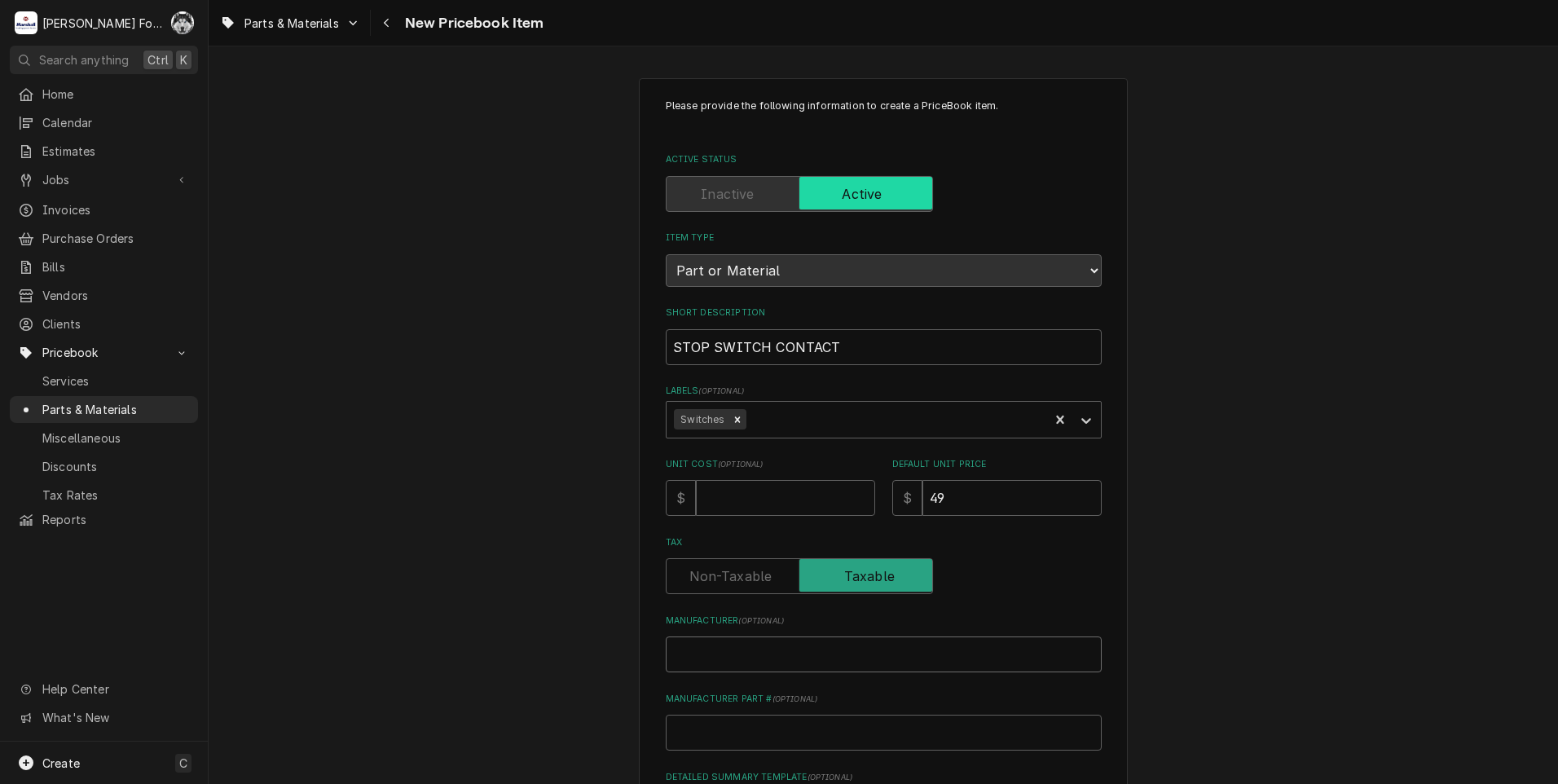
type textarea "x"
type input "E"
type textarea "x"
type input "EM"
type textarea "x"
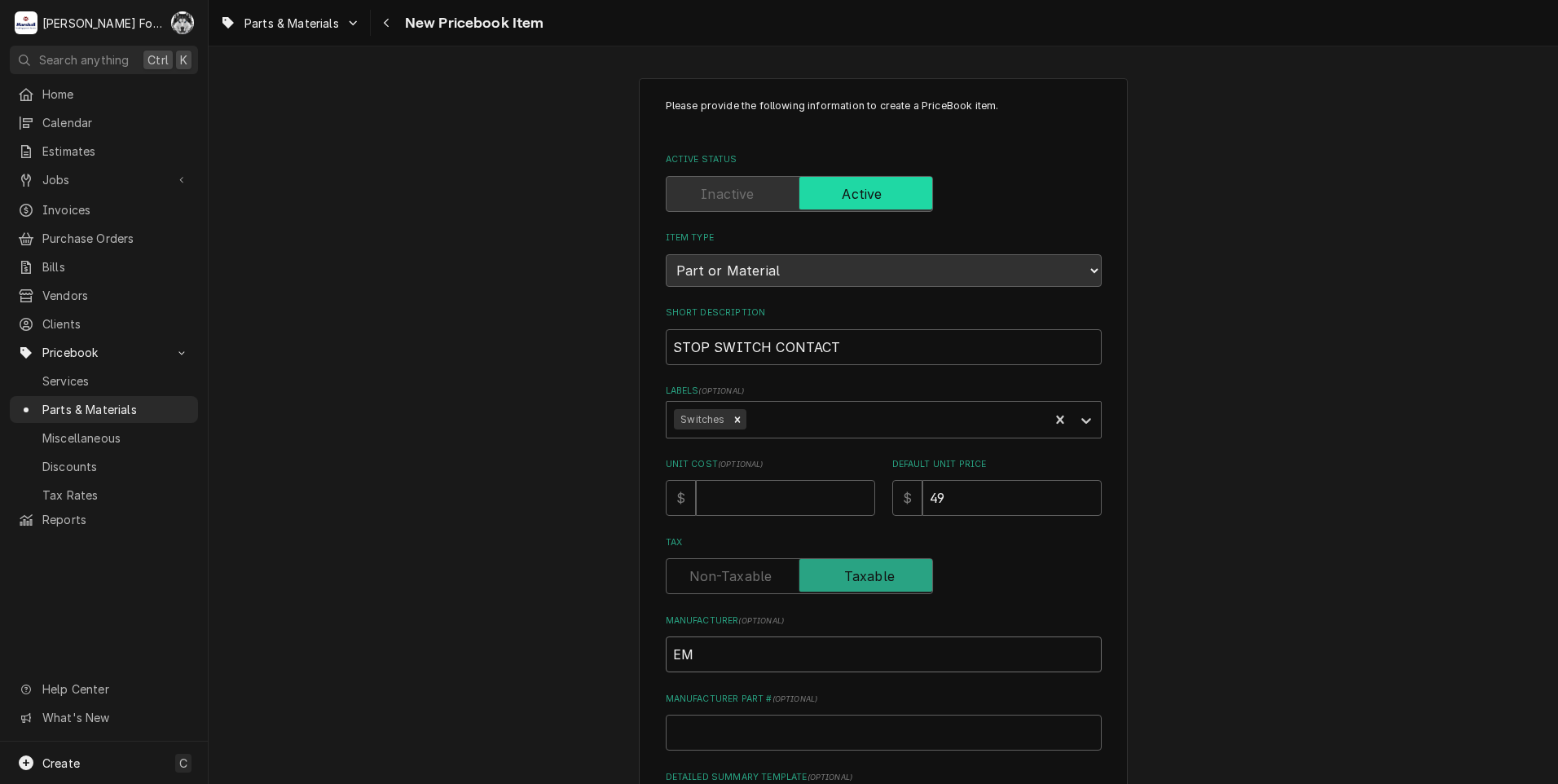
type input "EMP"
type textarea "x"
type input "EMPI"
type textarea "x"
type input "EMPIR"
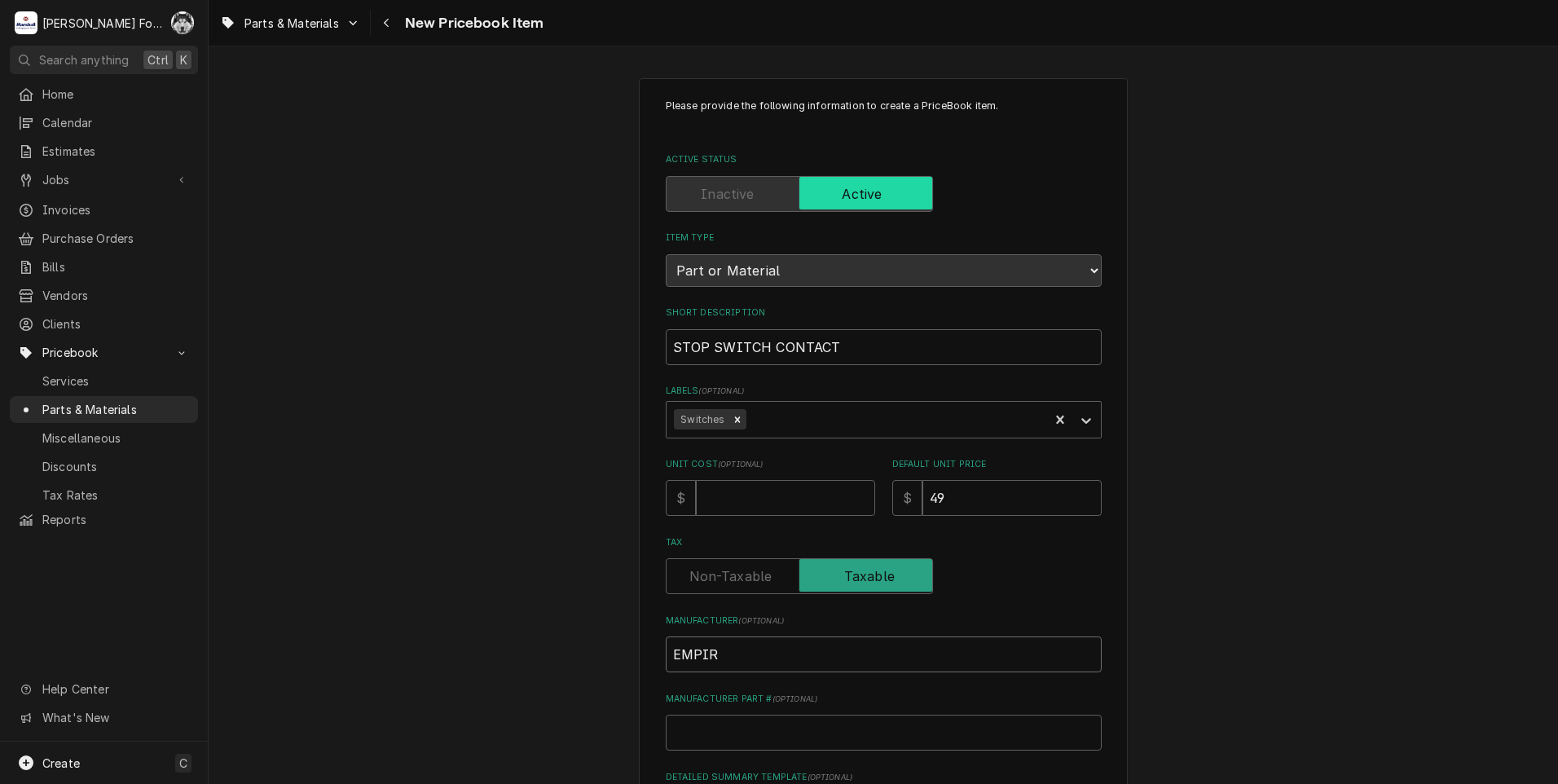
type textarea "x"
type input "EMPIRE"
click at [893, 336] on input "STOP SWITCH CONTACT" at bounding box center [884, 347] width 436 height 36
type textarea "x"
type input "STOP SWITCH CONTACT"
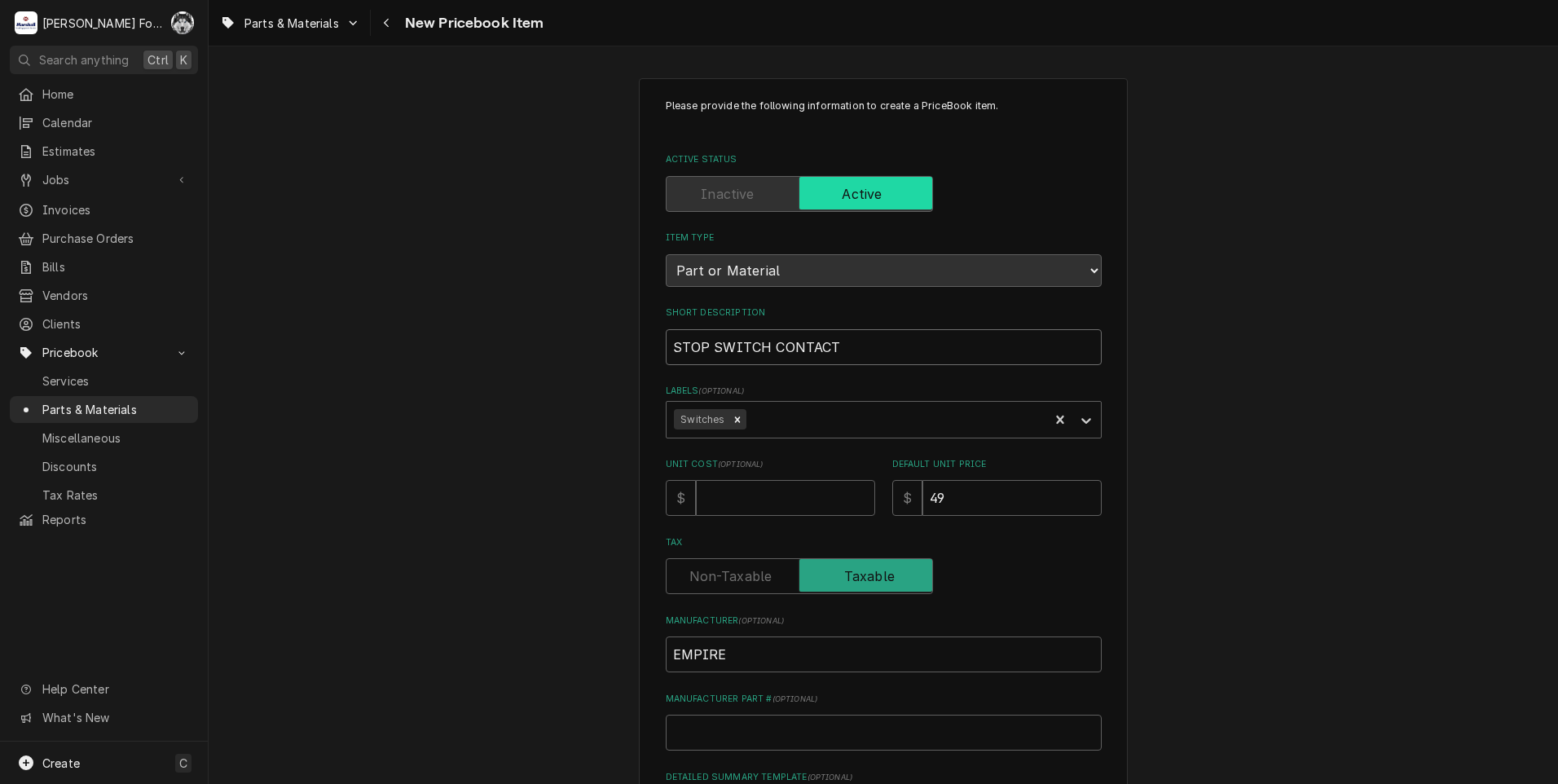
type textarea "x"
type input "STOP SWITCH CONTACT ("
type textarea "x"
type input "STOP SWITCH CONTACT (E"
type textarea "x"
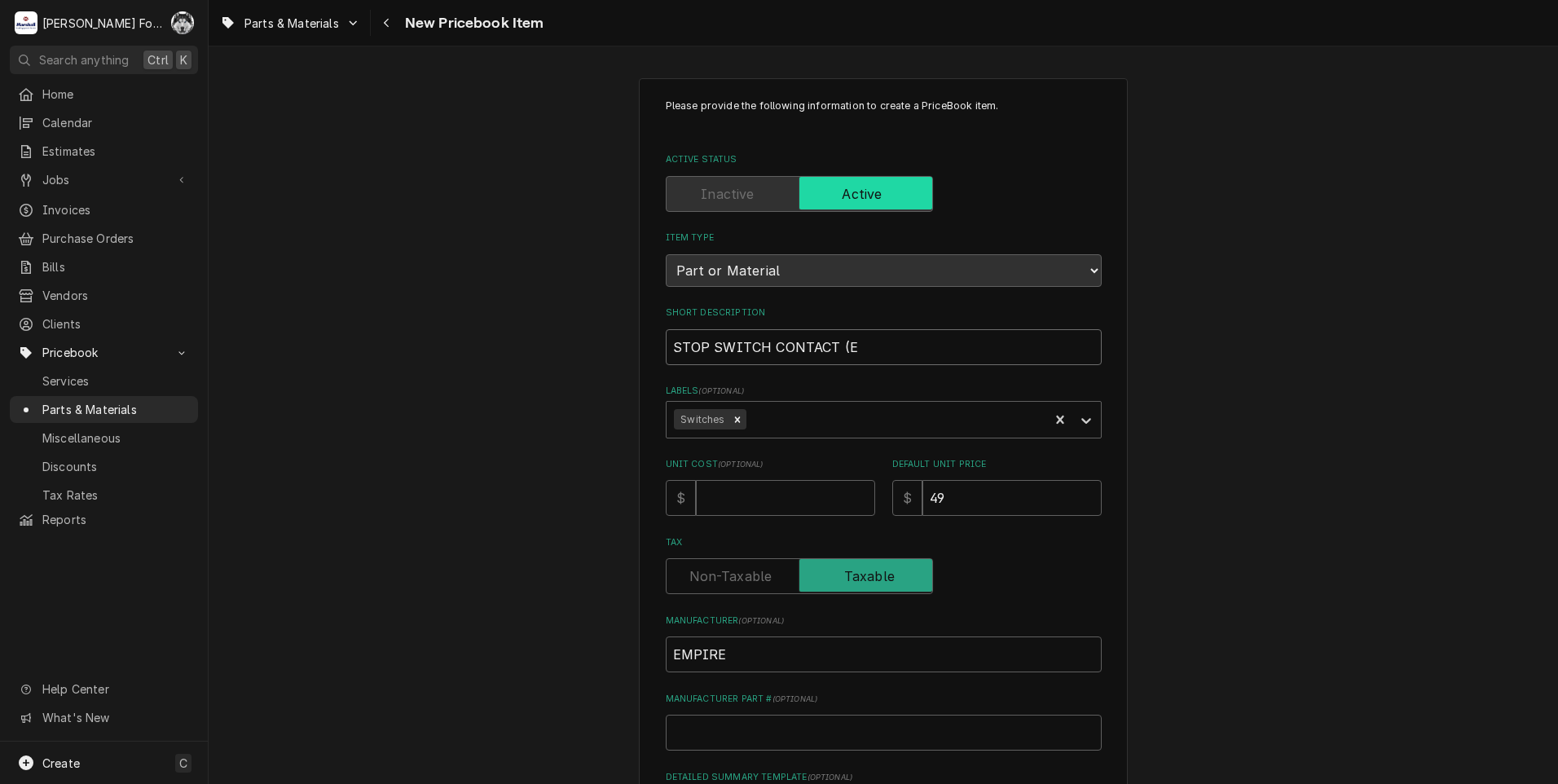
type input "STOP SWITCH CONTACT (EM"
type textarea "x"
type input "STOP SWITCH CONTACT (EMP"
type textarea "x"
type input "STOP SWITCH CONTACT (EMPI"
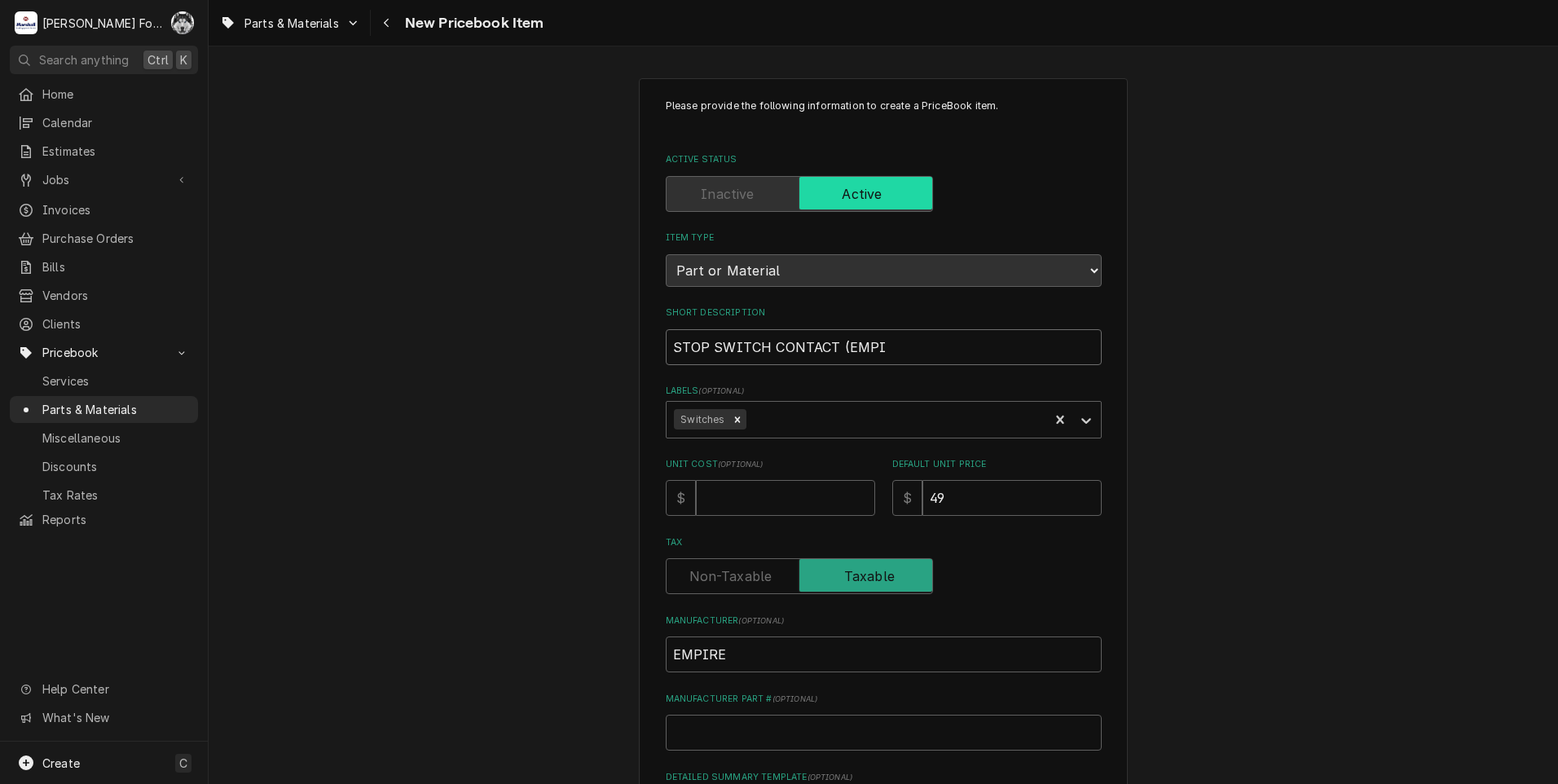
type textarea "x"
type input "STOP SWITCH CONTACT (EMPIR"
type textarea "x"
type input "STOP SWITCH CONTACT (EMPIRE"
type textarea "x"
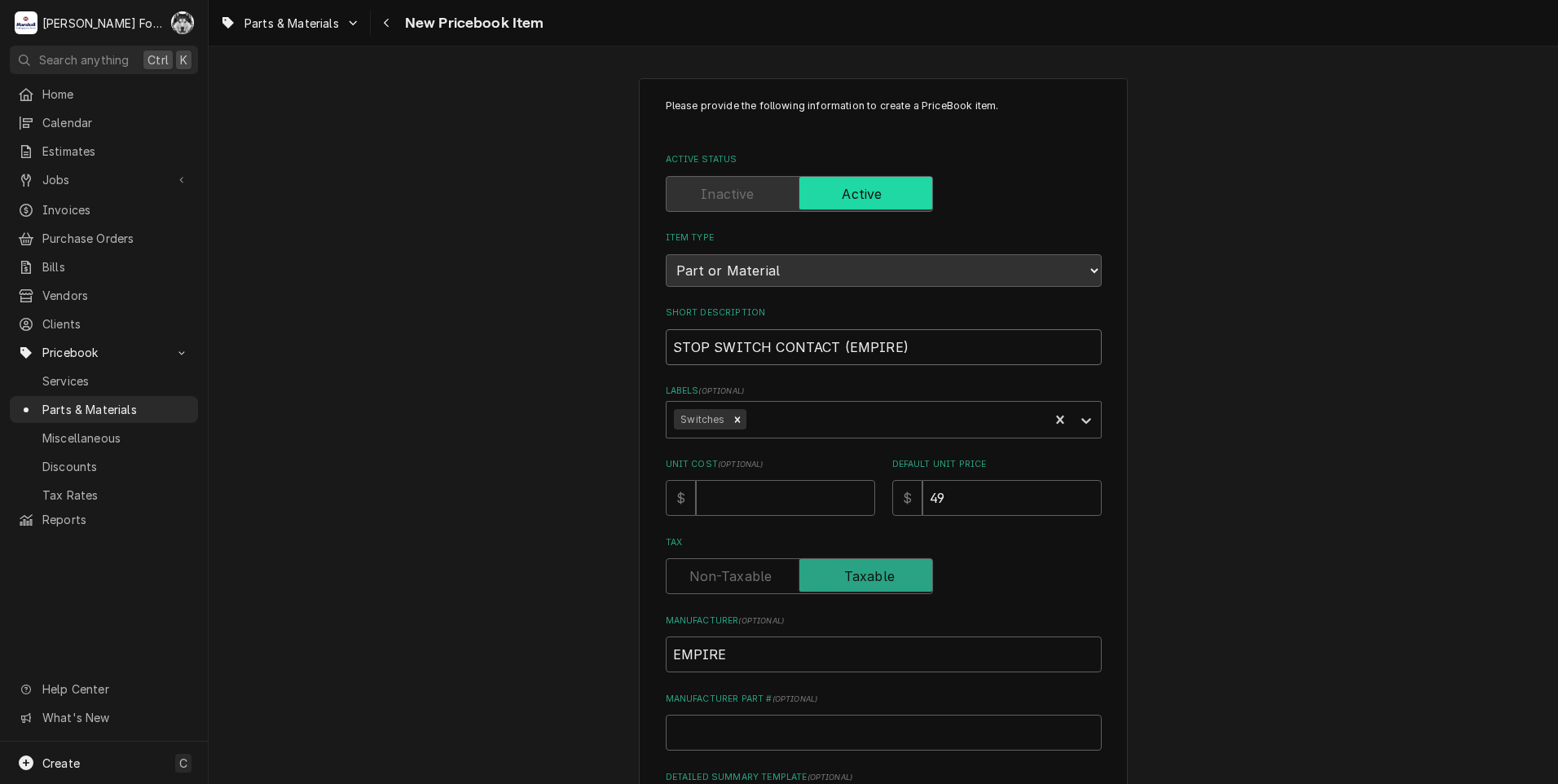
type input "STOP SWITCH CONTACT (EMPIRE)"
click at [834, 739] on input "Manufacturer Part # ( optional )" at bounding box center [884, 732] width 436 height 36
type textarea "x"
type input "3"
type textarea "x"
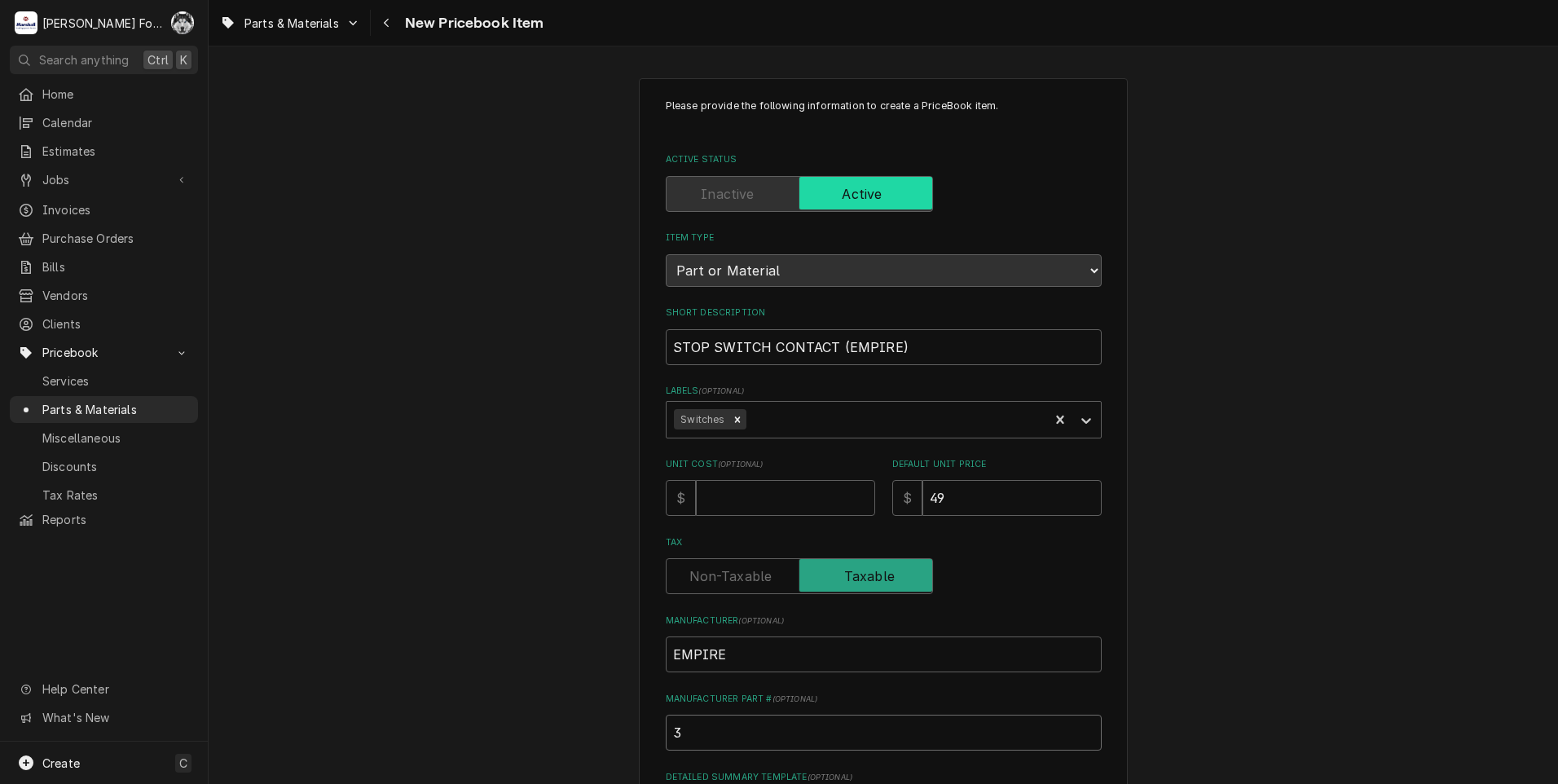
type input "3S"
type textarea "x"
type input "3SB"
type textarea "x"
type input "3SB1"
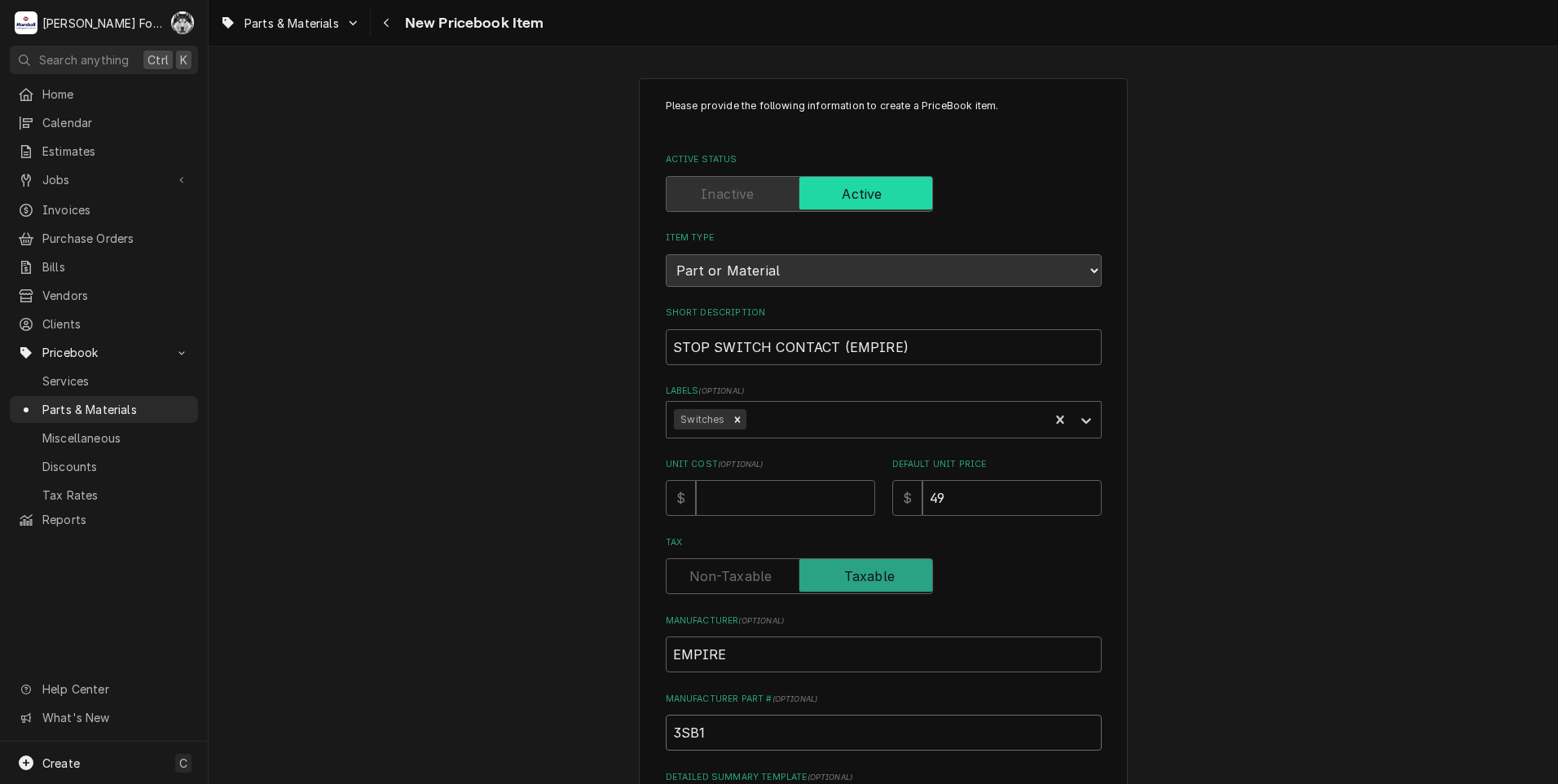
type textarea "x"
type input "3SB14"
type textarea "x"
type input "3SB143"
type textarea "x"
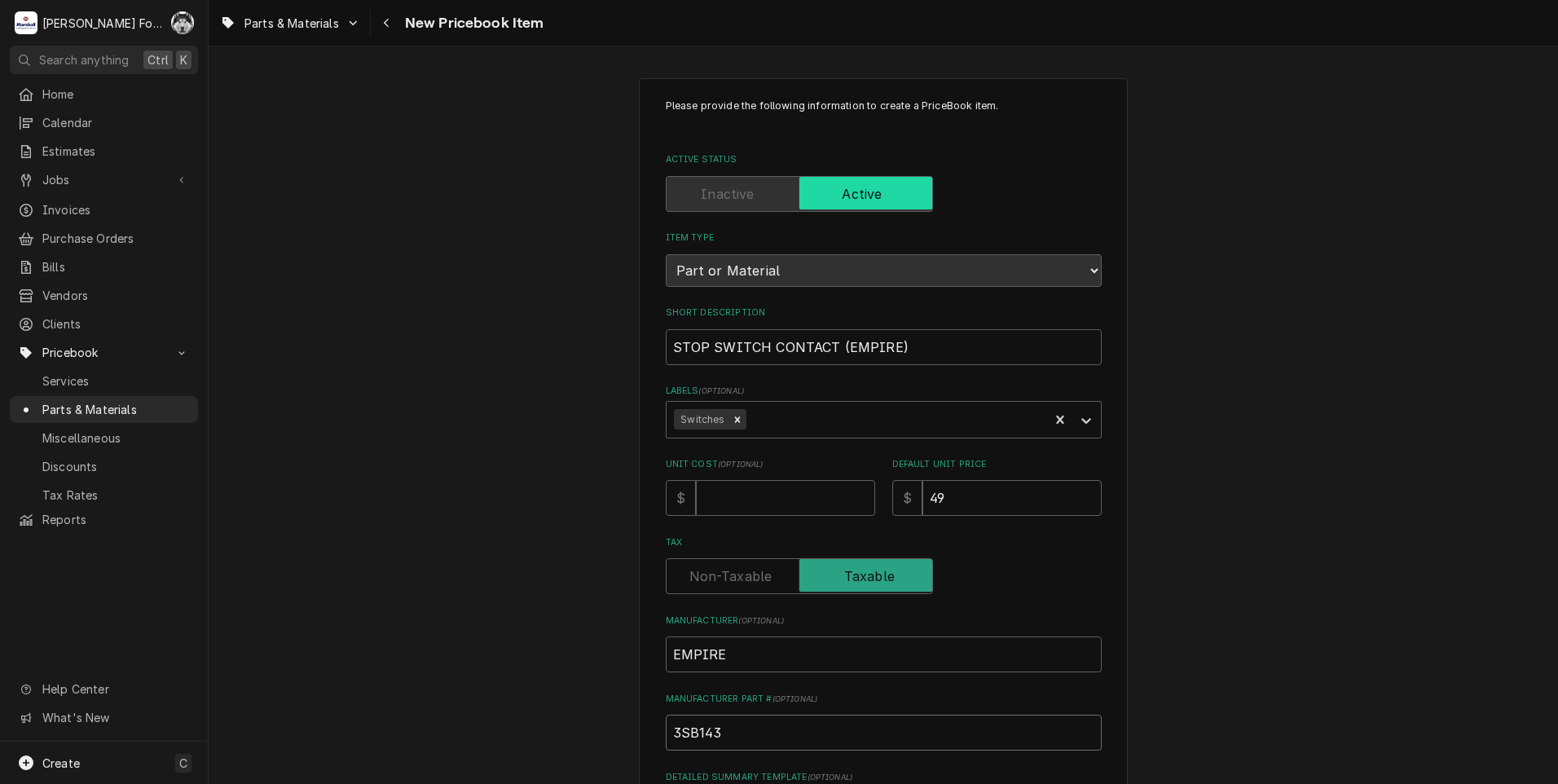
type input "3SB1430"
type textarea "x"
type input "3SB1430-"
type textarea "x"
type input "3SB1430-0"
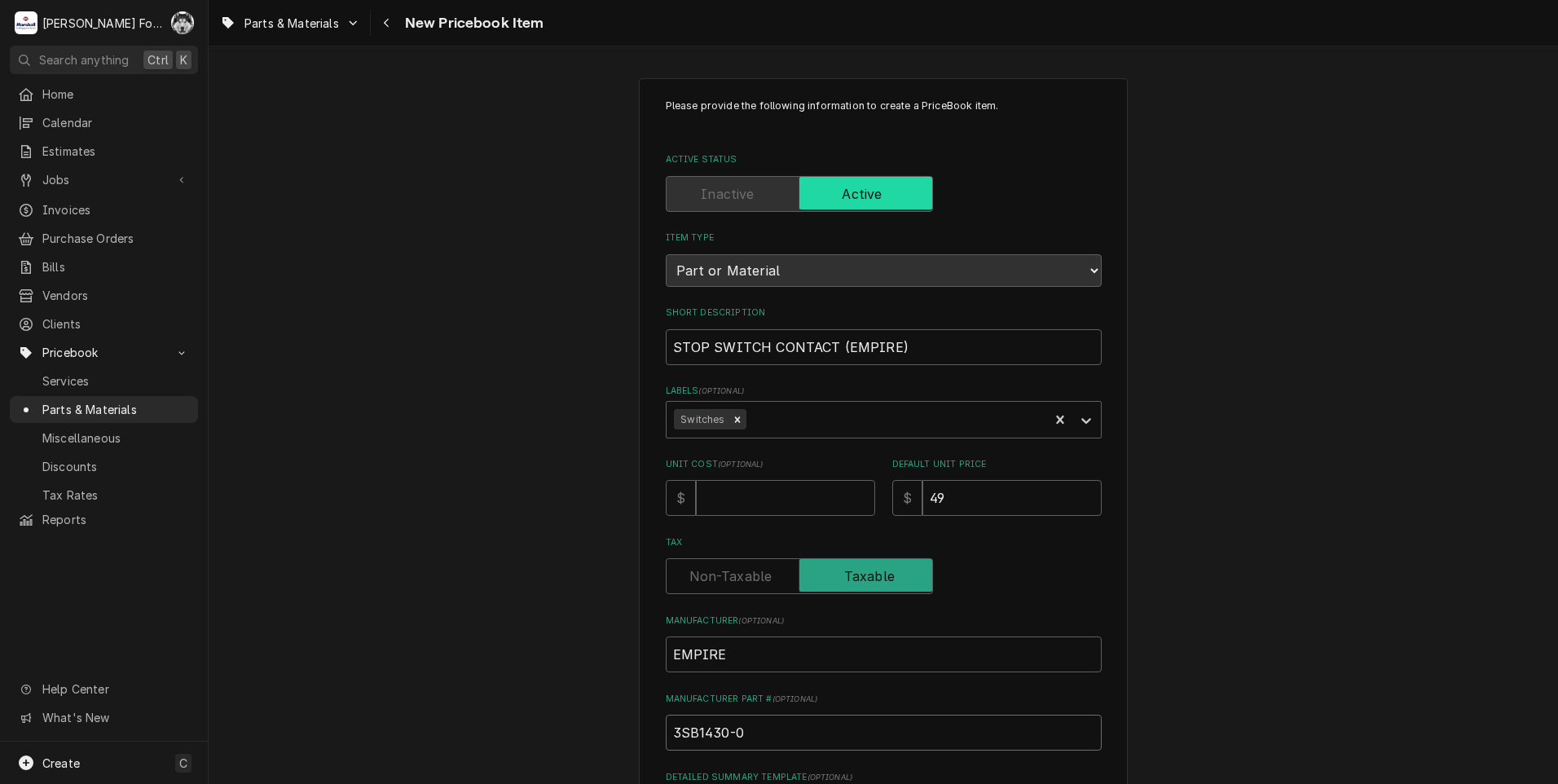
type textarea "x"
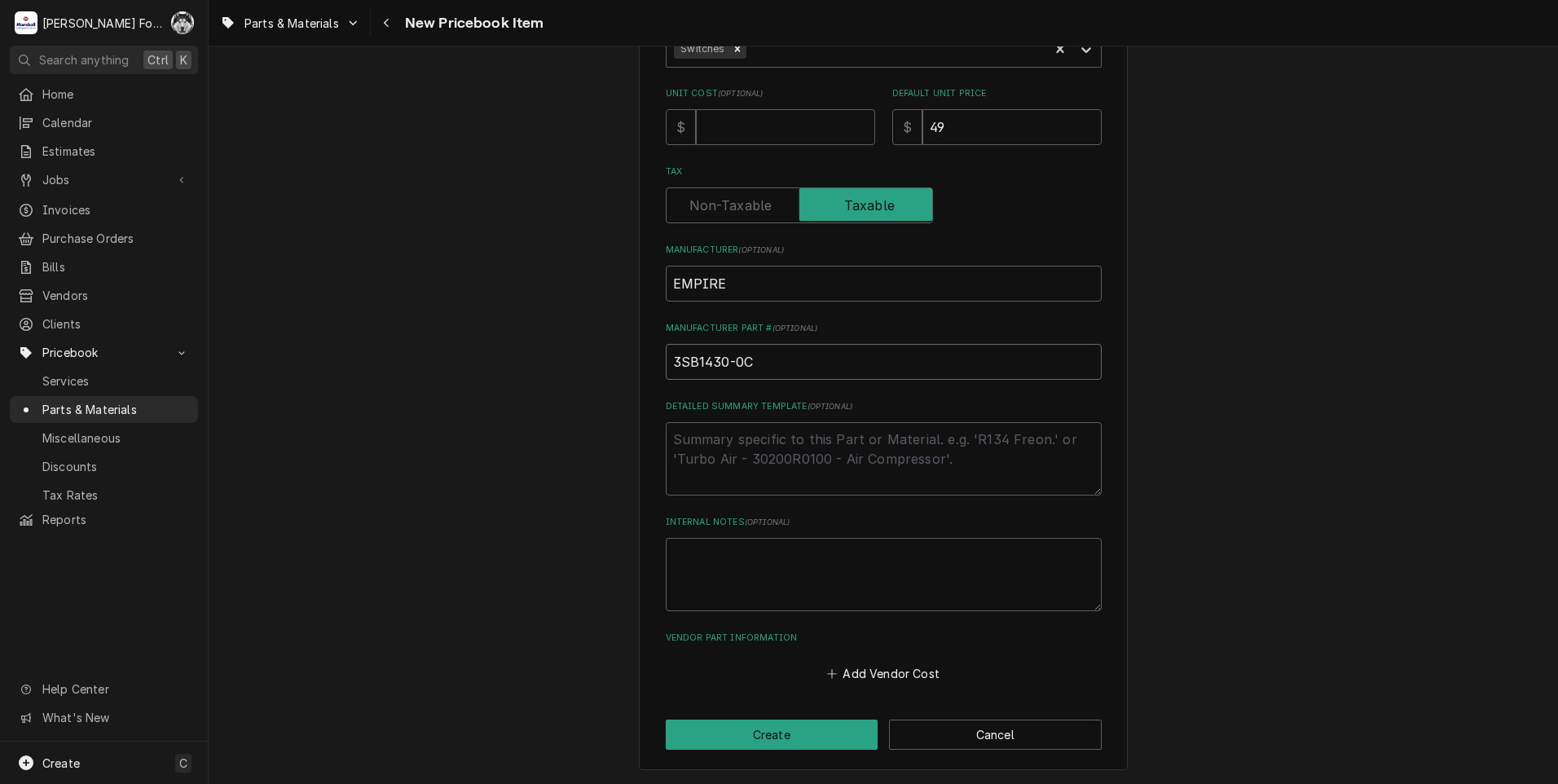
scroll to position [372, 0]
type input "3SB1430-0C"
click at [759, 738] on button "Create" at bounding box center [772, 733] width 213 height 30
type textarea "x"
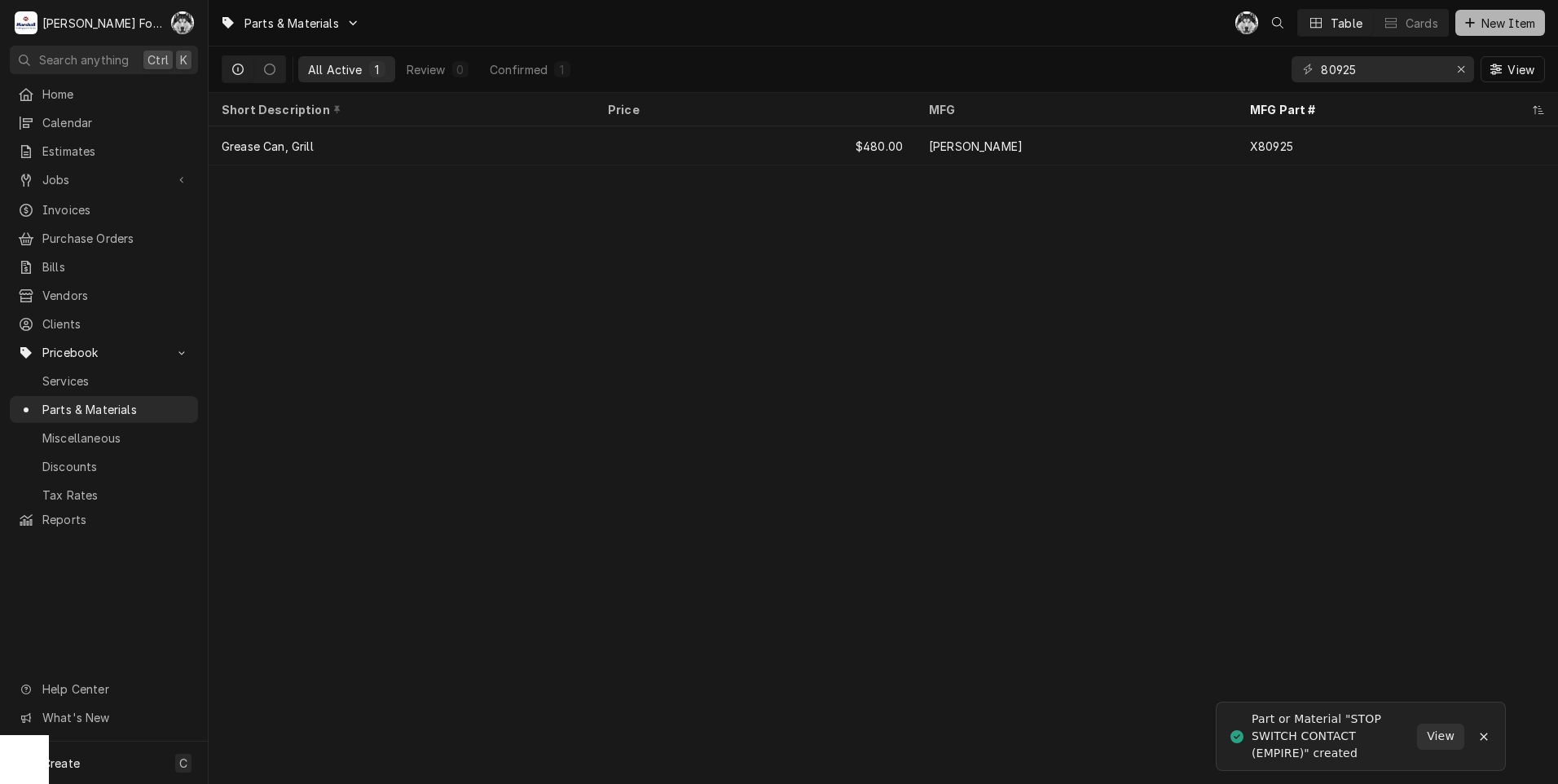
click at [1488, 30] on span "New Item" at bounding box center [1508, 23] width 60 height 18
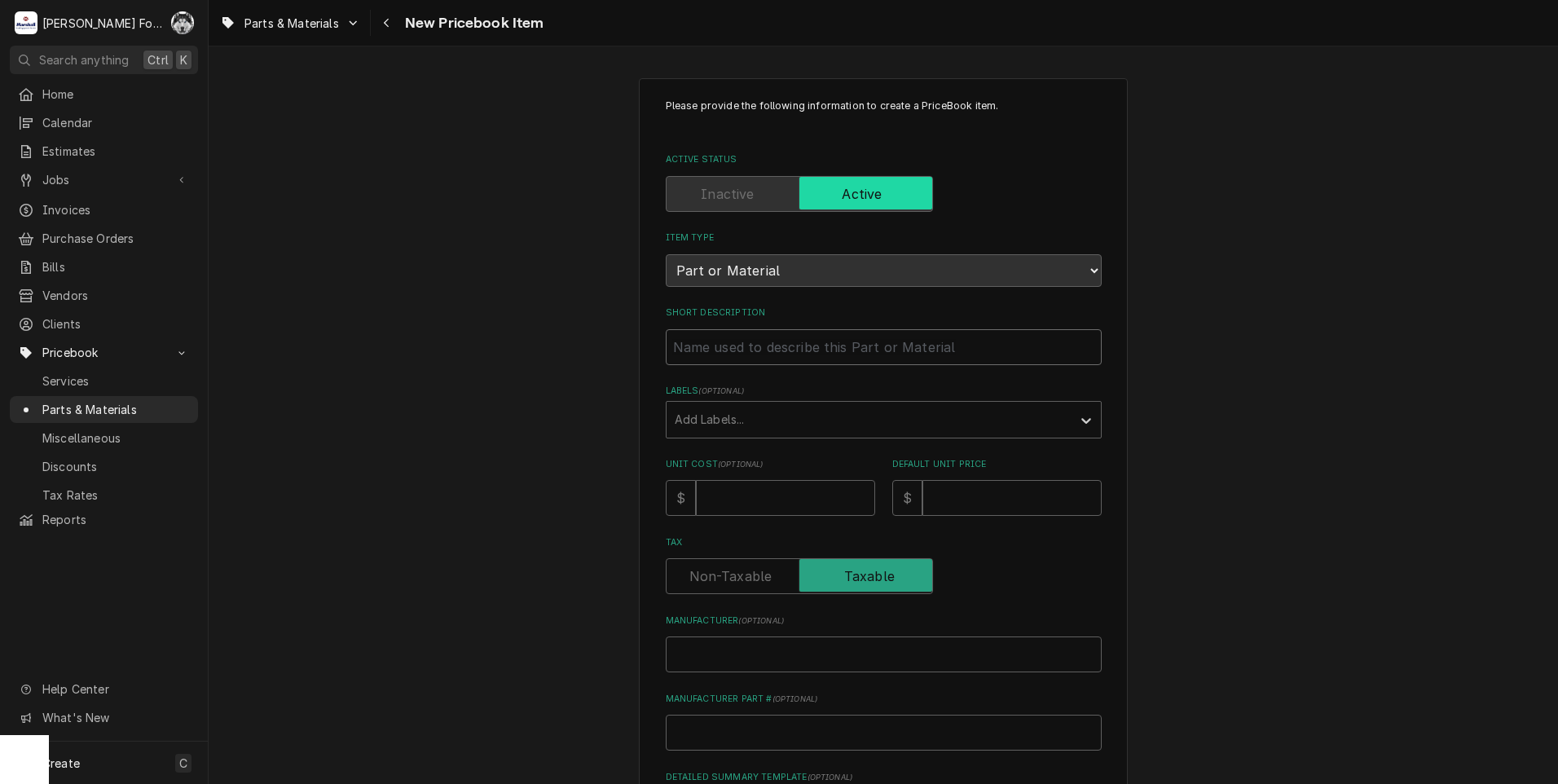
click at [779, 361] on input "Short Description" at bounding box center [884, 347] width 436 height 36
type textarea "x"
type input "H"
type textarea "x"
type input "HI"
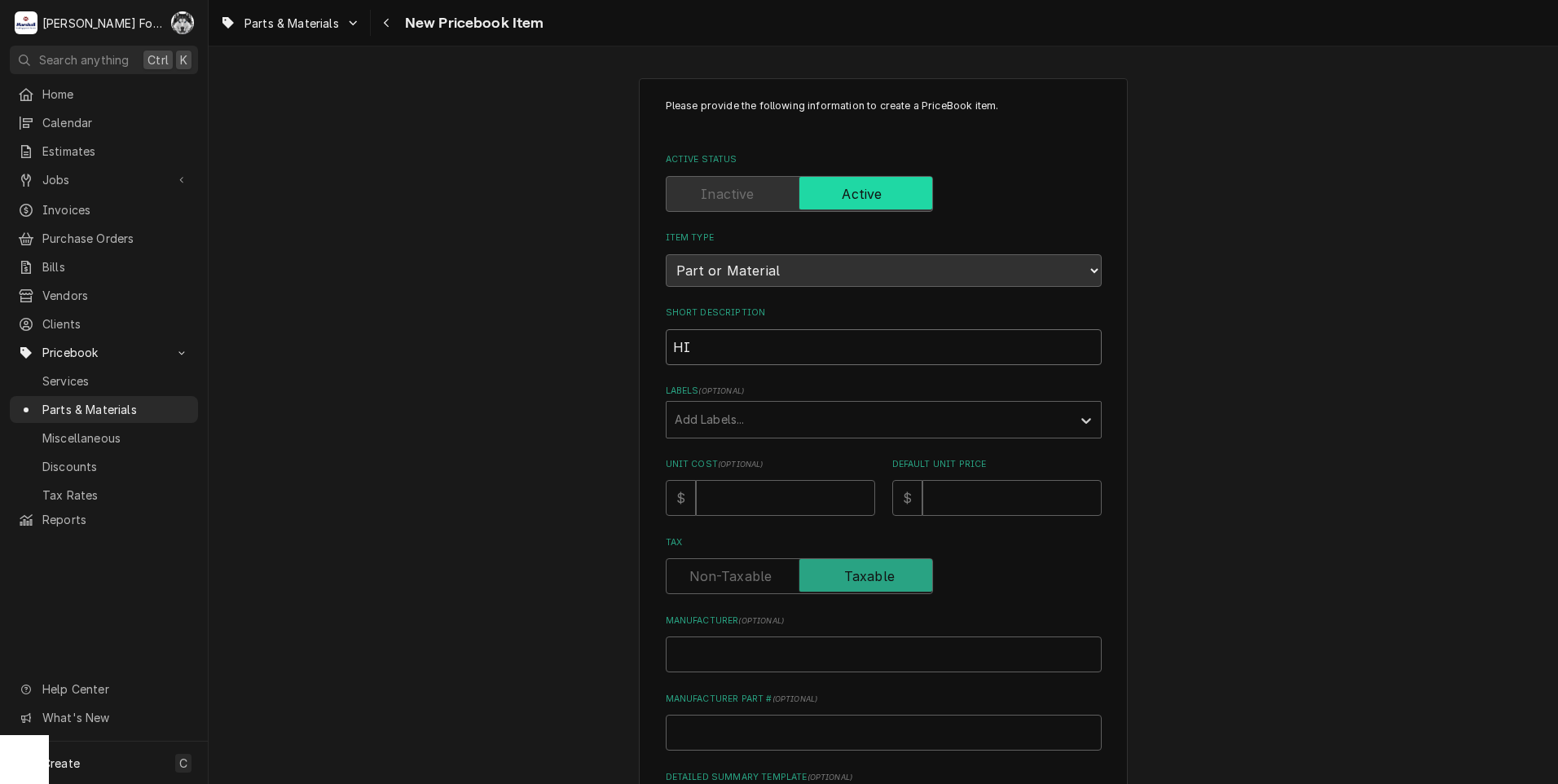
type textarea "x"
type input "HI"
type textarea "x"
type input "HI S"
type textarea "x"
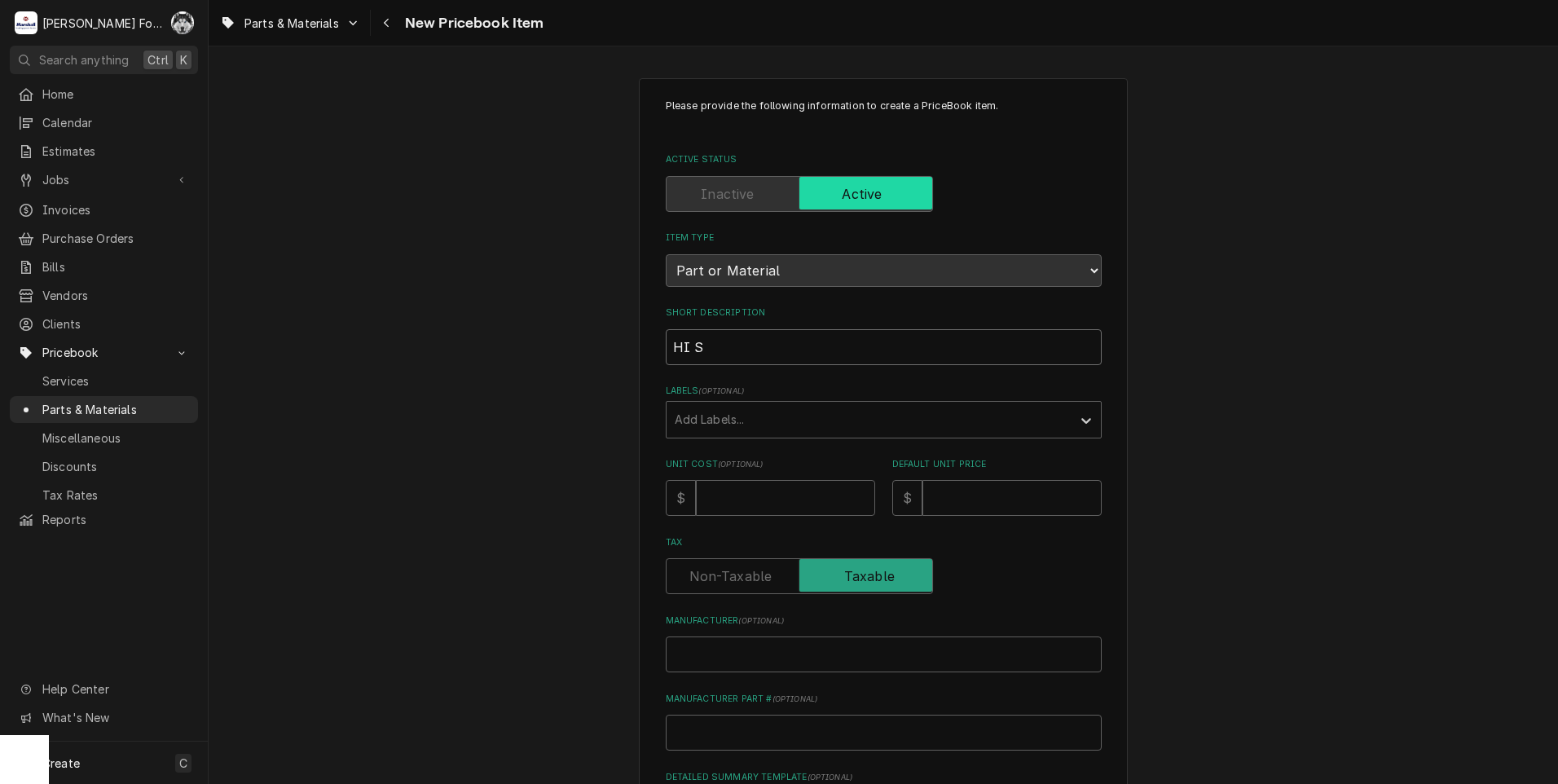
type input "HI SW"
type textarea "x"
type input "HI SWI"
type textarea "x"
type input "HI SWIT"
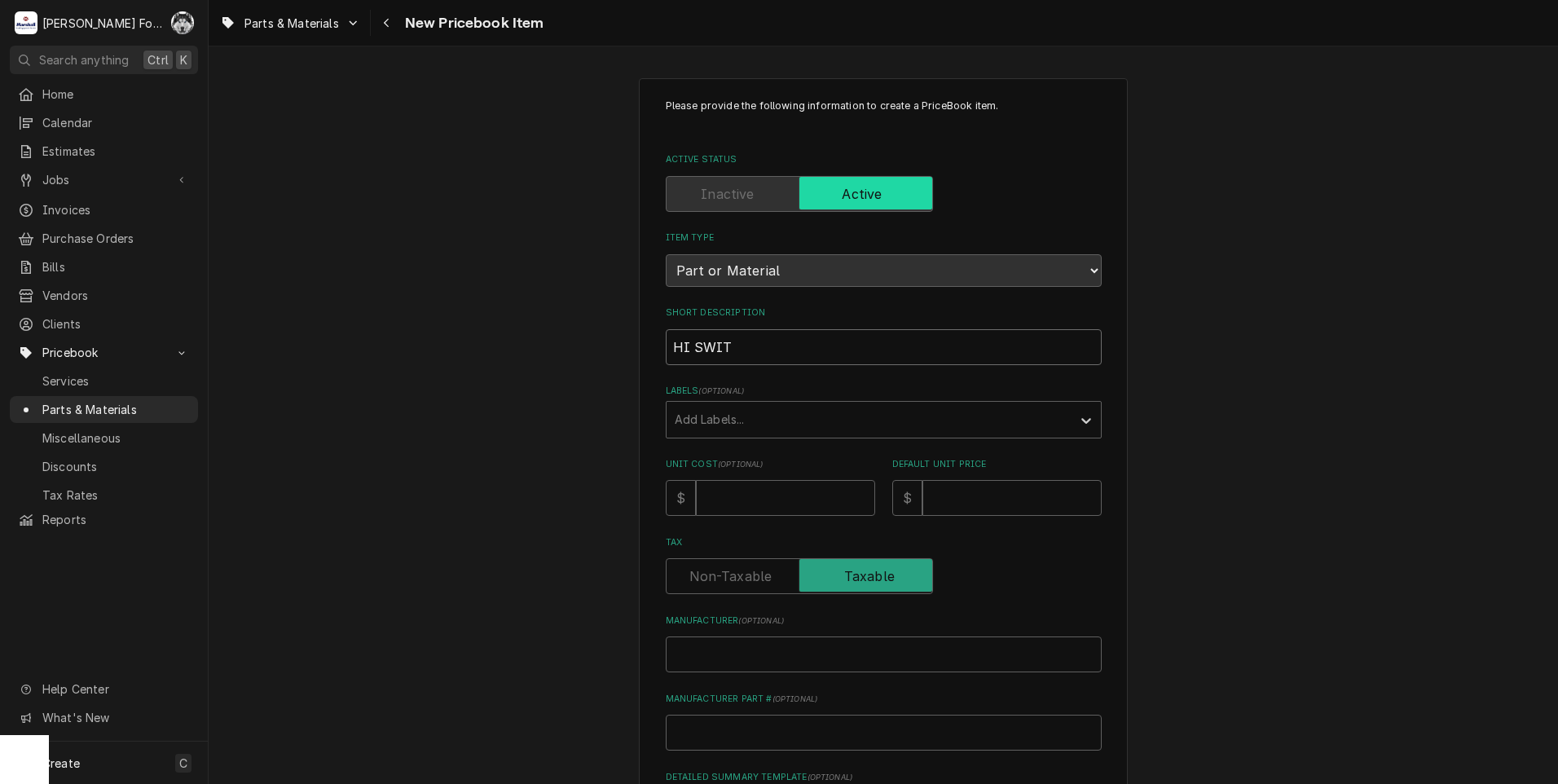
type textarea "x"
type input "HI SWITC"
type textarea "x"
type input "HI SWITCH"
type textarea "x"
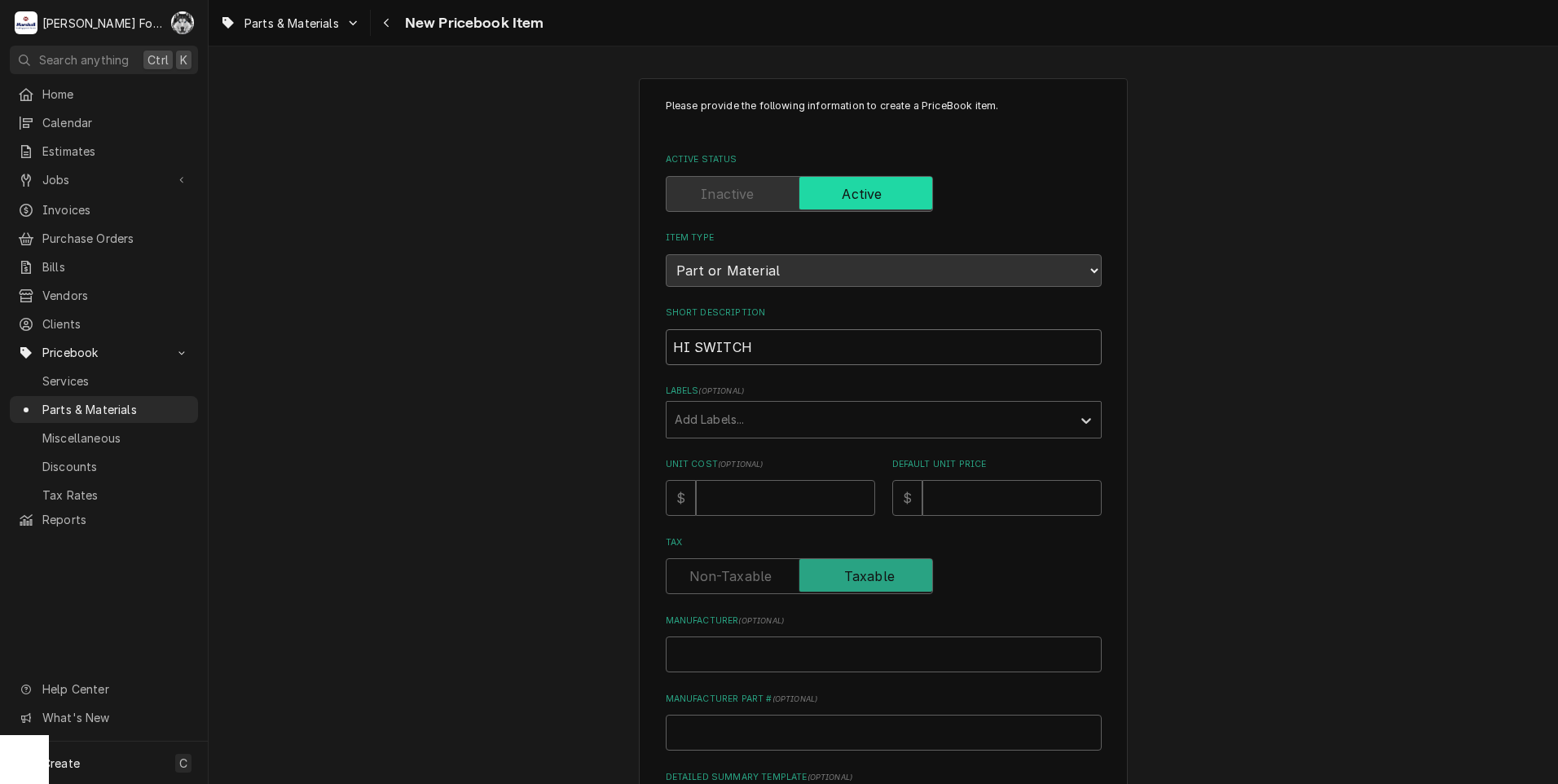
type input "HI SWITCH"
type textarea "x"
type input "HI SWITCH C"
type textarea "x"
type input "HI SWITCH CO"
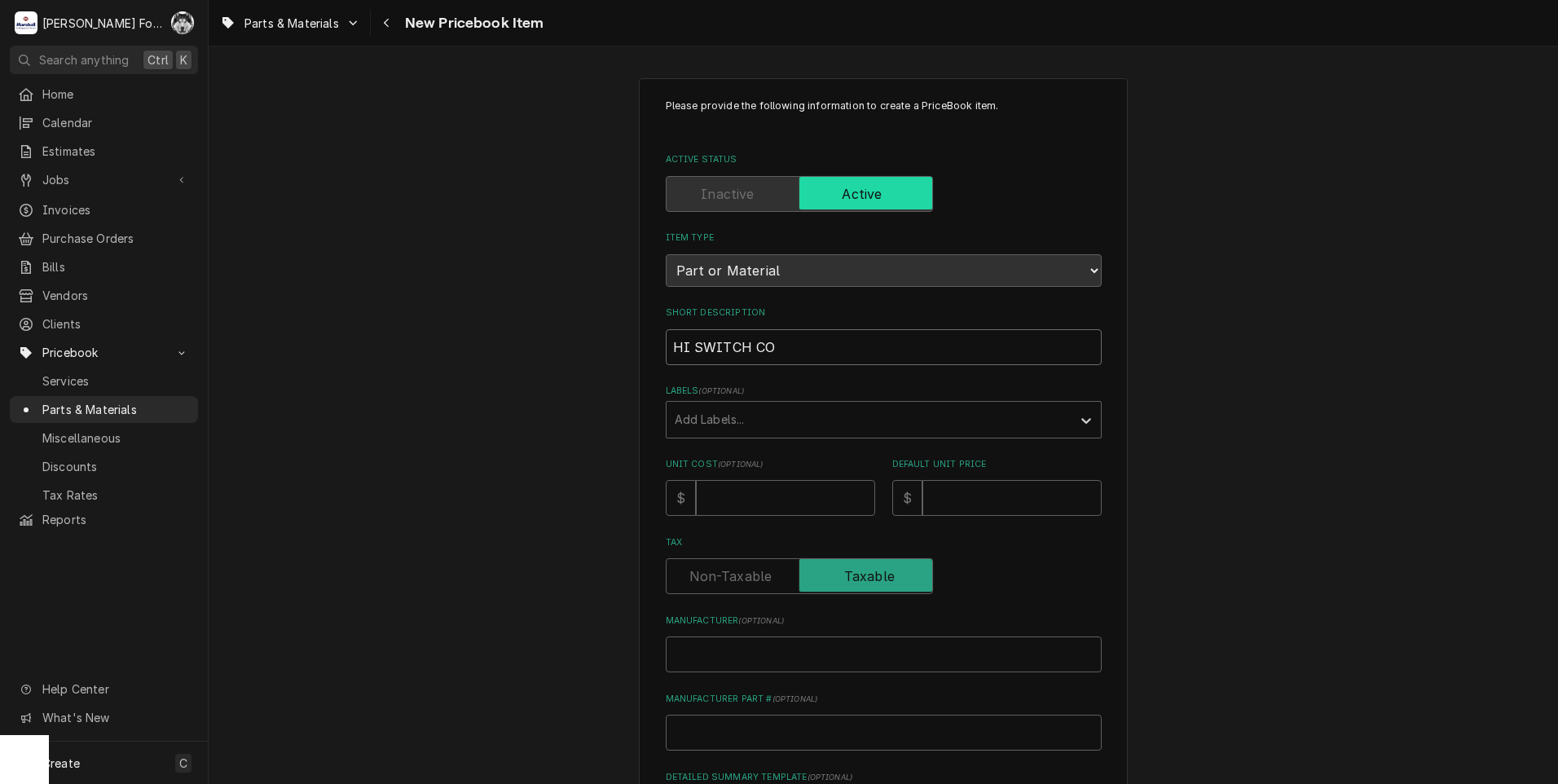
type textarea "x"
type input "HI SWITCH CON"
type textarea "x"
type input "HI SWITCH CONT"
type textarea "x"
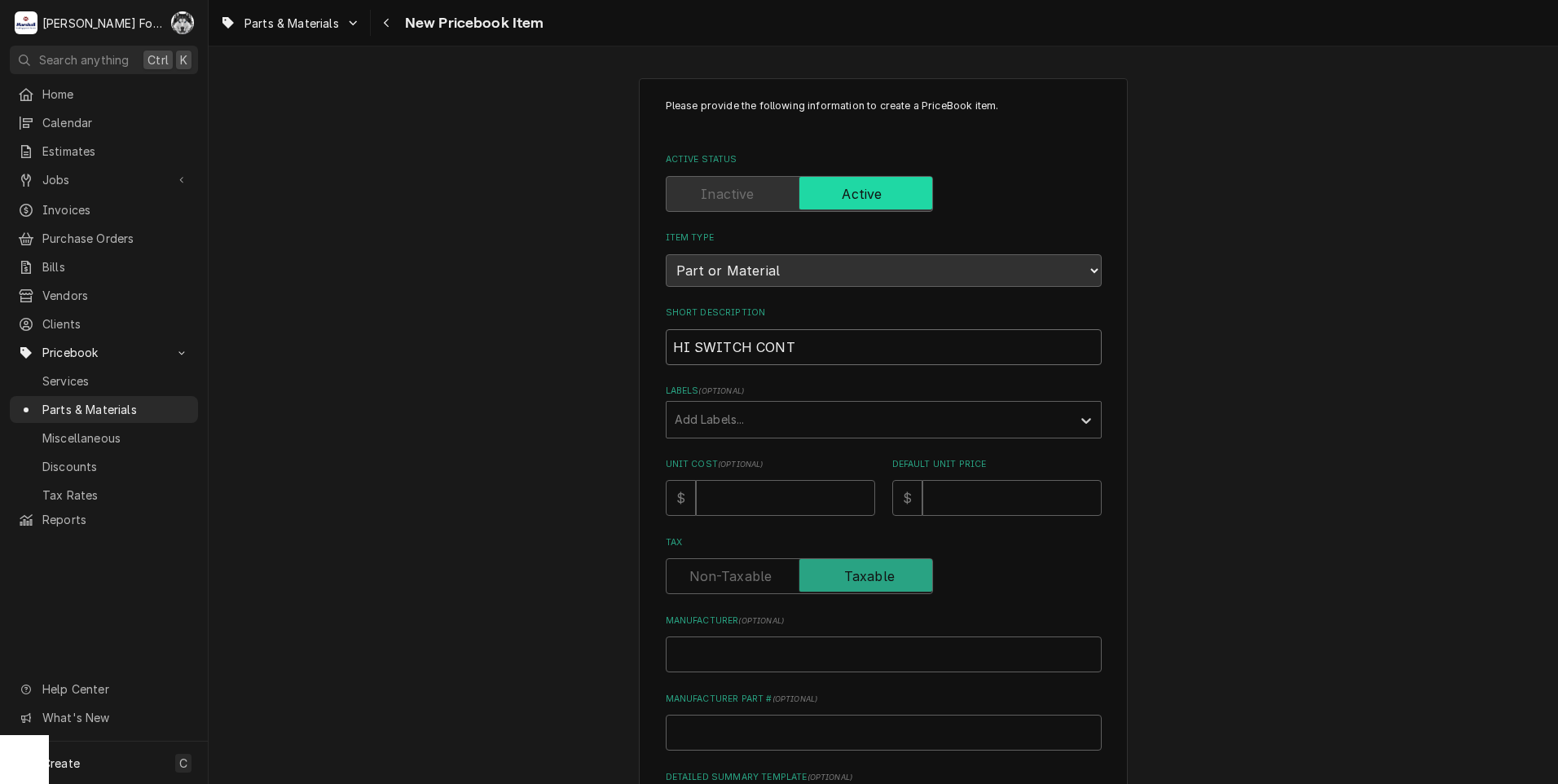
type input "HI SWITCH CONTA"
type textarea "x"
type input "HI SWITCH CONTAC"
type textarea "x"
type input "HI SWITCH CONTACT"
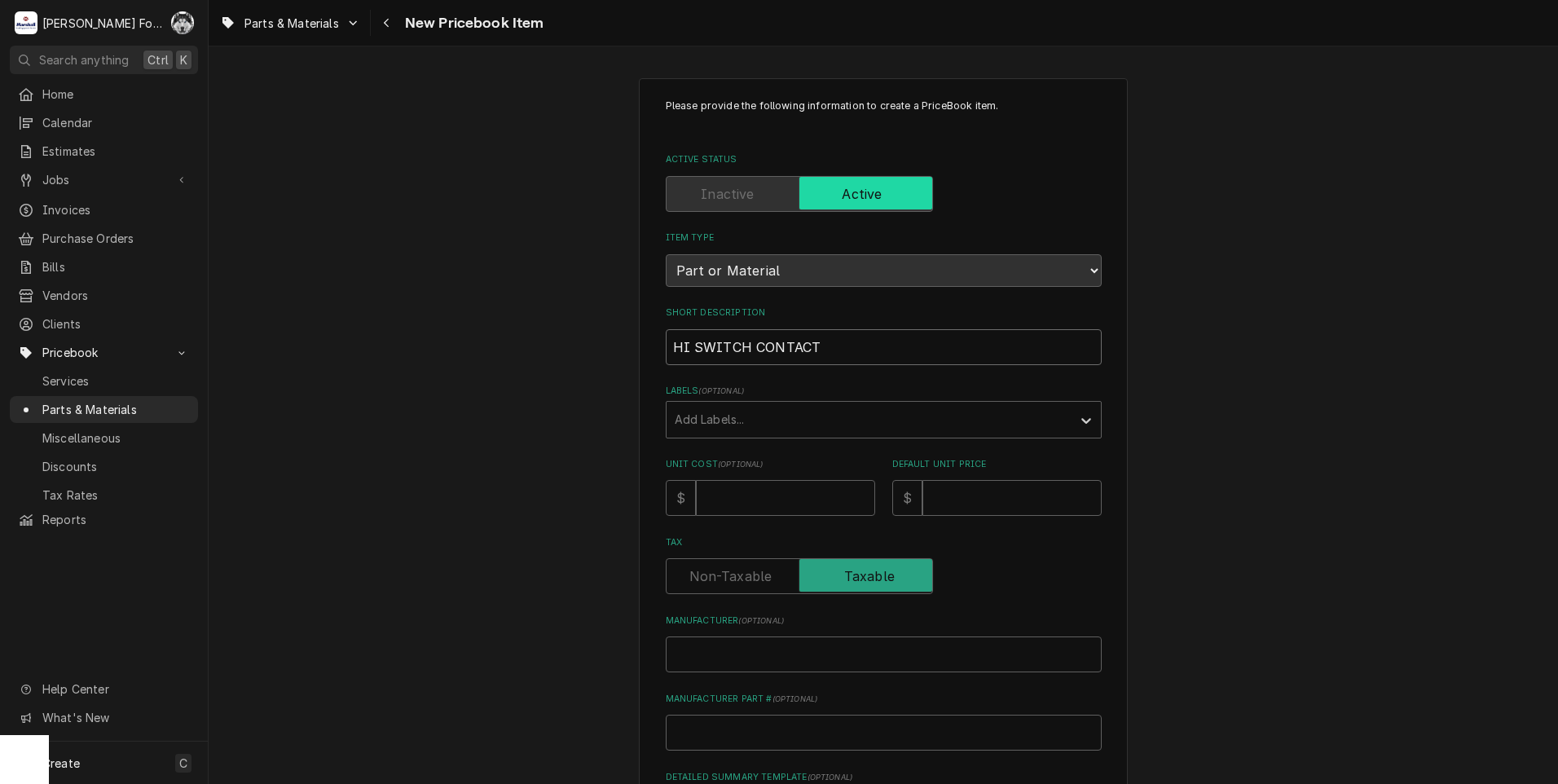
type textarea "x"
type input "HI SWITCH CONTACT"
type textarea "x"
type input "HI SWITCH CONTACT B"
type textarea "x"
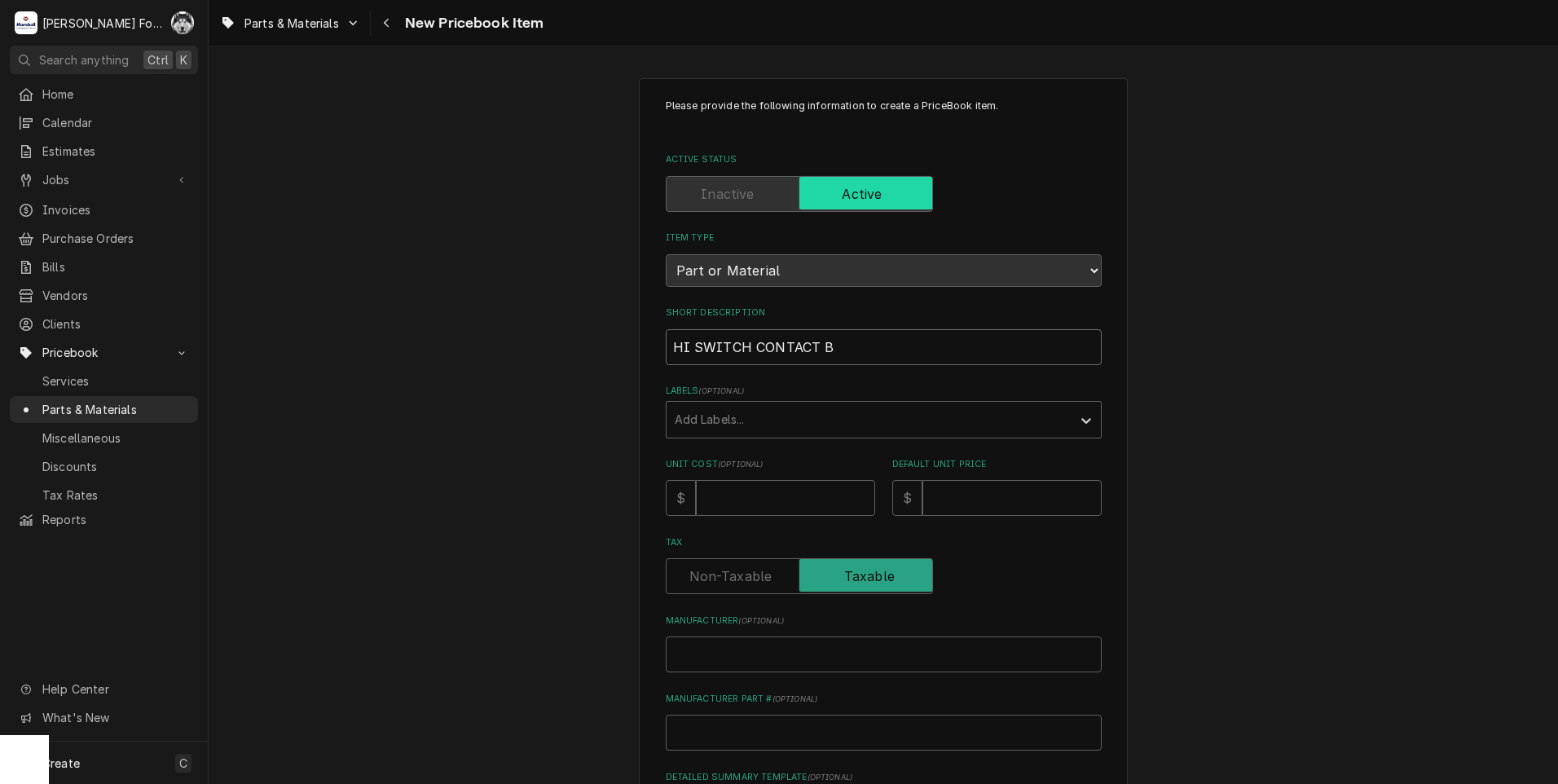
type input "HI SWITCH CONTACT BL"
type textarea "x"
type input "HI SWITCH CONTACT BLO"
type textarea "x"
type input "HI SWITCH CONTACT BLOC"
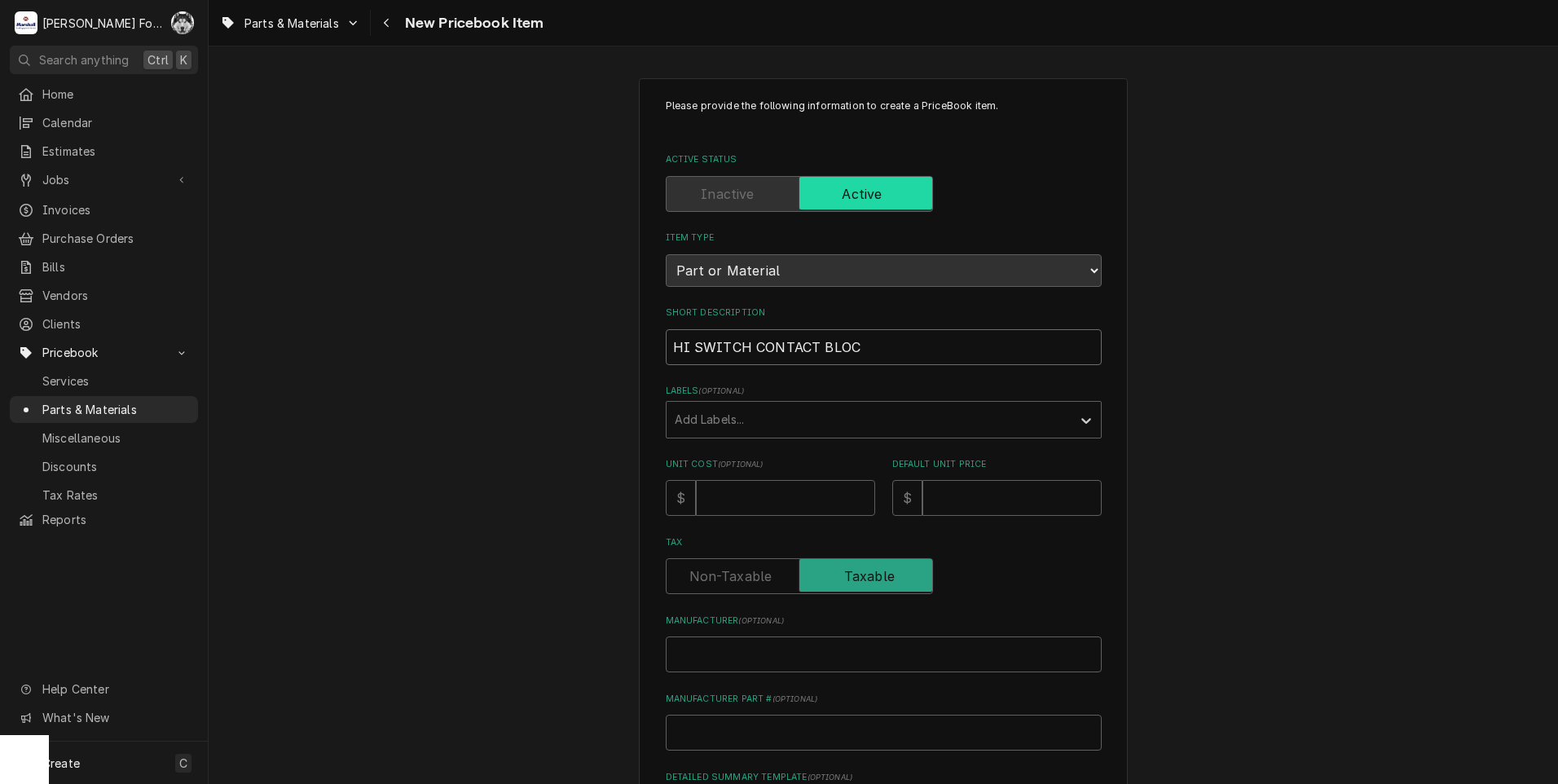
type textarea "x"
type input "HI SWITCH CONTACT BLOCK"
type textarea "x"
type input "HI SWITCH CONTACT BLOCK"
type textarea "x"
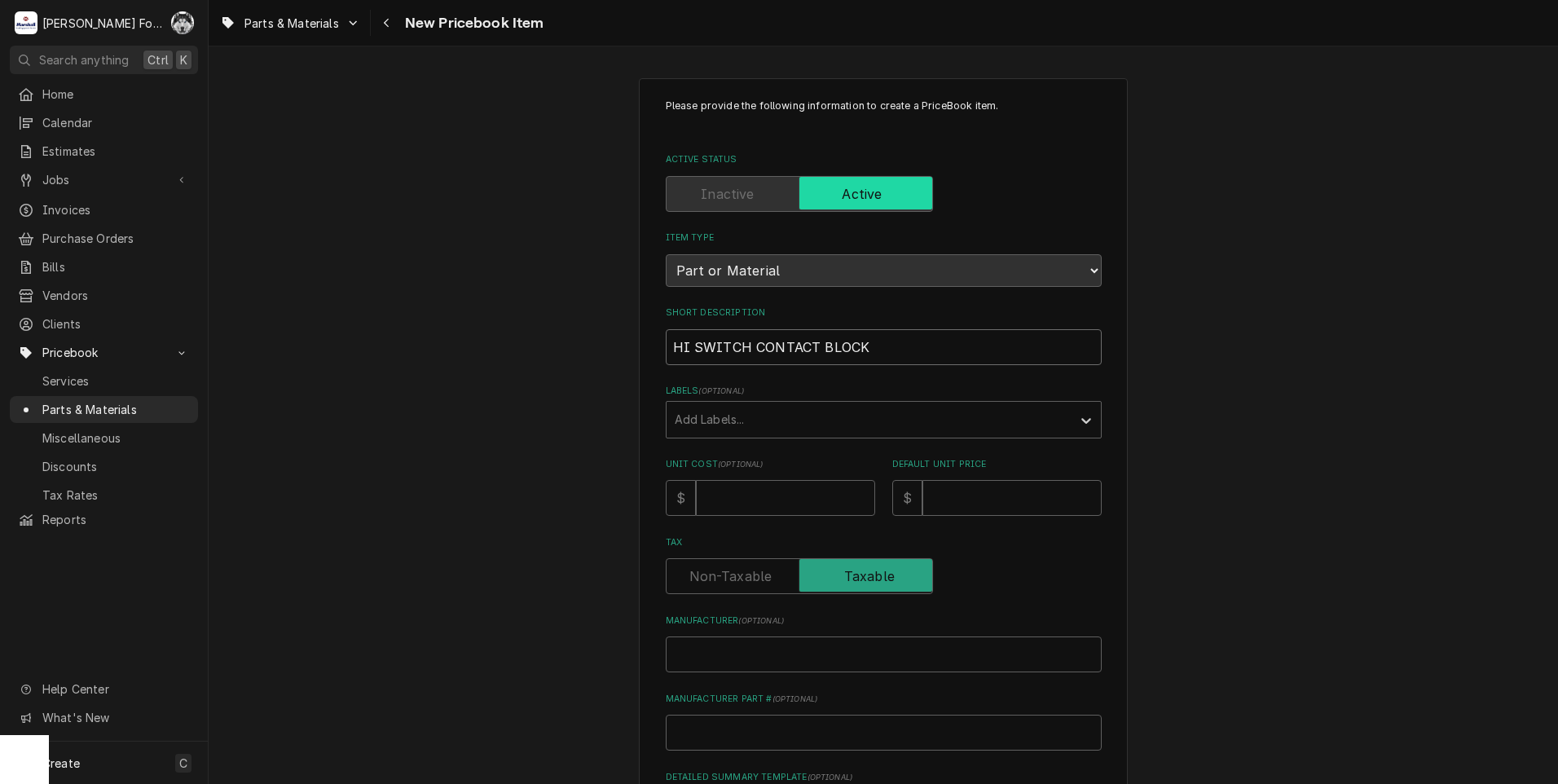
type input "HI SWITCH CONTACT BLOCK ("
type textarea "x"
type input "HI SWITCH CONTACT BLOCK (E"
type textarea "x"
type input "HI SWITCH CONTACT BLOCK (EM"
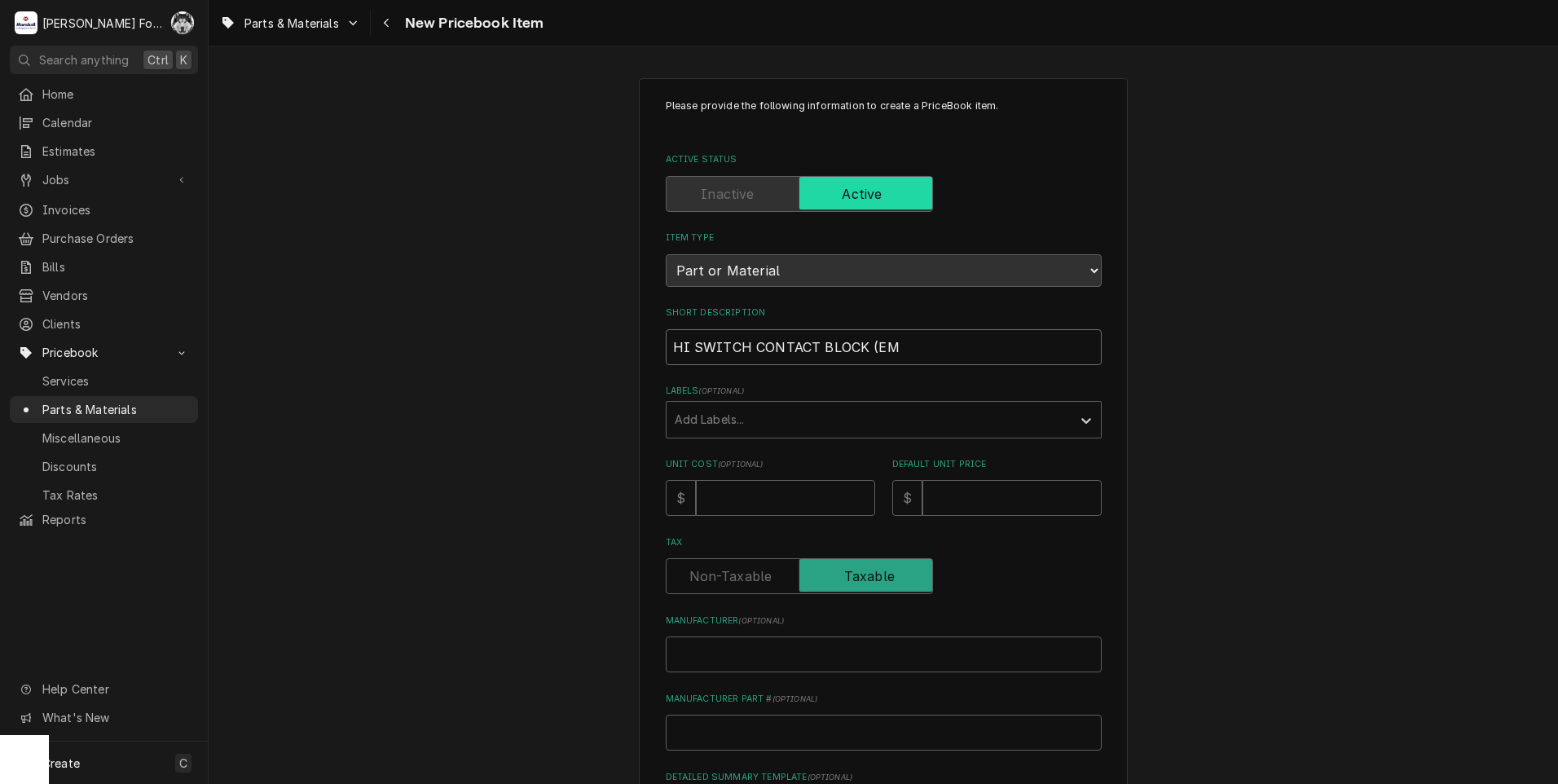
type textarea "x"
type input "HI SWITCH CONTACT BLOCK (EMP"
type textarea "x"
type input "HI SWITCH CONTACT BLOCK (EMPI"
type textarea "x"
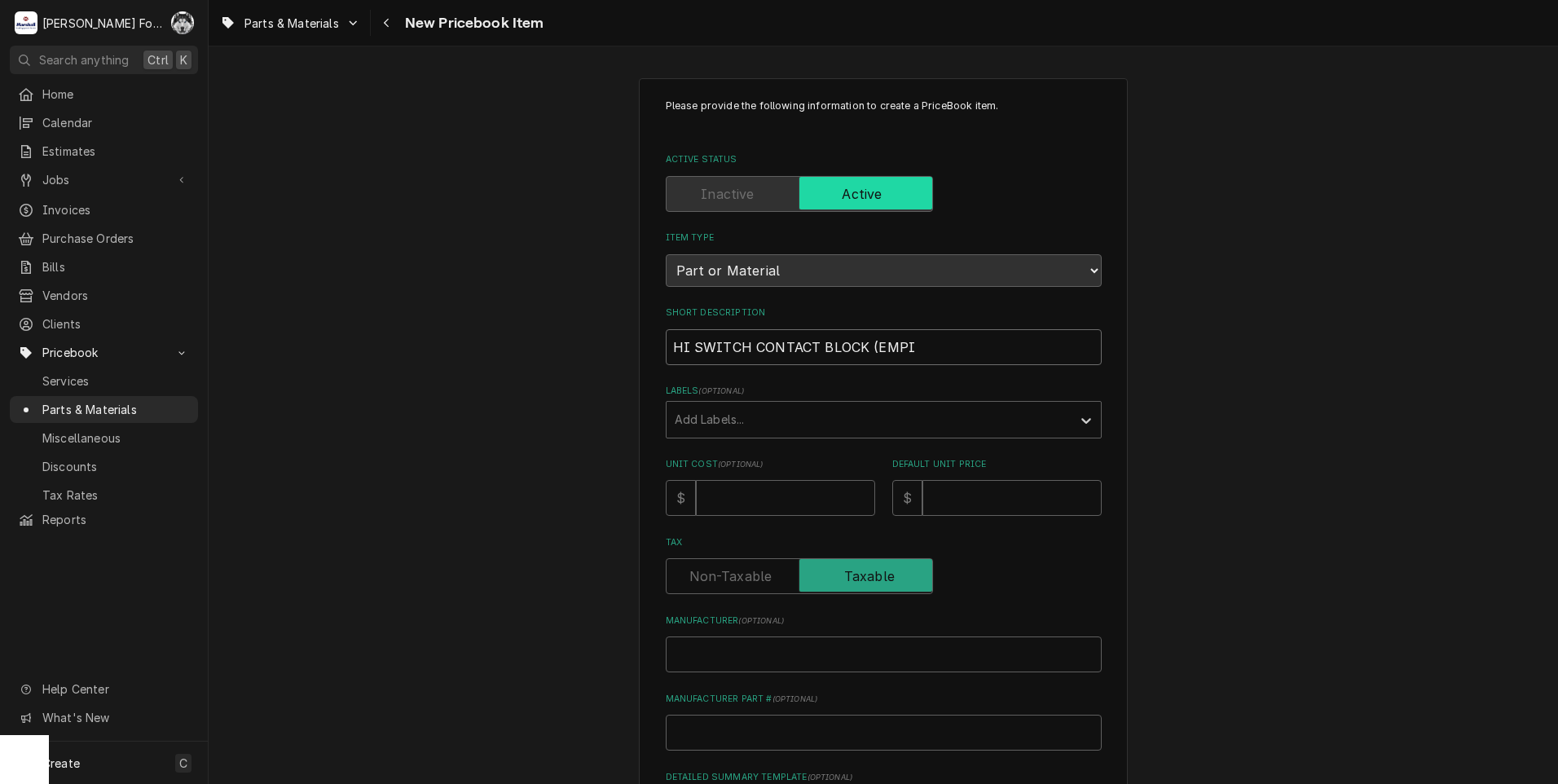
type input "HI SWITCH CONTACT BLOCK (EMPIR"
type textarea "x"
type input "HI SWITCH CONTACT BLOCK (EMPIRE"
type textarea "x"
type input "HI SWITCH CONTACT BLOCK (EMPIRE)"
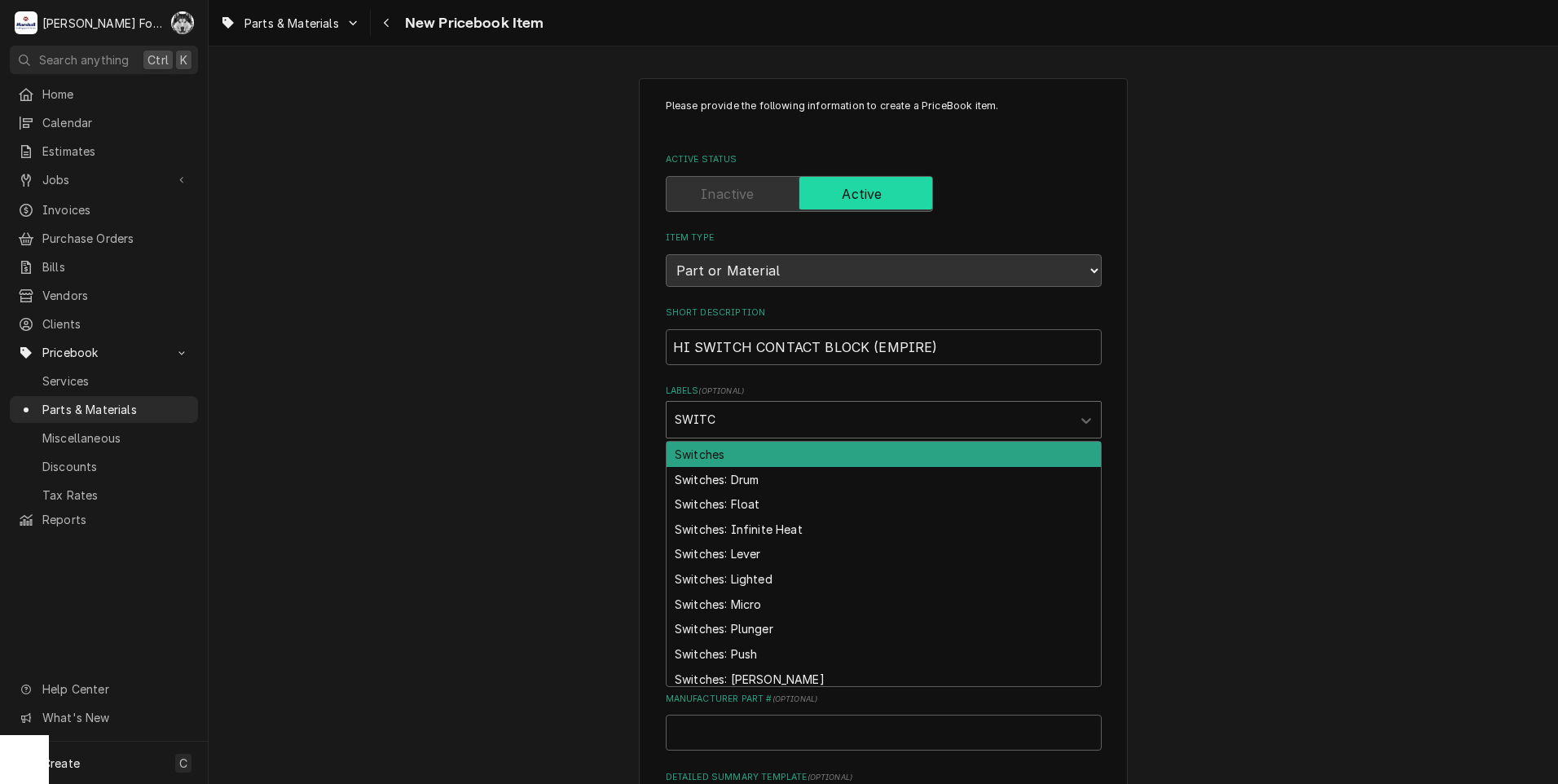
type input "SWITCH"
type textarea "x"
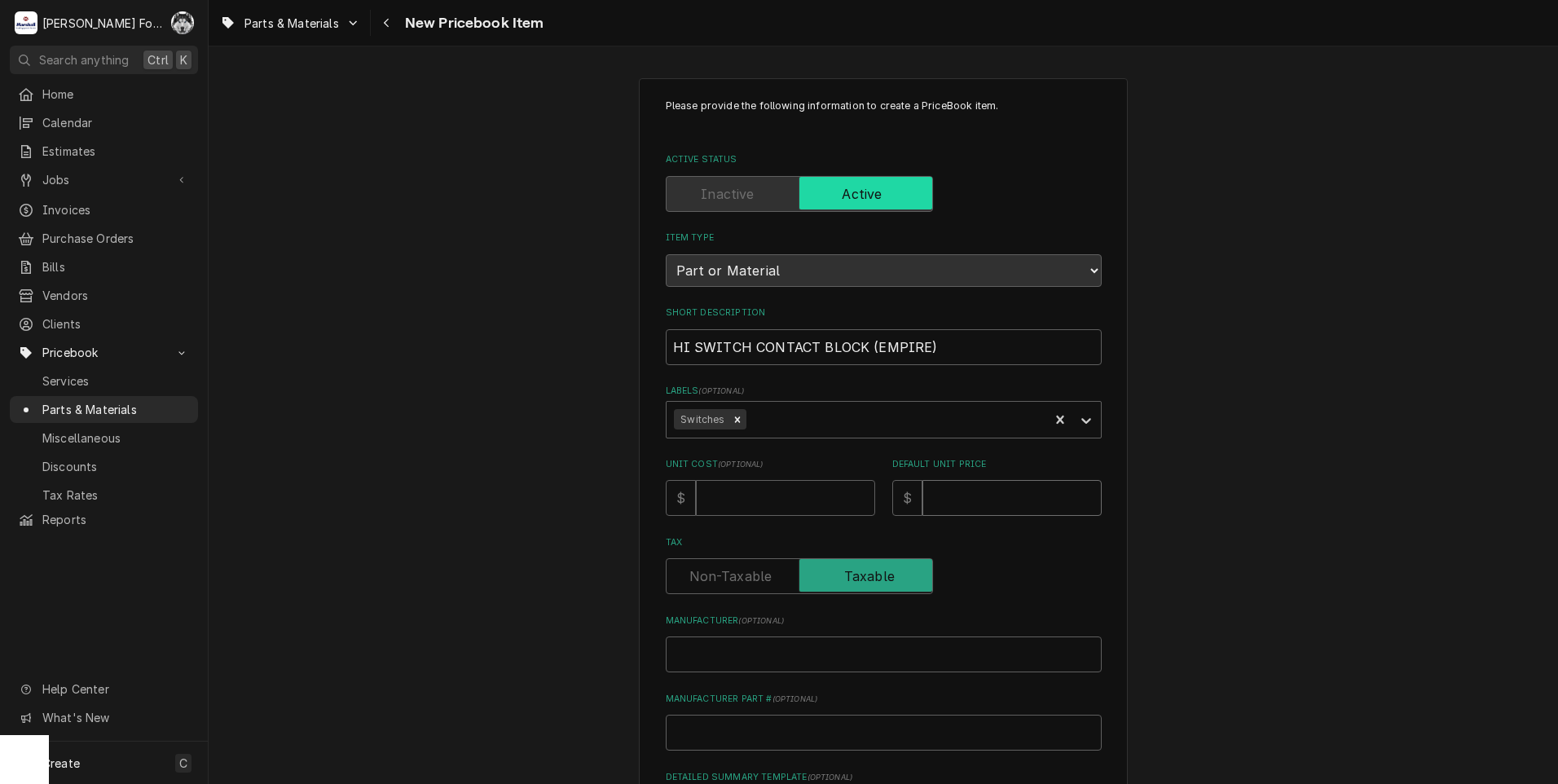
type textarea "x"
type input "7"
type textarea "x"
type input "72"
click at [774, 658] on input "Manufacturer ( optional )" at bounding box center [884, 654] width 436 height 36
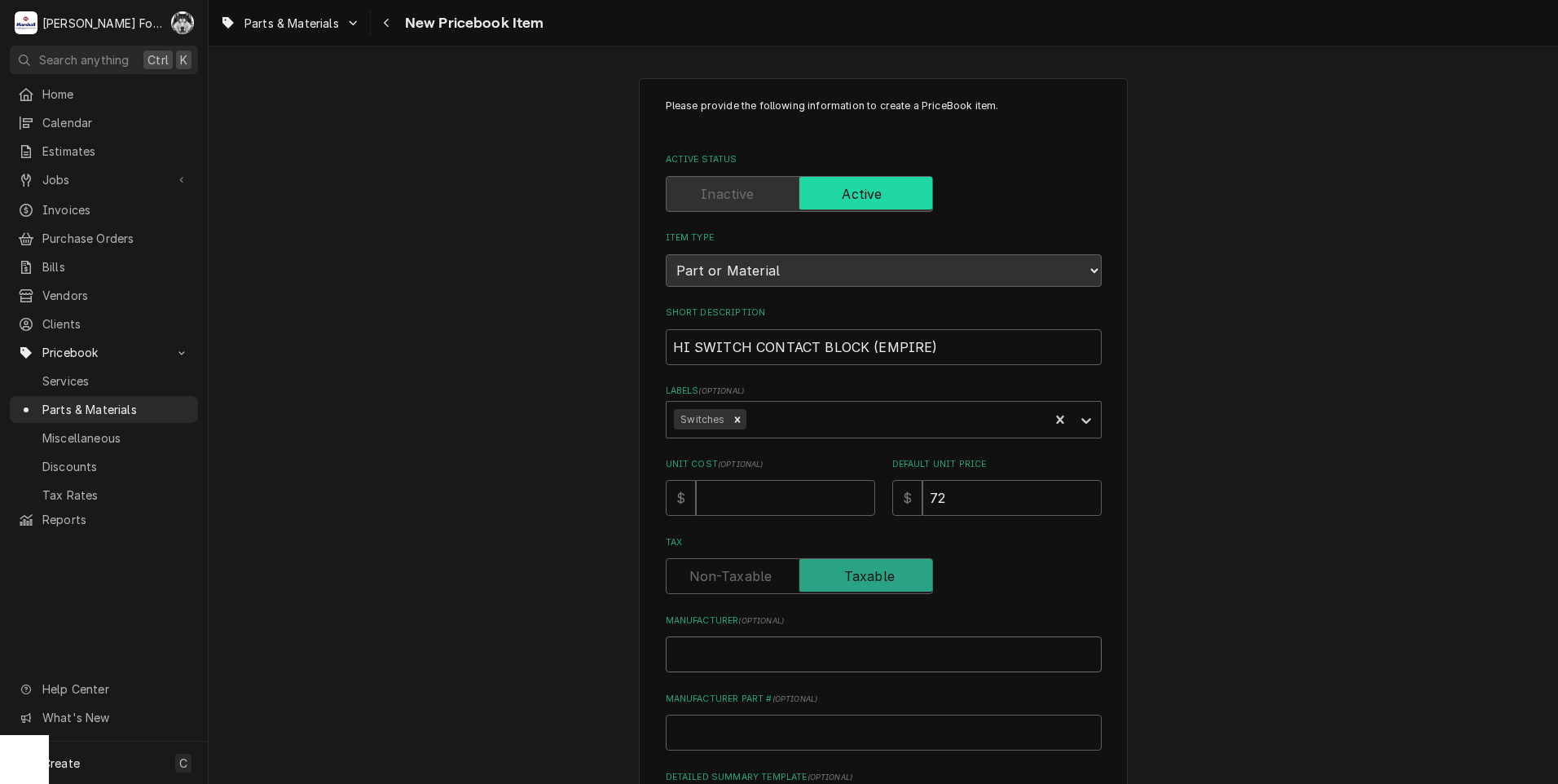
type textarea "x"
type input "E"
type textarea "x"
type input "EM"
type textarea "x"
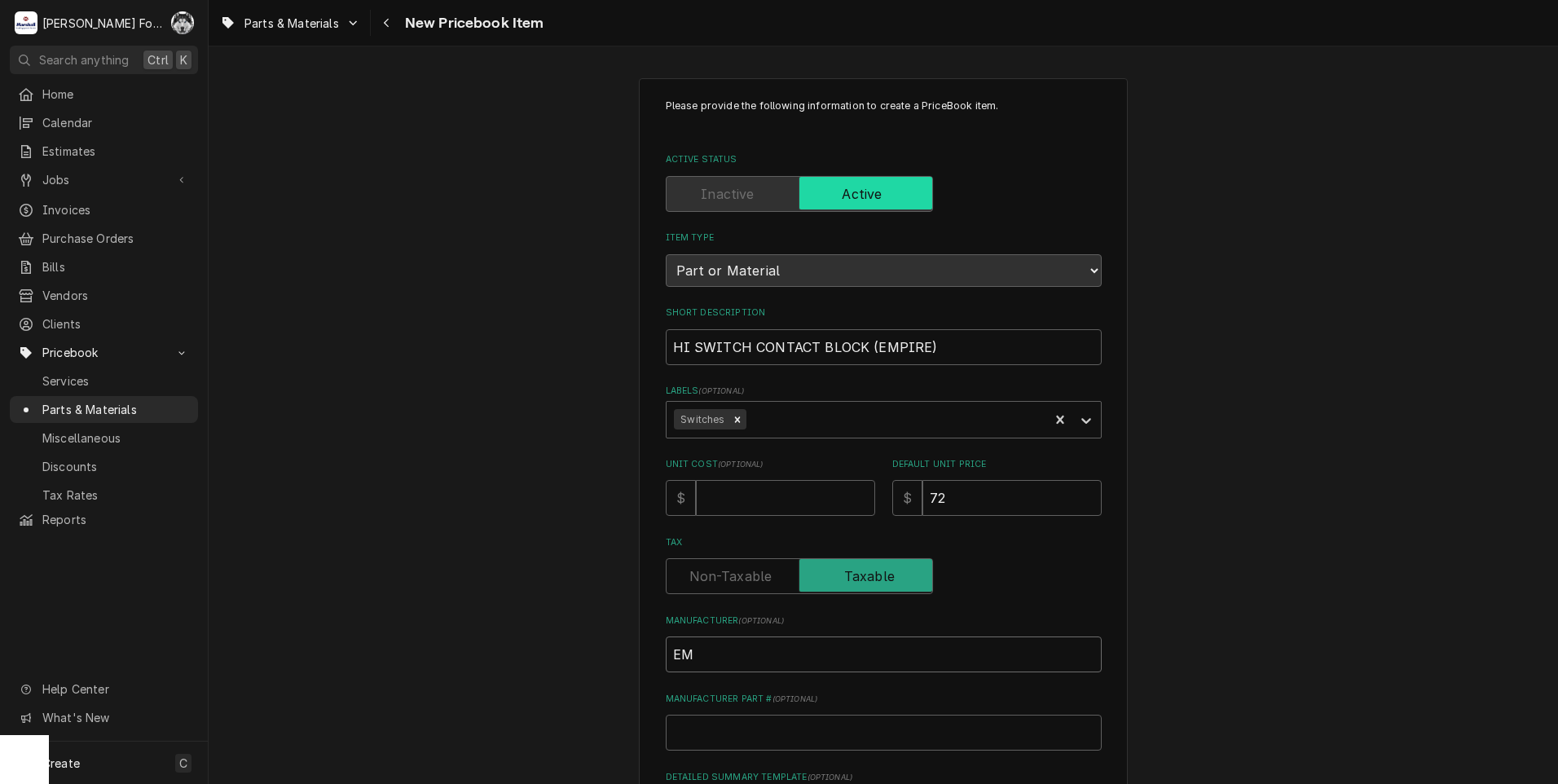
type input "EMP"
type textarea "x"
type input "EMPI"
type textarea "x"
type input "EMPIR"
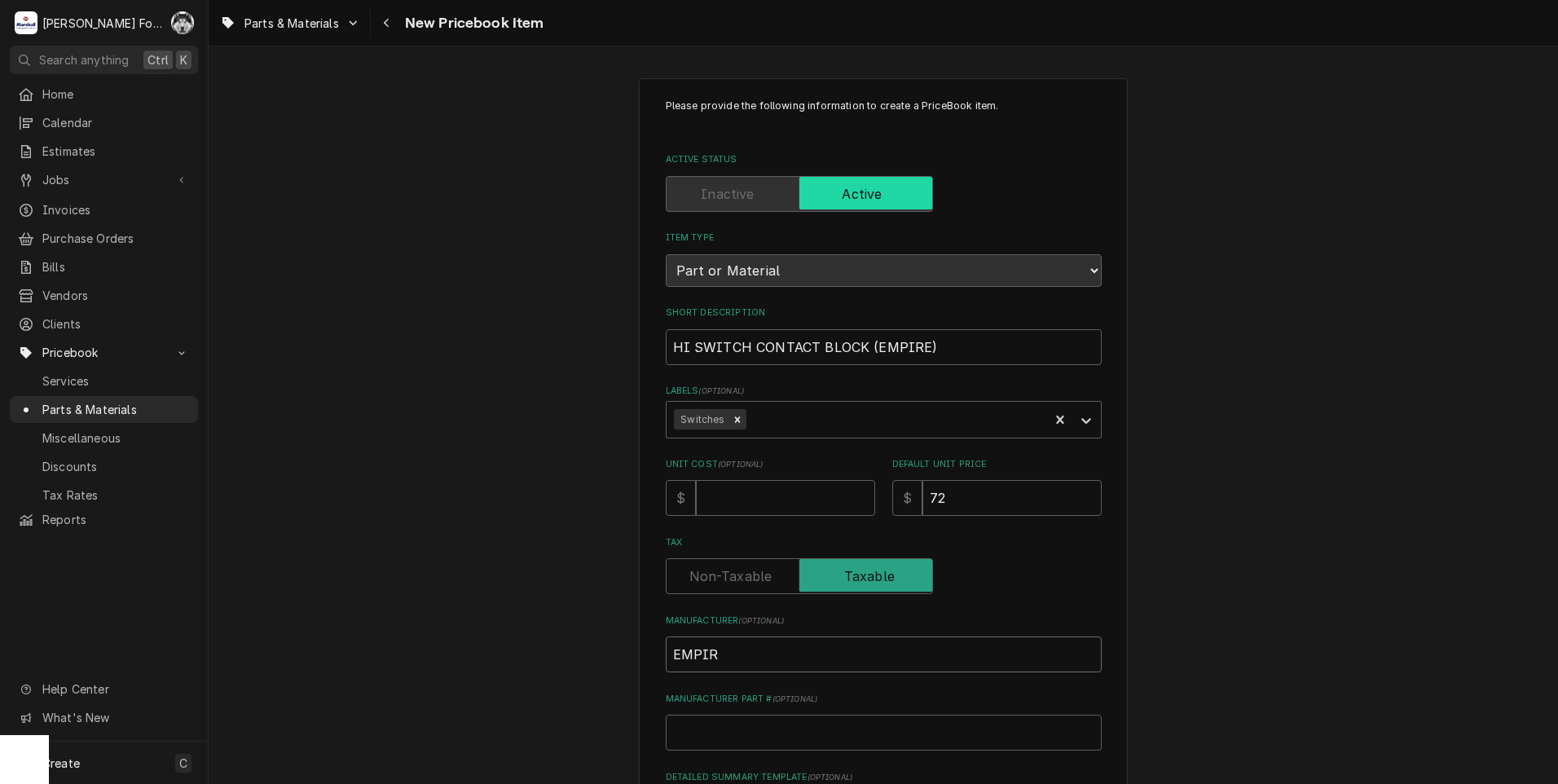
type textarea "x"
type input "EMPIRE"
type textarea "x"
type input "3"
type textarea "x"
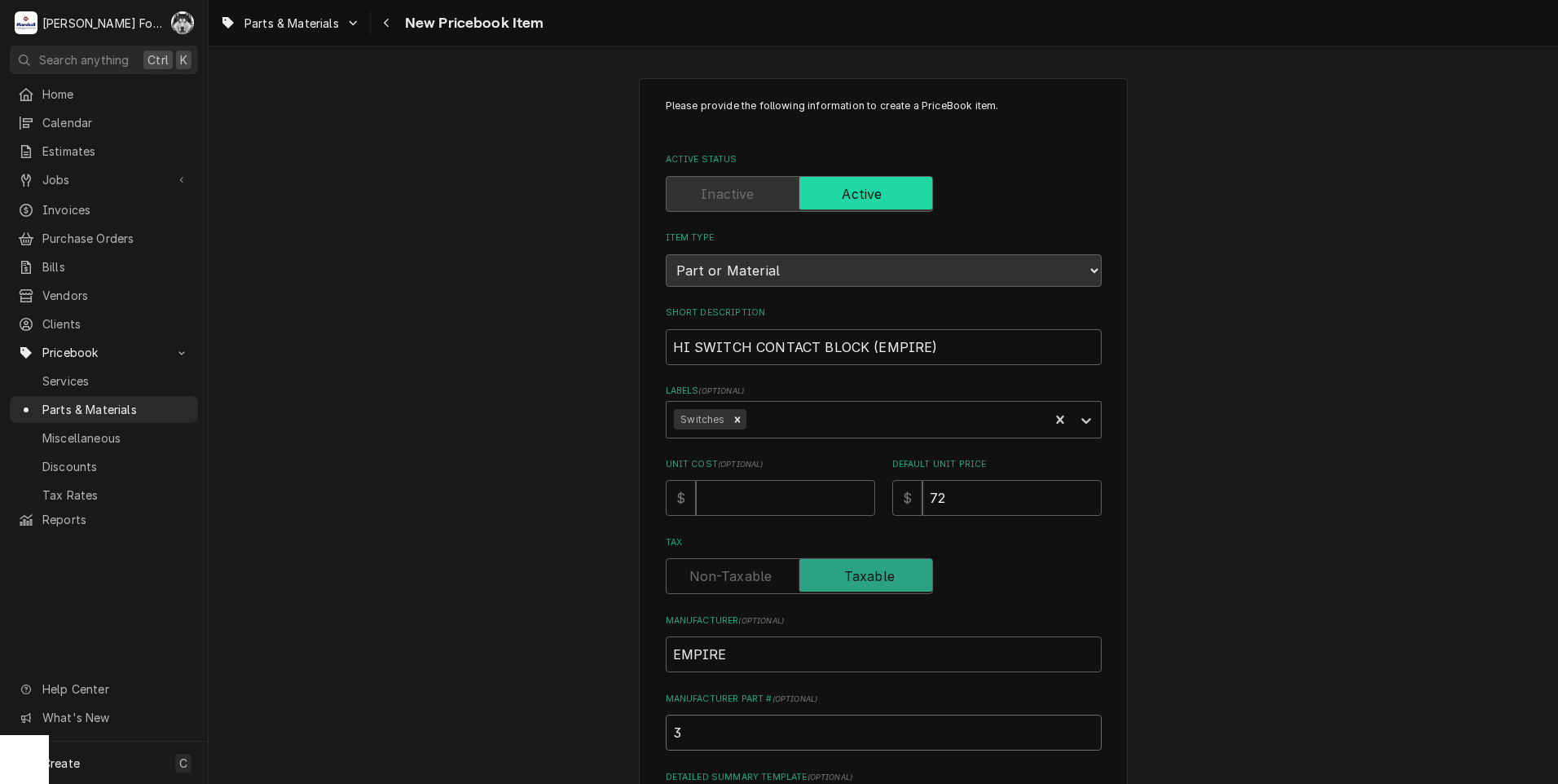
type input "3S"
type textarea "x"
type input "3SB"
type textarea "x"
type input "3SB1"
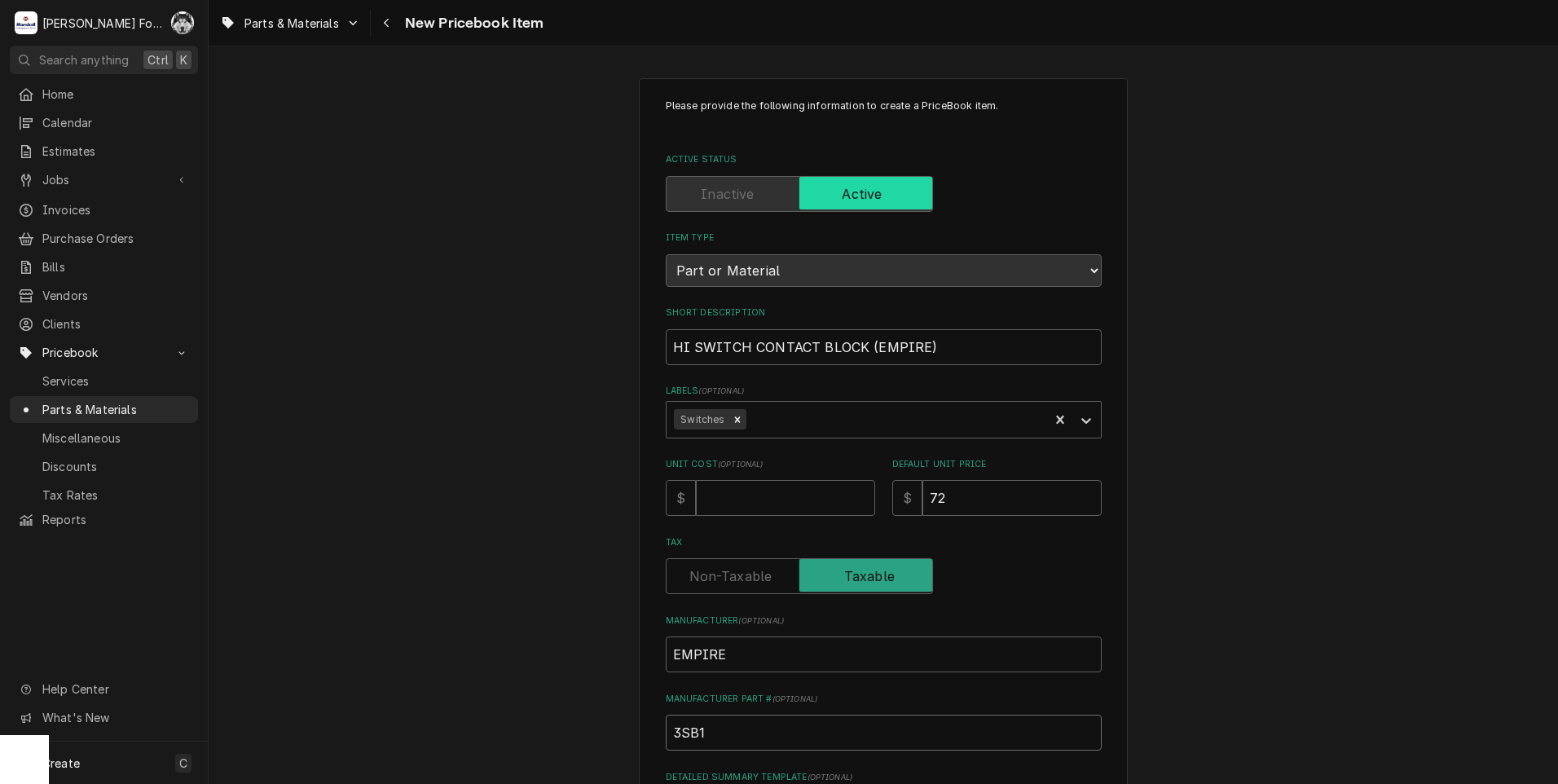
type textarea "x"
type input "3SB14"
type textarea "x"
type input "3SB140"
type textarea "x"
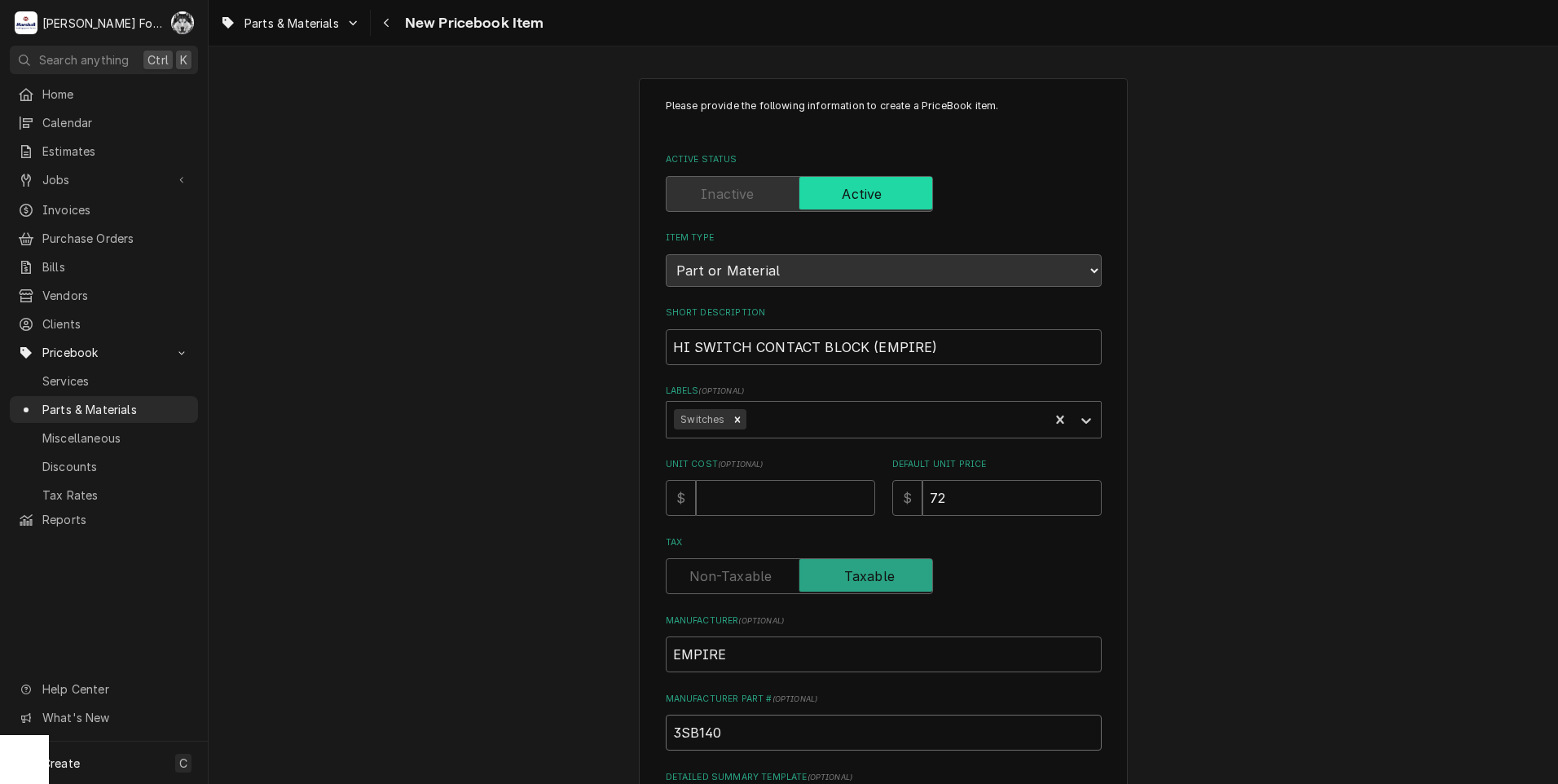
type input "3SB1400"
type textarea "x"
type input "3SB1400-"
type textarea "x"
type input "3SB1400-0"
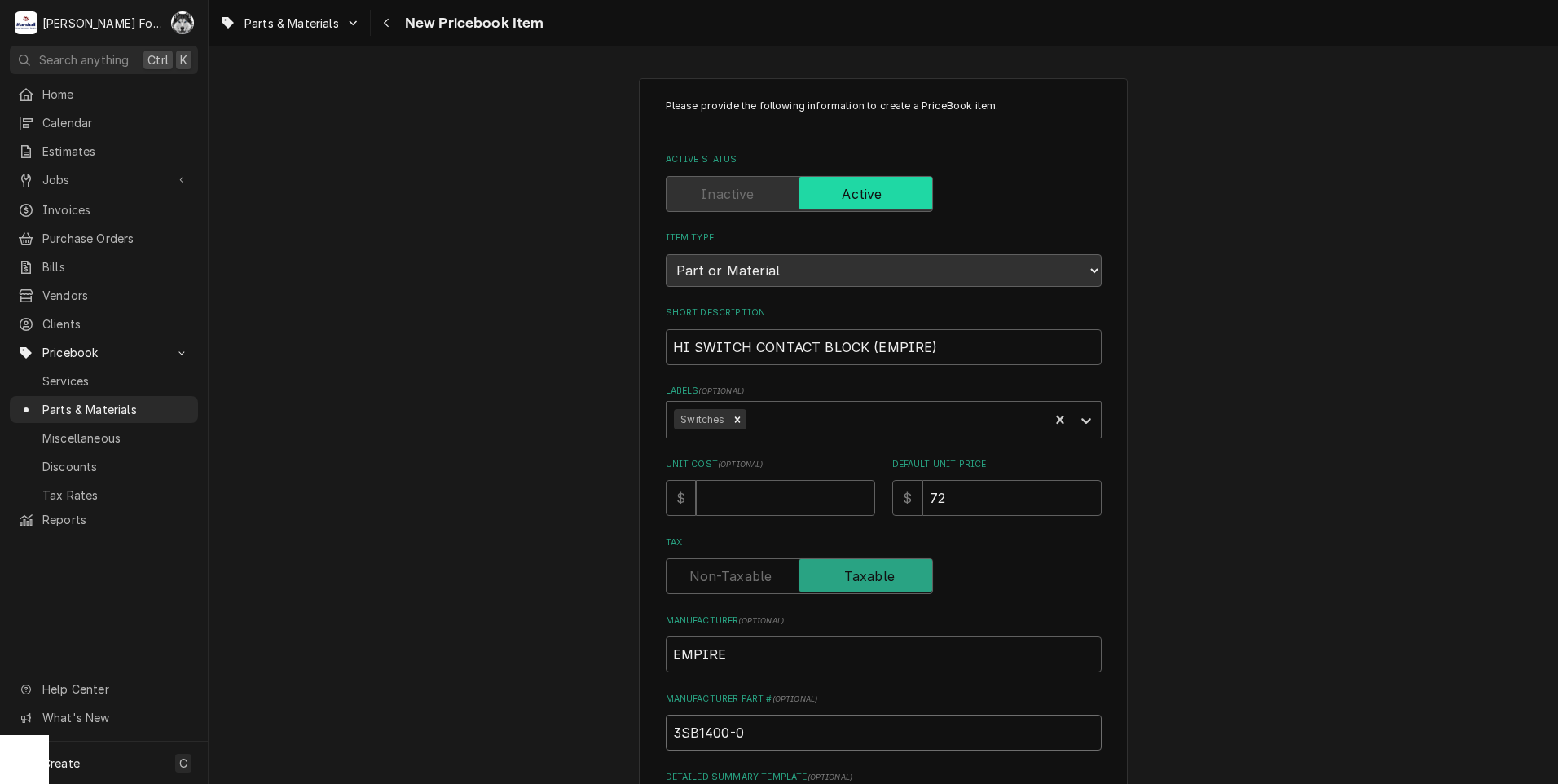
type textarea "x"
type input "3SB1400-0A"
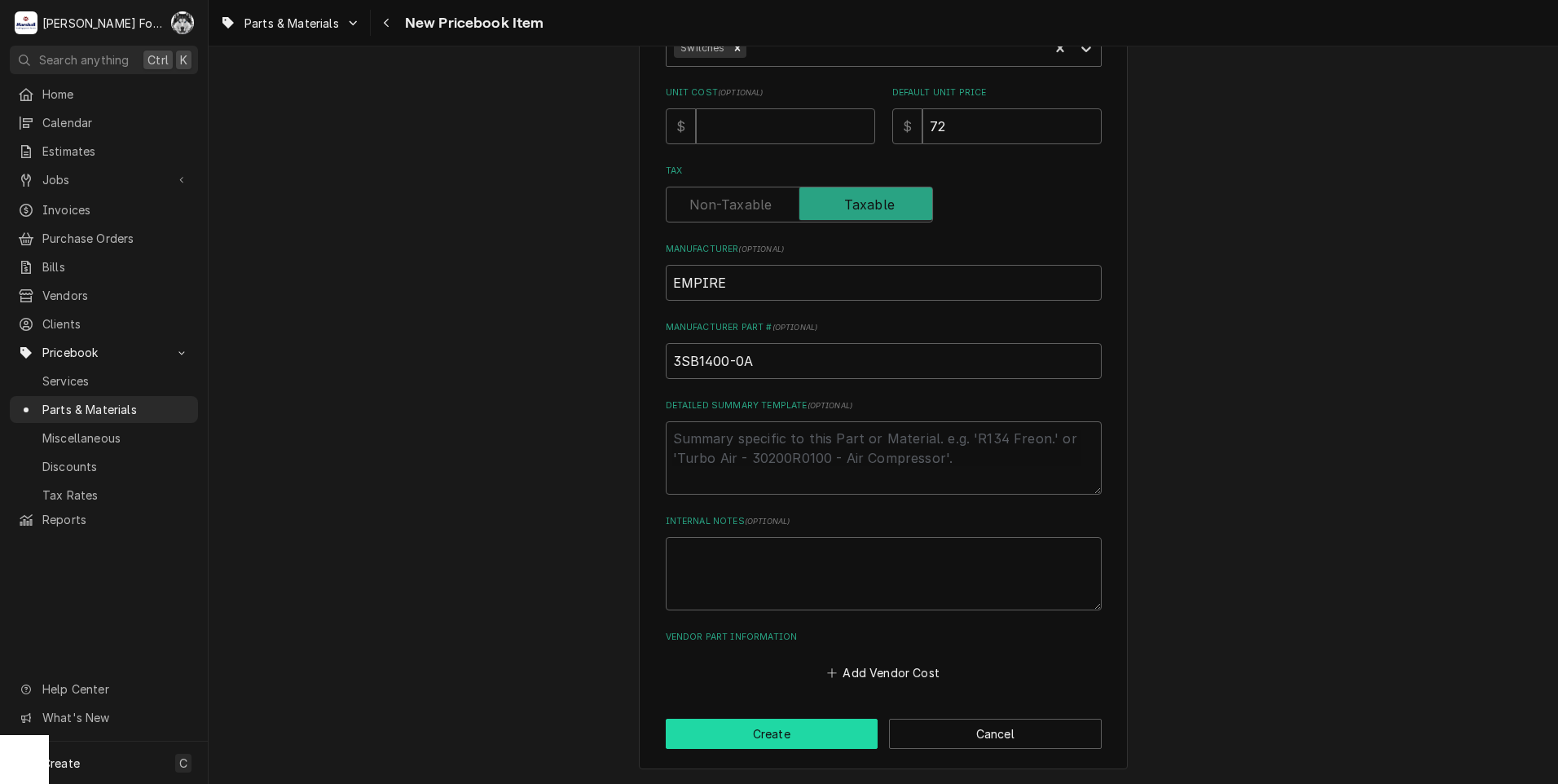
click at [760, 742] on button "Create" at bounding box center [772, 733] width 213 height 30
type textarea "x"
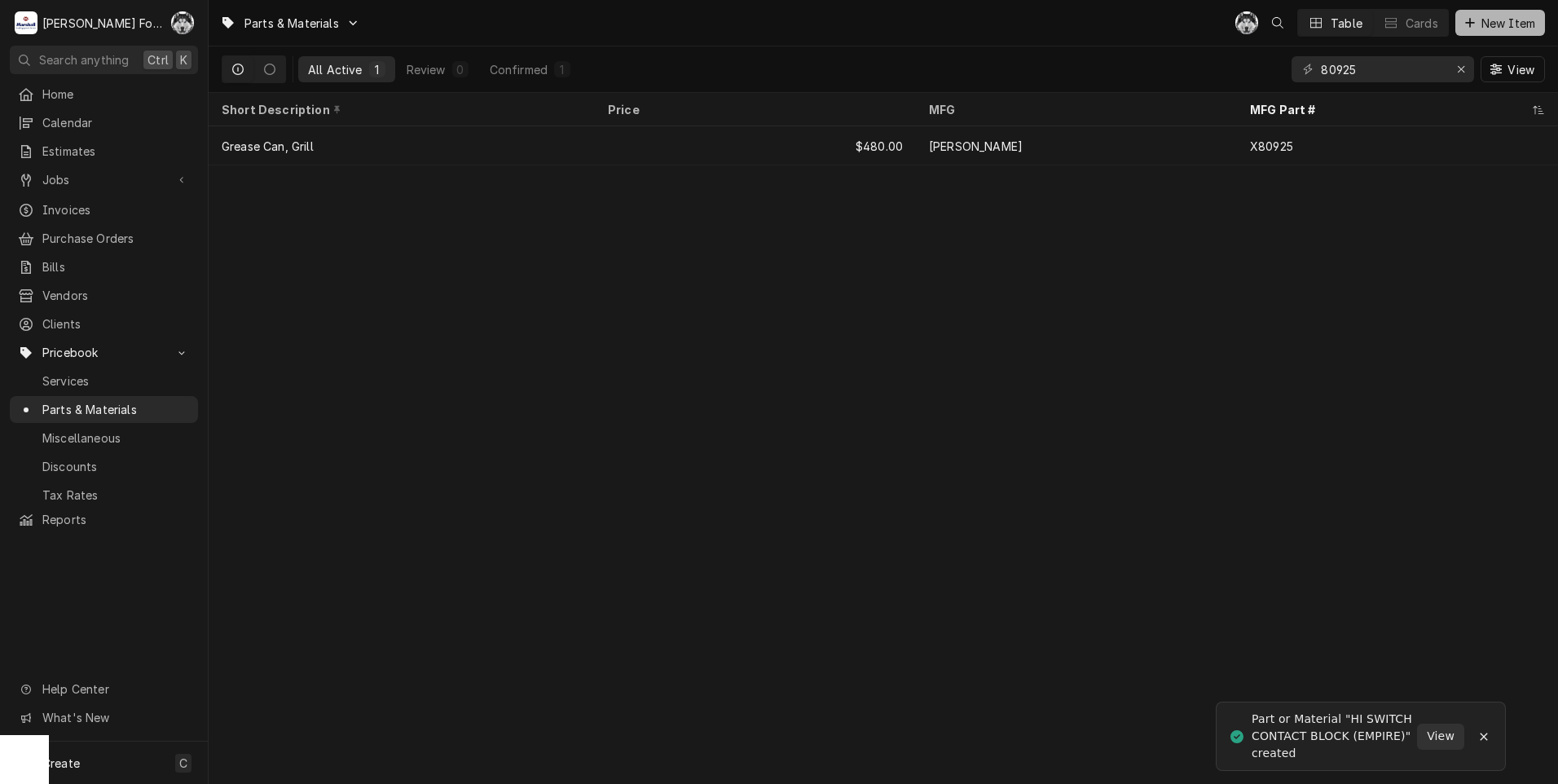
click at [1526, 23] on span "New Item" at bounding box center [1508, 23] width 60 height 18
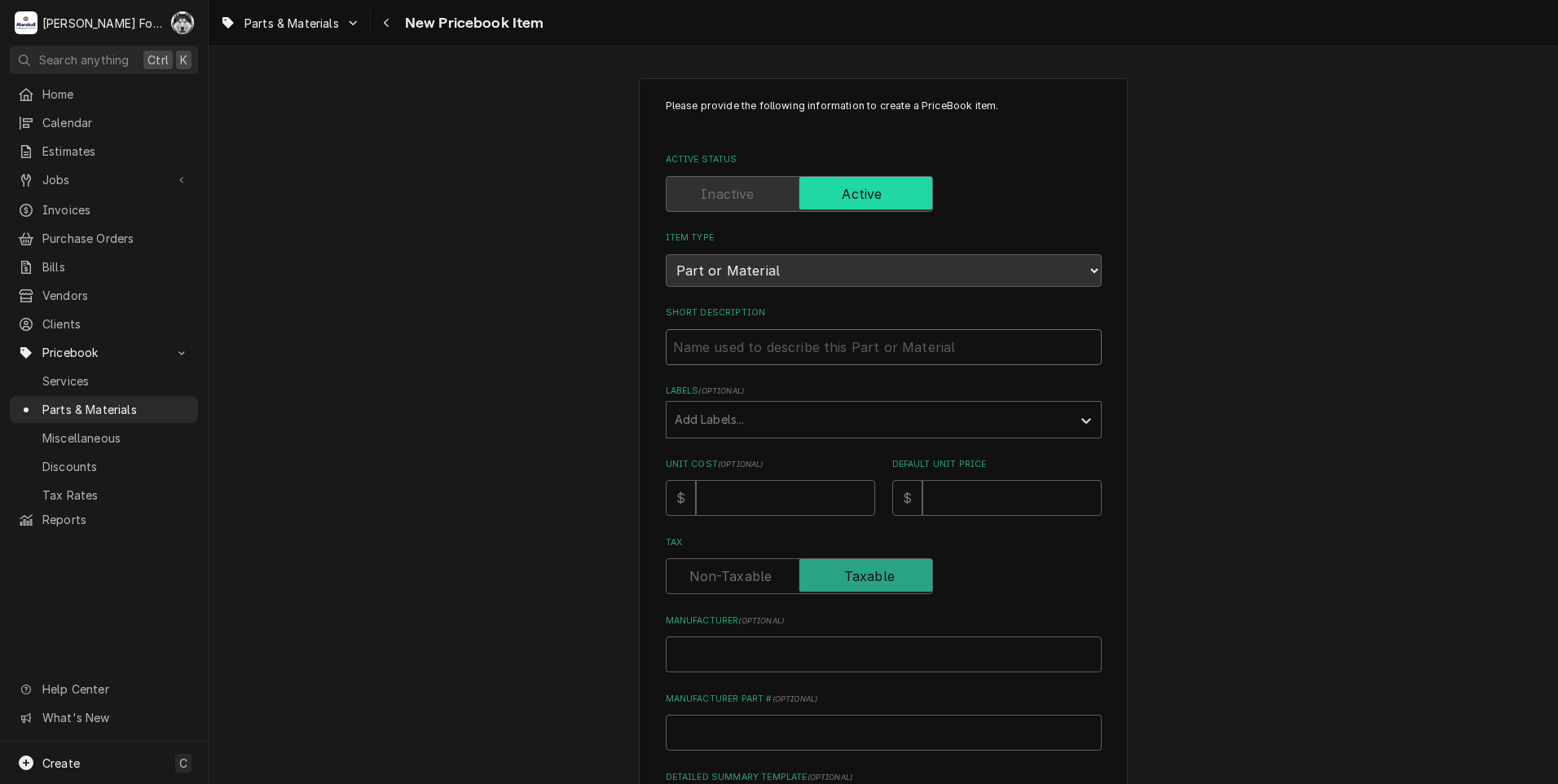
click at [782, 341] on input "Short Description" at bounding box center [884, 347] width 436 height 36
type textarea "x"
type input "L"
type textarea "x"
type input "LO"
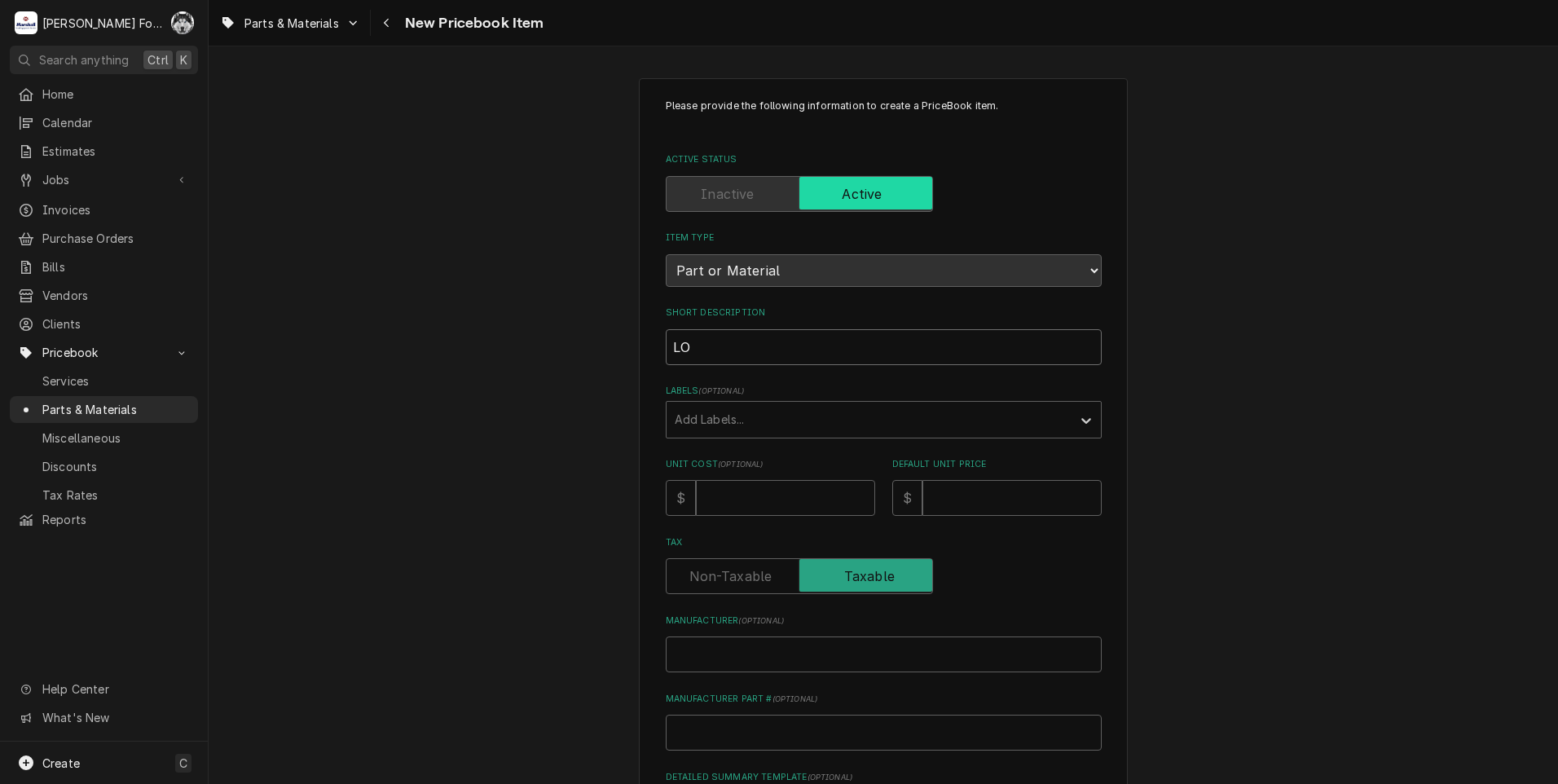
type textarea "x"
type input "LOW"
type textarea "x"
type input "LOW"
type textarea "x"
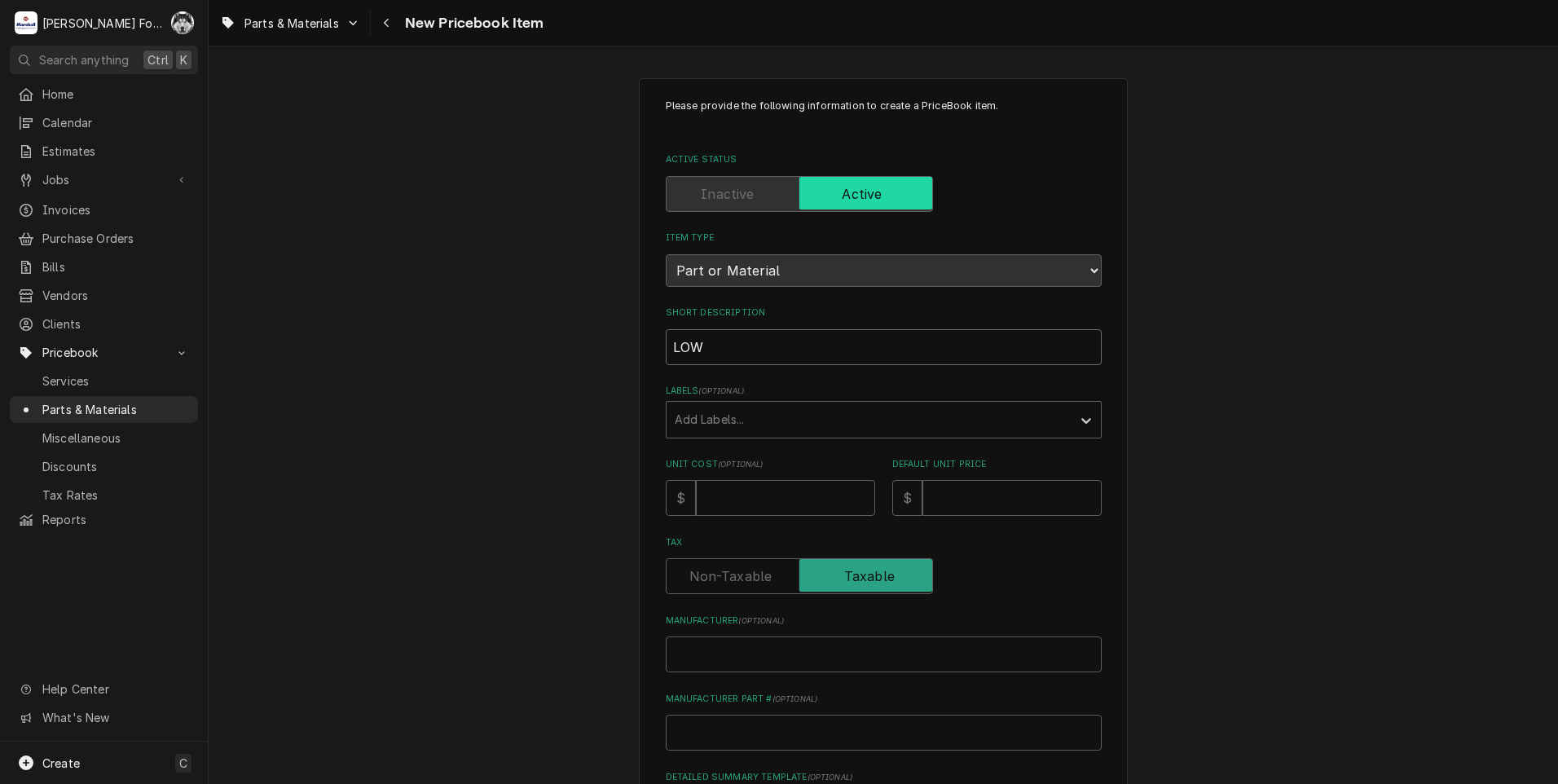
type input "LOW S"
type textarea "x"
type input "LOW SW"
type textarea "x"
type input "LOW SWI"
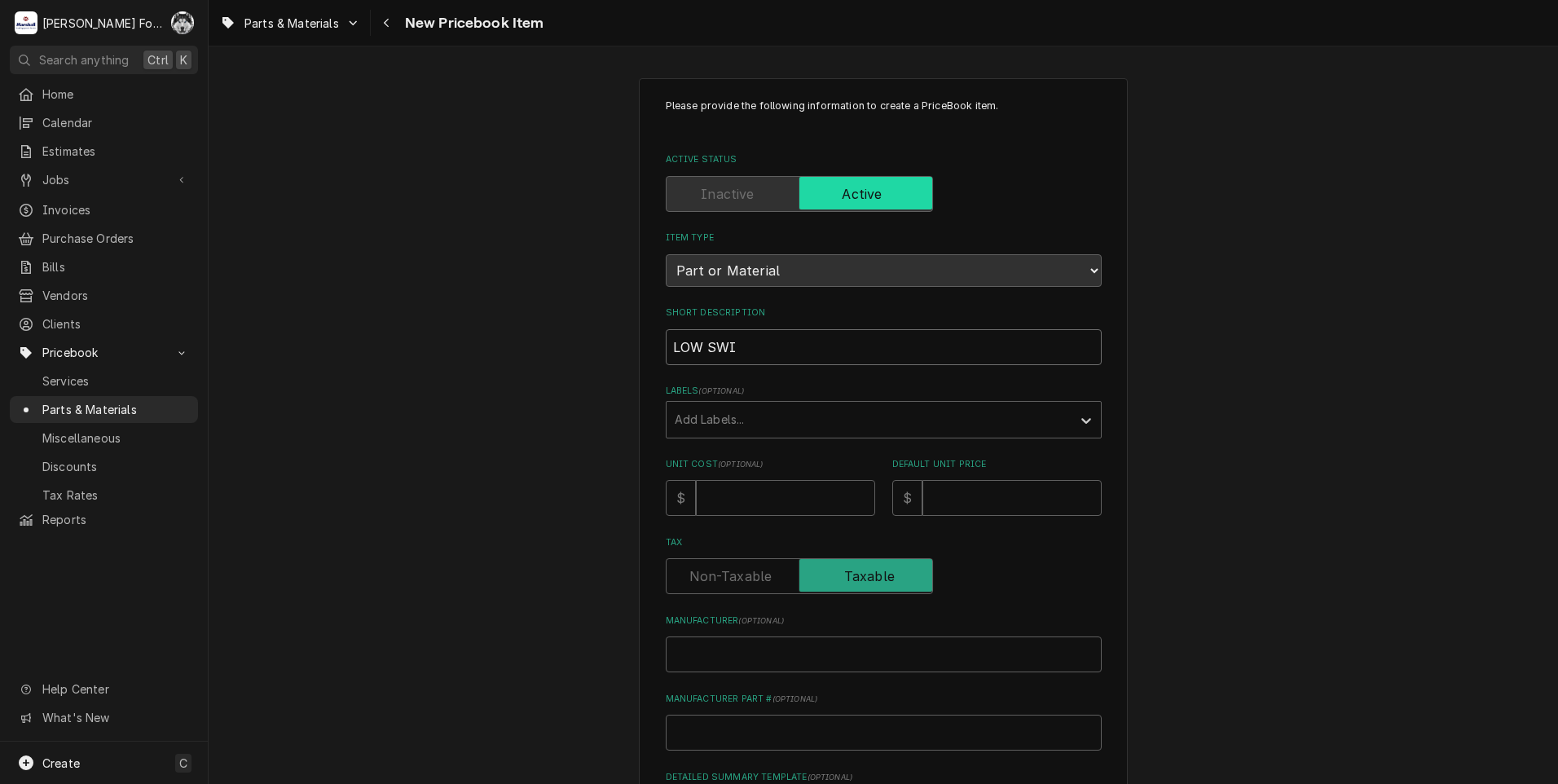
type textarea "x"
type input "LOW SWIT"
type textarea "x"
type input "LOW SWITC"
type textarea "x"
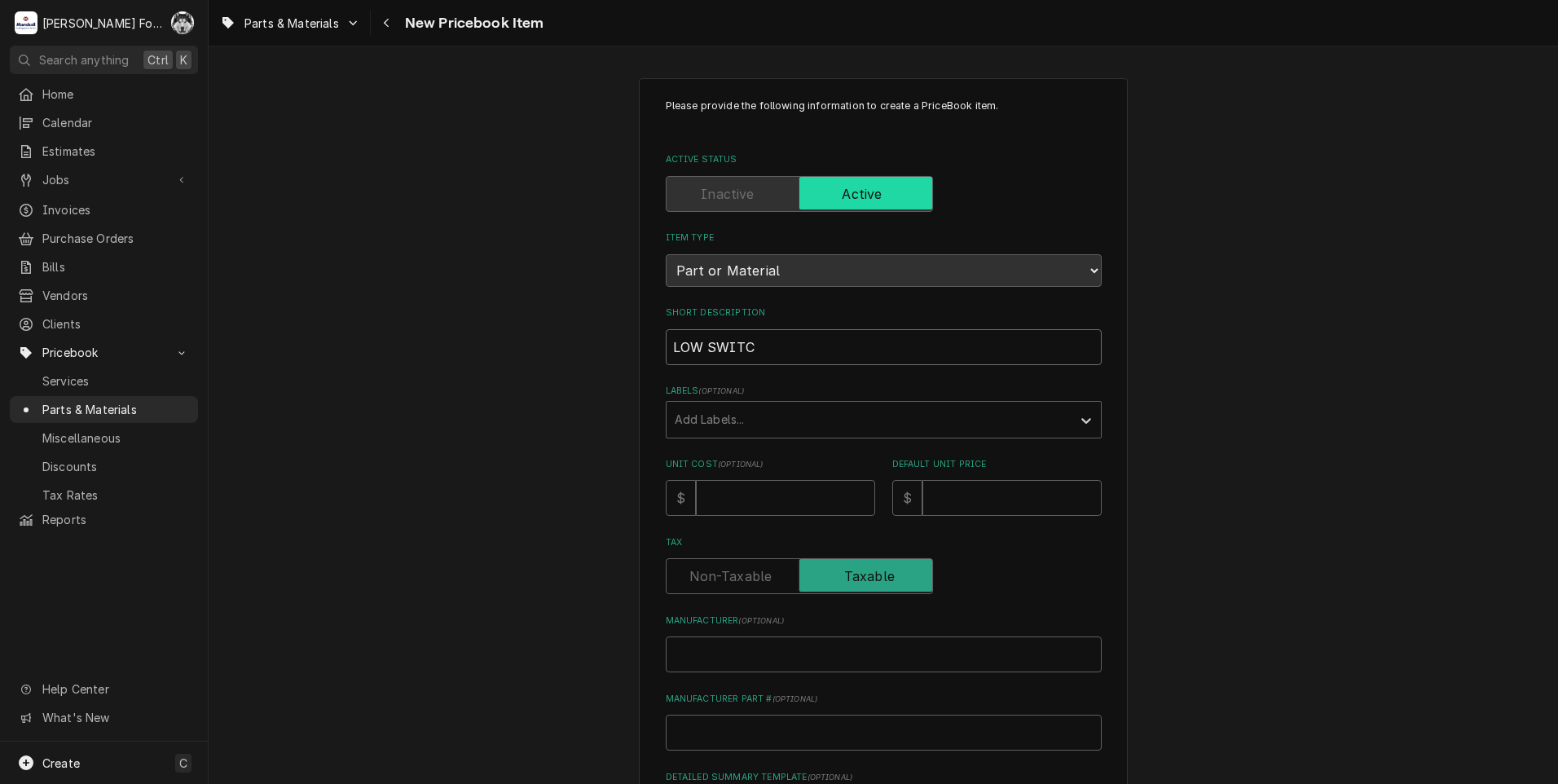
type input "LOW SWITCH"
type textarea "x"
type input "LOW SWITCH"
type textarea "x"
type input "LOW SWITCH C"
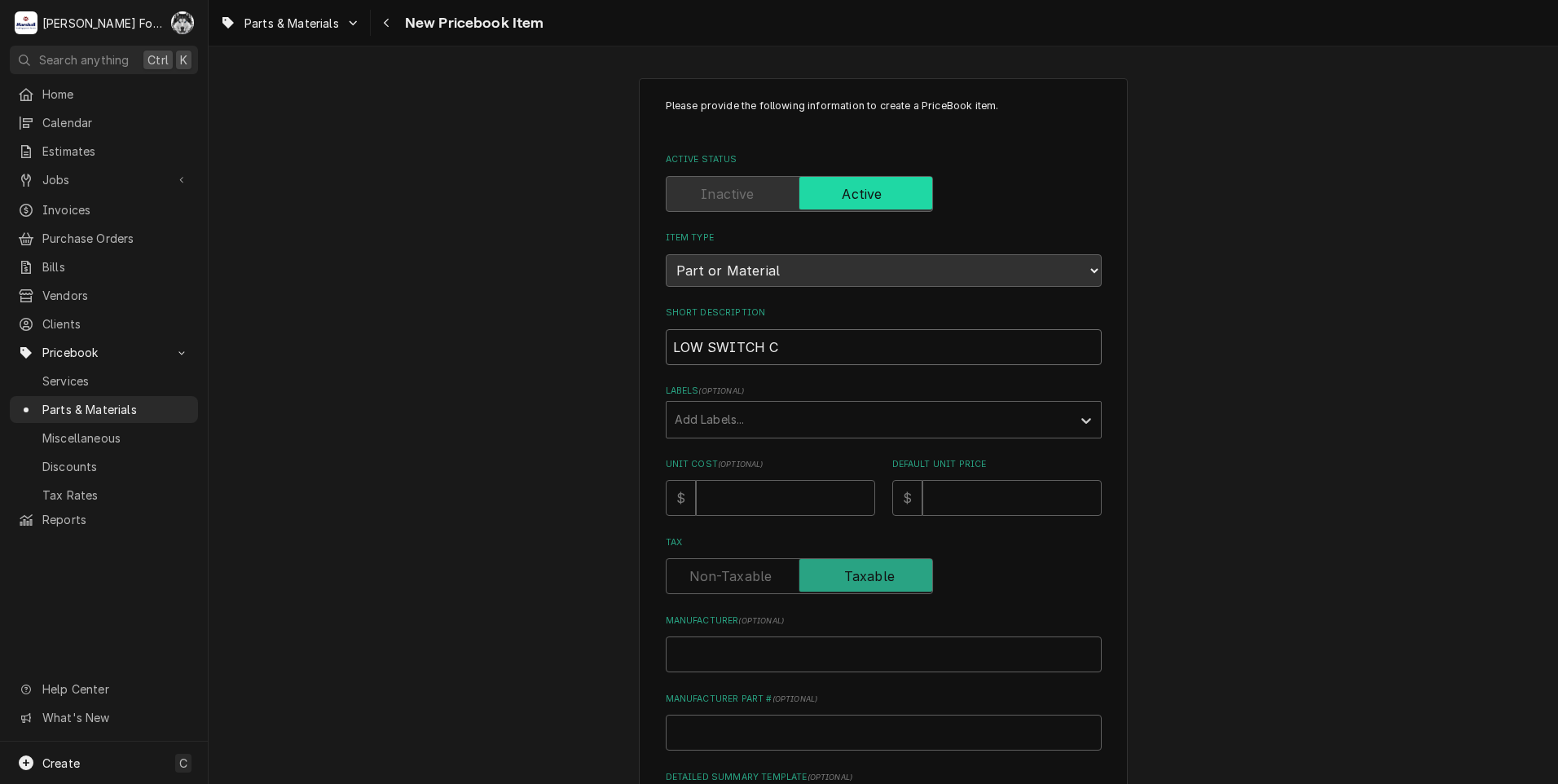
type textarea "x"
type input "LOW SWITCH CO"
type textarea "x"
type input "LOW SWITCH CON"
type textarea "x"
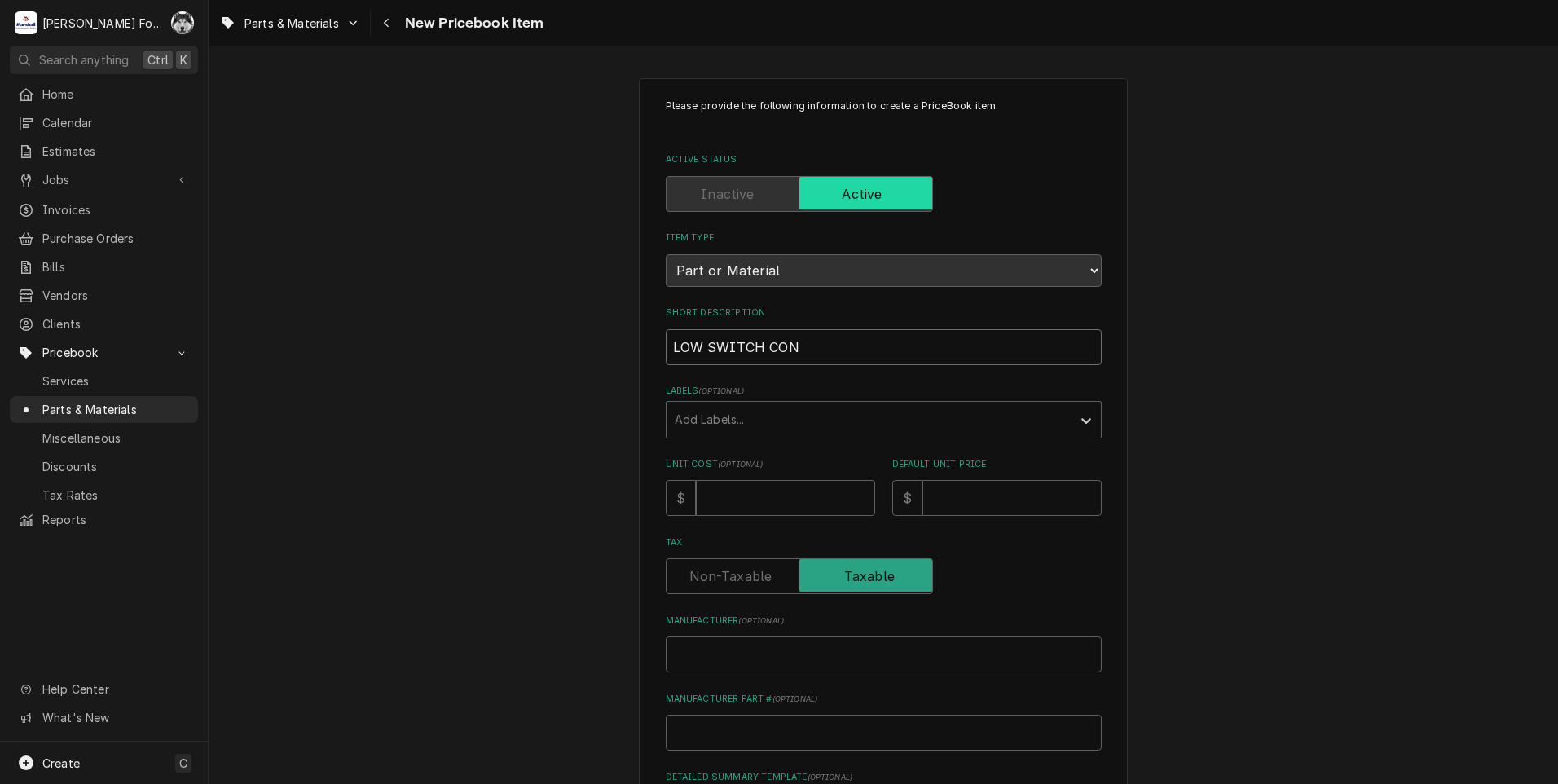
type input "LOW SWITCH CONT"
type textarea "x"
type input "LOW SWITCH CONTA"
type textarea "x"
type input "LOW SWITCH CONTAC"
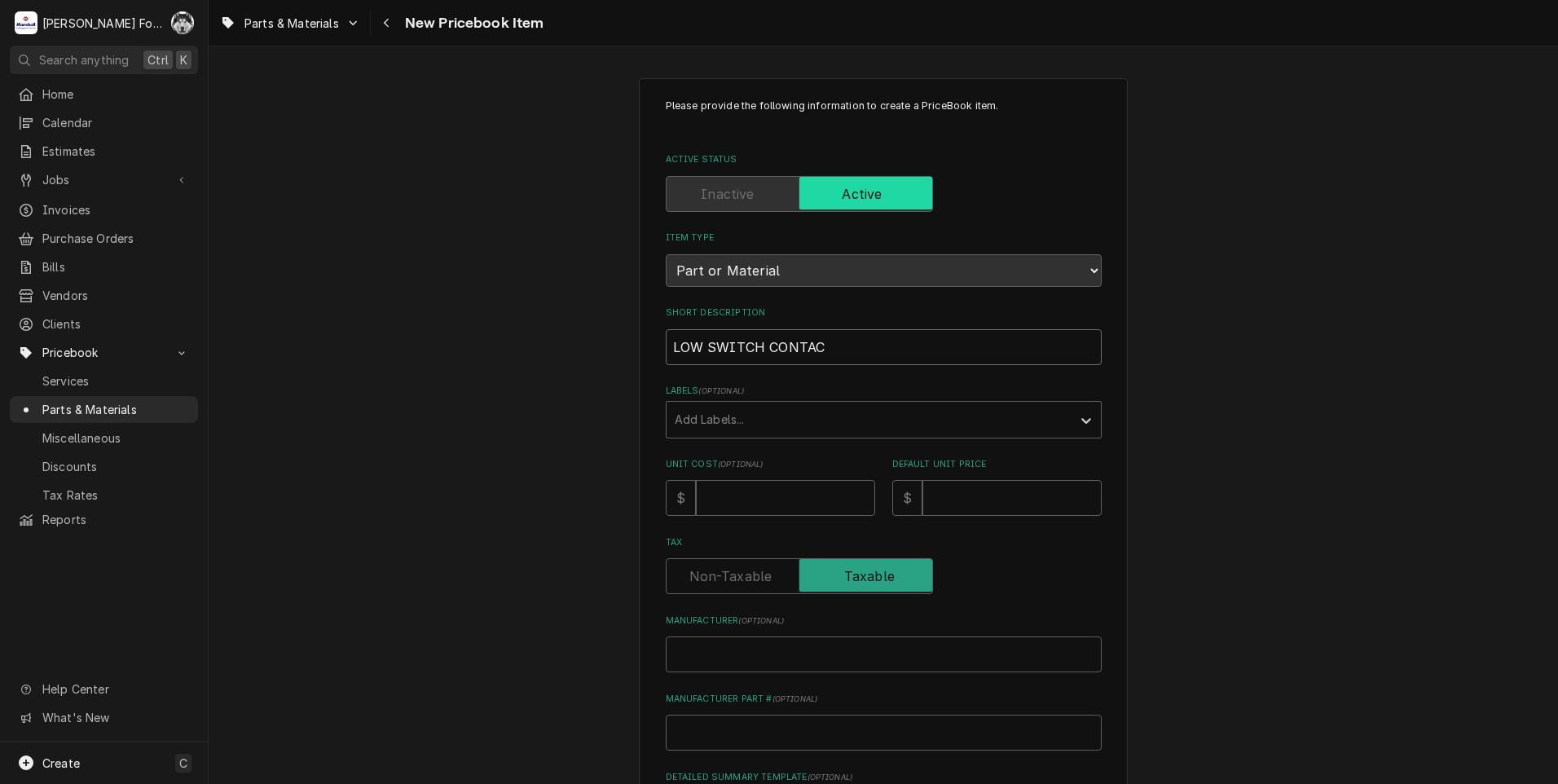
type textarea "x"
type input "LOW SWITCH CONTACT"
type textarea "x"
type input "LOW SWITCH CONTACT"
type textarea "x"
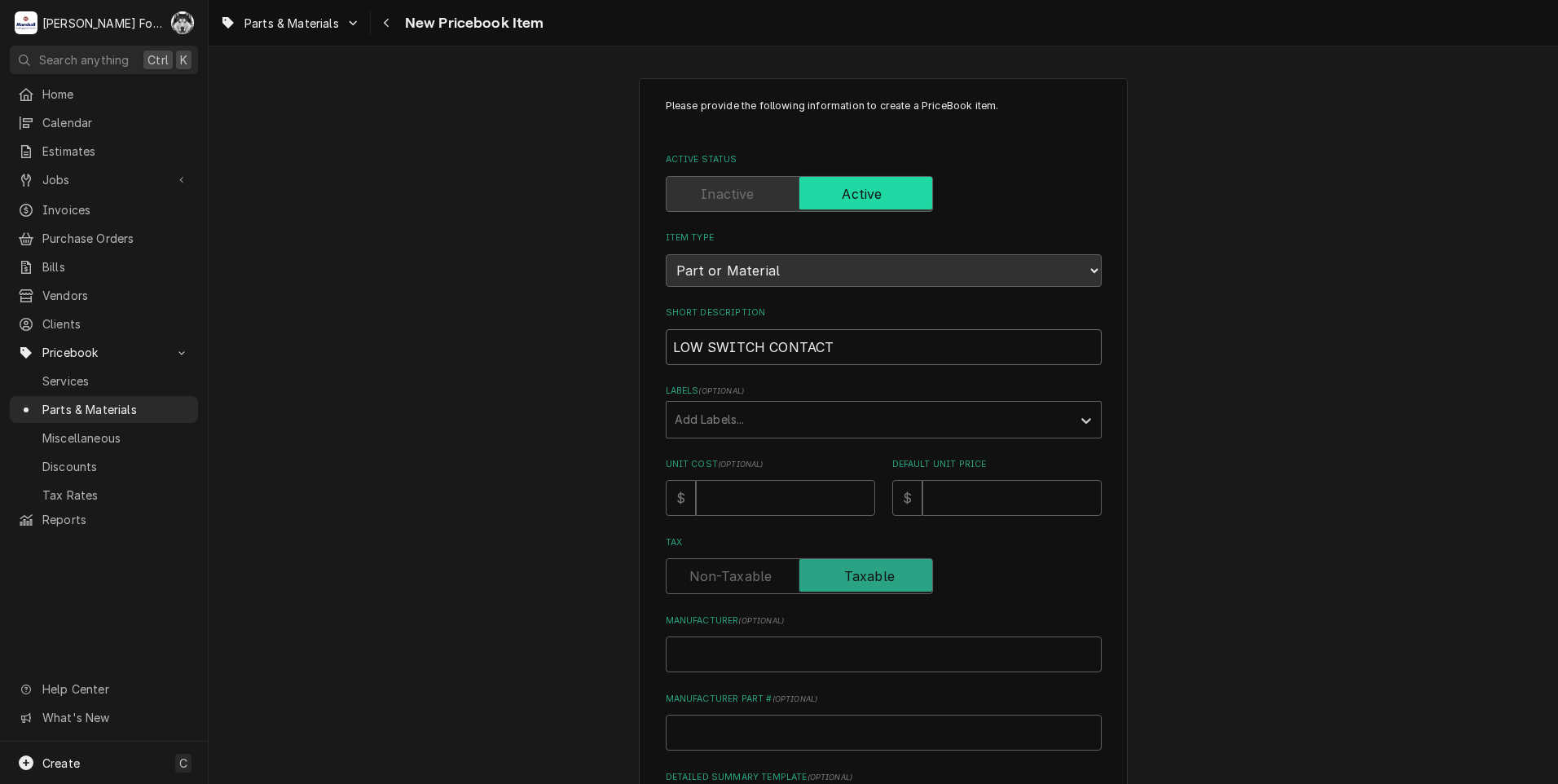
type input "LOW SWITCH CONTACT B"
type textarea "x"
type input "LOW SWITCH CONTACT BL"
type textarea "x"
type input "LOW SWITCH CONTACT BLO"
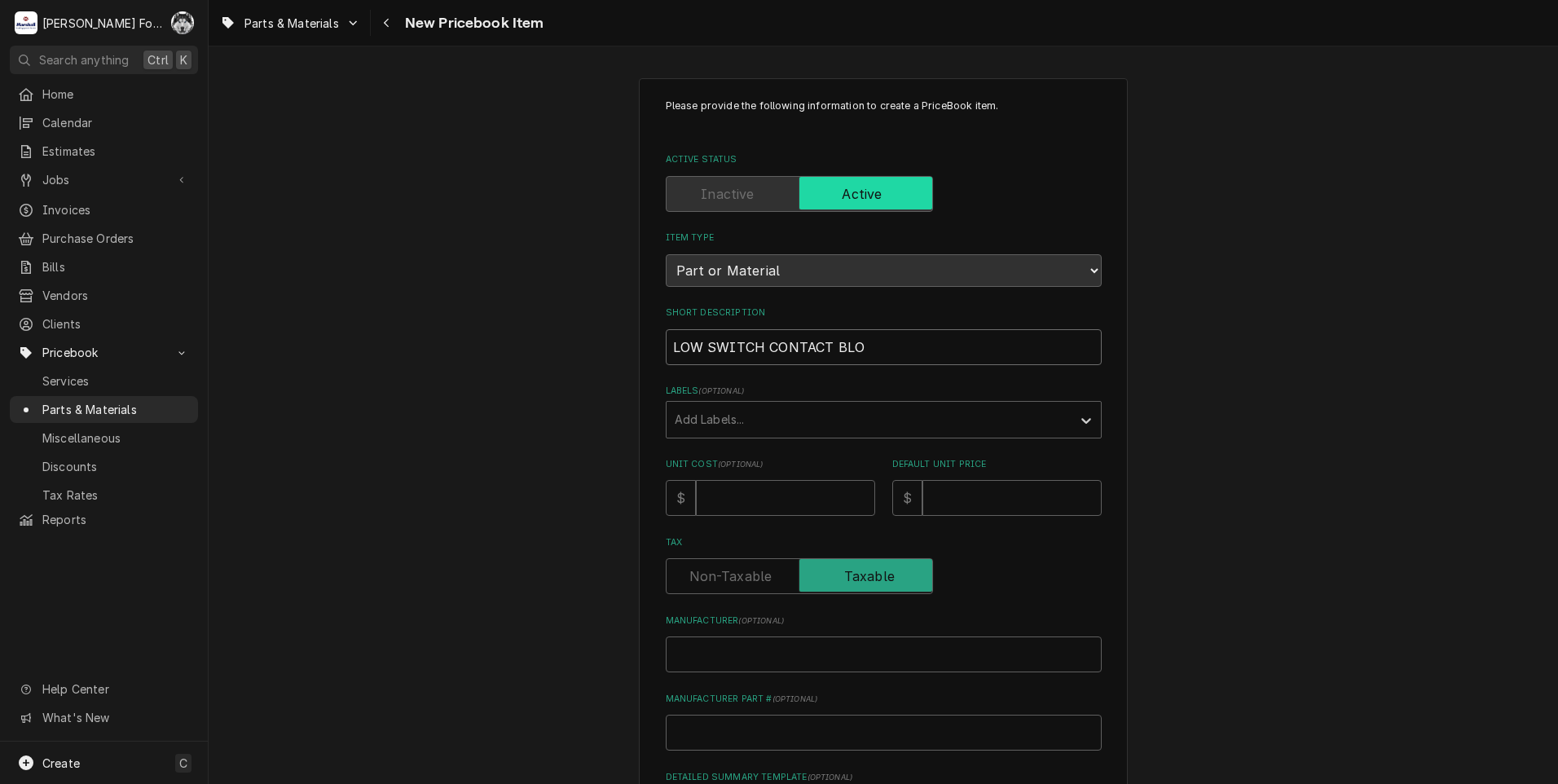
type textarea "x"
type input "LOW SWITCH CONTACT BLOC"
type textarea "x"
type input "LOW SWITCH CONTACT BLOCK"
type textarea "x"
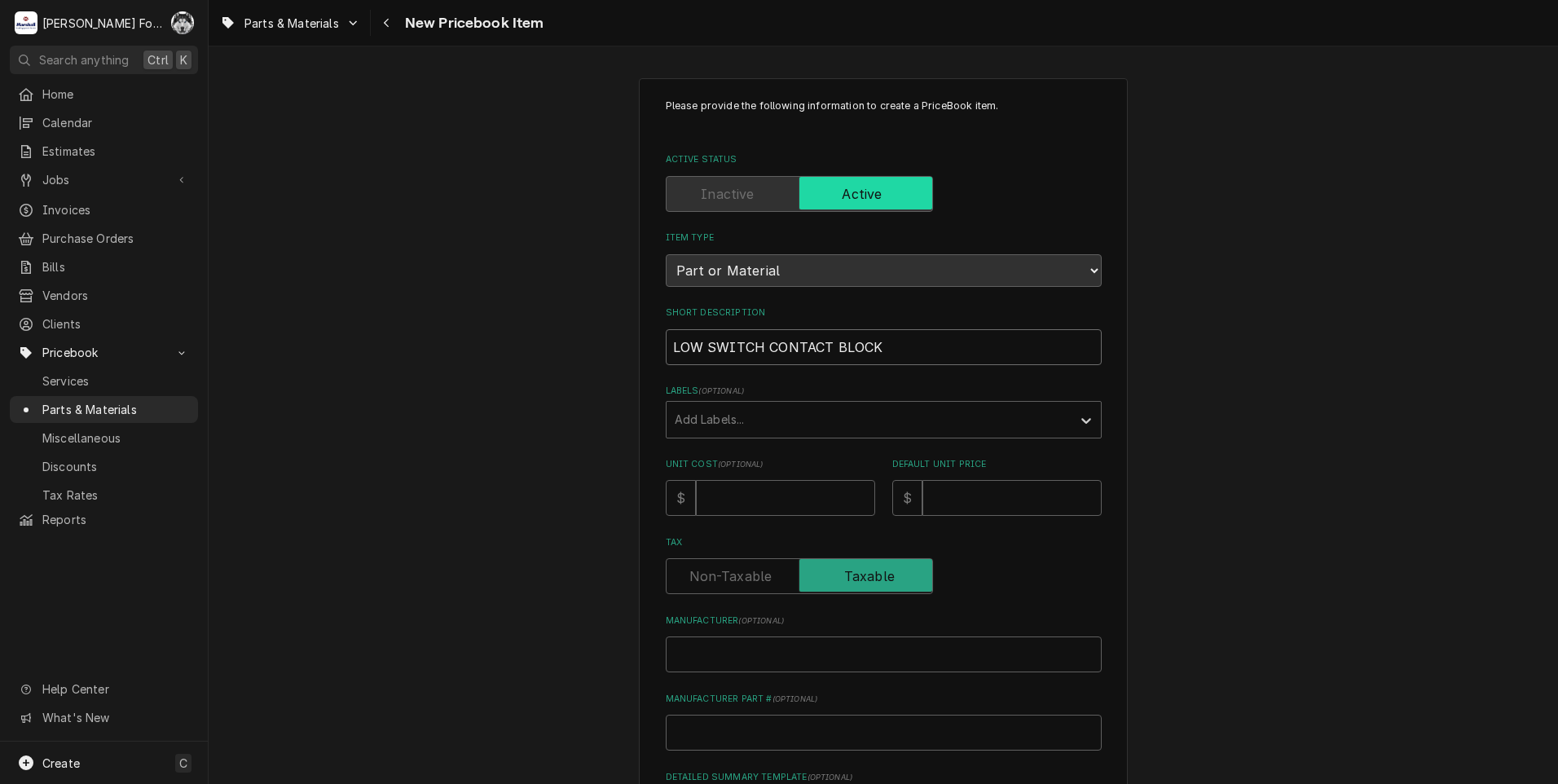
type input "LOW SWITCH CONTACT BLOCK"
type textarea "x"
type input "LOW SWITCH CONTACT BLOCK ("
type textarea "x"
type input "LOW SWITCH CONTACT BLOCK (E"
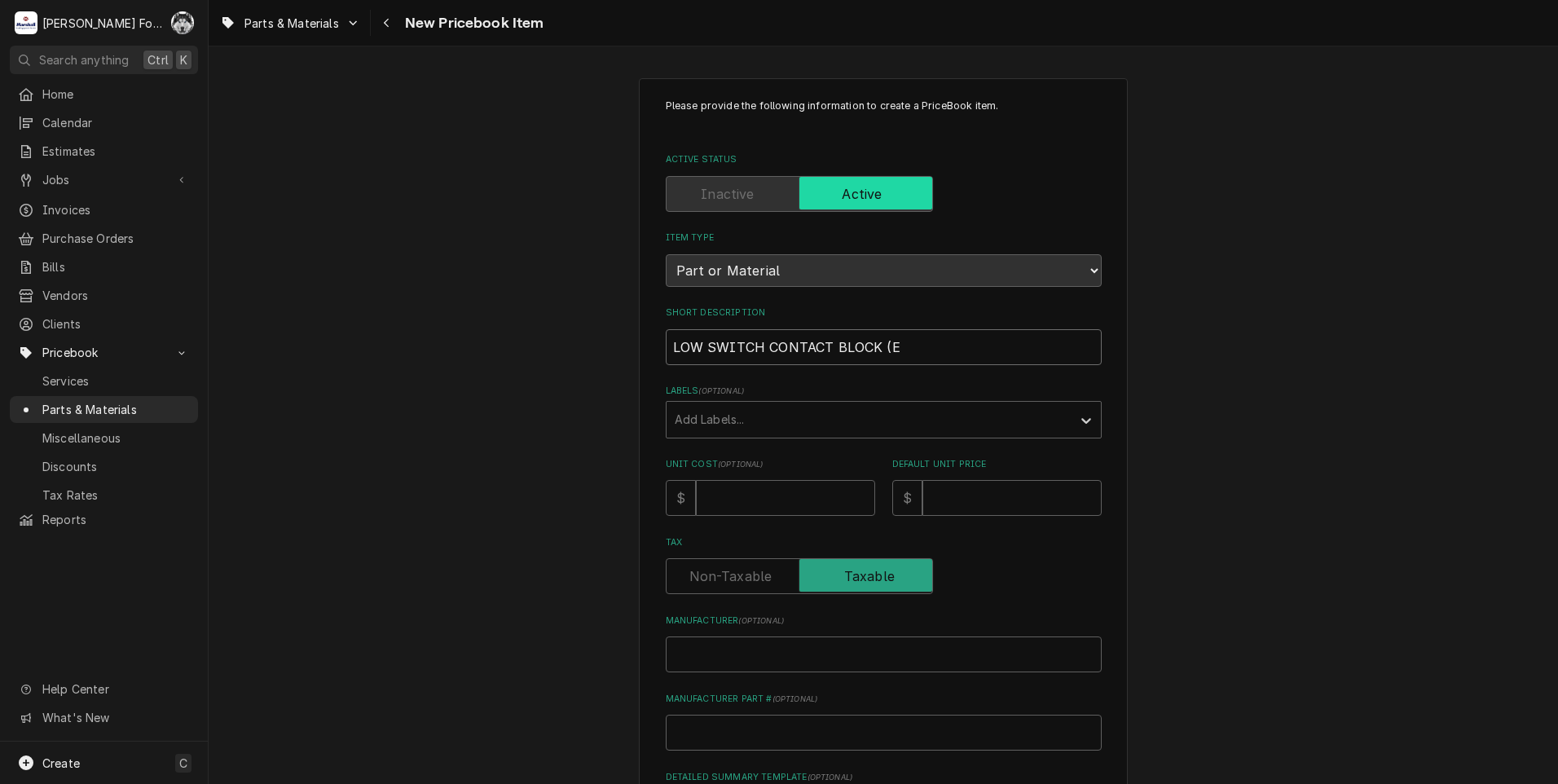
type textarea "x"
type input "LOW SWITCH CONTACT BLOCK (EM"
type textarea "x"
type input "LOW SWITCH CONTACT BLOCK (EMP"
type textarea "x"
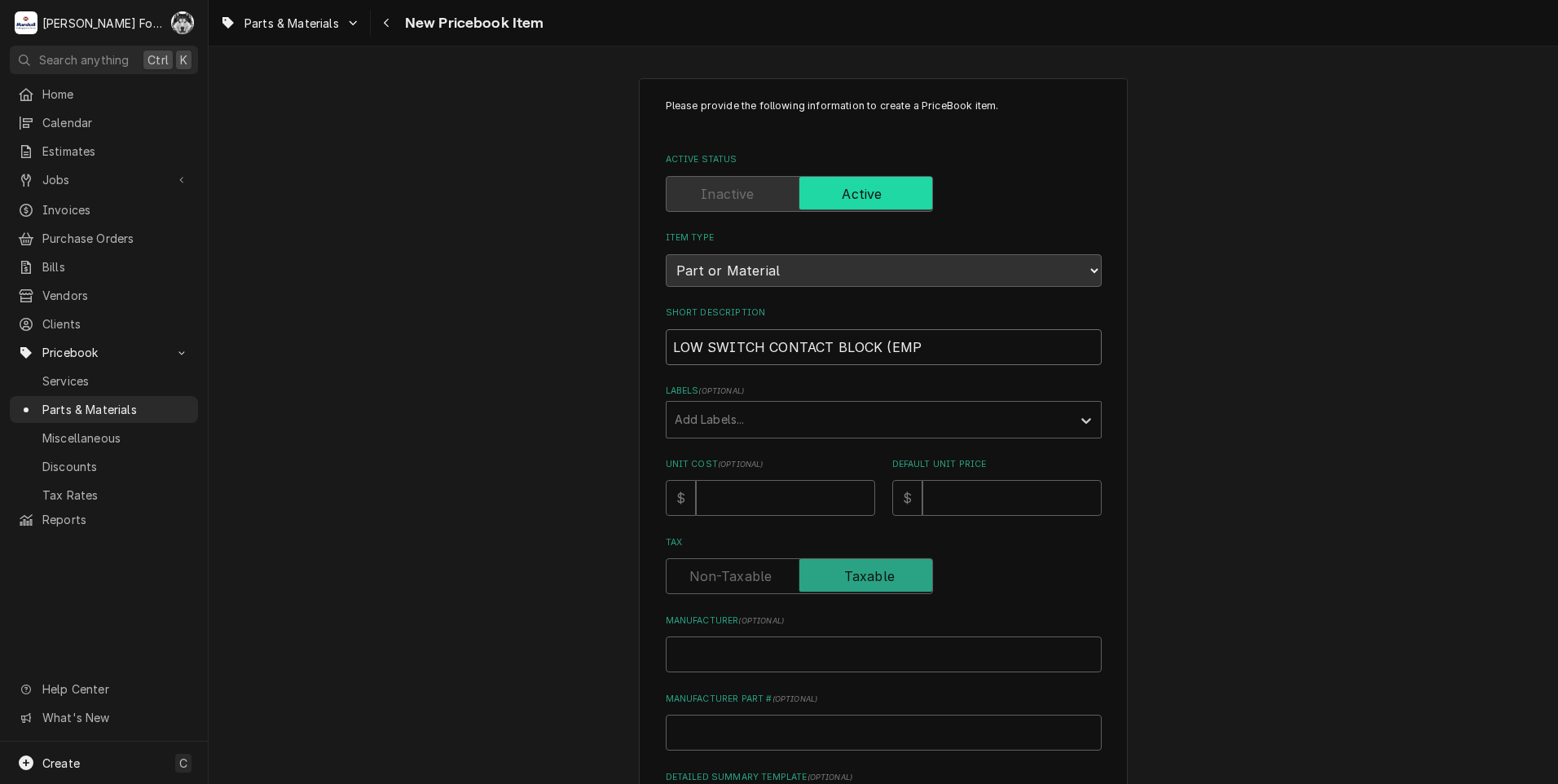
type input "LOW SWITCH CONTACT BLOCK (EMPI"
type textarea "x"
type input "LOW SWITCH CONTACT BLOCK (EMPIR"
type textarea "x"
type input "LOW SWITCH CONTACT BLOCK (EMPIRE"
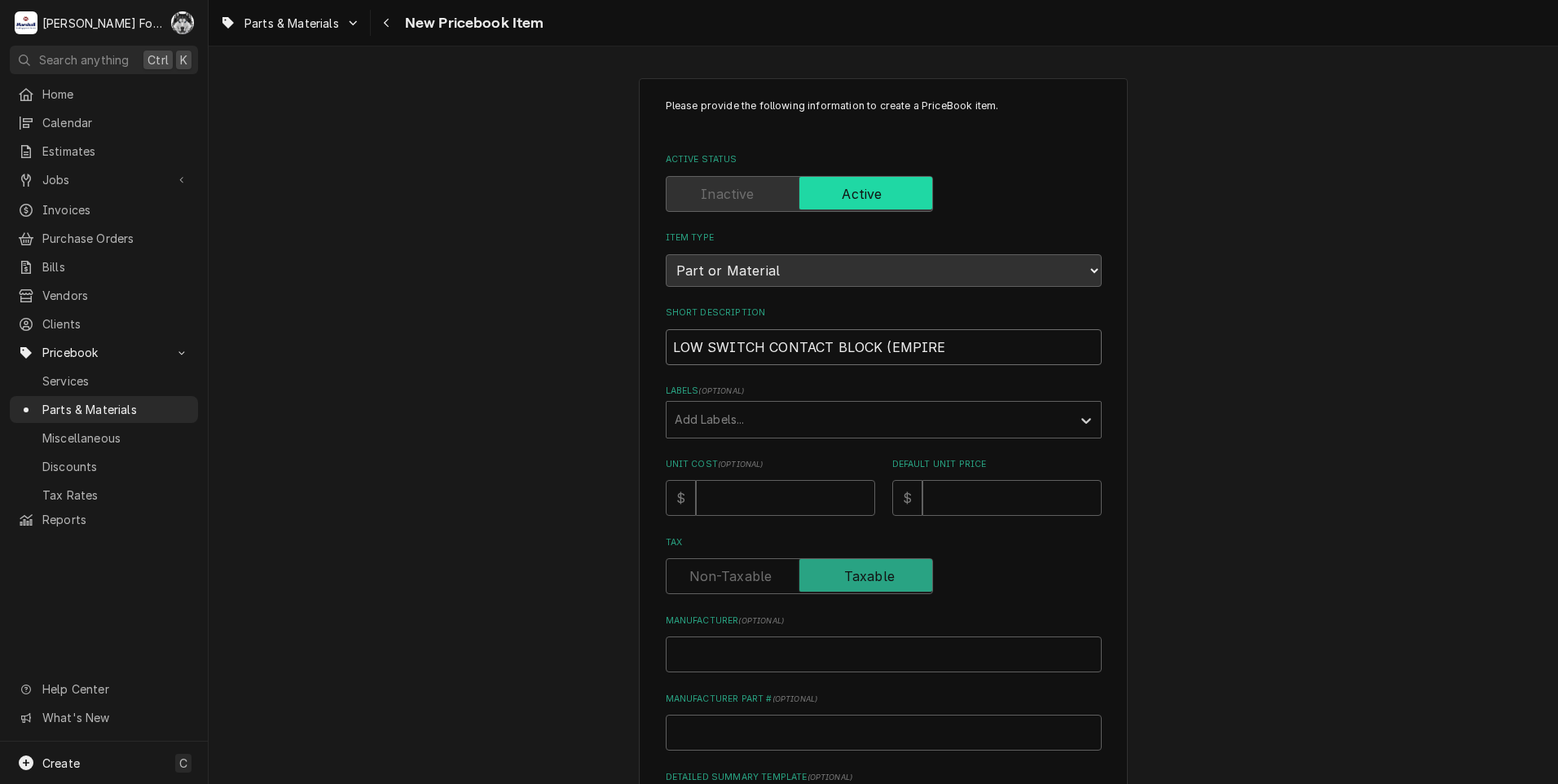
type textarea "x"
type input "LOW SWITCH CONTACT BLOCK (EMPIRE)"
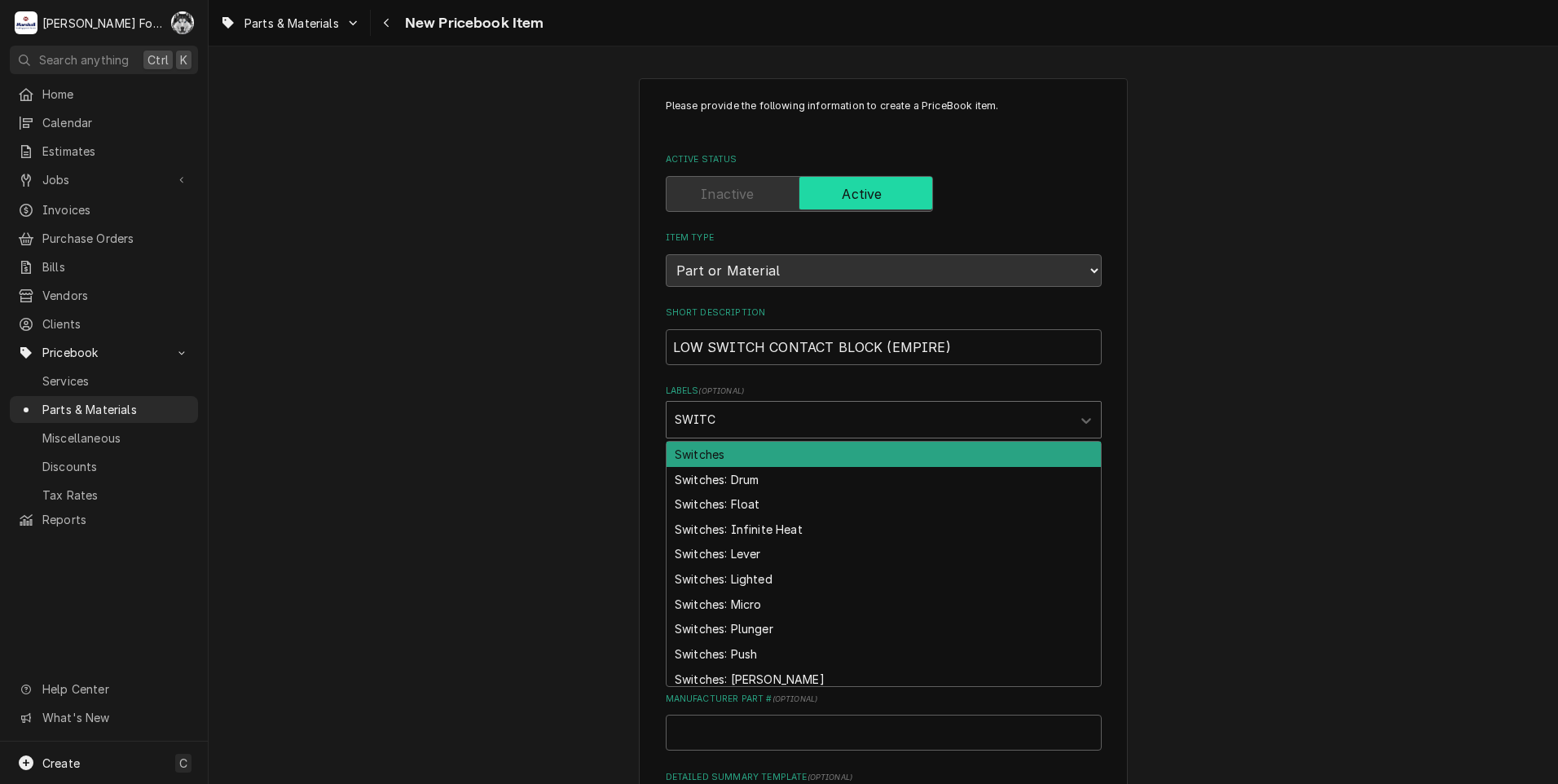
type input "SWITCH"
type textarea "x"
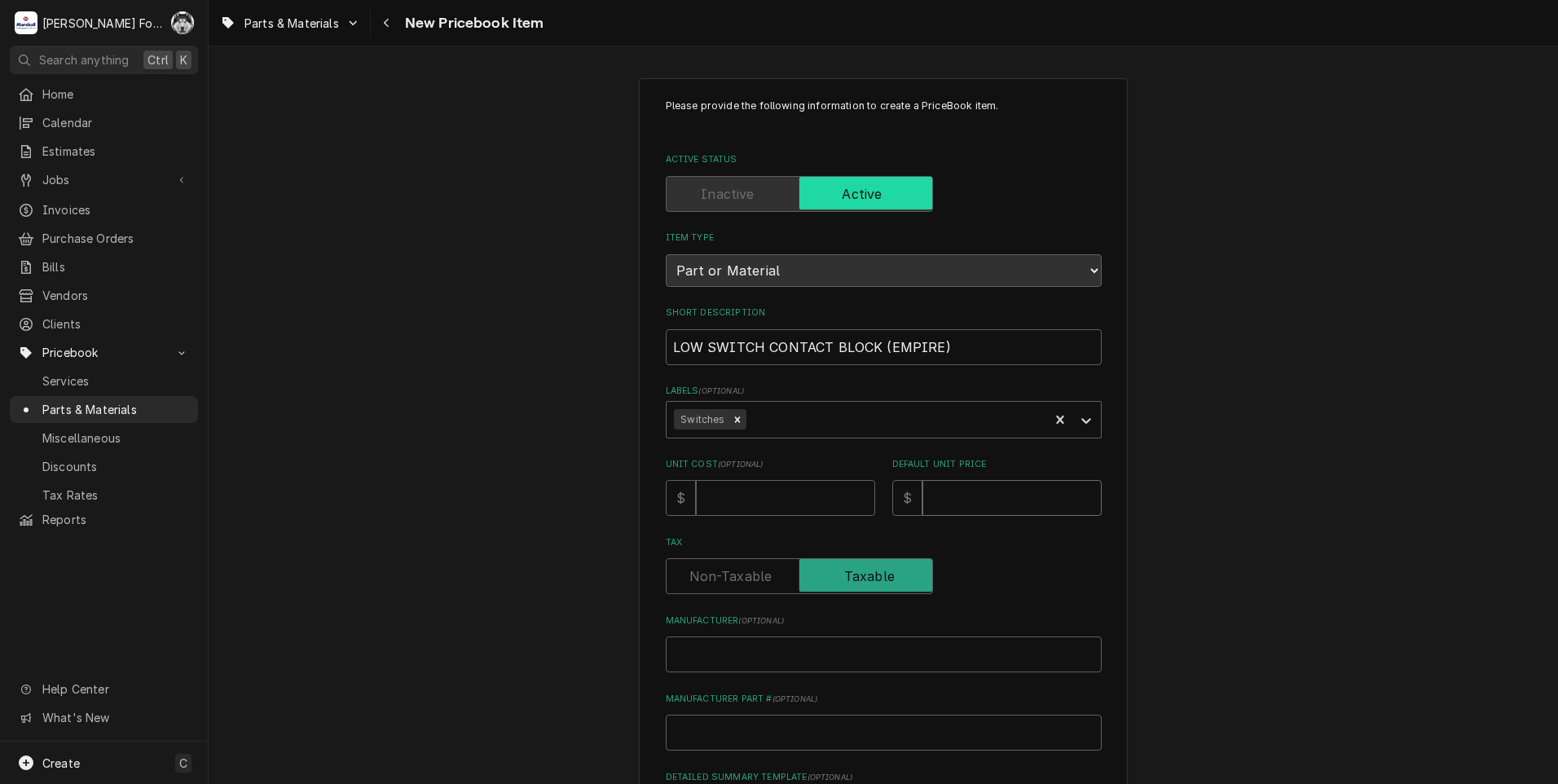
type textarea "x"
type input "7"
type textarea "x"
type input "72"
type textarea "x"
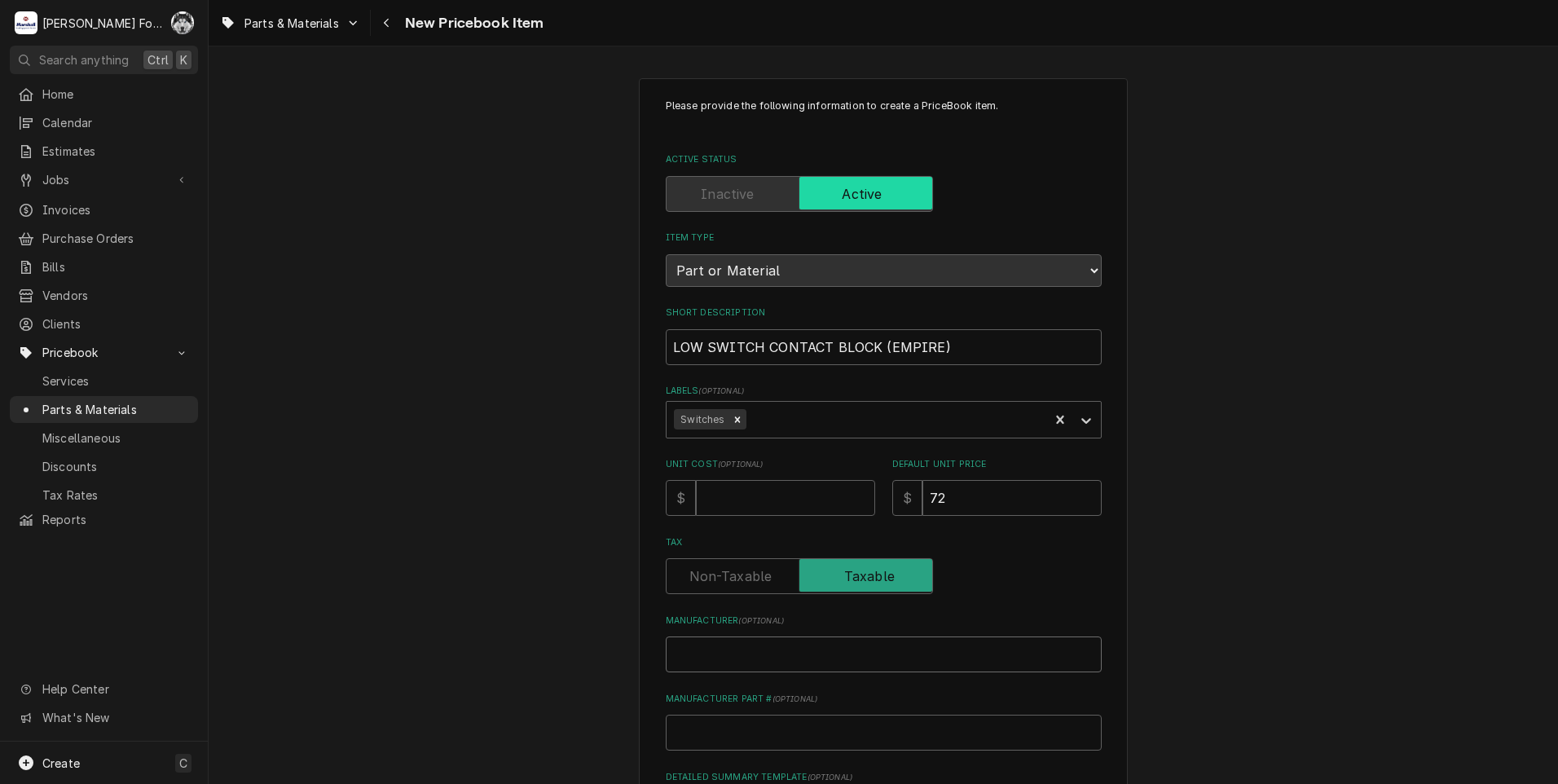
type input "E"
type textarea "x"
type input "EM"
type textarea "x"
type input "EMP"
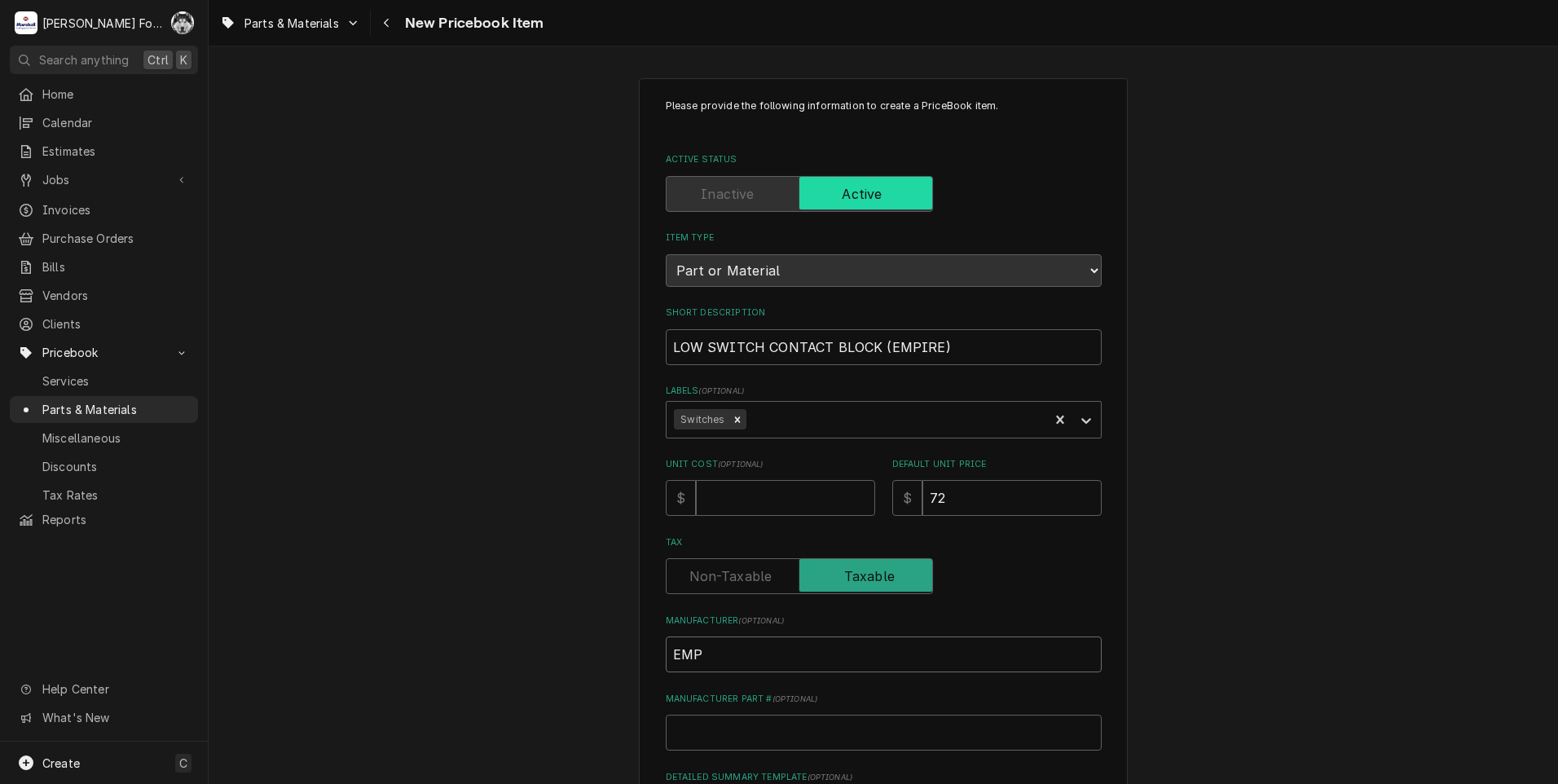
type textarea "x"
type input "EMPI"
type textarea "x"
type input "EMPIR"
type textarea "x"
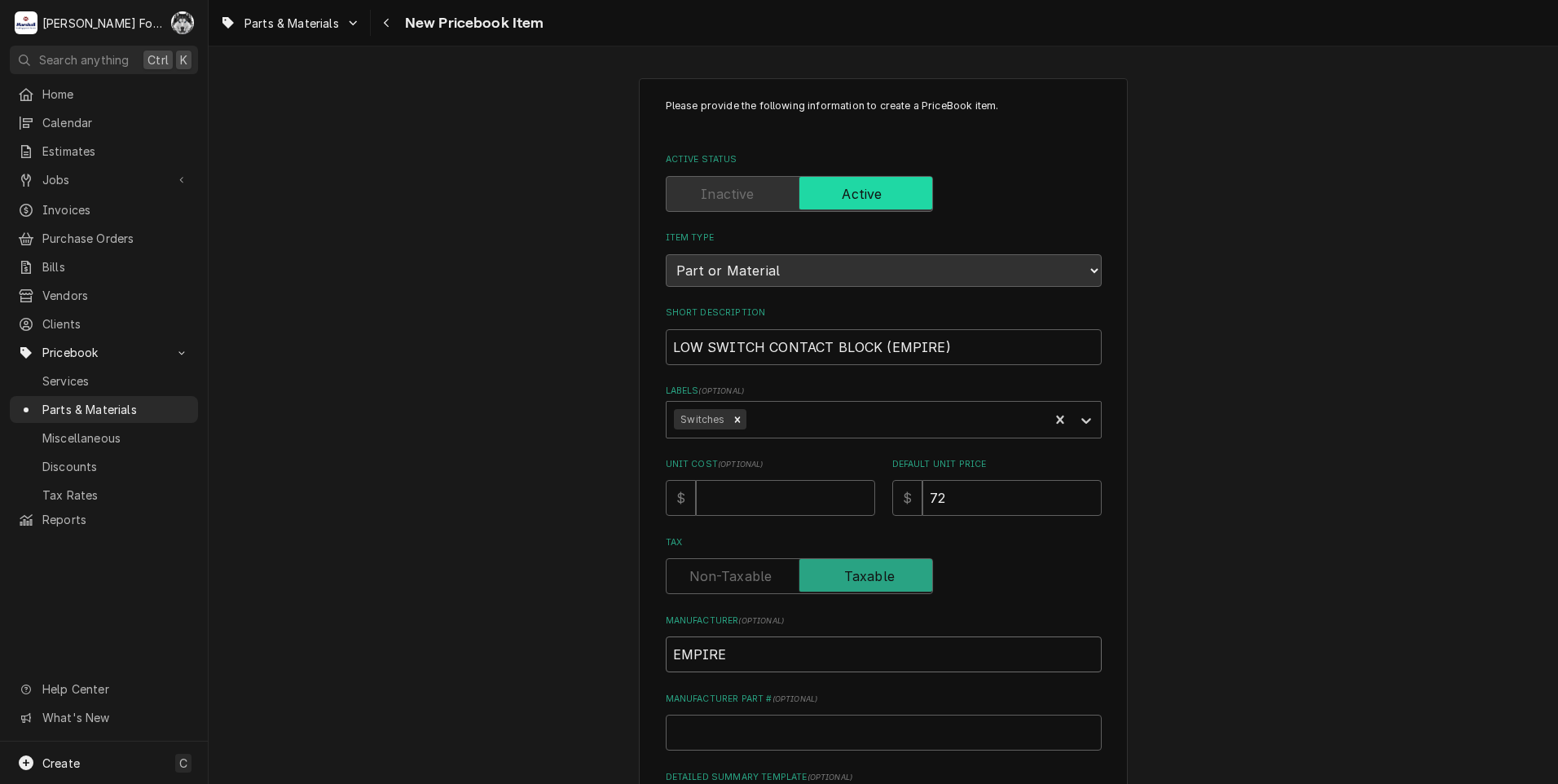
type input "EMPIRE"
type textarea "x"
type input "3"
type textarea "x"
type input "3S"
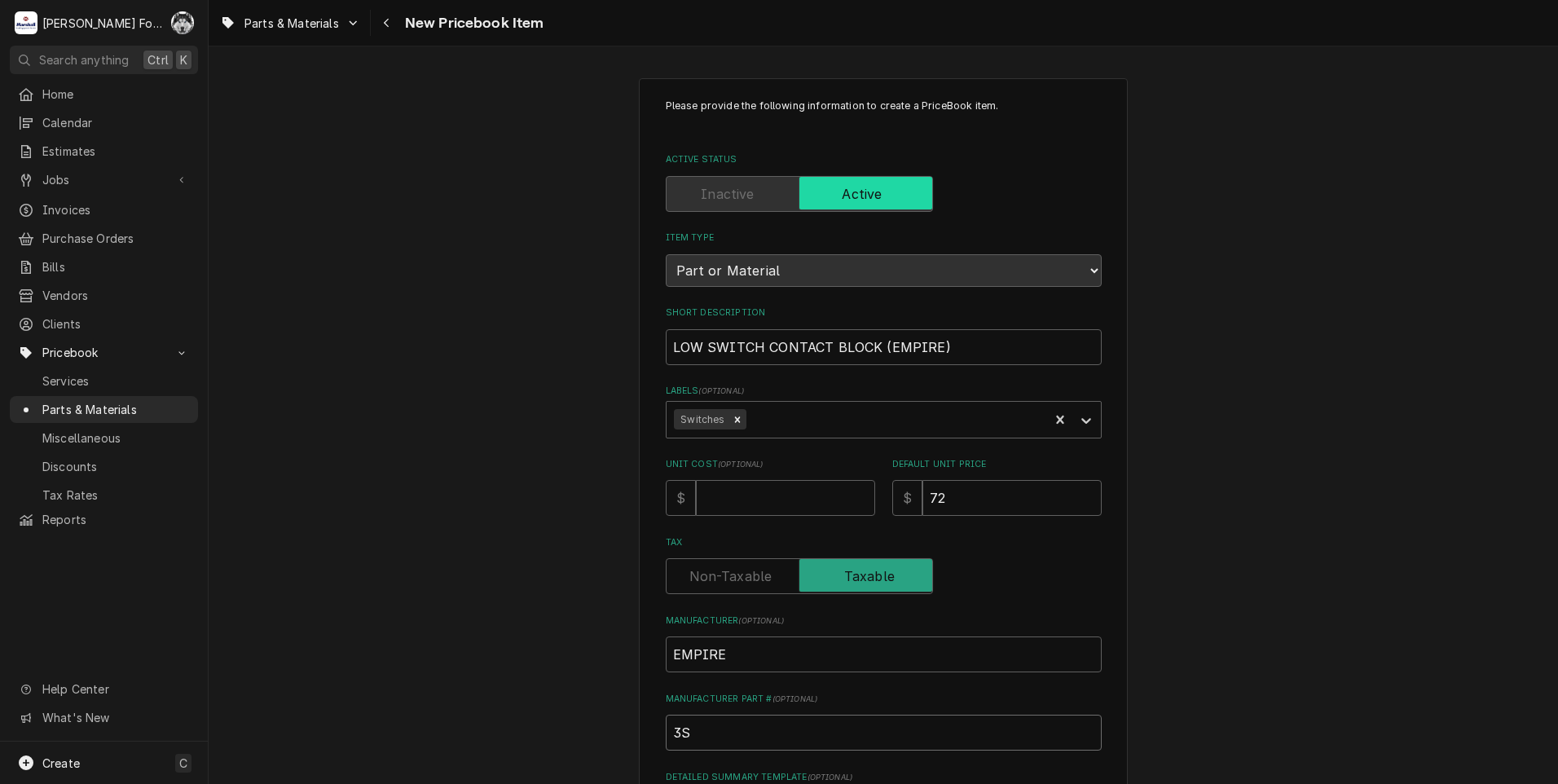
type textarea "x"
type input "3SB"
type textarea "x"
type input "3SB1"
type textarea "x"
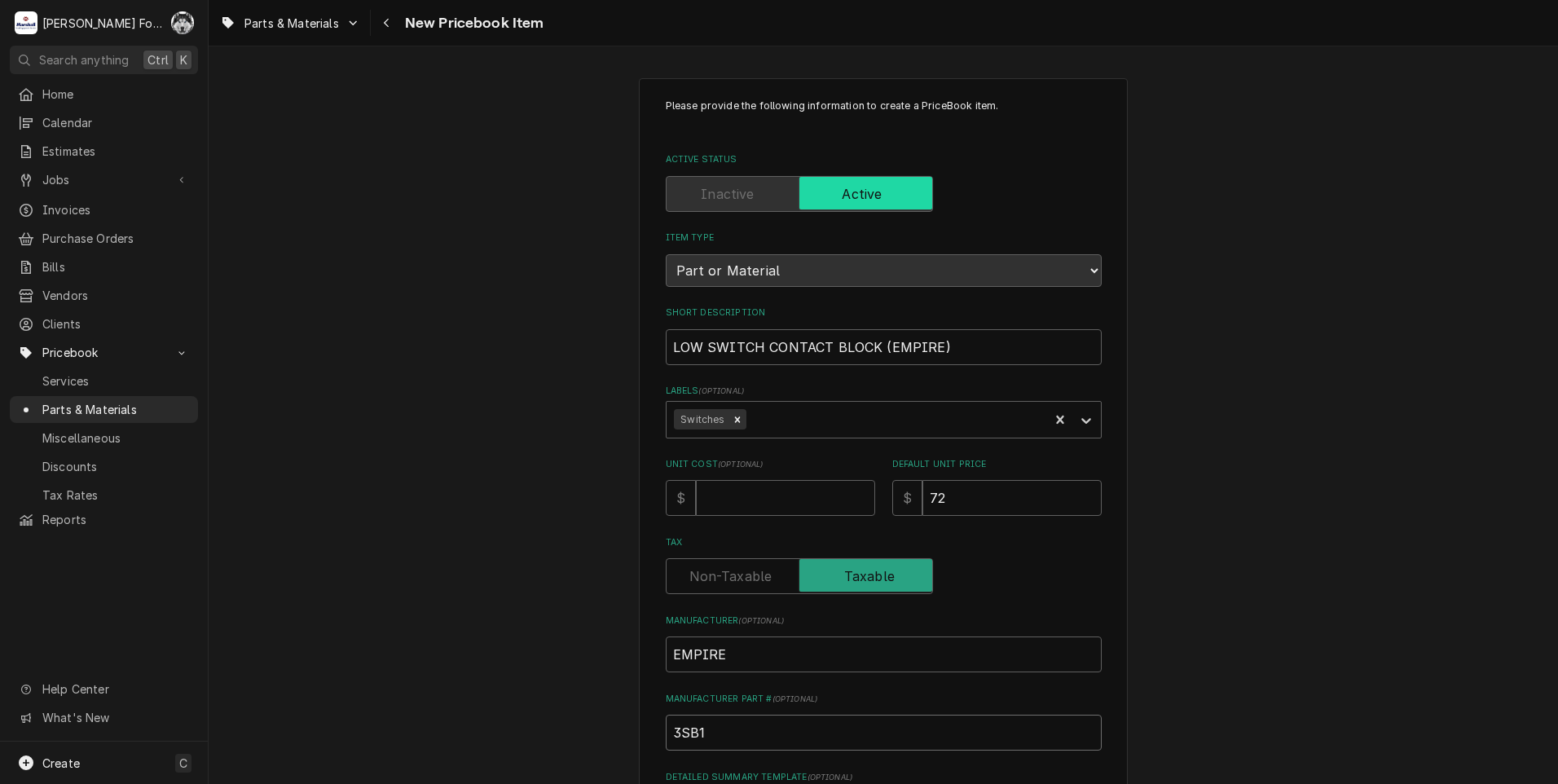
type input "3SB14"
type textarea "x"
type input "3SB140"
type textarea "x"
type input "3SB1400"
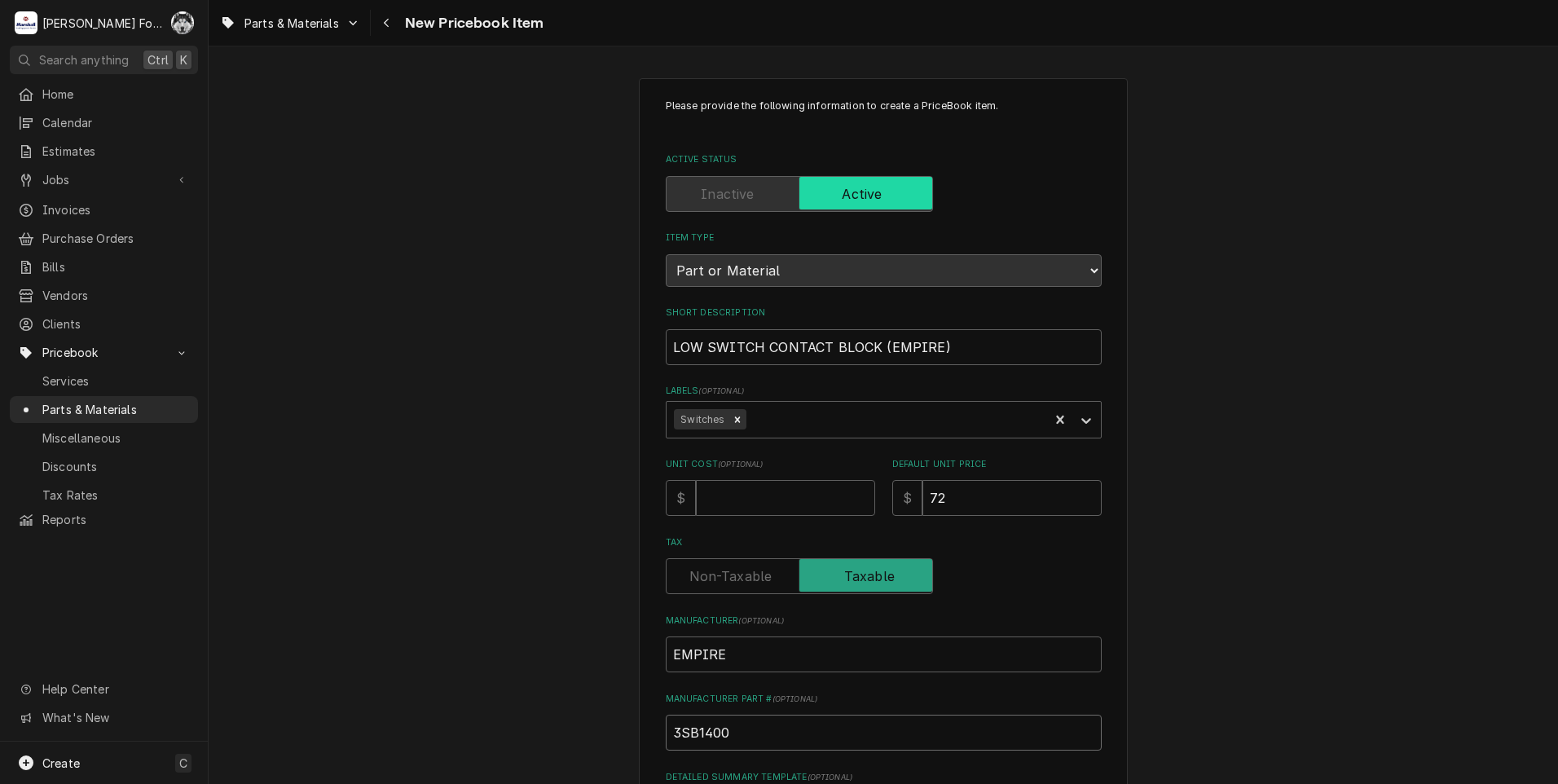
type textarea "x"
type input "3SB1400-"
type textarea "x"
type input "3SB1400-0"
type textarea "x"
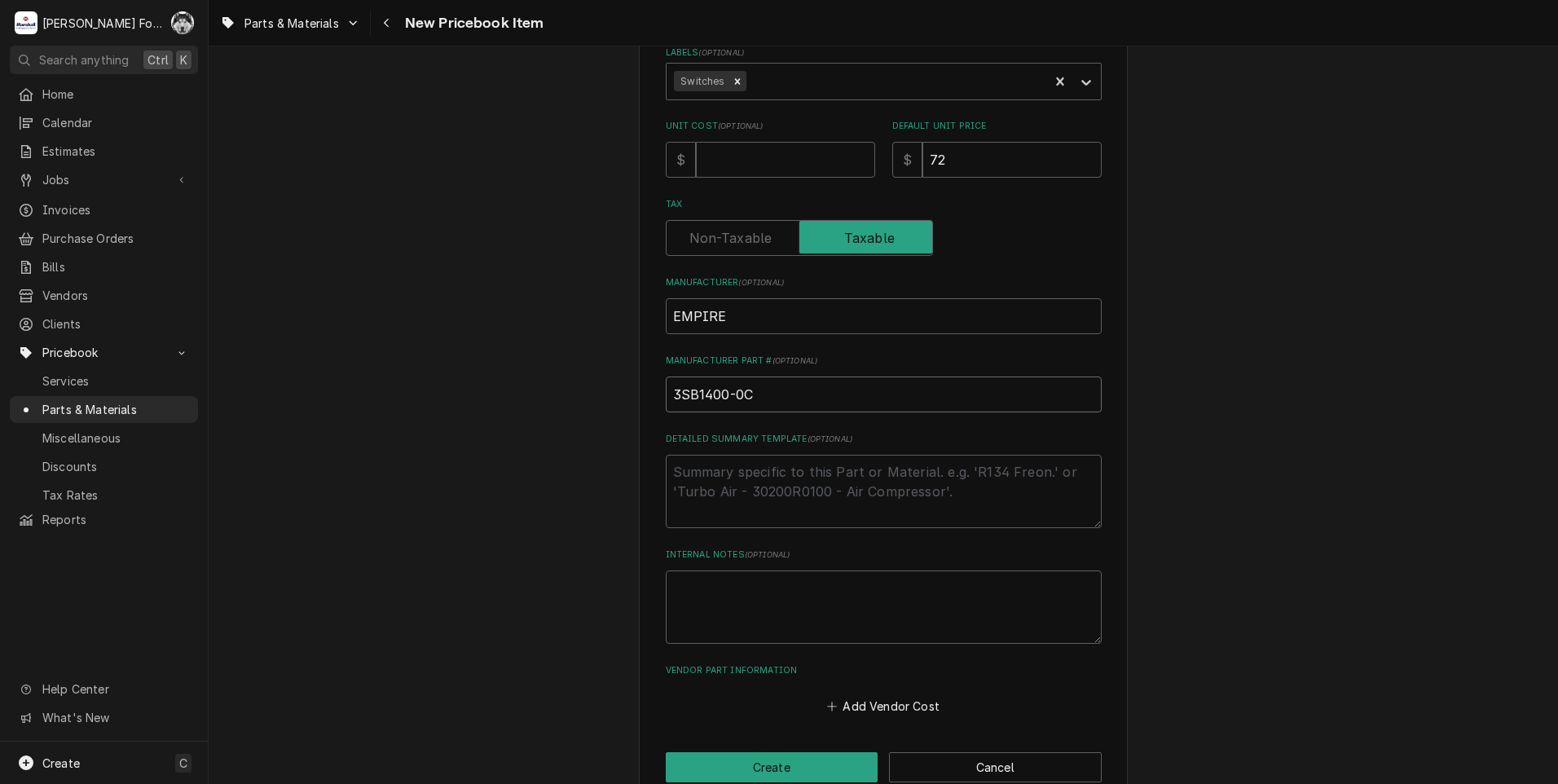
scroll to position [372, 0]
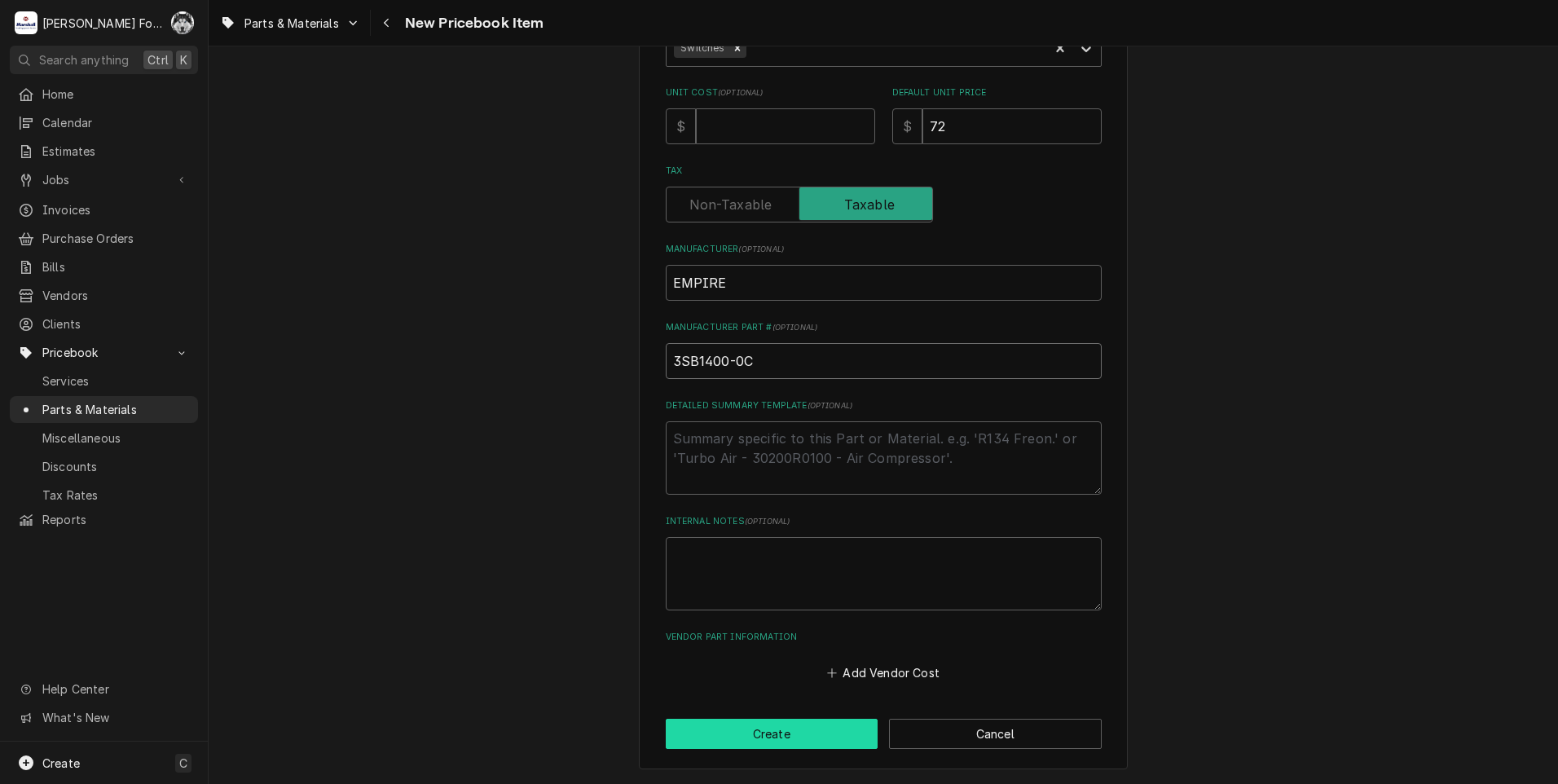
type input "3SB1400-0C"
click at [742, 735] on button "Create" at bounding box center [772, 733] width 213 height 30
type textarea "x"
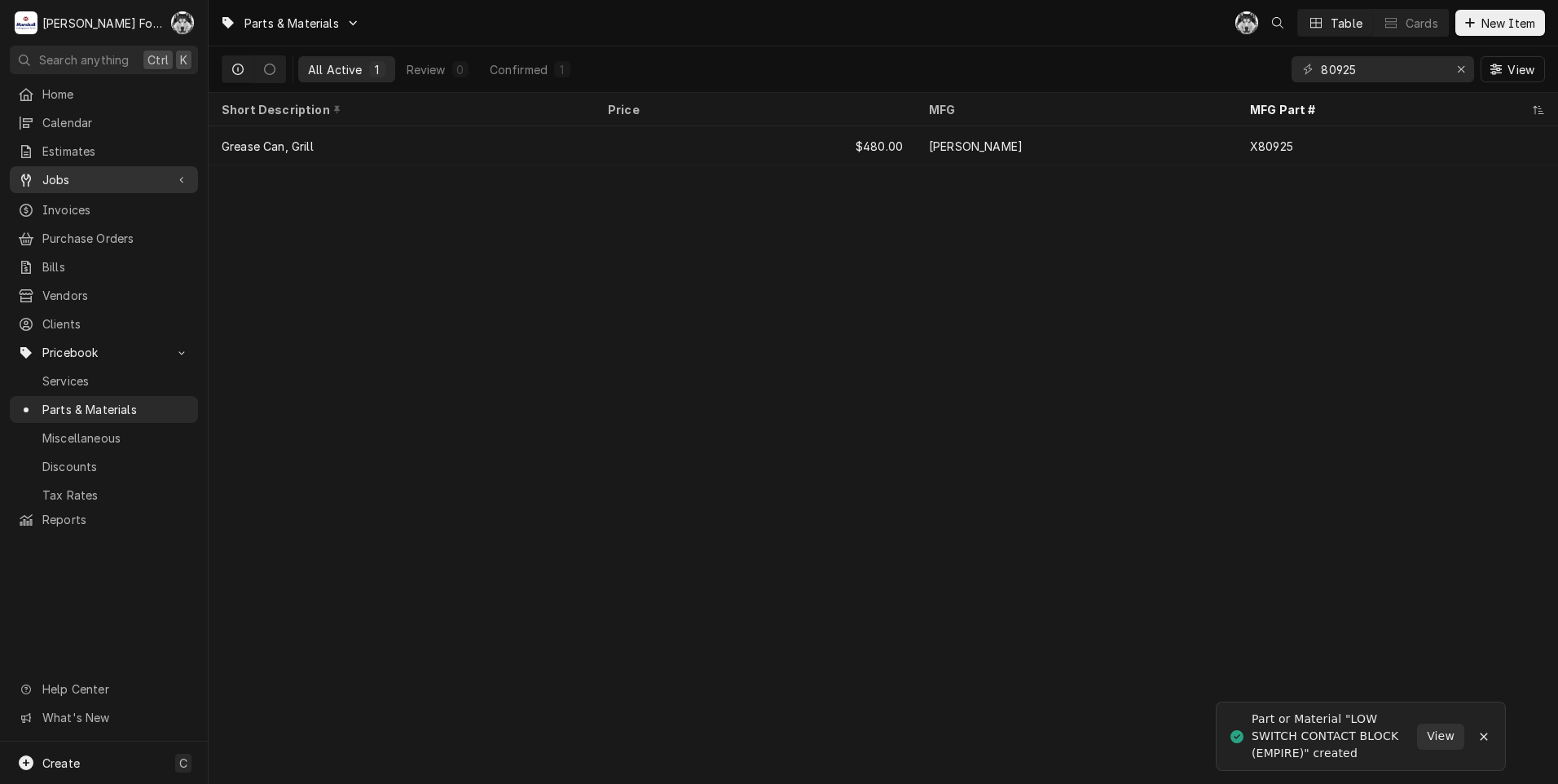
click at [49, 172] on span "Jobs" at bounding box center [103, 180] width 123 height 18
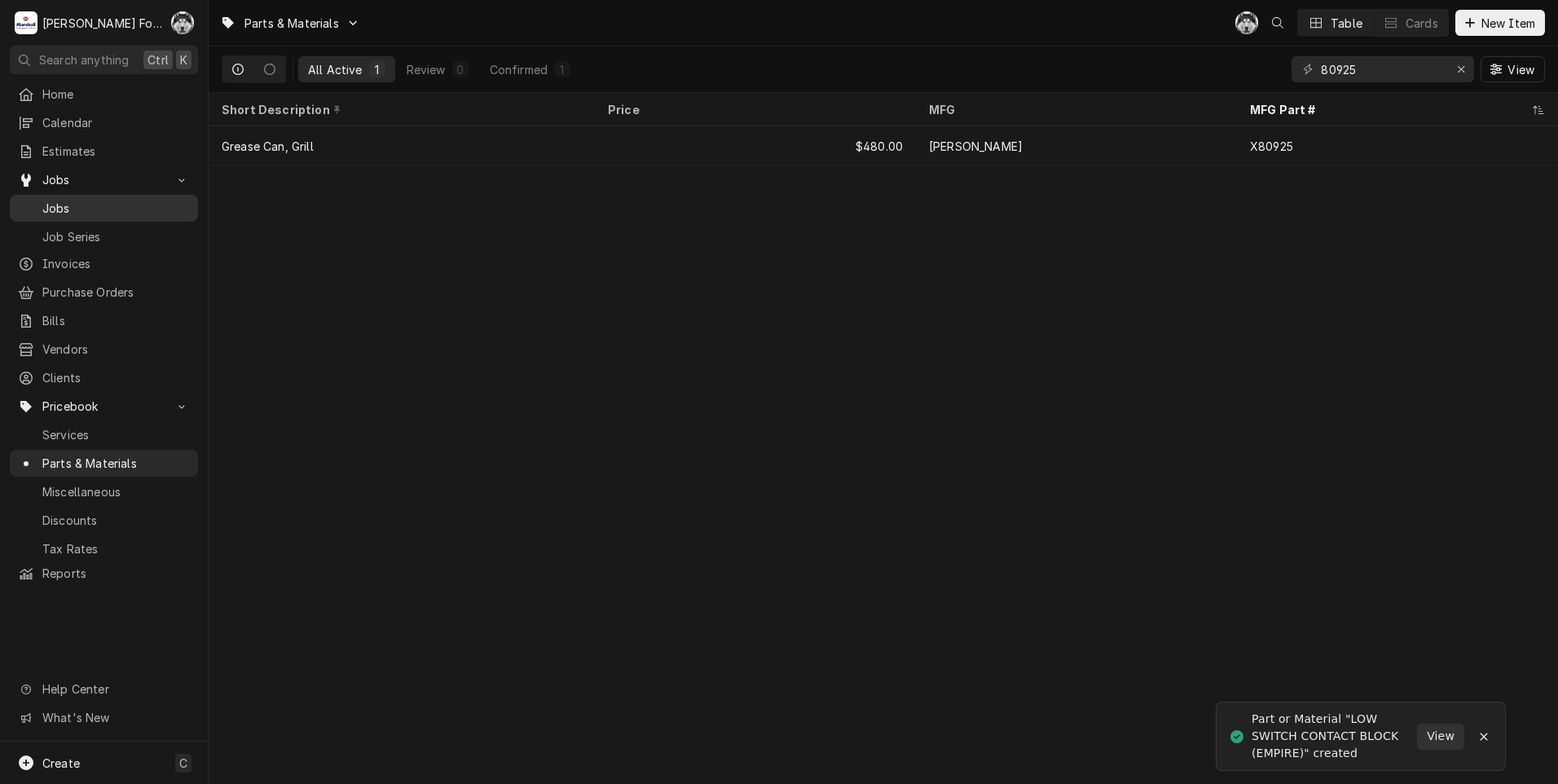
click at [52, 201] on span "Jobs" at bounding box center [116, 208] width 148 height 18
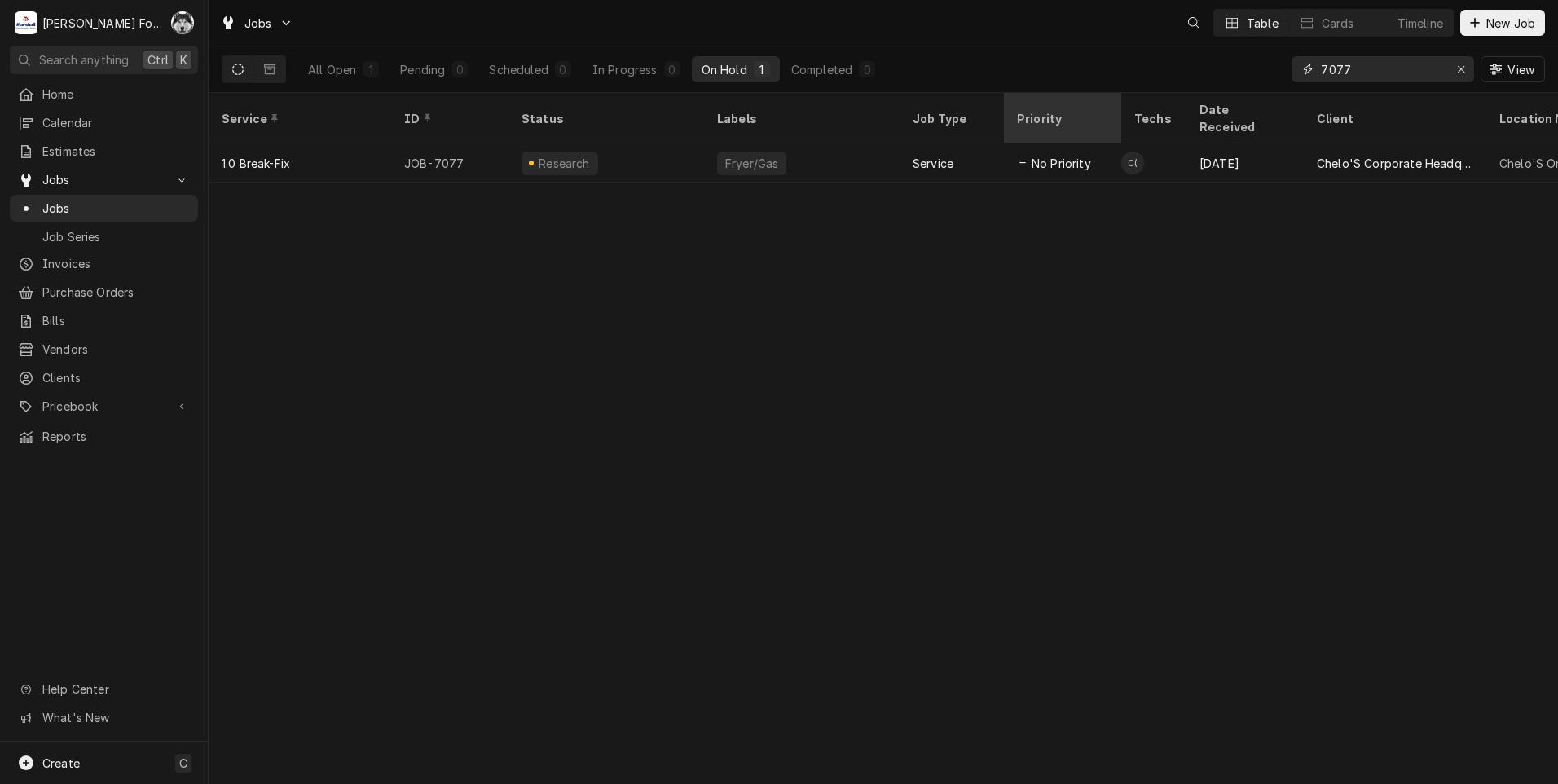
drag, startPoint x: 1369, startPoint y: 75, endPoint x: 1038, endPoint y: 94, distance: 331.5
click at [1053, 89] on div "All Open 1 Pending 0 Scheduled 0 In Progress 0 On Hold 1 Completed 0 7077 View" at bounding box center [883, 68] width 1324 height 45
type input "7250"
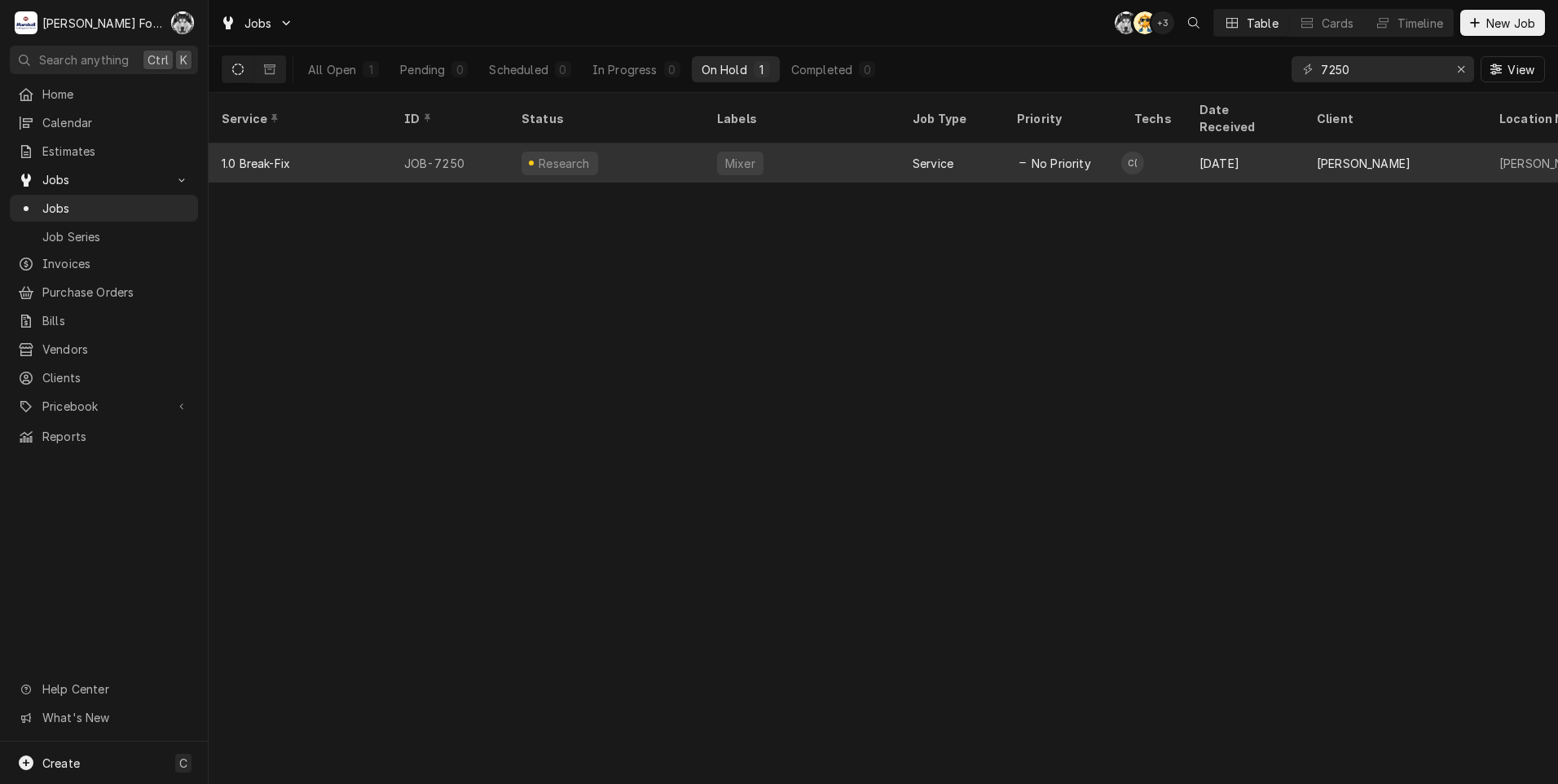
click at [920, 152] on div "Service" at bounding box center [951, 163] width 104 height 39
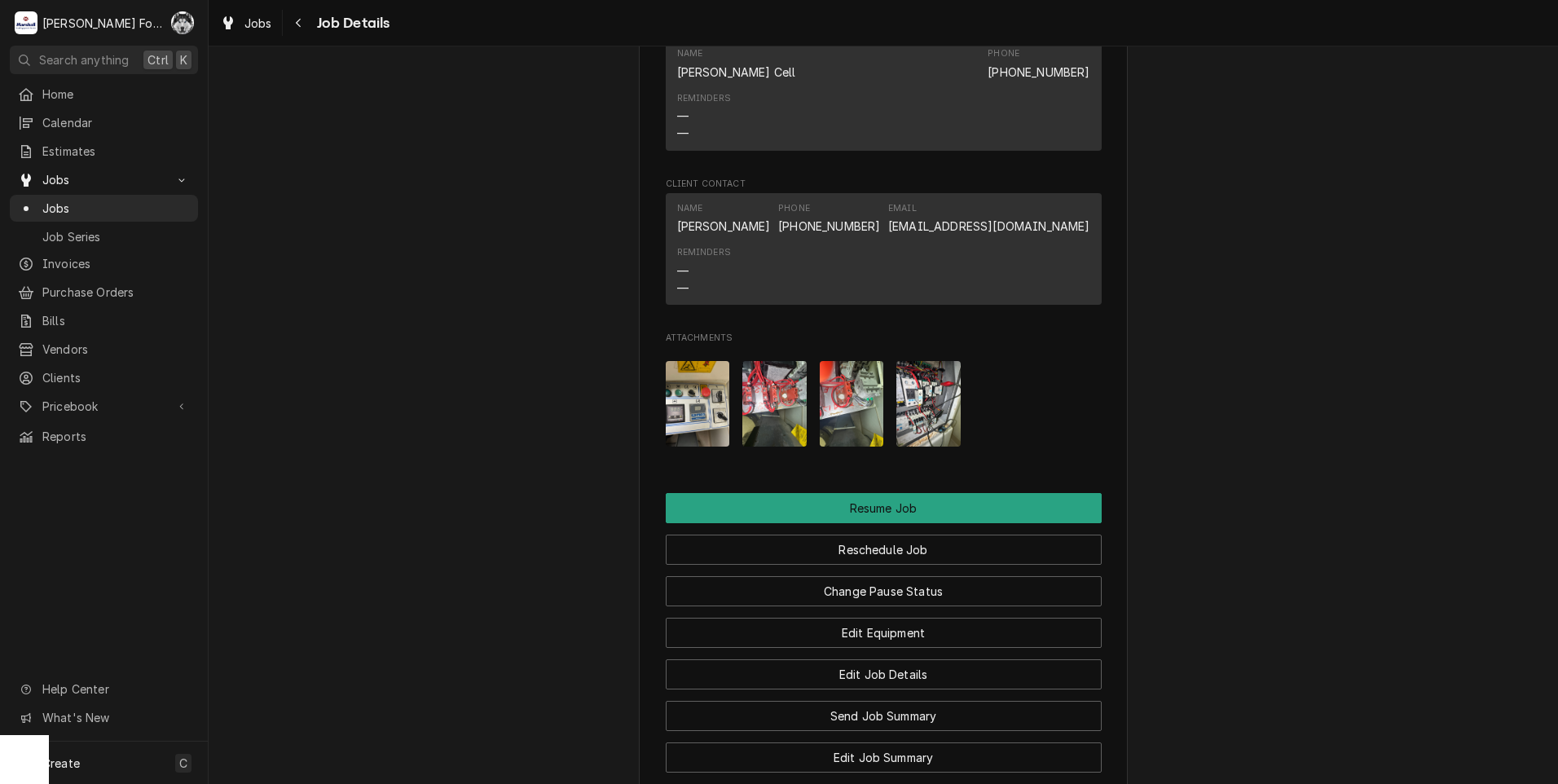
scroll to position [2100, 0]
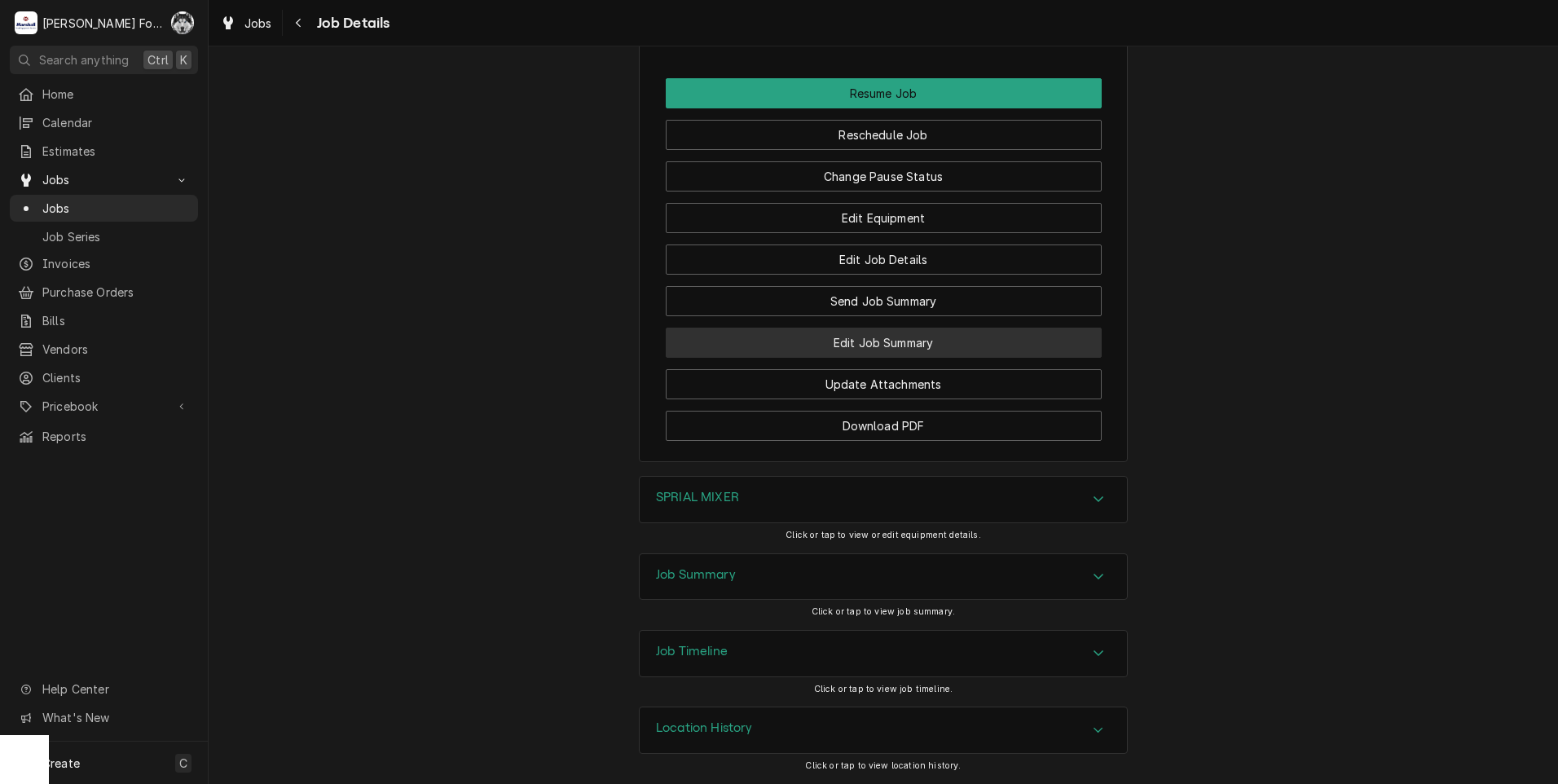
click at [871, 353] on button "Edit Job Summary" at bounding box center [884, 342] width 436 height 30
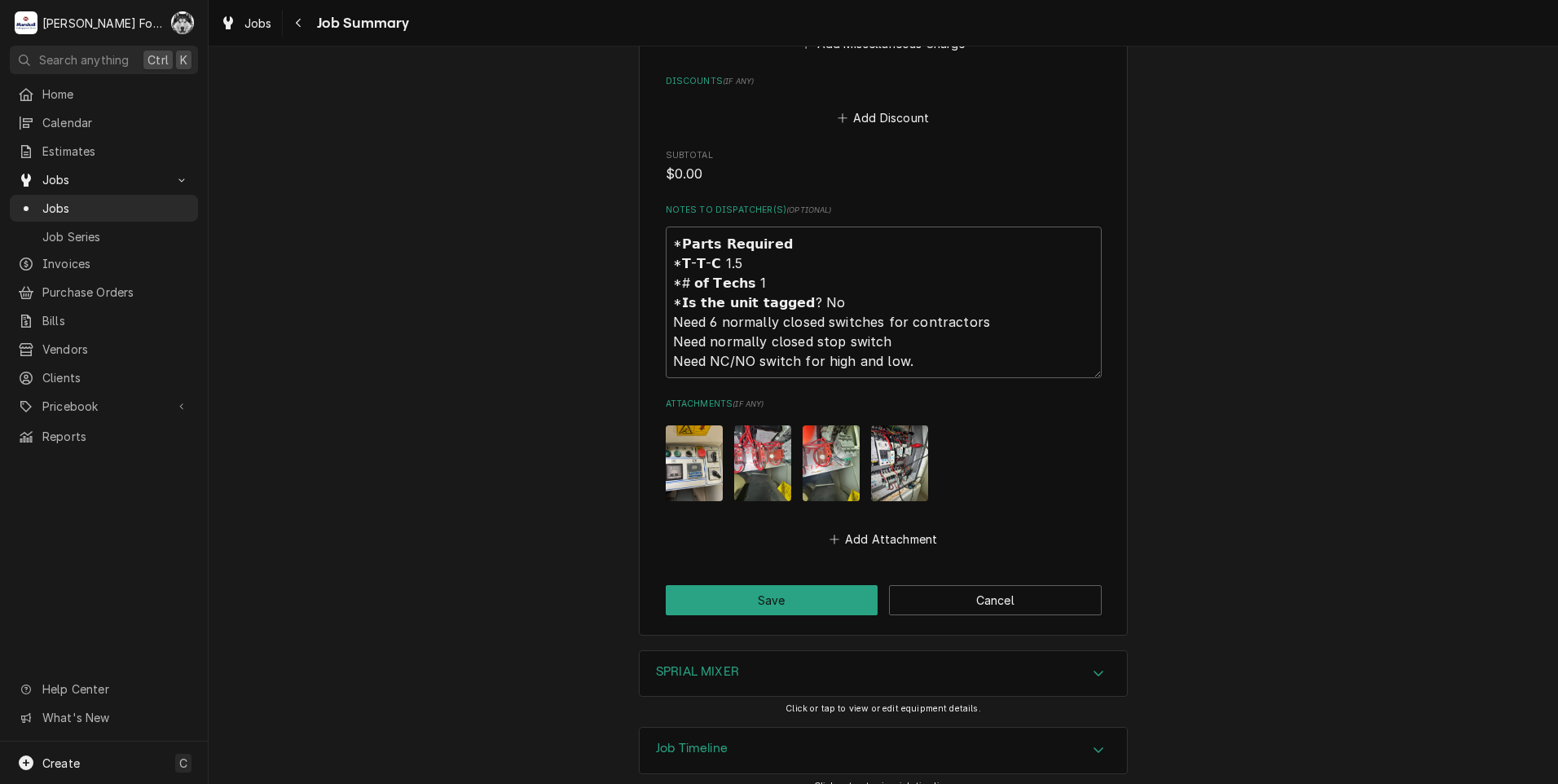
scroll to position [1016, 0]
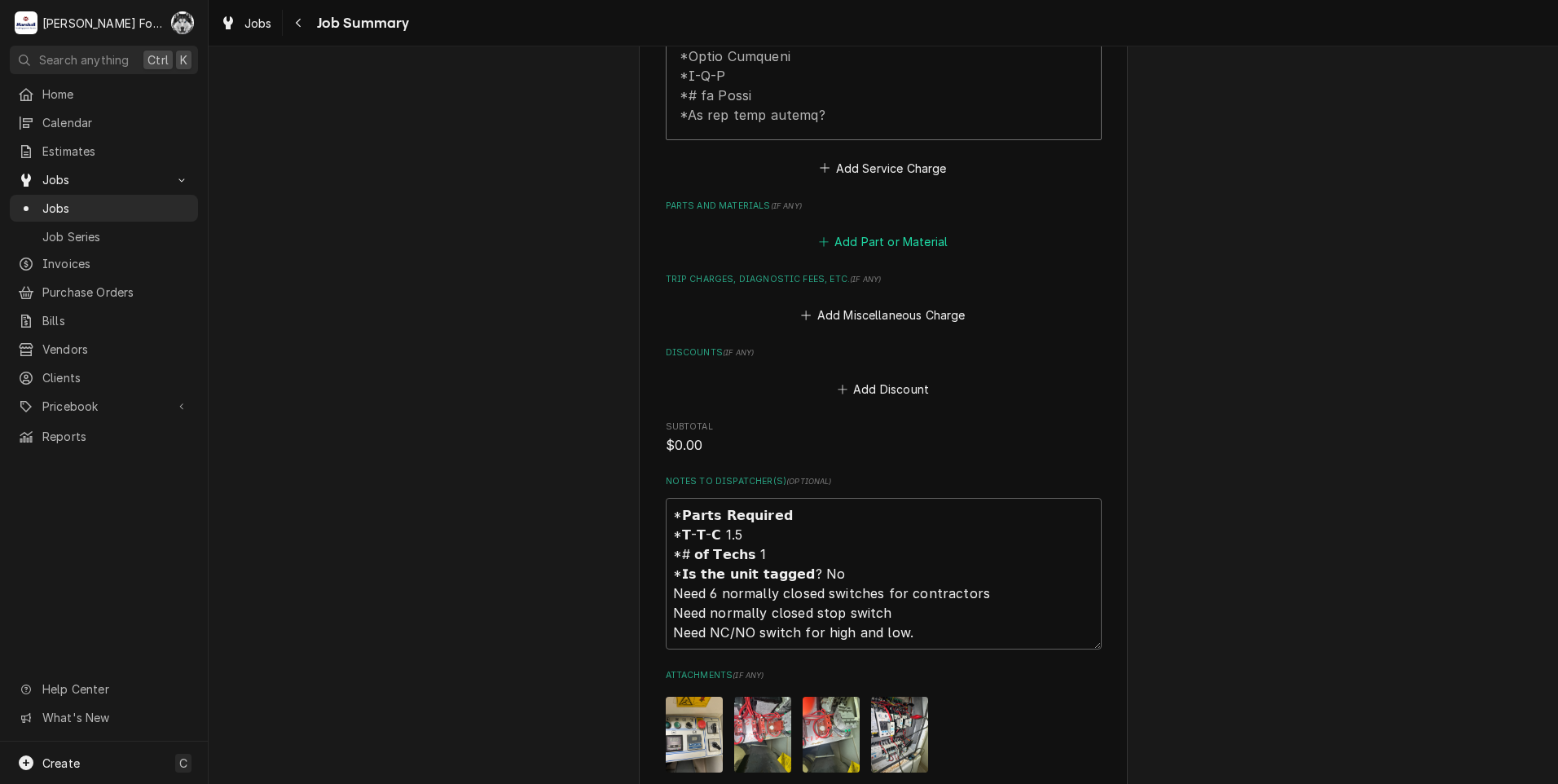
click at [887, 231] on button "Add Part or Material" at bounding box center [883, 242] width 135 height 23
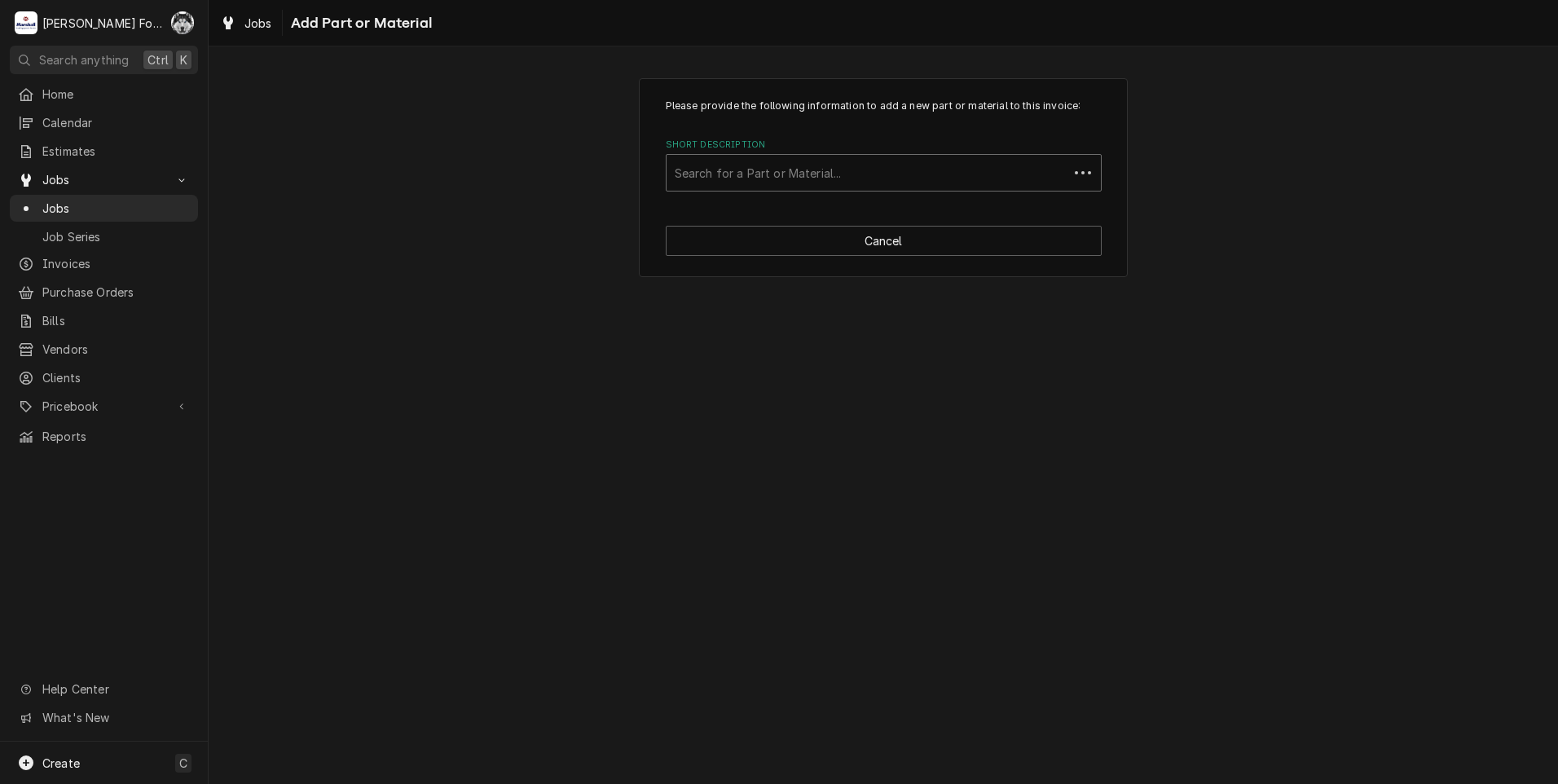
click at [875, 185] on div "Short Description" at bounding box center [868, 172] width 386 height 30
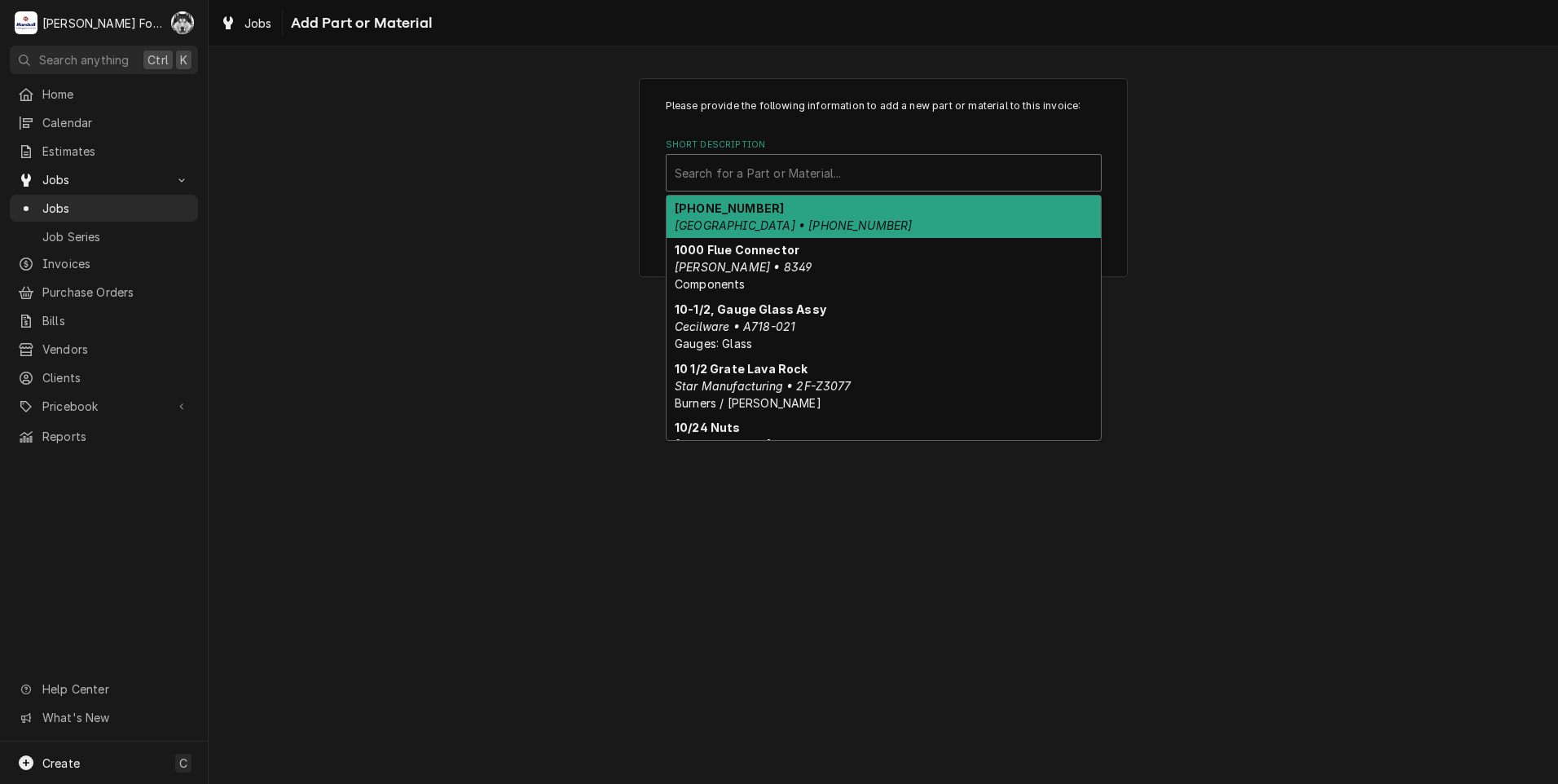
click at [805, 178] on div "Short Description" at bounding box center [884, 172] width 418 height 30
click at [825, 172] on div "Short Description" at bounding box center [884, 172] width 418 height 30
click at [827, 169] on div "Short Description" at bounding box center [884, 172] width 418 height 30
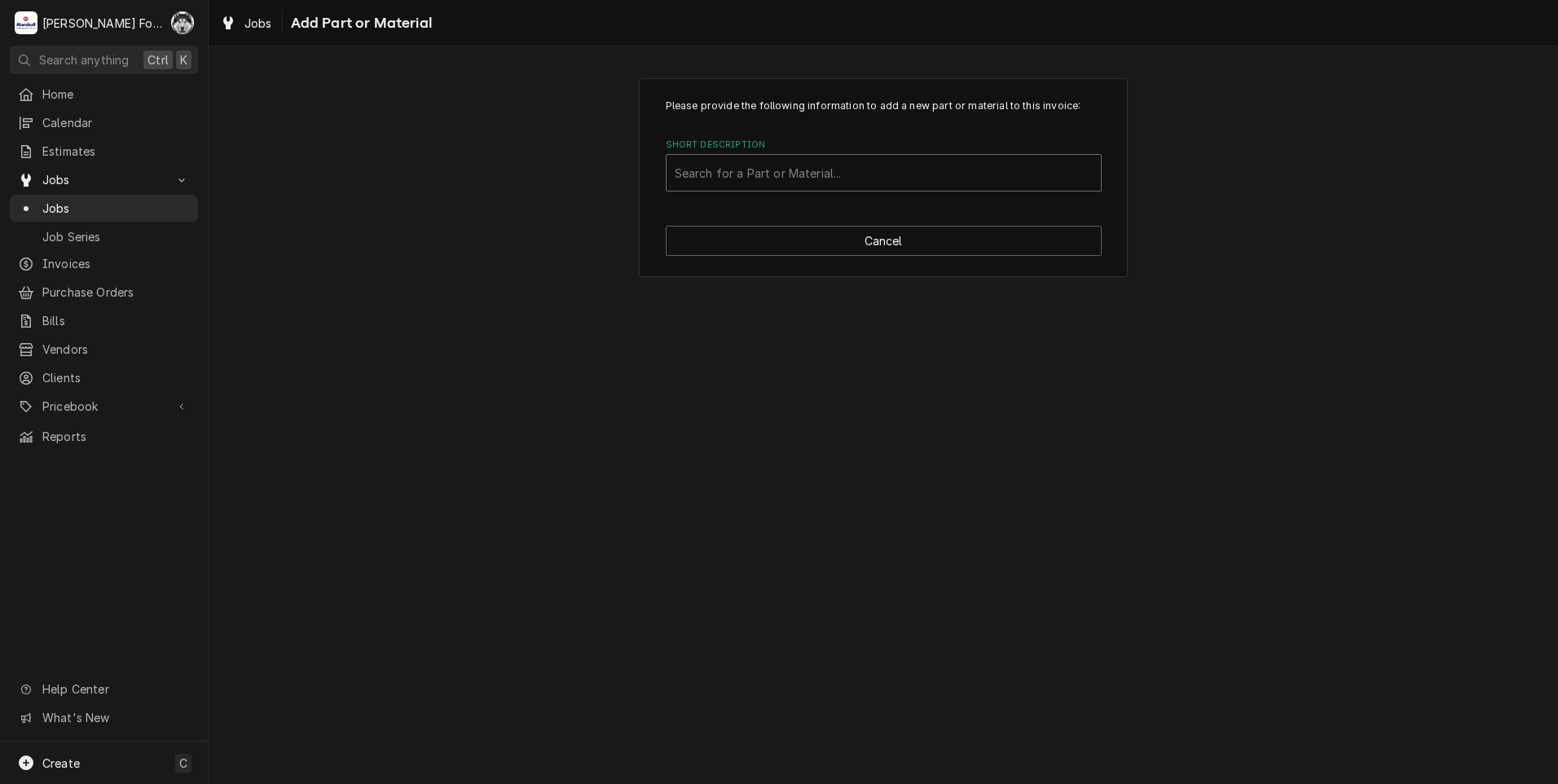
click at [758, 169] on div "Short Description" at bounding box center [884, 172] width 418 height 30
type input "3RH1921"
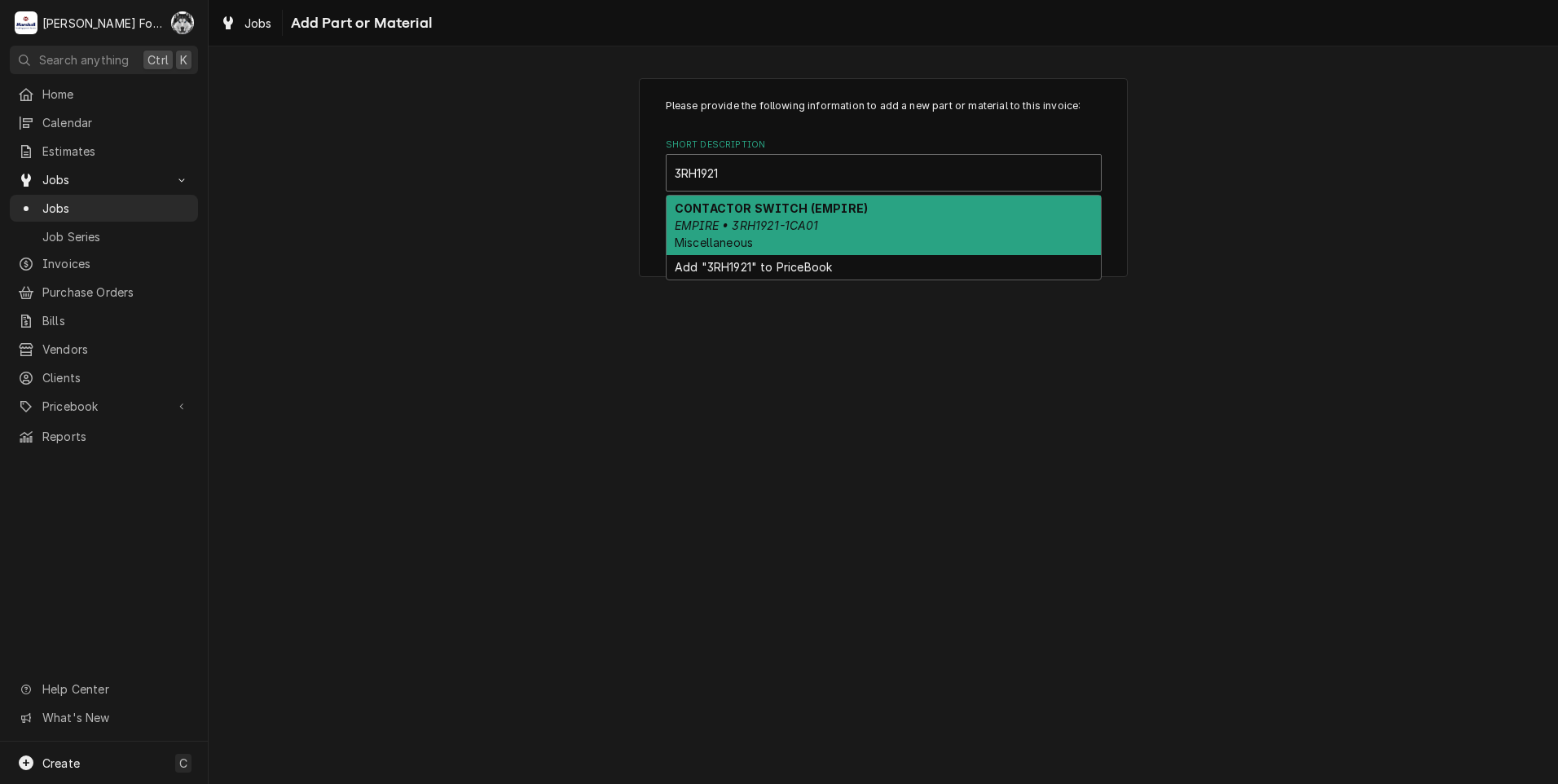
click at [756, 213] on strong "CONTACTOR SWITCH (EMPIRE)" at bounding box center [771, 208] width 193 height 14
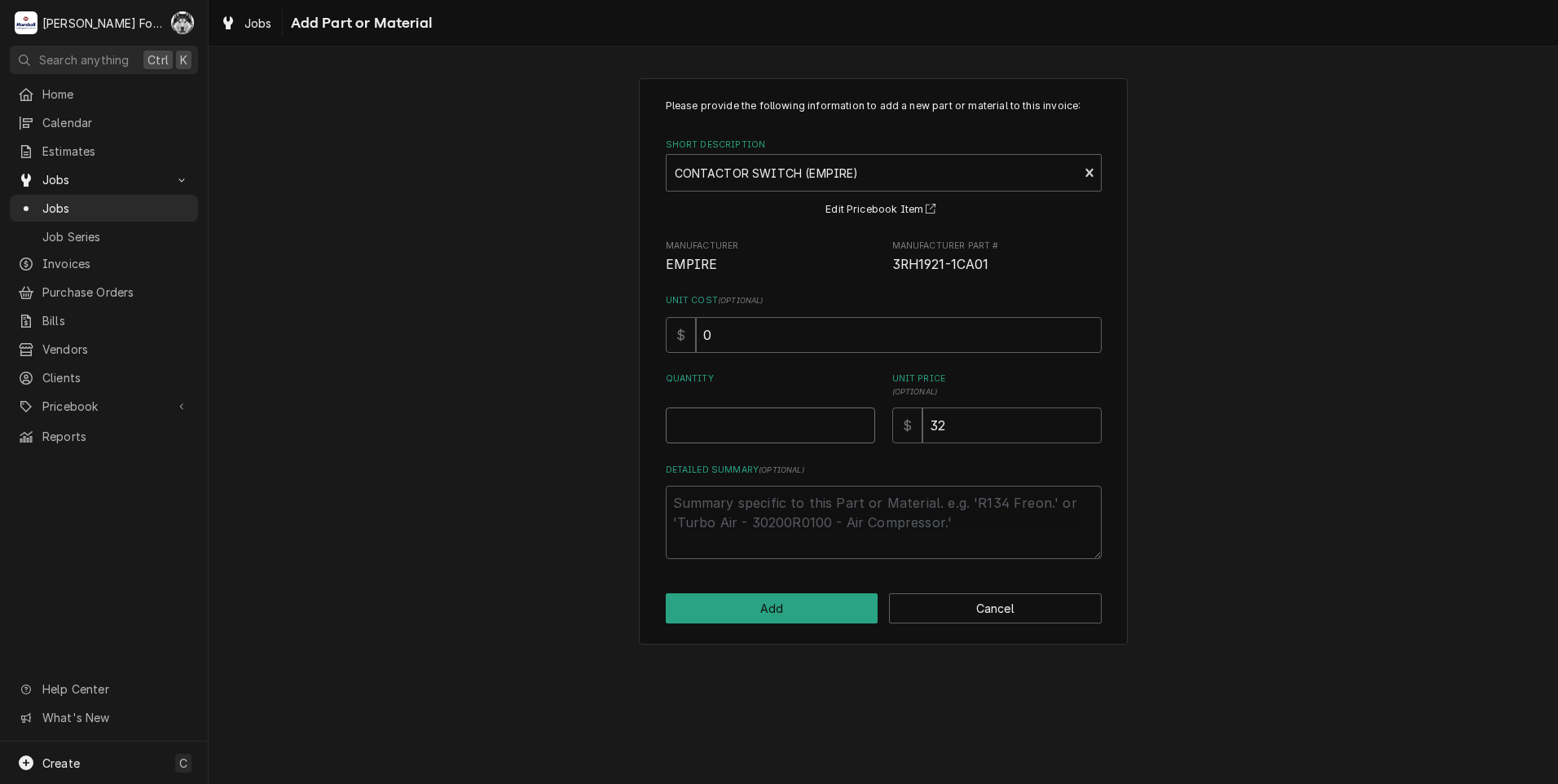
click at [837, 421] on input "Quantity" at bounding box center [770, 425] width 209 height 36
type textarea "x"
type input "6"
click at [791, 599] on button "Add" at bounding box center [772, 608] width 213 height 30
type textarea "x"
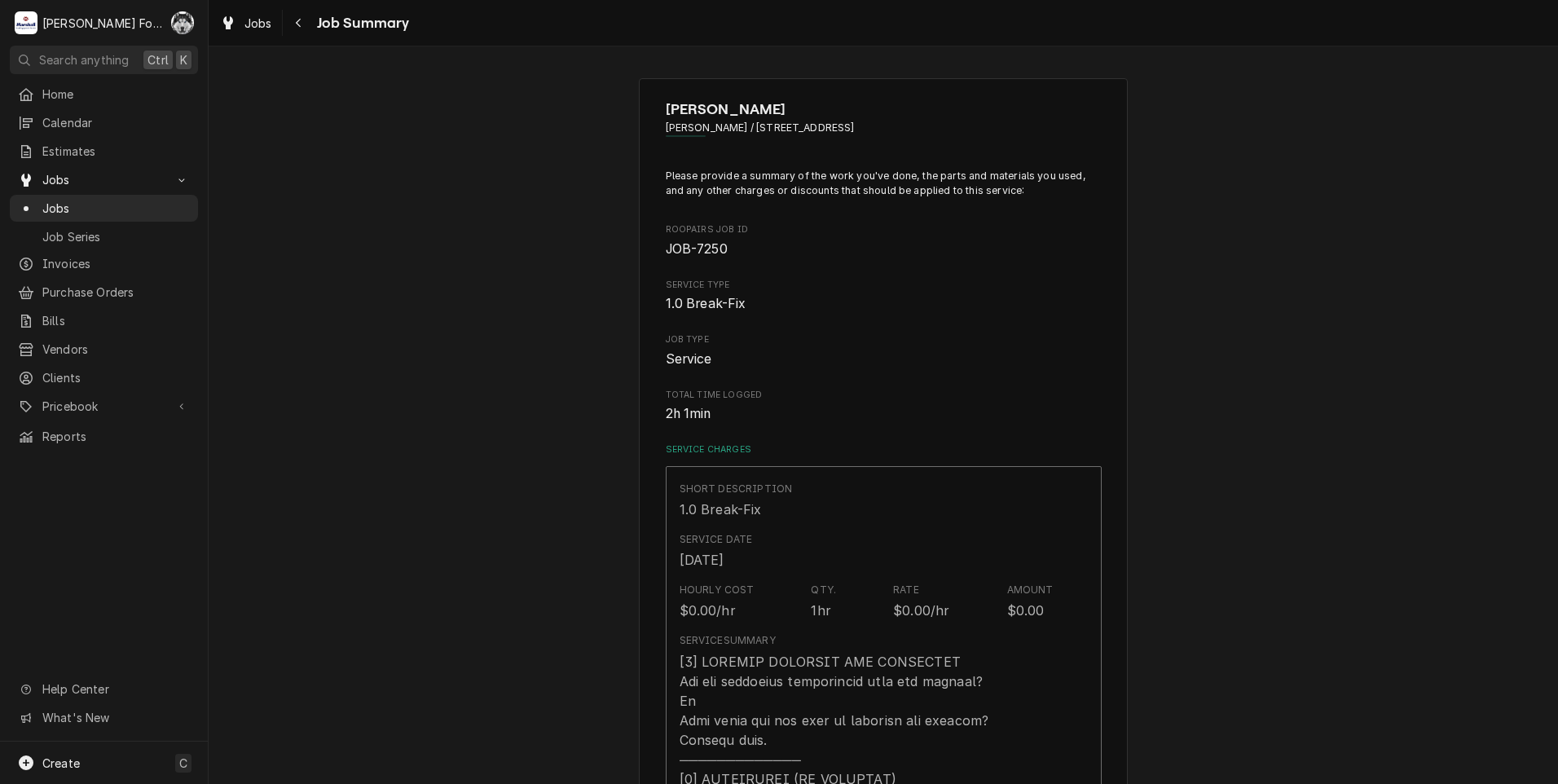
scroll to position [1016, 0]
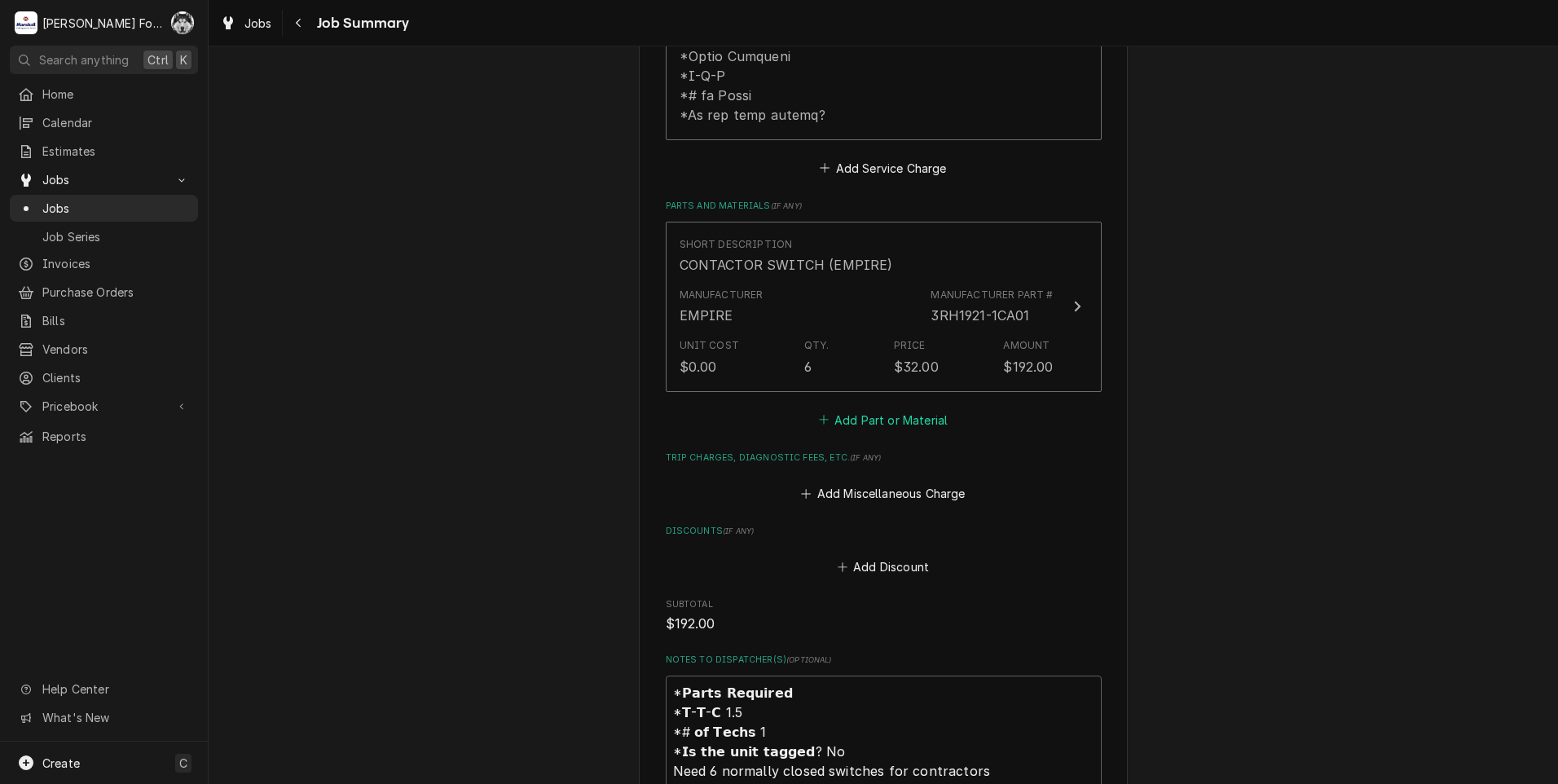
click at [886, 409] on button "Add Part or Material" at bounding box center [883, 420] width 135 height 23
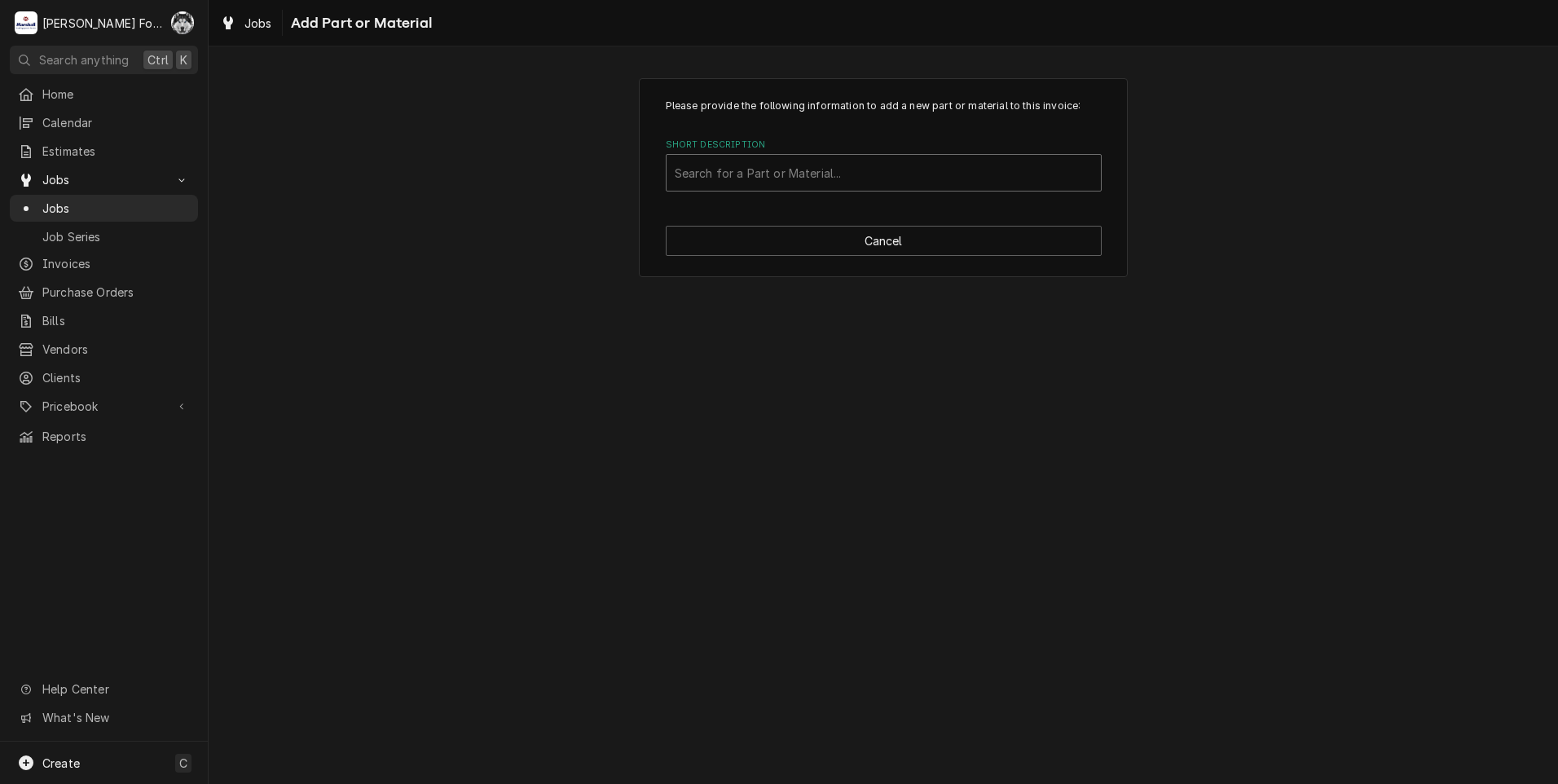
click at [782, 155] on div "Search for a Part or Material..." at bounding box center [884, 172] width 434 height 36
type input "3SB1430"
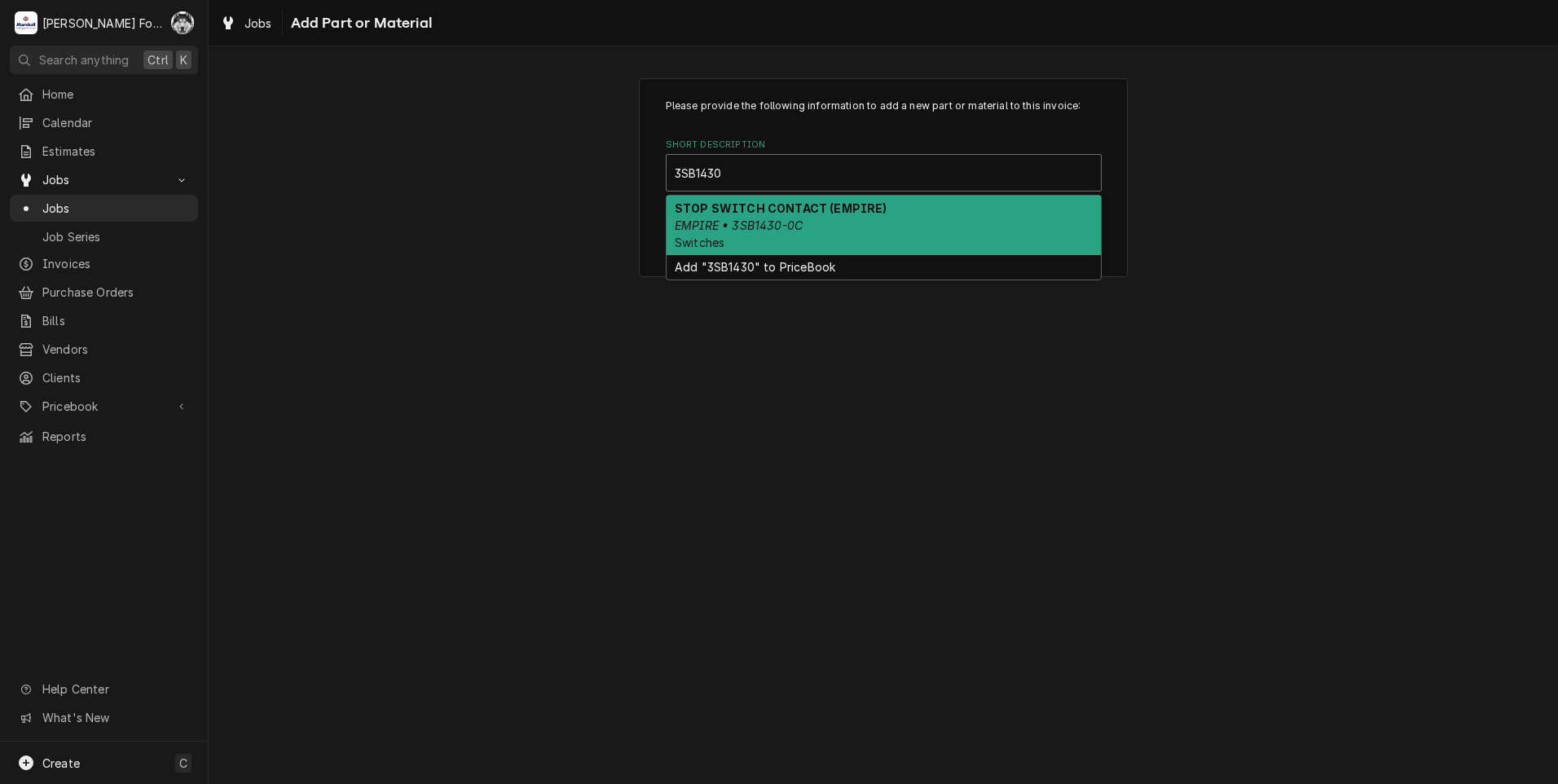
click at [758, 227] on em "EMPIRE • 3SB1430-0C" at bounding box center [739, 225] width 128 height 14
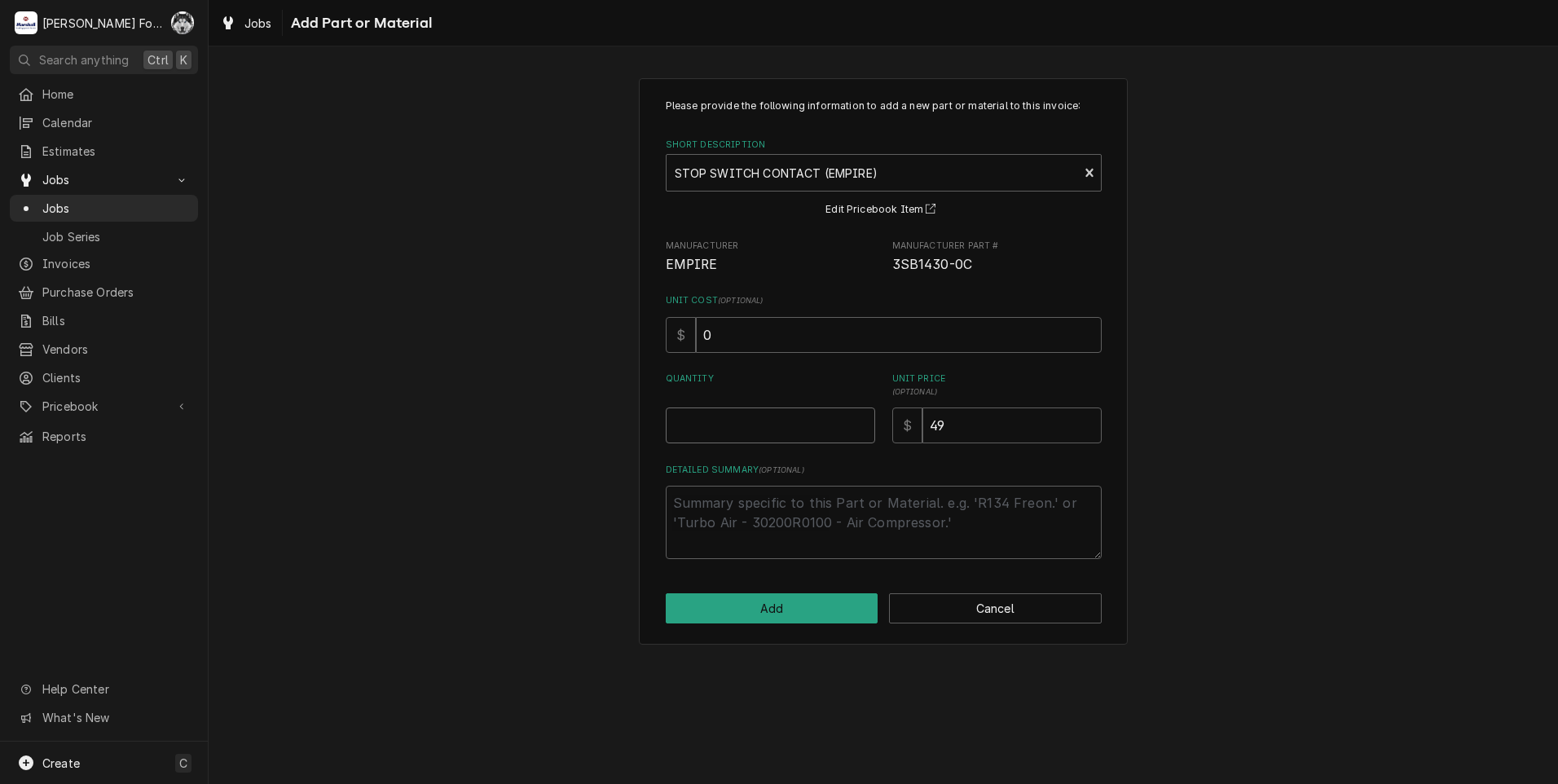
type textarea "x"
type input "0.5"
click at [863, 423] on input "0.5" at bounding box center [770, 425] width 209 height 36
type textarea "x"
type input "1"
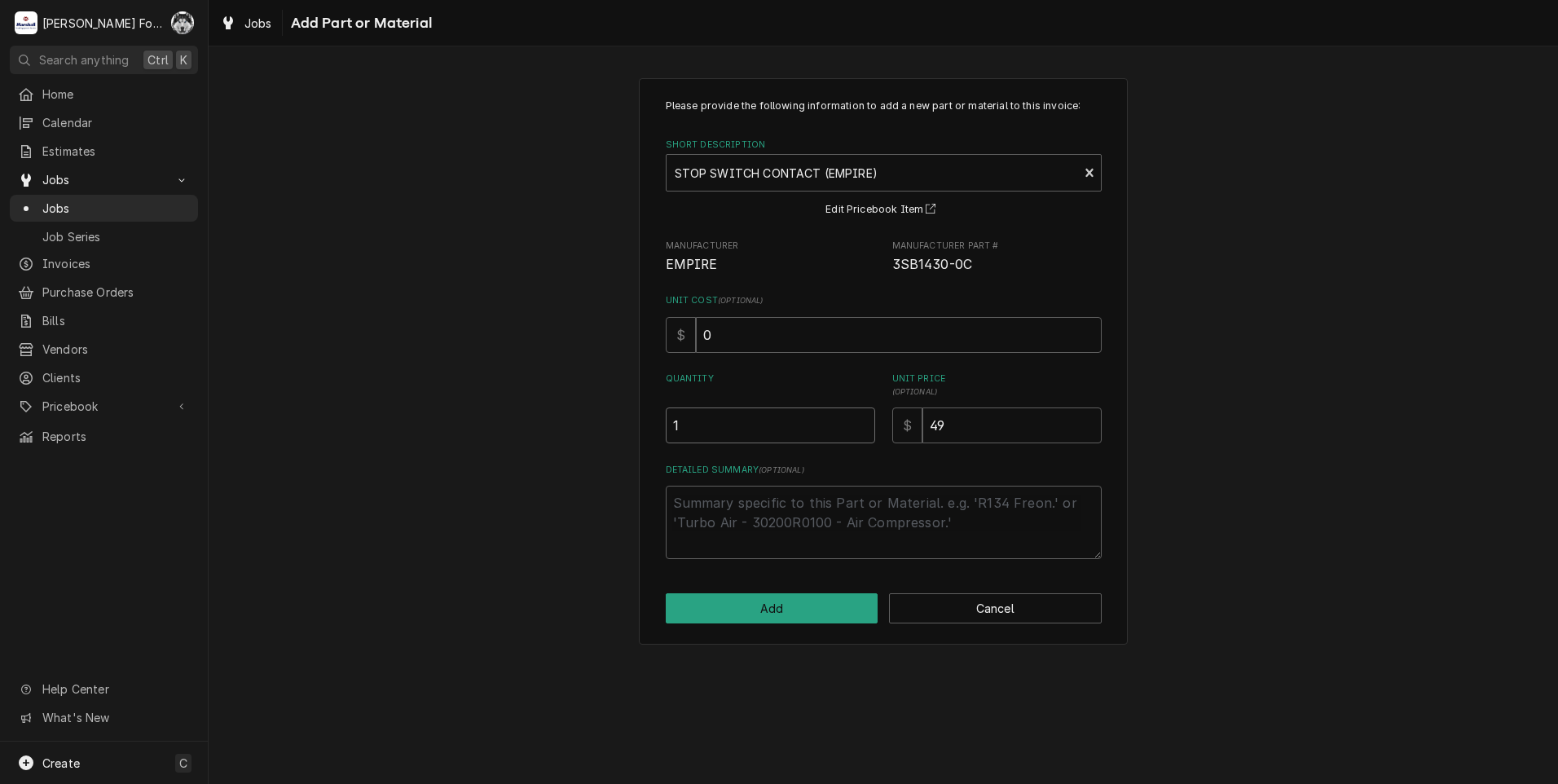
click at [863, 423] on input "1" at bounding box center [770, 425] width 209 height 36
click at [783, 607] on button "Add" at bounding box center [772, 608] width 213 height 30
type textarea "x"
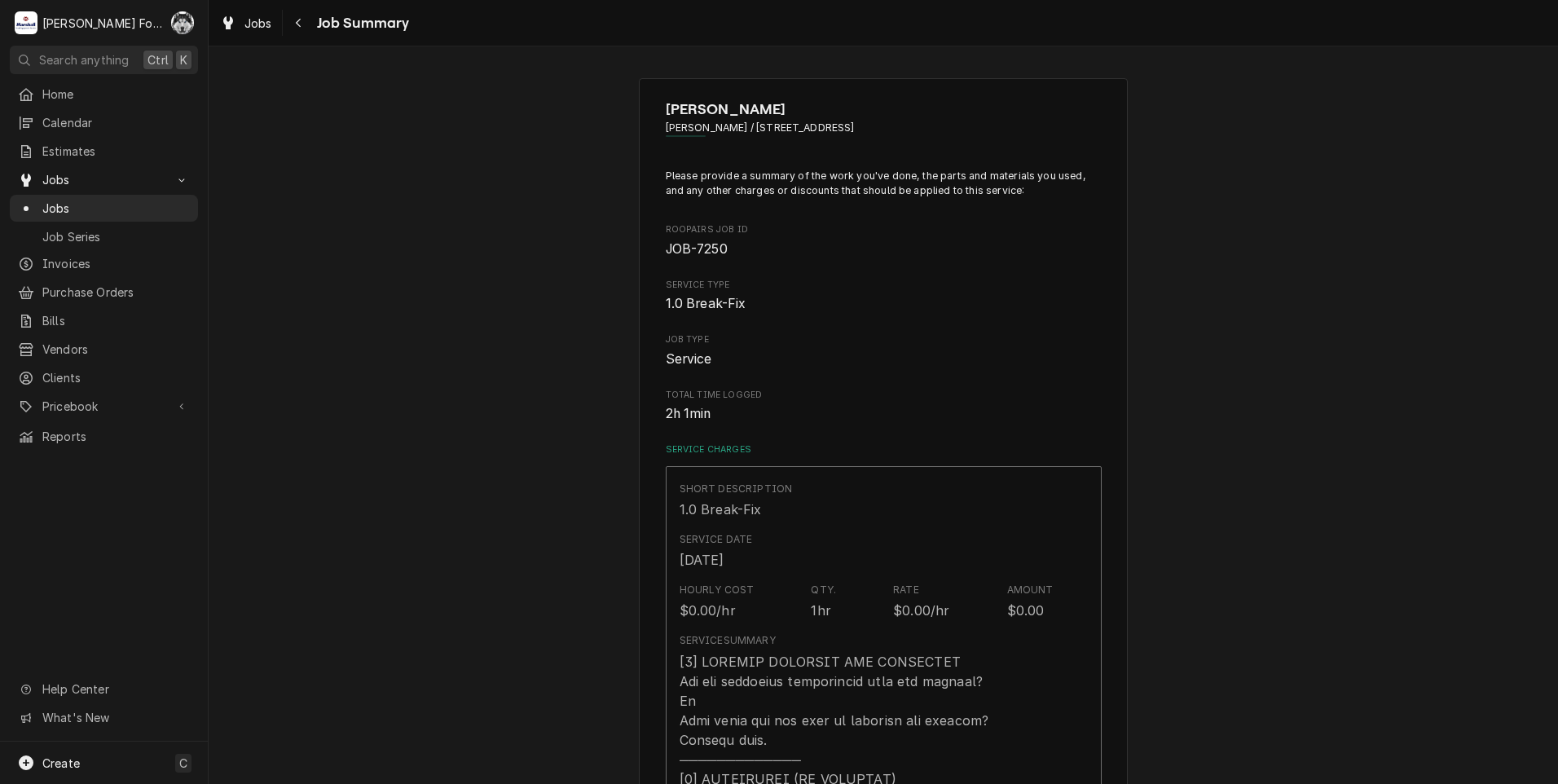
scroll to position [1016, 0]
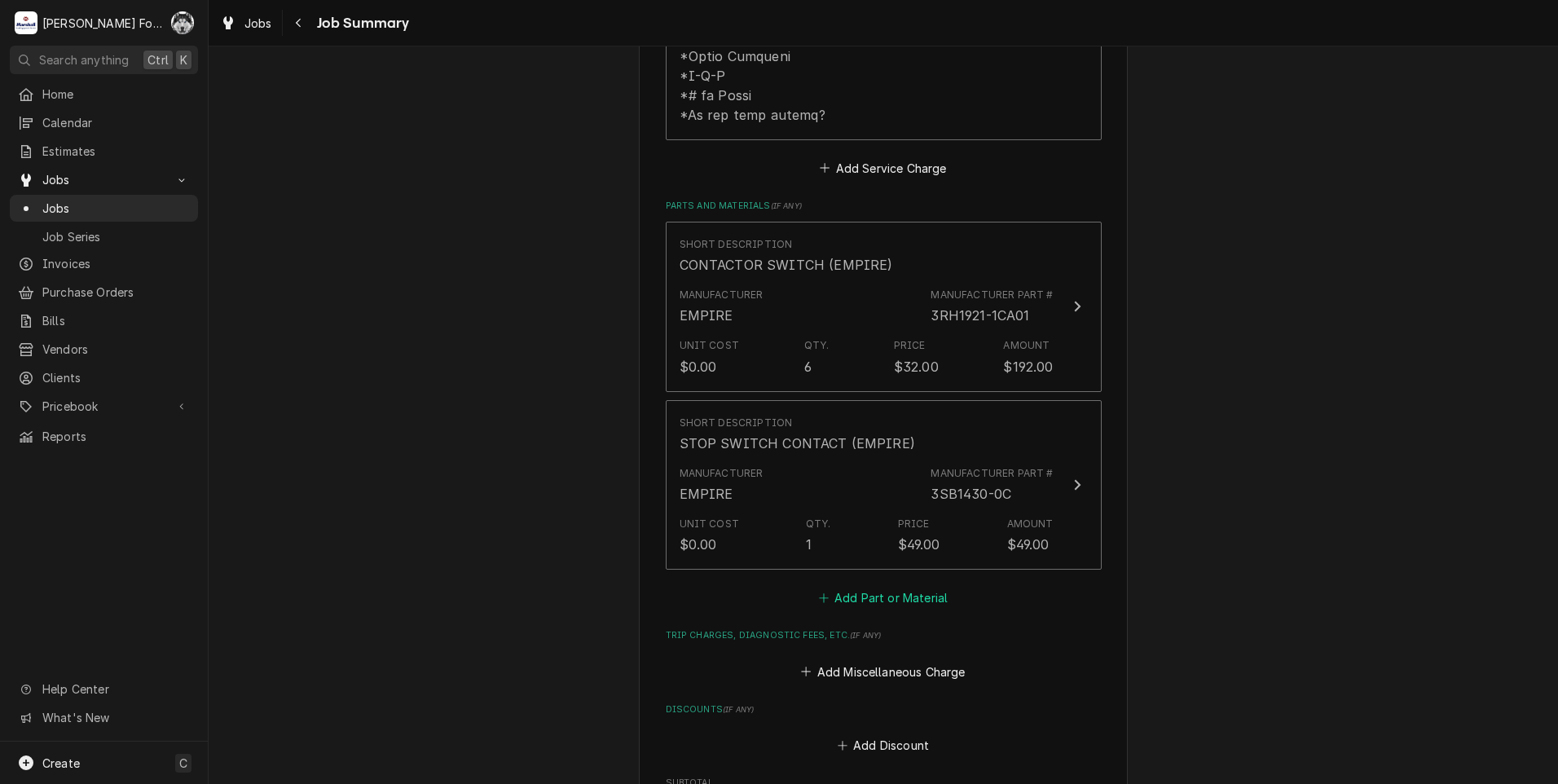
click at [860, 587] on button "Add Part or Material" at bounding box center [883, 598] width 135 height 23
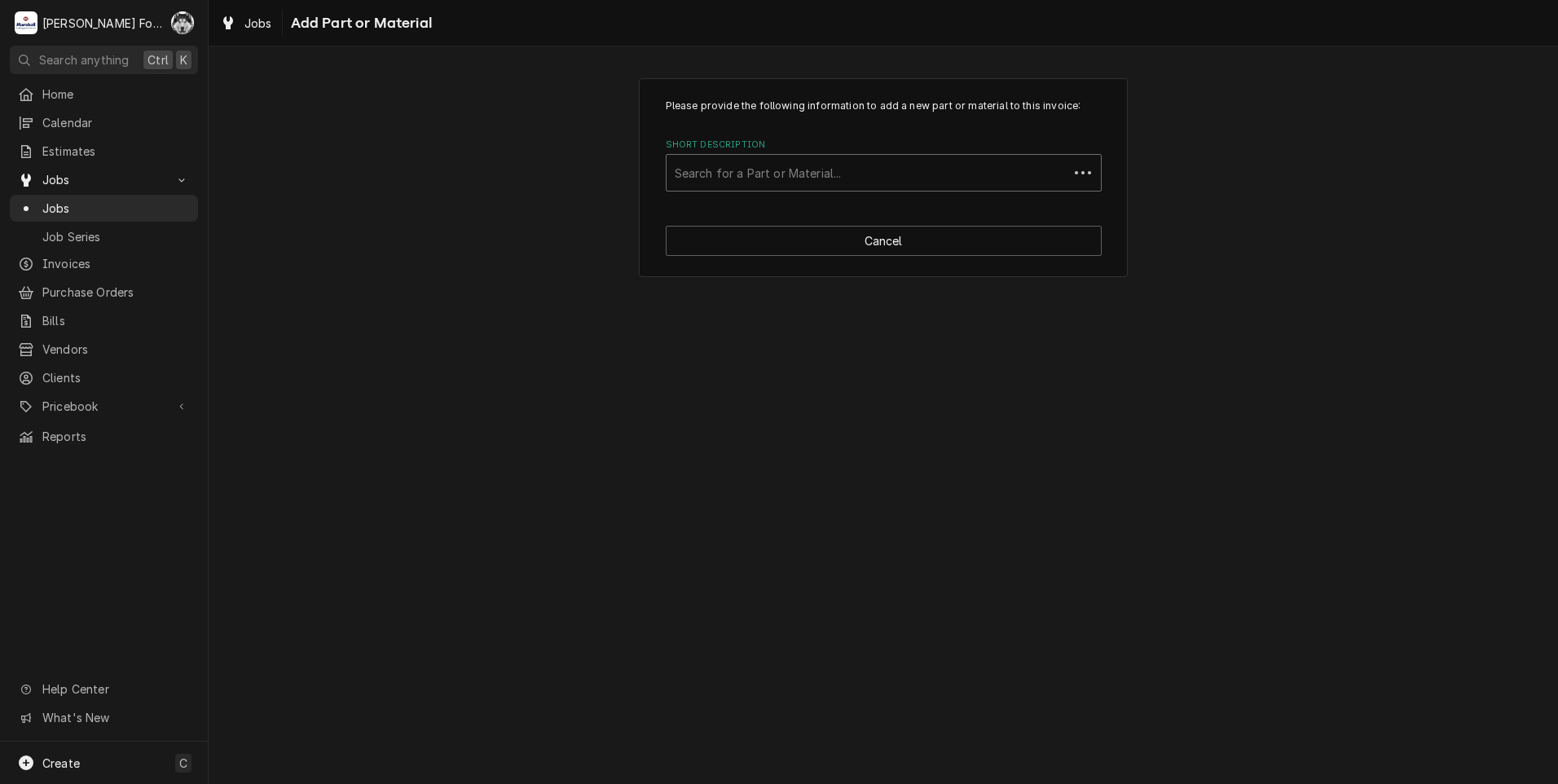
click at [848, 168] on div "Short Description" at bounding box center [868, 172] width 386 height 30
type input "3SB1400"
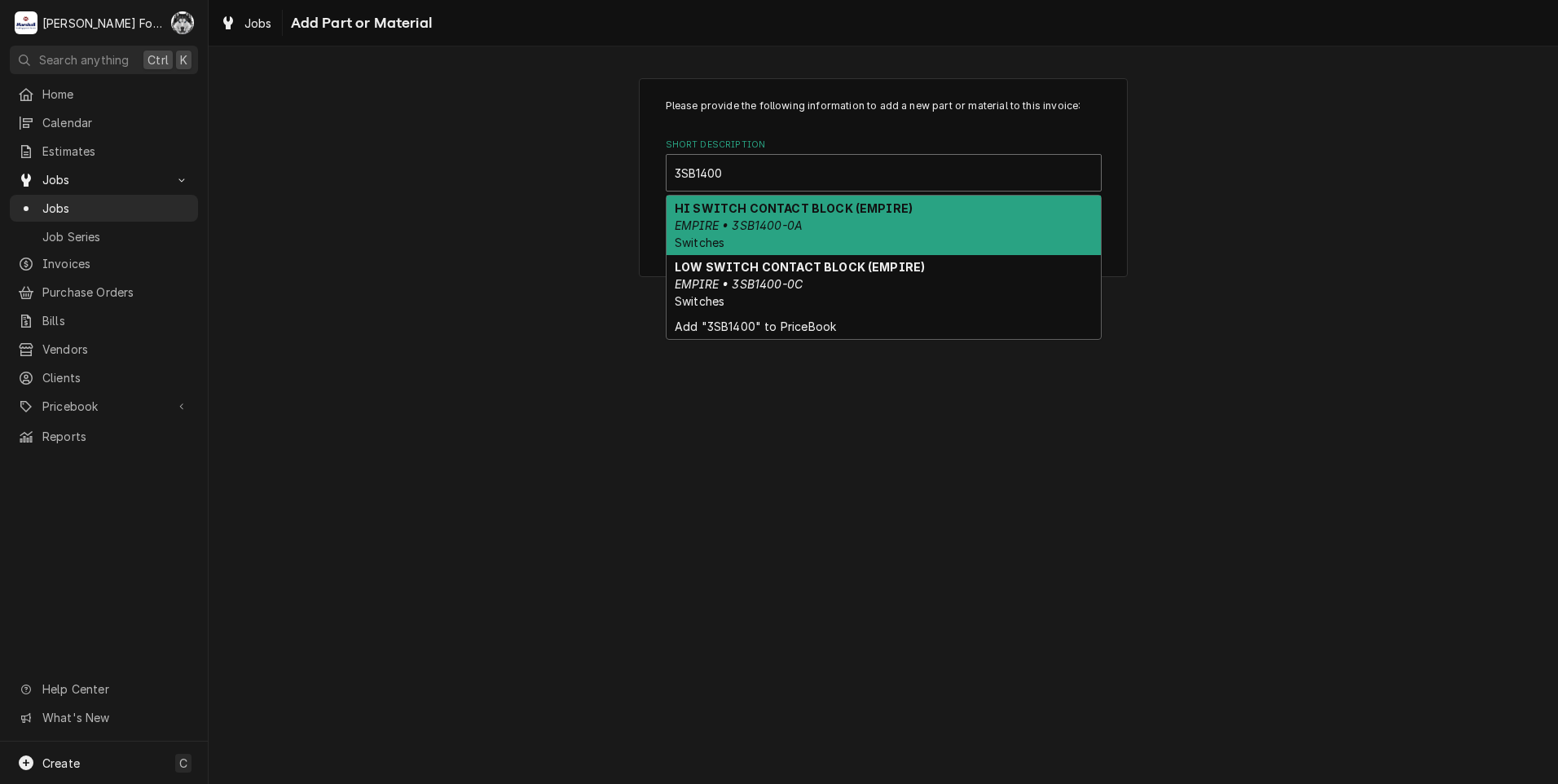
click at [837, 248] on div "HI SWITCH CONTACT BLOCK (EMPIRE) EMPIRE • 3SB1400-0A Switches" at bounding box center [884, 225] width 434 height 60
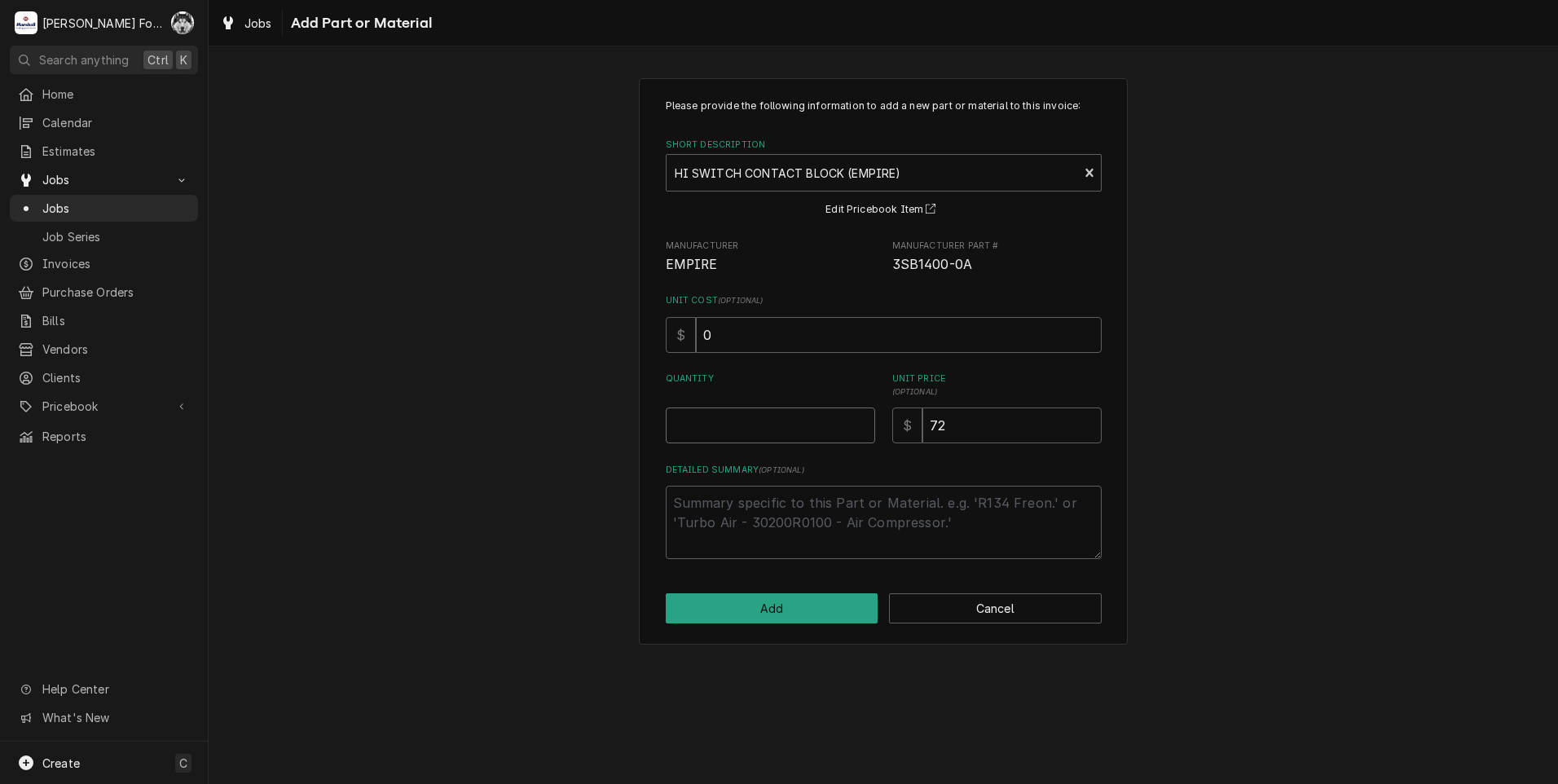
type textarea "x"
type input "0.5"
click at [861, 422] on input "0.5" at bounding box center [770, 425] width 209 height 36
type textarea "x"
type input "1"
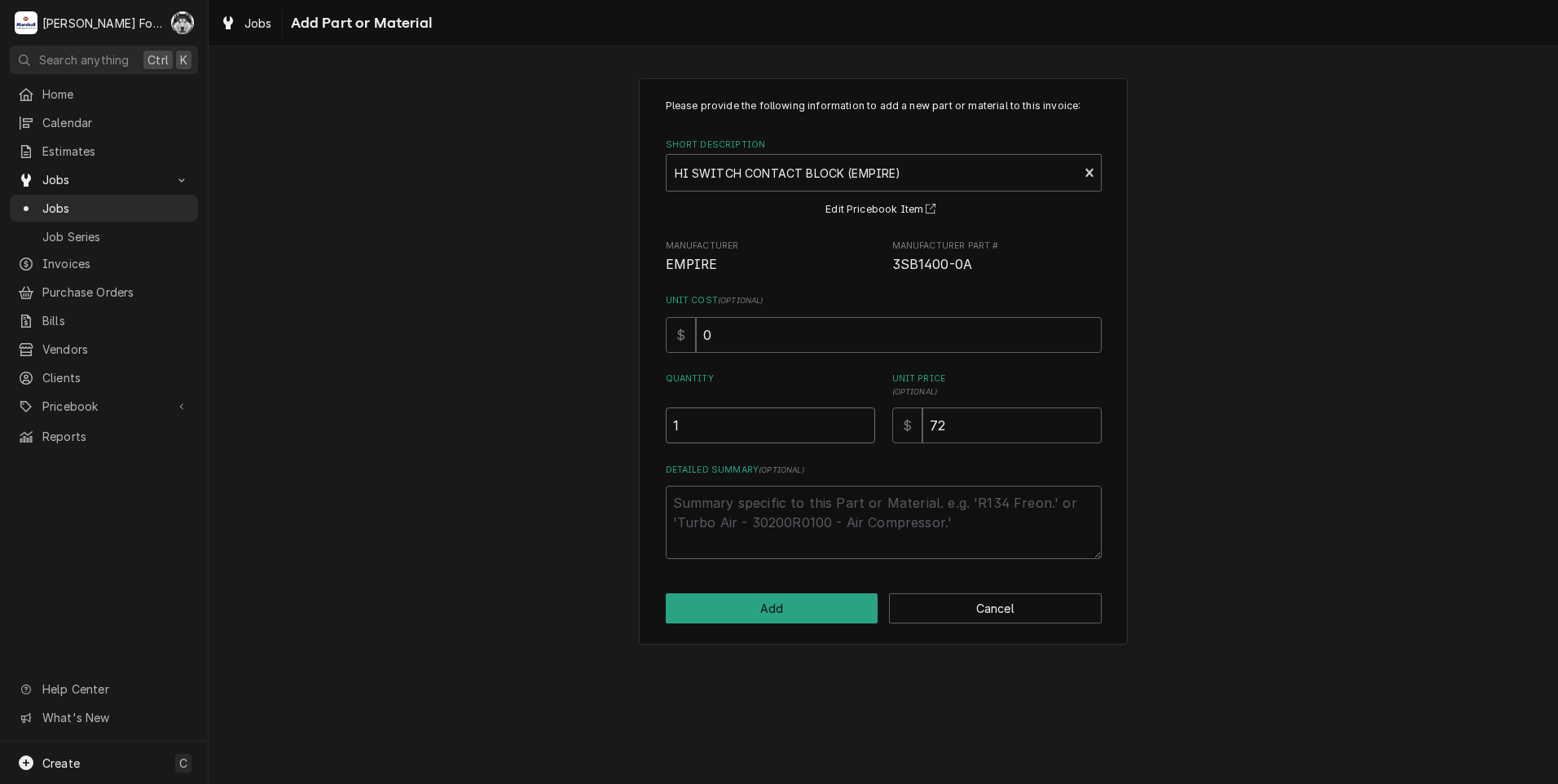
click at [861, 421] on input "1" at bounding box center [770, 425] width 209 height 36
click at [785, 605] on button "Add" at bounding box center [772, 608] width 213 height 30
type textarea "x"
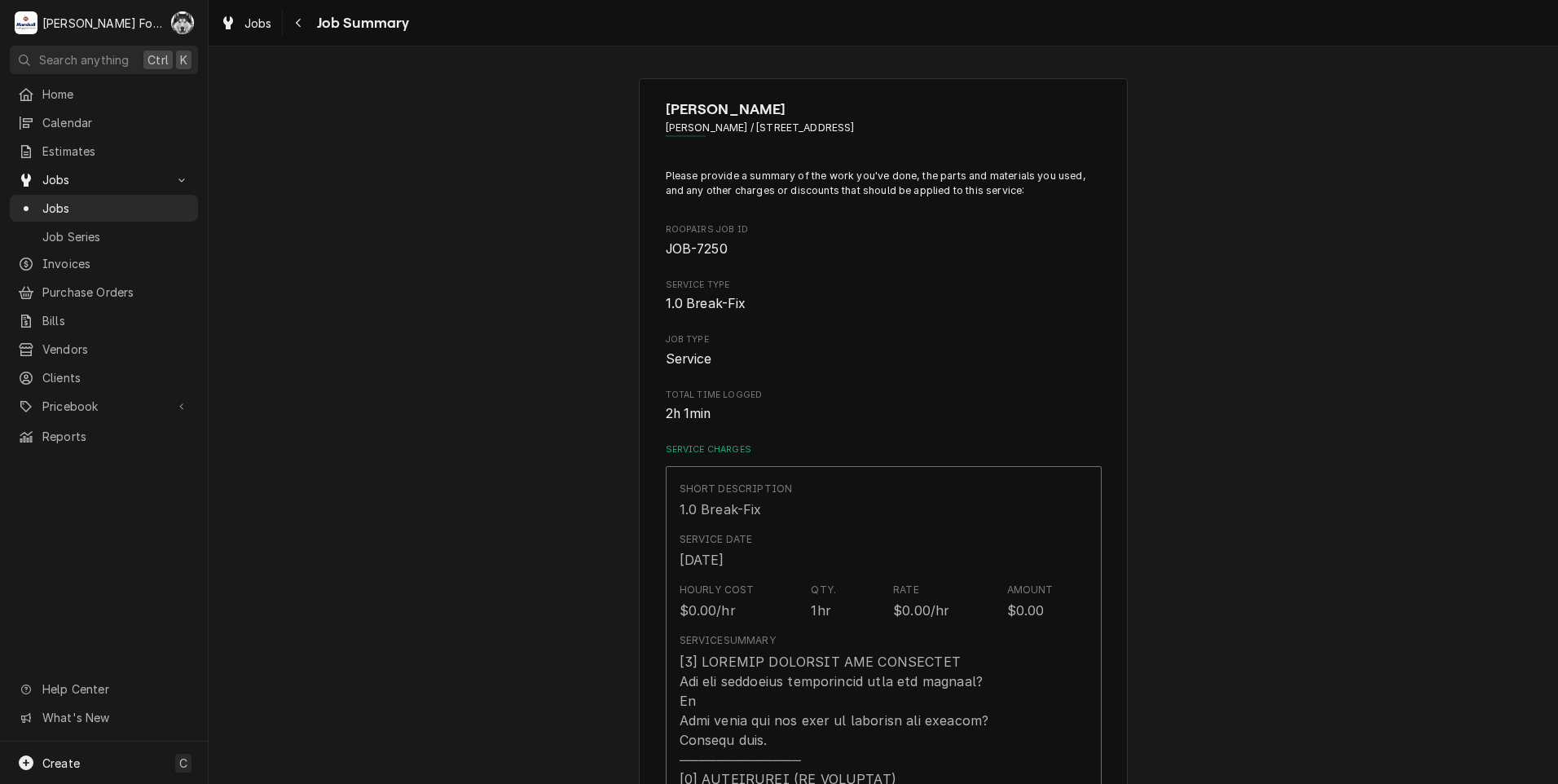
scroll to position [1016, 0]
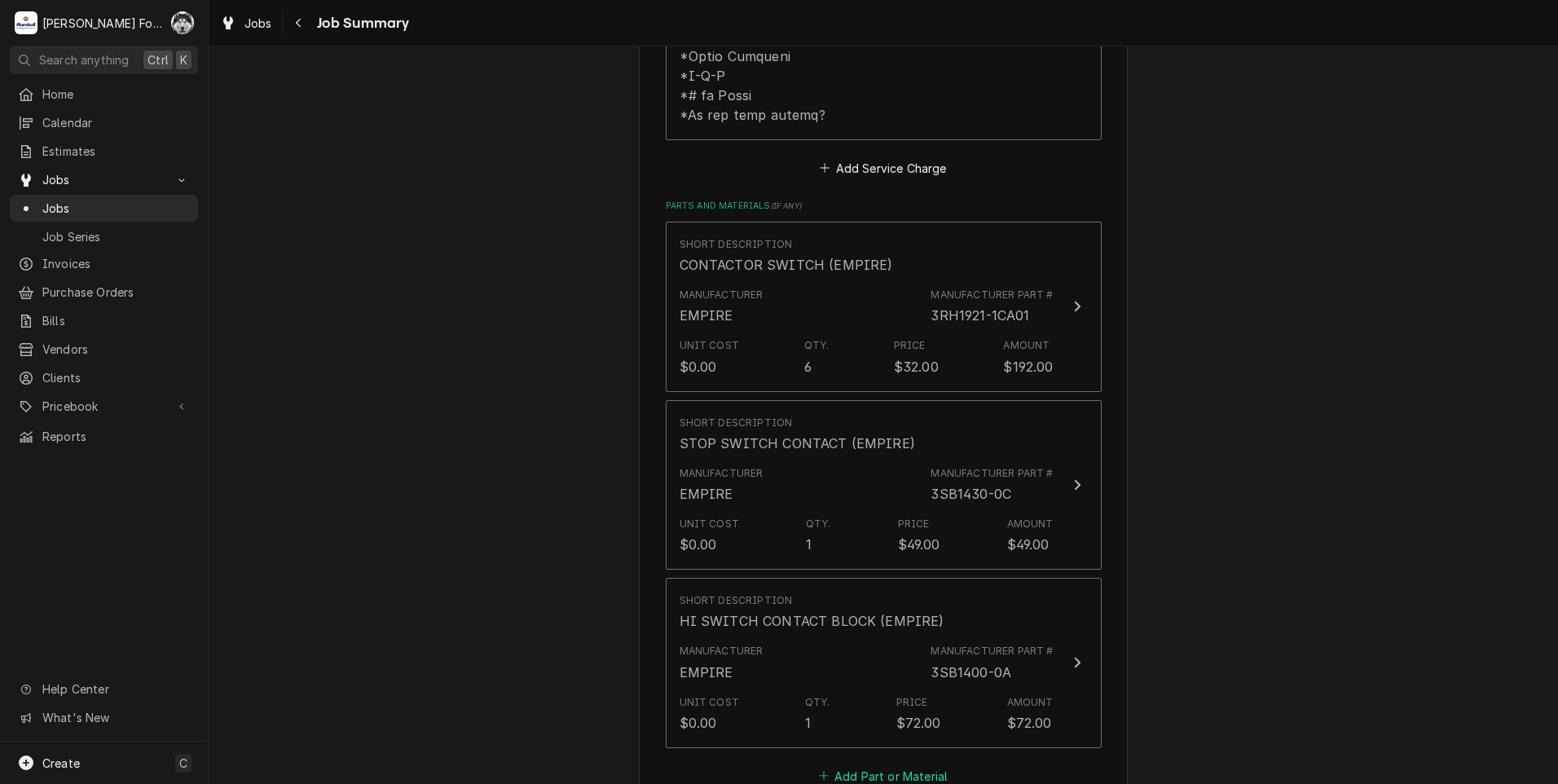
click at [863, 765] on button "Add Part or Material" at bounding box center [883, 776] width 135 height 23
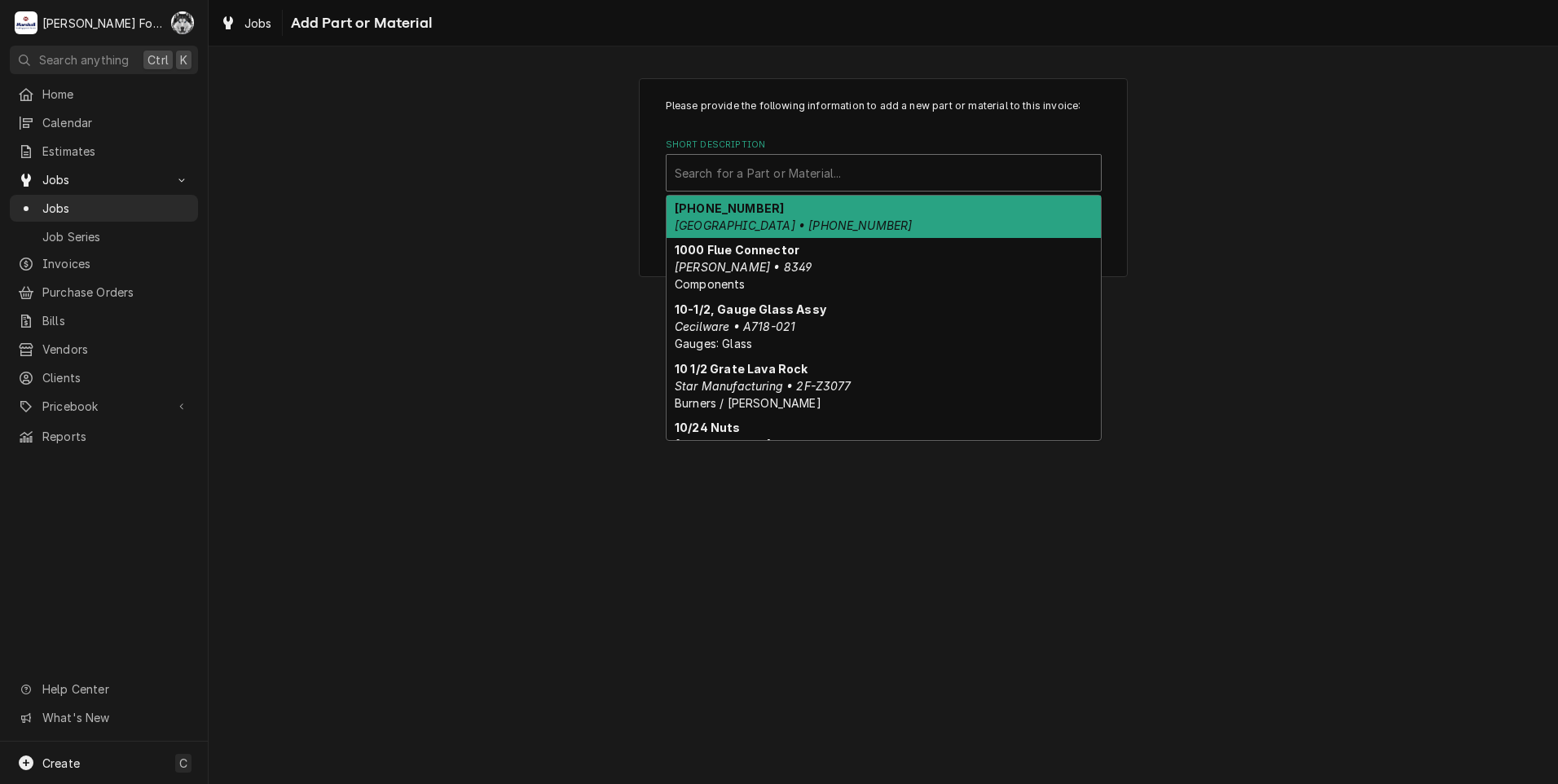
click at [860, 182] on div "Short Description" at bounding box center [884, 172] width 418 height 30
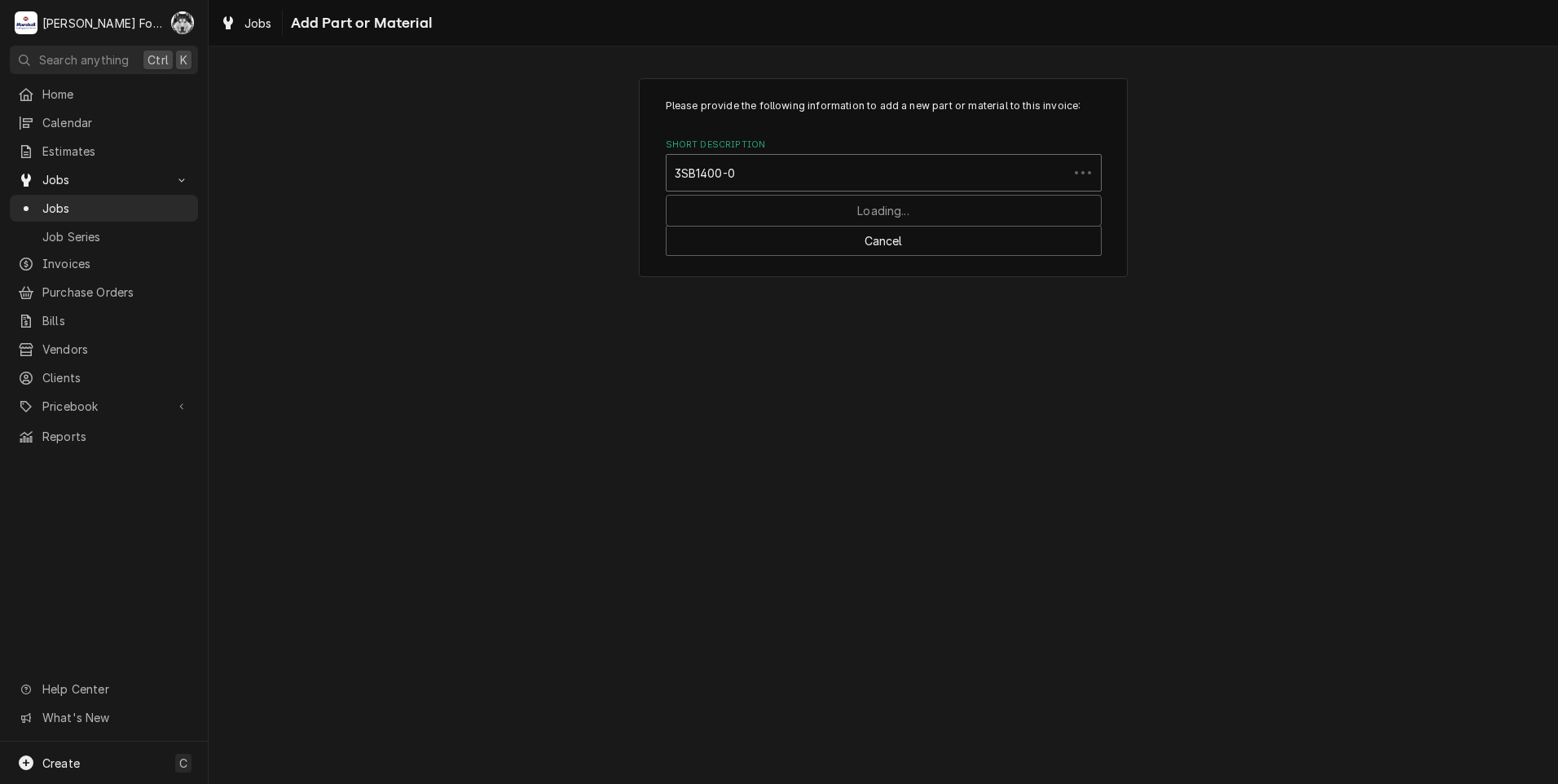
type input "3SB1400-0C"
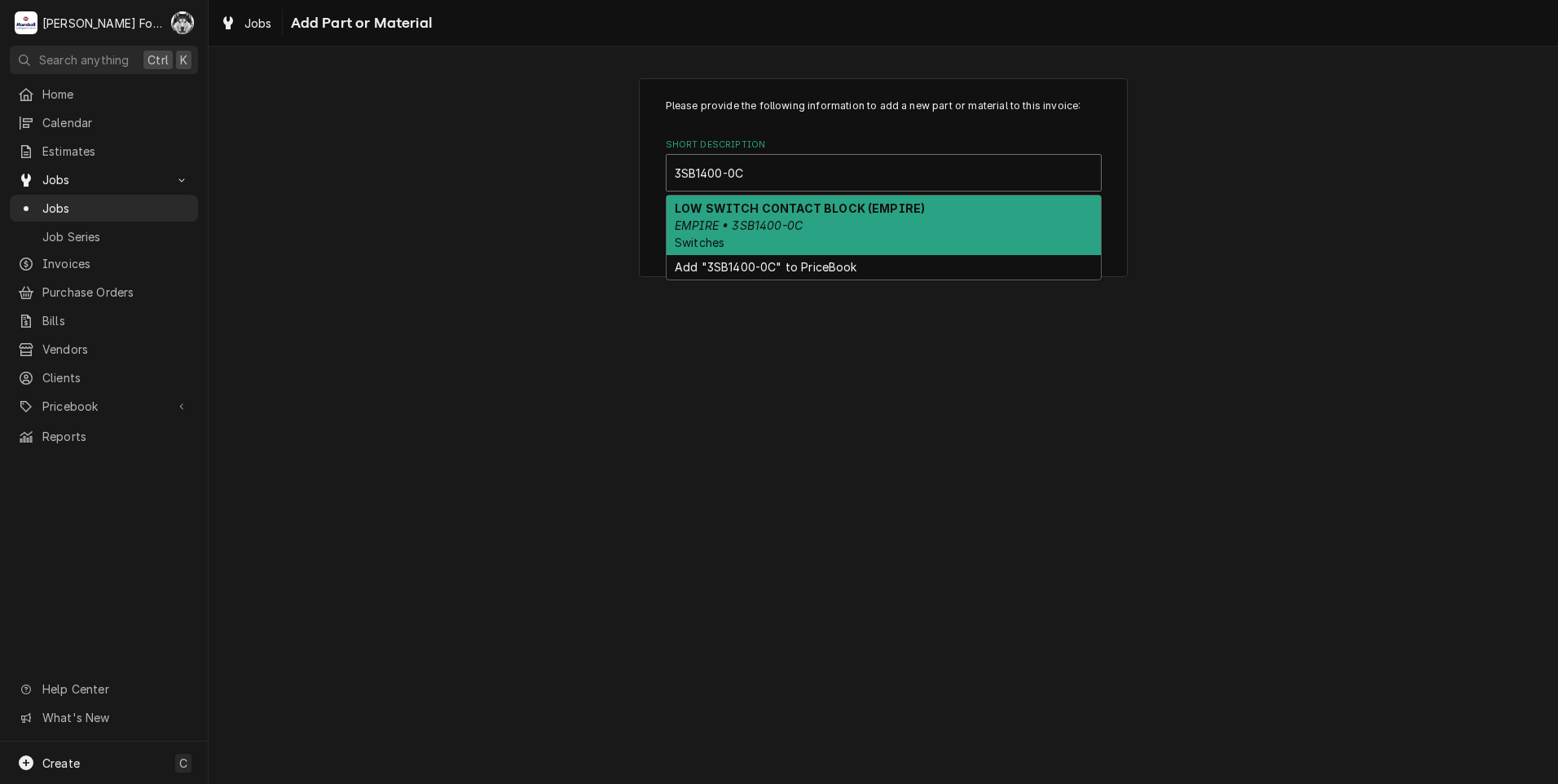
click at [819, 220] on div "LOW SWITCH CONTACT BLOCK (EMPIRE) EMPIRE • 3SB1400-0C Switches" at bounding box center [884, 225] width 434 height 60
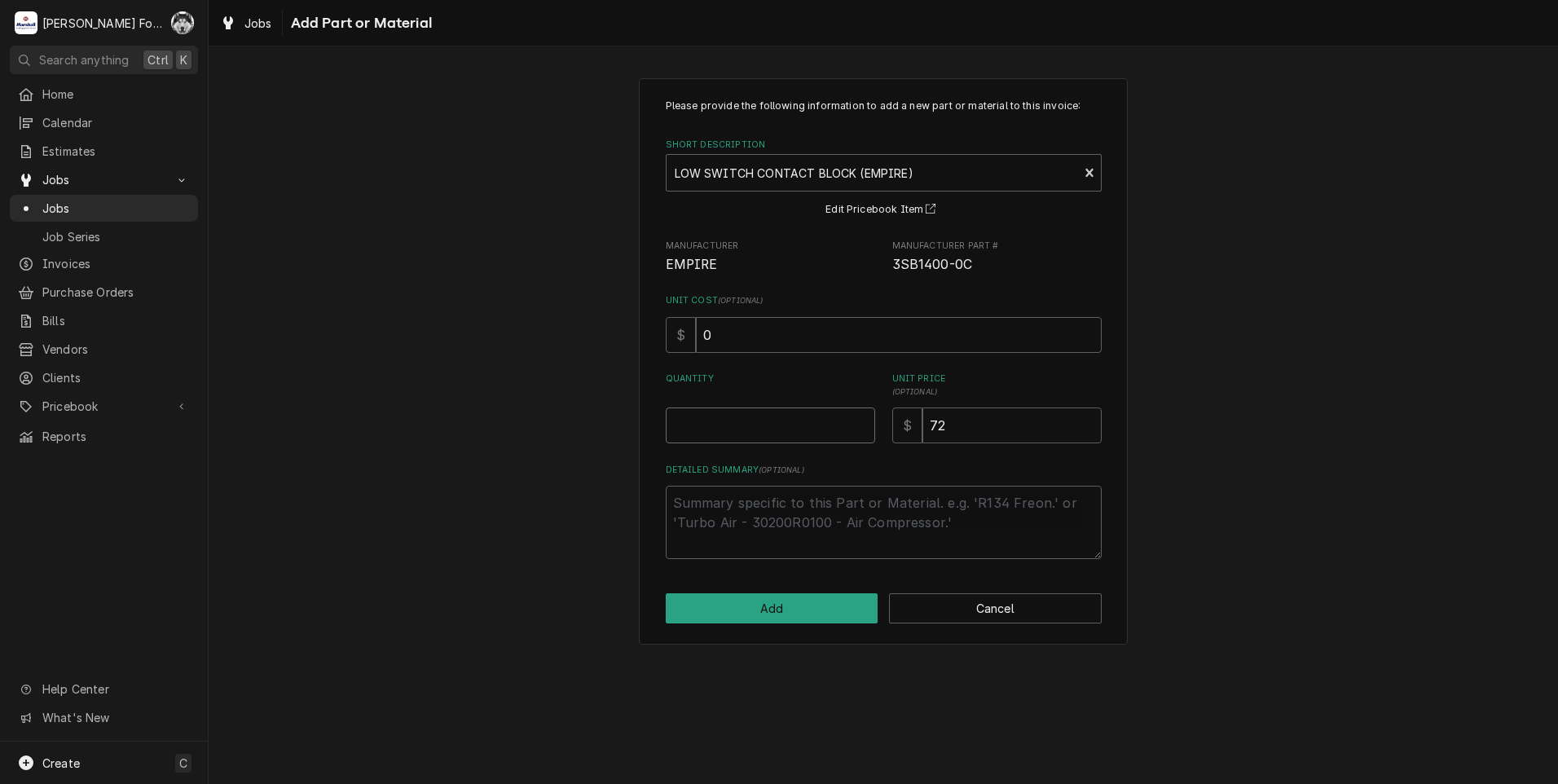
type textarea "x"
type input "0.5"
click at [863, 422] on input "0.5" at bounding box center [770, 425] width 209 height 36
type textarea "x"
type input "1"
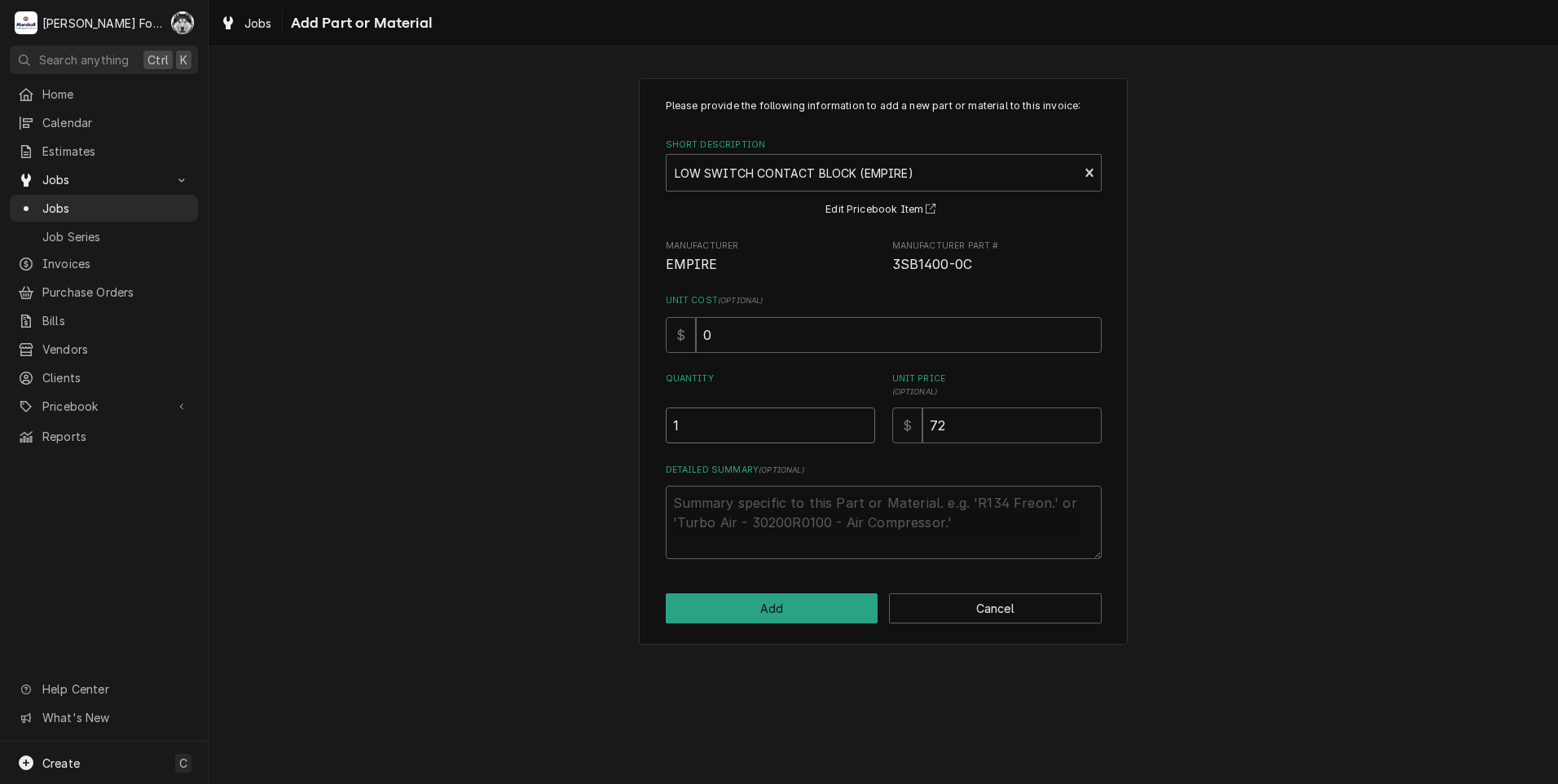
click at [863, 422] on input "1" at bounding box center [770, 425] width 209 height 36
click at [762, 620] on button "Add" at bounding box center [772, 608] width 213 height 30
type textarea "x"
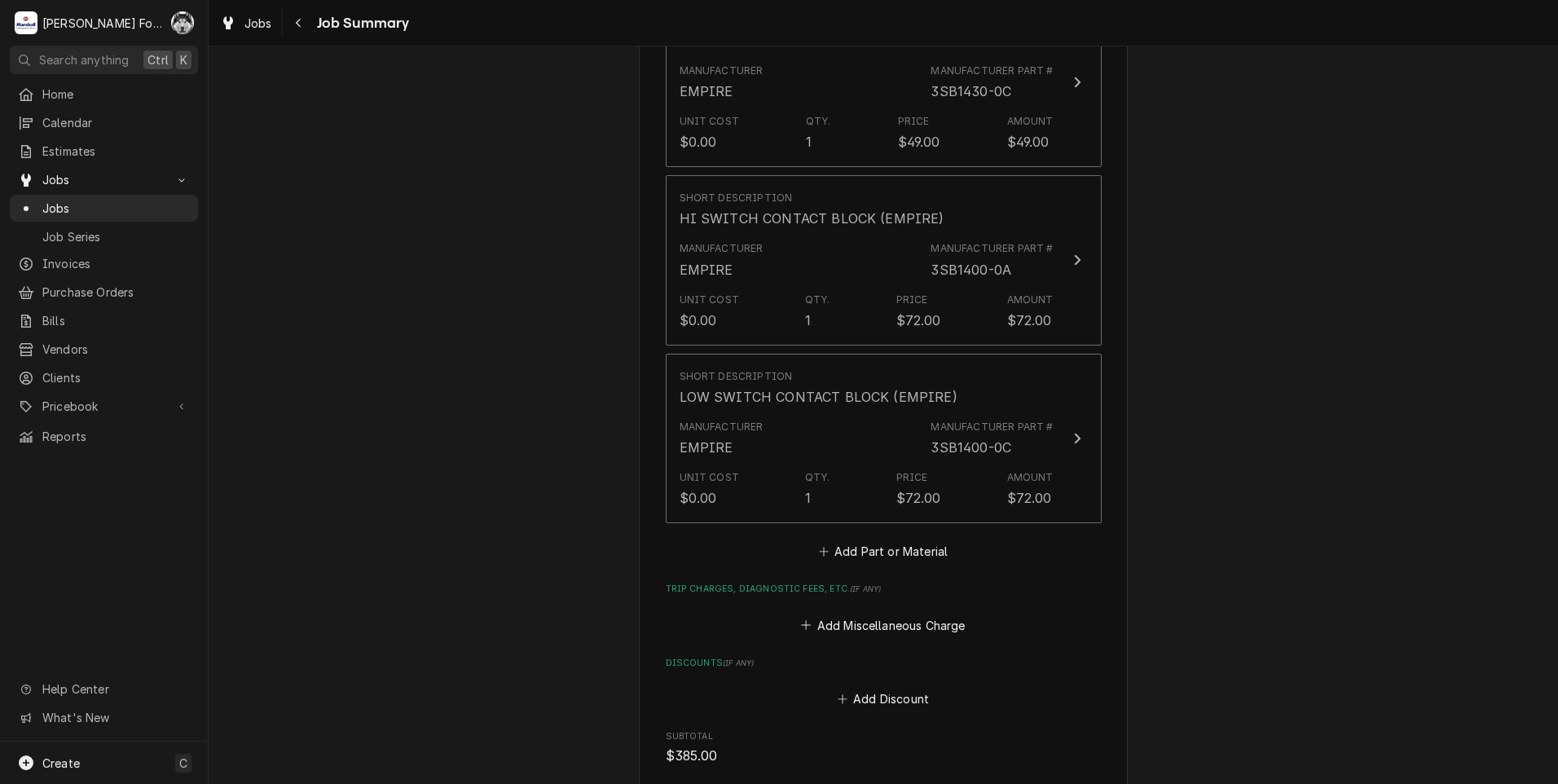
scroll to position [1560, 0]
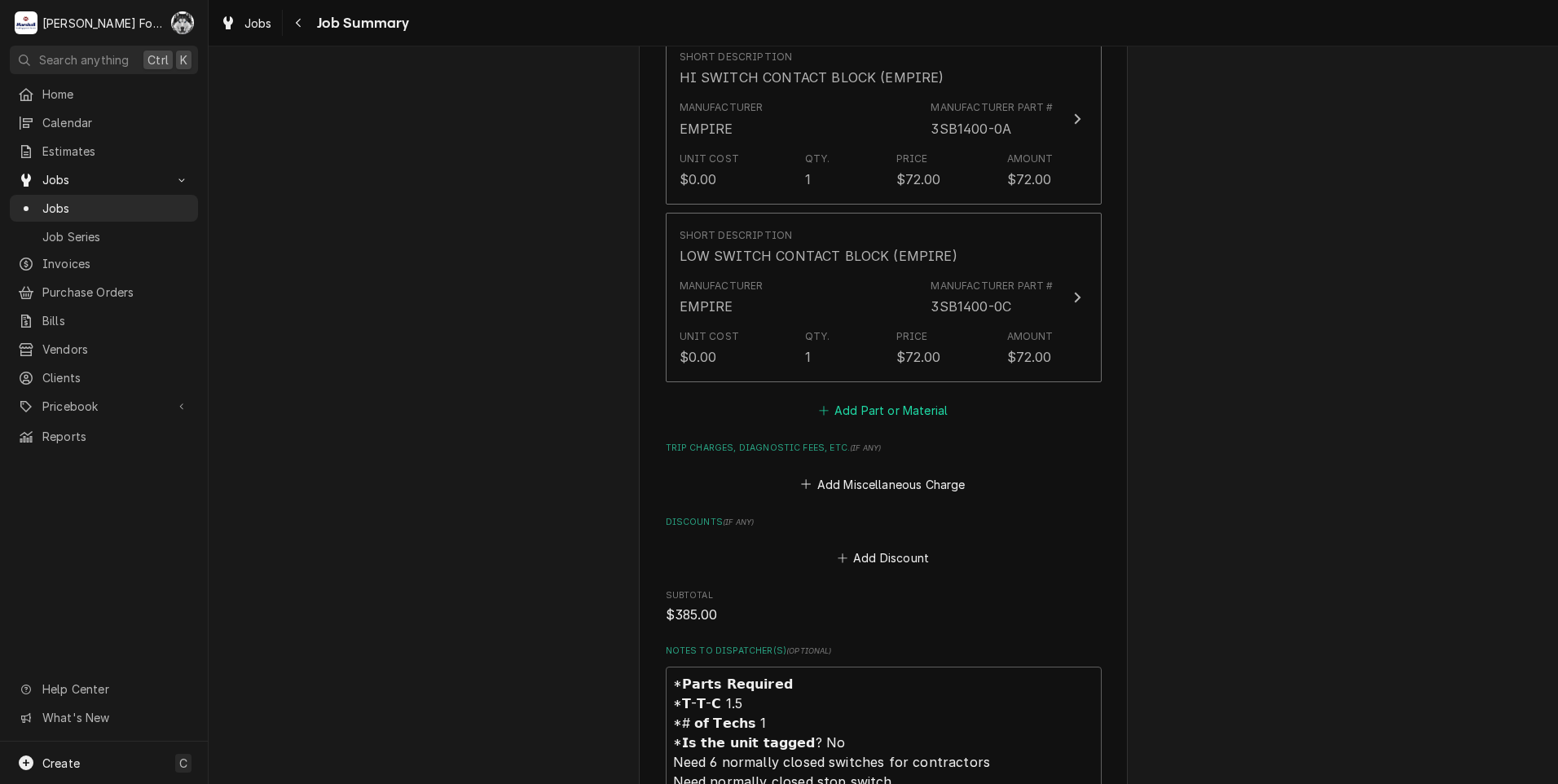
click at [854, 399] on button "Add Part or Material" at bounding box center [883, 410] width 135 height 23
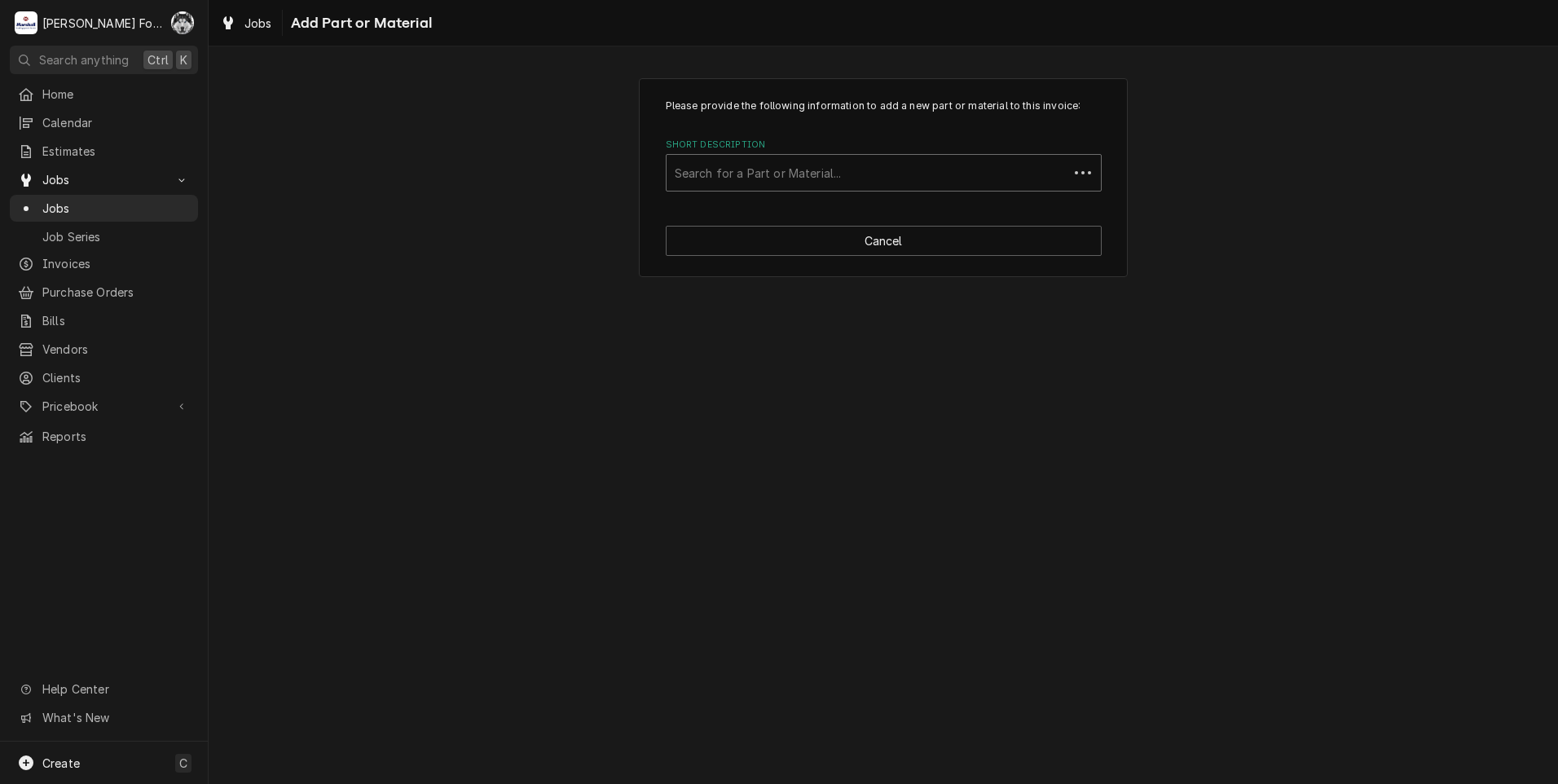
click at [844, 171] on div "Short Description" at bounding box center [868, 172] width 386 height 30
type input "SSDT"
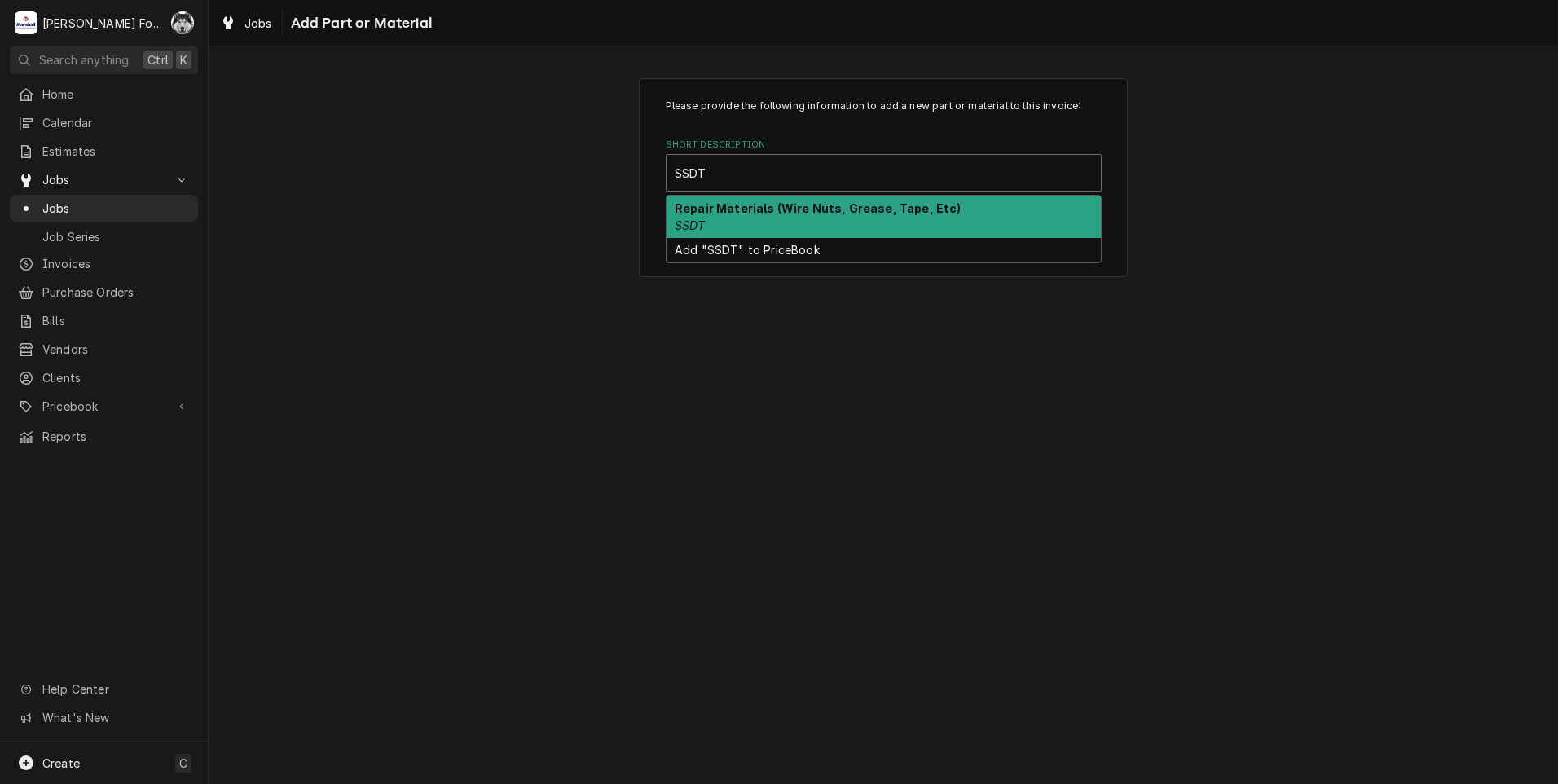
click at [764, 215] on div "Repair Materials (Wire Nuts, Grease, Tape, Etc) SSDT" at bounding box center [884, 217] width 434 height 42
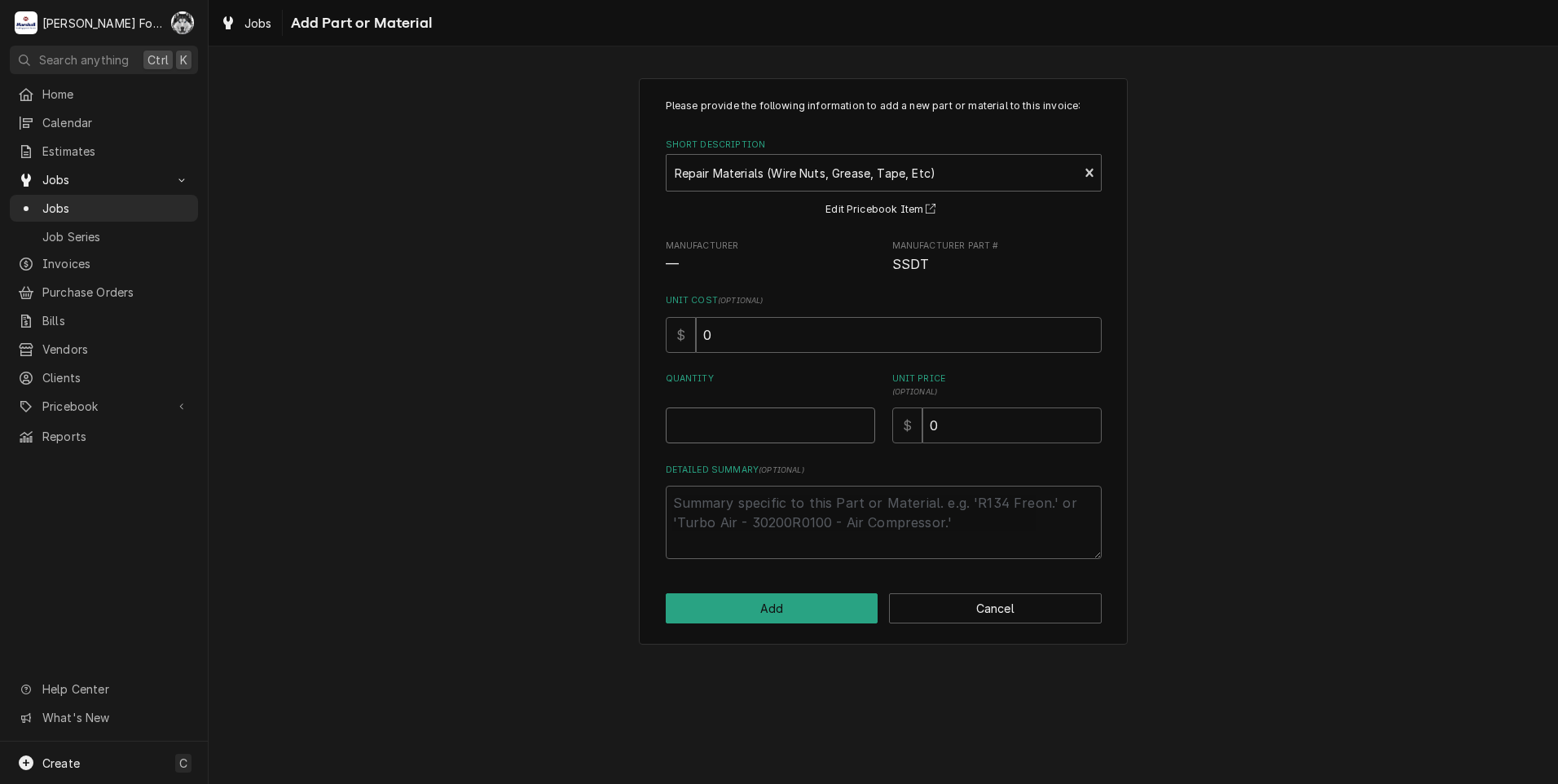
type textarea "x"
type input "0.5"
click at [863, 419] on input "0.5" at bounding box center [770, 425] width 209 height 36
type textarea "x"
drag, startPoint x: 863, startPoint y: 419, endPoint x: 1022, endPoint y: 431, distance: 159.5
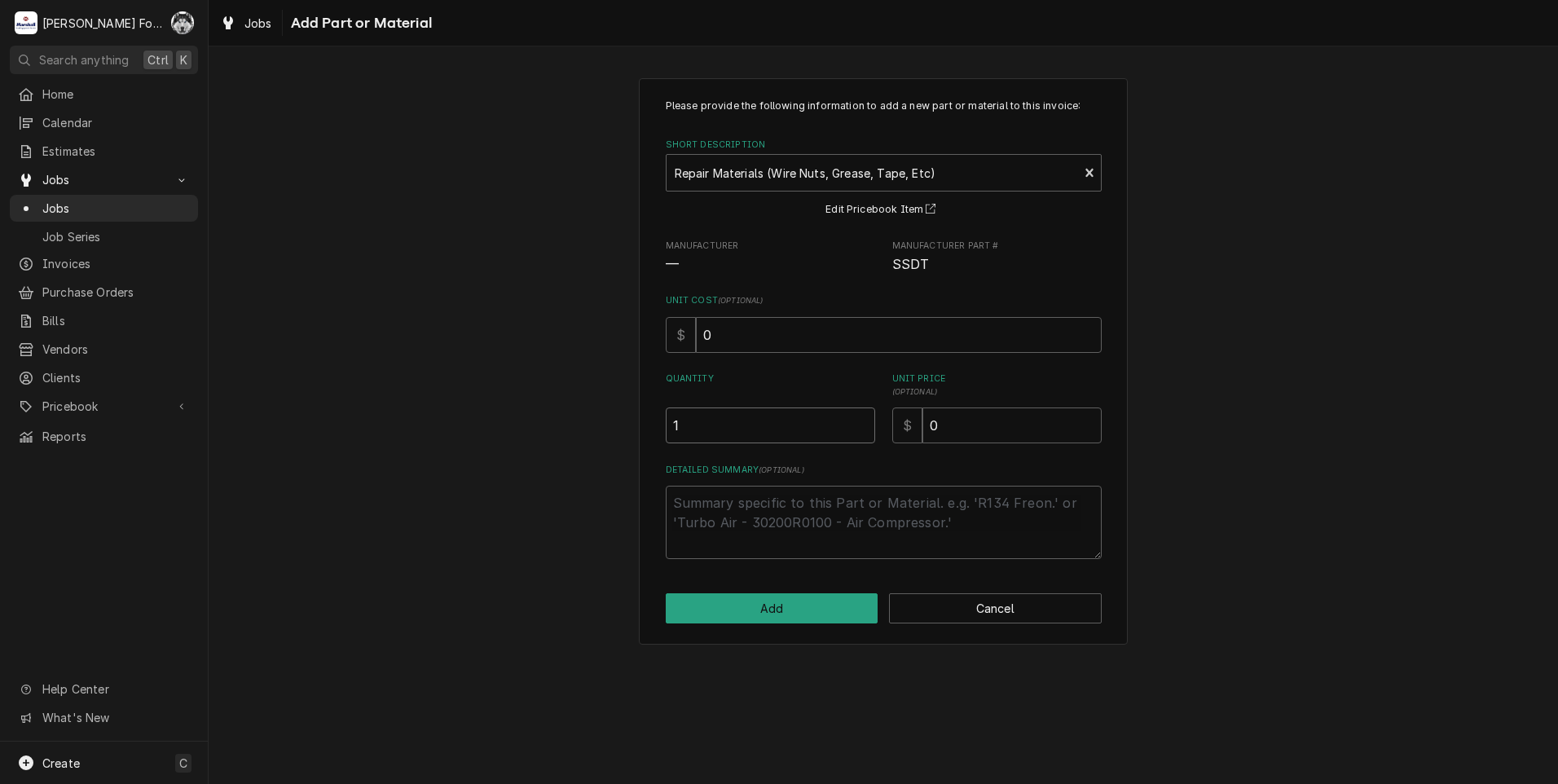
type input "1"
click at [864, 419] on input "1" at bounding box center [770, 425] width 209 height 36
drag, startPoint x: 1107, startPoint y: 442, endPoint x: 846, endPoint y: 464, distance: 261.9
click at [846, 464] on div "Please provide the following information to add a new part or material to this …" at bounding box center [884, 362] width 489 height 566
type textarea "x"
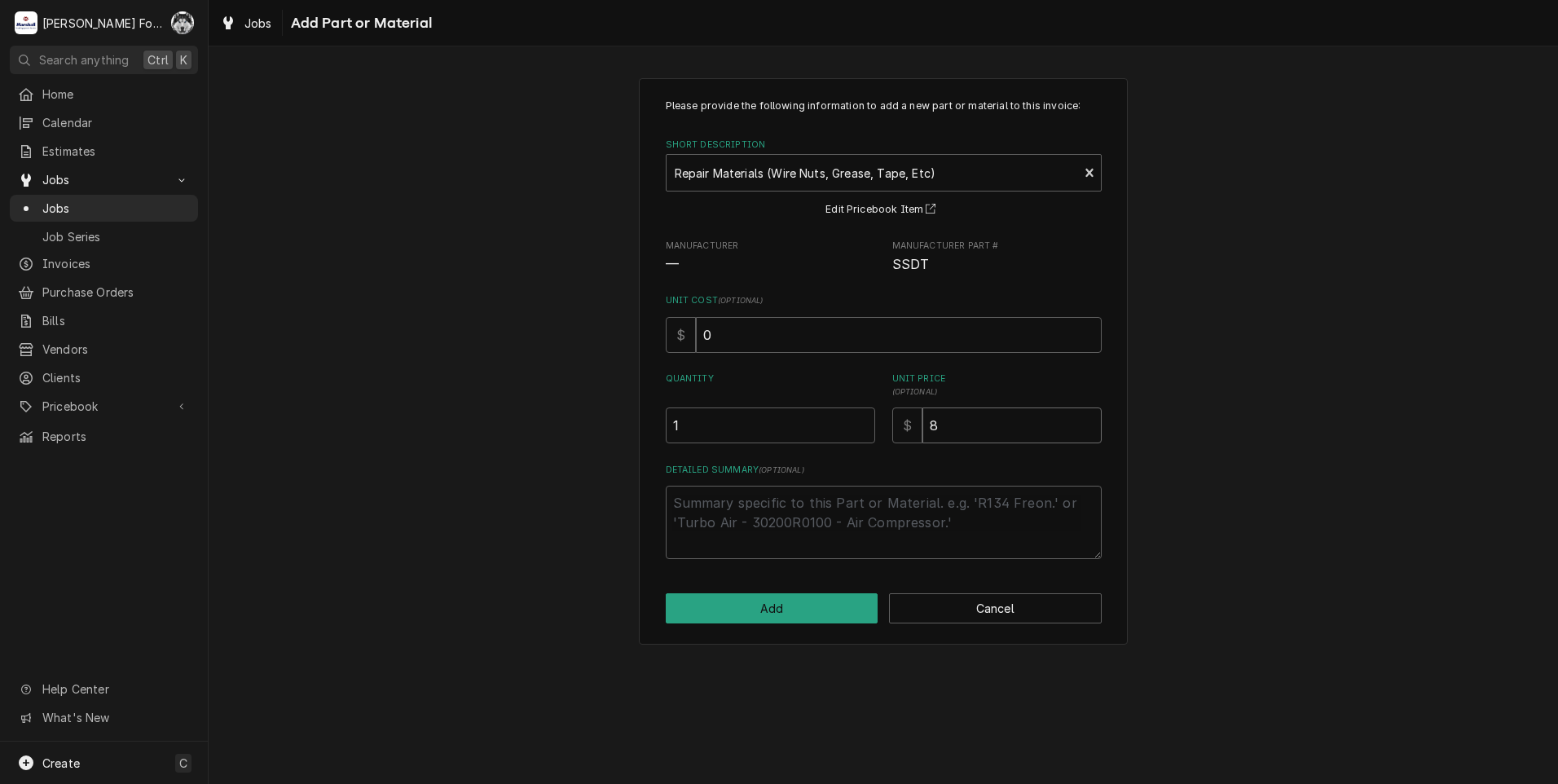
type input "8"
click at [779, 608] on button "Add" at bounding box center [772, 608] width 213 height 30
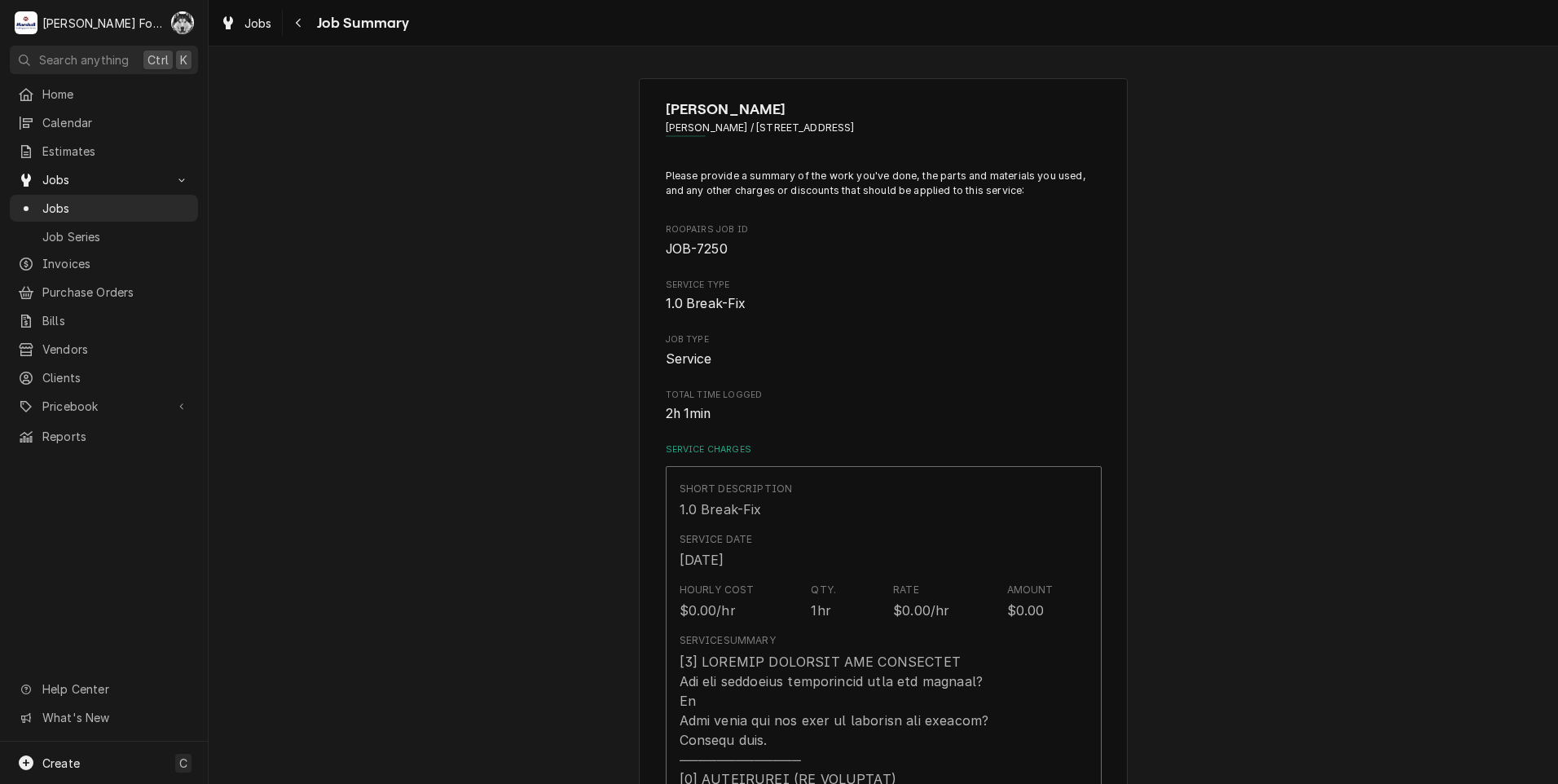
scroll to position [1560, 0]
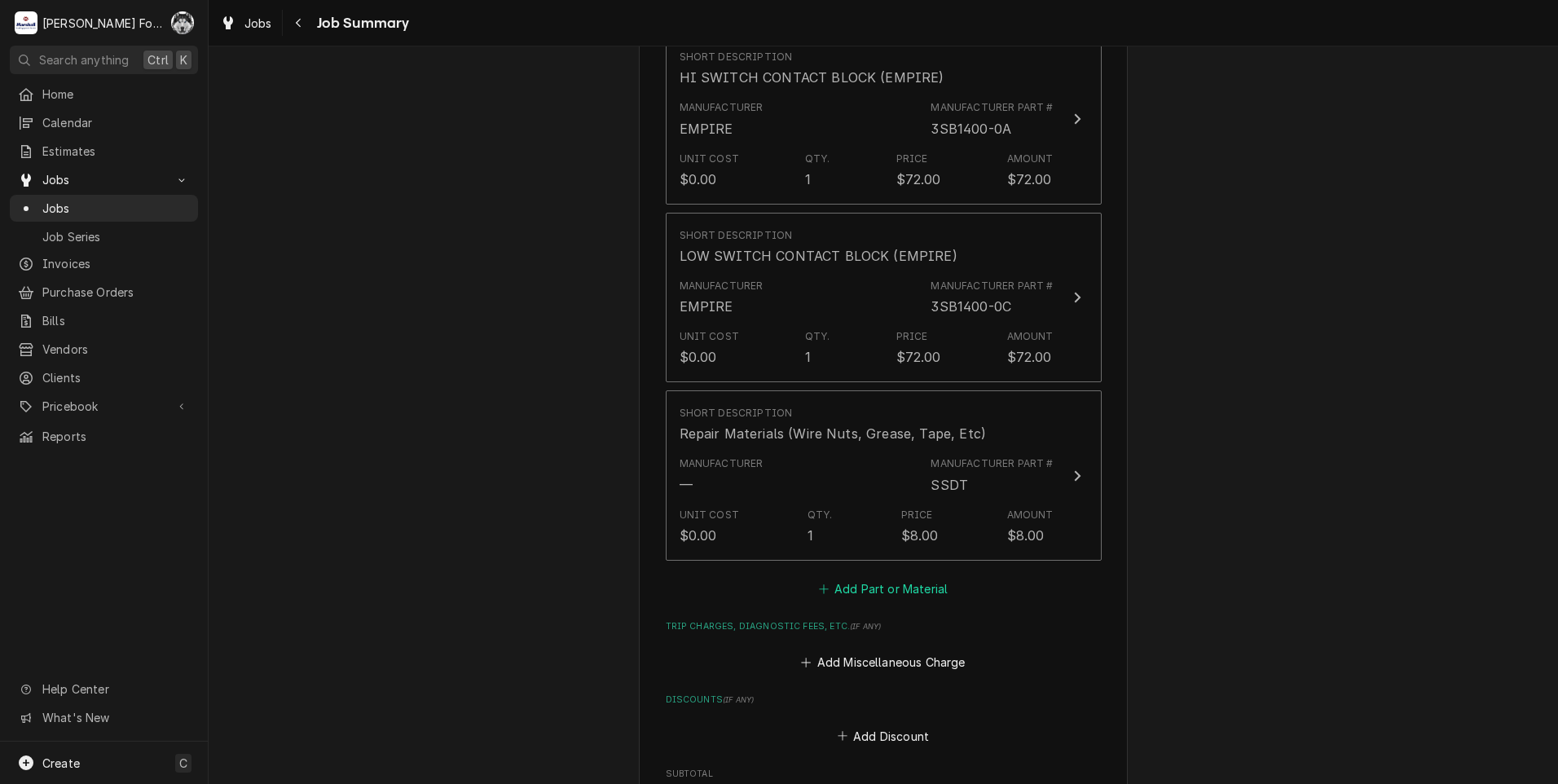
click at [899, 577] on button "Add Part or Material" at bounding box center [883, 588] width 135 height 23
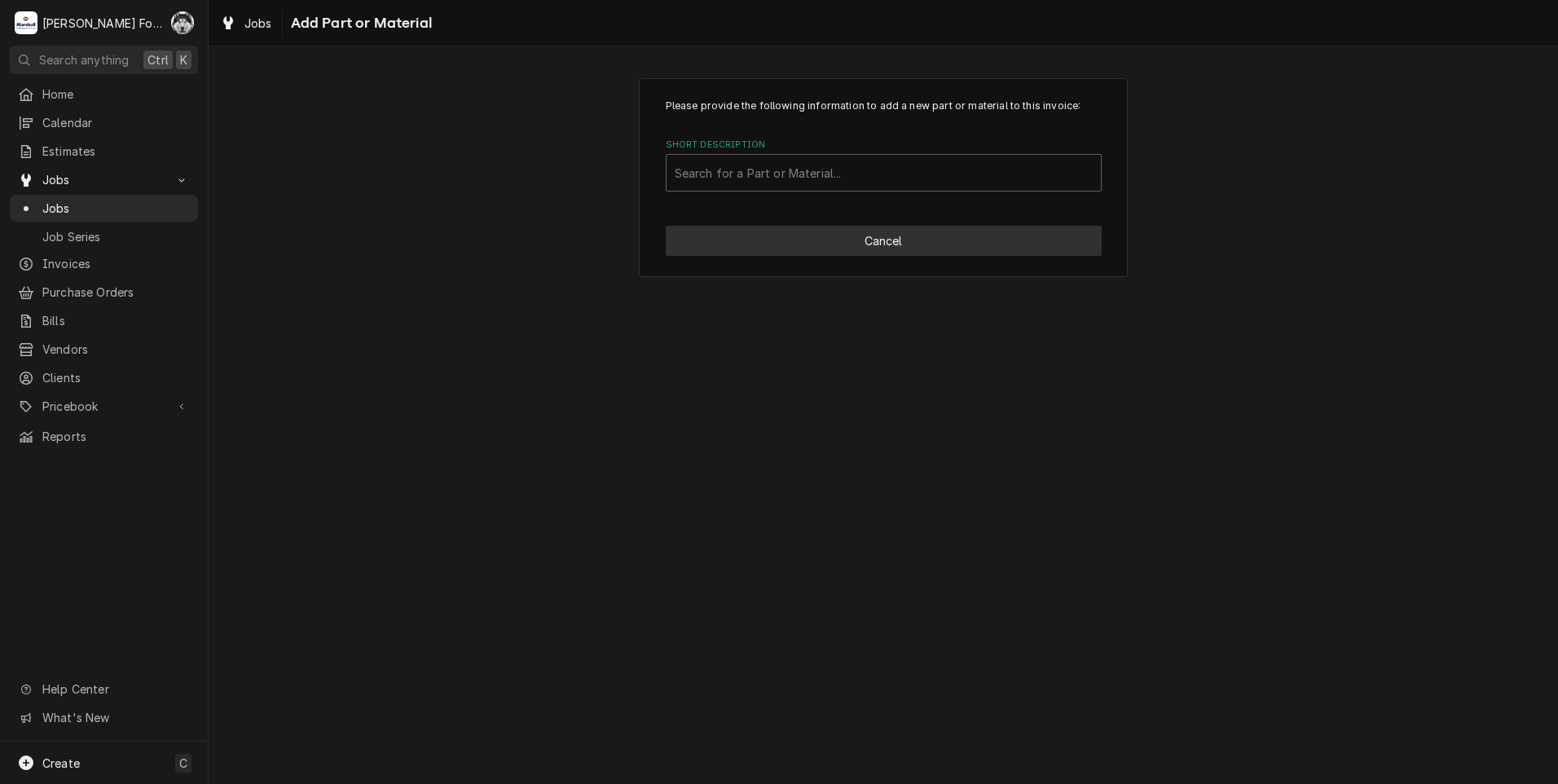
click at [886, 249] on button "Cancel" at bounding box center [884, 241] width 436 height 30
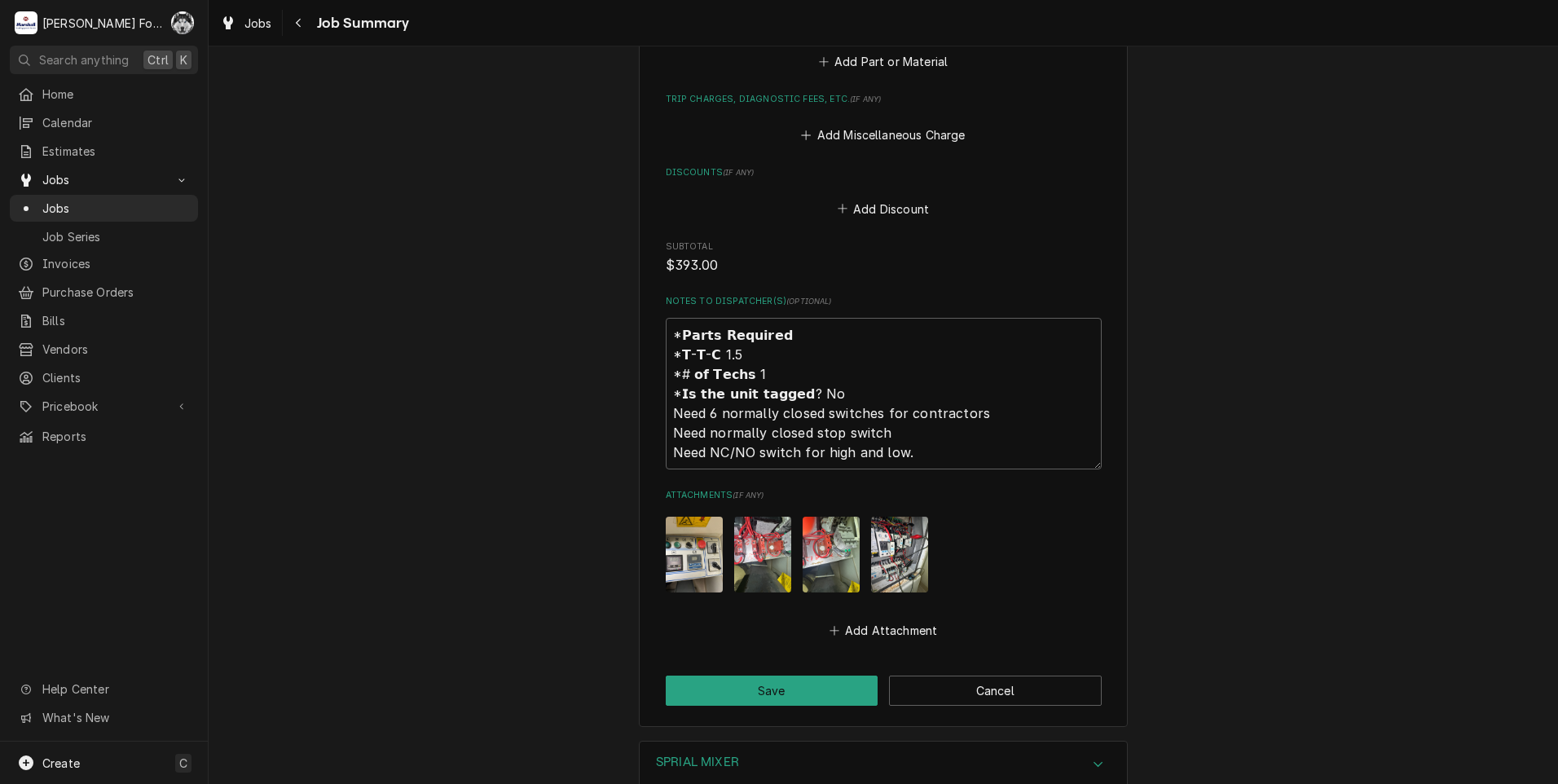
scroll to position [2179, 0]
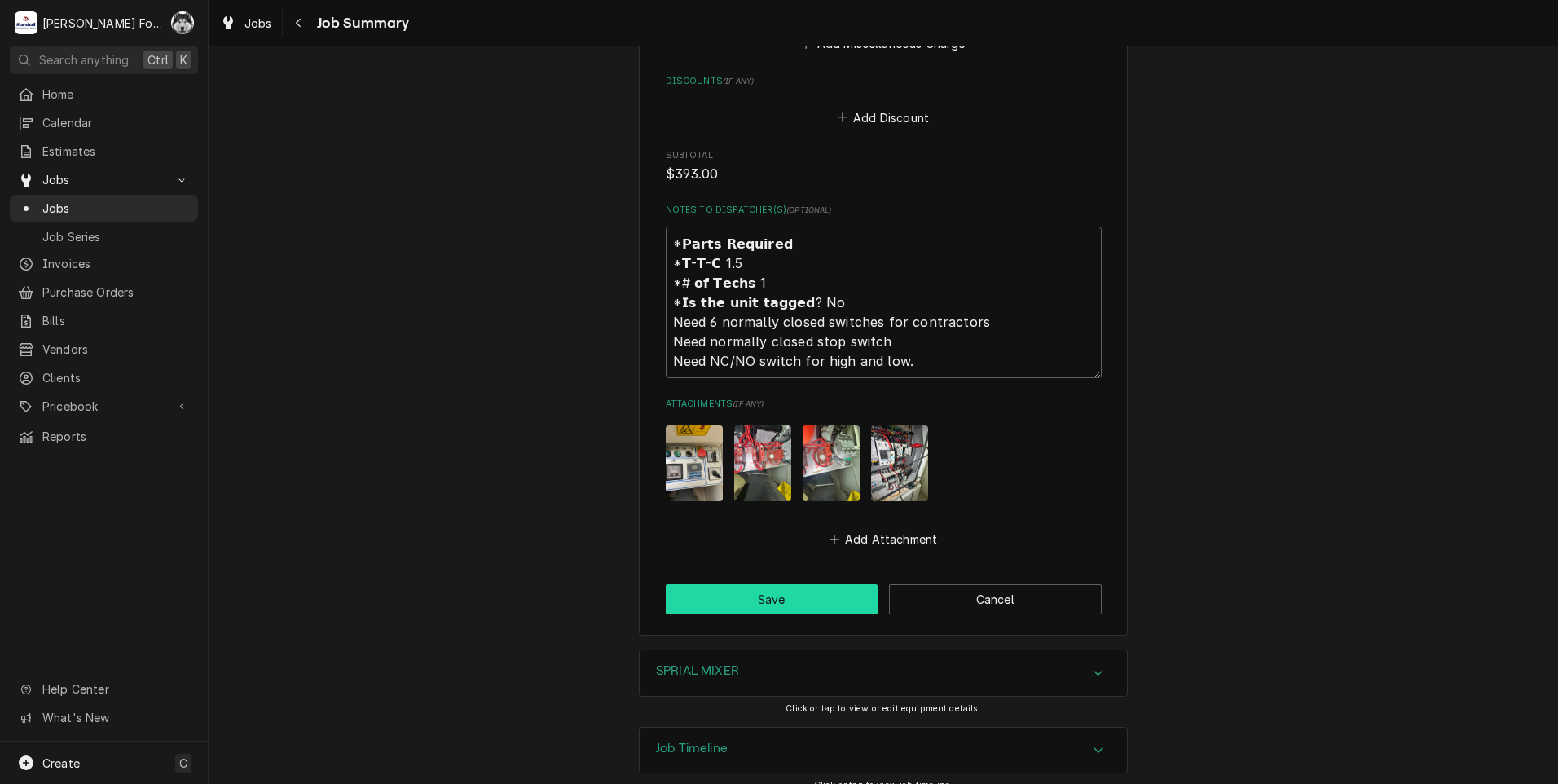
click at [759, 587] on button "Save" at bounding box center [772, 600] width 213 height 30
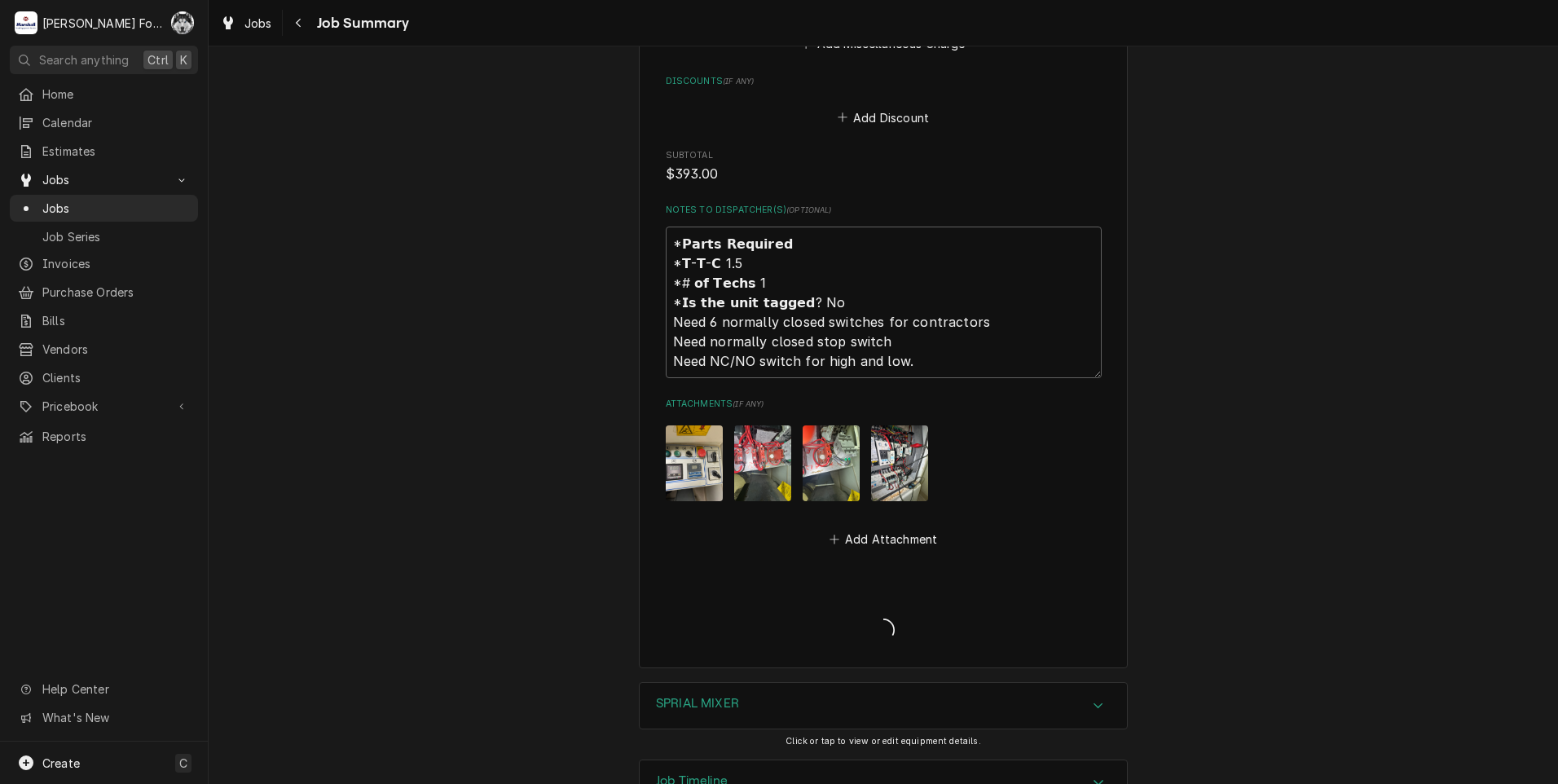
type textarea "x"
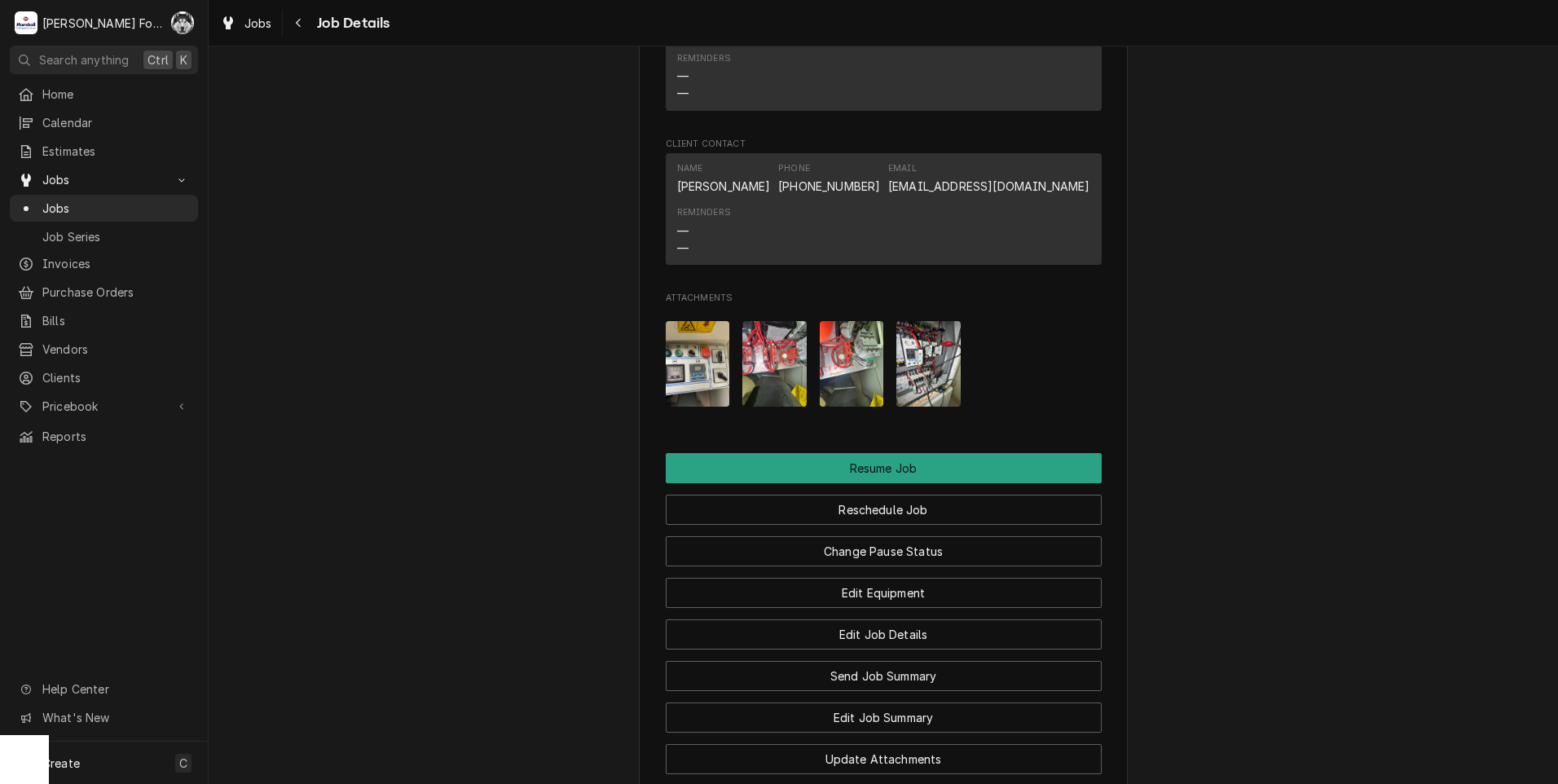
scroll to position [1557, 0]
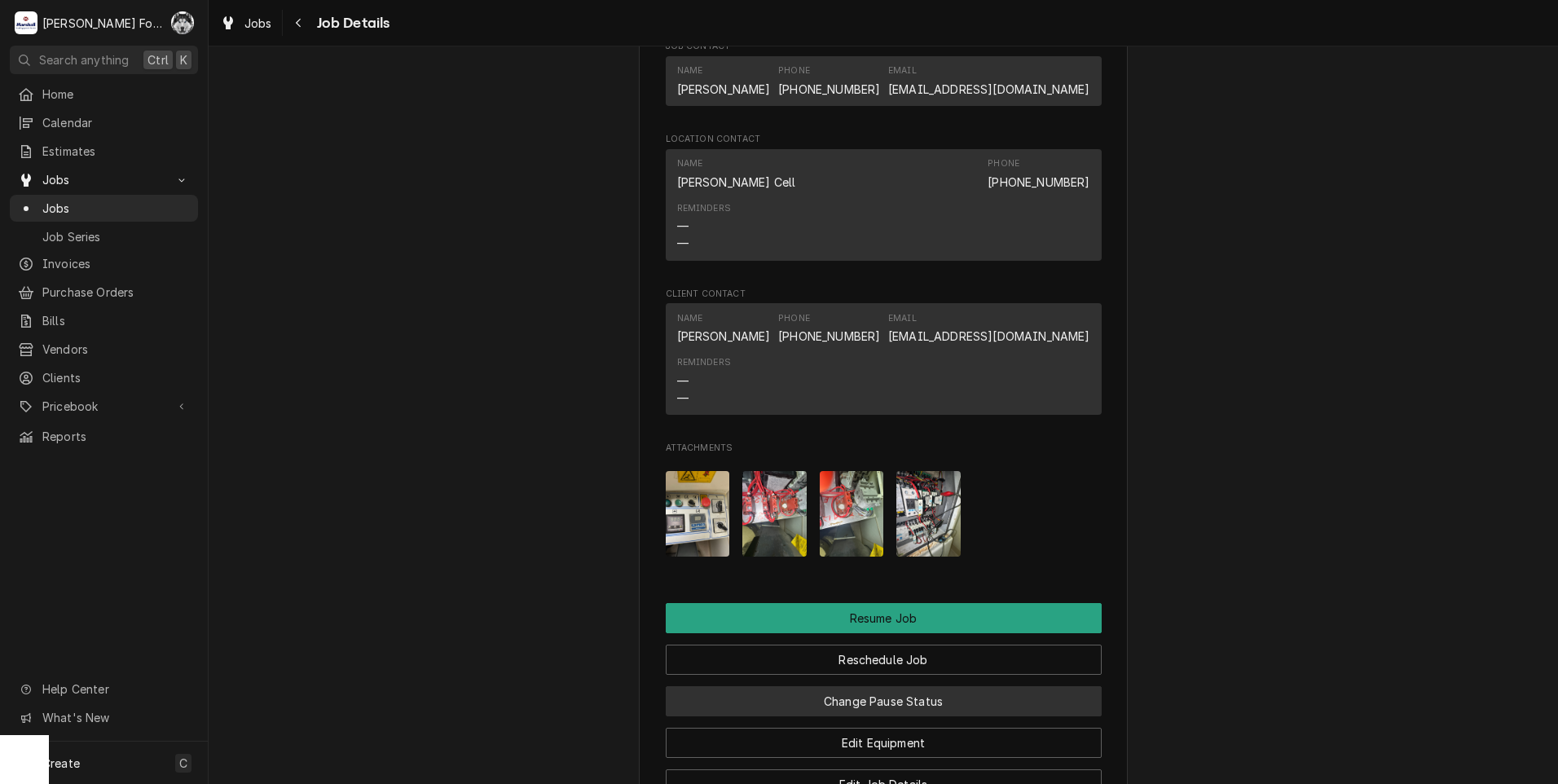
click at [863, 717] on button "Change Pause Status" at bounding box center [884, 701] width 436 height 30
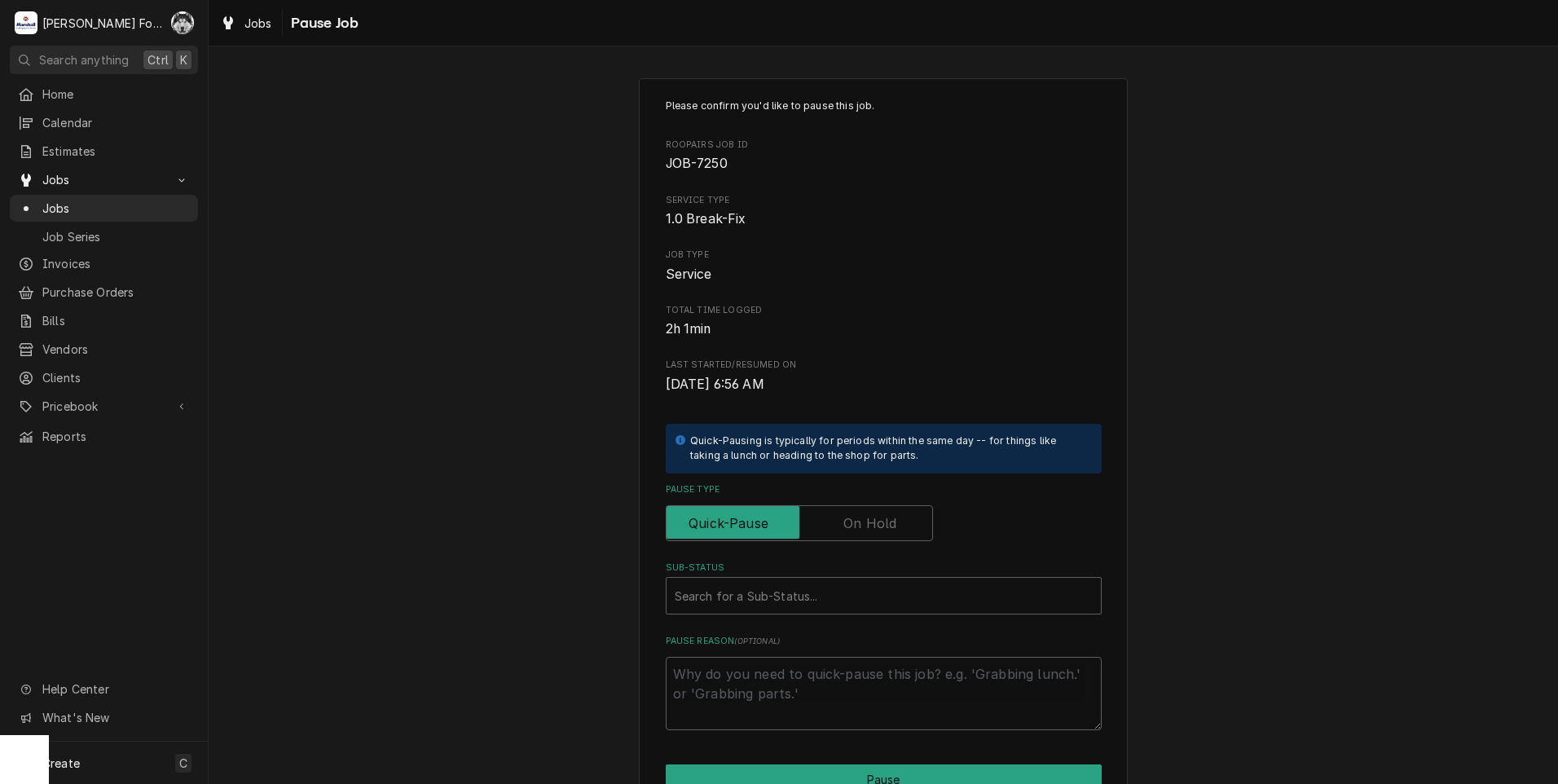
click at [880, 523] on label "Pause Type" at bounding box center [800, 523] width 268 height 36
click at [880, 523] on input "Pause Type" at bounding box center [800, 523] width 253 height 36
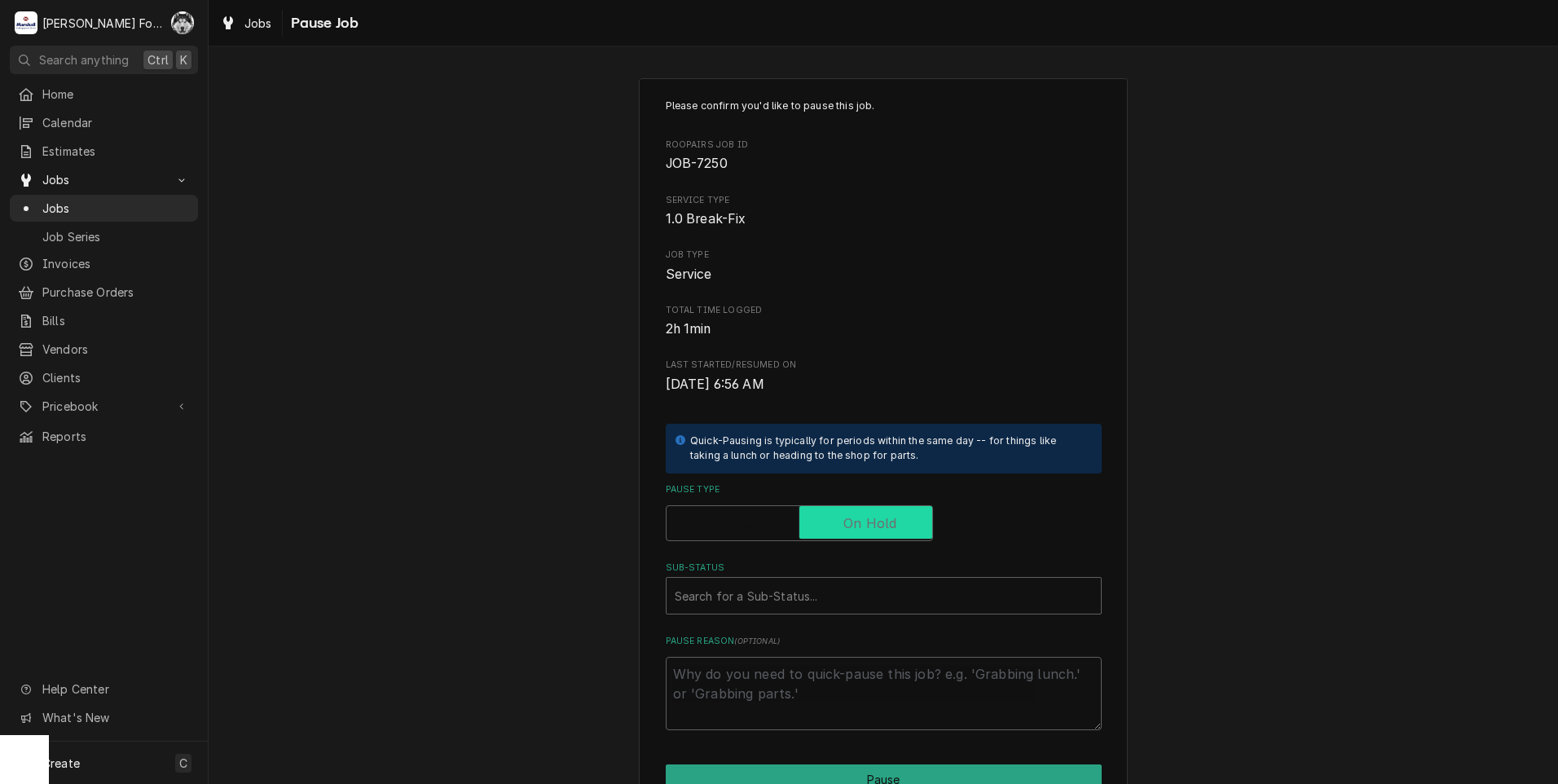
checkbox input "true"
click at [805, 614] on div "Search for a Sub-Status..." at bounding box center [884, 596] width 436 height 38
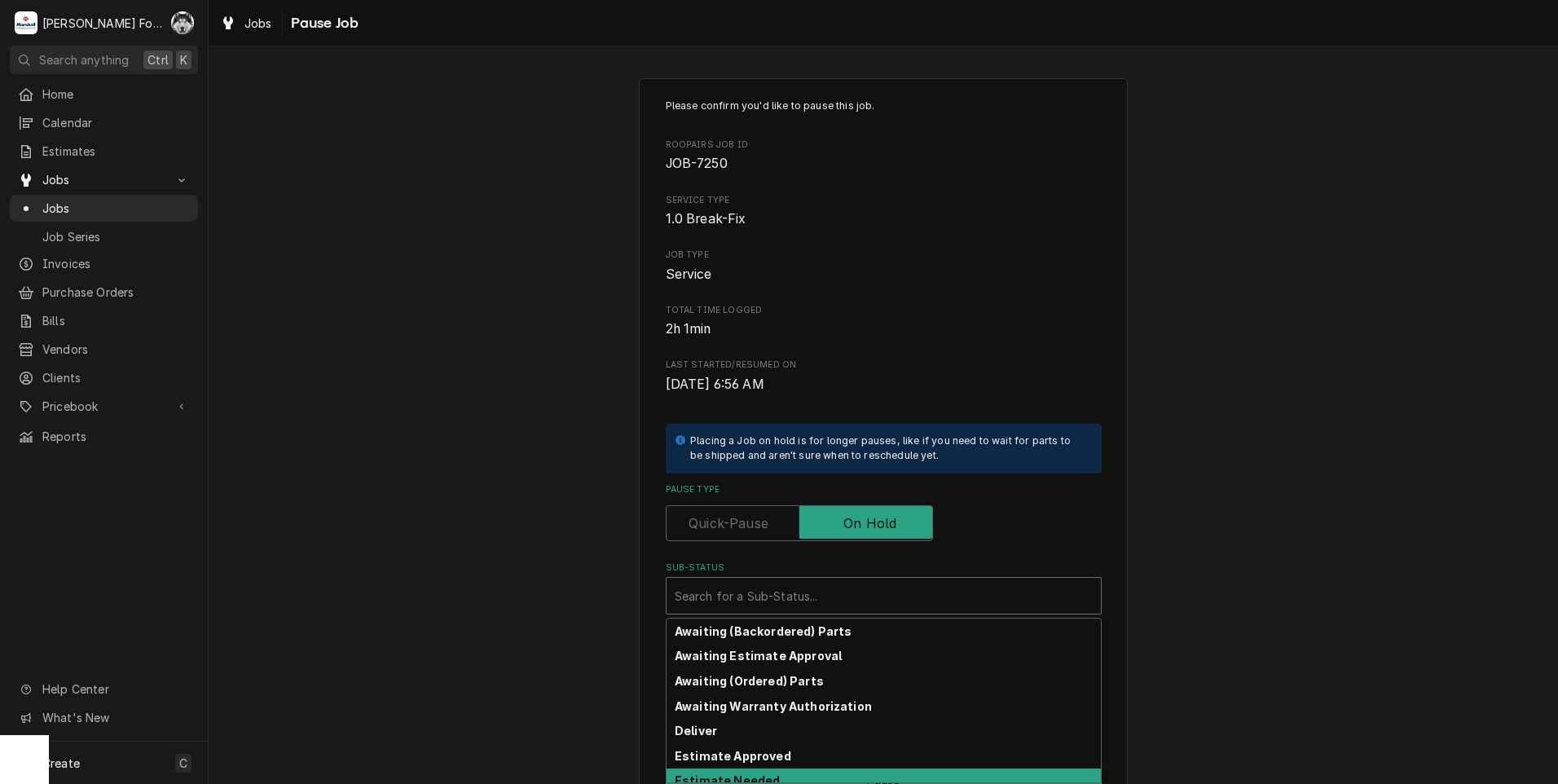
click at [755, 775] on strong "Estimate Needed" at bounding box center [728, 780] width 105 height 14
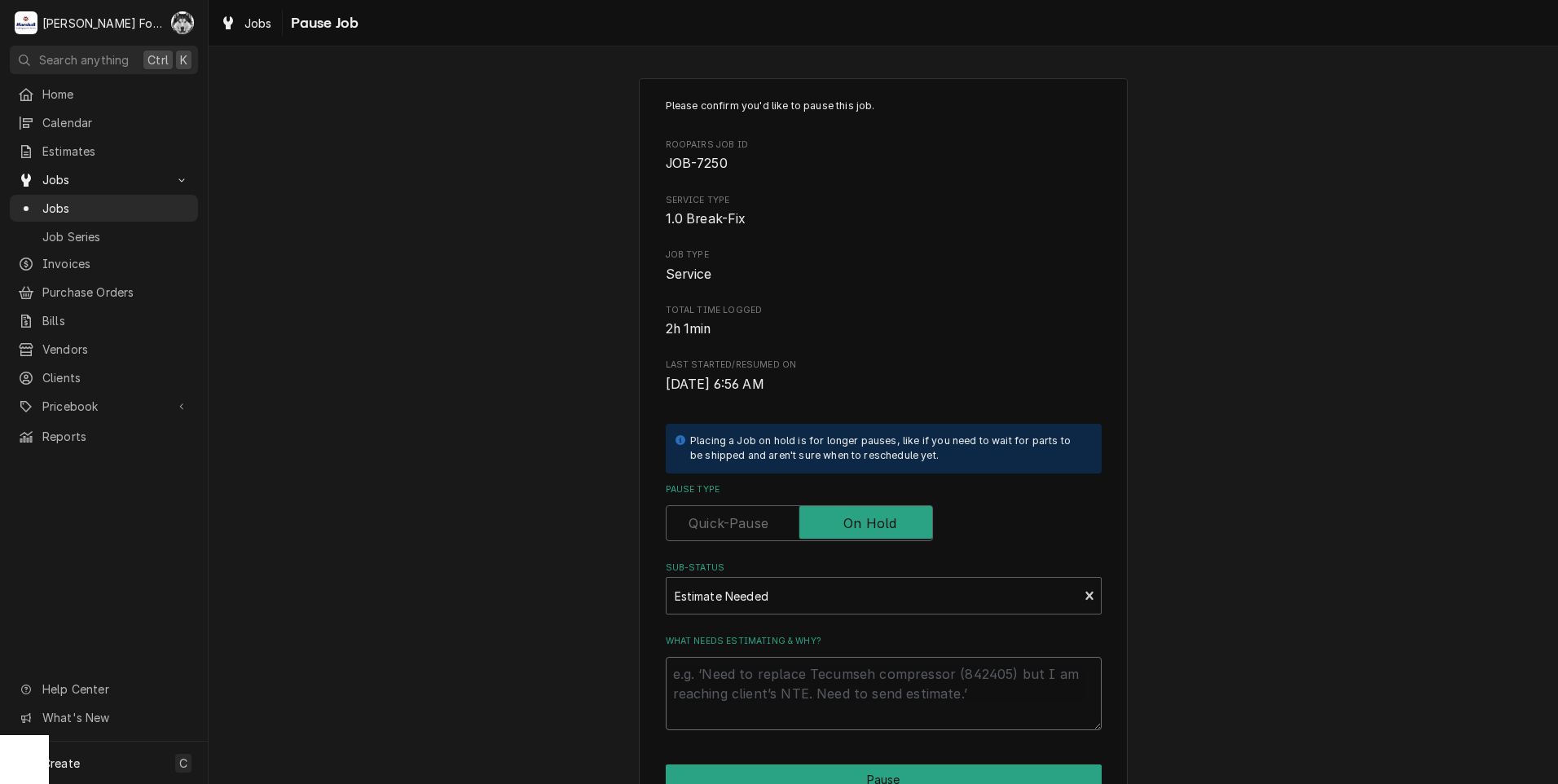
click at [774, 672] on textarea "What needs estimating & why?" at bounding box center [884, 694] width 436 height 74
type textarea "x"
type textarea "P"
type textarea "x"
type textarea "PA"
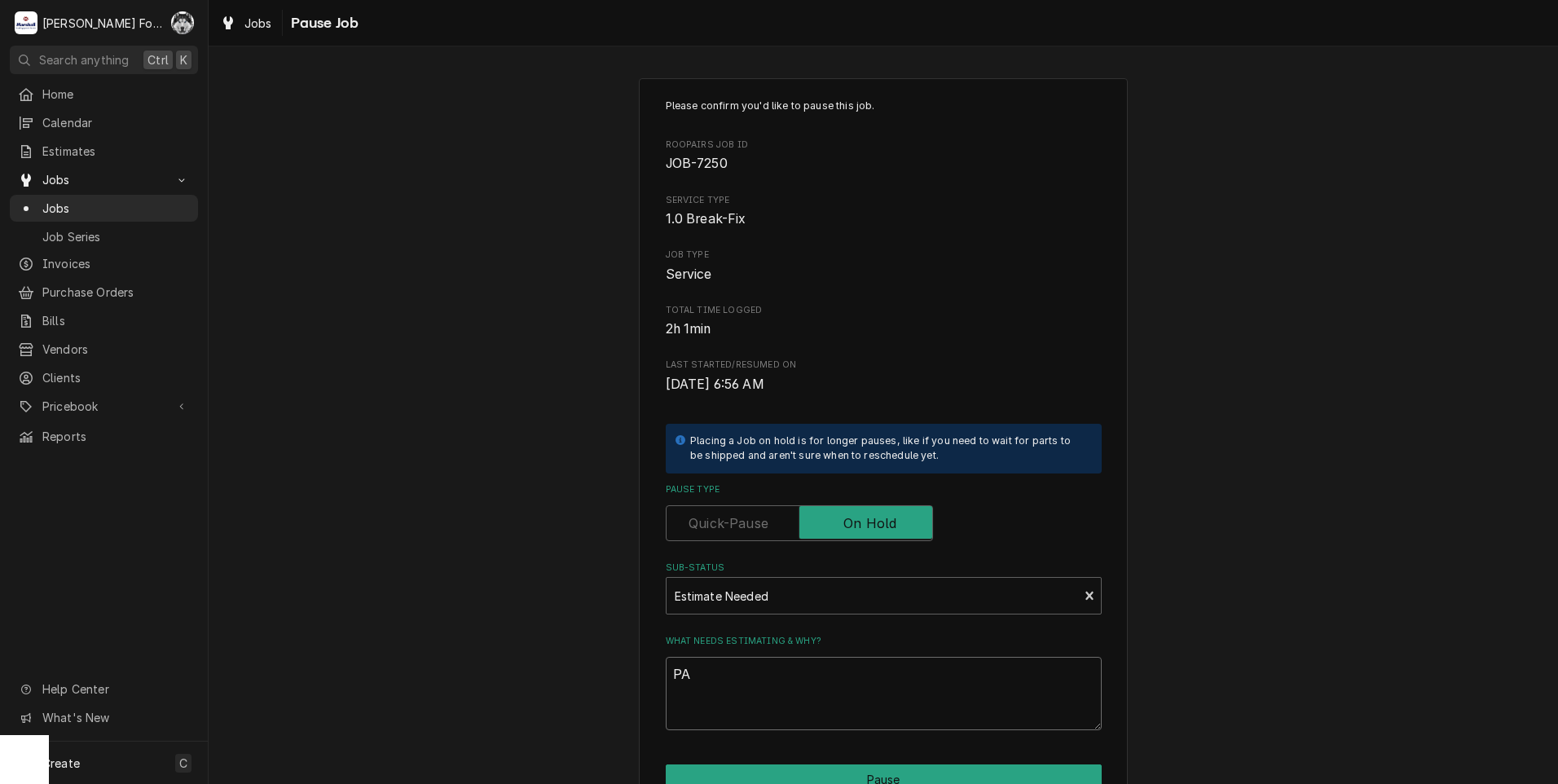
type textarea "x"
type textarea "PAR"
type textarea "x"
type textarea "PART"
type textarea "x"
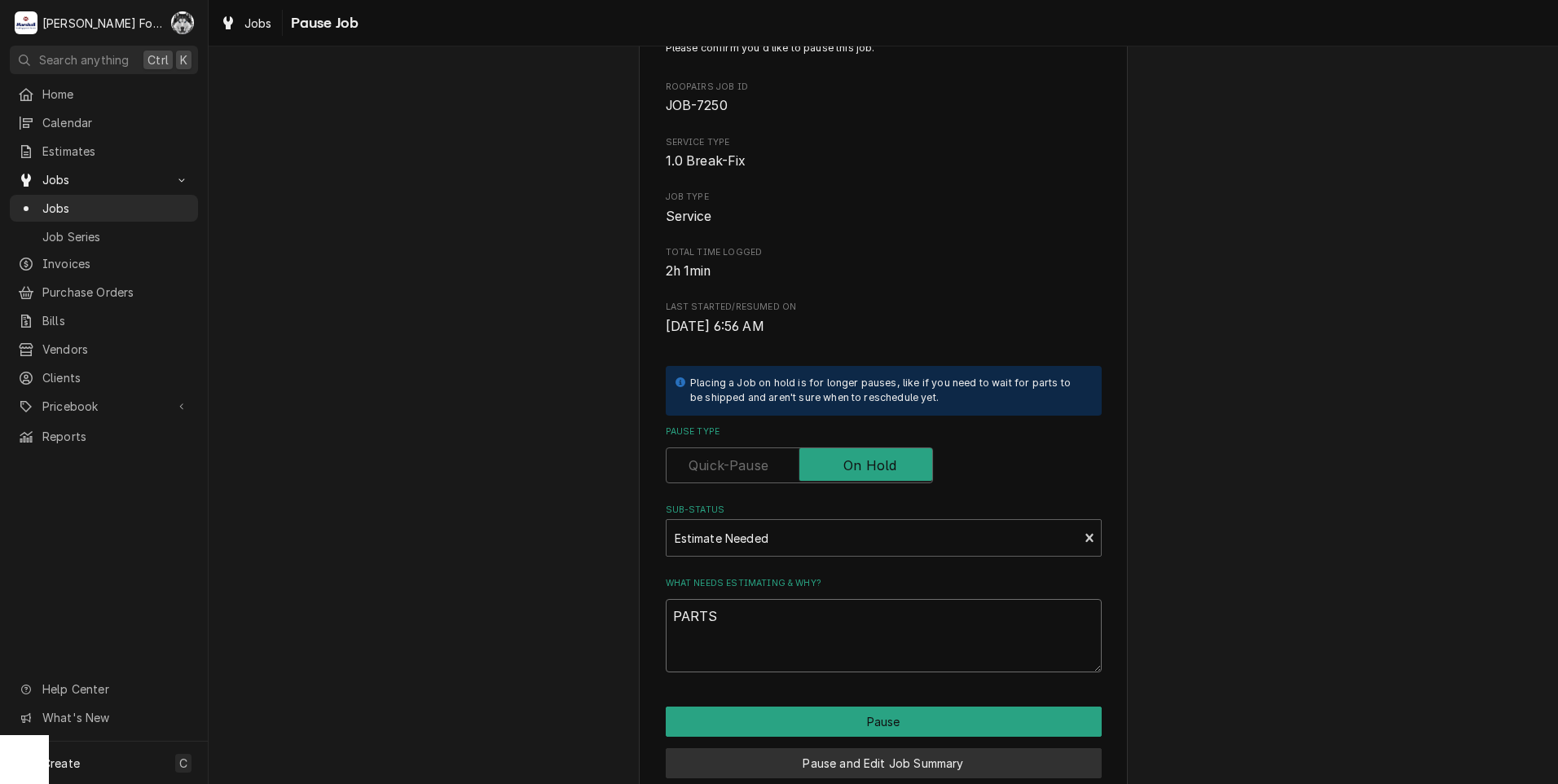
scroll to position [129, 0]
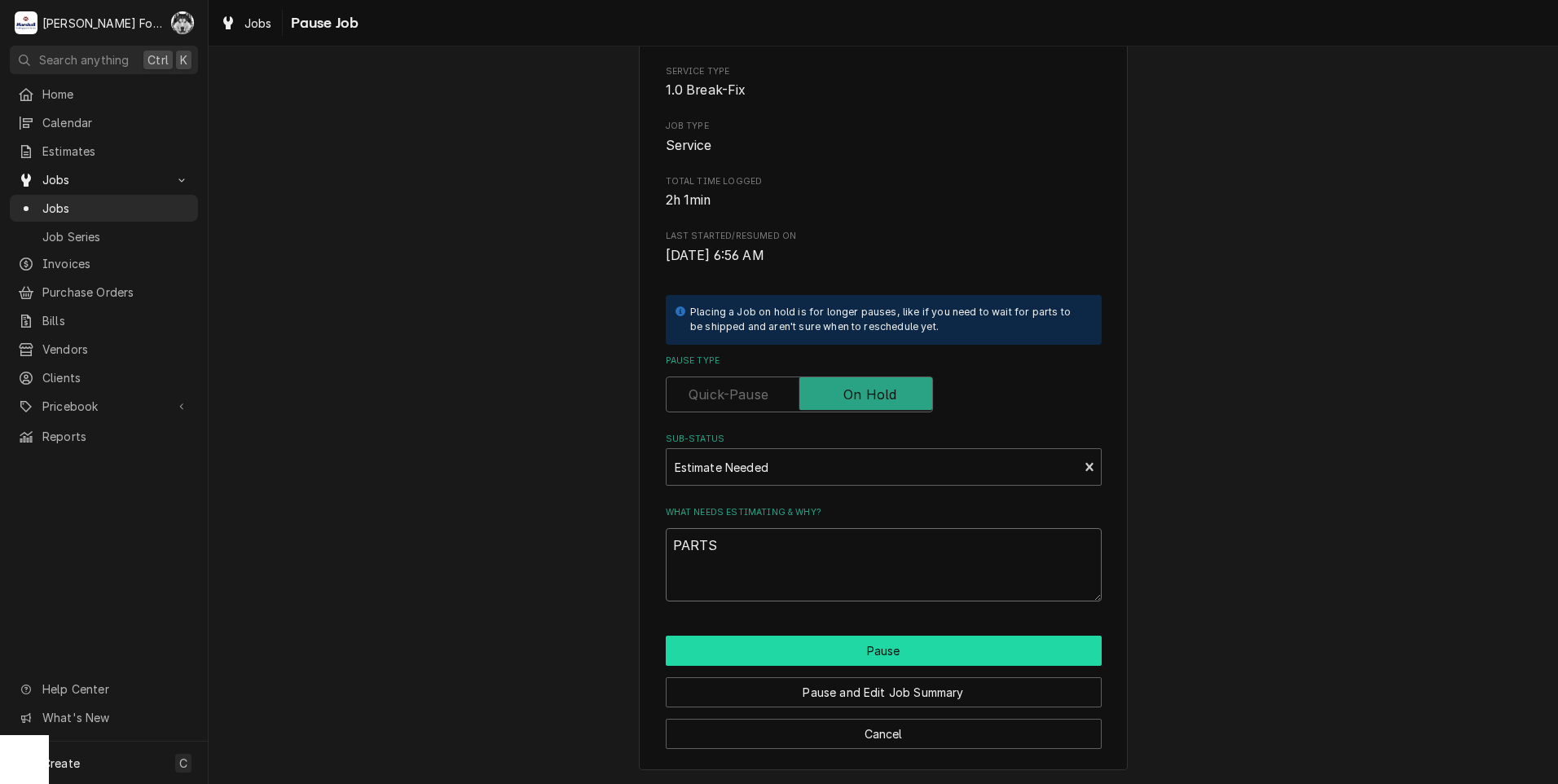
type textarea "PARTS"
click at [820, 646] on button "Pause" at bounding box center [884, 650] width 436 height 30
type textarea "x"
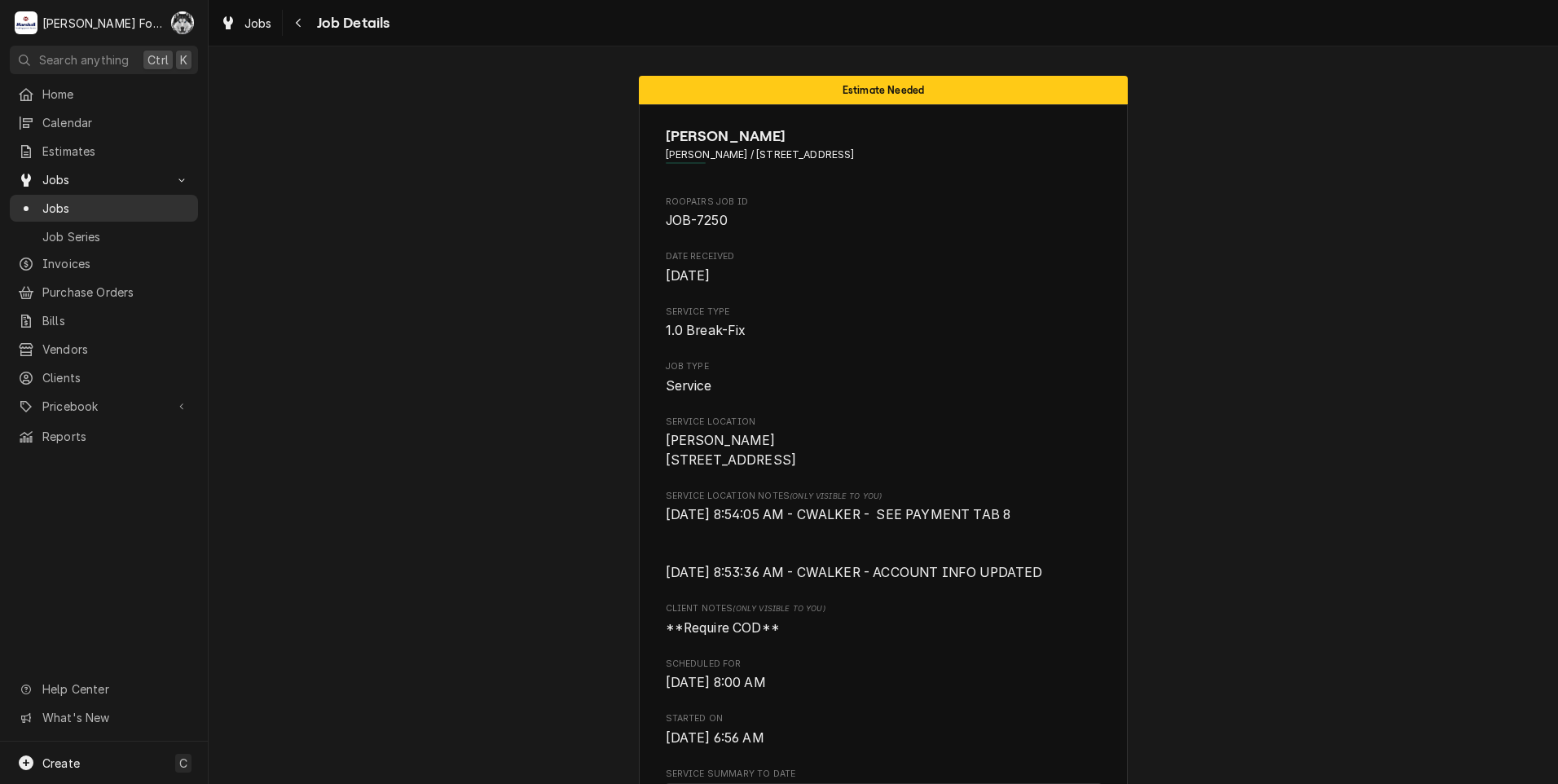
click at [53, 206] on span "Jobs" at bounding box center [116, 208] width 148 height 18
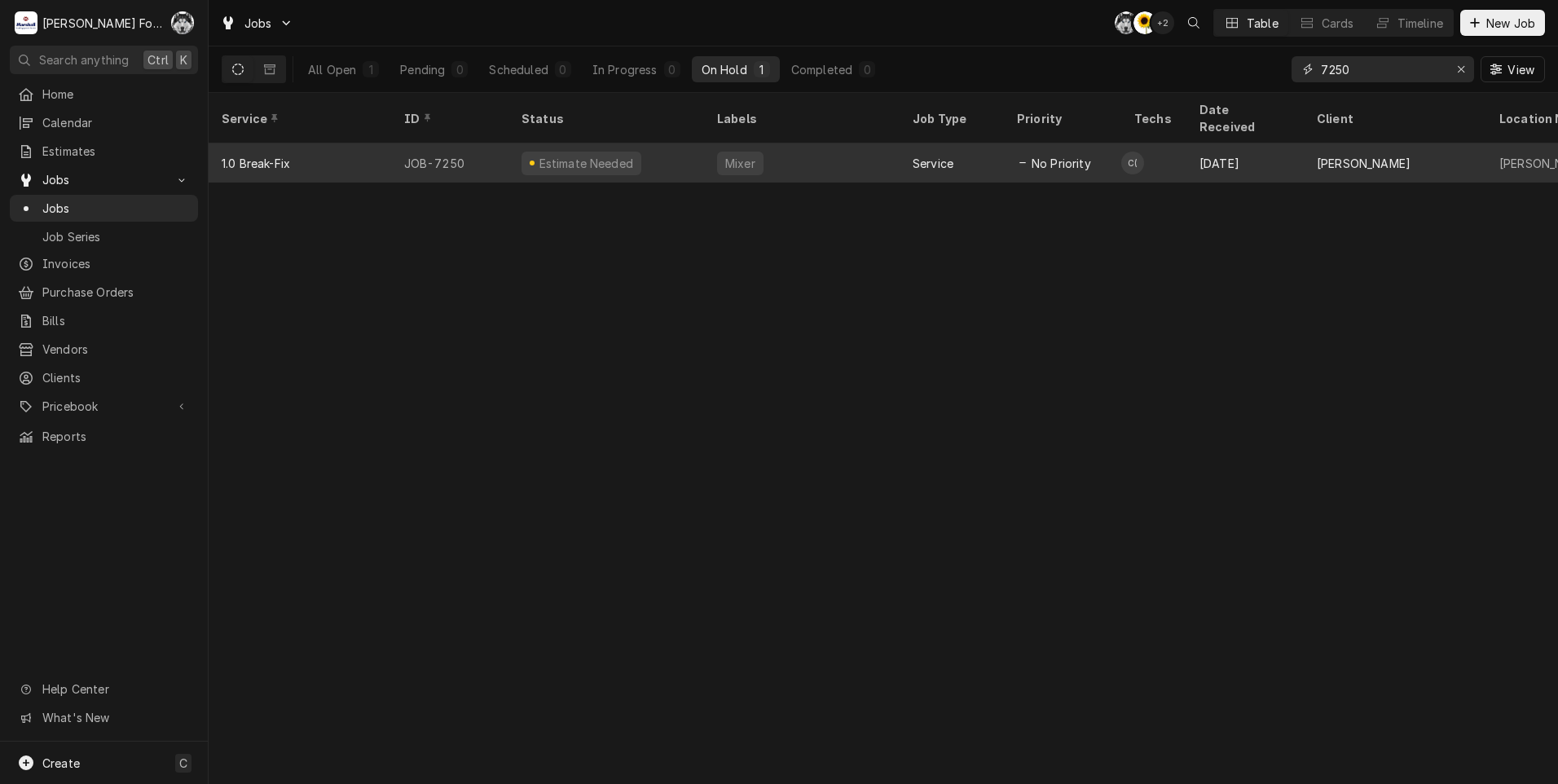
drag, startPoint x: 1370, startPoint y: 69, endPoint x: 1159, endPoint y: 133, distance: 220.5
click at [1159, 133] on div "Jobs C( C( + 2 Table Cards Timeline New Job All Open 1 Pending 0 Scheduled 0 In…" at bounding box center [883, 392] width 1350 height 784
type input "7077"
click at [878, 144] on div "Fryer/Gas" at bounding box center [802, 163] width 196 height 39
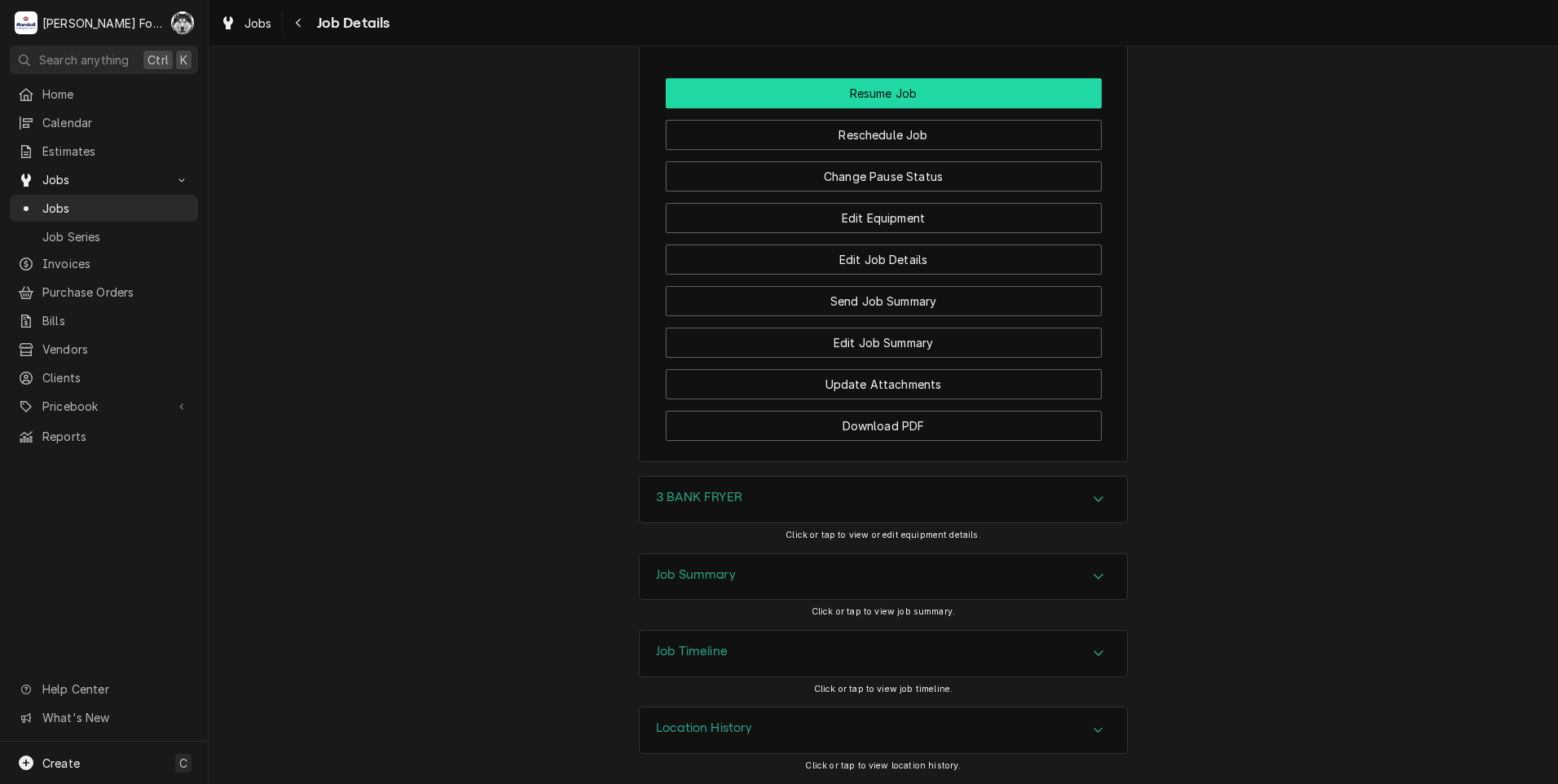
scroll to position [2095, 0]
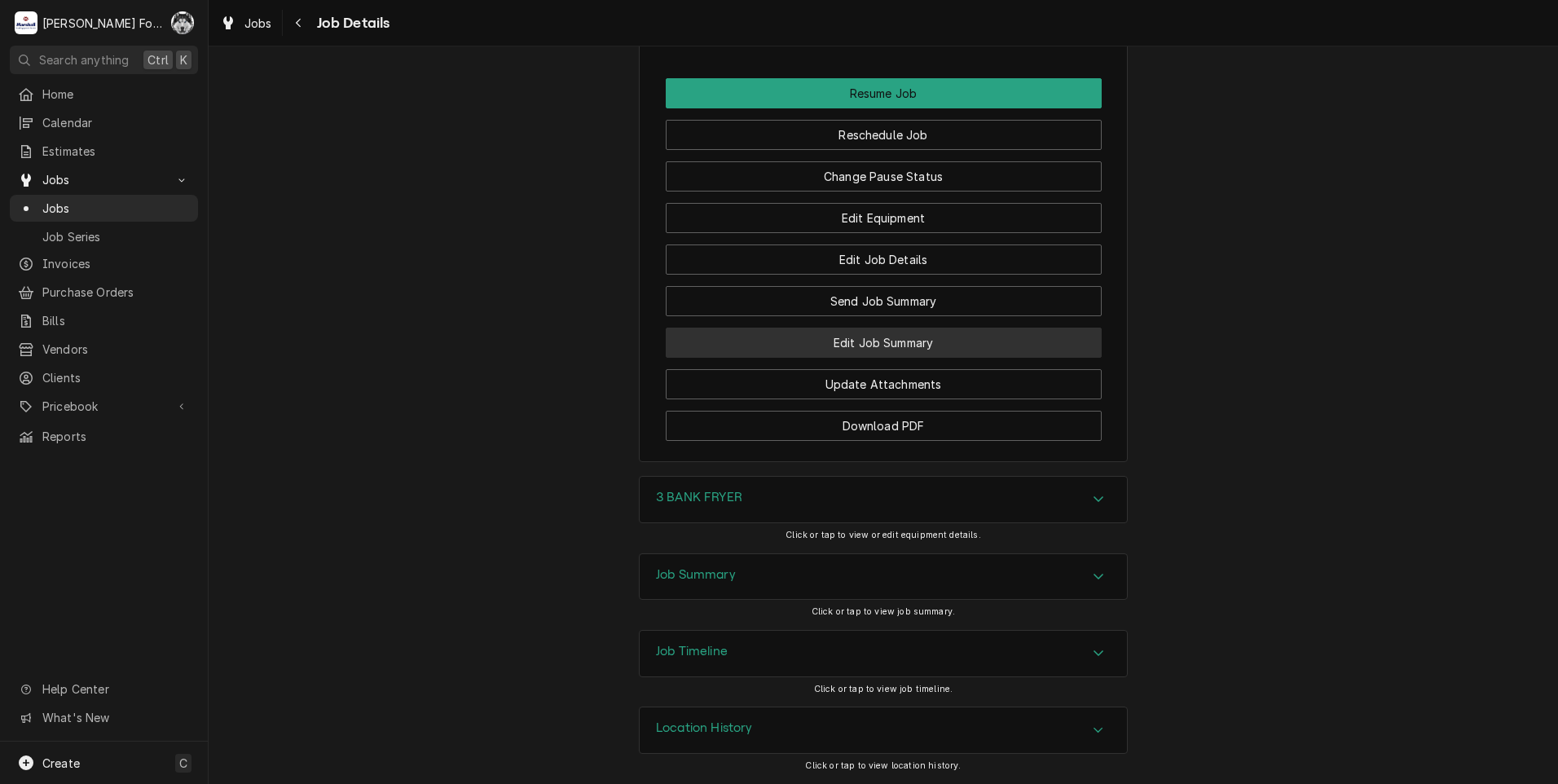
click at [906, 335] on button "Edit Job Summary" at bounding box center [884, 342] width 436 height 30
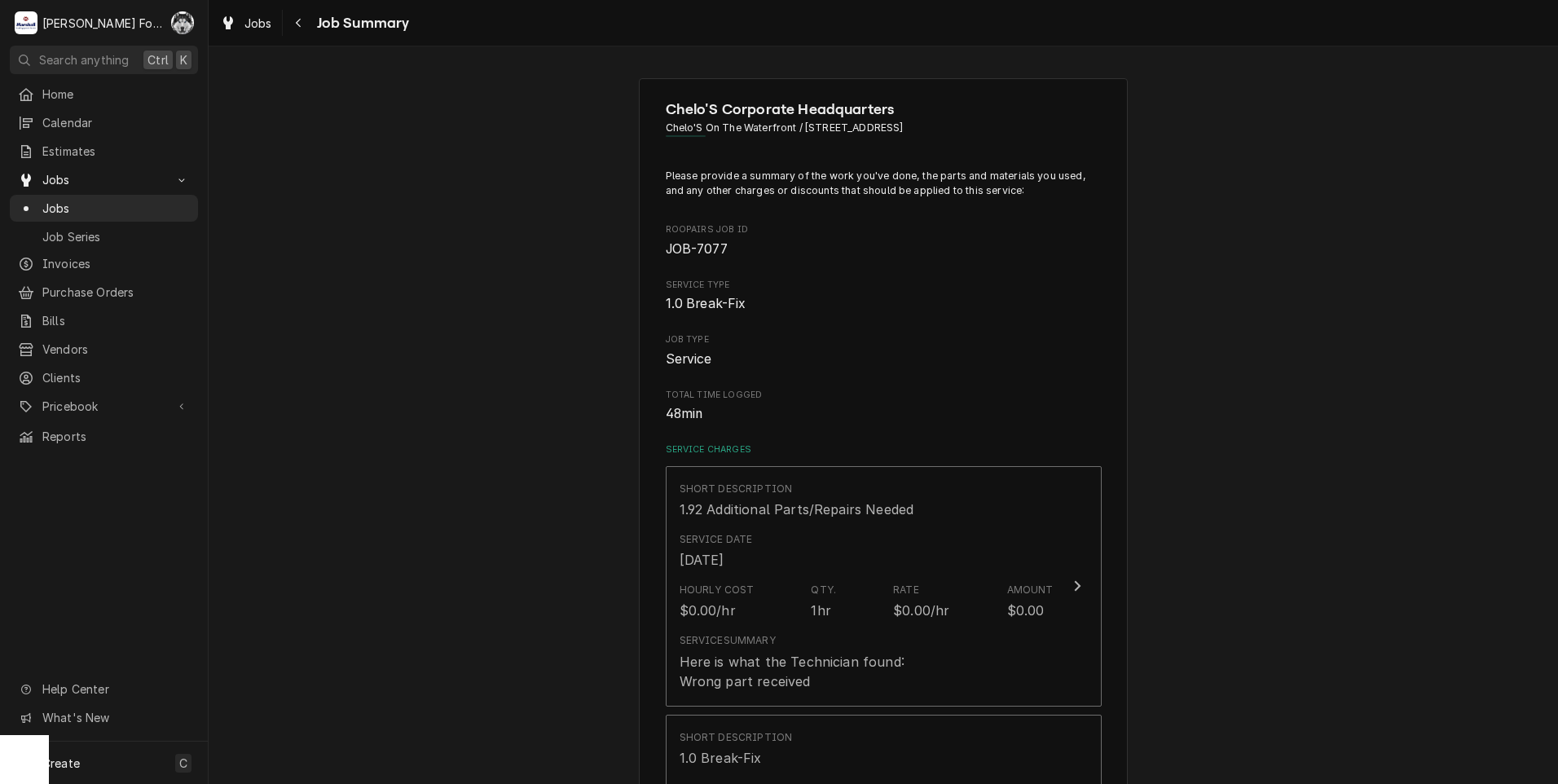
scroll to position [1087, 0]
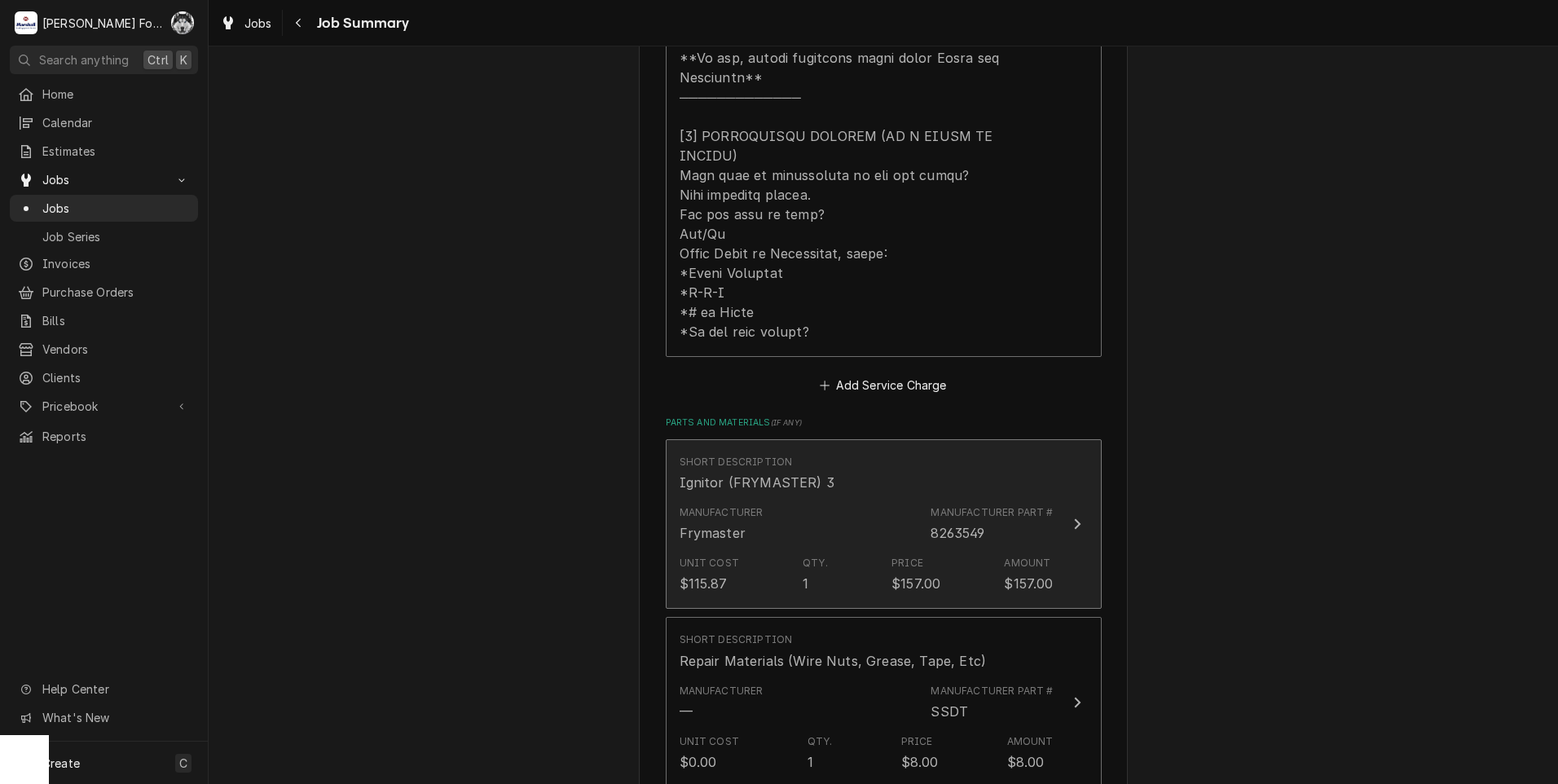
click at [835, 499] on div "Manufacturer Frymaster Manufacturer Part # 8263549" at bounding box center [867, 524] width 375 height 51
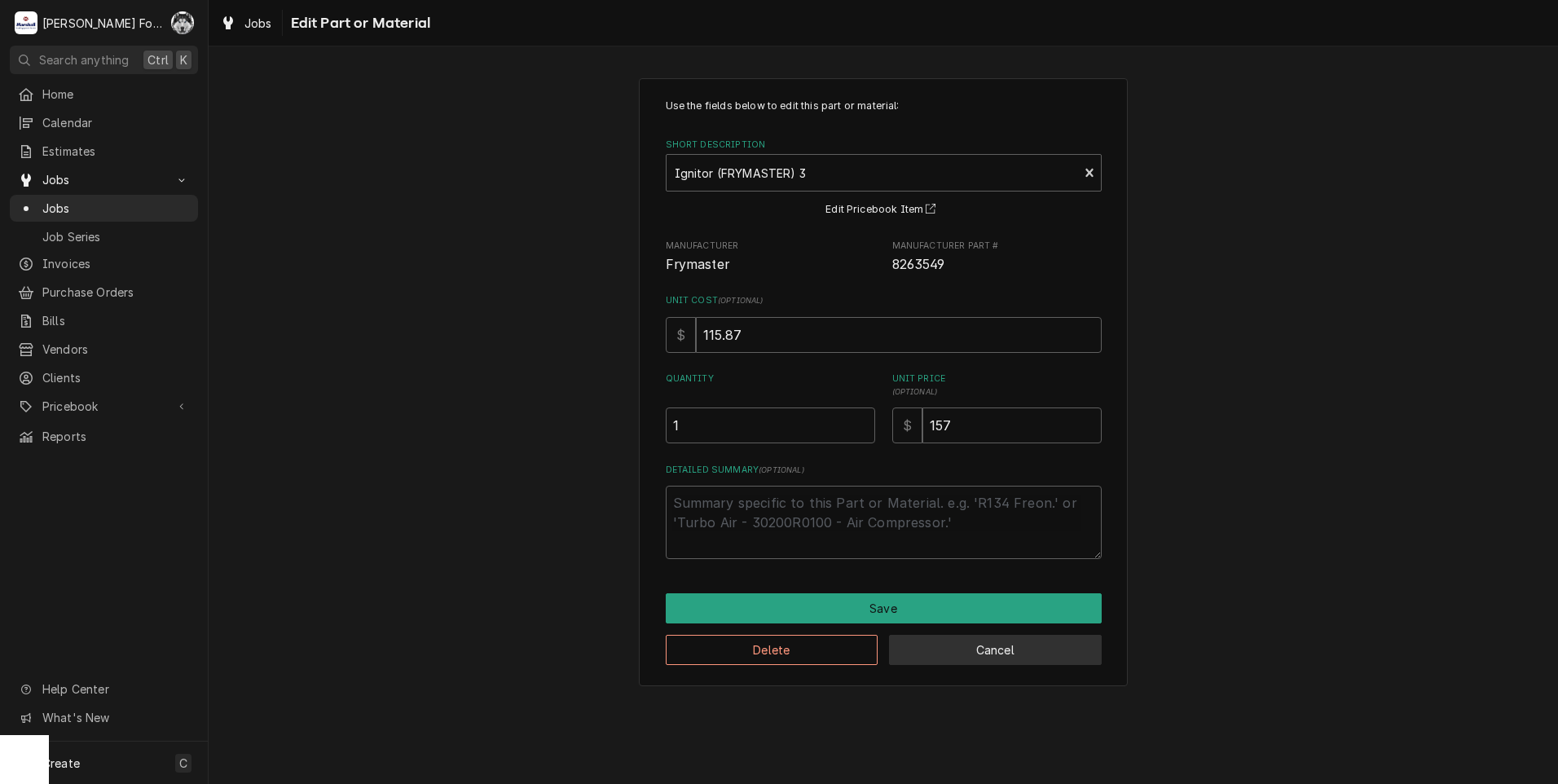
click at [993, 650] on button "Cancel" at bounding box center [995, 649] width 213 height 30
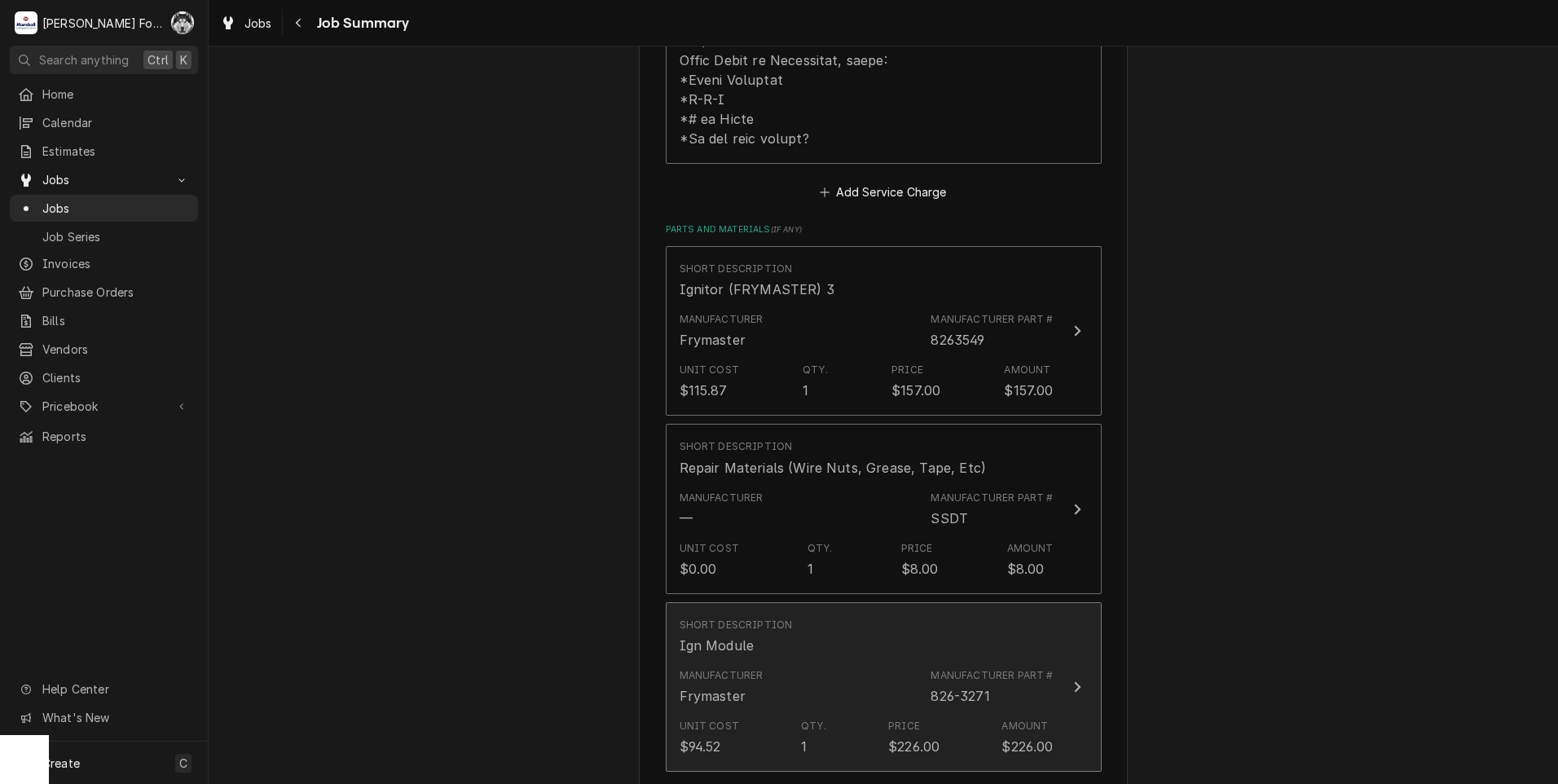
scroll to position [1358, 0]
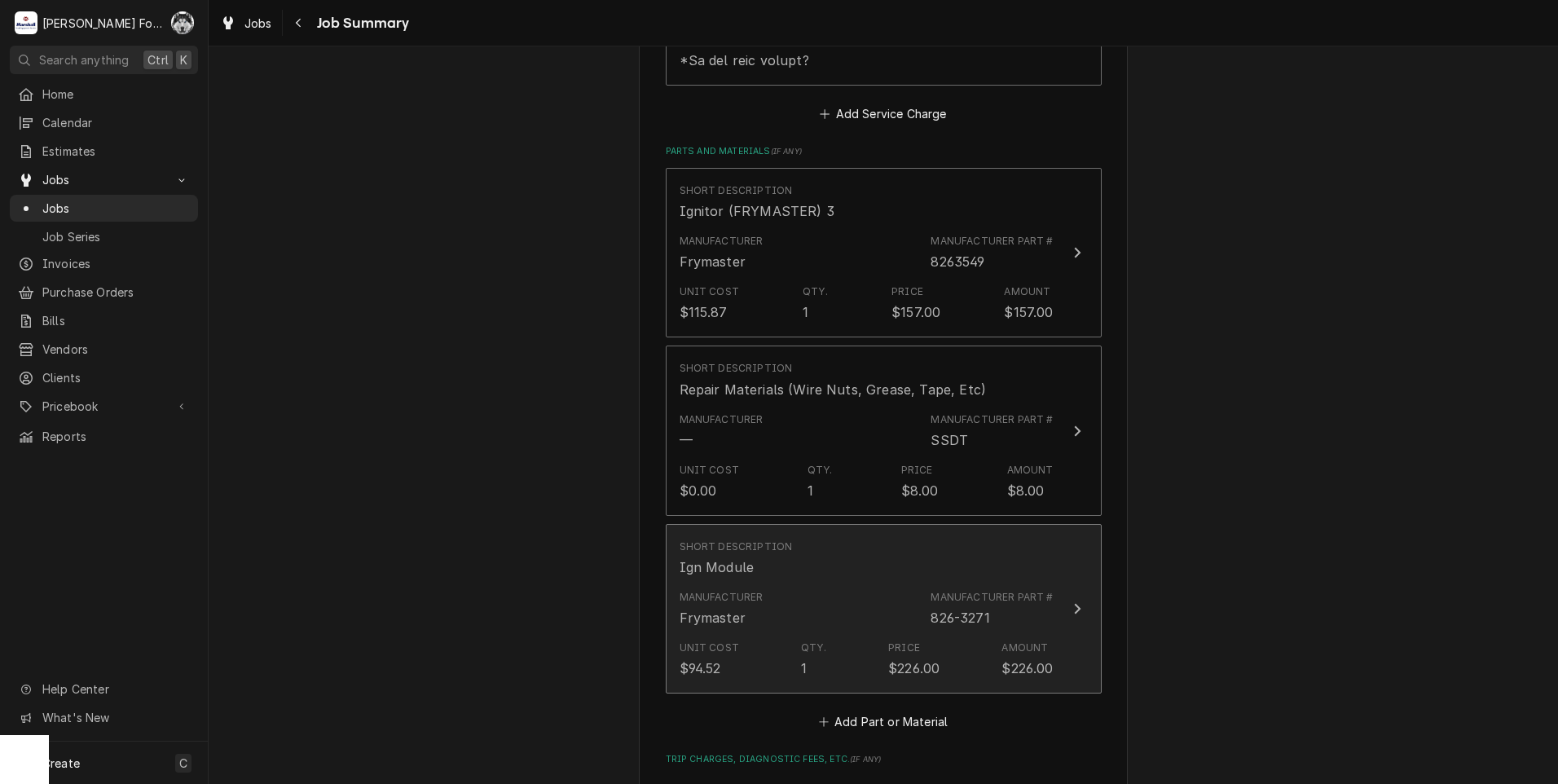
click at [832, 584] on div "Manufacturer Frymaster Manufacturer Part # 826-3271" at bounding box center [867, 609] width 375 height 51
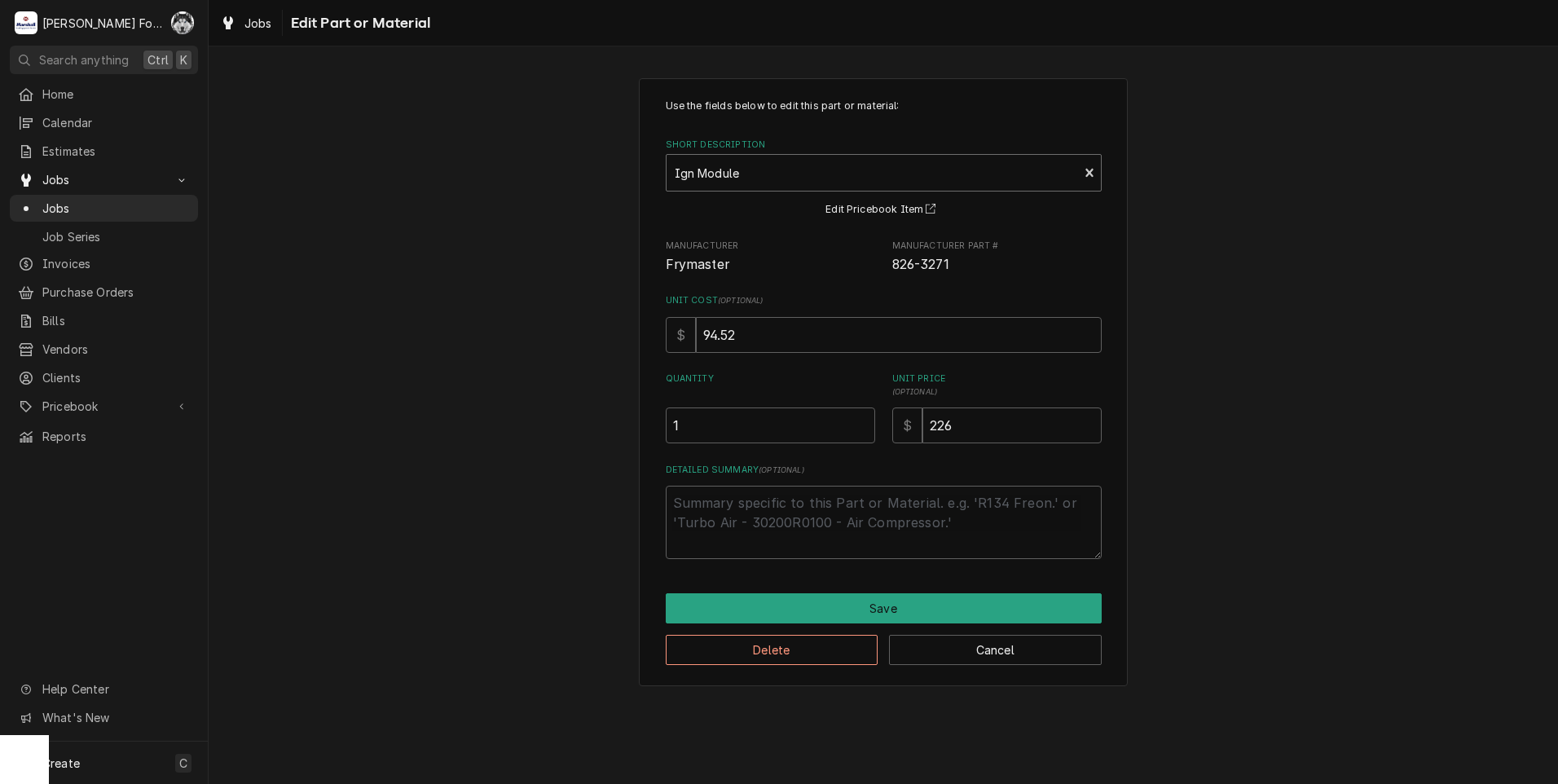
type textarea "x"
click at [847, 177] on div "Short Description" at bounding box center [873, 172] width 396 height 30
type input "826-3446"
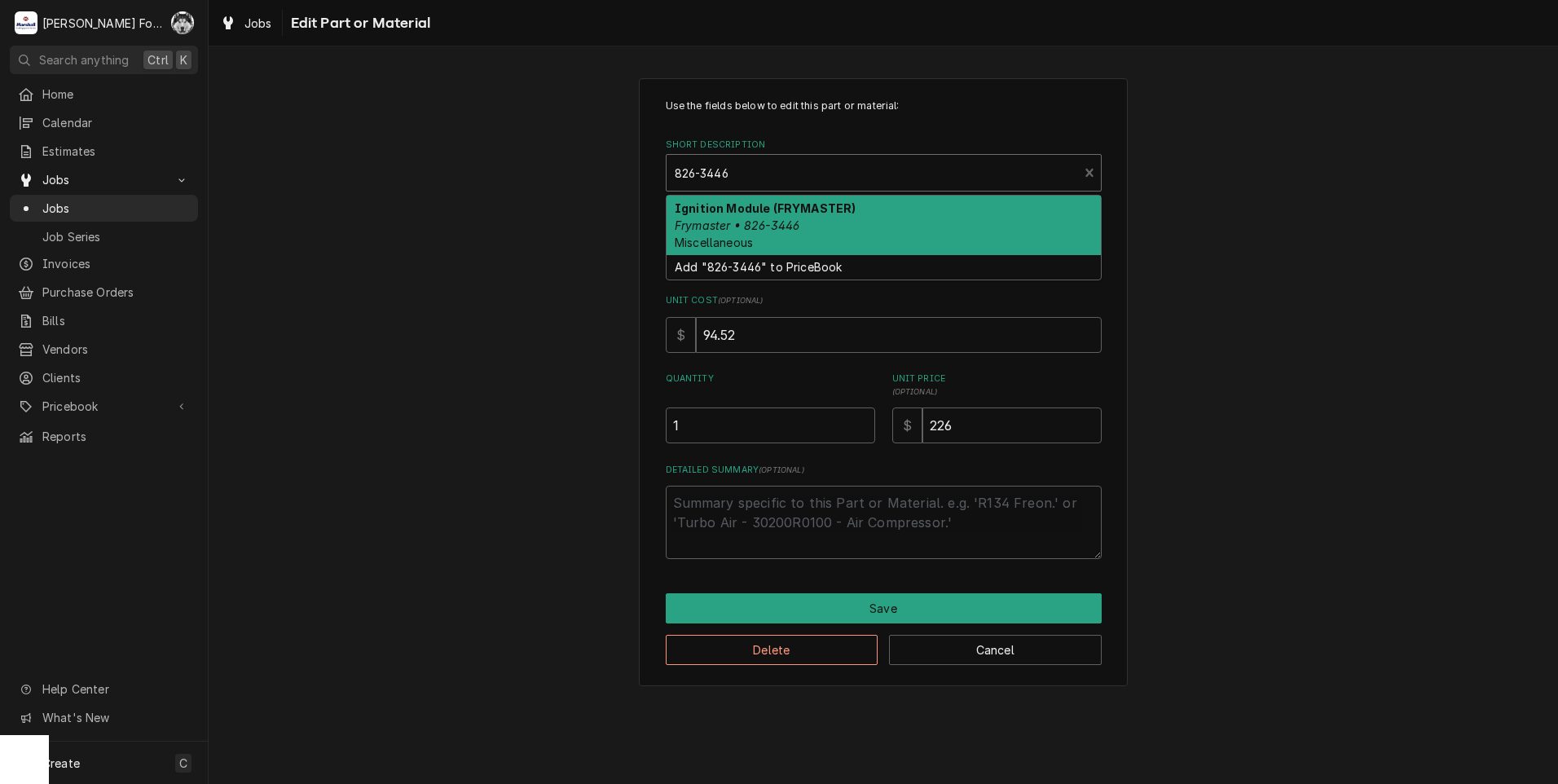
click at [842, 241] on div "Ignition Module (FRYMASTER) Frymaster • 826-3446 Miscellaneous" at bounding box center [884, 225] width 434 height 60
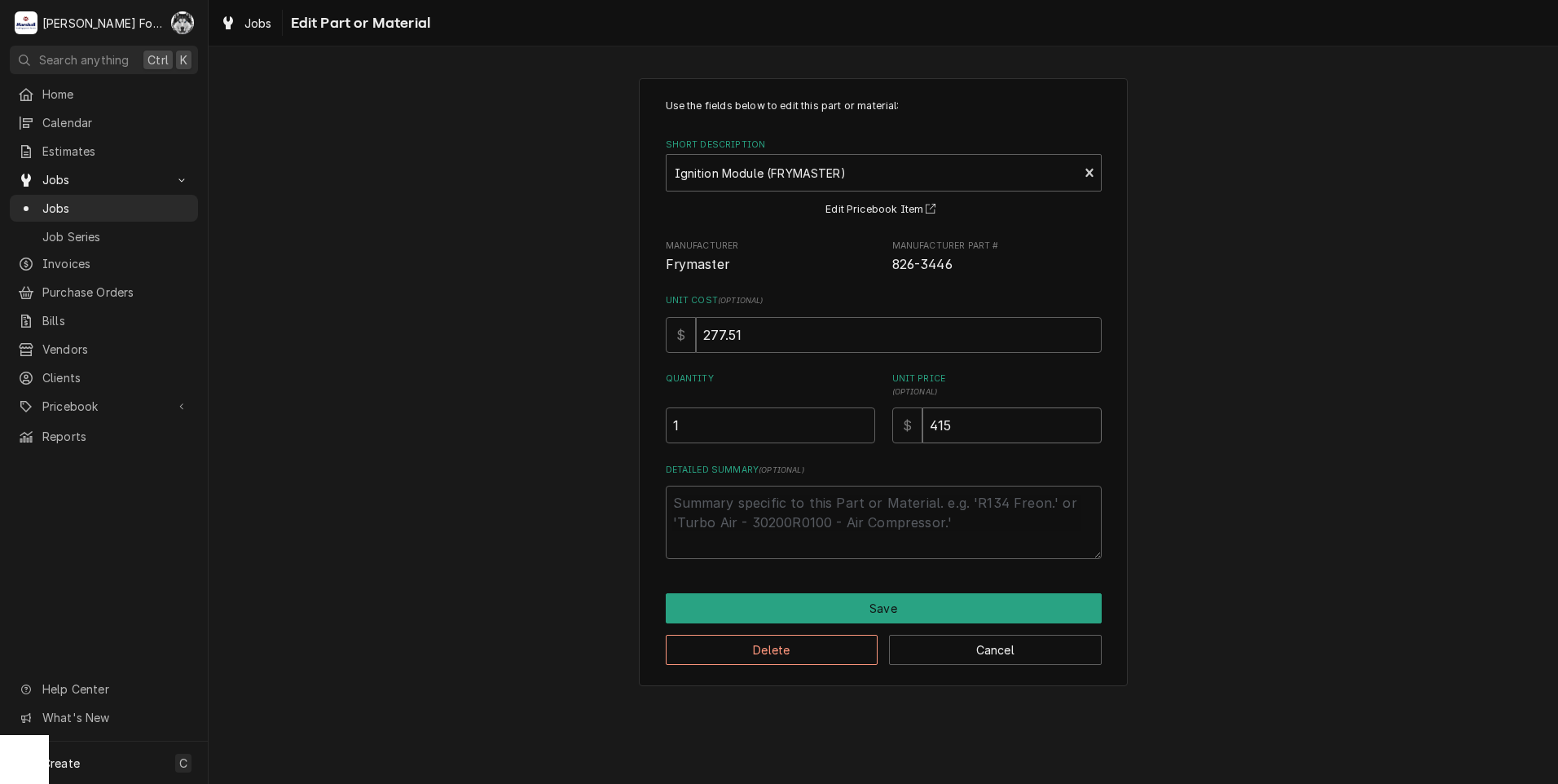
drag, startPoint x: 995, startPoint y: 432, endPoint x: 746, endPoint y: 437, distance: 249.1
click at [773, 435] on div "Quantity 1 Unit Price ( optional ) $ 415" at bounding box center [884, 408] width 436 height 71
type textarea "x"
type input "2"
type textarea "x"
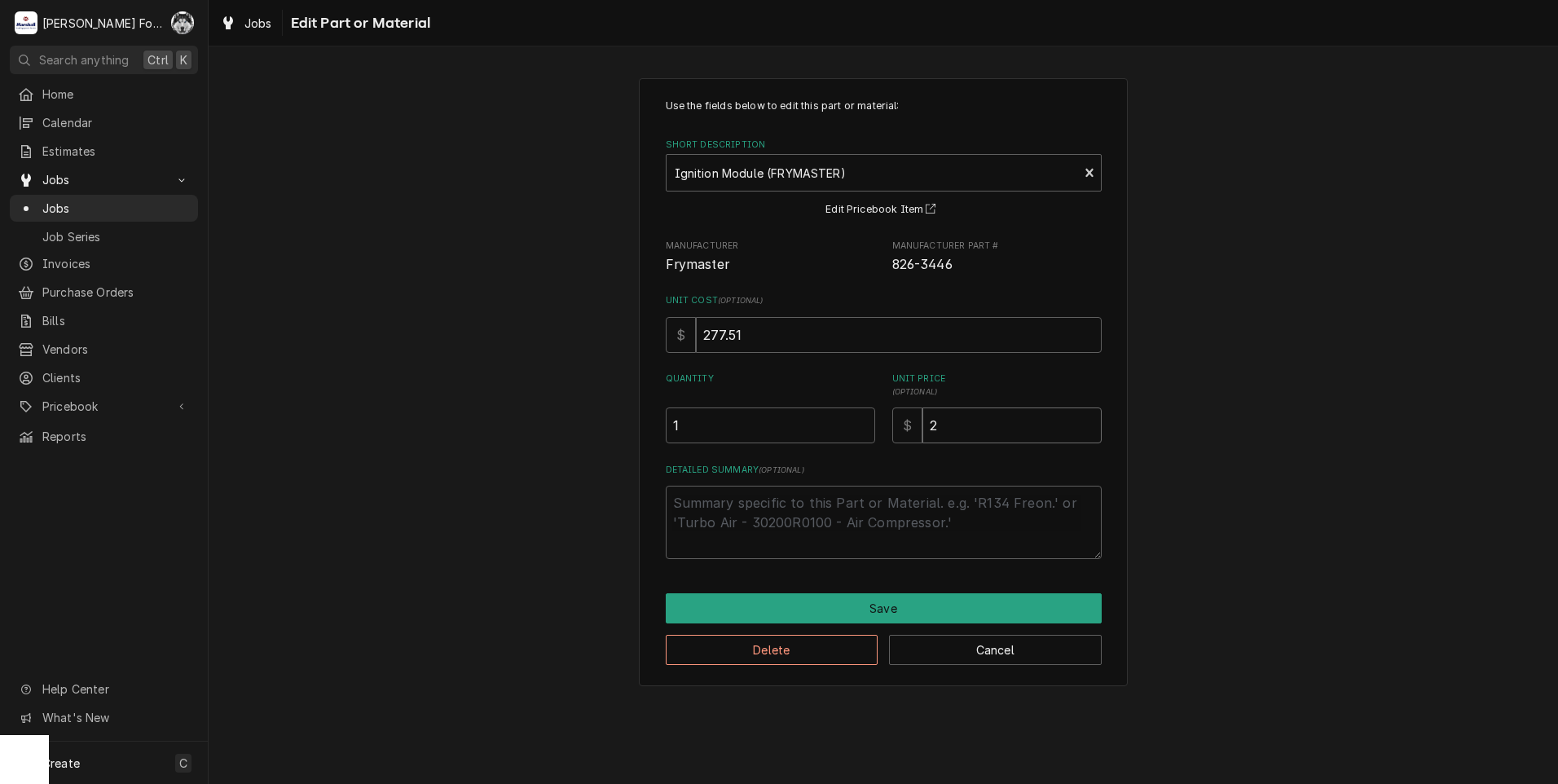
type input "26"
type textarea "x"
type input "265"
drag, startPoint x: 985, startPoint y: 428, endPoint x: 622, endPoint y: 436, distance: 363.1
click at [626, 435] on div "Use the fields below to edit this part or material: Short Description Ignition …" at bounding box center [883, 382] width 1350 height 636
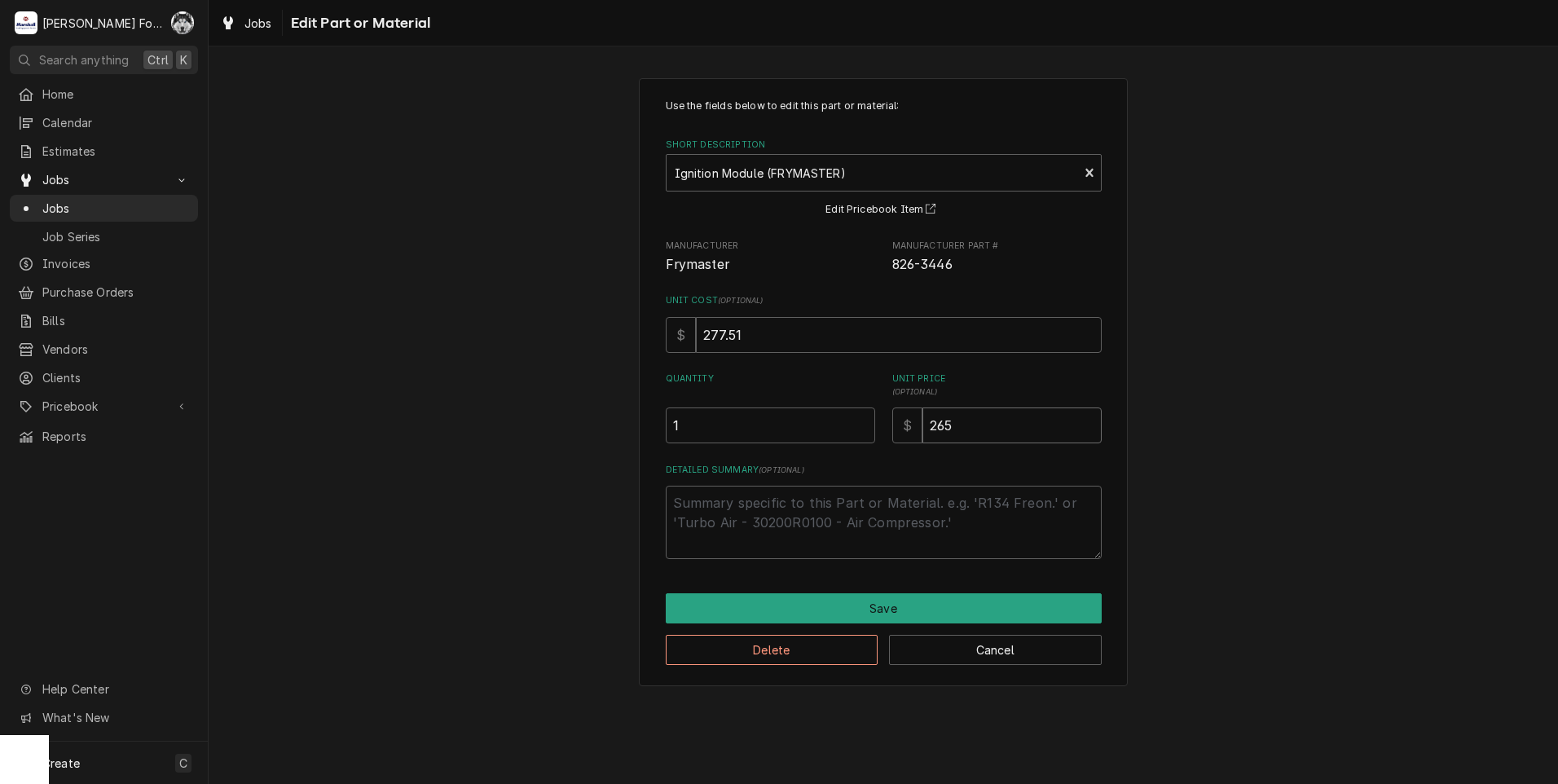
type textarea "x"
type input "2"
type textarea "x"
type input "26"
type textarea "x"
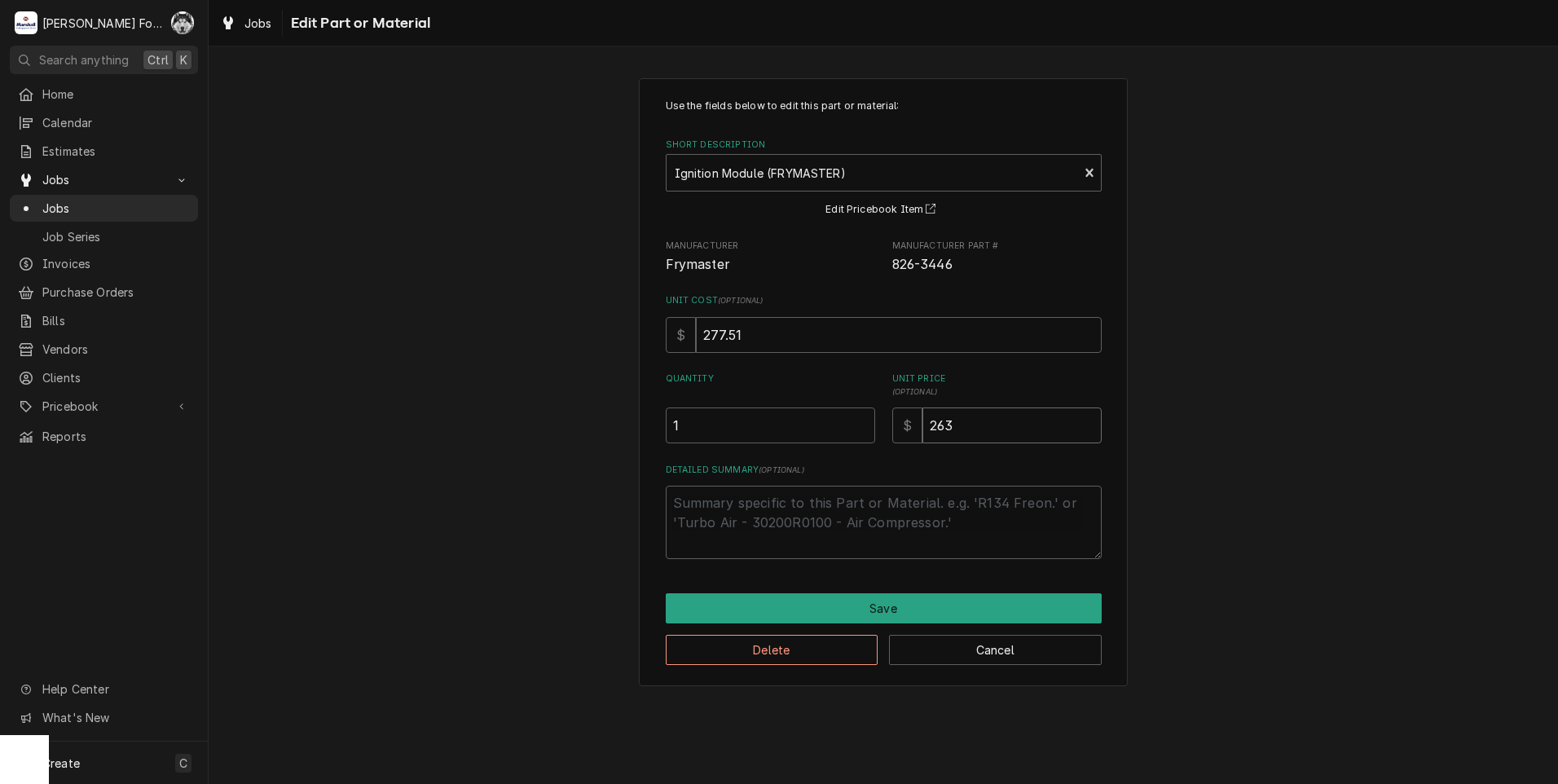
type input "263"
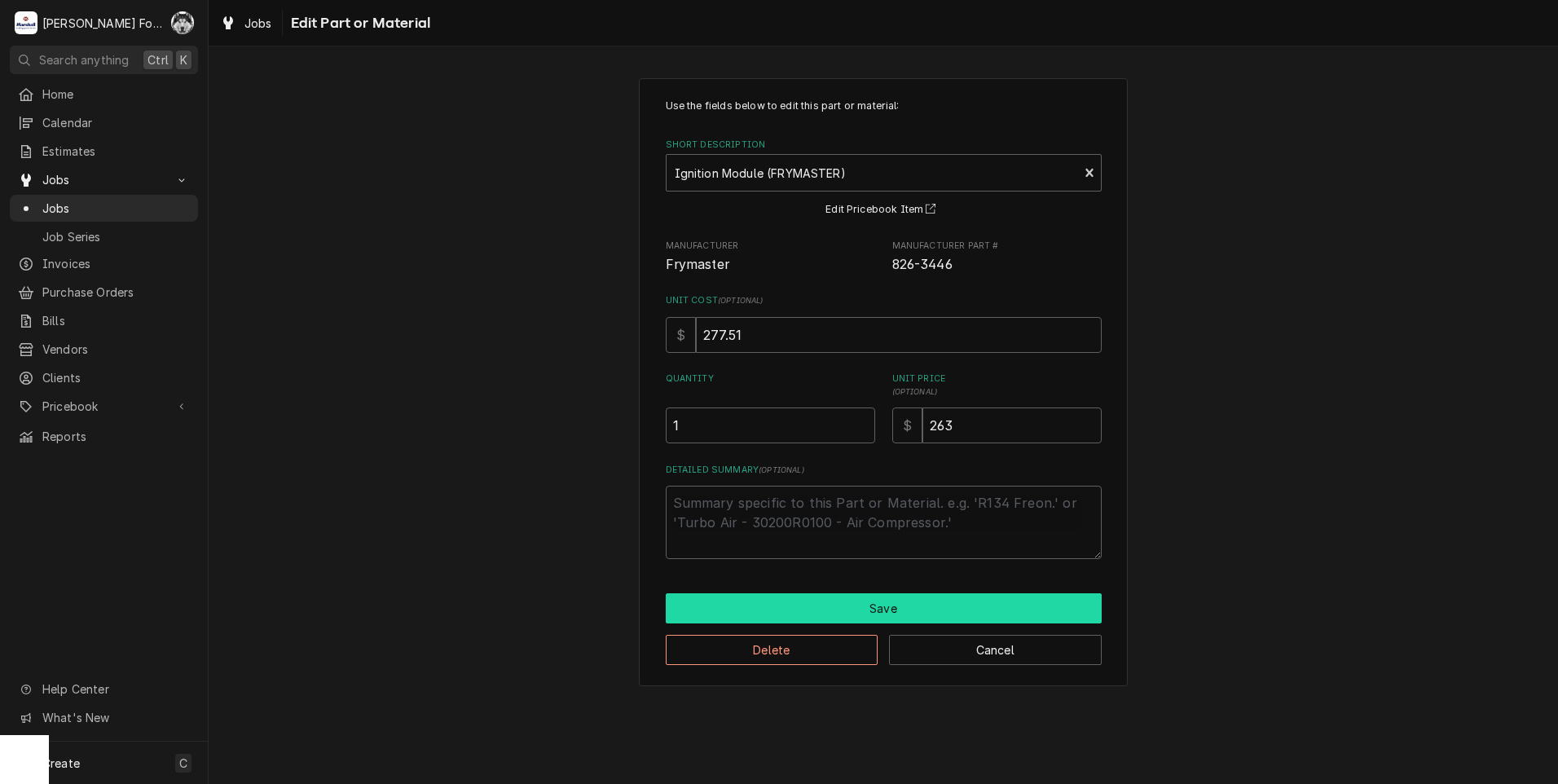
click at [868, 600] on button "Save" at bounding box center [884, 608] width 436 height 30
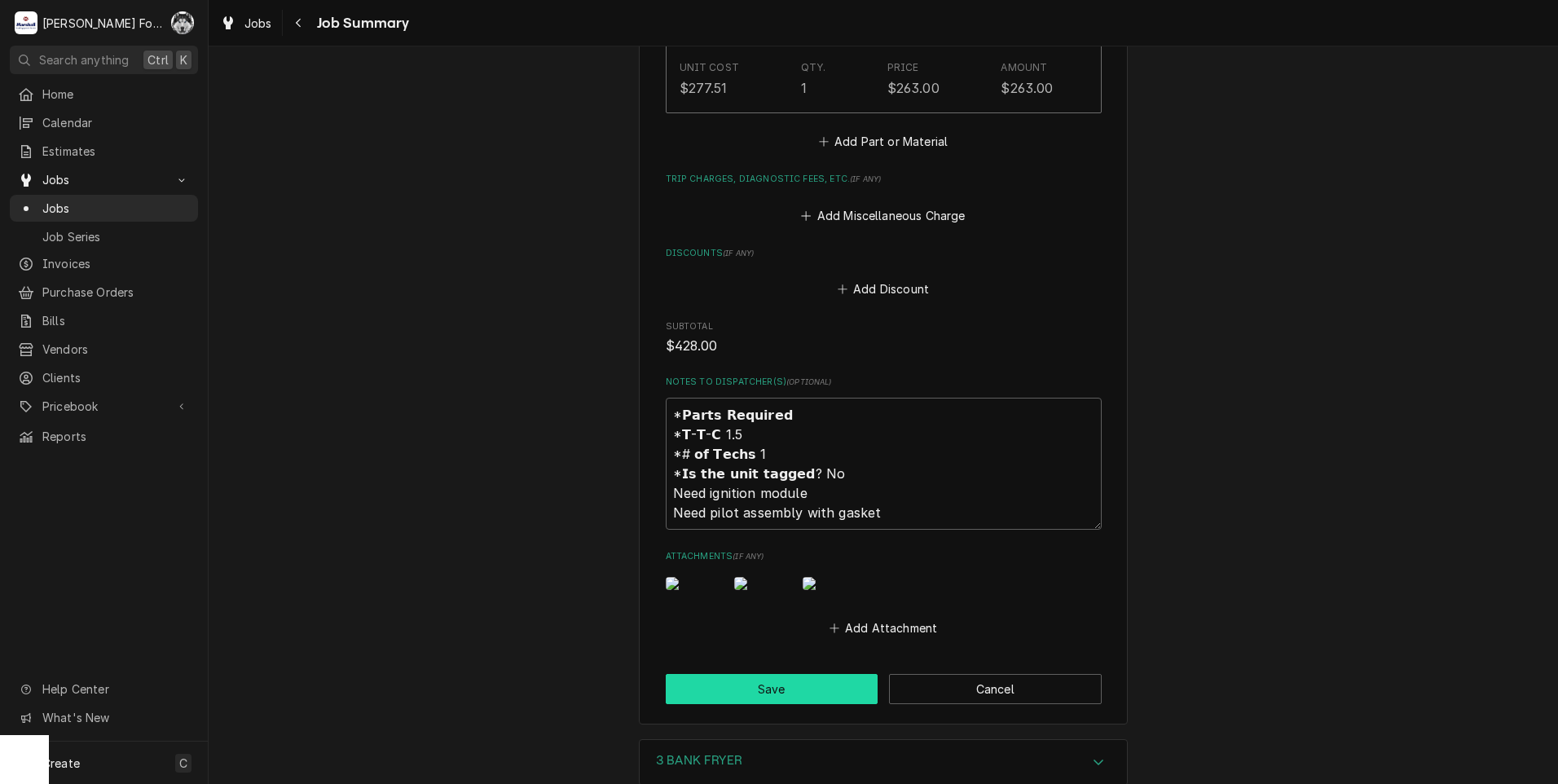
scroll to position [2118, 0]
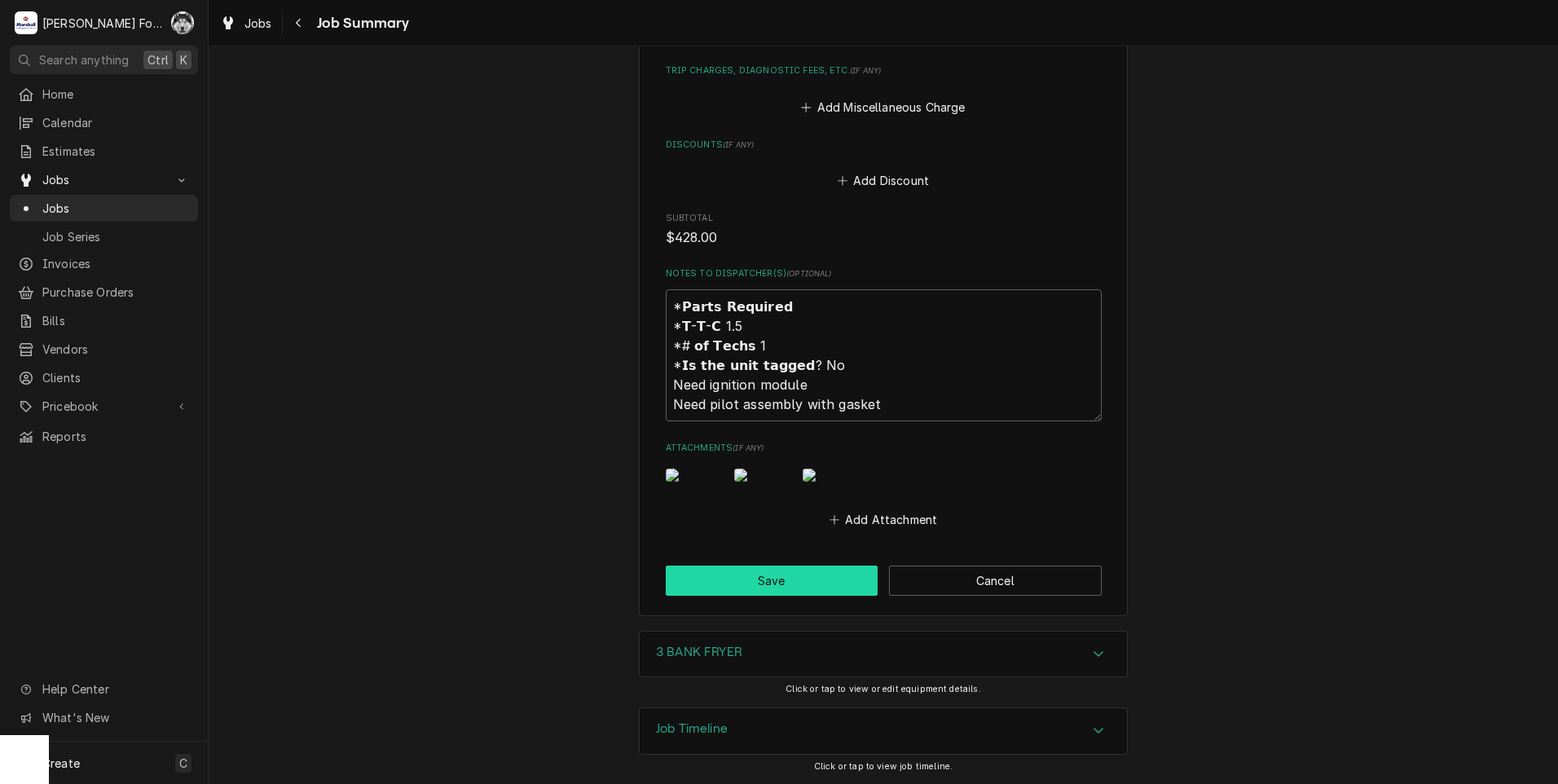
click at [757, 585] on button "Save" at bounding box center [772, 580] width 213 height 30
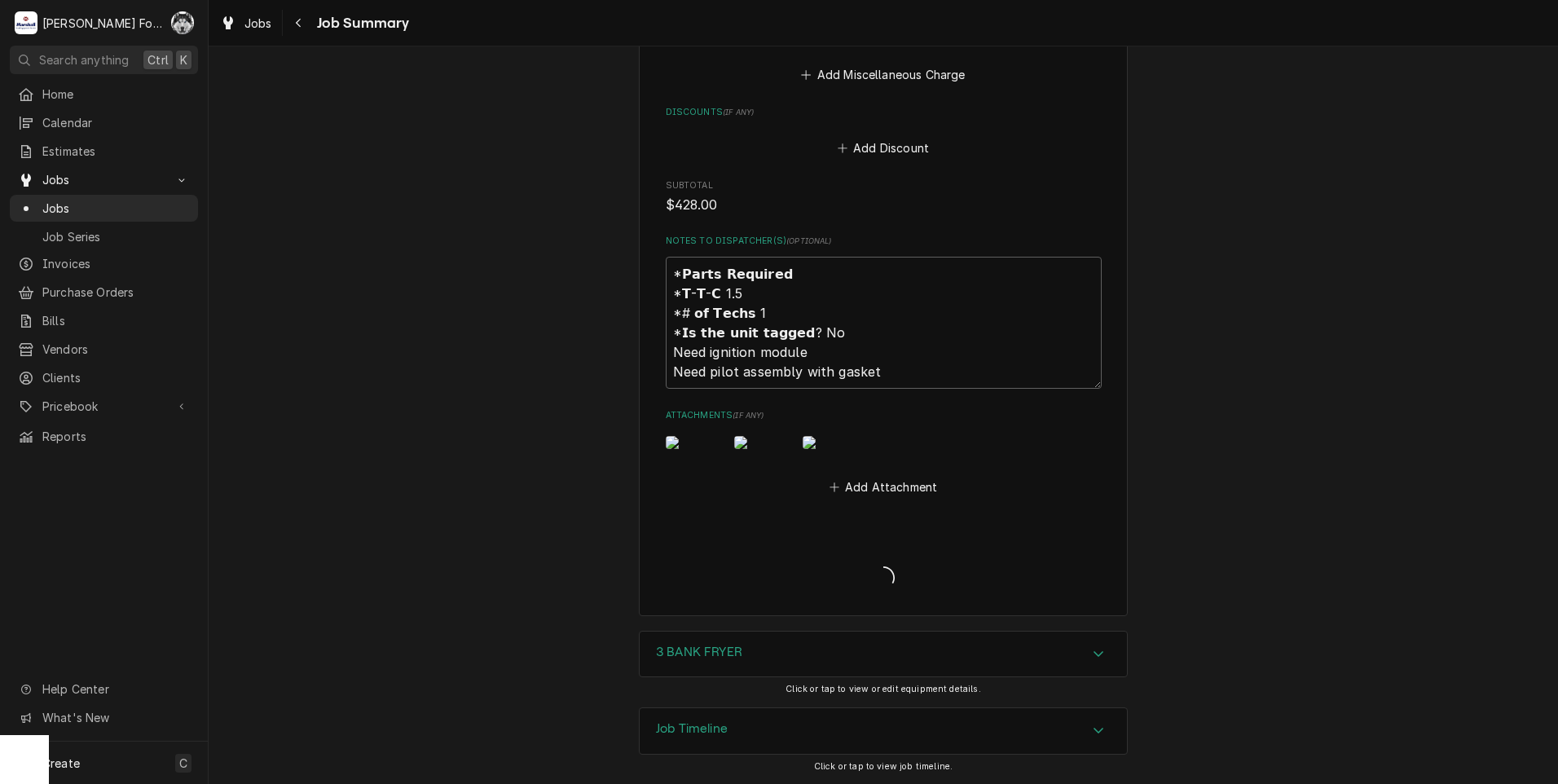
type textarea "x"
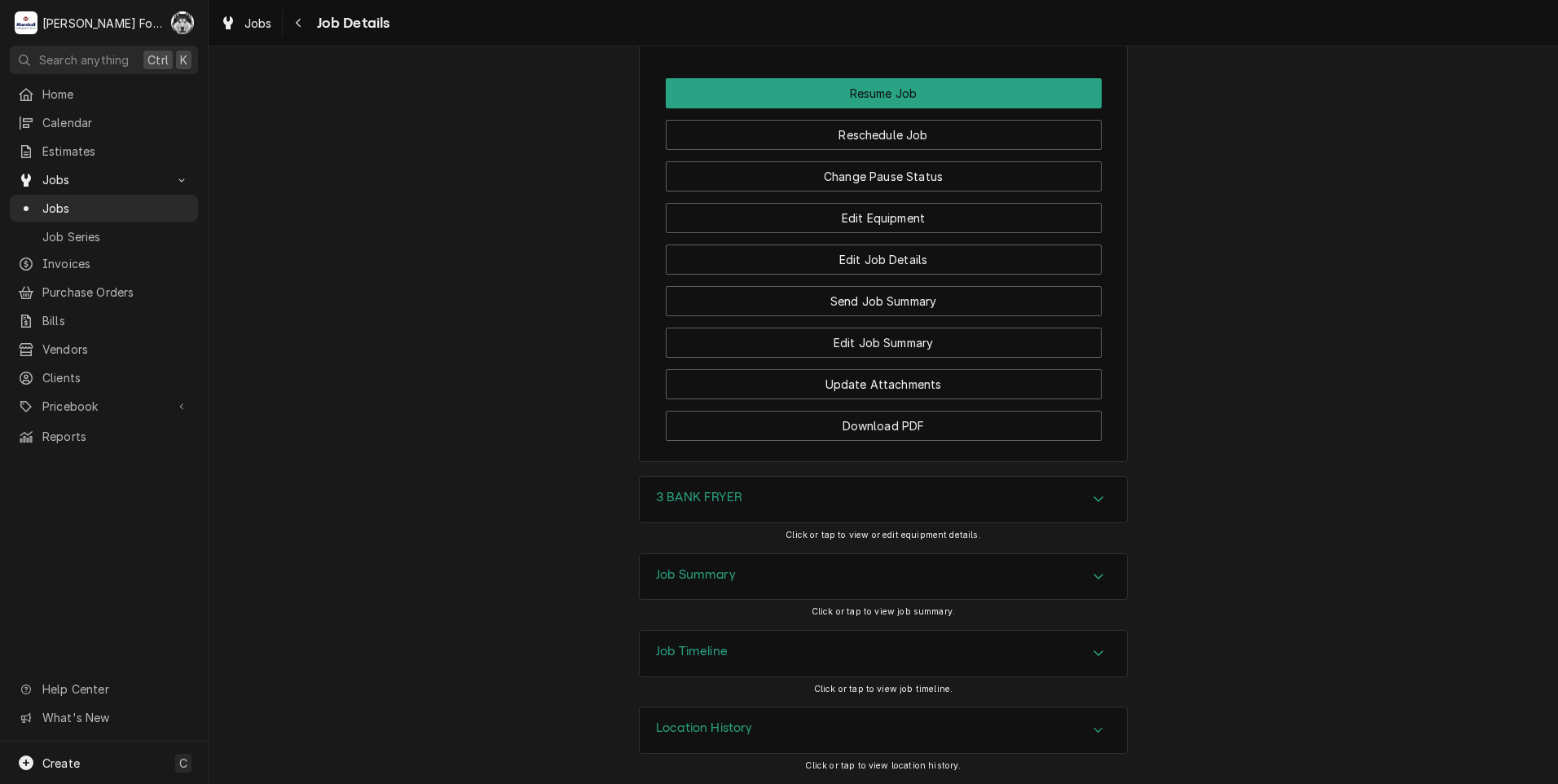
scroll to position [2095, 0]
click at [864, 185] on button "Change Pause Status" at bounding box center [884, 176] width 436 height 30
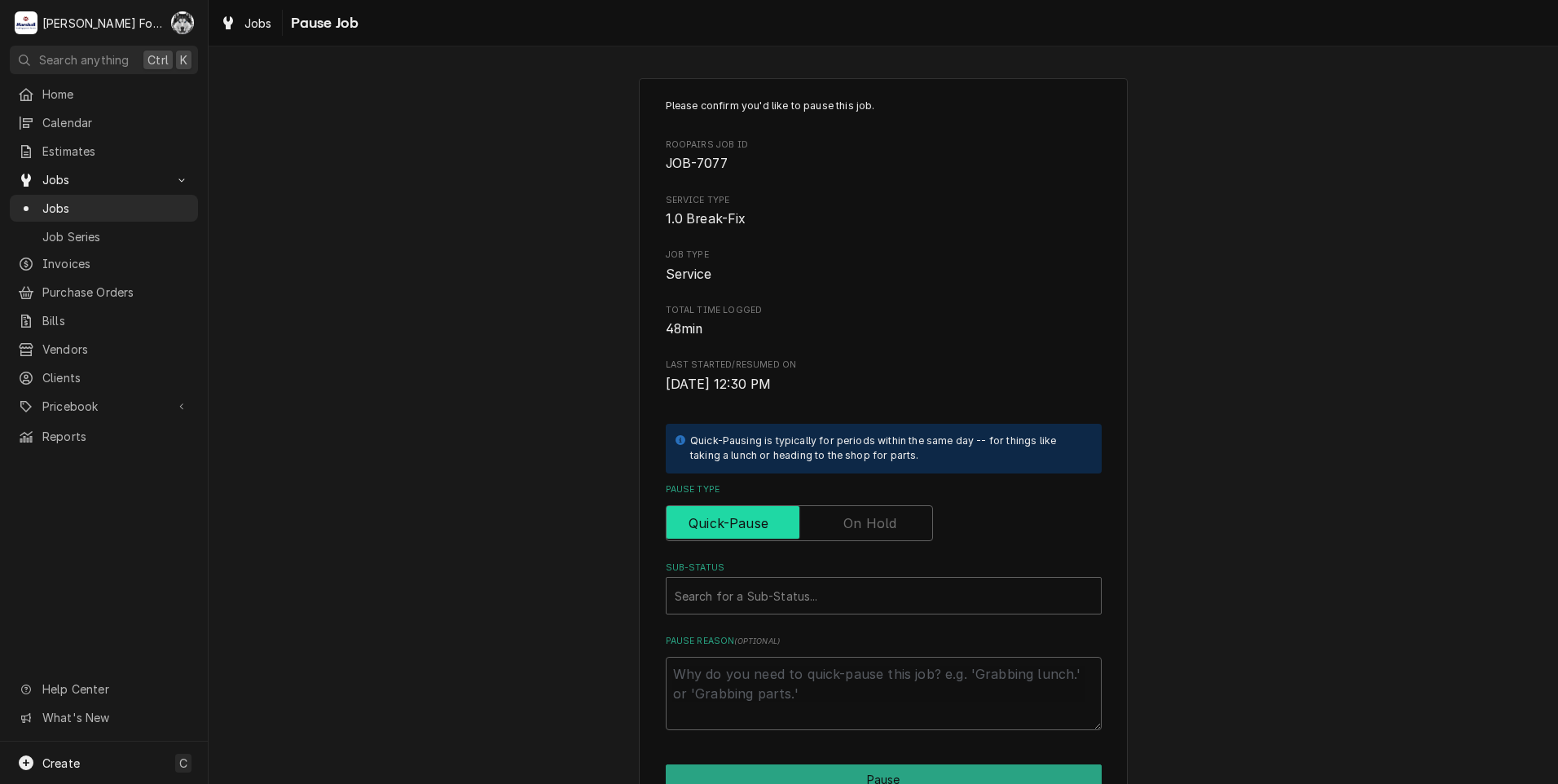
click at [832, 521] on input "Pause Type" at bounding box center [800, 523] width 253 height 36
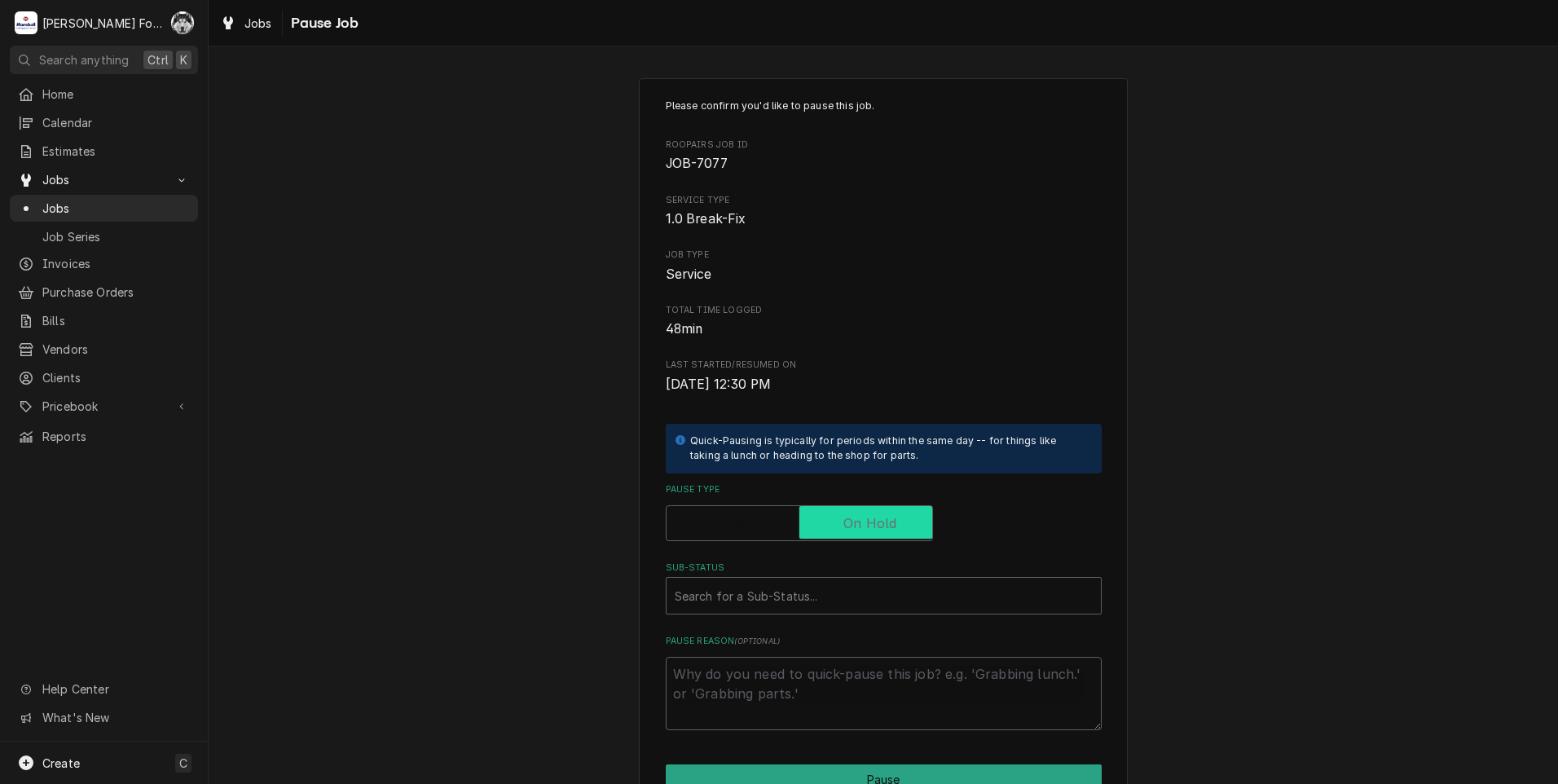
checkbox input "true"
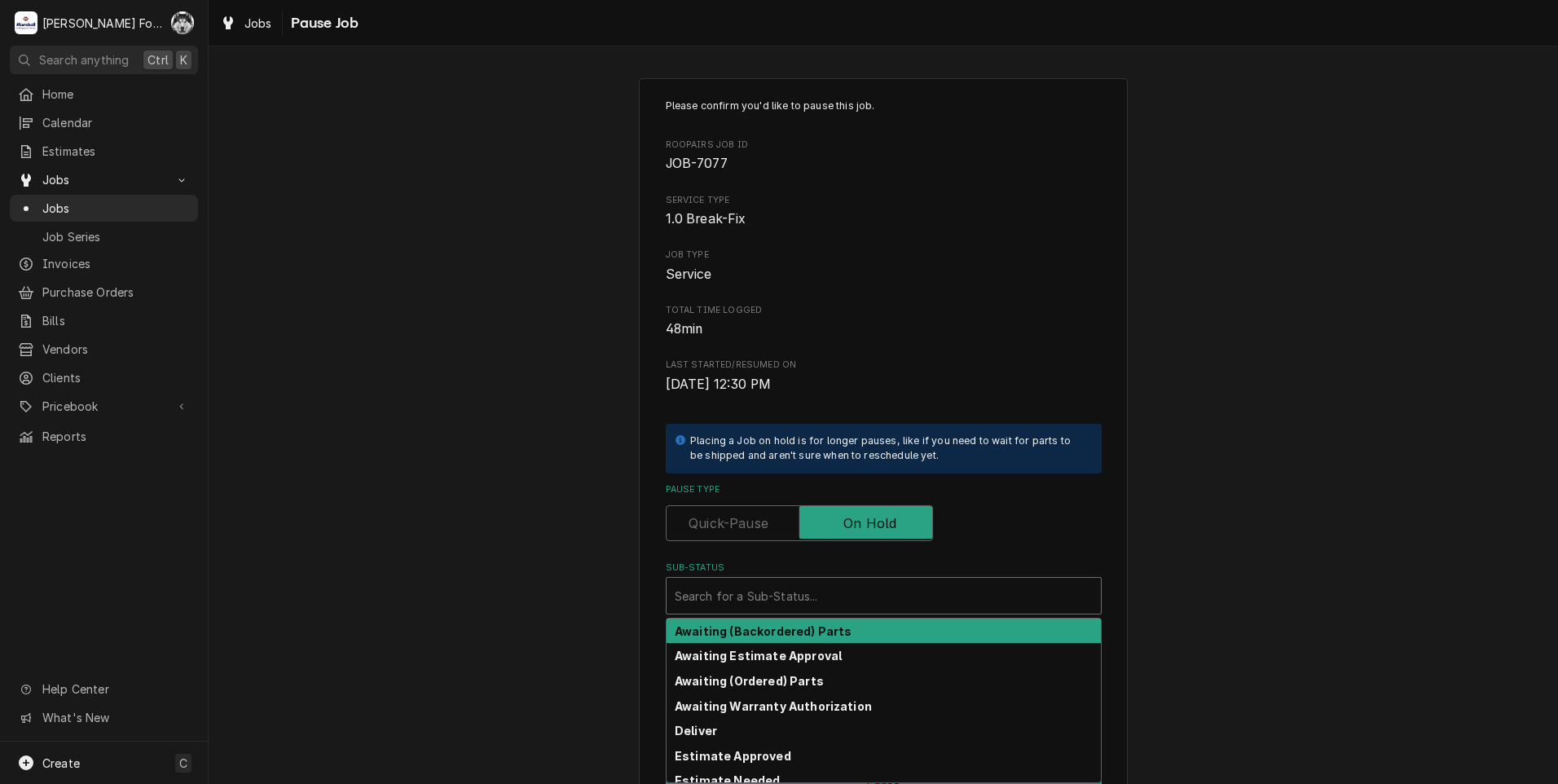
click at [780, 597] on div "Sub-Status" at bounding box center [884, 596] width 418 height 30
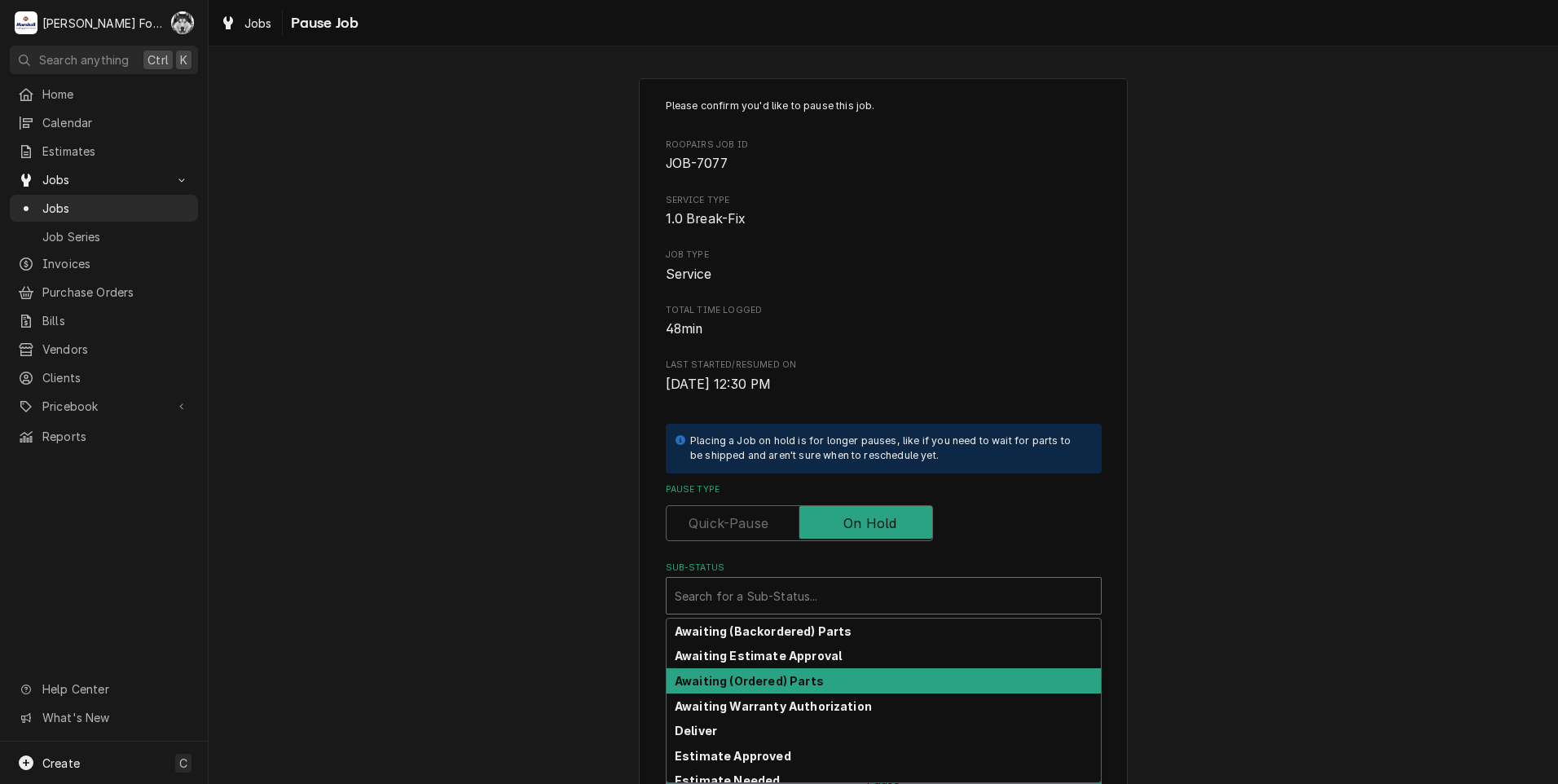
click at [760, 670] on div "Awaiting (Ordered) Parts" at bounding box center [884, 681] width 434 height 25
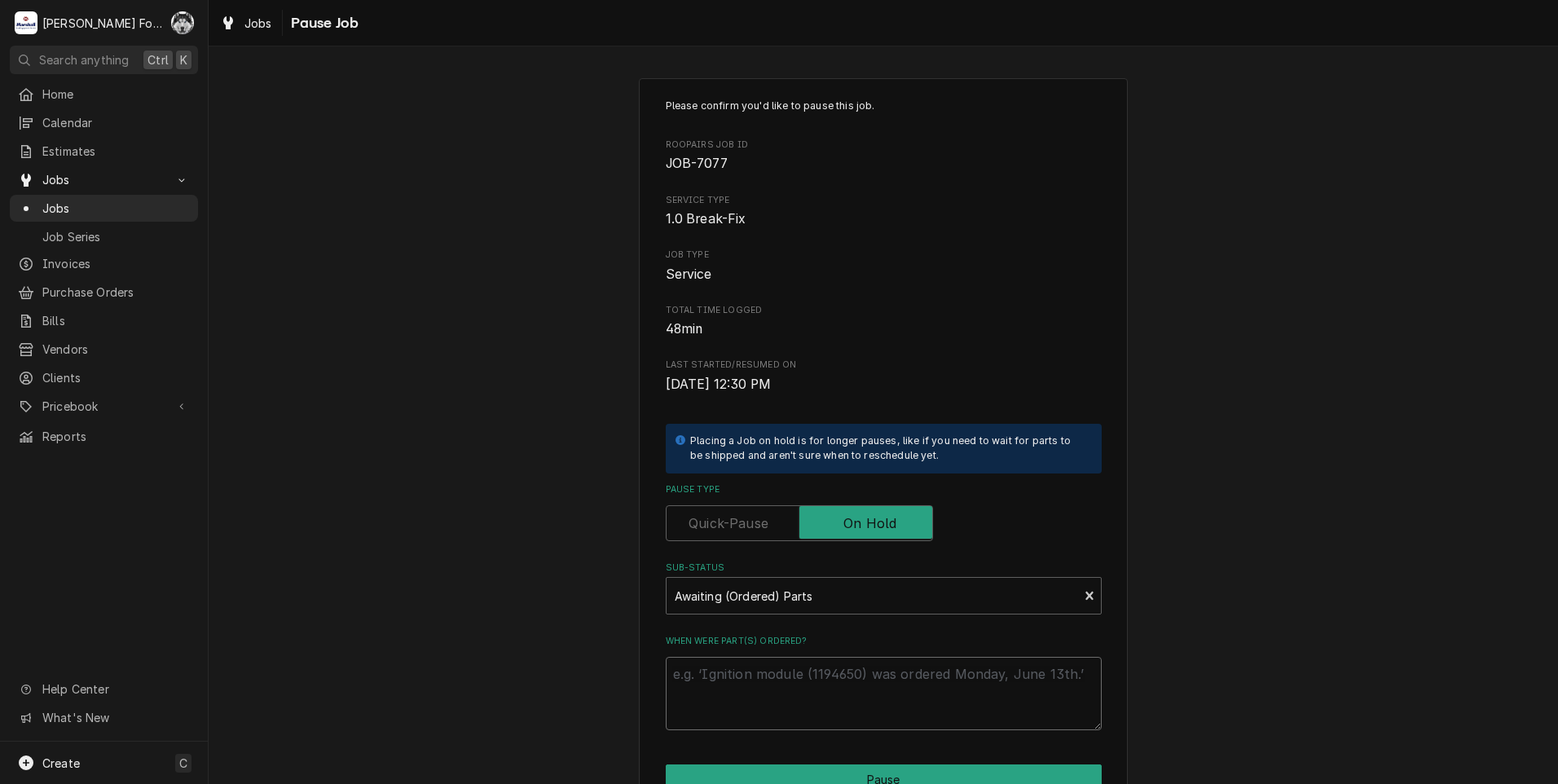
click at [756, 696] on textarea "When were part(s) ordered?" at bounding box center [884, 694] width 436 height 74
type textarea "x"
type textarea "9"
type textarea "x"
type textarea "9/"
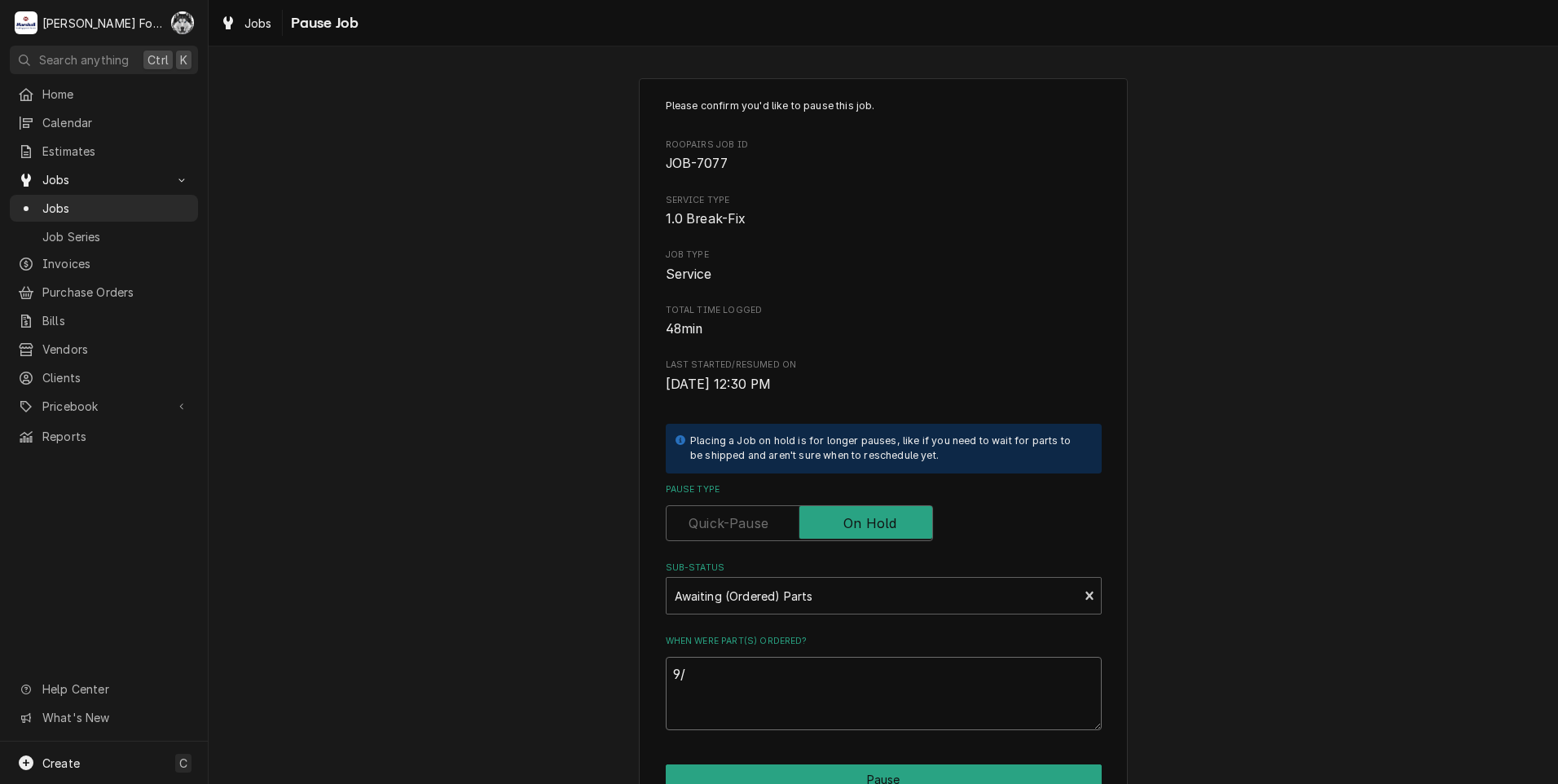
type textarea "x"
type textarea "9/9"
type textarea "x"
type textarea "9/9/"
type textarea "x"
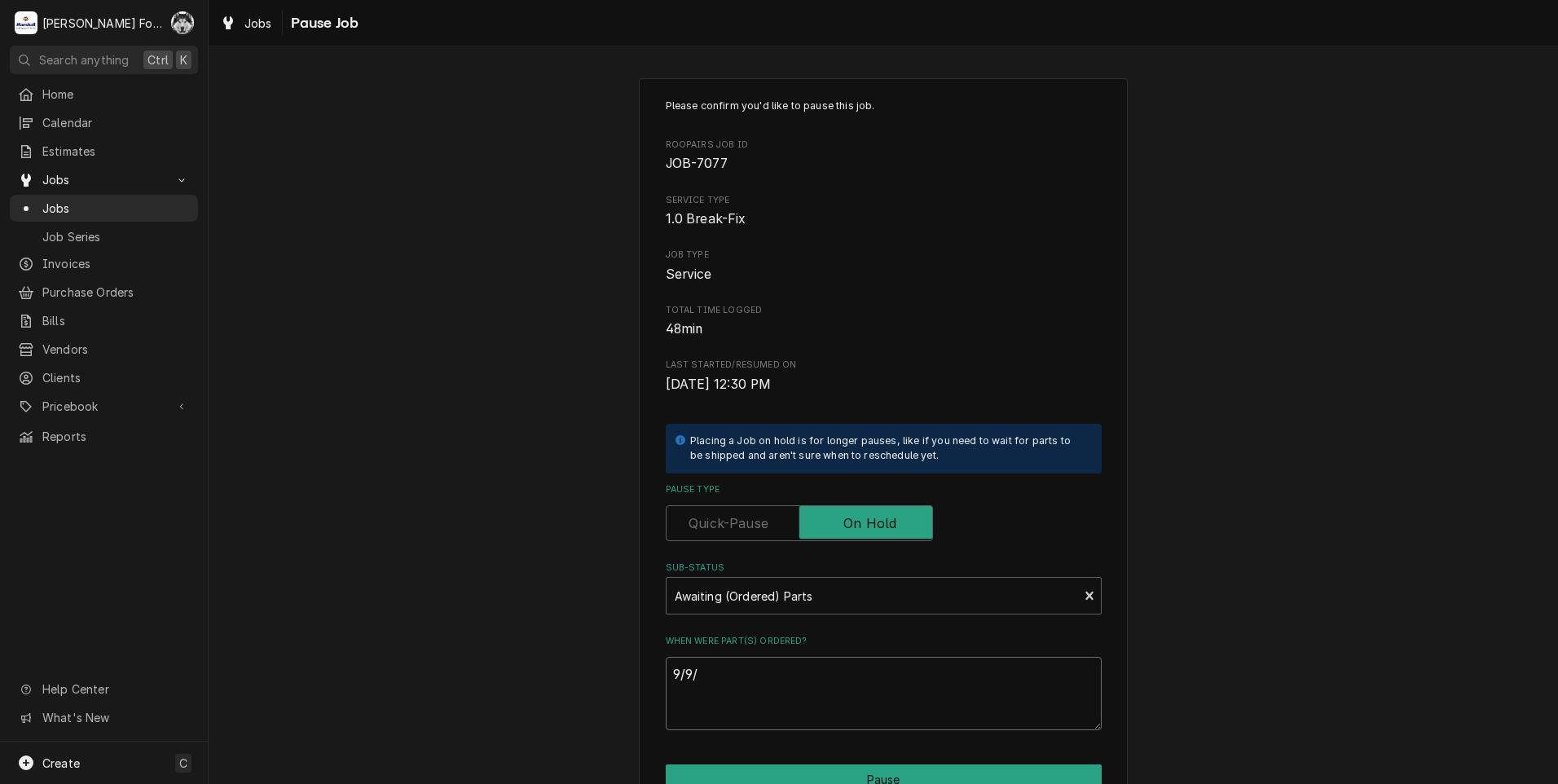
type textarea "9/9/2"
type textarea "x"
type textarea "[DATE]"
type textarea "x"
type textarea "9/9/202"
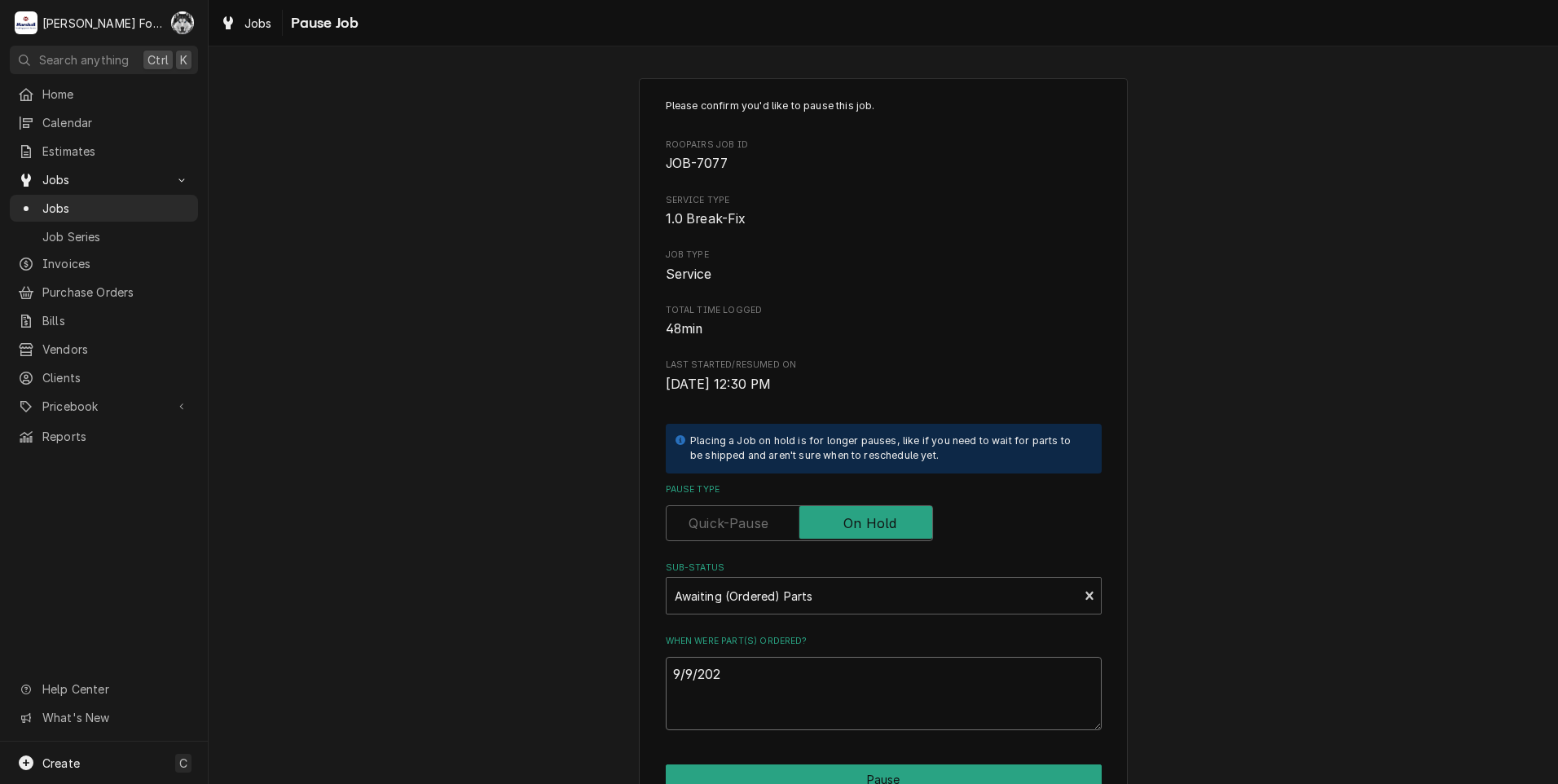
type textarea "x"
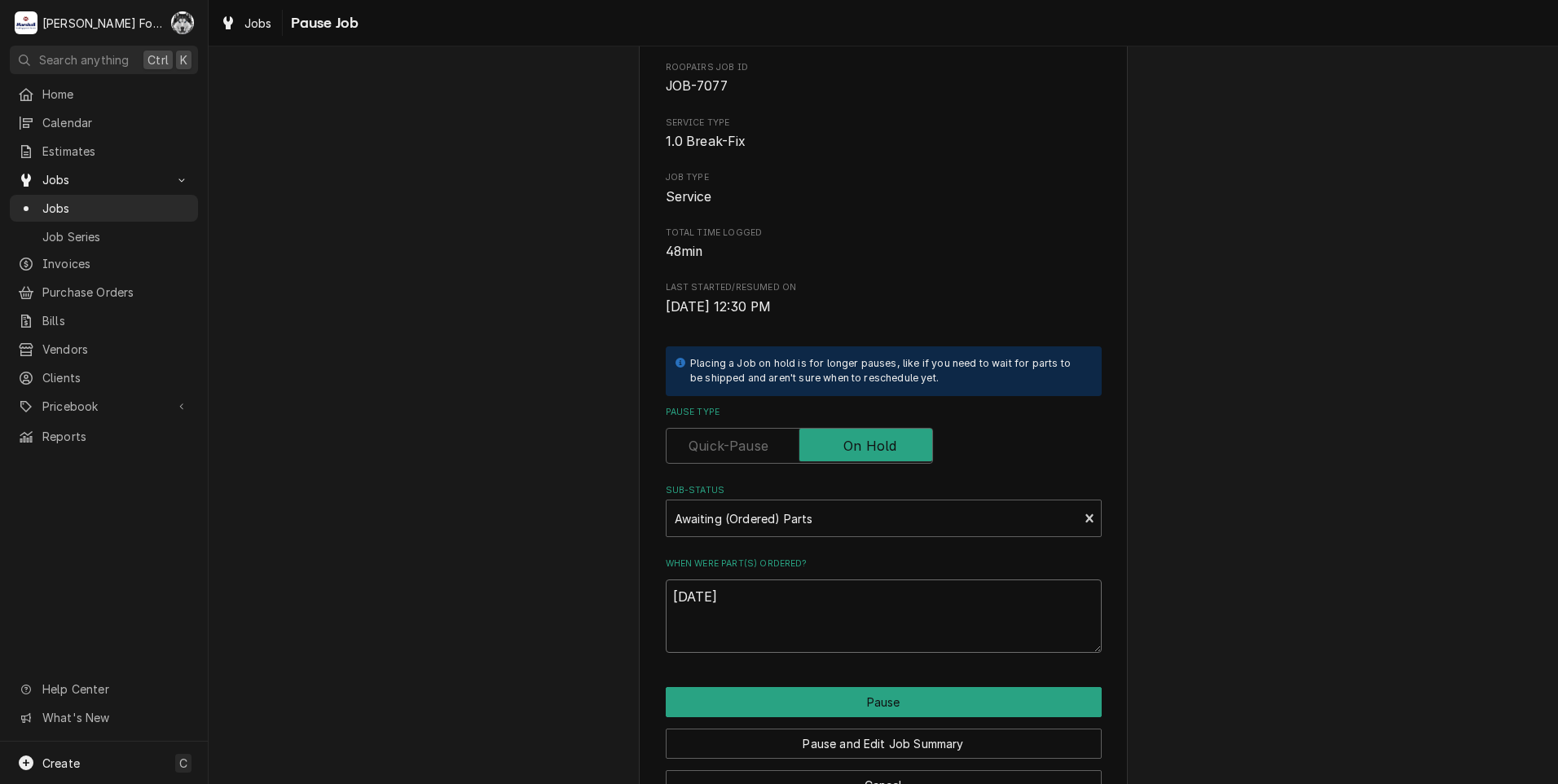
scroll to position [129, 0]
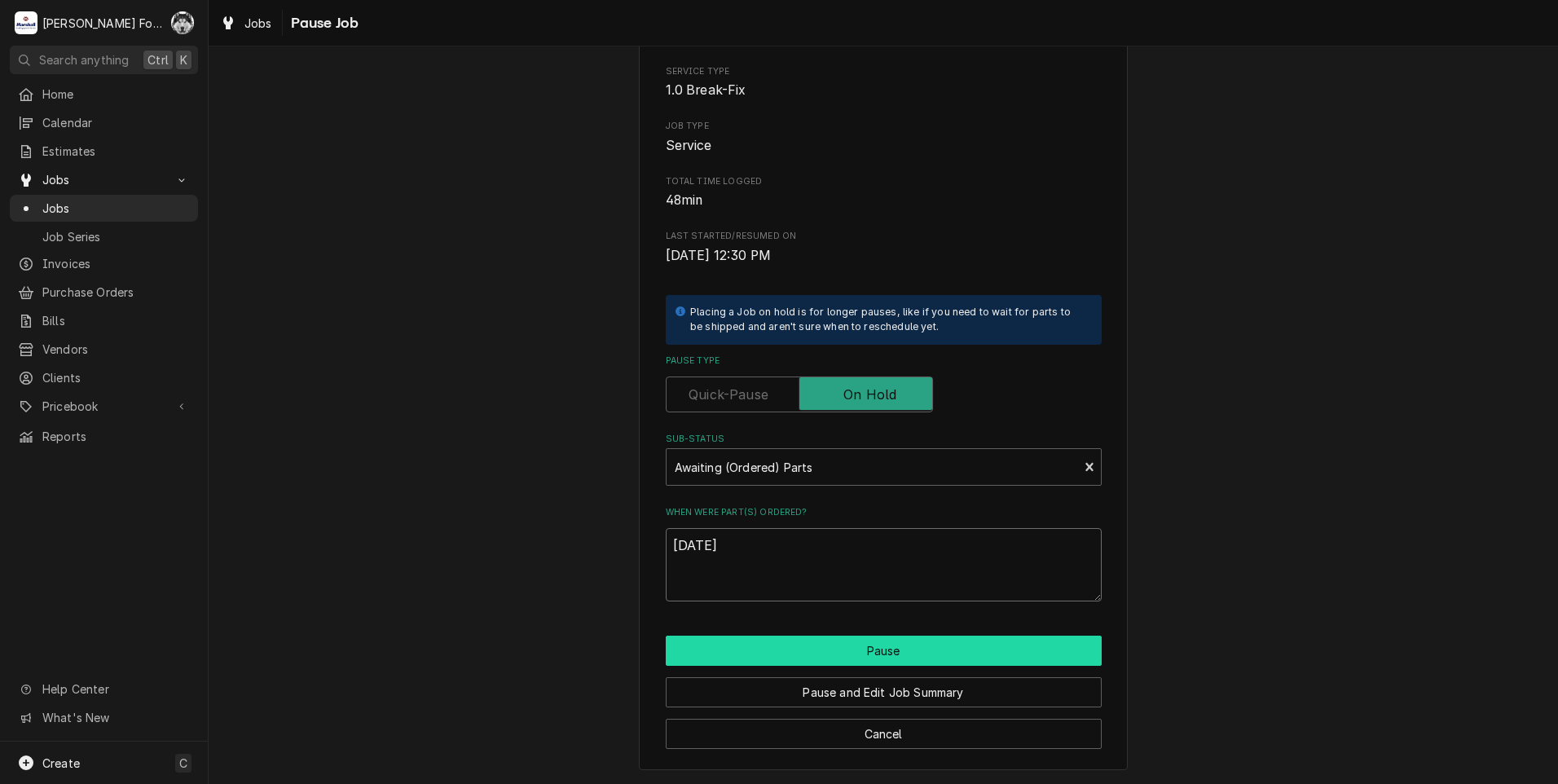
type textarea "[DATE]"
click at [823, 652] on button "Pause" at bounding box center [884, 650] width 436 height 30
type textarea "x"
